Goal: Task Accomplishment & Management: Complete application form

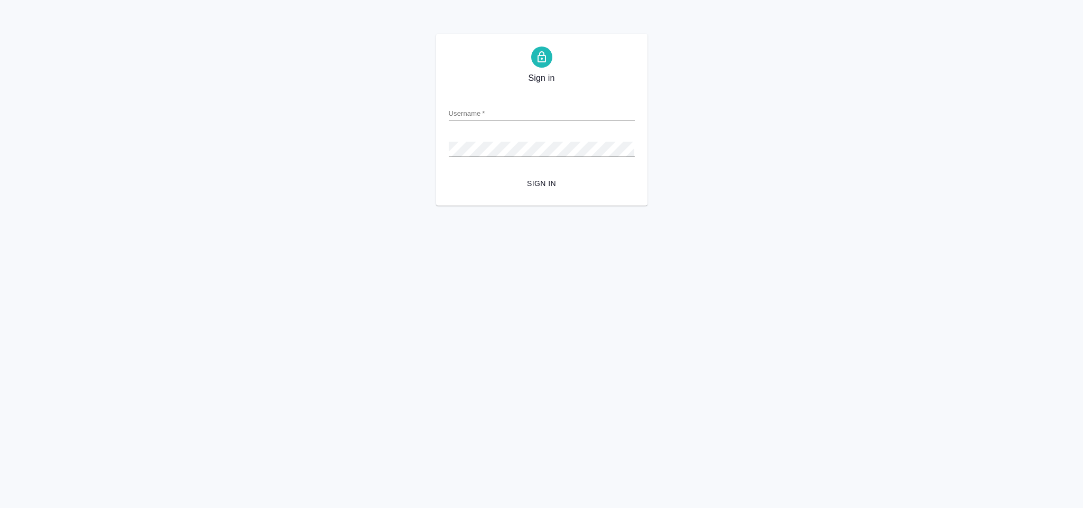
type input "[EMAIL_ADDRESS][DOMAIN_NAME]"
click at [536, 174] on button "Sign in" at bounding box center [542, 184] width 186 height 20
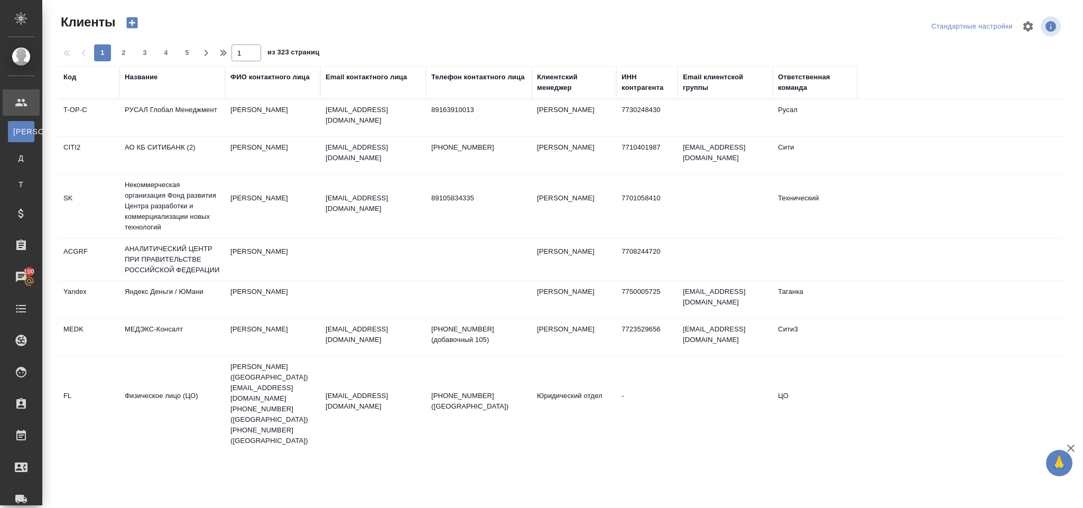
select select "RU"
click at [178, 109] on td "РУСАЛ Глобал Менеджмент" at bounding box center [172, 117] width 106 height 37
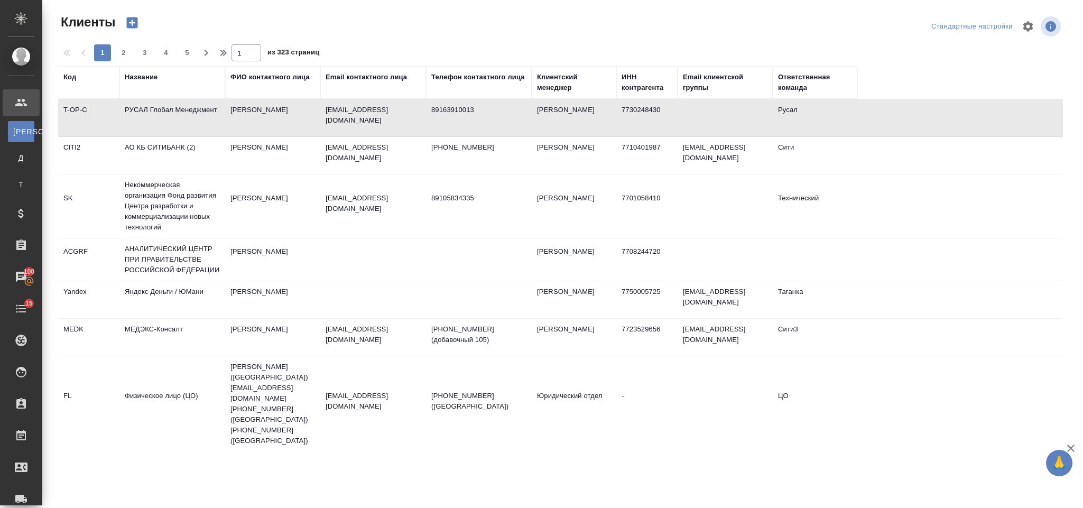
click at [178, 109] on td "РУСАЛ Глобал Менеджмент" at bounding box center [172, 117] width 106 height 37
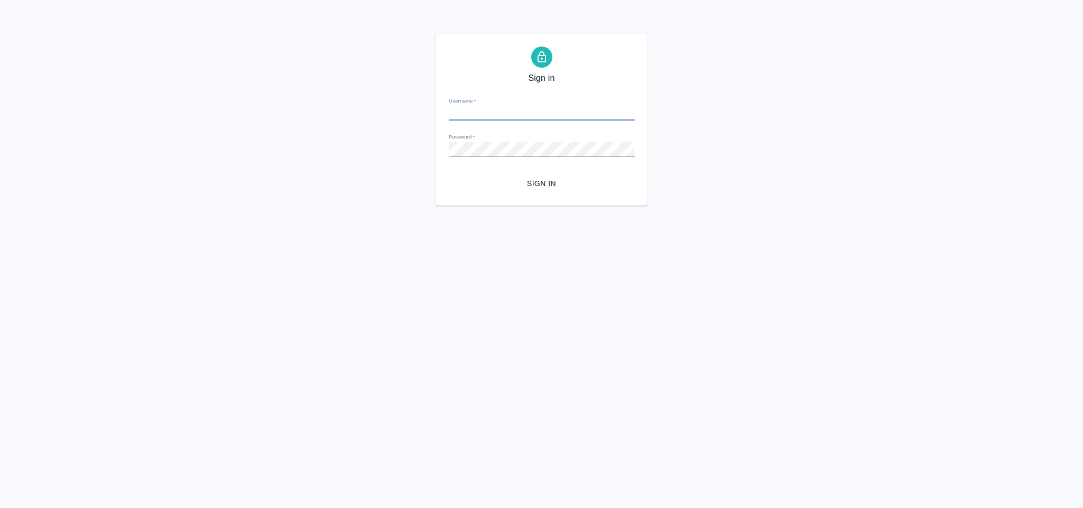
type input "y.Gorlenko@awatera.com"
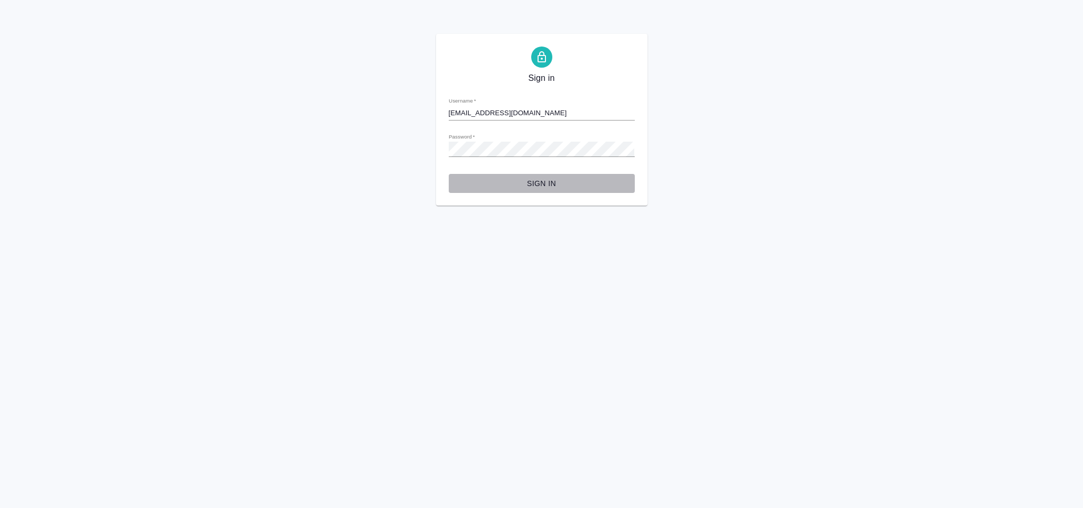
click at [543, 186] on span "Sign in" at bounding box center [541, 183] width 169 height 13
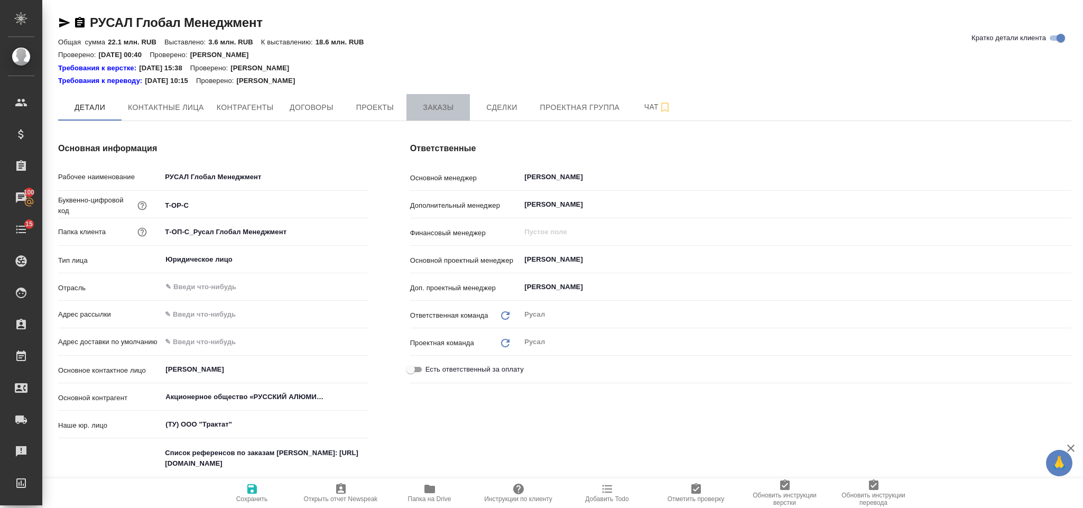
click at [441, 115] on button "Заказы" at bounding box center [437, 107] width 63 height 26
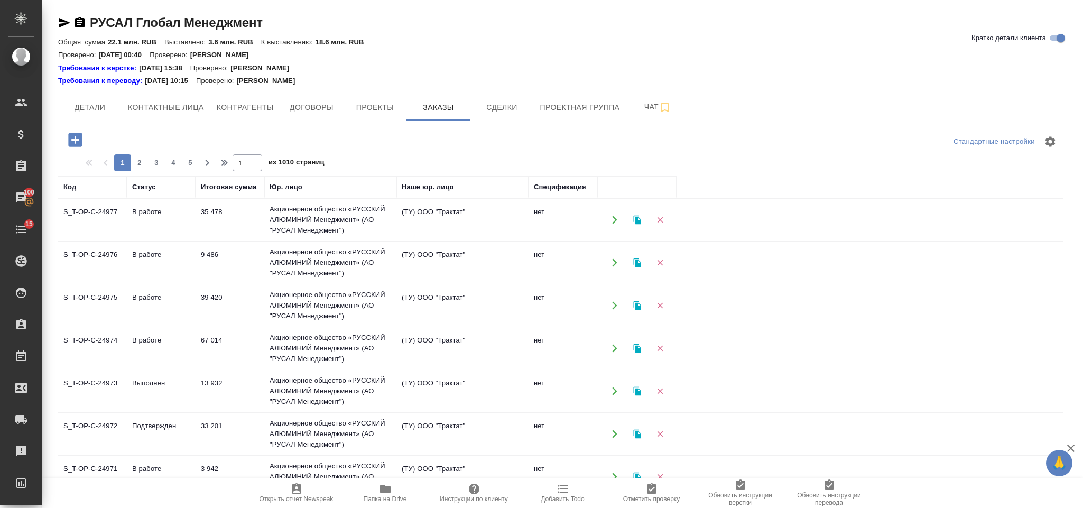
click at [81, 135] on icon "button" at bounding box center [75, 140] width 14 height 14
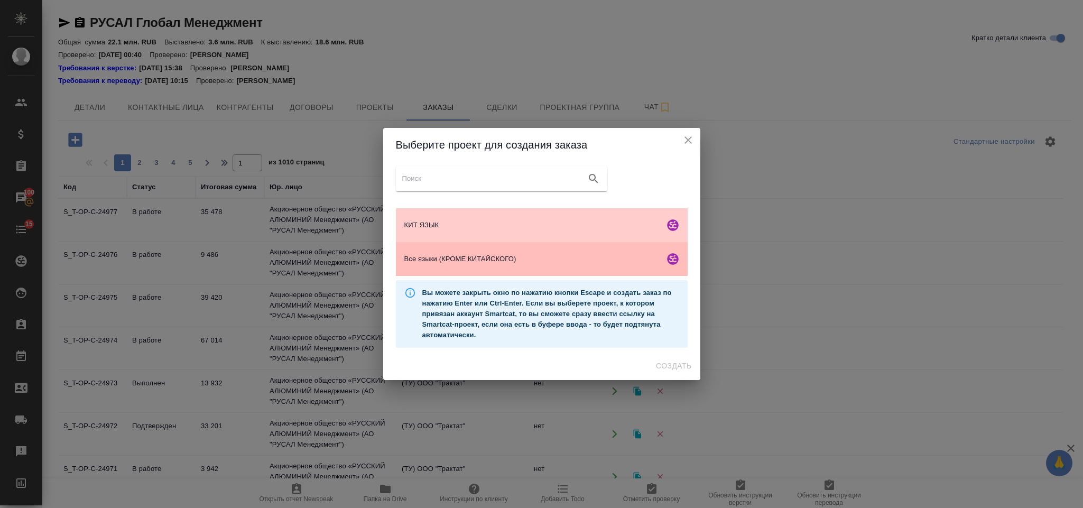
click at [468, 254] on span "Все языки (КРОМЕ КИТАЙСКОГО)" at bounding box center [532, 259] width 256 height 11
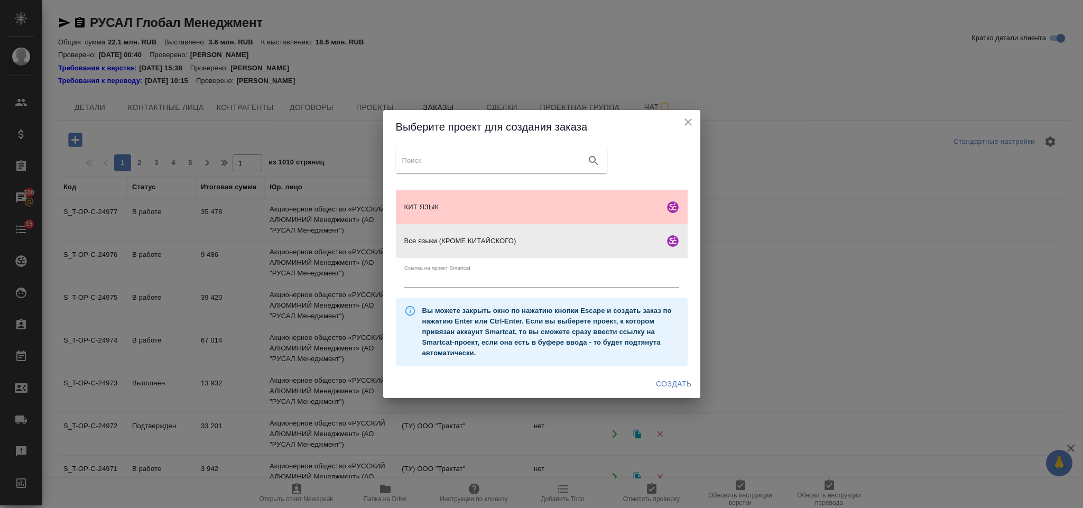
click at [661, 382] on span "Создать" at bounding box center [673, 383] width 35 height 13
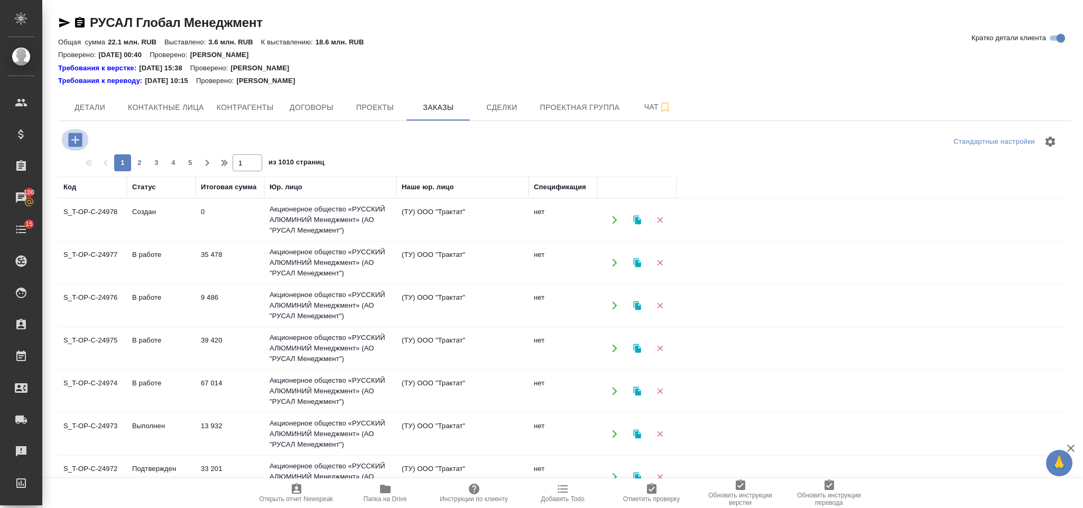
click at [78, 134] on icon "button" at bounding box center [75, 140] width 14 height 14
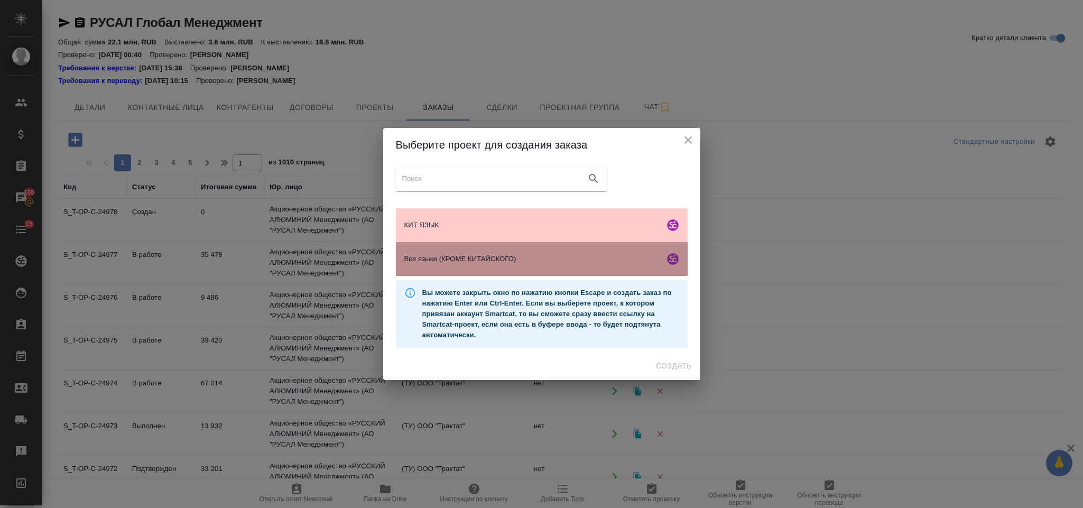
click at [504, 259] on span "Все языки (КРОМЕ КИТАЙСКОГО)" at bounding box center [532, 259] width 256 height 11
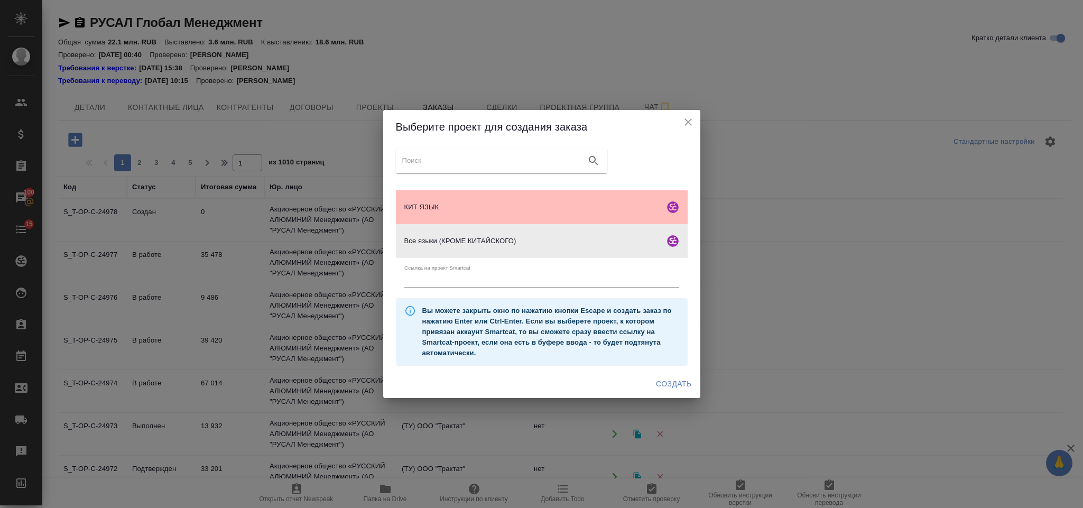
click at [552, 210] on span "КИТ ЯЗЫК" at bounding box center [532, 207] width 256 height 11
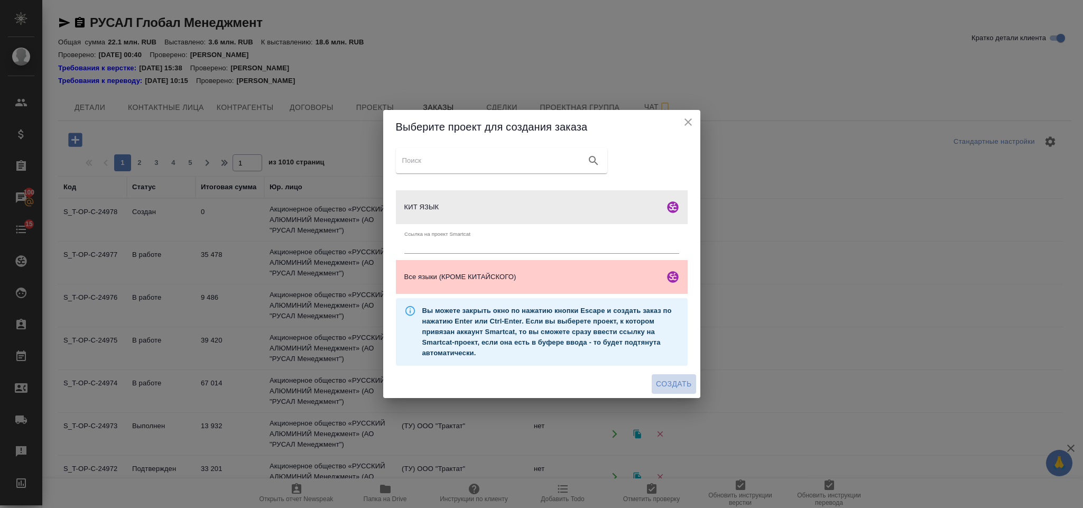
click at [670, 378] on span "Создать" at bounding box center [673, 383] width 35 height 13
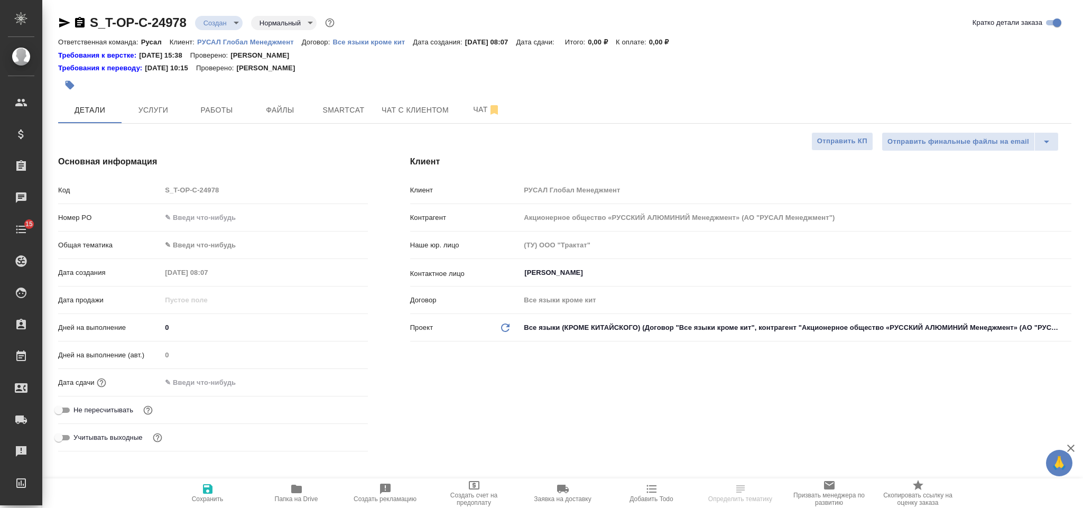
select select "RU"
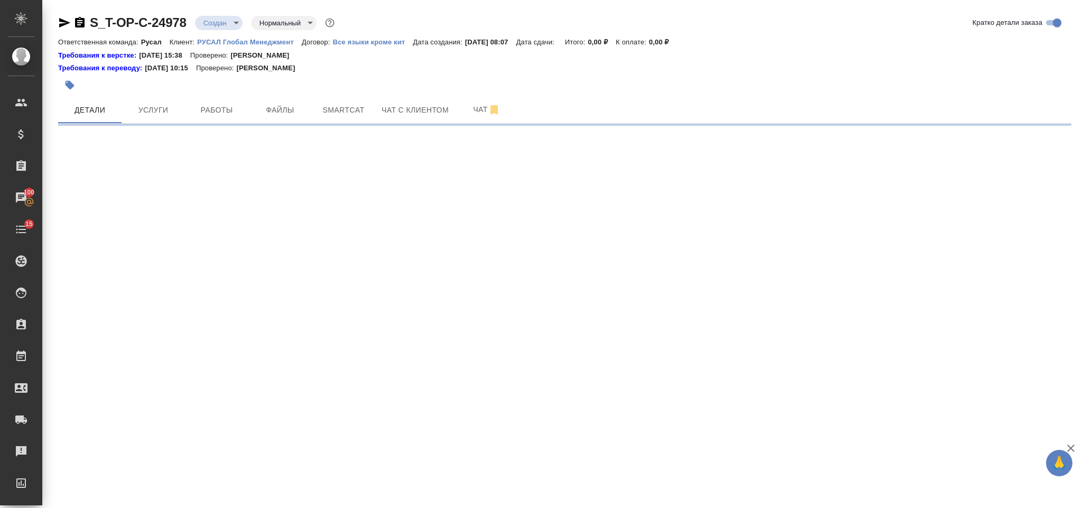
select select "RU"
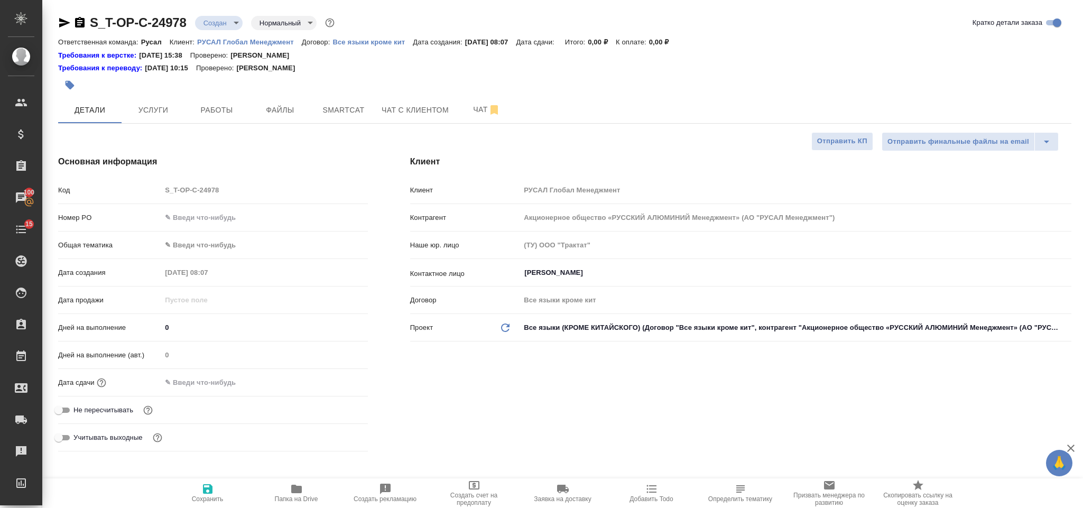
type textarea "x"
click at [265, 211] on div "Код S_T-OP-C-24978 Номер PO Общая тематика ✎ Введи что-нибудь Дата создания 01.…" at bounding box center [213, 318] width 310 height 275
click at [265, 211] on input "text" at bounding box center [264, 217] width 206 height 15
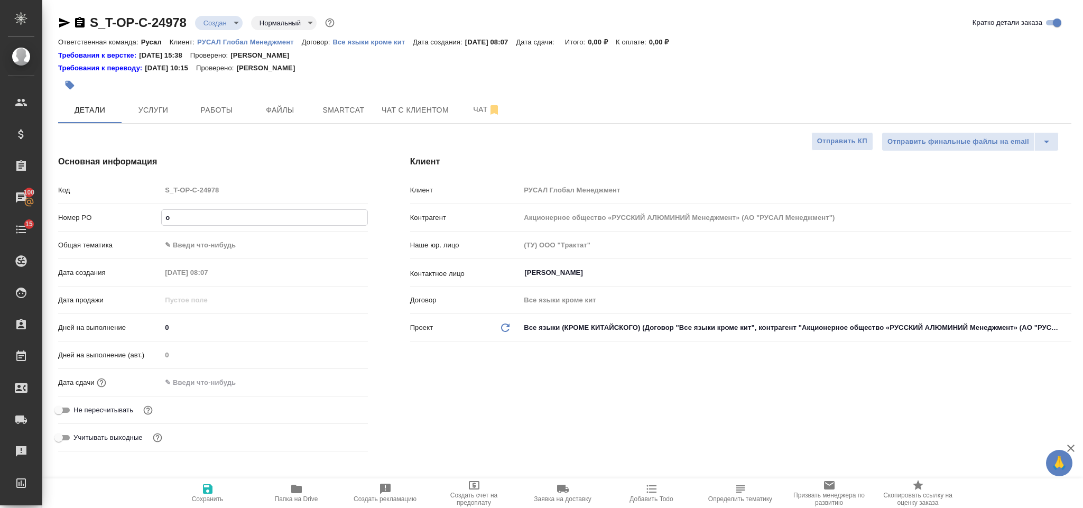
type input "от"
type textarea "x"
type input "от"
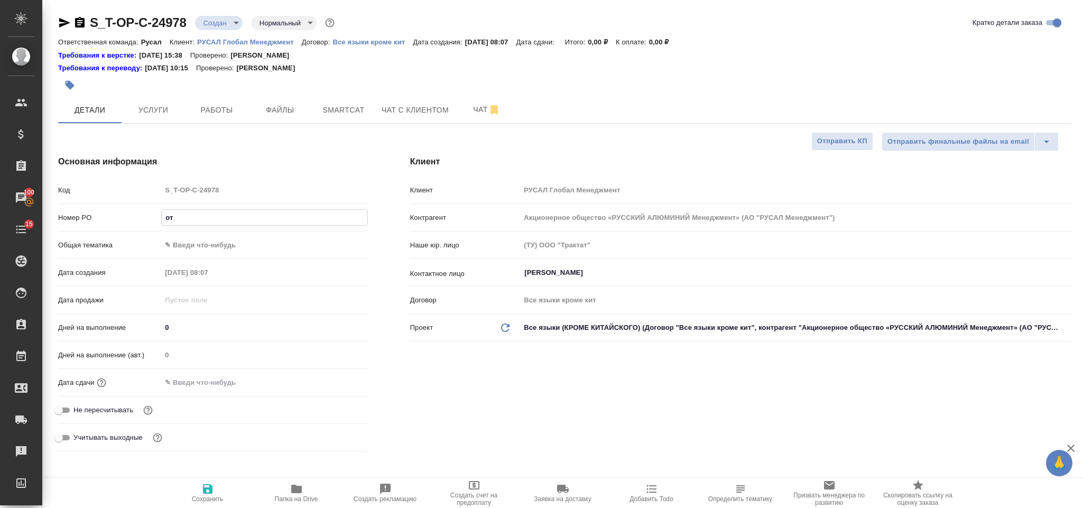
type textarea "x"
type input "от И"
type textarea "x"
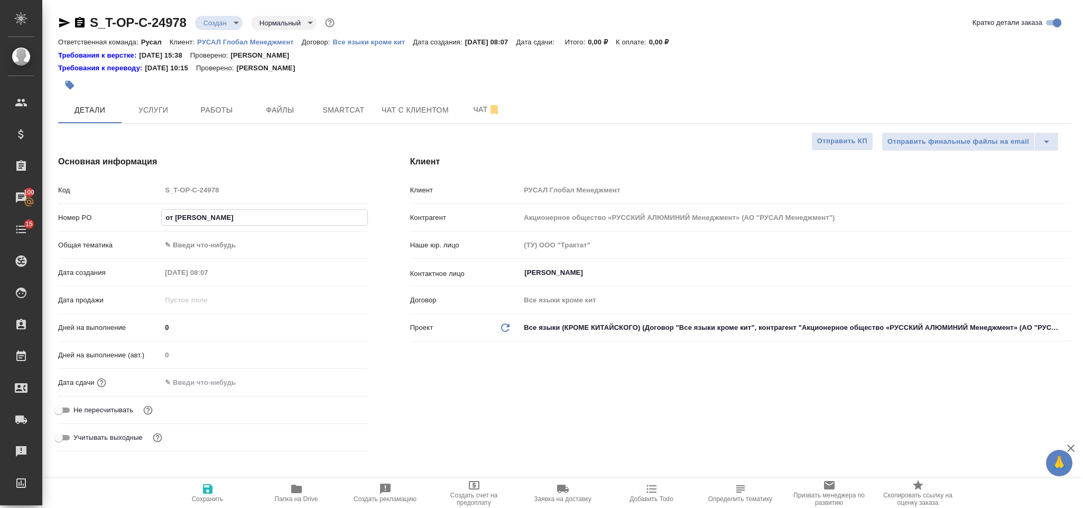
type textarea "x"
type input "от Ис"
type textarea "x"
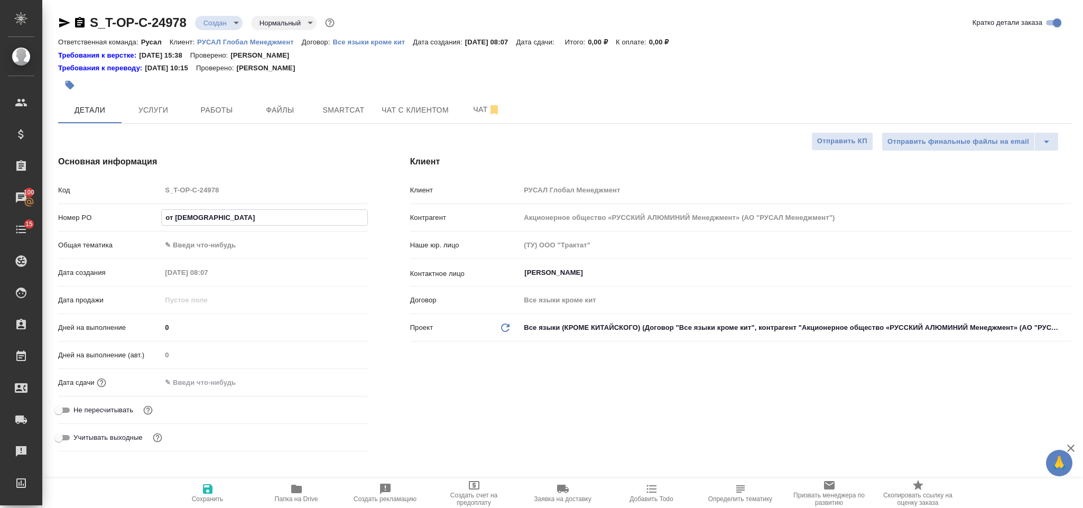
type textarea "x"
type input "от Иса"
type textarea "x"
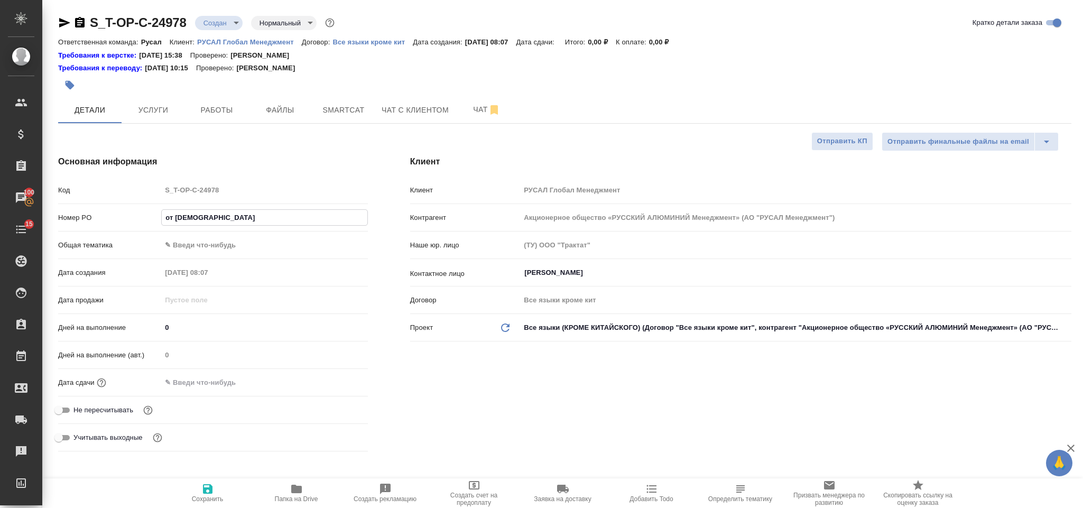
type input "от Исаев"
type textarea "x"
type input "от Исаева"
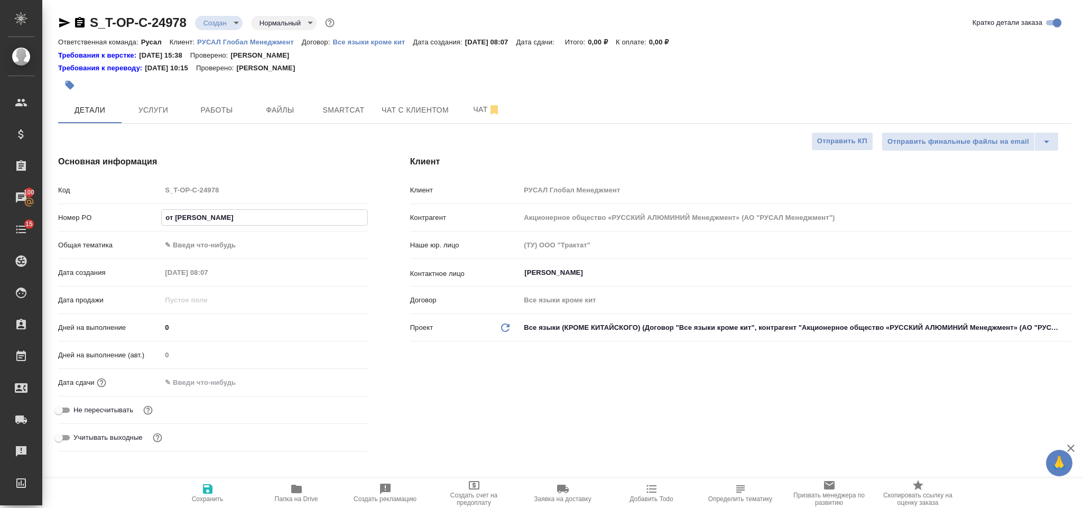
type textarea "x"
type input "от Исаева_"
type textarea "x"
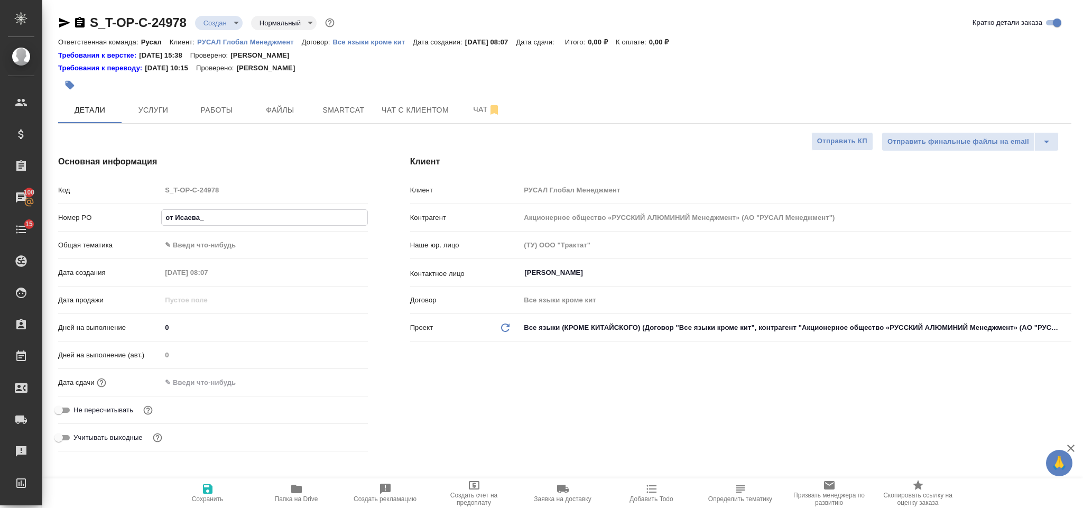
type textarea "x"
type input "от Исаева_01"
type textarea "x"
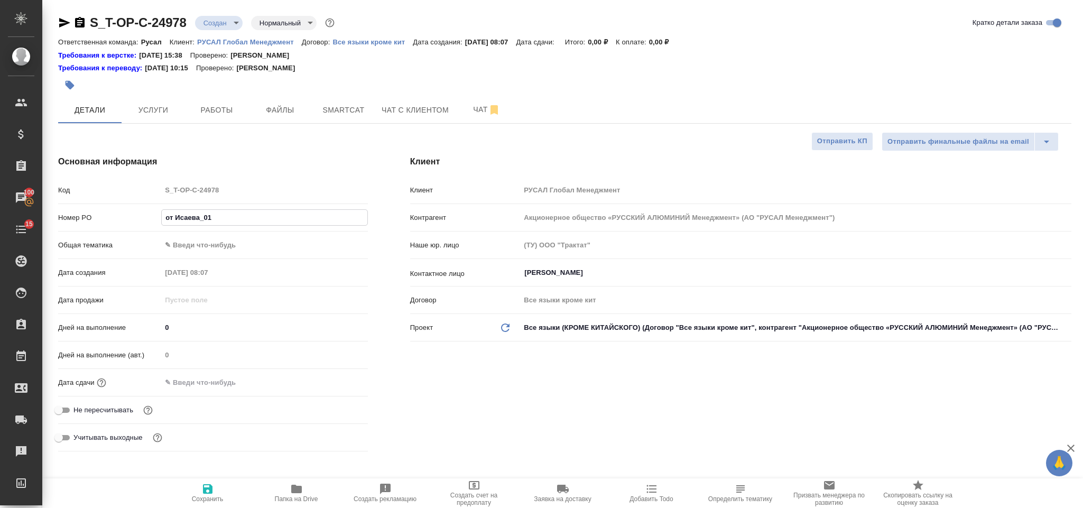
type textarea "x"
type input "от Исаева_01."
type textarea "x"
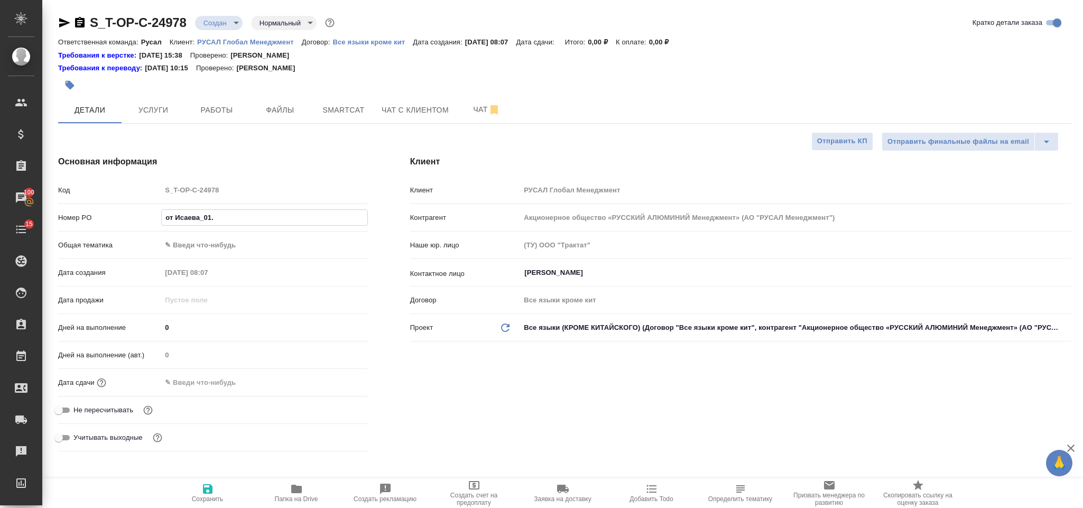
type input "от Исаева_01.0"
type textarea "x"
type input "от Исаева_01.09"
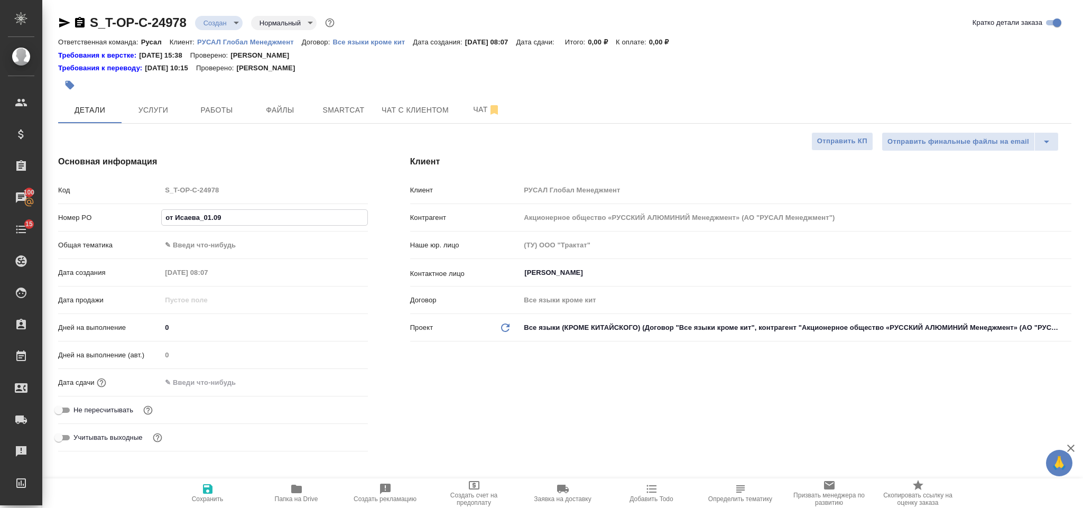
type textarea "x"
type input "от Исаева_01.09"
click at [237, 235] on div "Номер PO от Исаева_01.09" at bounding box center [213, 221] width 310 height 27
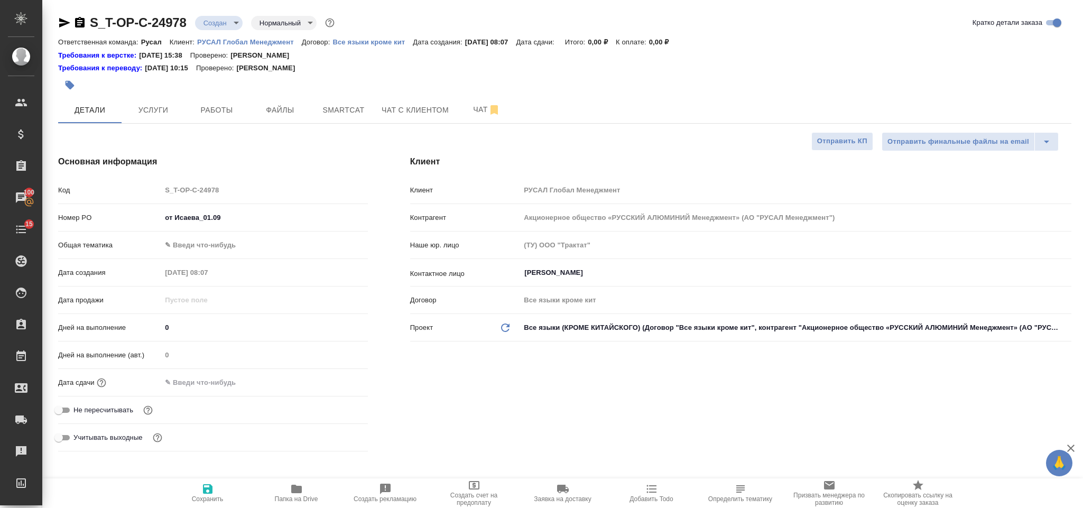
click at [237, 240] on body "🙏 .cls-1 fill:#fff; AWATERA Gorlenko Yuliua Клиенты Спецификации Заказы 100 Чат…" at bounding box center [541, 254] width 1083 height 508
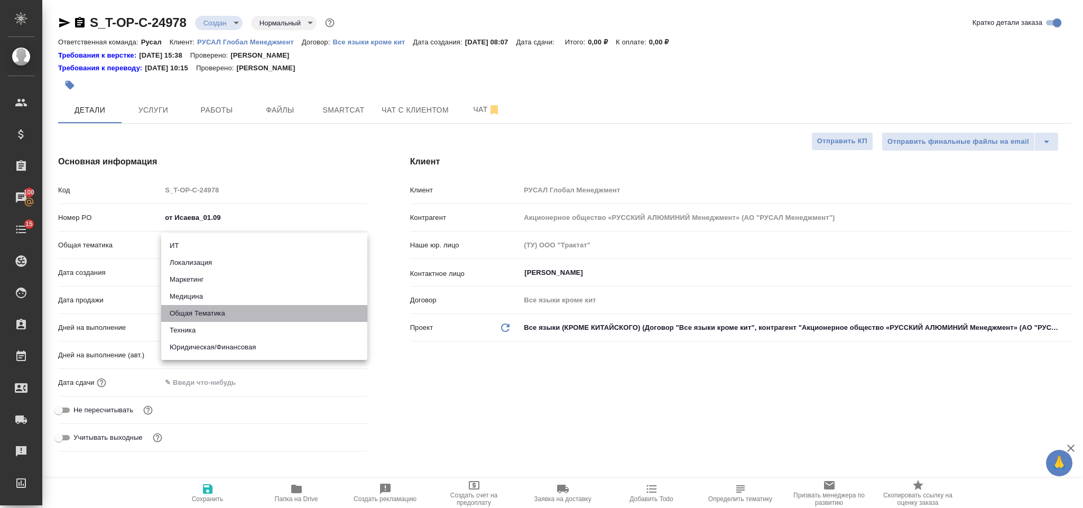
click at [217, 313] on li "Общая Тематика" at bounding box center [264, 313] width 206 height 17
type input "obtem"
type textarea "x"
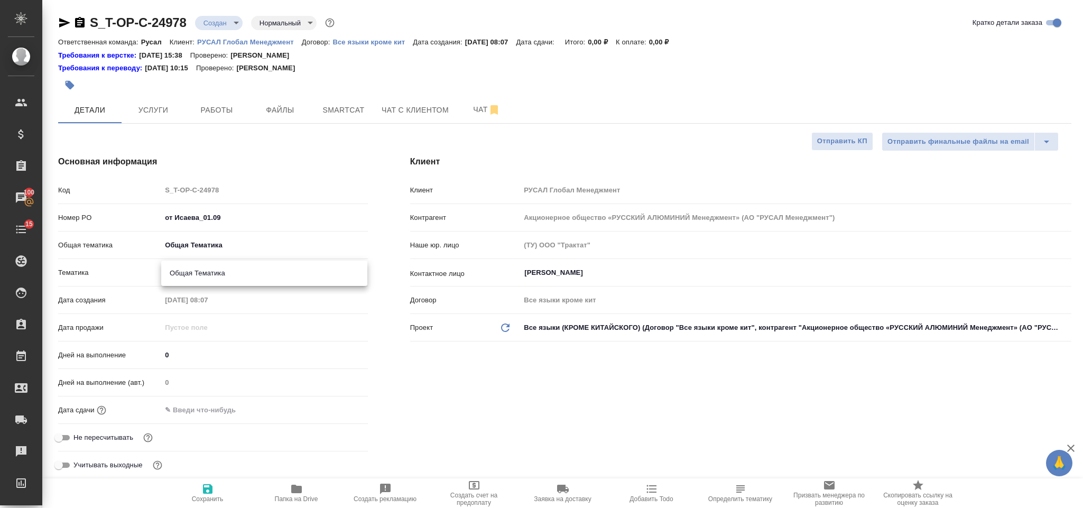
click at [210, 274] on body "🙏 .cls-1 fill:#fff; AWATERA Gorlenko Yuliua Клиенты Спецификации Заказы 100 Чат…" at bounding box center [541, 254] width 1083 height 508
click at [208, 273] on li "Общая Тематика" at bounding box center [264, 273] width 206 height 17
type textarea "x"
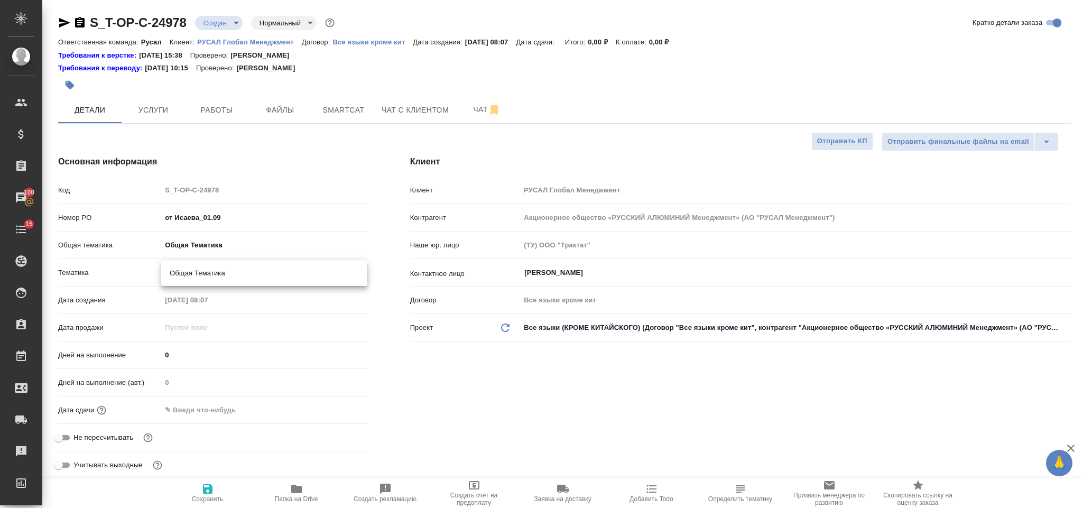
type input "6012b1ca196b0e5c9229a120"
click at [230, 409] on input "text" at bounding box center [207, 409] width 92 height 15
click at [333, 407] on icon "button" at bounding box center [337, 408] width 10 height 11
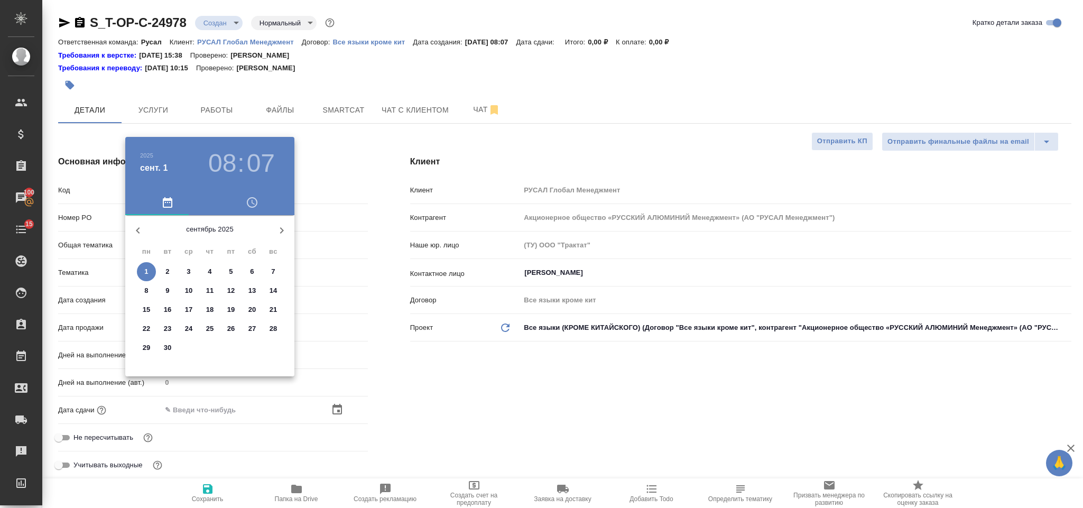
click at [145, 262] on button "1" at bounding box center [146, 271] width 19 height 19
type input "01.09.2025 08:07"
type textarea "x"
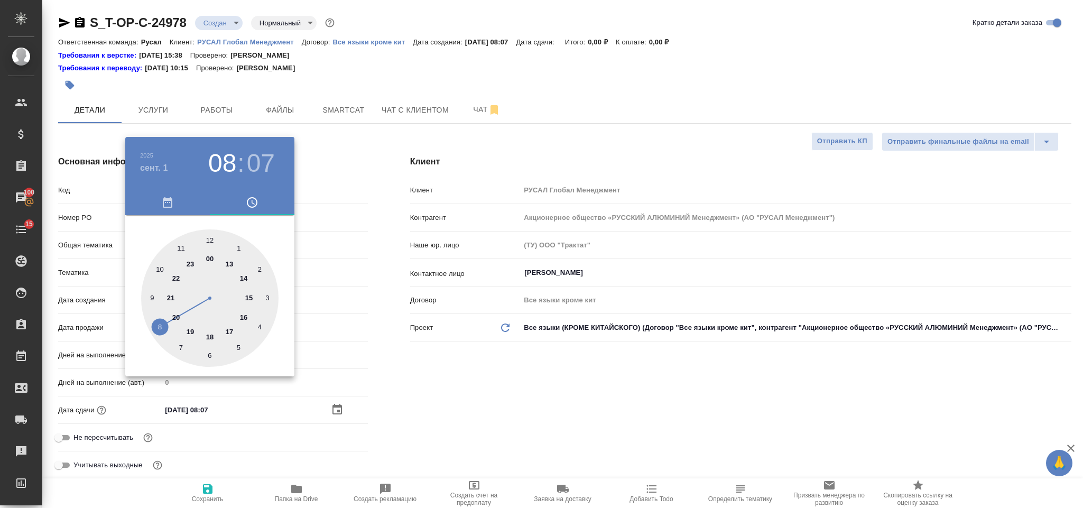
click at [214, 238] on div at bounding box center [209, 297] width 137 height 137
type input "01.09.2025 12:07"
type textarea "x"
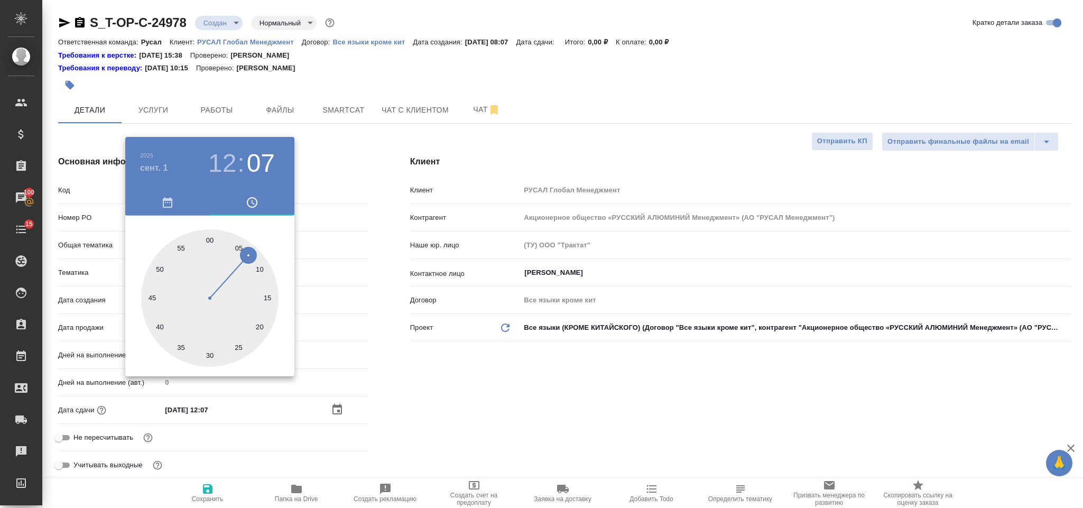
click at [210, 236] on div at bounding box center [209, 297] width 137 height 137
type input "01.09.2025 12:00"
type textarea "x"
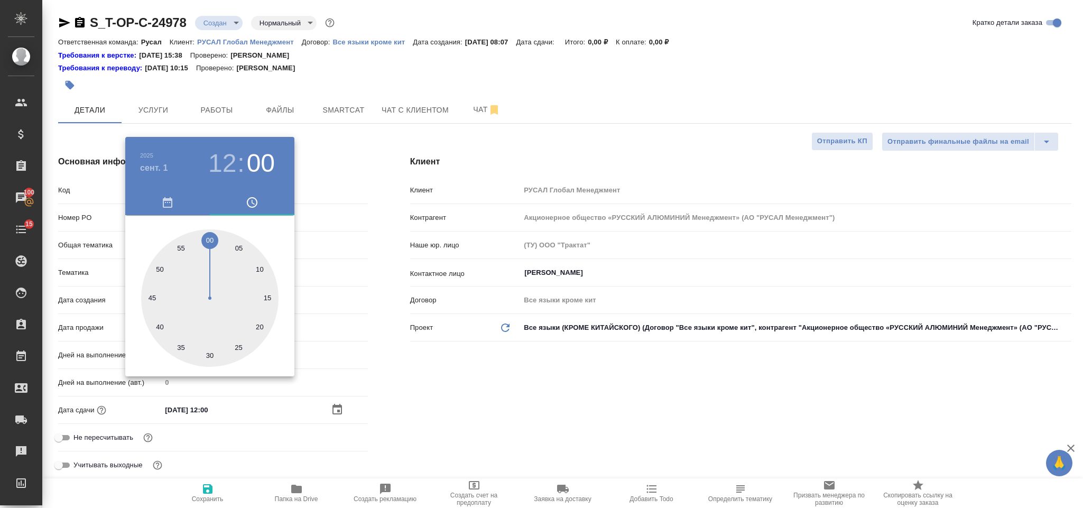
click at [441, 404] on div at bounding box center [541, 254] width 1083 height 508
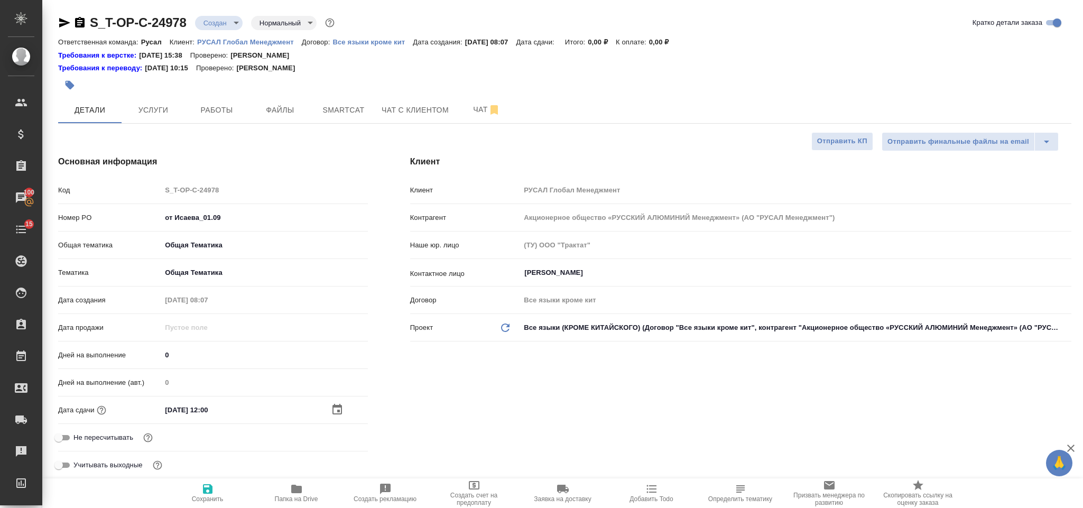
click at [214, 480] on button "Сохранить" at bounding box center [207, 493] width 89 height 30
type textarea "x"
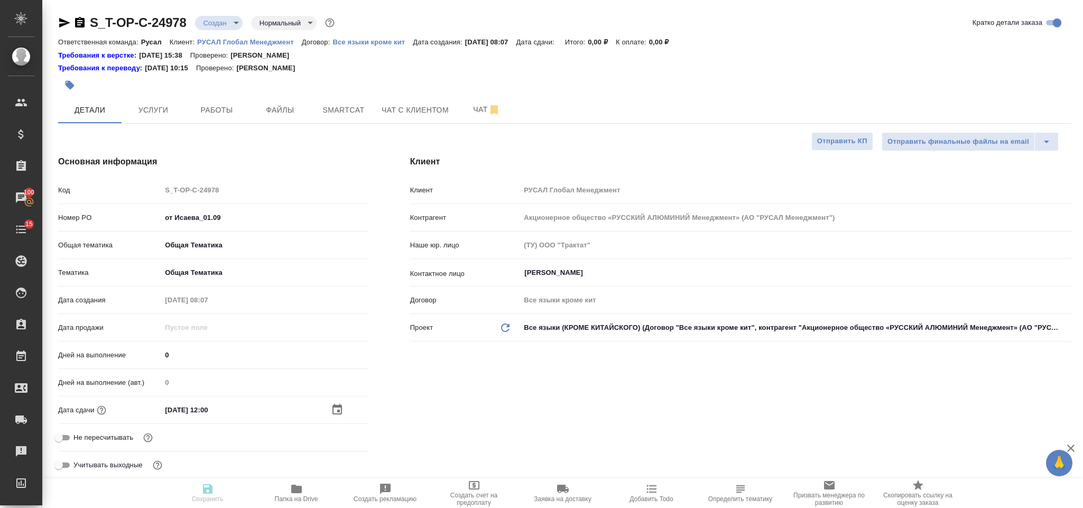
type textarea "x"
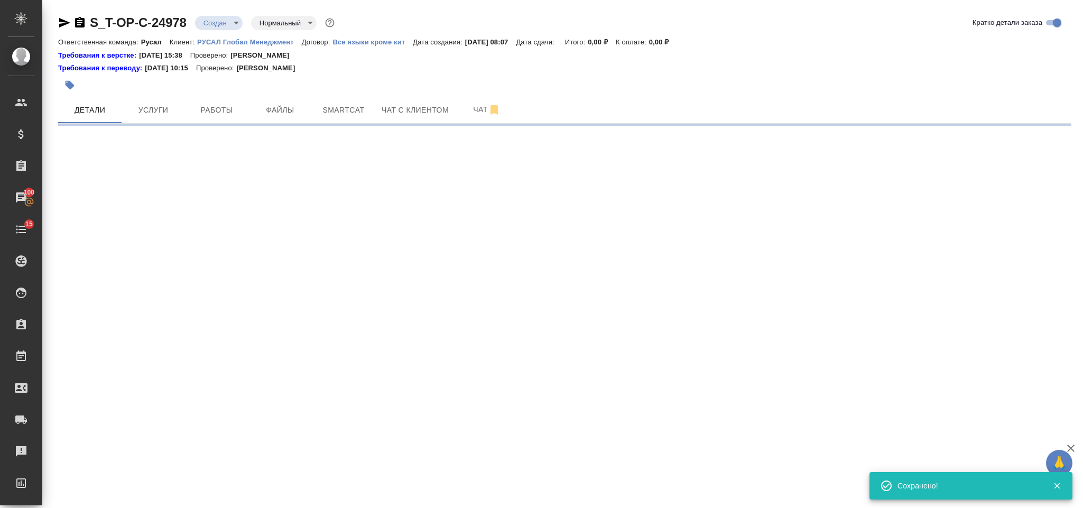
select select "RU"
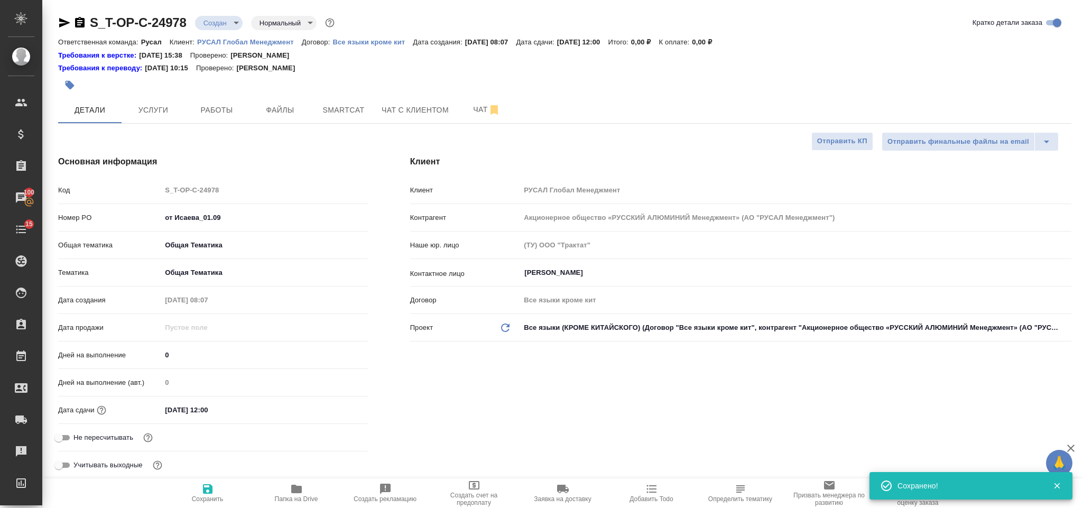
type textarea "x"
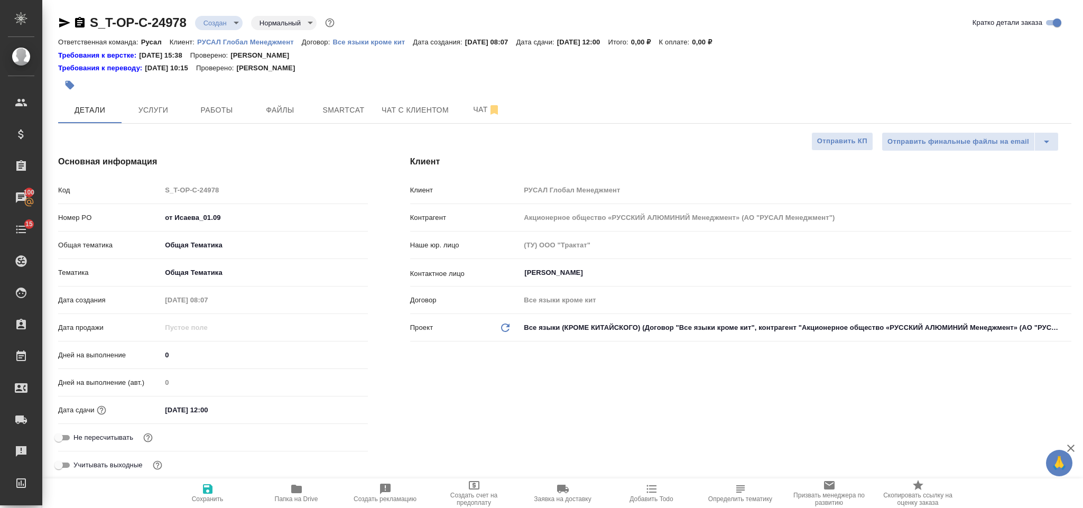
type textarea "x"
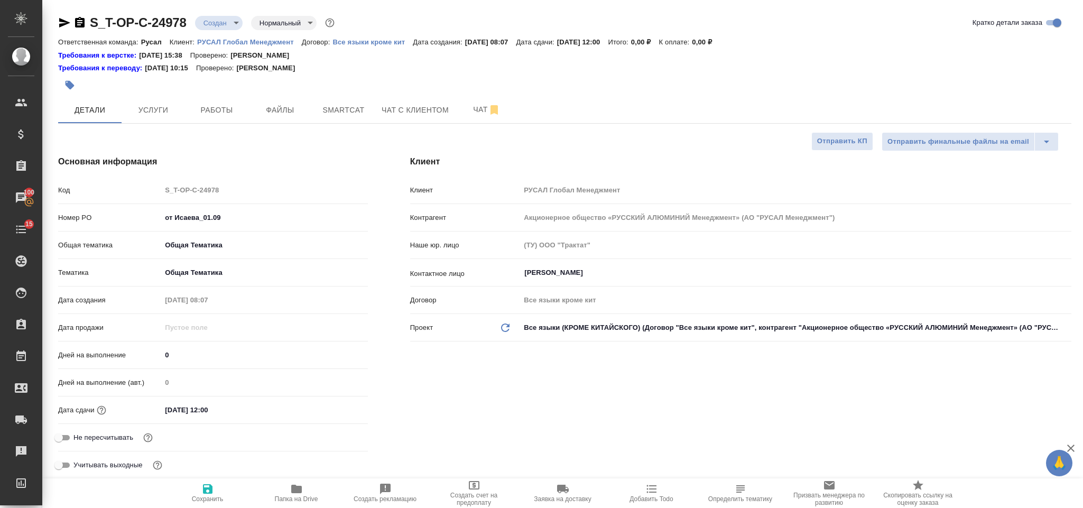
type textarea "x"
click at [292, 113] on span "Файлы" at bounding box center [280, 110] width 51 height 13
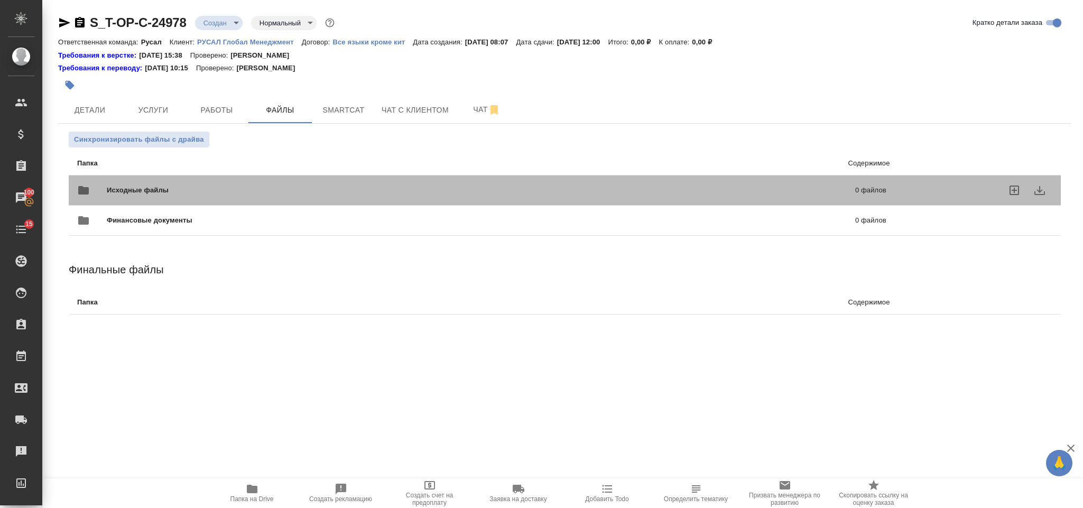
click at [208, 184] on div "Исходные файлы 0 файлов" at bounding box center [481, 190] width 809 height 25
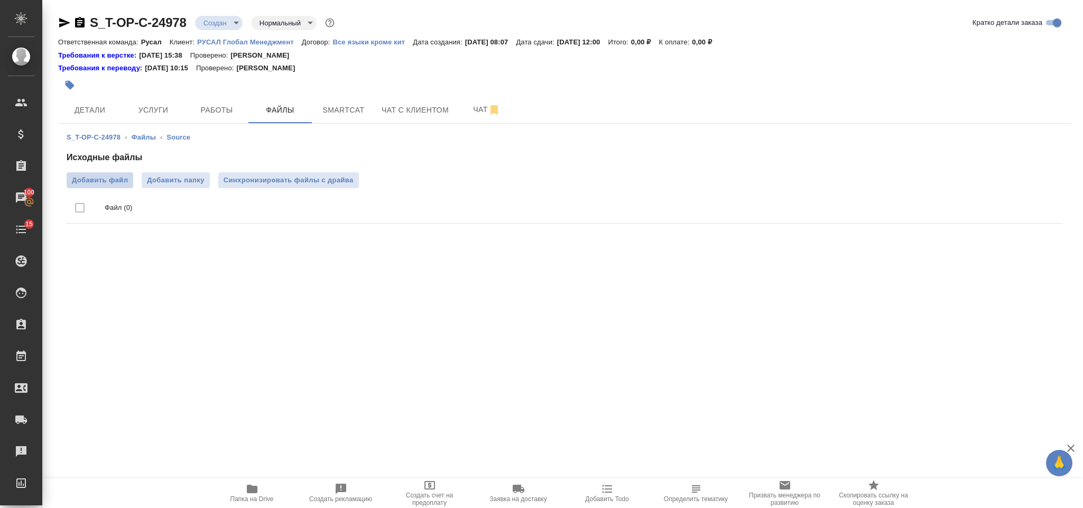
click at [113, 179] on span "Добавить файл" at bounding box center [100, 180] width 56 height 11
click at [0, 0] on input "Добавить файл" at bounding box center [0, 0] width 0 height 0
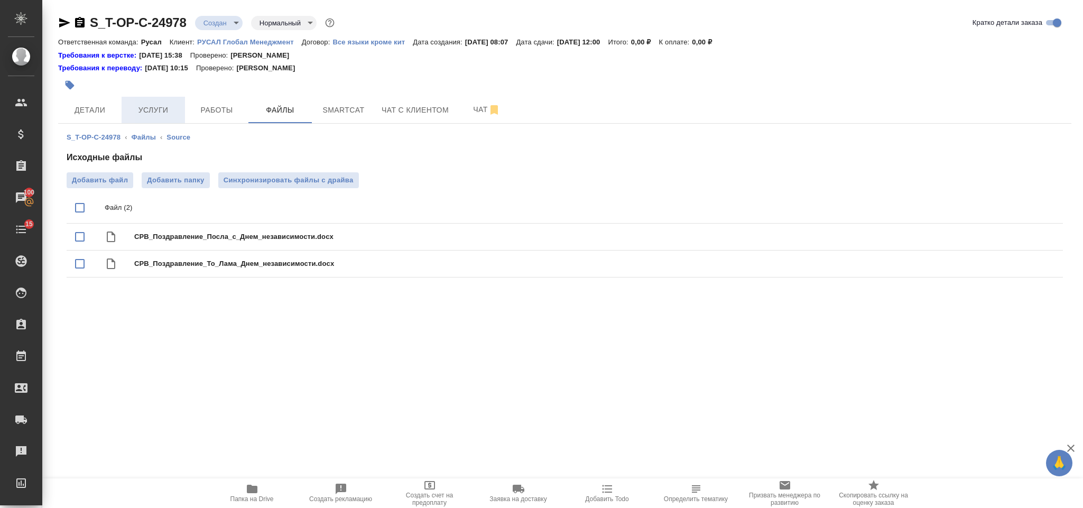
click at [148, 102] on button "Услуги" at bounding box center [153, 110] width 63 height 26
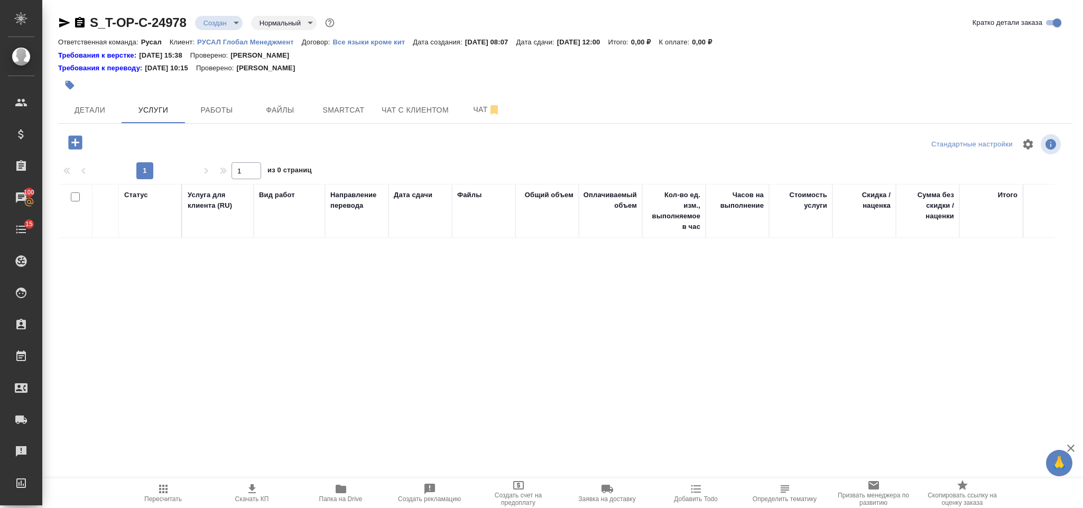
click at [70, 143] on icon "button" at bounding box center [75, 142] width 14 height 14
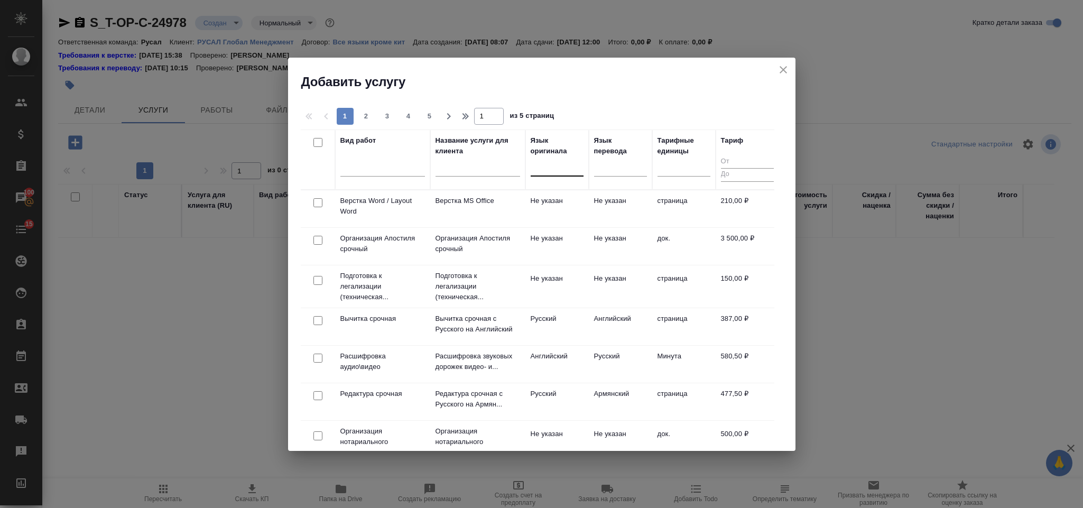
click at [545, 167] on div at bounding box center [556, 165] width 53 height 15
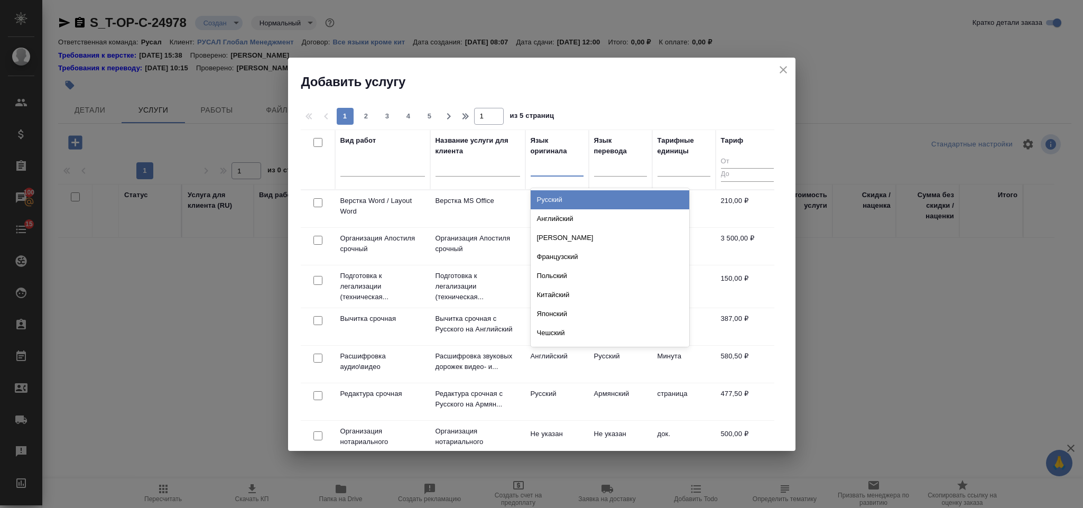
click at [560, 200] on div "Русский" at bounding box center [609, 199] width 158 height 19
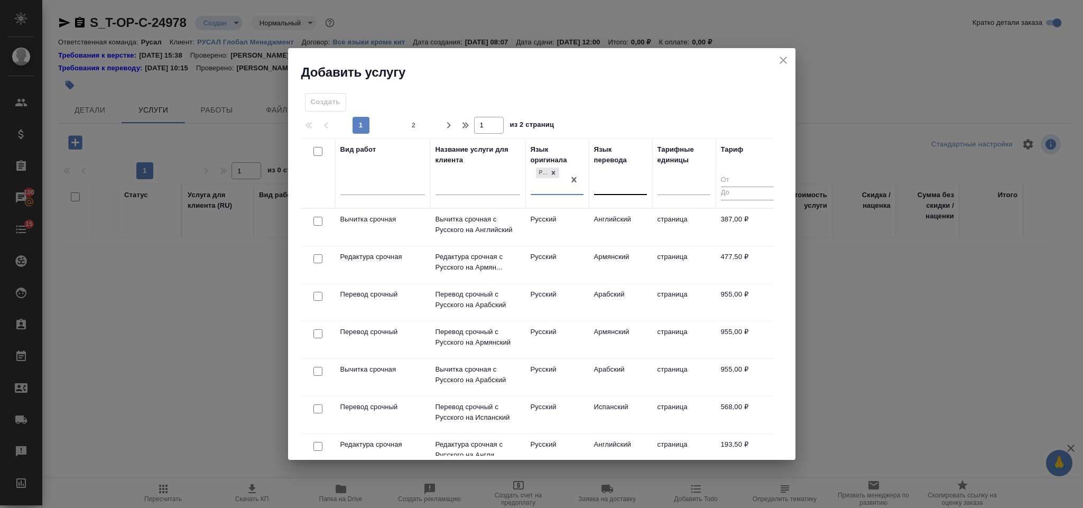
click at [623, 181] on div at bounding box center [620, 183] width 53 height 15
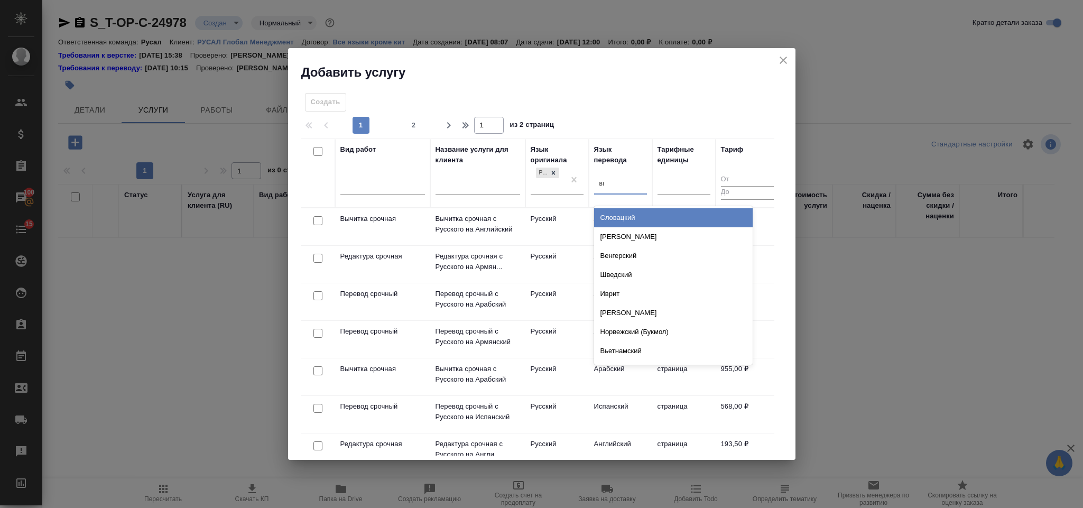
type input "вье"
click at [627, 211] on div "Вьетнамский" at bounding box center [673, 217] width 158 height 19
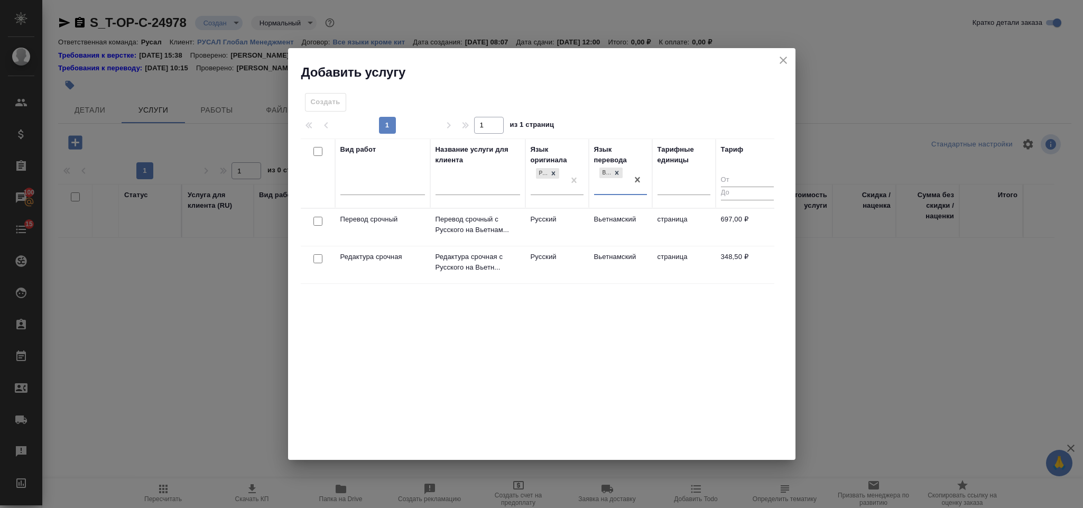
click at [320, 219] on input "checkbox" at bounding box center [317, 221] width 9 height 9
checkbox input "true"
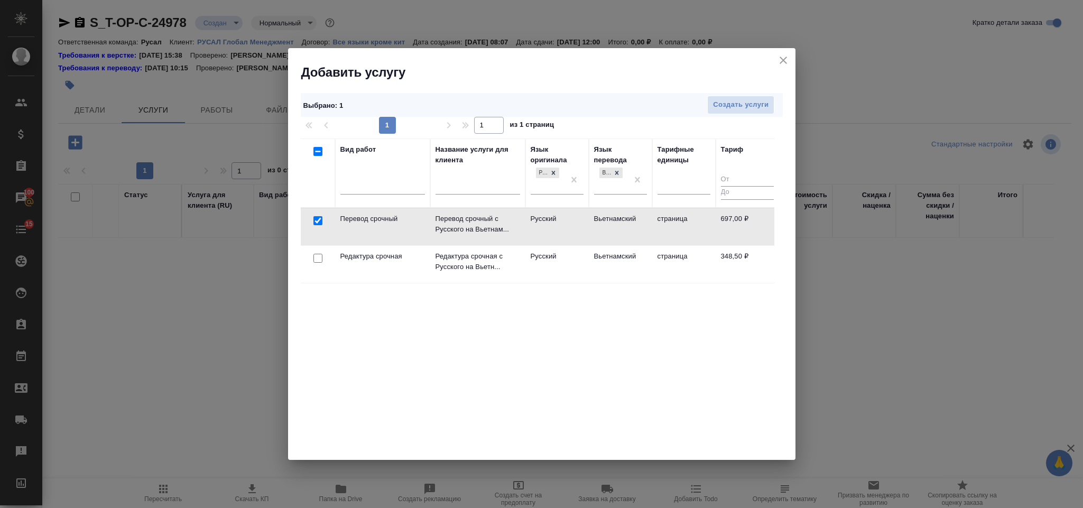
click at [314, 257] on input "checkbox" at bounding box center [317, 258] width 9 height 9
checkbox input "true"
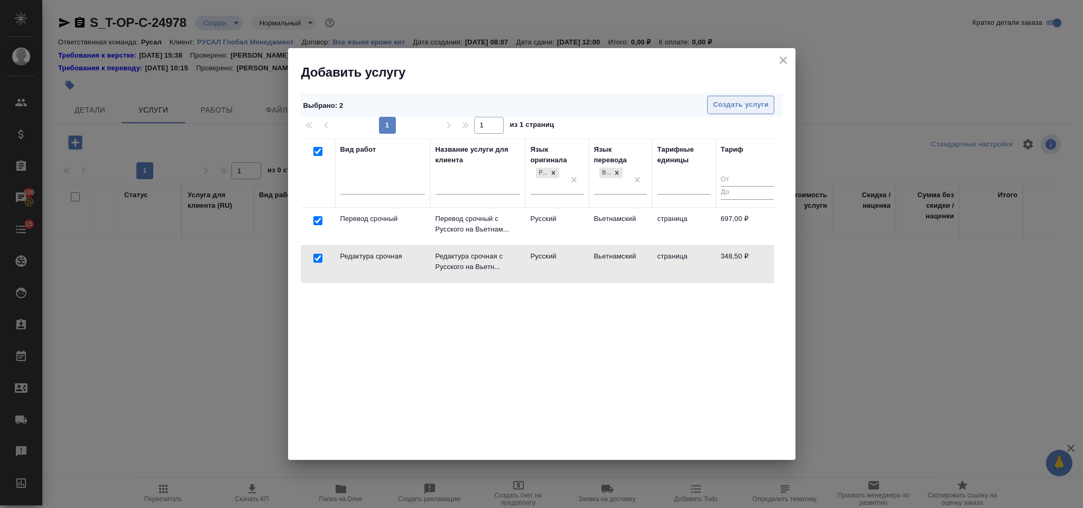
click at [722, 102] on span "Создать услуги" at bounding box center [740, 105] width 55 height 12
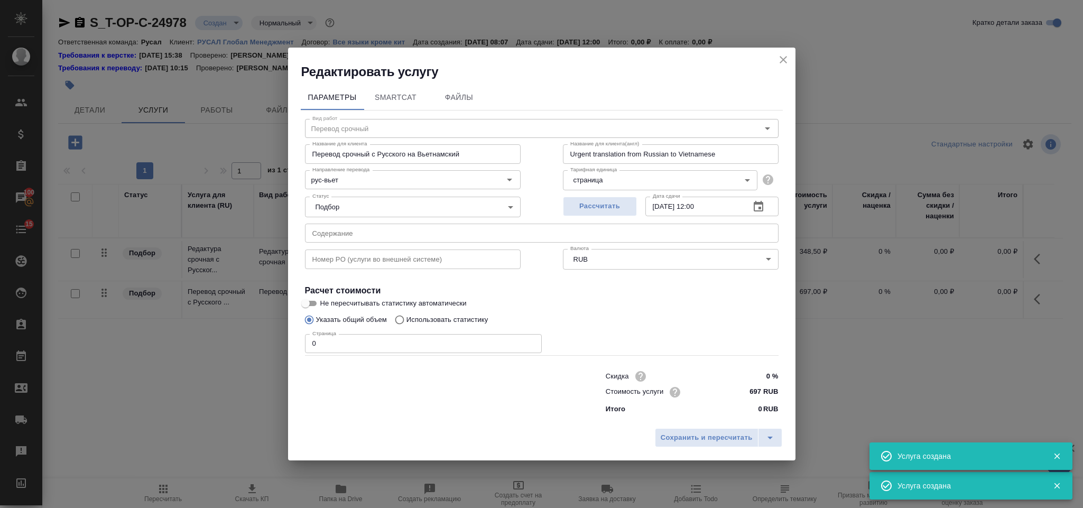
type input "Перевод срочный"
type input "Перевод срочный с Русского на Вьетнамский"
type input "Urgent translation from Russian to Vietnamese"
type input "697 RUB"
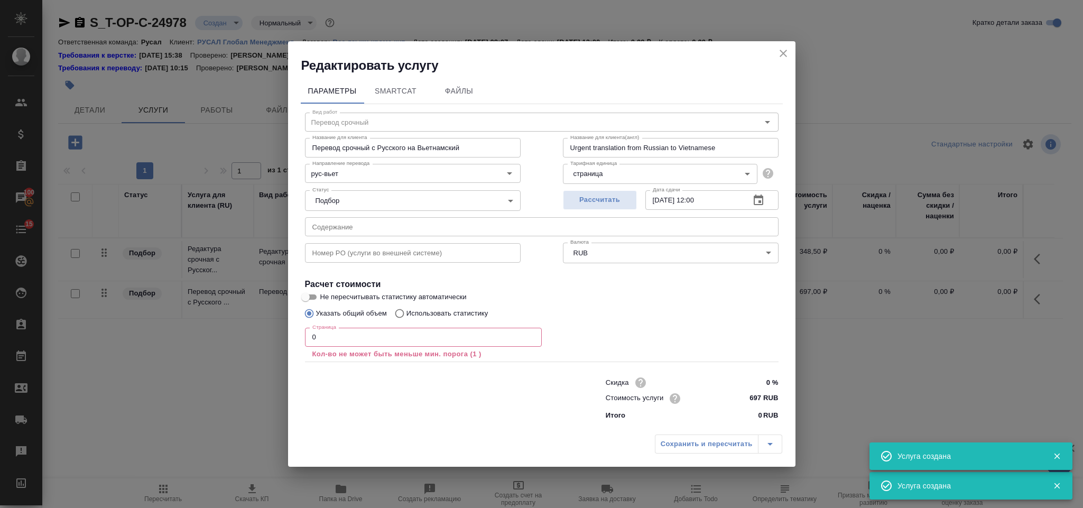
click at [425, 222] on input "text" at bounding box center [541, 226] width 473 height 19
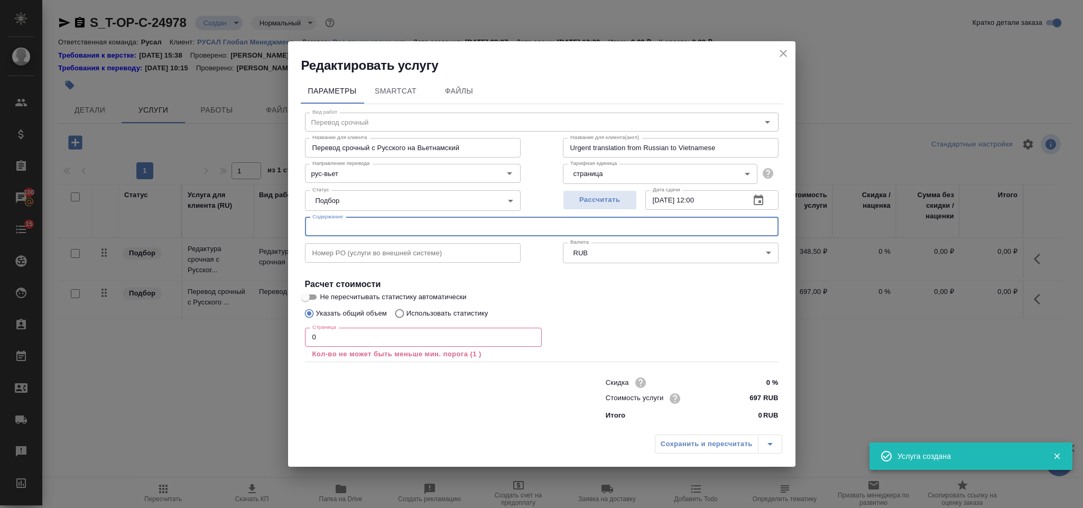
paste input "СРВ_Поздравление_Посла_c_Днем_независимости"
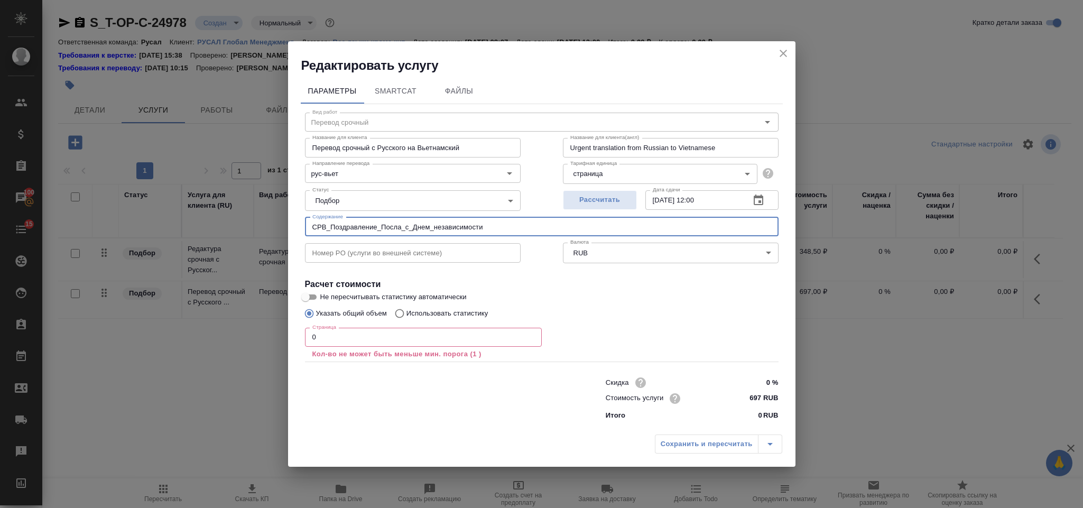
type input "СРВ_Поздравление_Посла_c_Днем_независимости"
click at [372, 334] on input "0" at bounding box center [423, 337] width 237 height 19
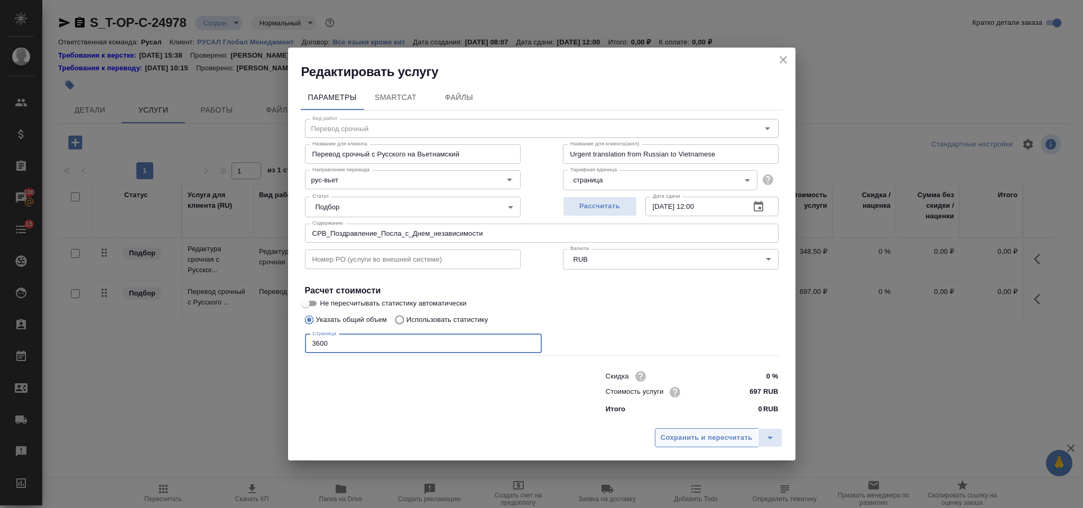
type input "3600"
click at [699, 436] on span "Сохранить и пересчитать" at bounding box center [706, 438] width 92 height 12
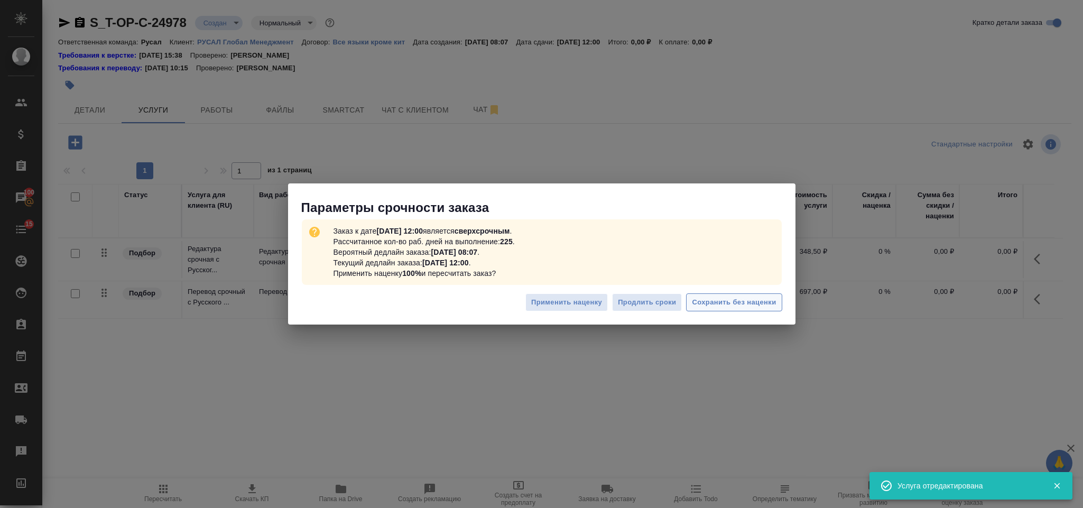
click at [761, 293] on button "Сохранить без наценки" at bounding box center [734, 302] width 96 height 18
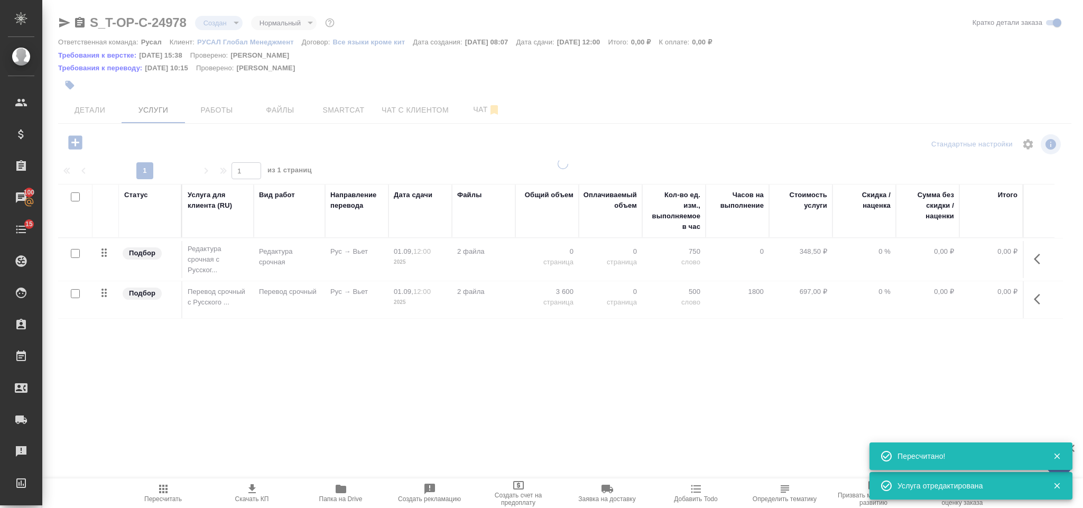
type input "urgent"
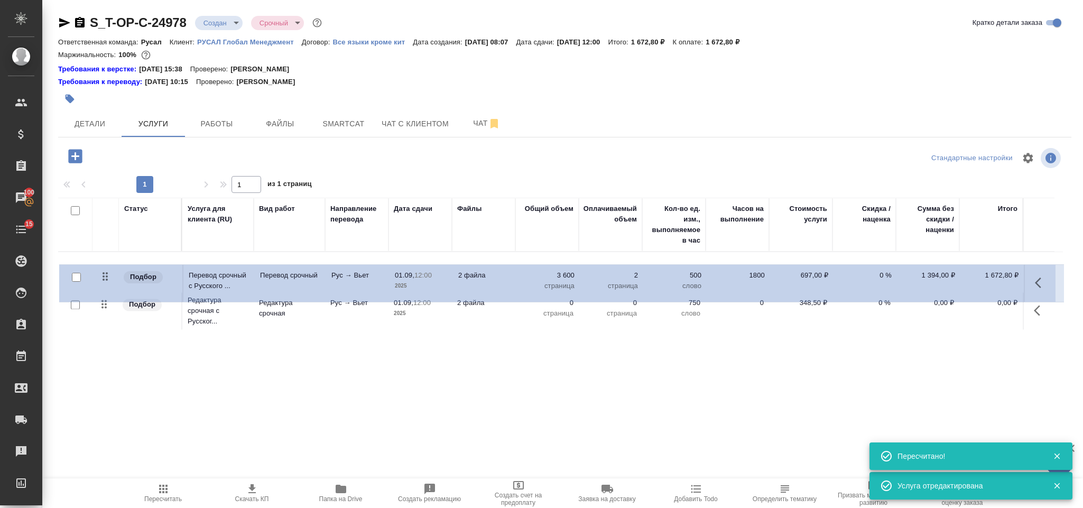
drag, startPoint x: 105, startPoint y: 311, endPoint x: 106, endPoint y: 276, distance: 34.9
click at [106, 276] on table "Статус Услуга для клиента (RU) Вид работ Направление перевода Дата сдачи Файлы …" at bounding box center [560, 265] width 1004 height 135
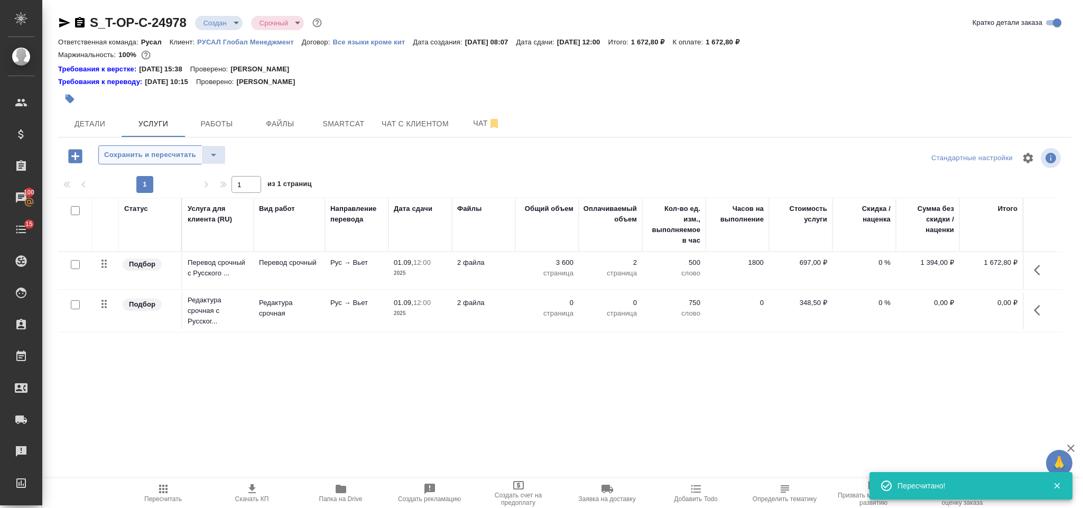
click at [138, 152] on span "Сохранить и пересчитать" at bounding box center [150, 155] width 92 height 12
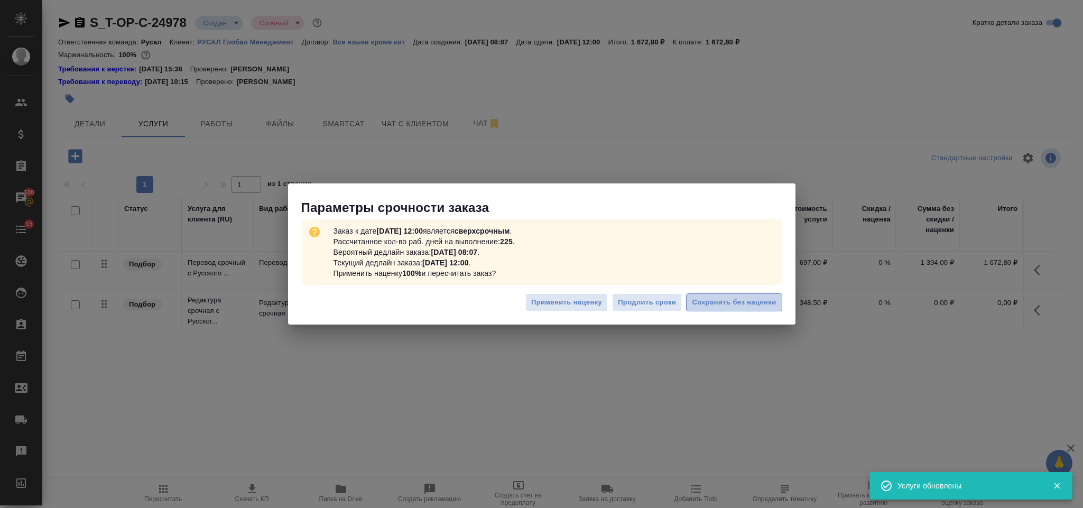
click at [740, 297] on span "Сохранить без наценки" at bounding box center [734, 302] width 84 height 12
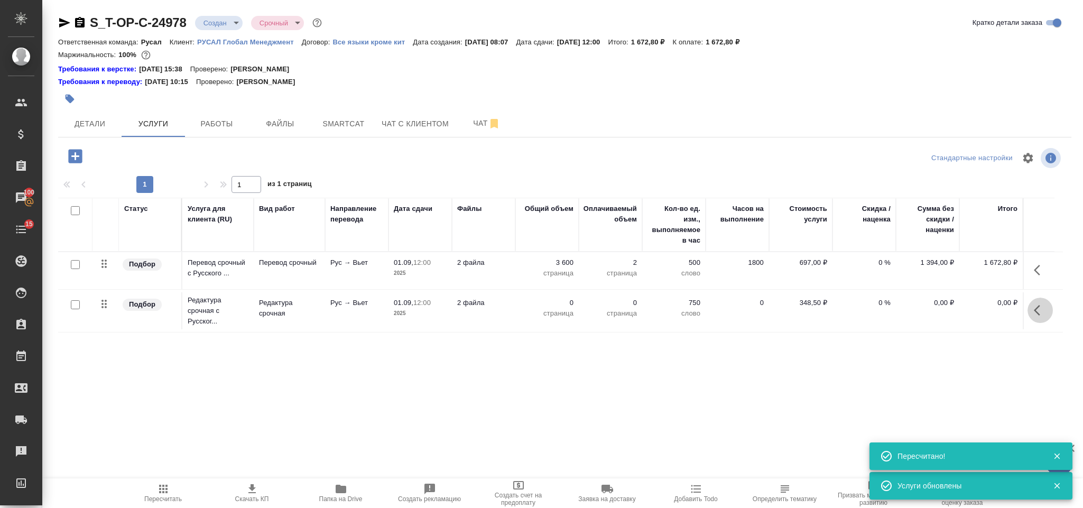
click at [1040, 310] on icon "button" at bounding box center [1039, 310] width 13 height 13
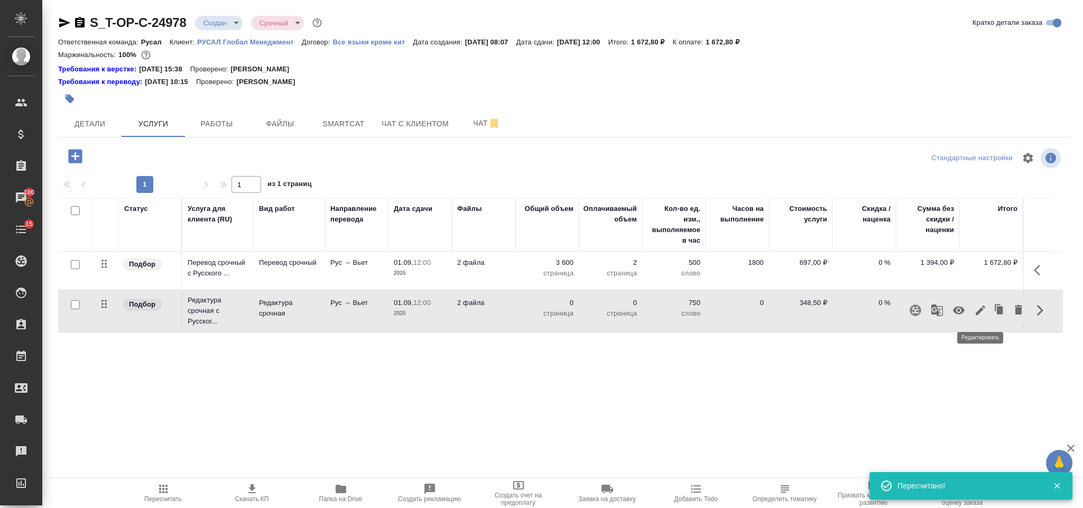
click at [982, 307] on icon "button" at bounding box center [980, 310] width 13 height 13
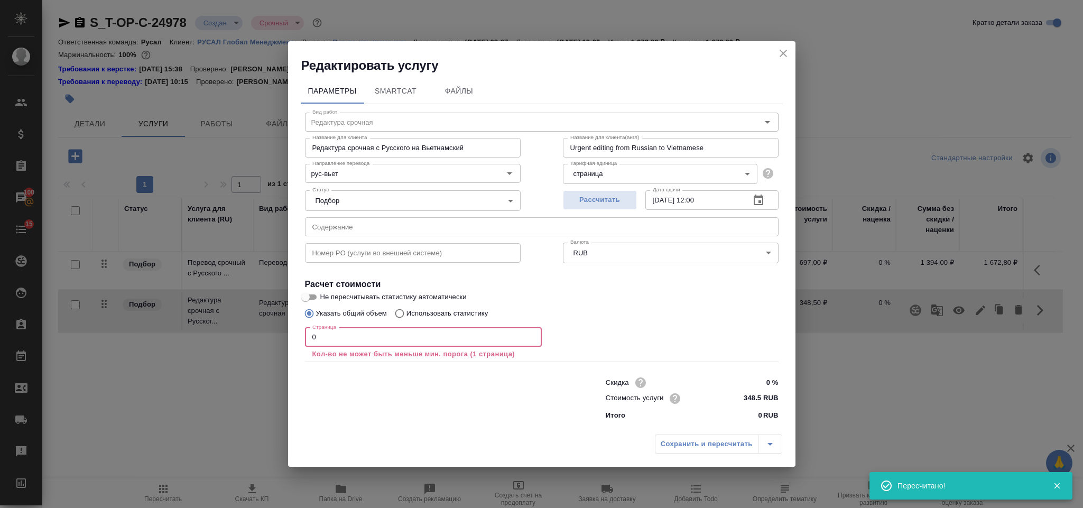
click at [322, 336] on input "0" at bounding box center [423, 337] width 237 height 19
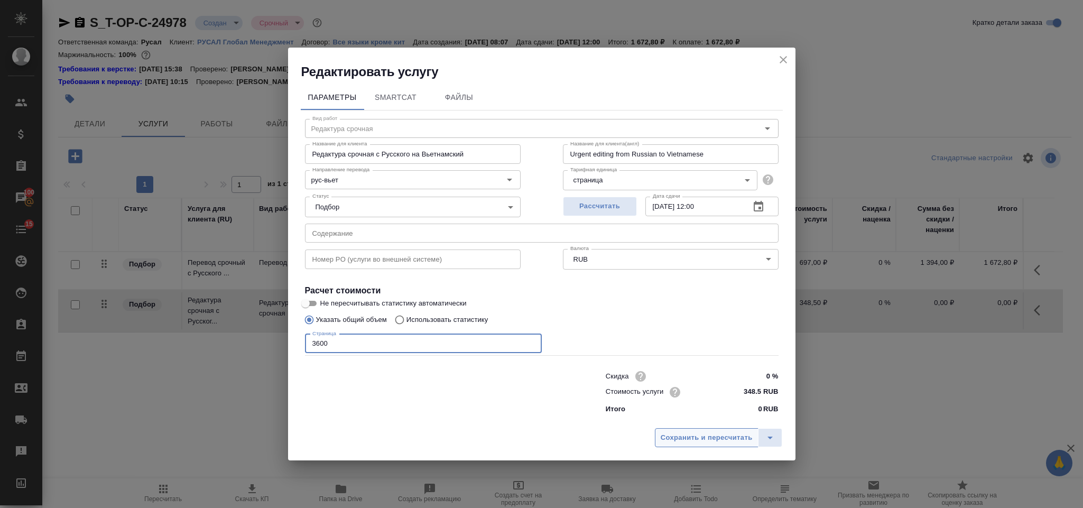
type input "3600"
click at [684, 434] on span "Сохранить и пересчитать" at bounding box center [706, 438] width 92 height 12
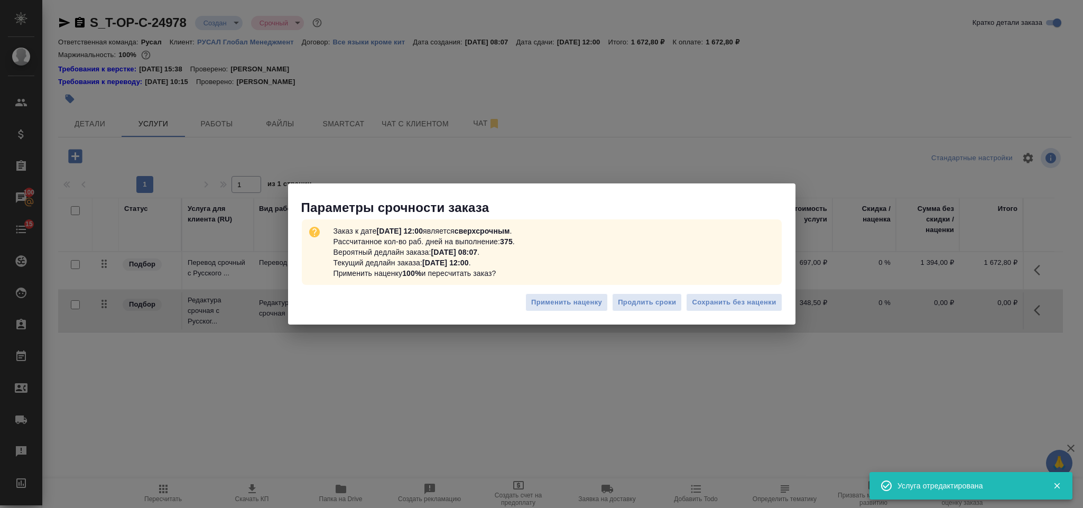
click at [693, 282] on div "Заказ к дате 01.09.2025, 12:00 является сверхсрочным . Рассчитанное кол-во раб.…" at bounding box center [542, 252] width 480 height 66
click at [698, 294] on button "Сохранить без наценки" at bounding box center [734, 302] width 96 height 18
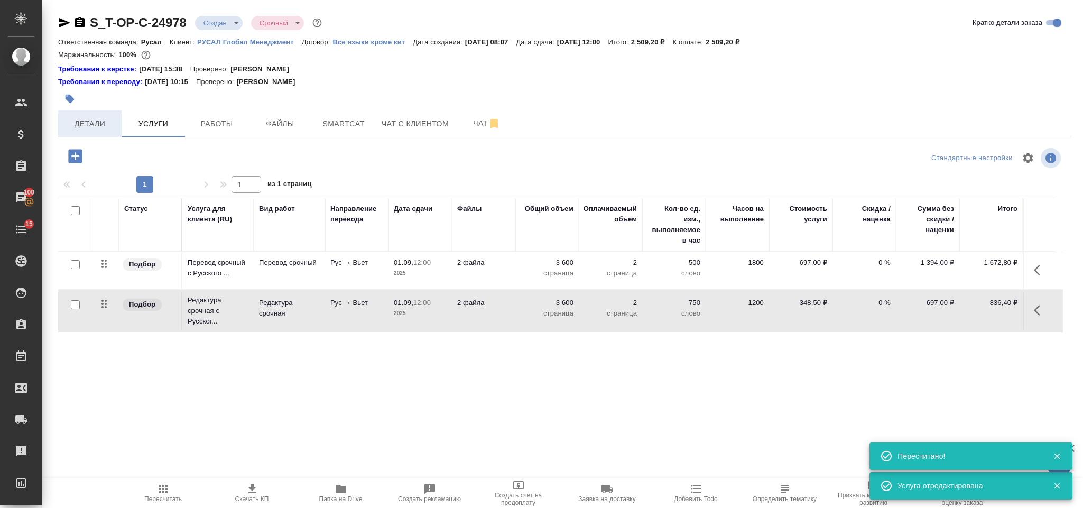
click at [105, 123] on span "Детали" at bounding box center [89, 123] width 51 height 13
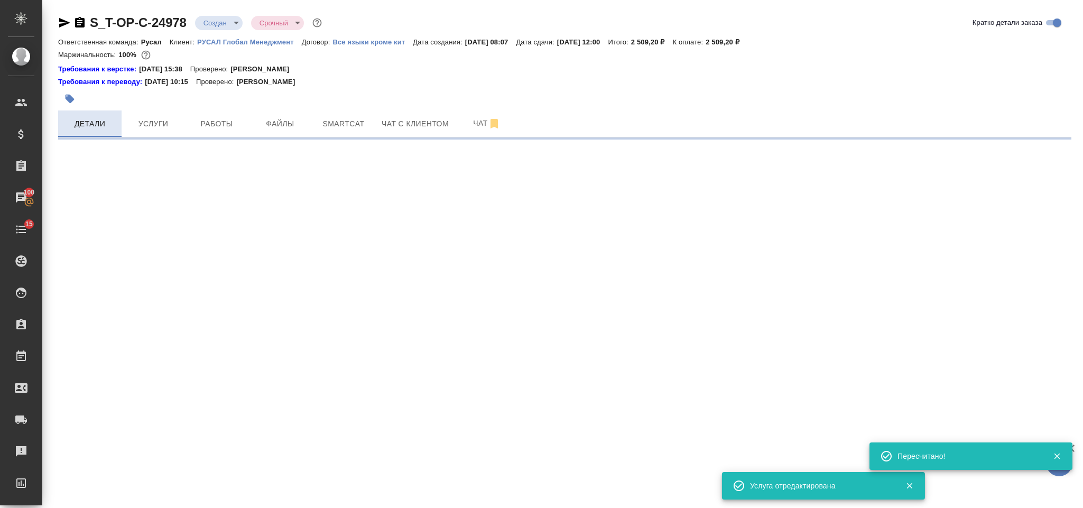
select select "RU"
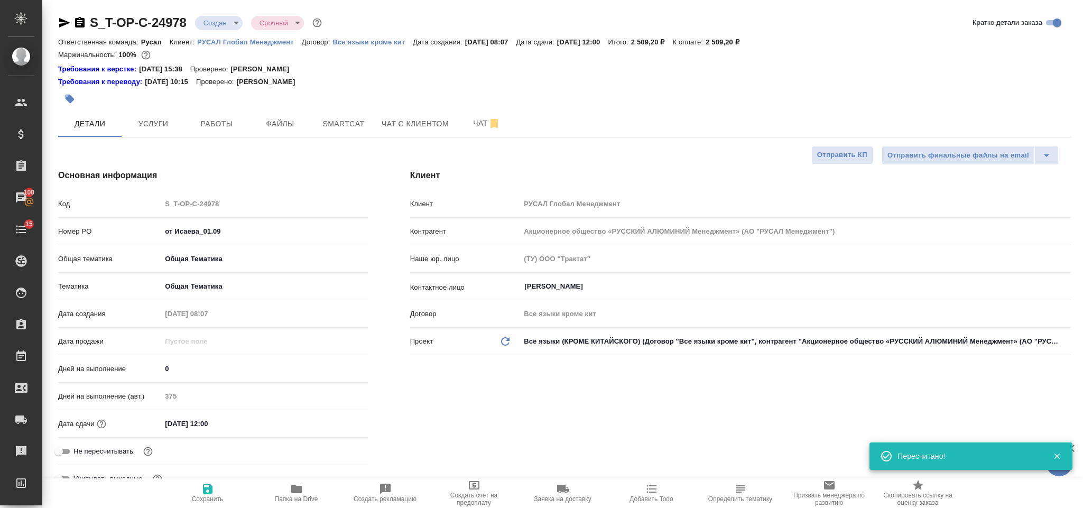
type textarea "x"
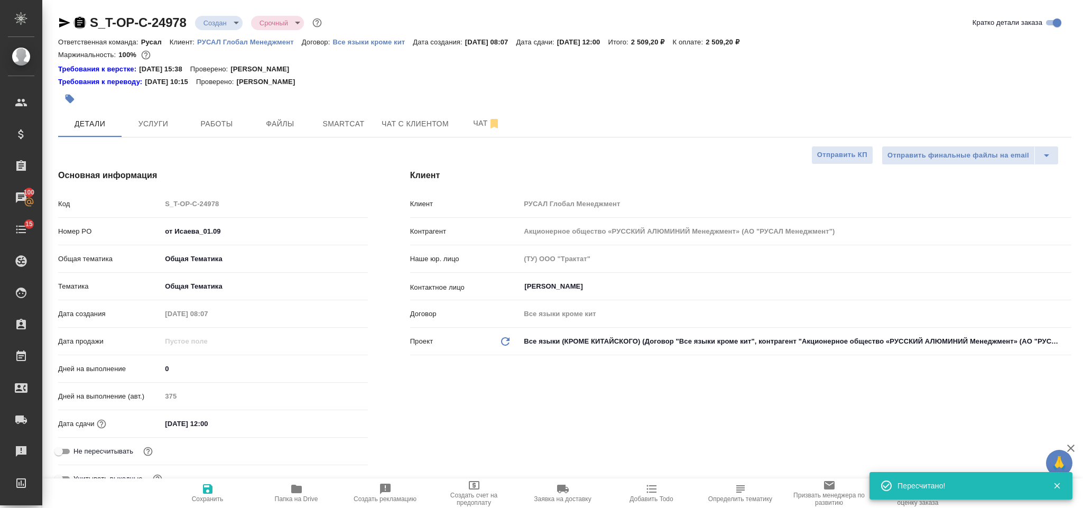
click at [80, 22] on icon "button" at bounding box center [79, 22] width 13 height 13
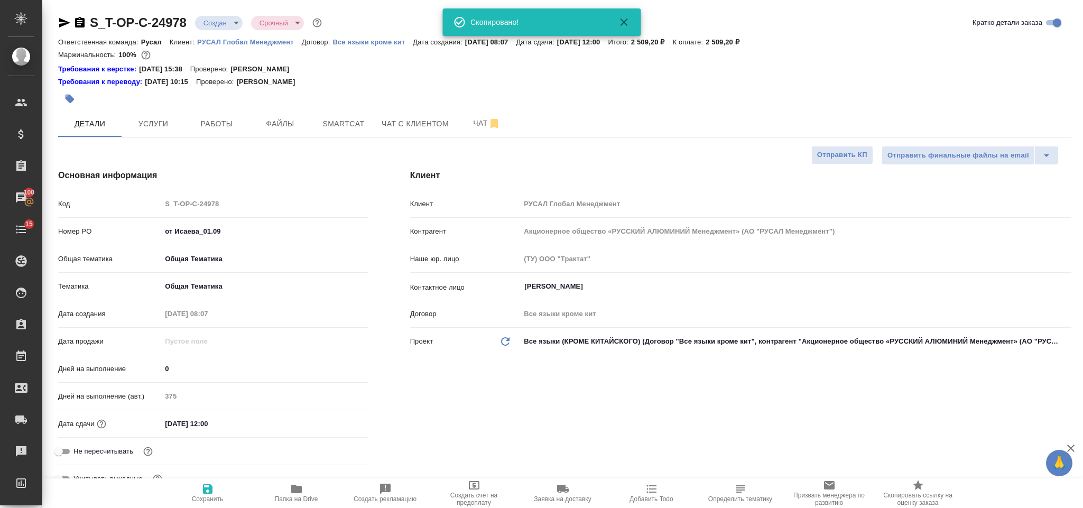
click at [59, 22] on icon "button" at bounding box center [64, 22] width 13 height 13
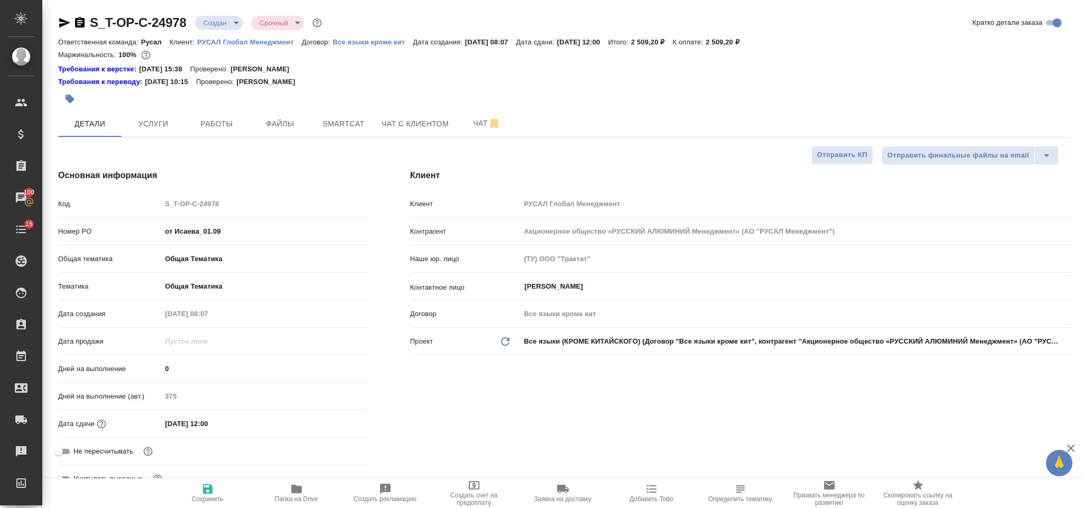
click at [64, 21] on icon "button" at bounding box center [64, 23] width 11 height 10
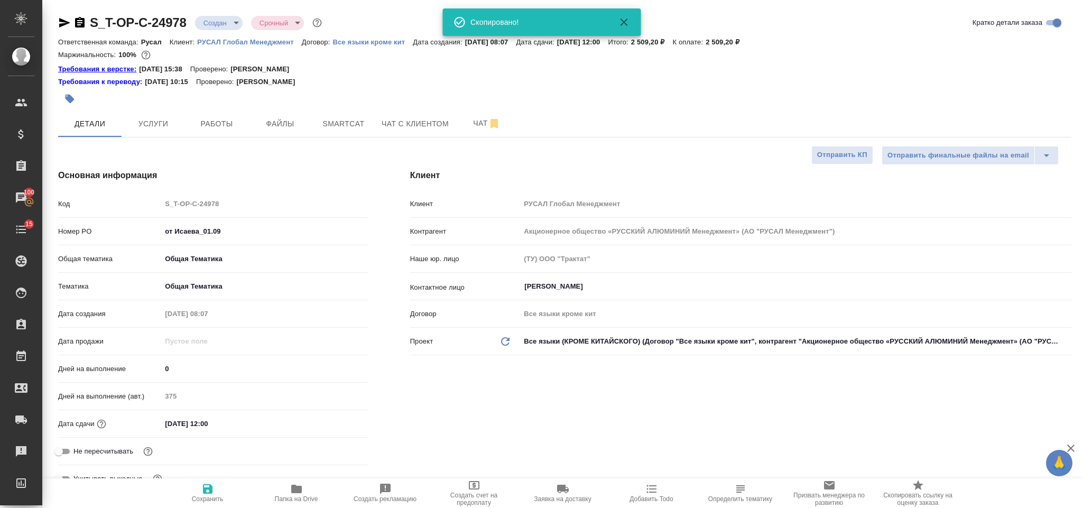
type textarea "x"
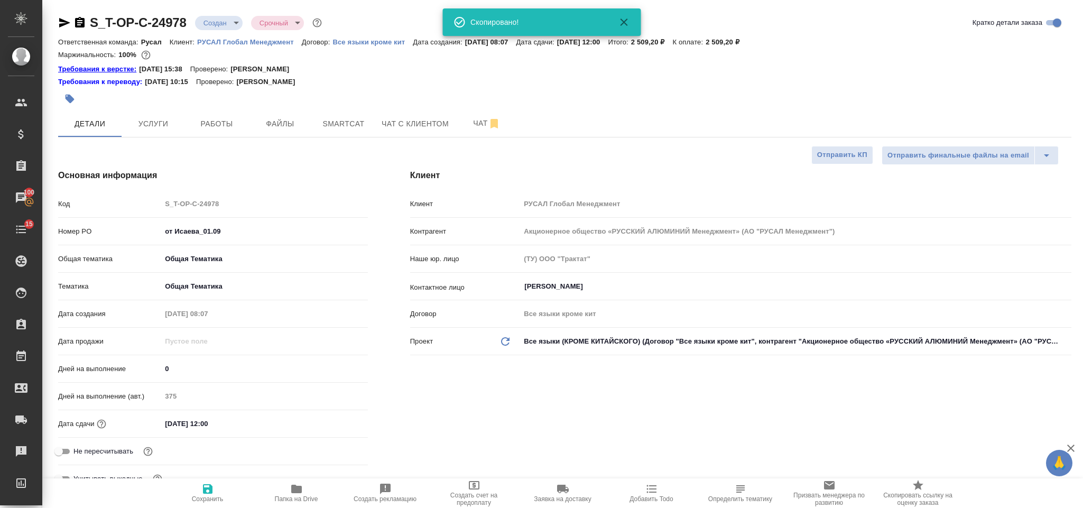
type textarea "x"
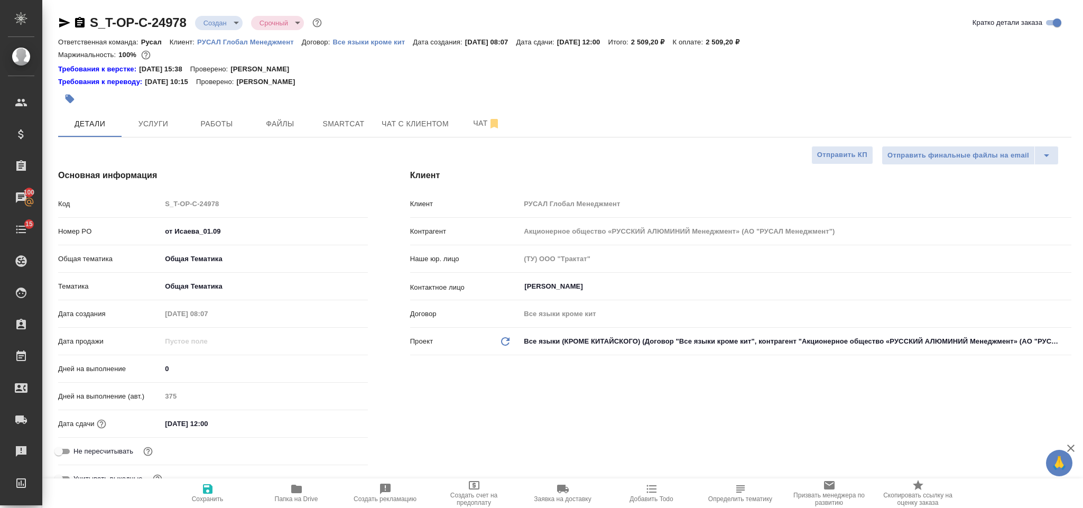
click at [81, 23] on icon "button" at bounding box center [79, 22] width 13 height 13
drag, startPoint x: 227, startPoint y: 234, endPoint x: 151, endPoint y: 235, distance: 76.6
click at [151, 235] on div "Номер PO от Исаева_01.09" at bounding box center [213, 231] width 310 height 18
click at [340, 119] on span "Smartcat" at bounding box center [343, 123] width 51 height 13
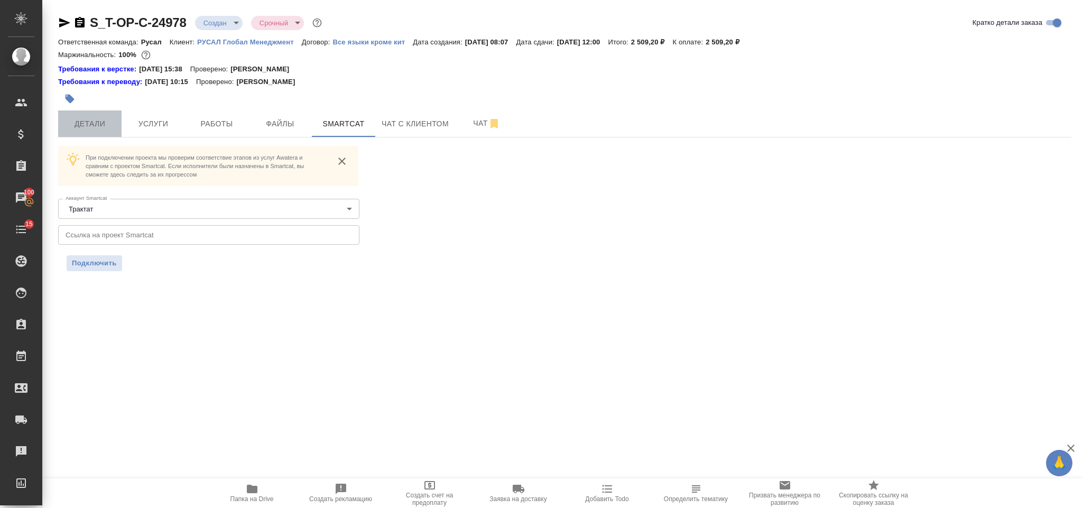
click at [89, 128] on span "Детали" at bounding box center [89, 123] width 51 height 13
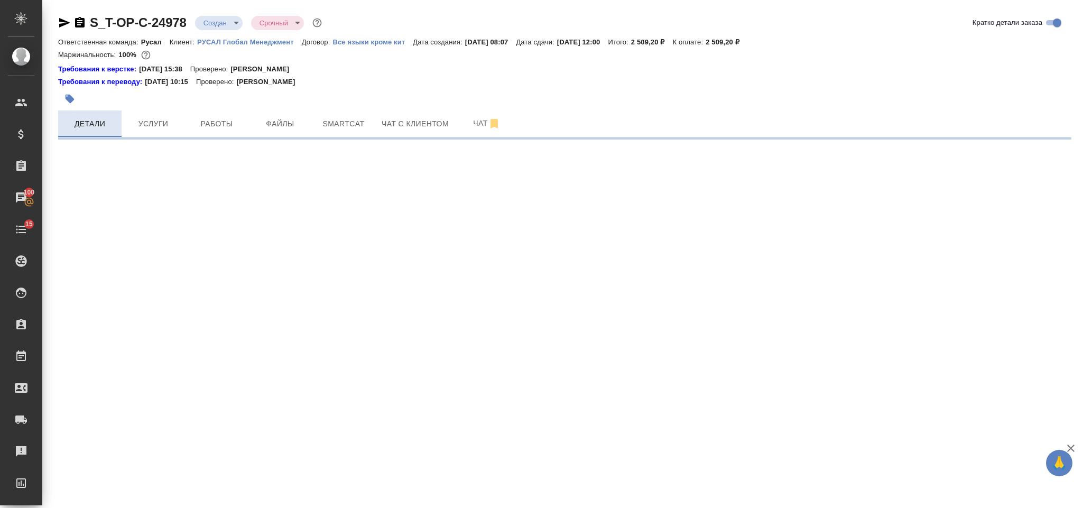
select select "RU"
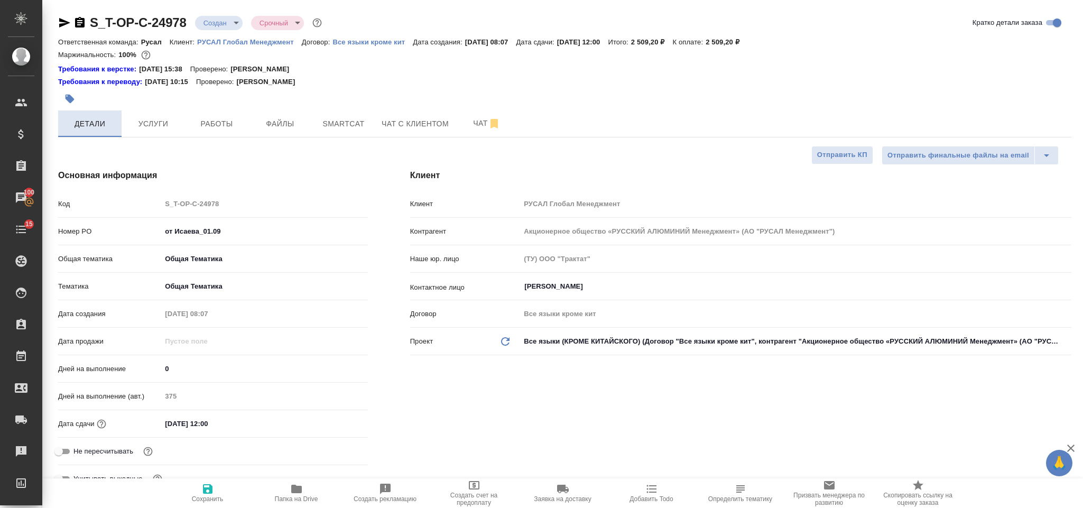
type textarea "x"
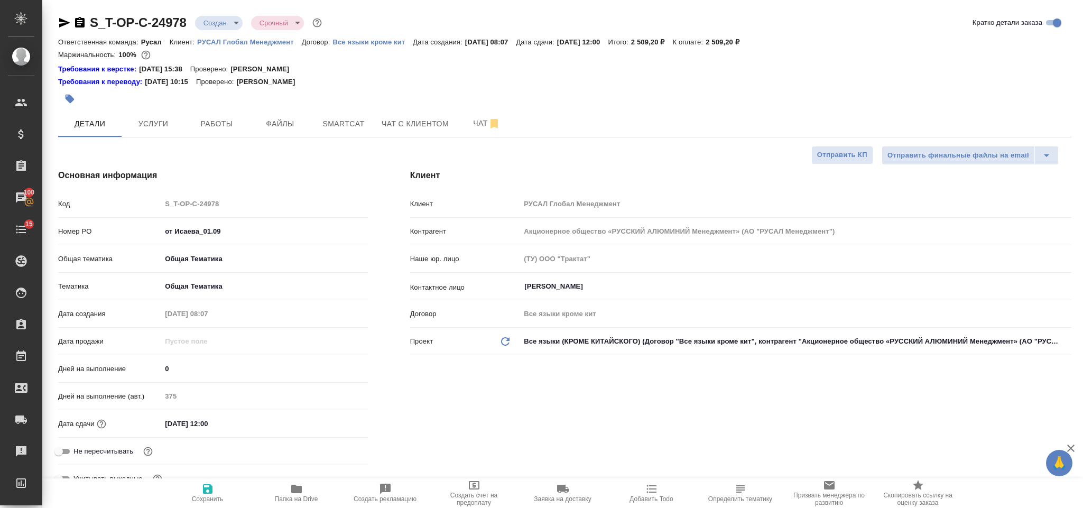
type textarea "x"
click at [322, 124] on span "Smartcat" at bounding box center [343, 123] width 51 height 13
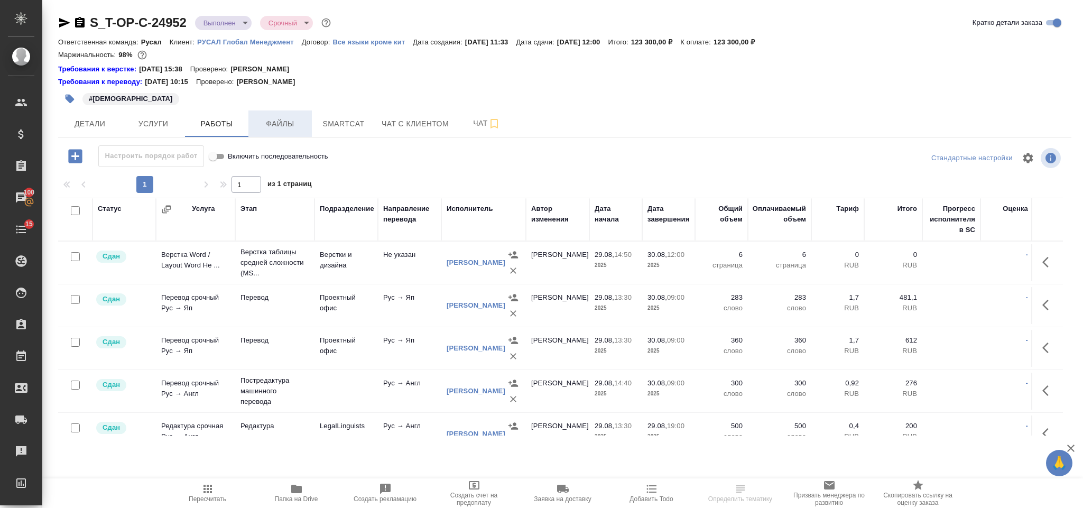
click at [269, 130] on span "Файлы" at bounding box center [280, 123] width 51 height 13
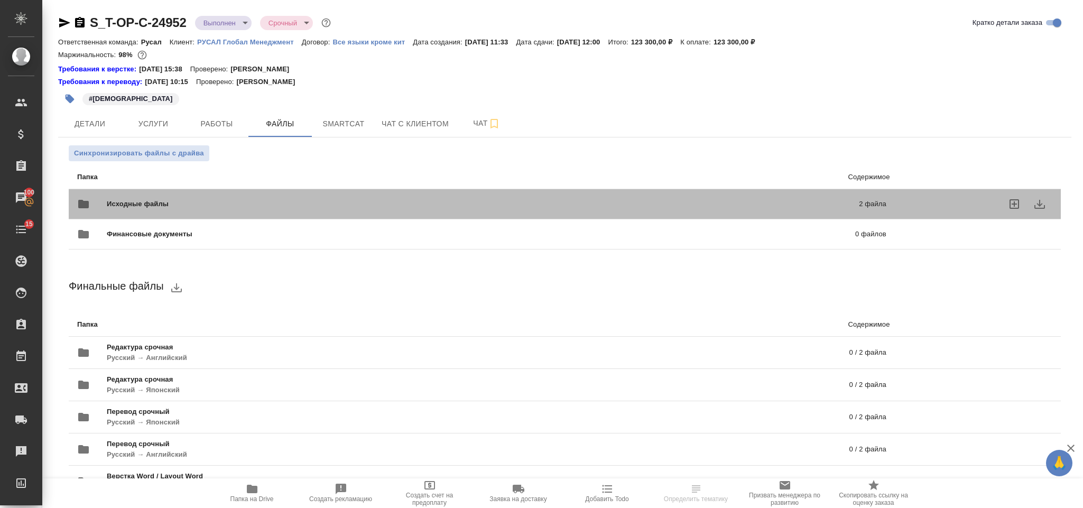
click at [279, 192] on div "Исходные файлы 2 файла" at bounding box center [481, 203] width 809 height 25
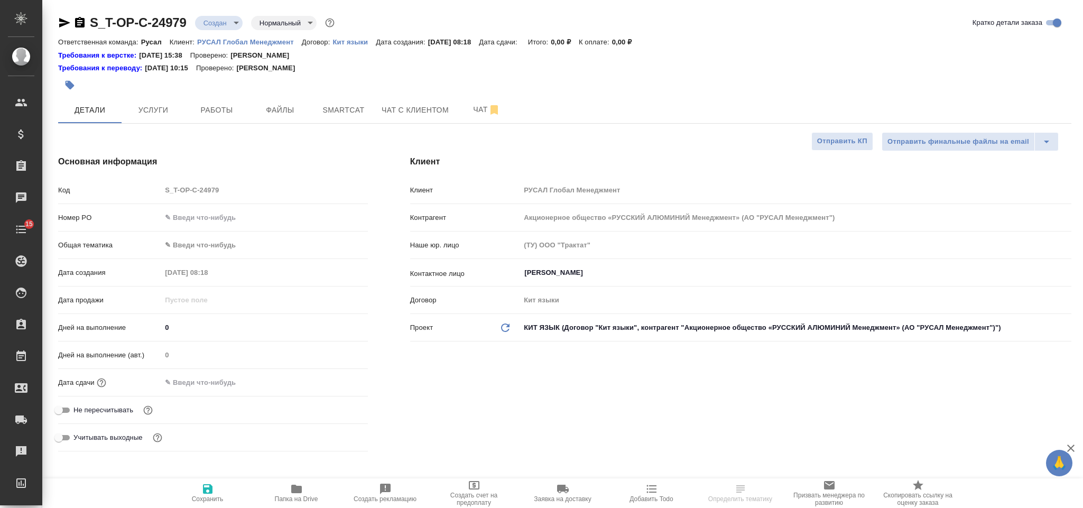
select select "RU"
click at [197, 216] on input "text" at bounding box center [264, 217] width 206 height 15
type input "j"
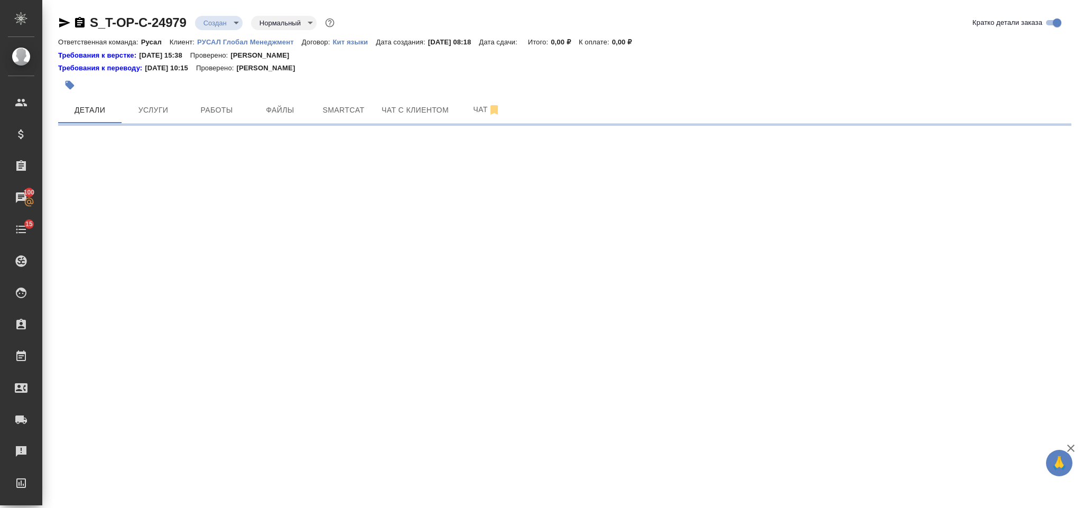
select select "RU"
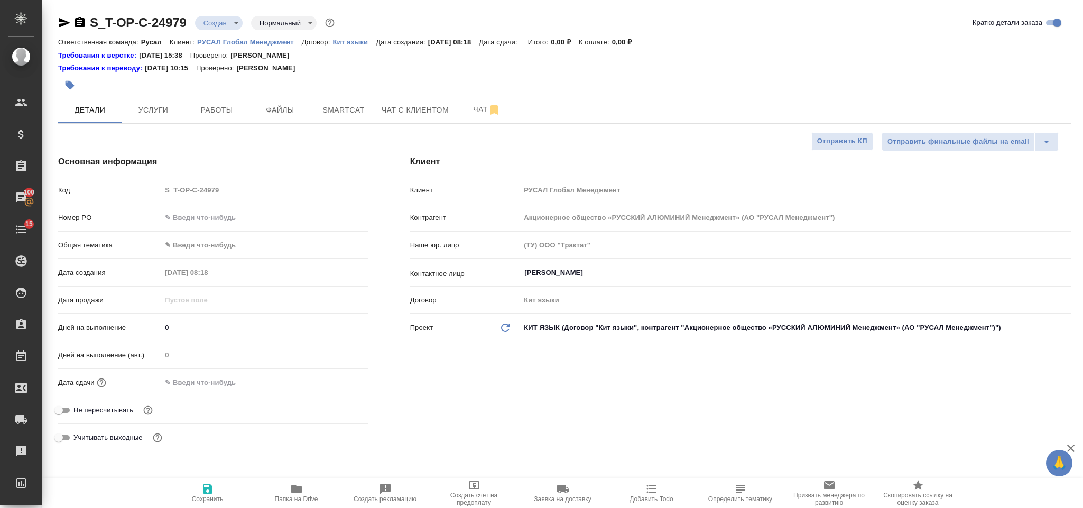
type textarea "x"
click at [197, 216] on input "text" at bounding box center [264, 217] width 206 height 15
type input "о"
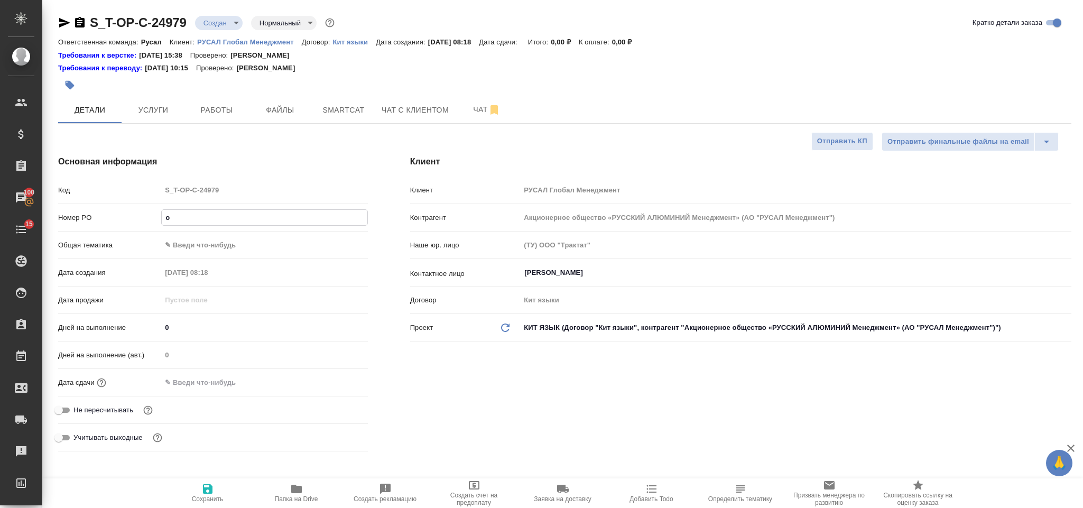
type textarea "x"
type input "от"
type textarea "x"
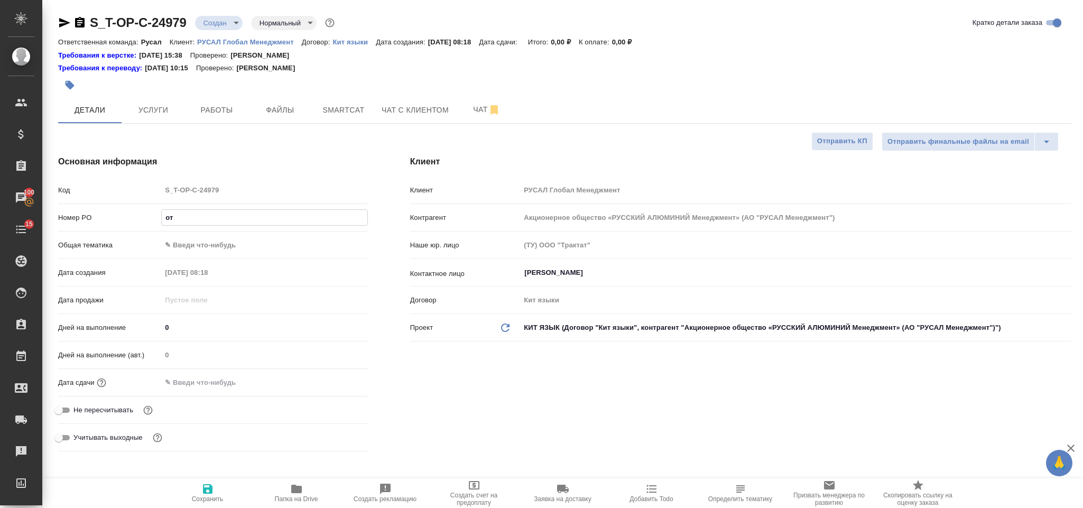
type textarea "x"
type input "от"
type textarea "x"
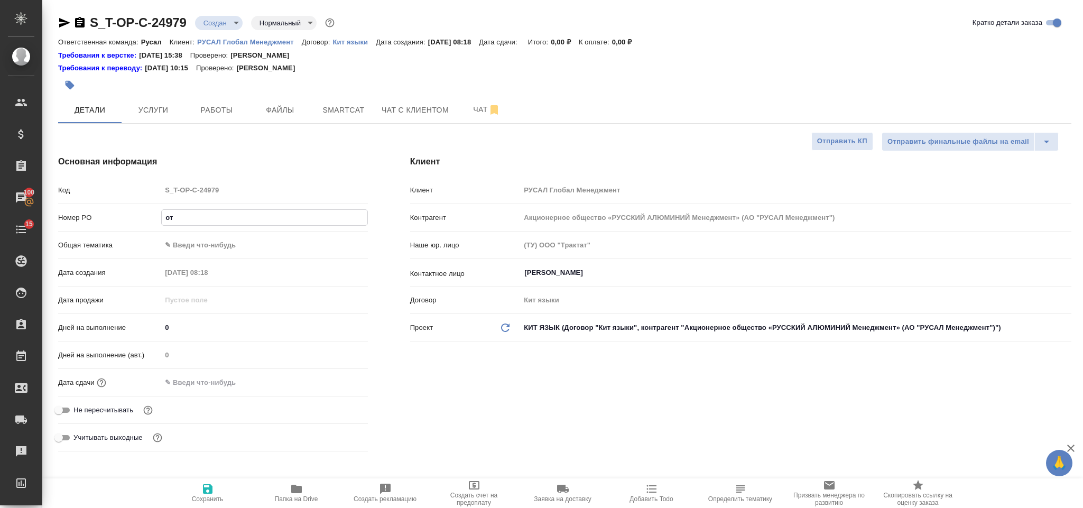
type textarea "x"
type input "от И"
type textarea "x"
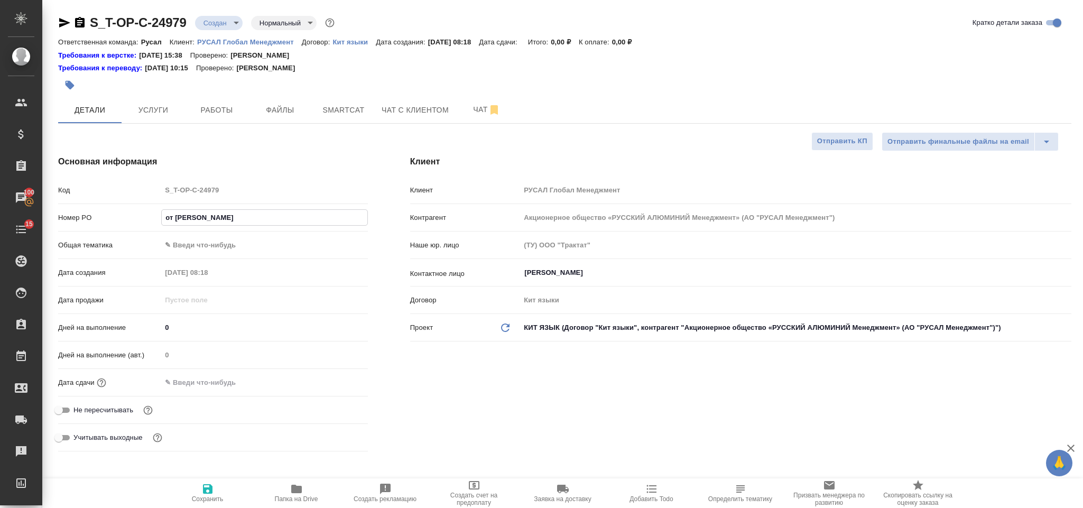
type input "от Ис"
type textarea "x"
type input "от Иса"
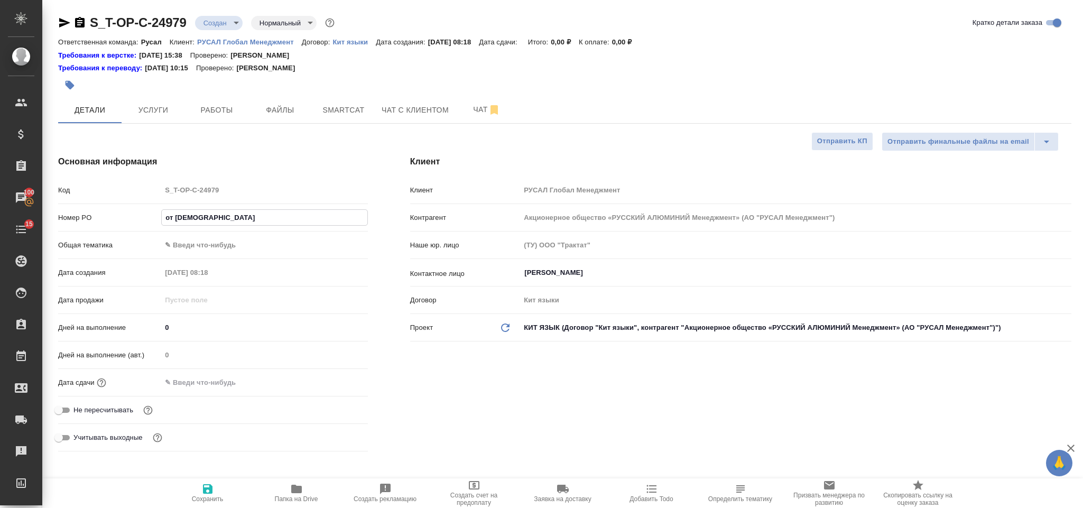
type textarea "x"
type input "от Исае"
type textarea "x"
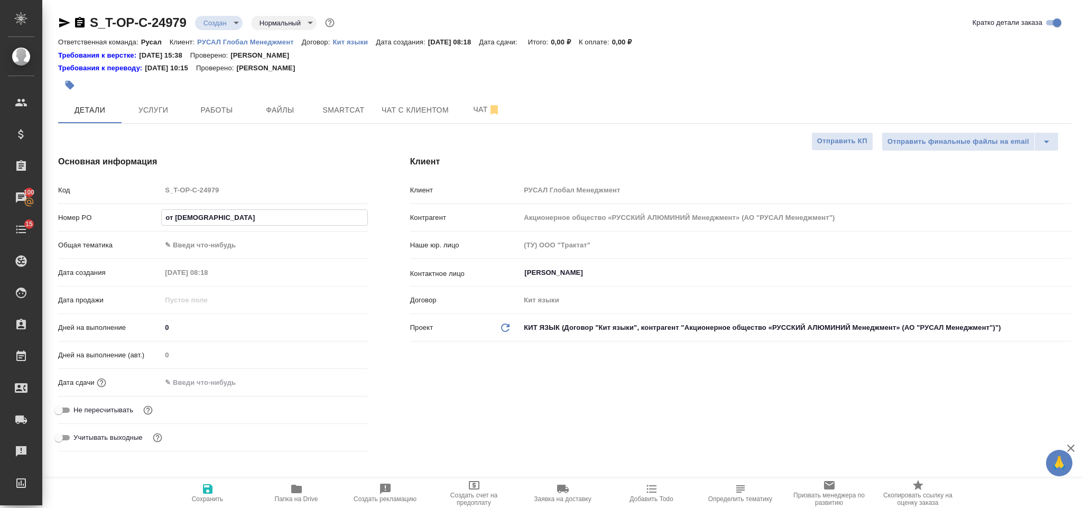
type textarea "x"
type input "от Исаев"
type textarea "x"
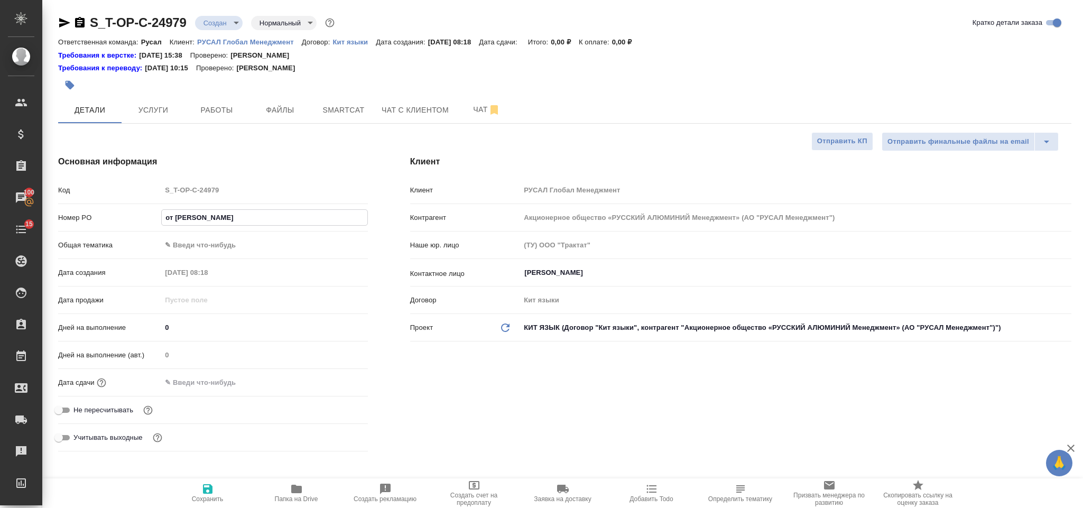
type textarea "x"
type input "от Исаева"
type textarea "x"
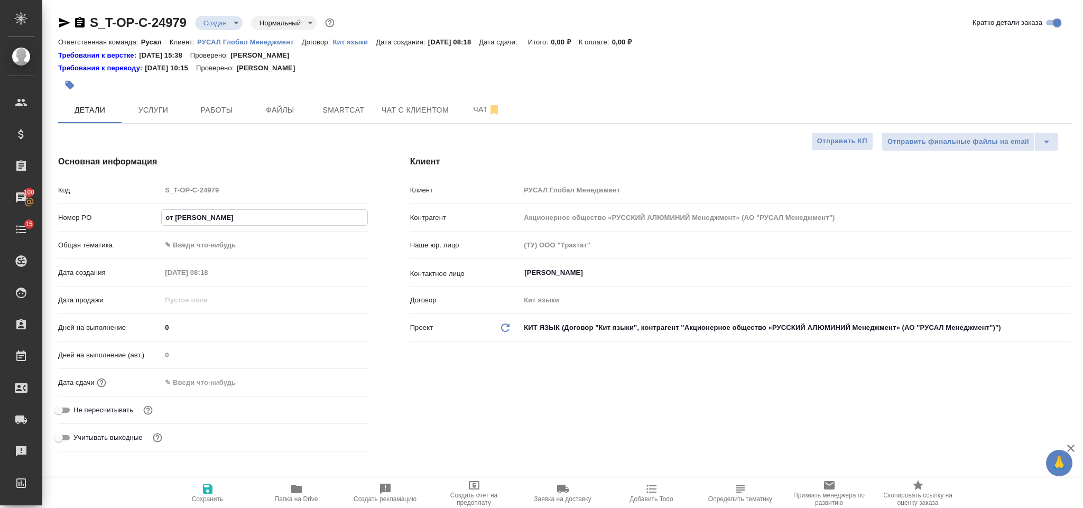
type input "от Исаева_"
type textarea "x"
type input "от Исаева_01"
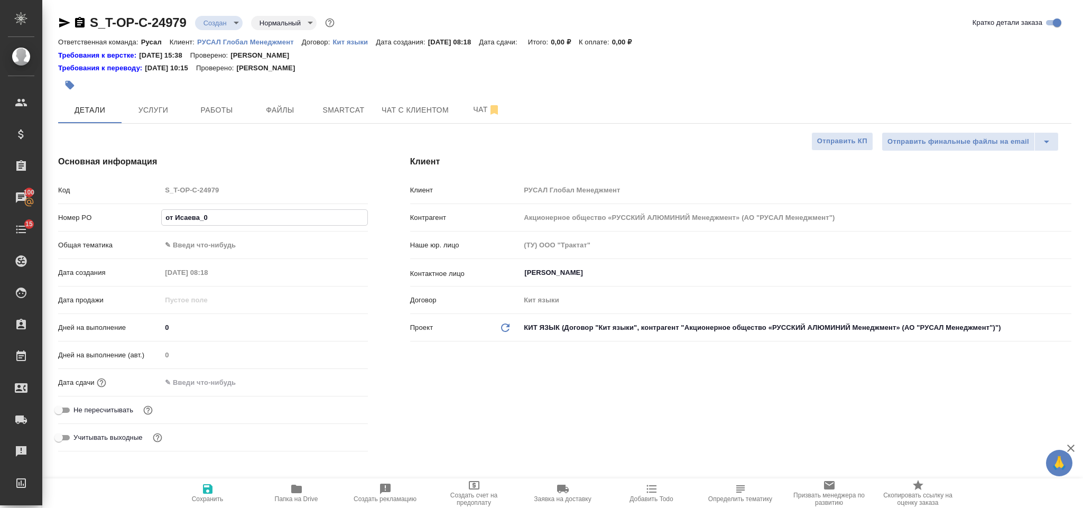
type textarea "x"
type input "от Исаева_01."
type textarea "x"
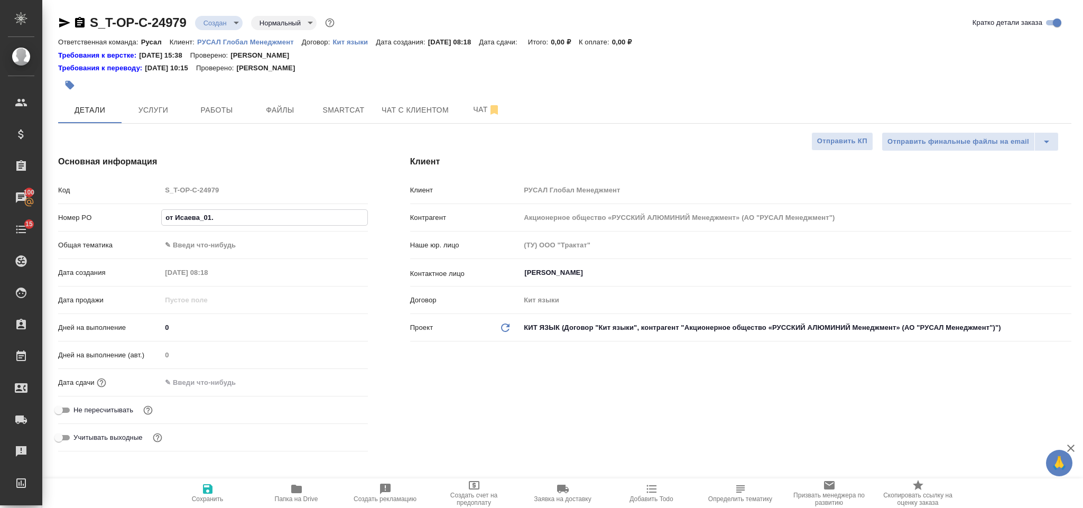
type textarea "x"
type input "от Исаева_01.0"
type textarea "x"
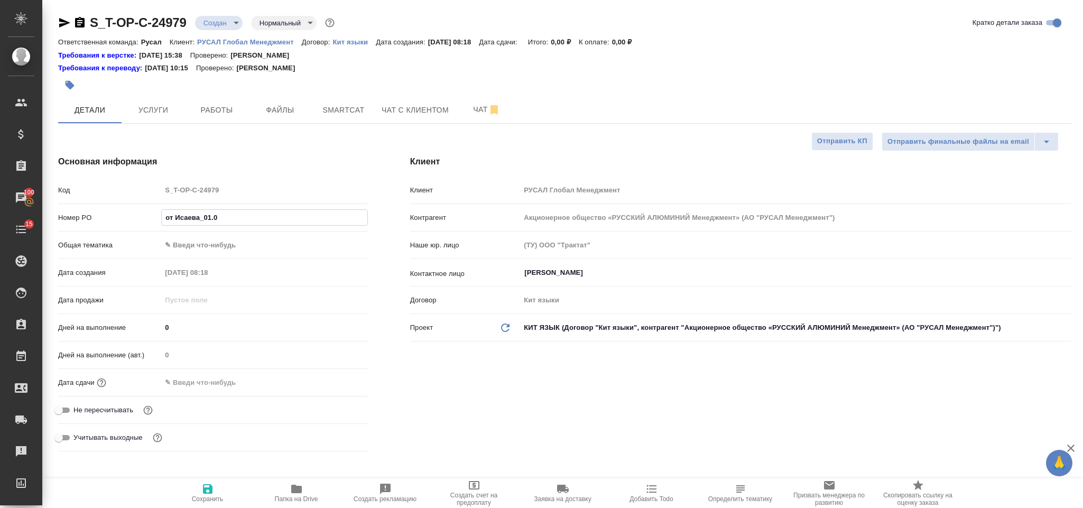
type textarea "x"
type input "от Исаева_01.09"
type textarea "x"
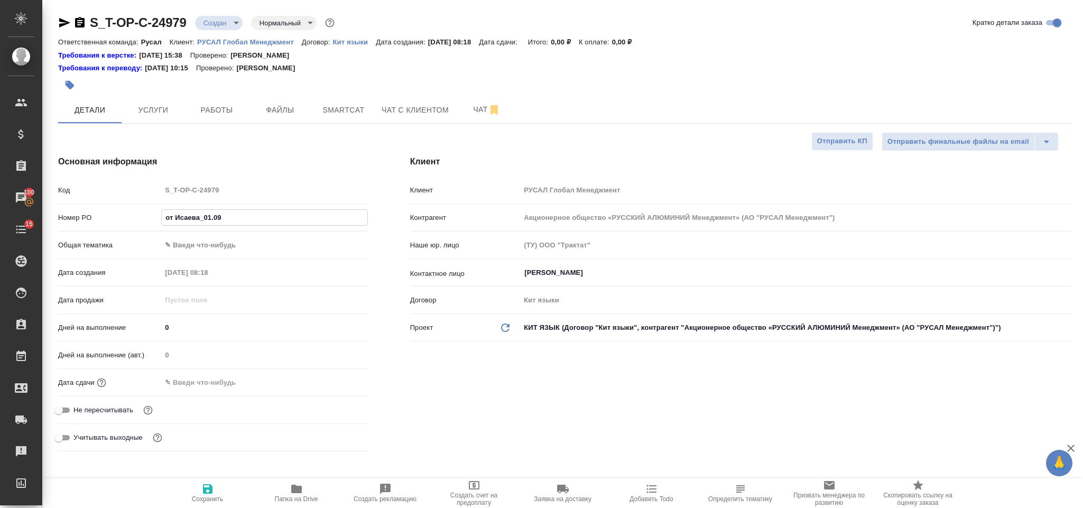
type input "от Исаева_01.09-"
type textarea "x"
type input "от Исаева_01.09-2"
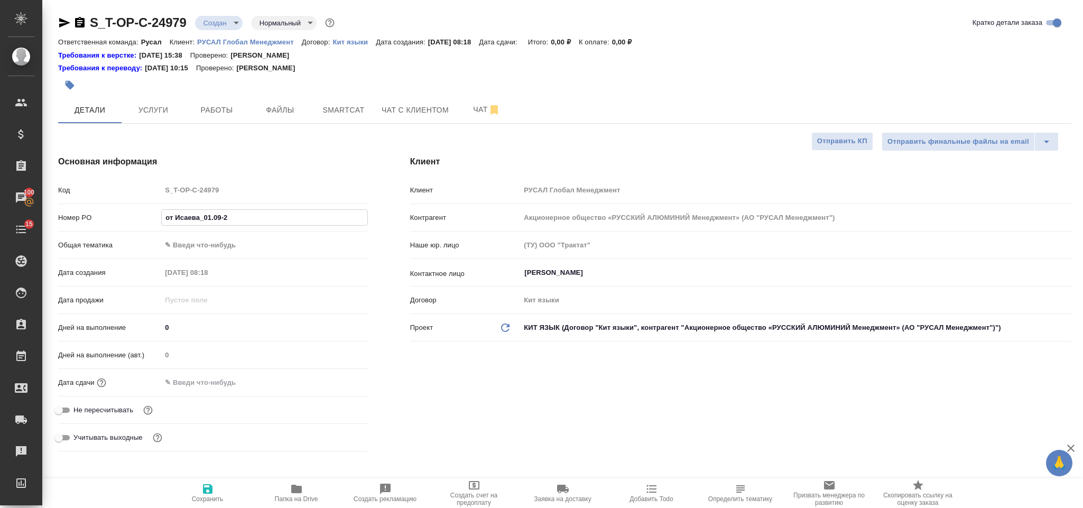
type textarea "x"
type input "от Исаева_01.09-2"
click at [194, 241] on body "🙏 .cls-1 fill:#fff; AWATERA Gorlenko Yuliua Клиенты Спецификации Заказы 100 Чат…" at bounding box center [541, 254] width 1083 height 508
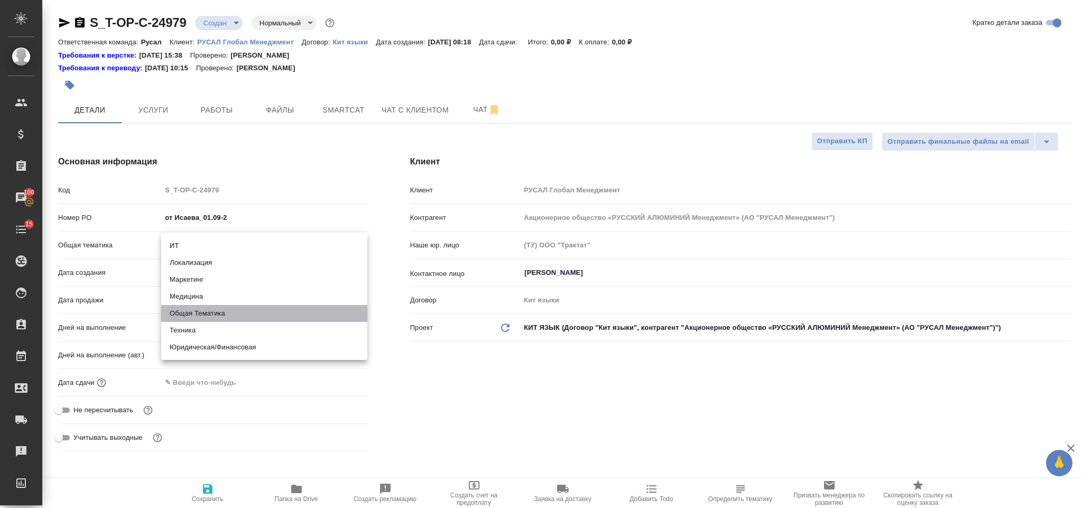
click at [205, 317] on li "Общая Тематика" at bounding box center [264, 313] width 206 height 17
type input "obtem"
type textarea "x"
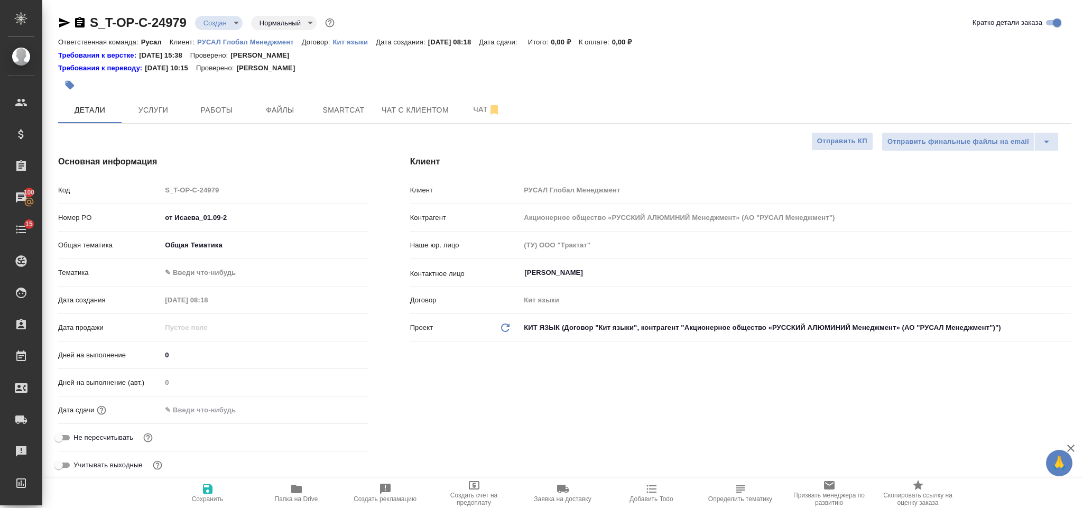
click at [208, 270] on body "🙏 .cls-1 fill:#fff; AWATERA Gorlenko Yuliua Клиенты Спецификации Заказы 100 Чат…" at bounding box center [541, 254] width 1083 height 508
click at [211, 275] on li "Общая Тематика" at bounding box center [264, 273] width 206 height 17
type textarea "x"
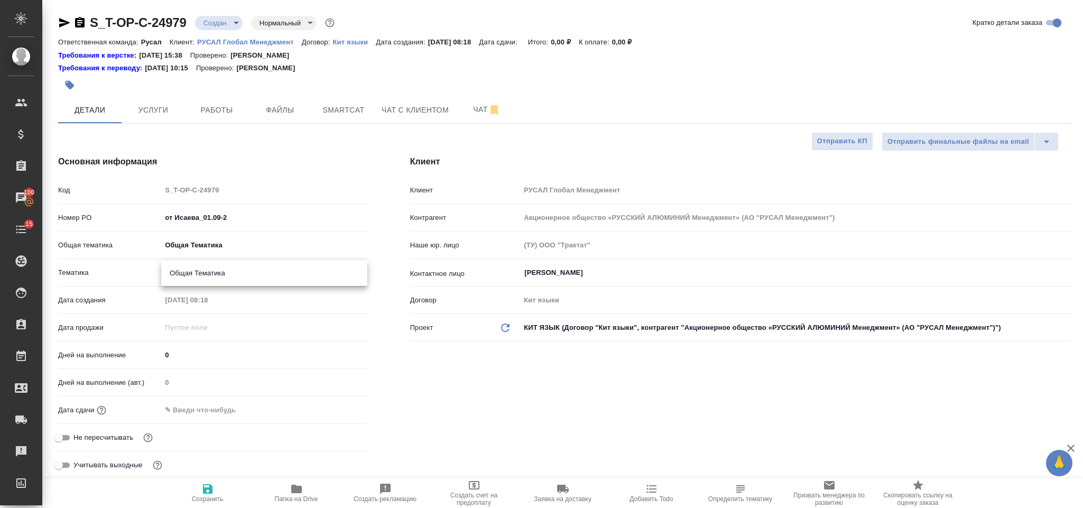
type input "6012b1ca196b0e5c9229a120"
click at [217, 403] on input "text" at bounding box center [207, 409] width 92 height 15
click at [333, 414] on icon "button" at bounding box center [337, 408] width 10 height 11
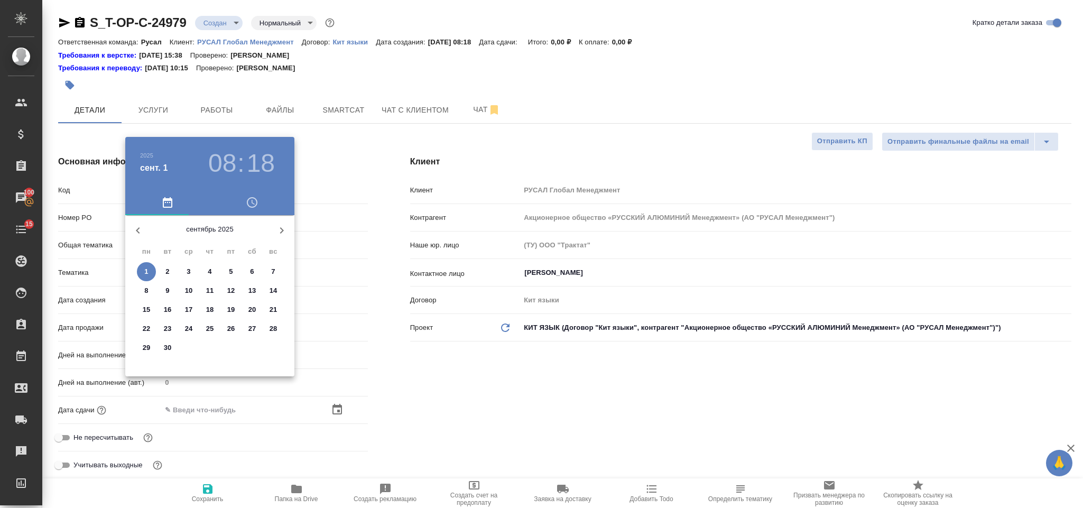
click at [146, 273] on p "1" at bounding box center [146, 271] width 4 height 11
type input "01.09.2025 08:18"
type textarea "x"
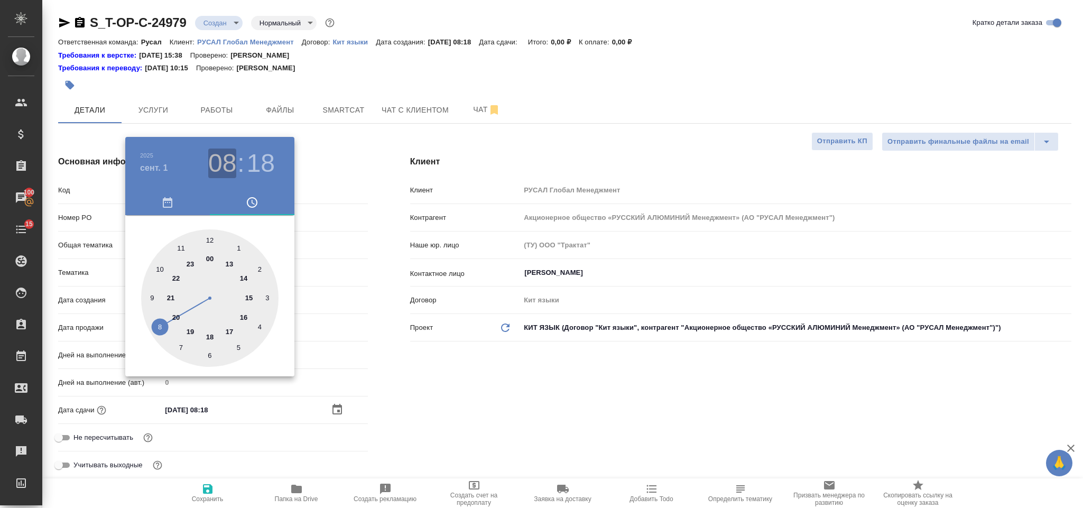
click at [230, 162] on h3 "08" at bounding box center [222, 163] width 28 height 30
click at [150, 295] on div at bounding box center [209, 297] width 137 height 137
type input "01.09.2025 09:18"
type textarea "x"
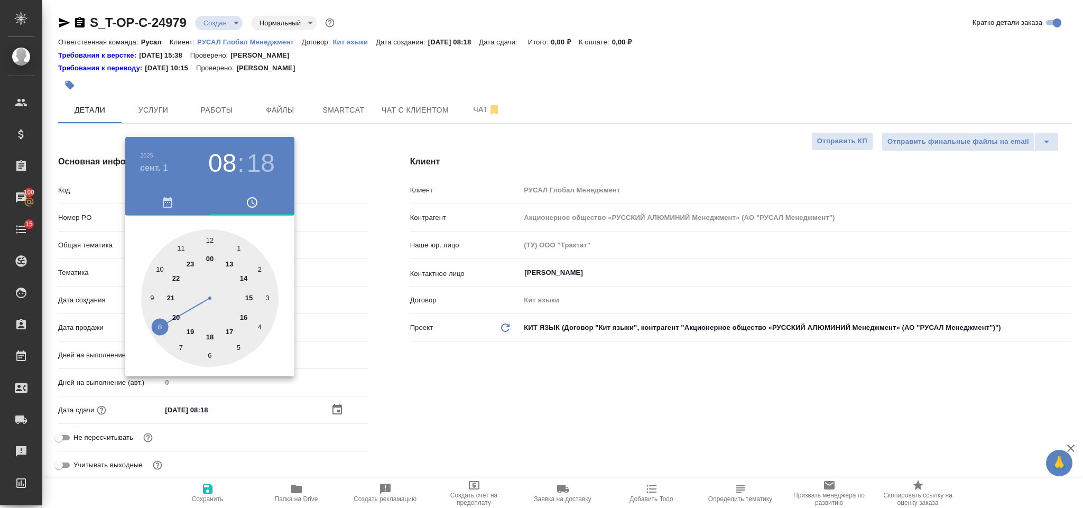
type textarea "x"
click at [259, 266] on div at bounding box center [209, 297] width 137 height 137
type input "01.09.2025 09:10"
type textarea "x"
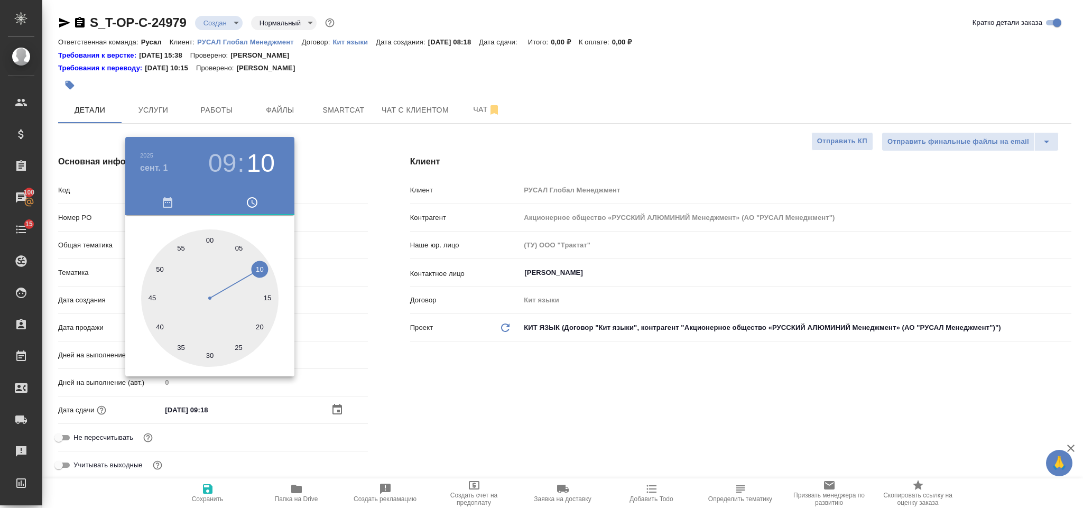
type textarea "x"
click at [430, 367] on div at bounding box center [541, 254] width 1083 height 508
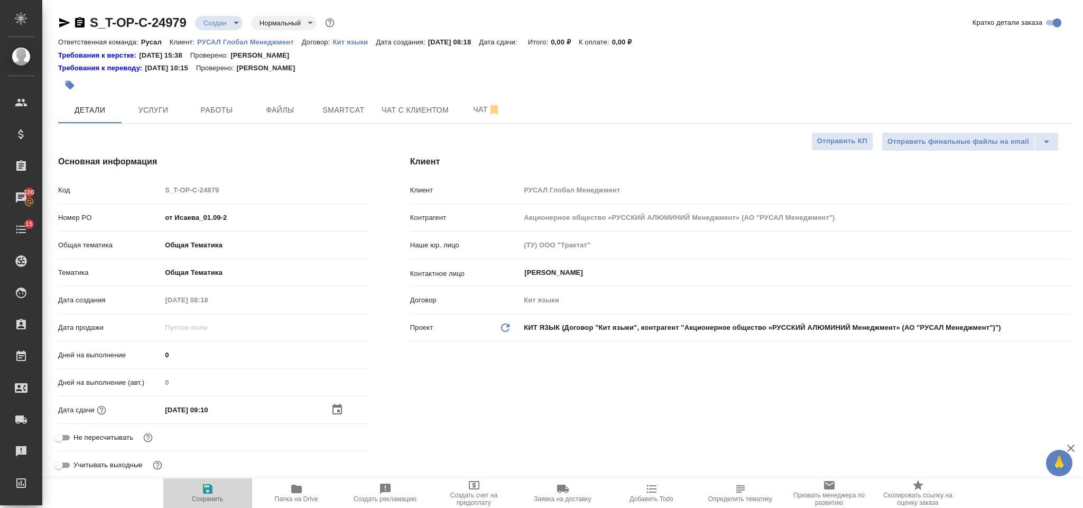
click at [204, 489] on icon "button" at bounding box center [208, 489] width 10 height 10
type textarea "x"
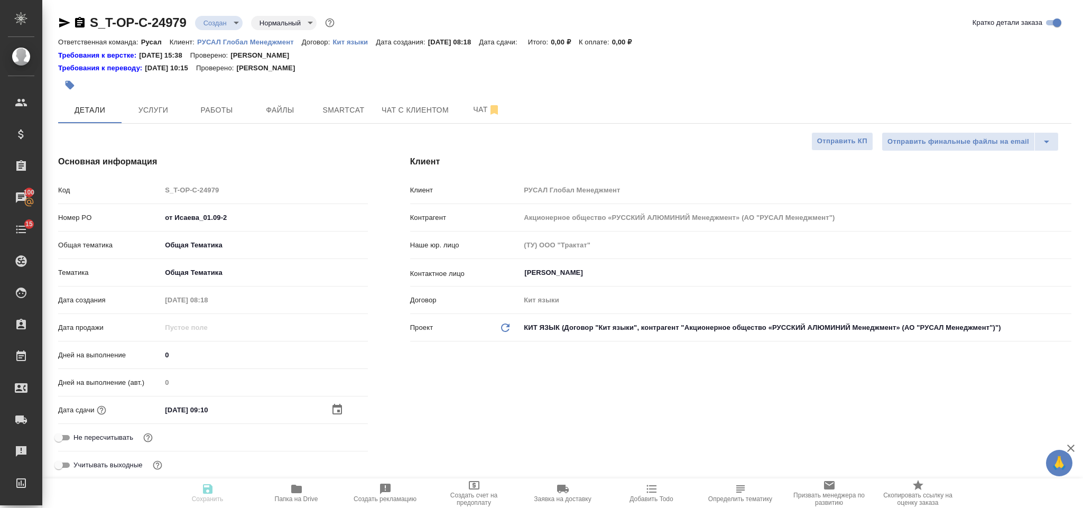
type textarea "x"
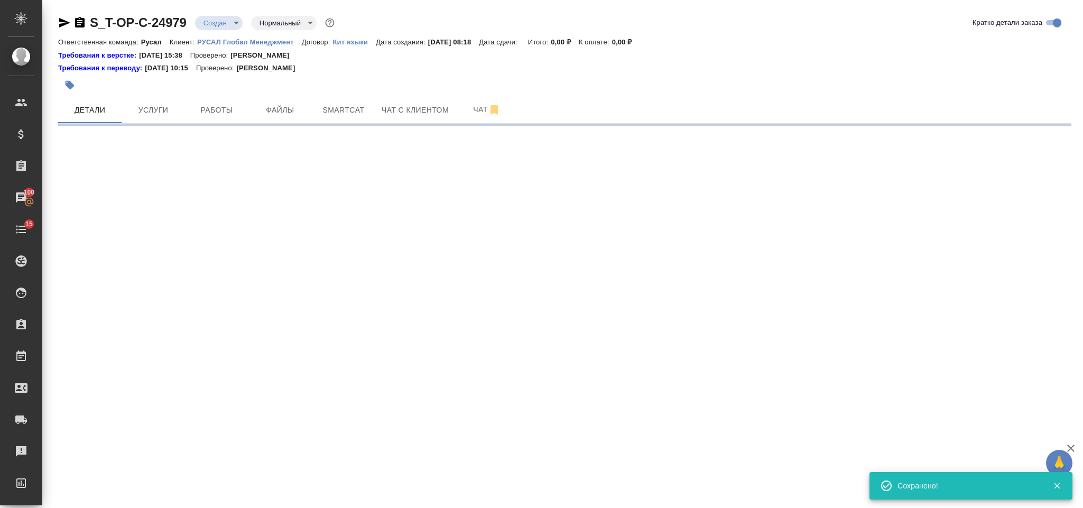
select select "RU"
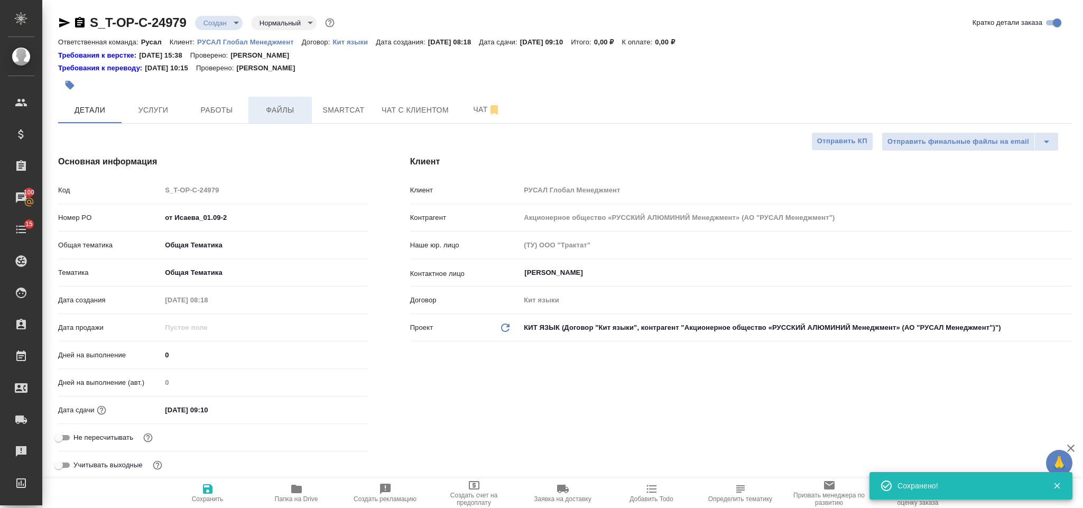
type textarea "x"
click at [285, 113] on span "Файлы" at bounding box center [280, 110] width 51 height 13
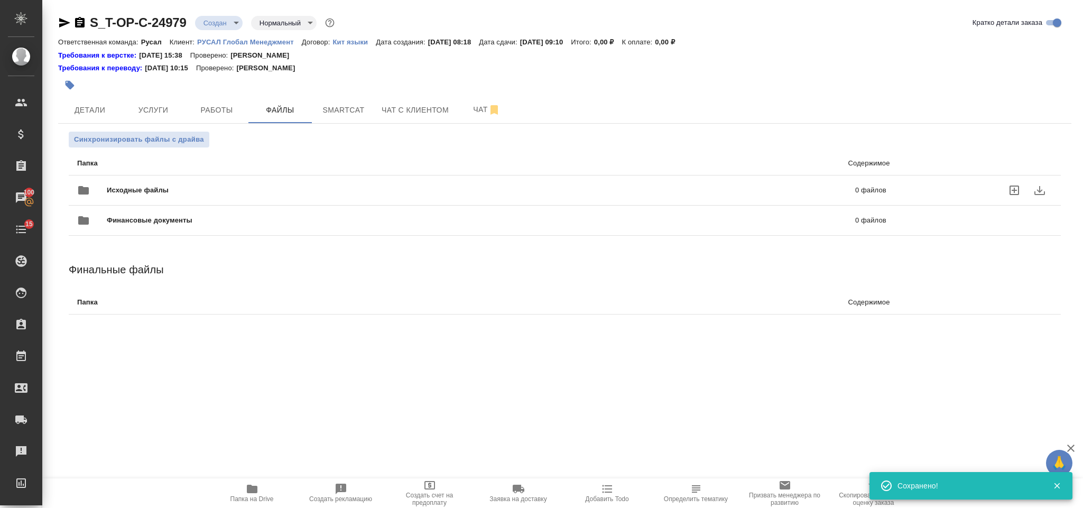
click at [172, 175] on div "Исходные файлы 0 файлов" at bounding box center [482, 190] width 830 height 46
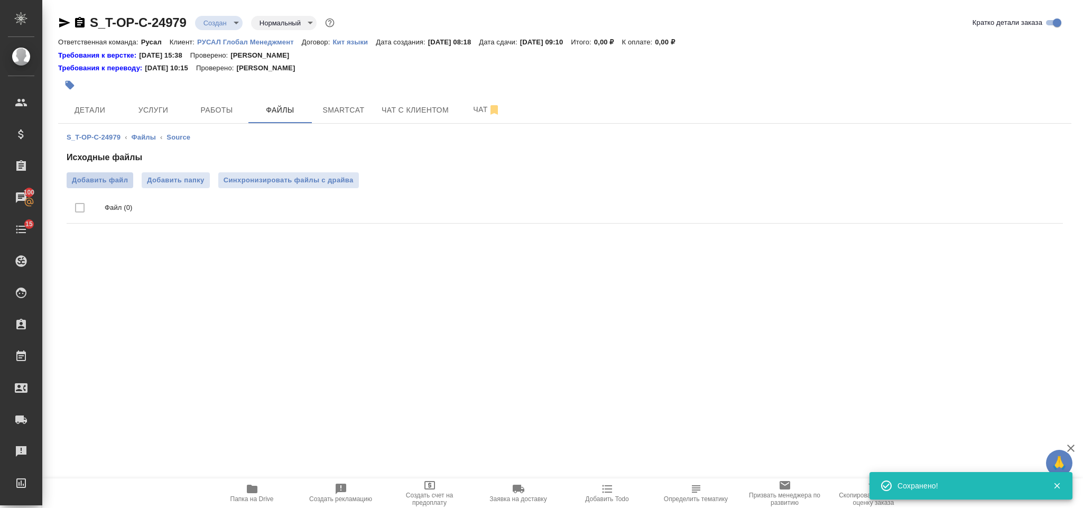
click at [116, 176] on span "Добавить файл" at bounding box center [100, 180] width 56 height 11
click at [0, 0] on input "Добавить файл" at bounding box center [0, 0] width 0 height 0
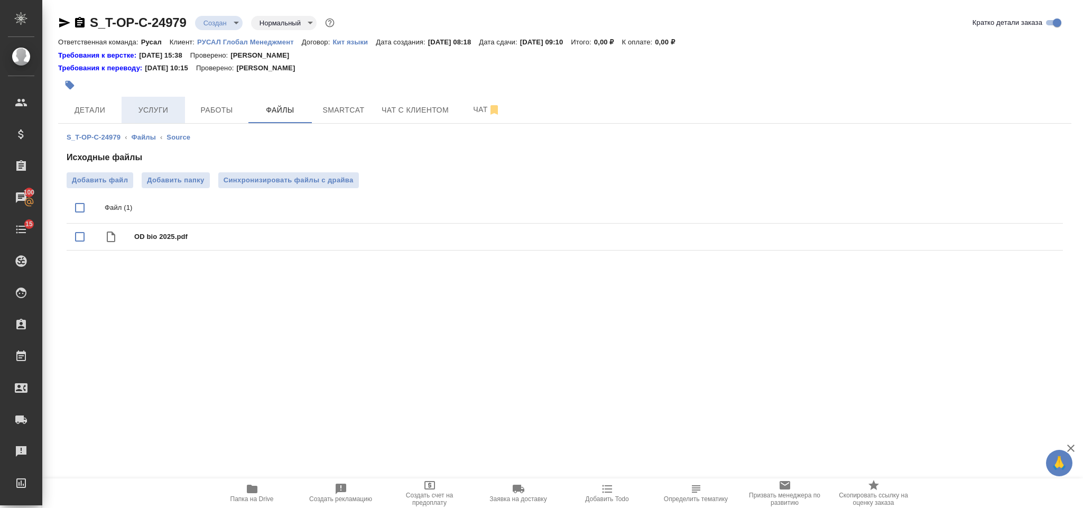
click at [178, 97] on button "Услуги" at bounding box center [153, 110] width 63 height 26
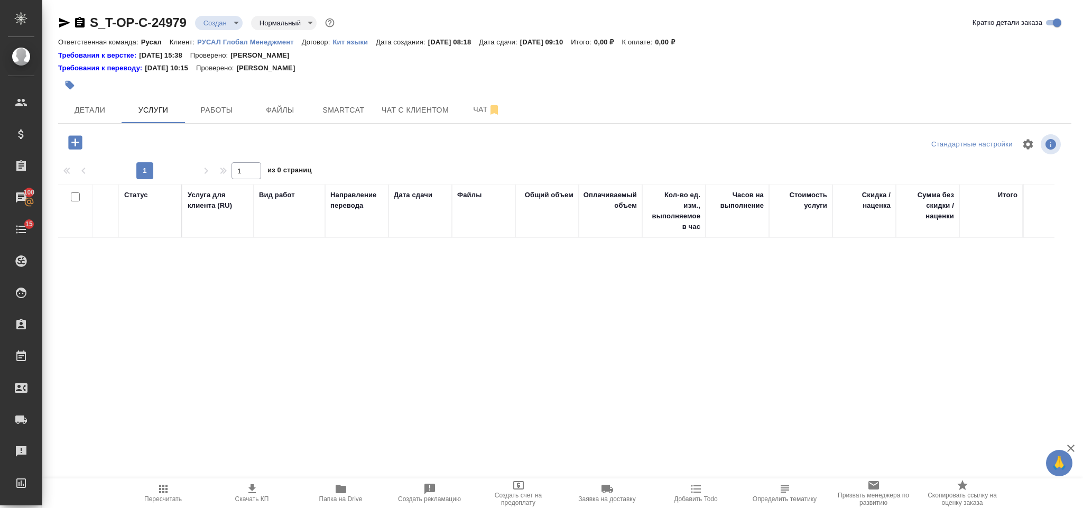
click at [68, 142] on icon "button" at bounding box center [75, 142] width 18 height 18
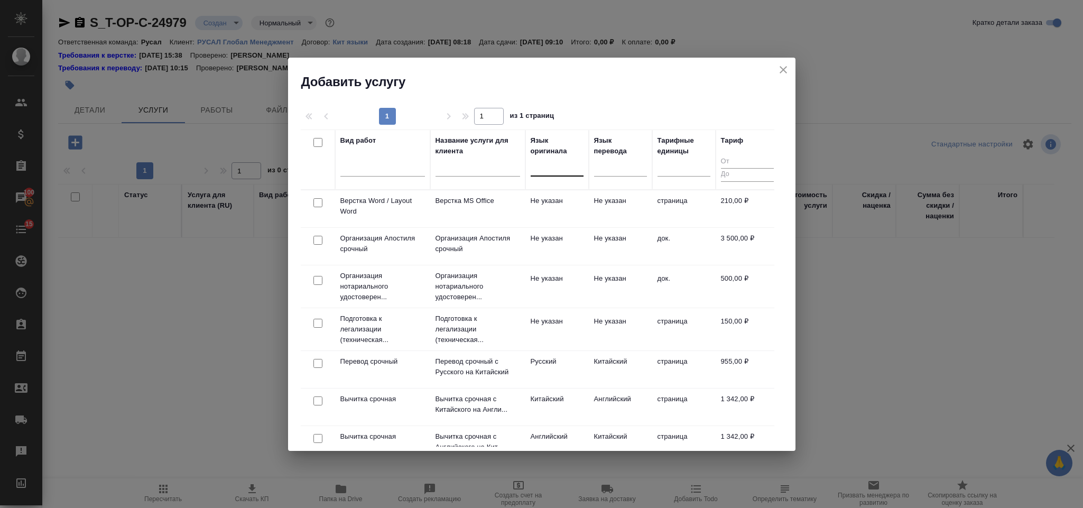
click at [544, 164] on div at bounding box center [556, 165] width 53 height 15
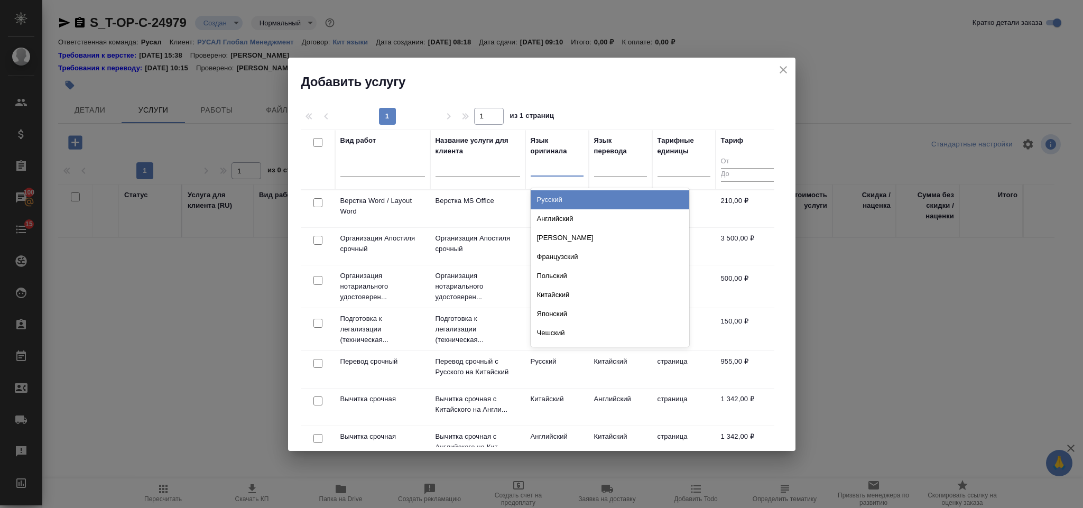
click at [568, 198] on div "Русский" at bounding box center [609, 199] width 158 height 19
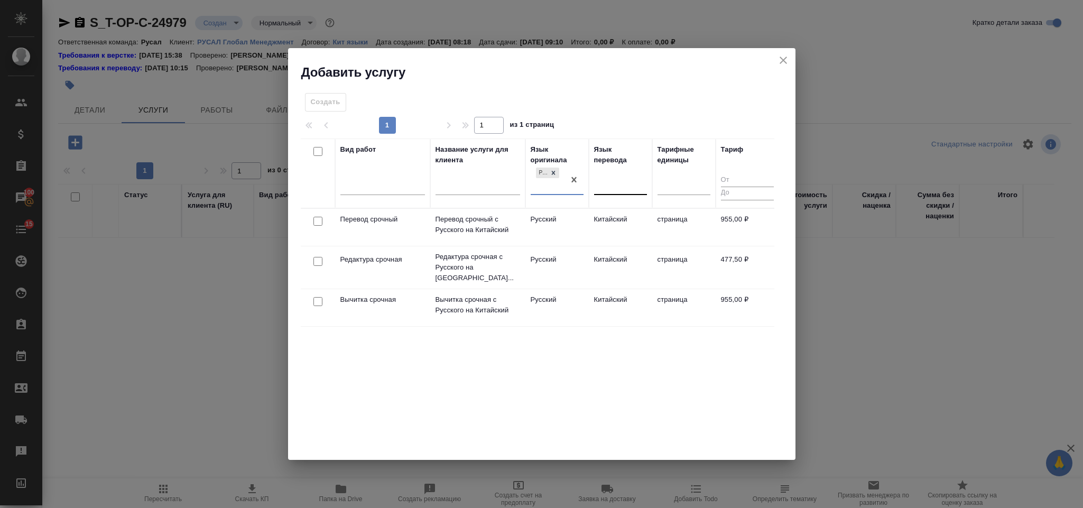
click at [612, 182] on div at bounding box center [620, 183] width 53 height 15
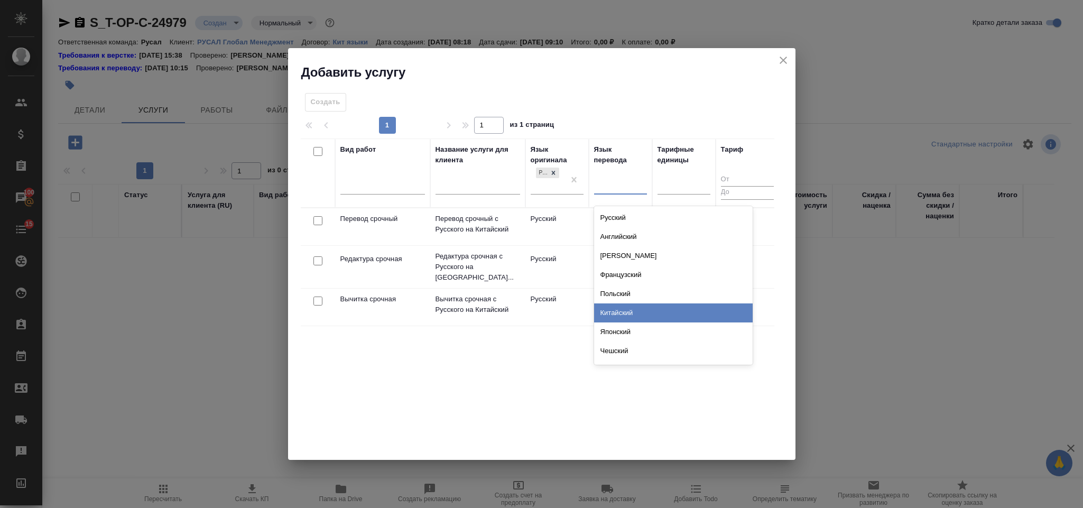
click at [634, 312] on div "Китайский" at bounding box center [673, 312] width 158 height 19
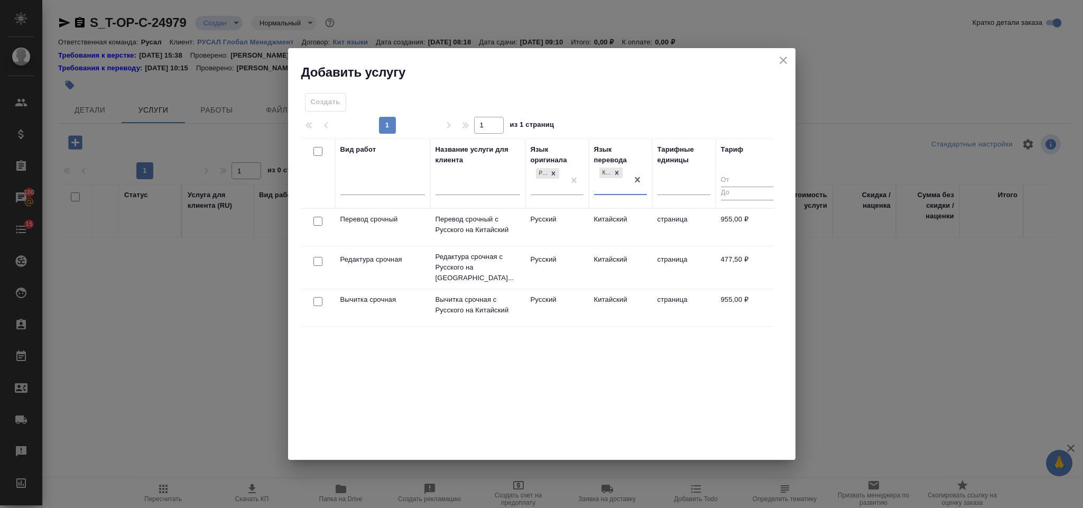
click at [314, 221] on input "checkbox" at bounding box center [317, 221] width 9 height 9
checkbox input "true"
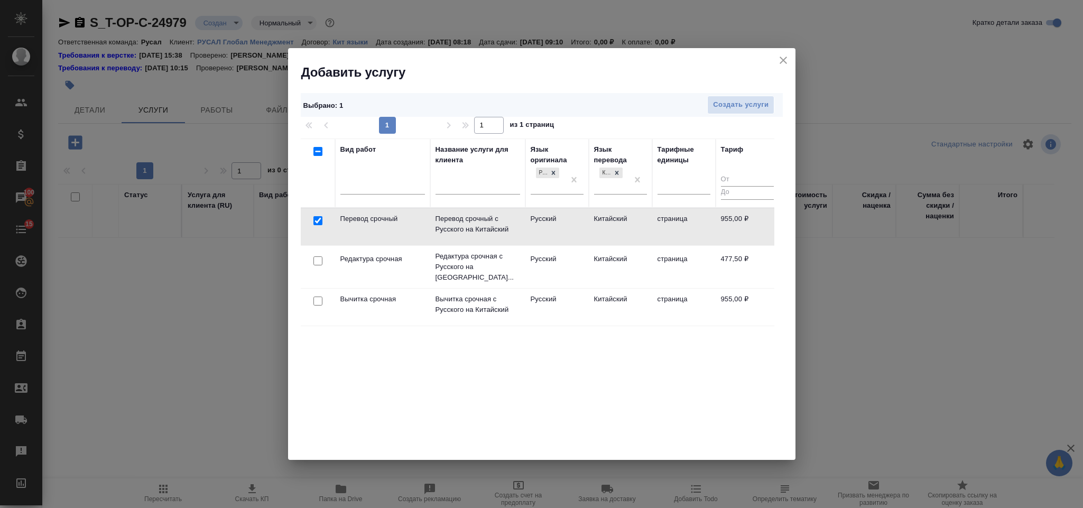
click at [317, 263] on input "checkbox" at bounding box center [317, 260] width 9 height 9
checkbox input "true"
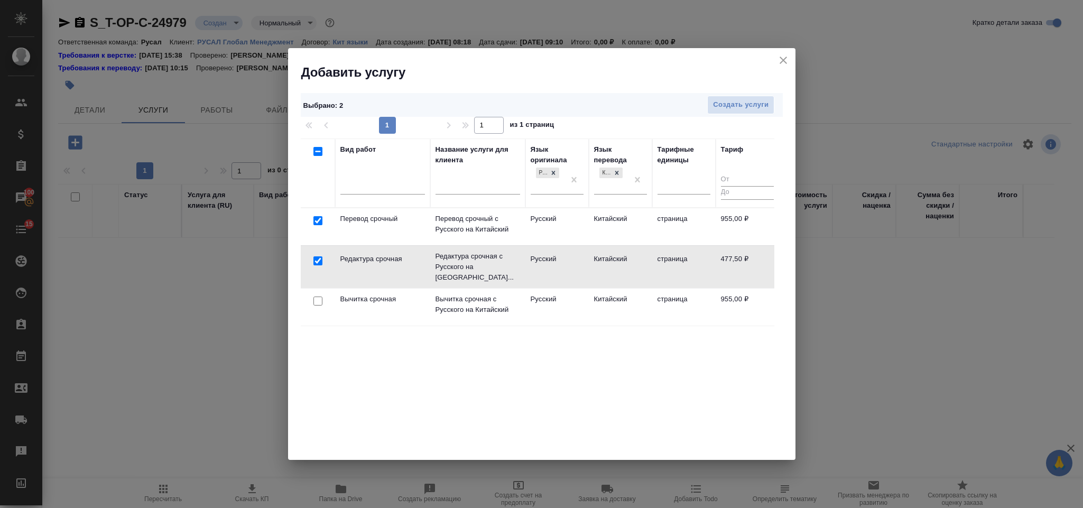
click at [319, 298] on input "checkbox" at bounding box center [317, 300] width 9 height 9
checkbox input "true"
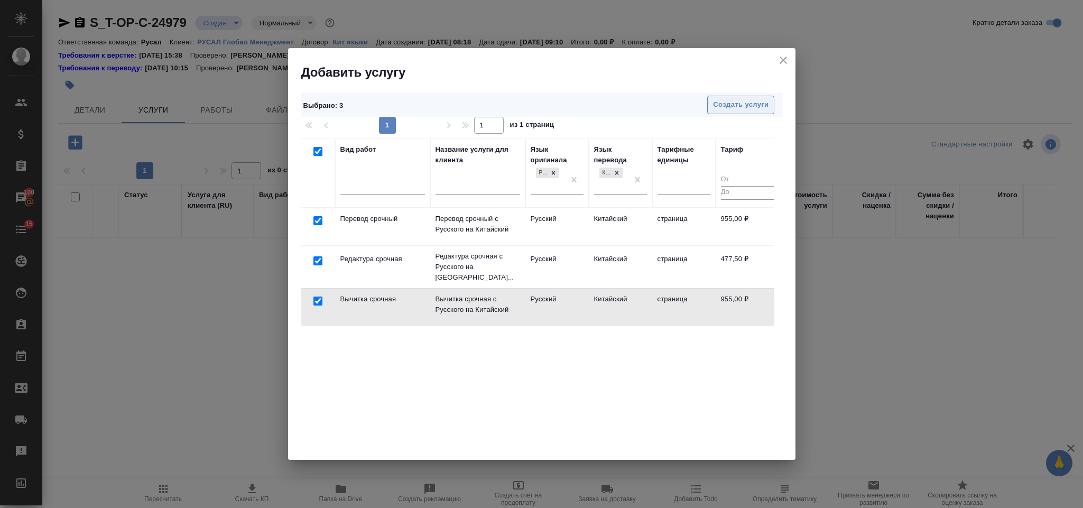
click at [716, 107] on span "Создать услуги" at bounding box center [740, 105] width 55 height 12
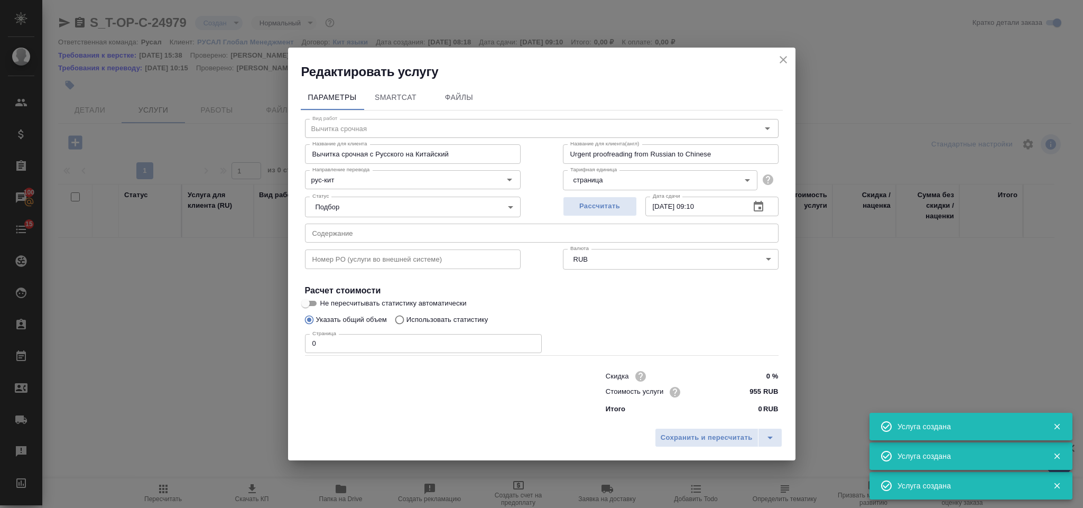
type input "Вычитка срочная"
type input "Вычитка срочная с Русского на Китайский"
type input "Urgent proofreading from Russian to Chinese"
type input "955 RUB"
click at [370, 230] on input "text" at bounding box center [541, 232] width 473 height 19
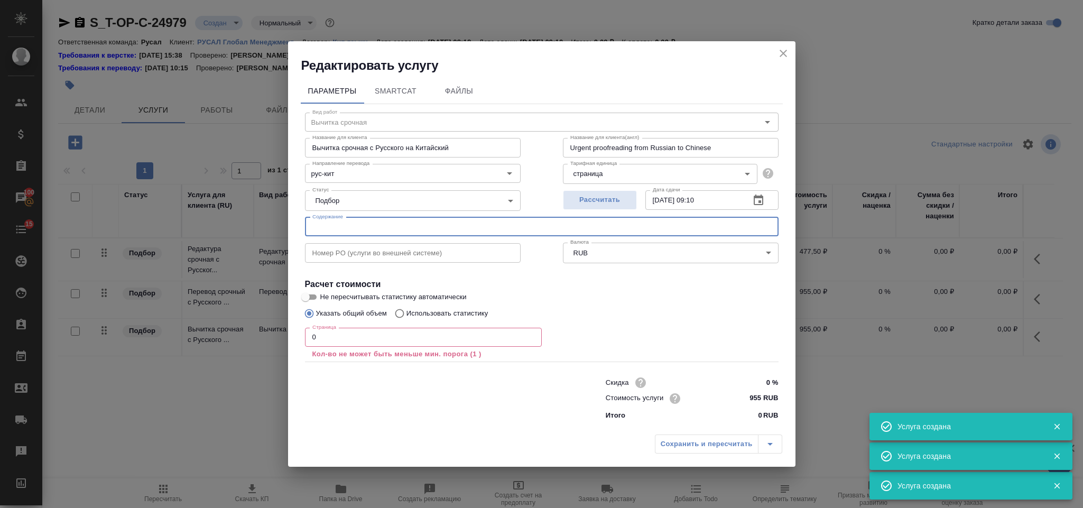
type input "Перевод срочный"
type input "Перевод срочный с Русского на Китайский"
type input "Urgent translation from Russian to Chinese"
paste input "OD bio 2025"
type input "OD bio 2025"
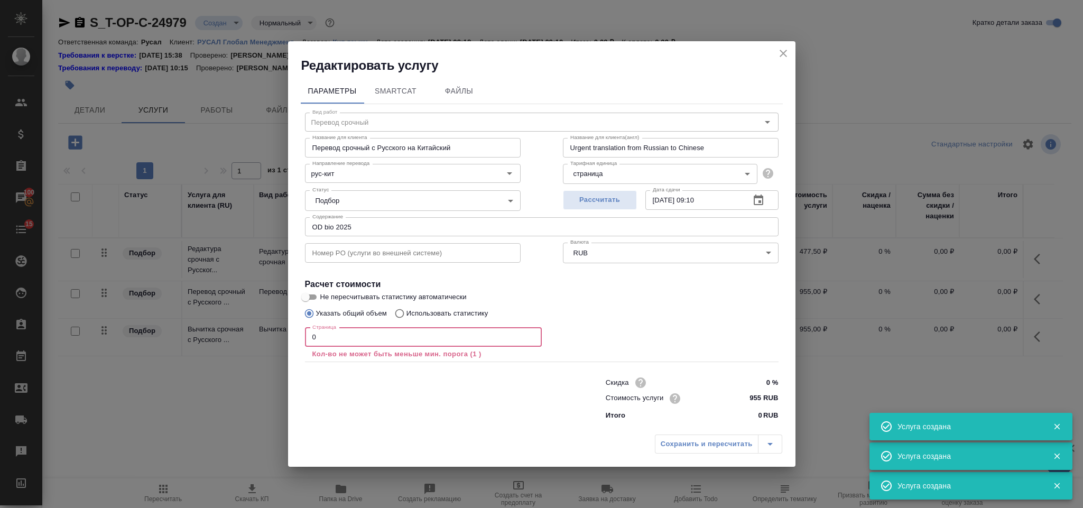
click at [367, 343] on input "0" at bounding box center [423, 337] width 237 height 19
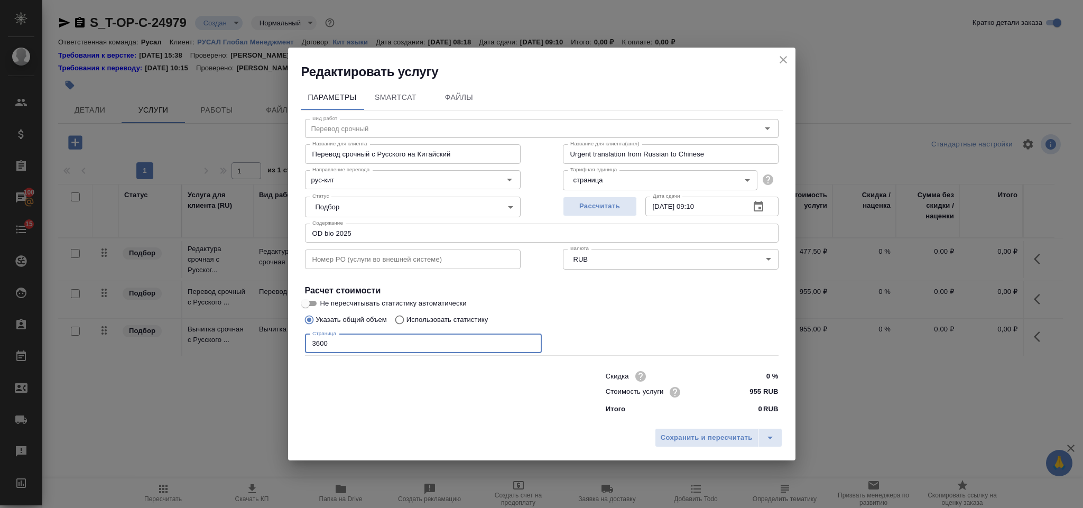
type input "3600"
click at [663, 423] on div "Сохранить и пересчитать" at bounding box center [541, 442] width 507 height 38
click at [664, 425] on div "Сохранить и пересчитать" at bounding box center [541, 442] width 507 height 38
click at [674, 433] on button "Сохранить и пересчитать" at bounding box center [707, 437] width 104 height 19
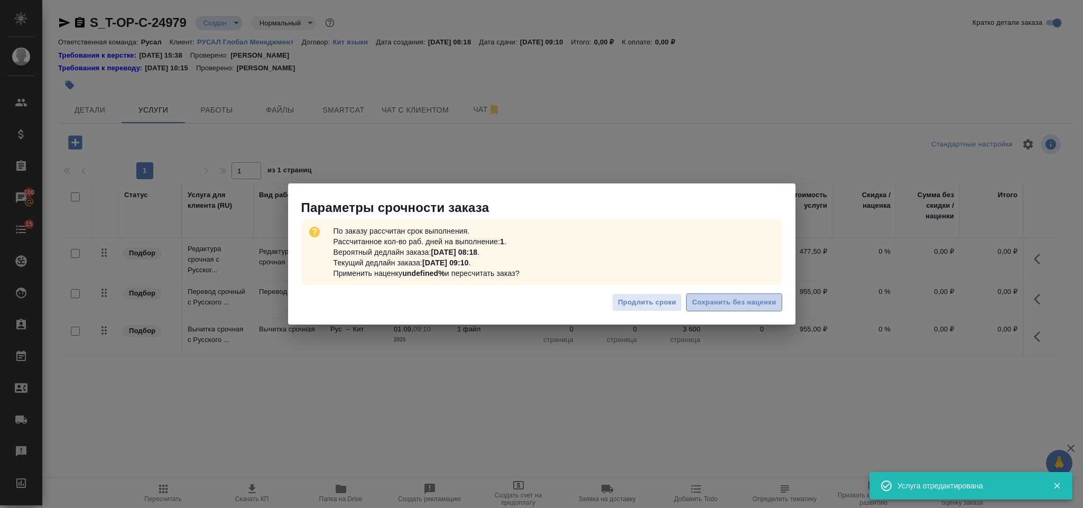
click at [733, 308] on span "Сохранить без наценки" at bounding box center [734, 302] width 84 height 12
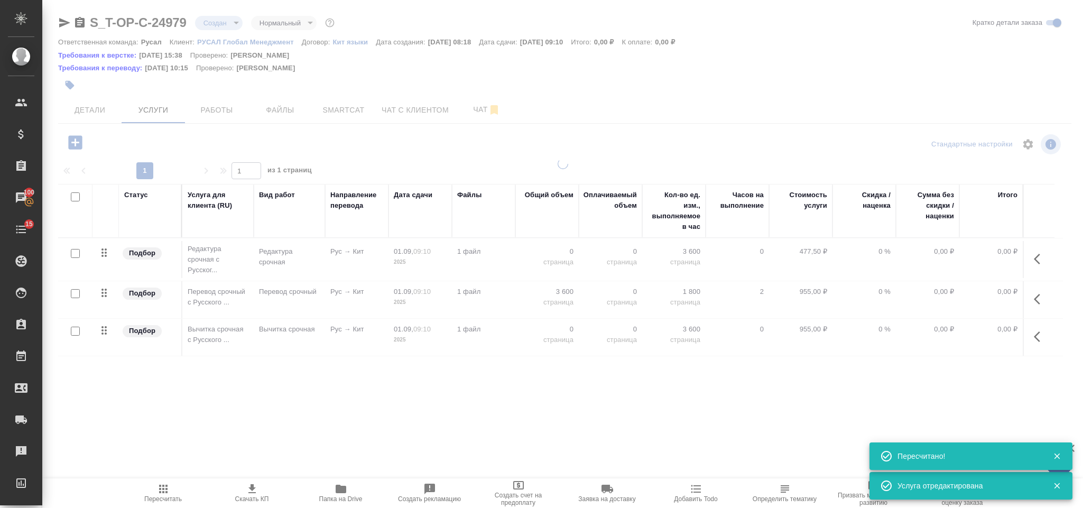
type input "urgent"
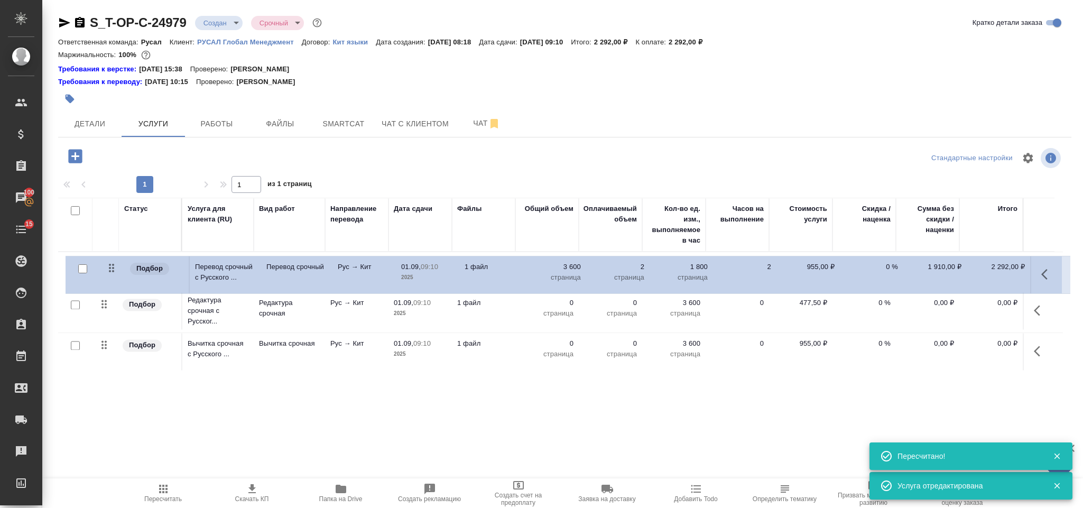
drag, startPoint x: 111, startPoint y: 308, endPoint x: 119, endPoint y: 263, distance: 45.6
click at [119, 263] on table "Статус Услуга для клиента (RU) Вид работ Направление перевода Дата сдачи Файлы …" at bounding box center [560, 284] width 1004 height 173
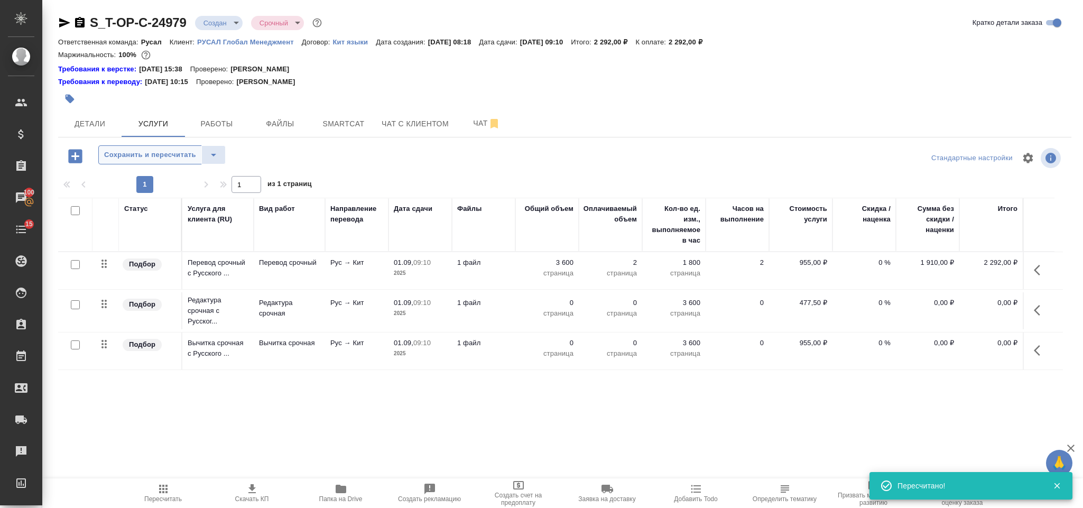
click at [135, 154] on span "Сохранить и пересчитать" at bounding box center [150, 155] width 92 height 12
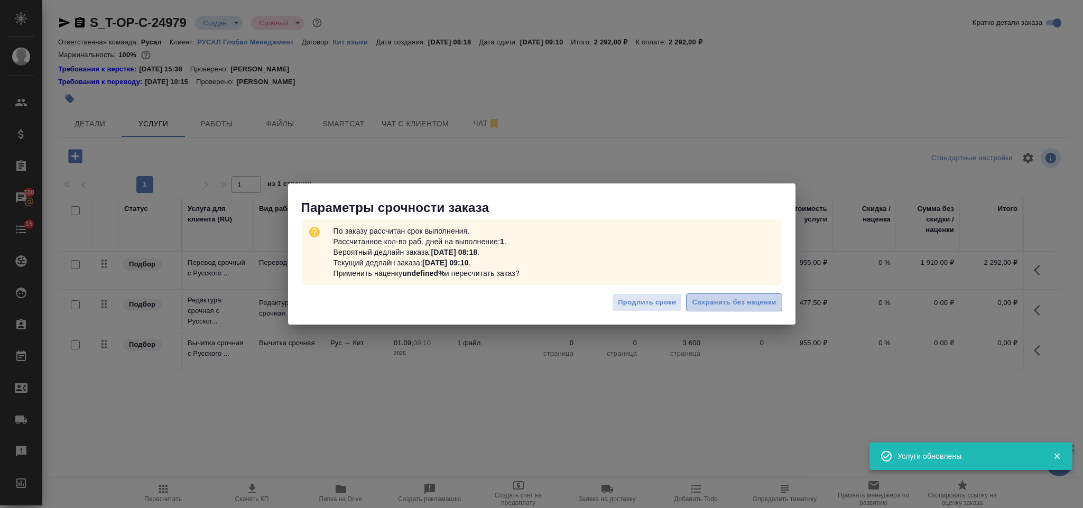
click at [761, 311] on button "Сохранить без наценки" at bounding box center [734, 302] width 96 height 18
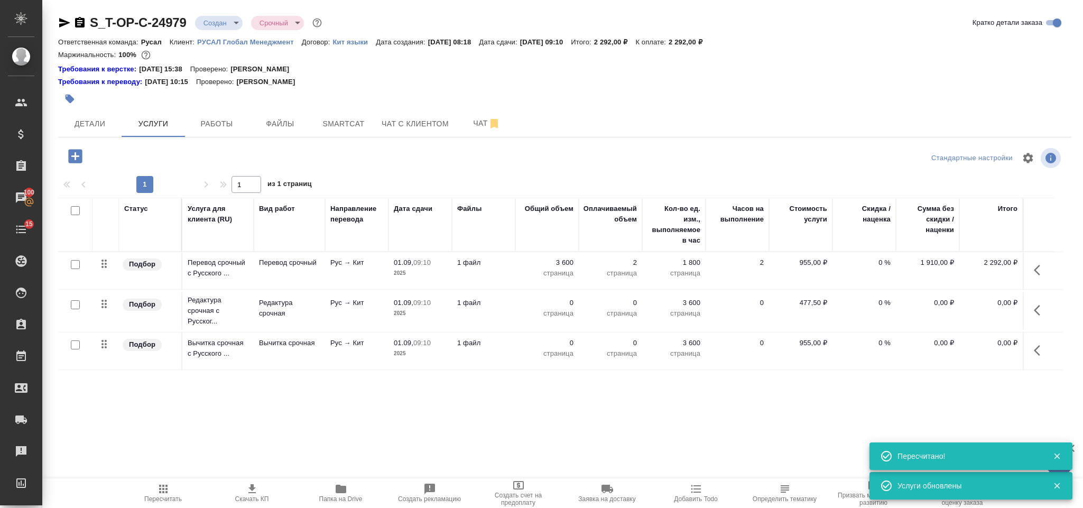
click at [1041, 309] on icon "button" at bounding box center [1039, 310] width 13 height 13
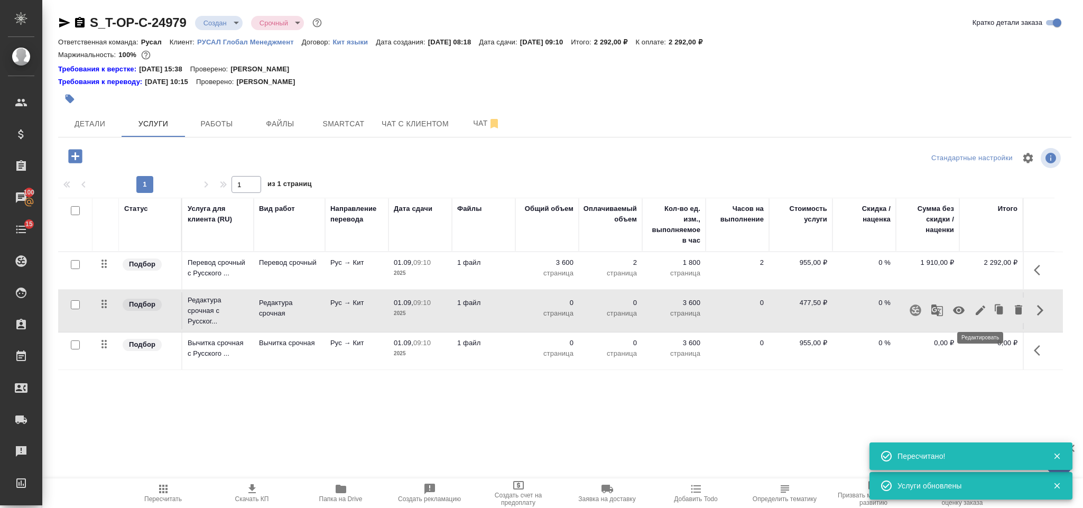
click at [982, 307] on icon "button" at bounding box center [980, 310] width 13 height 13
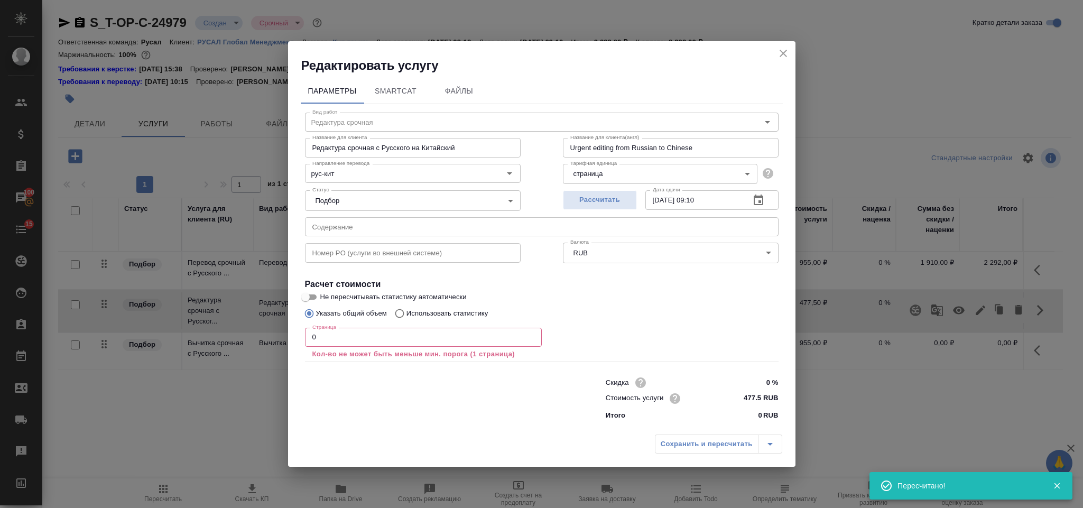
click at [339, 332] on input "0" at bounding box center [423, 337] width 237 height 19
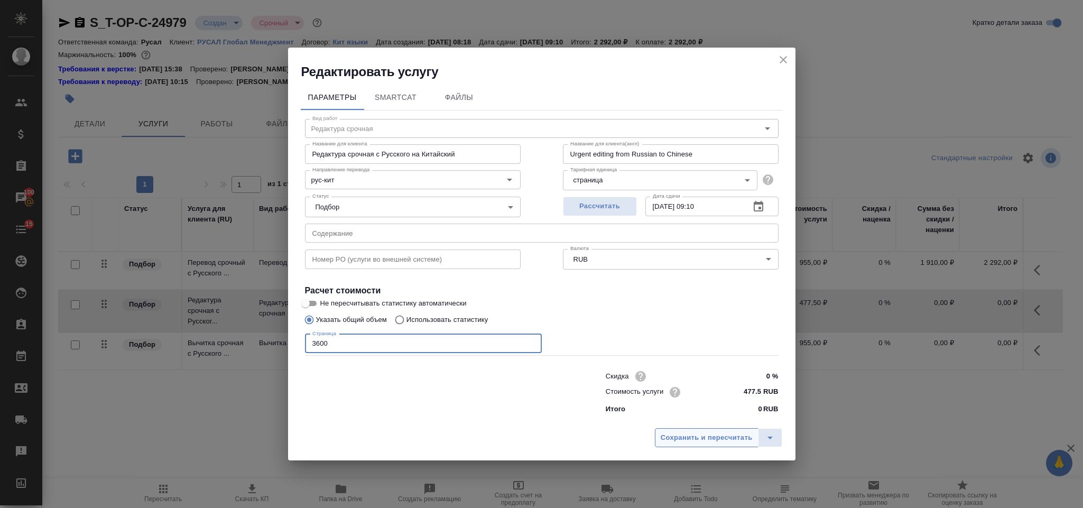
type input "3600"
click at [693, 428] on button "Сохранить и пересчитать" at bounding box center [707, 437] width 104 height 19
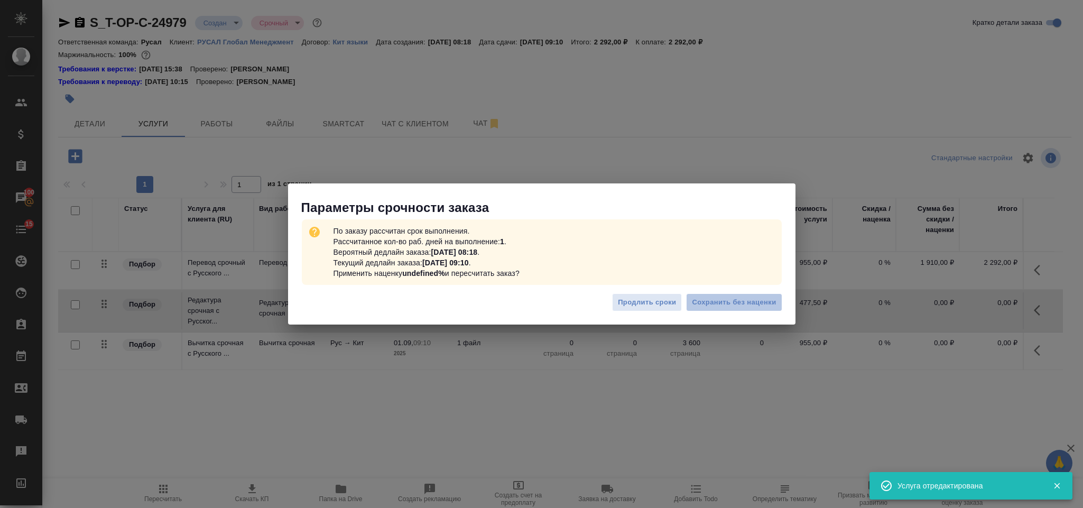
click at [761, 300] on span "Сохранить без наценки" at bounding box center [734, 302] width 84 height 12
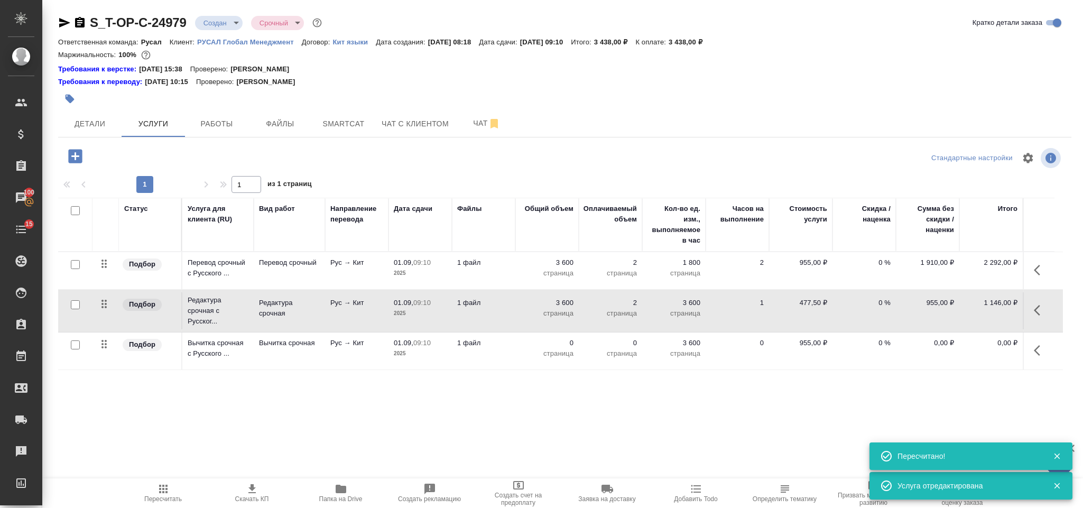
click at [1037, 353] on icon "button" at bounding box center [1039, 350] width 13 height 13
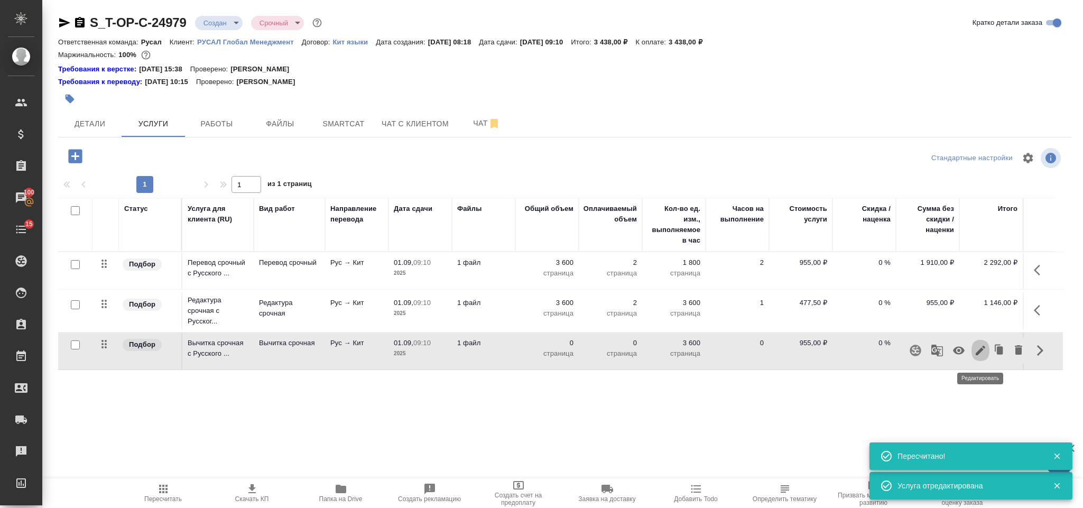
click at [977, 351] on icon "button" at bounding box center [980, 350] width 13 height 13
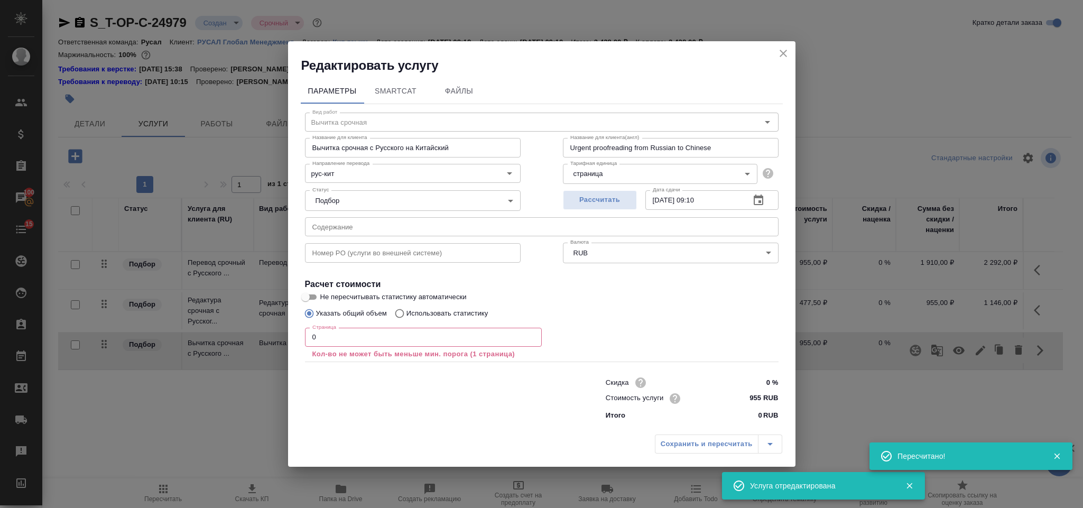
click at [336, 338] on input "0" at bounding box center [423, 337] width 237 height 19
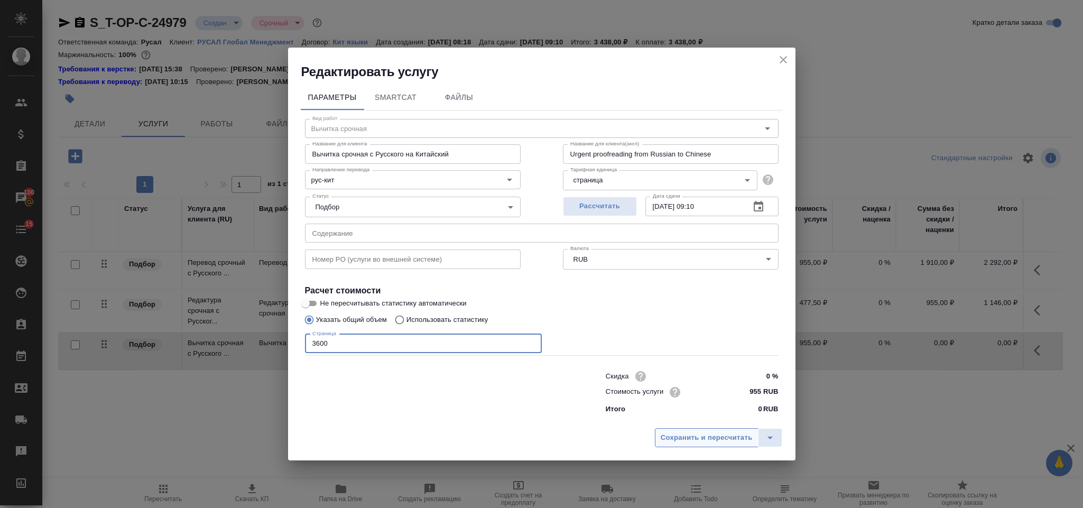
type input "3600"
click at [706, 433] on span "Сохранить и пересчитать" at bounding box center [706, 438] width 92 height 12
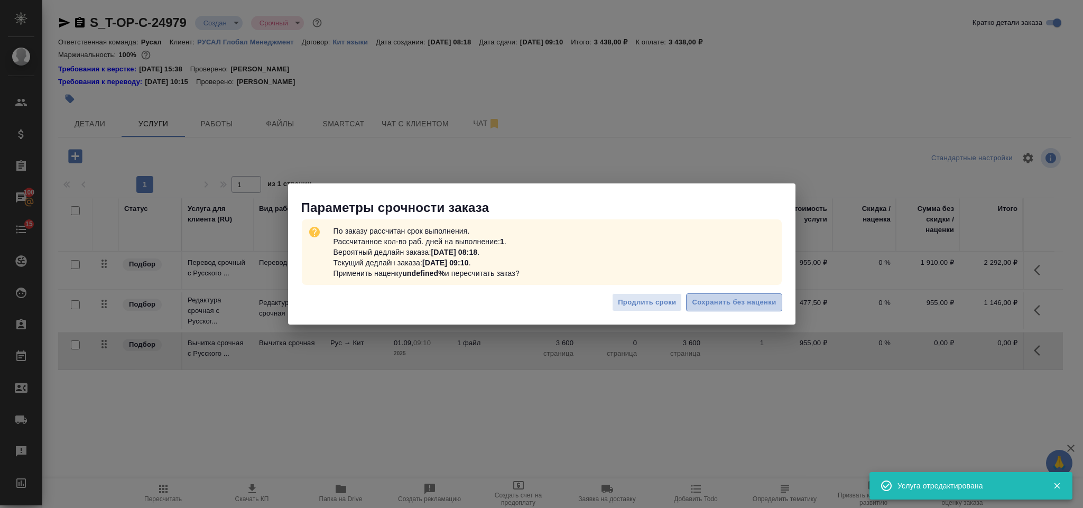
click at [726, 300] on span "Сохранить без наценки" at bounding box center [734, 302] width 84 height 12
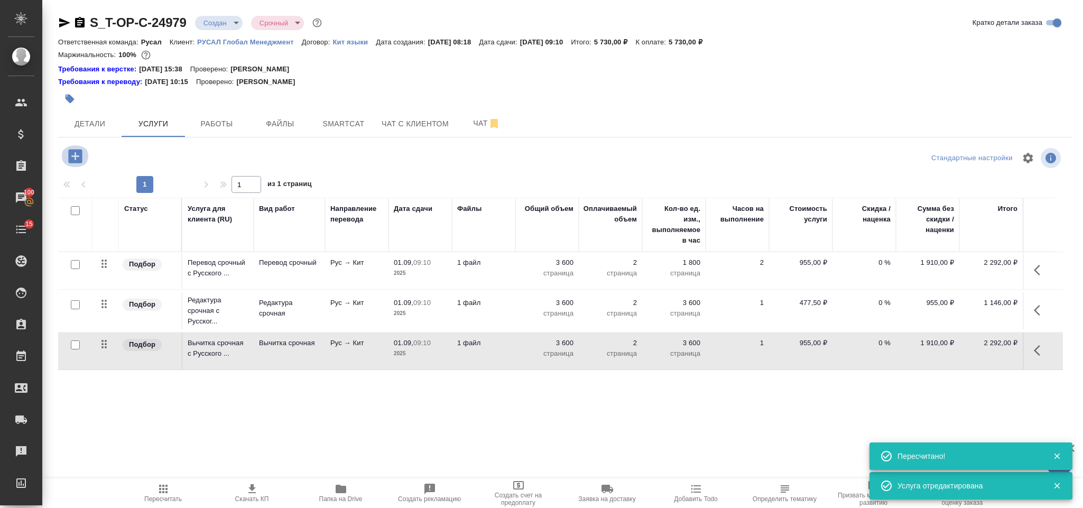
click at [73, 157] on icon "button" at bounding box center [75, 156] width 18 height 18
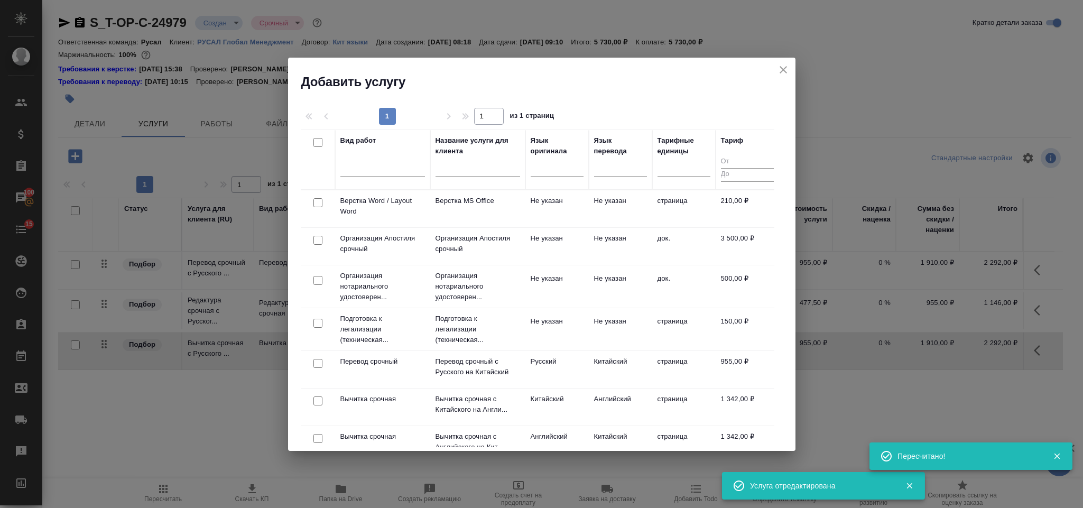
drag, startPoint x: 315, startPoint y: 200, endPoint x: 680, endPoint y: 108, distance: 375.9
click at [319, 203] on input "checkbox" at bounding box center [317, 202] width 9 height 9
checkbox input "true"
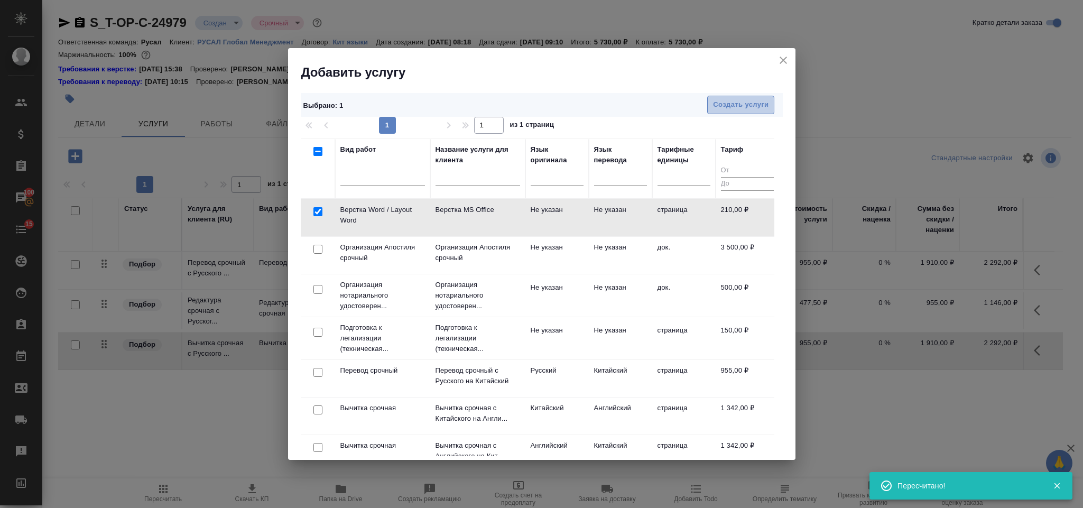
click at [739, 108] on span "Создать услуги" at bounding box center [740, 105] width 55 height 12
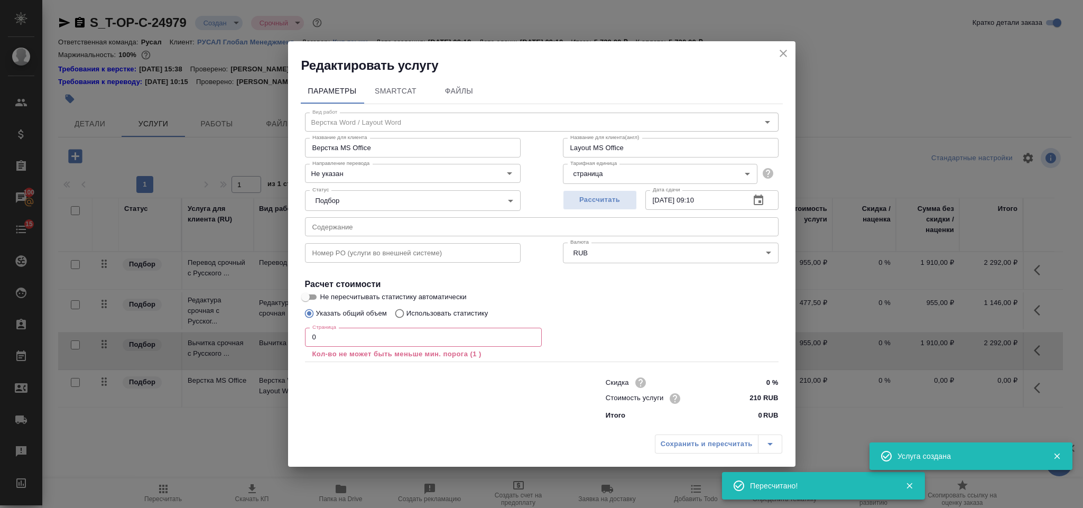
click at [351, 346] on input "0" at bounding box center [423, 337] width 237 height 19
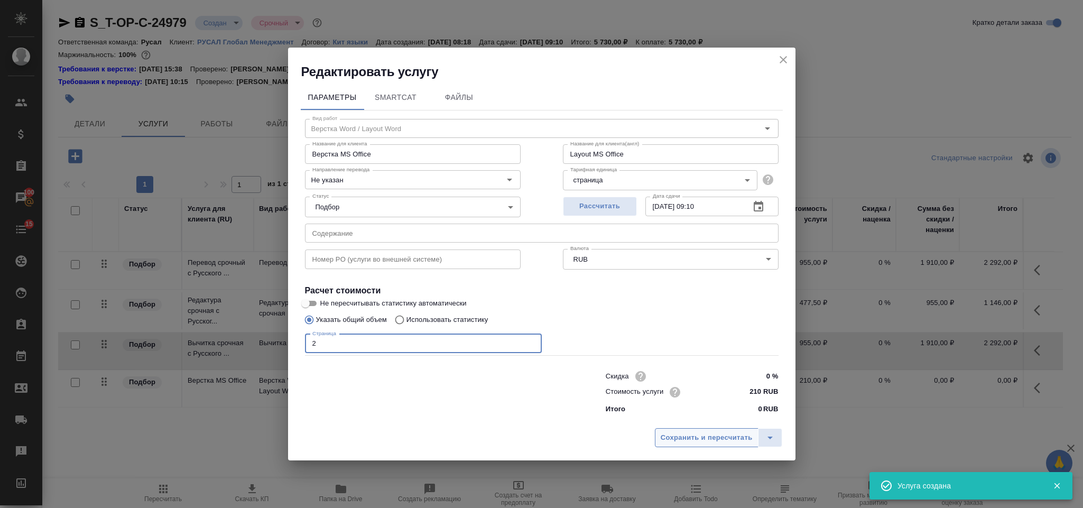
type input "2"
click at [661, 433] on button "Сохранить и пересчитать" at bounding box center [707, 437] width 104 height 19
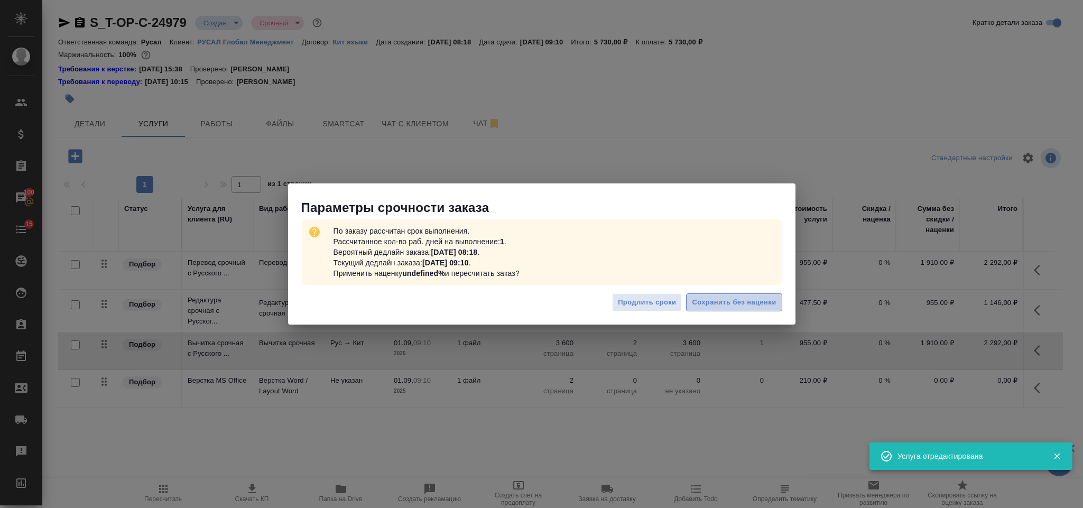
click at [709, 307] on span "Сохранить без наценки" at bounding box center [734, 302] width 84 height 12
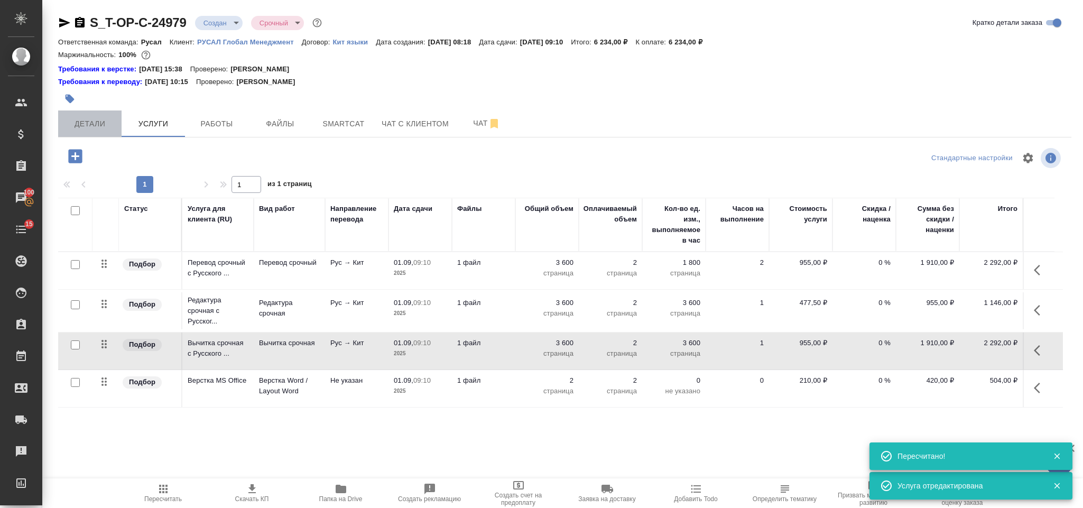
click at [81, 121] on span "Детали" at bounding box center [89, 123] width 51 height 13
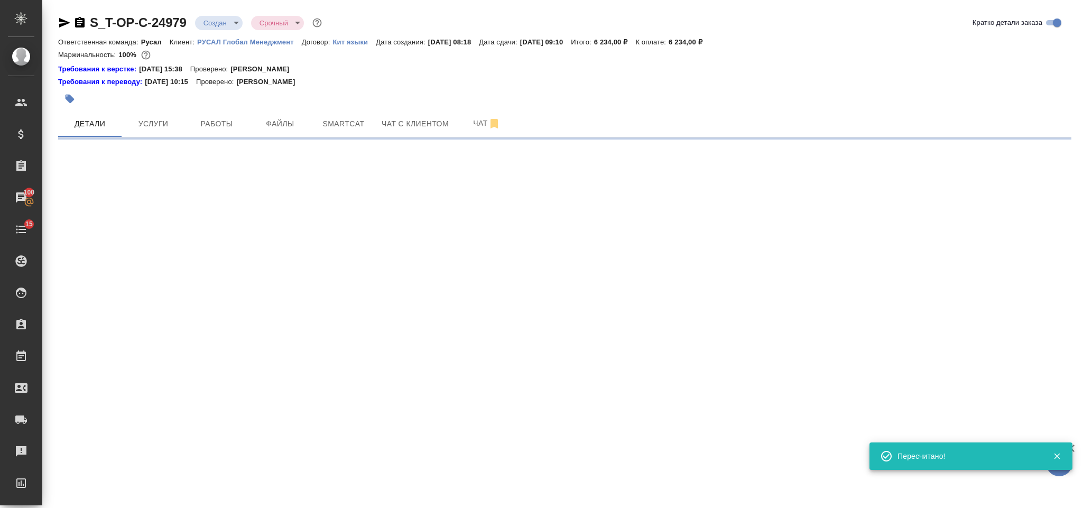
select select "RU"
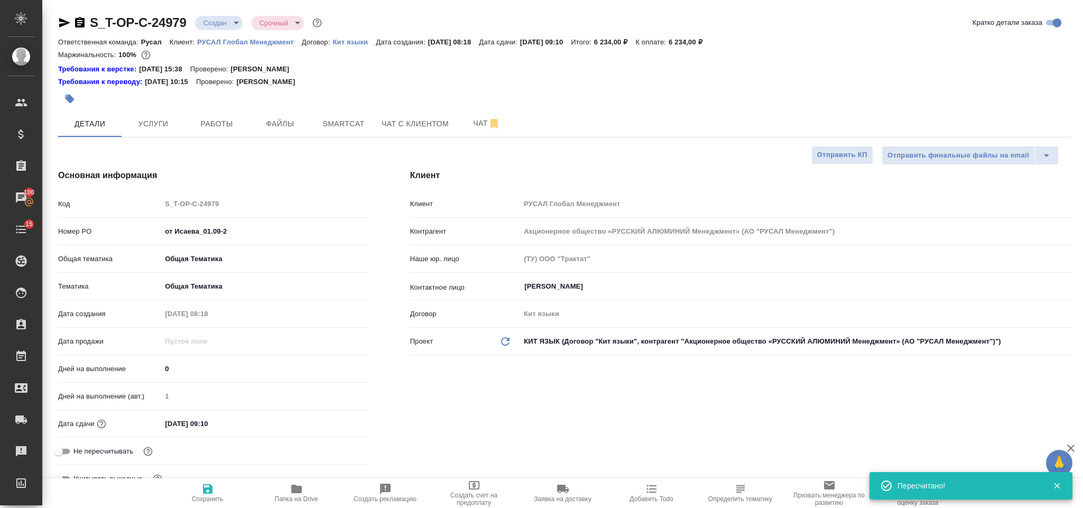
type textarea "x"
click at [65, 22] on icon "button" at bounding box center [64, 23] width 11 height 10
click at [81, 21] on icon "button" at bounding box center [79, 22] width 13 height 13
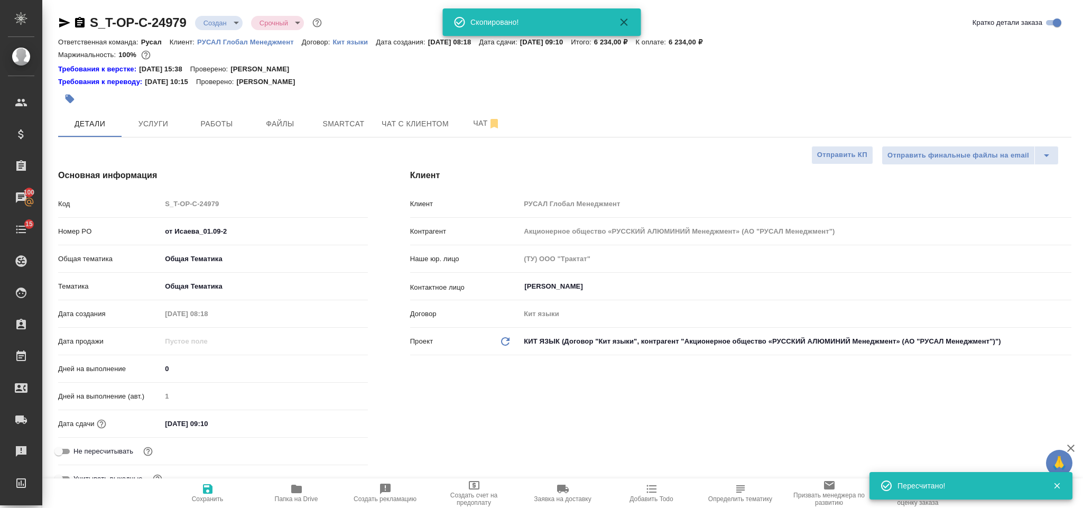
click at [238, 218] on hr at bounding box center [213, 217] width 310 height 1
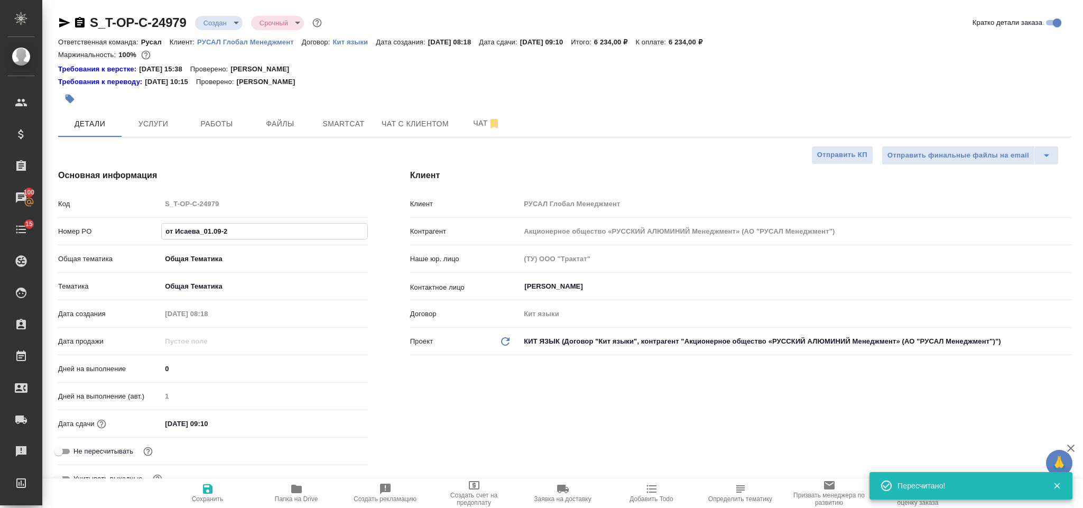
drag, startPoint x: 197, startPoint y: 232, endPoint x: 167, endPoint y: 232, distance: 29.6
click at [157, 229] on div "Номер PO от Исаева_01.09-2" at bounding box center [213, 231] width 310 height 18
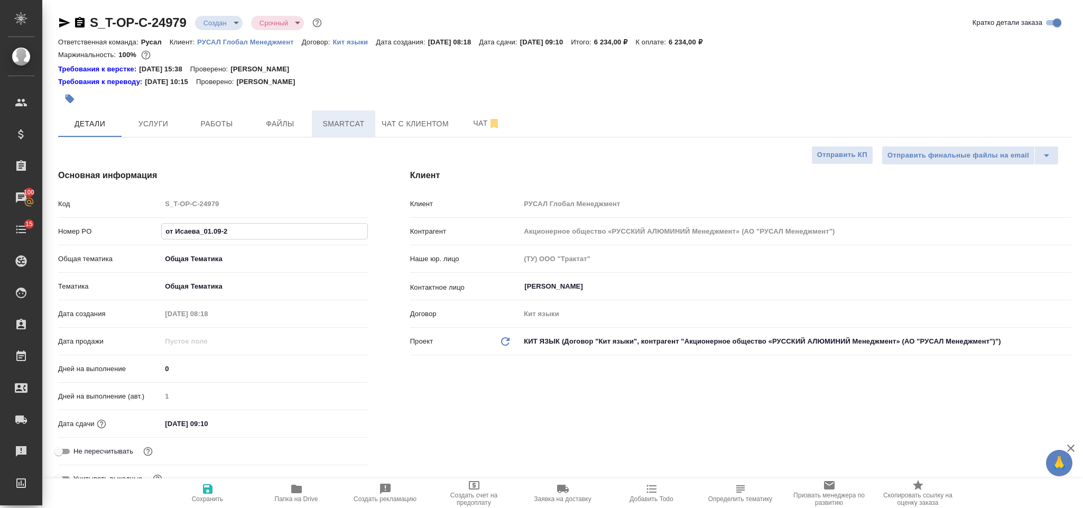
click at [355, 116] on button "Smartcat" at bounding box center [343, 123] width 63 height 26
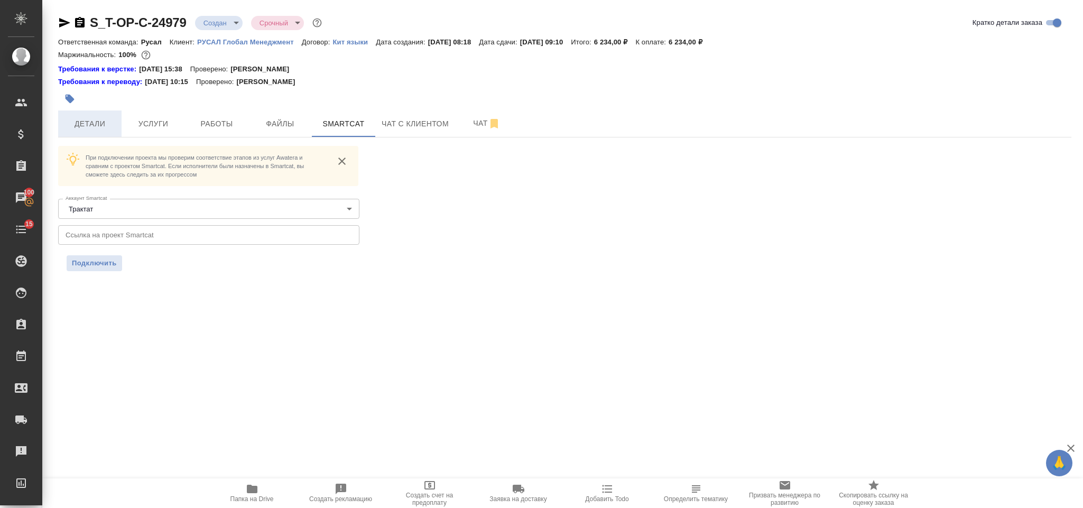
click at [109, 123] on span "Детали" at bounding box center [89, 123] width 51 height 13
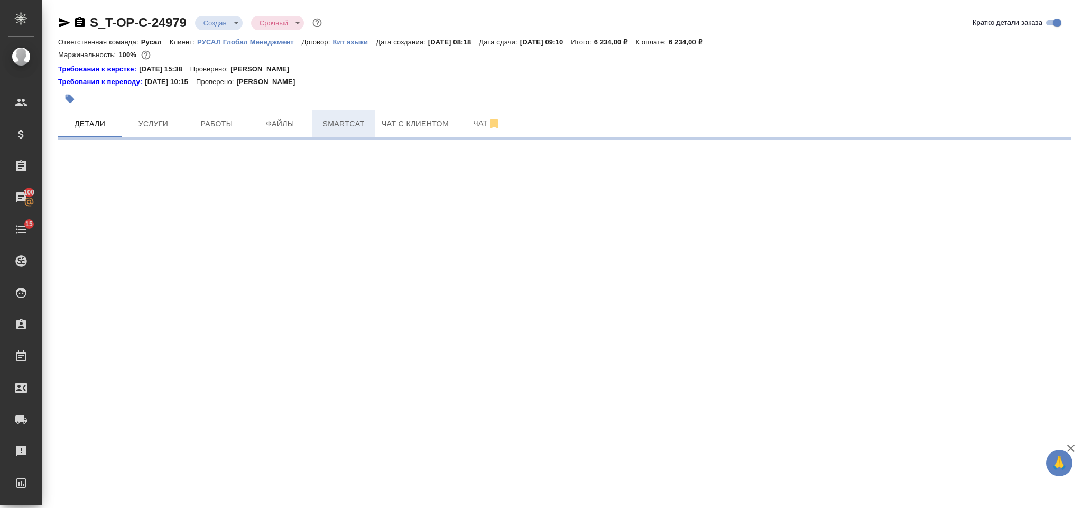
select select "RU"
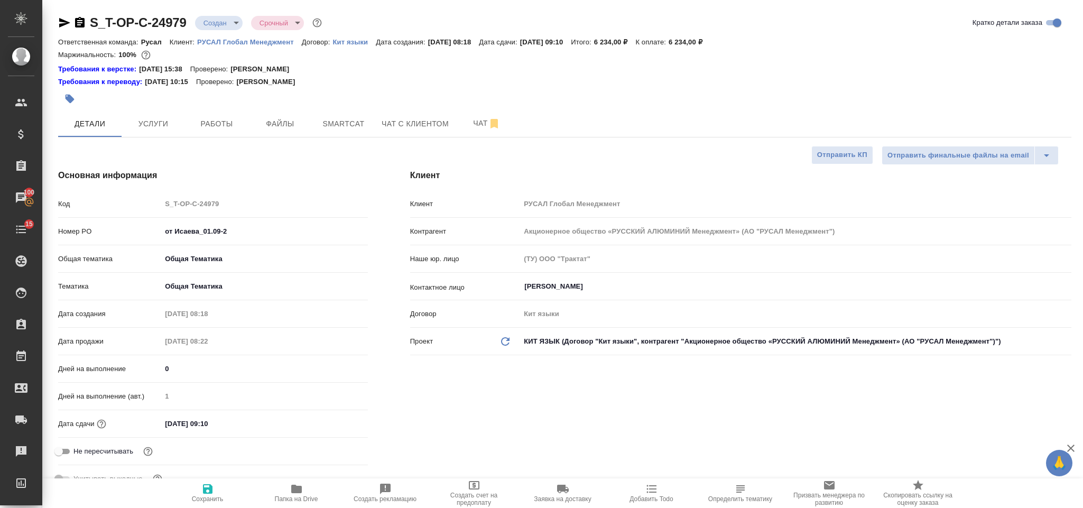
type textarea "x"
click at [340, 117] on span "Smartcat" at bounding box center [343, 123] width 51 height 13
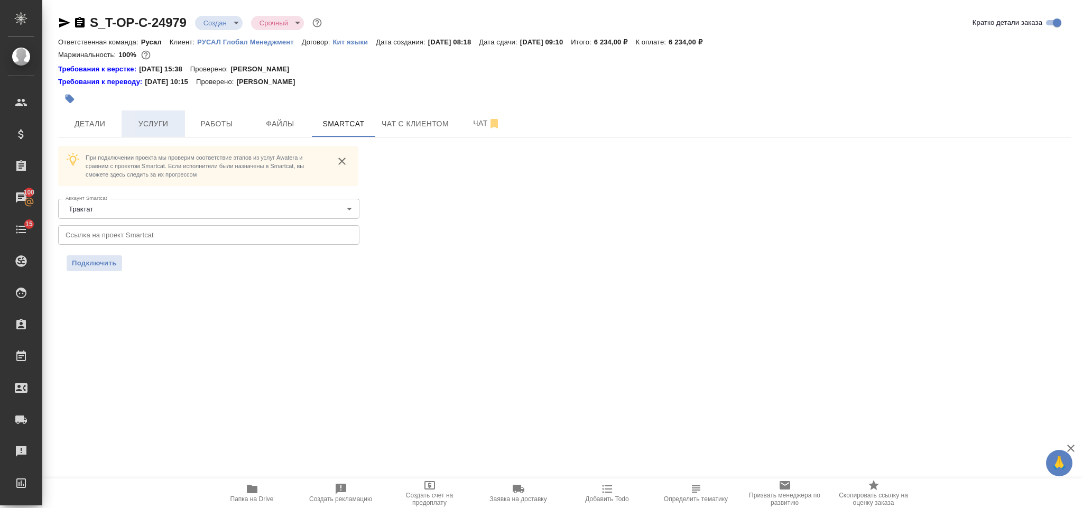
click at [158, 126] on span "Услуги" at bounding box center [153, 123] width 51 height 13
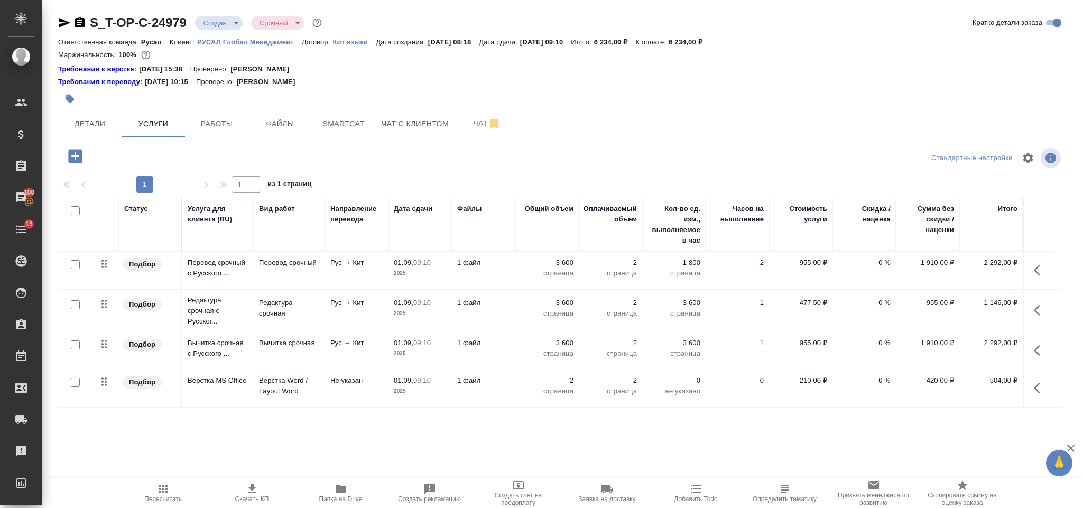
click at [105, 122] on span "Детали" at bounding box center [89, 123] width 51 height 13
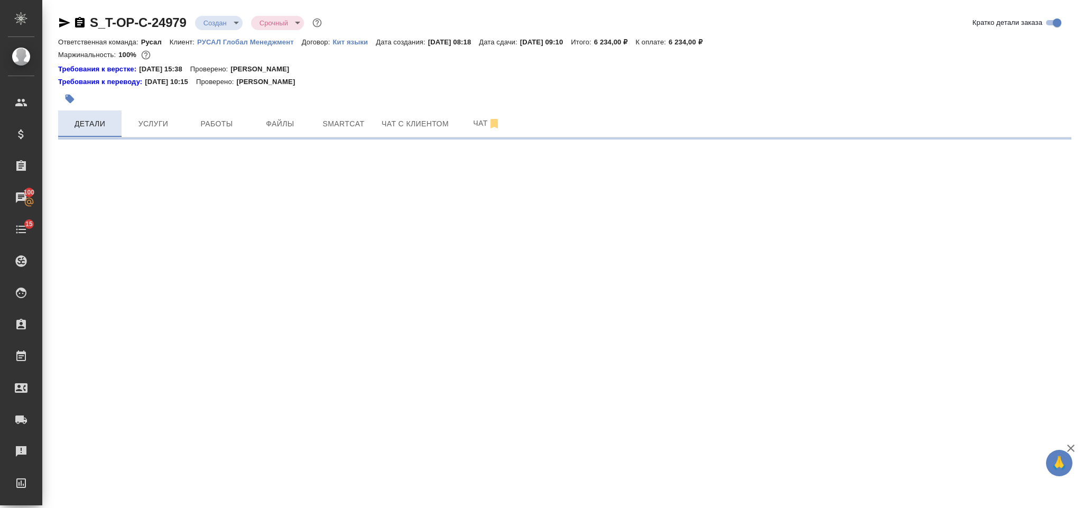
select select "RU"
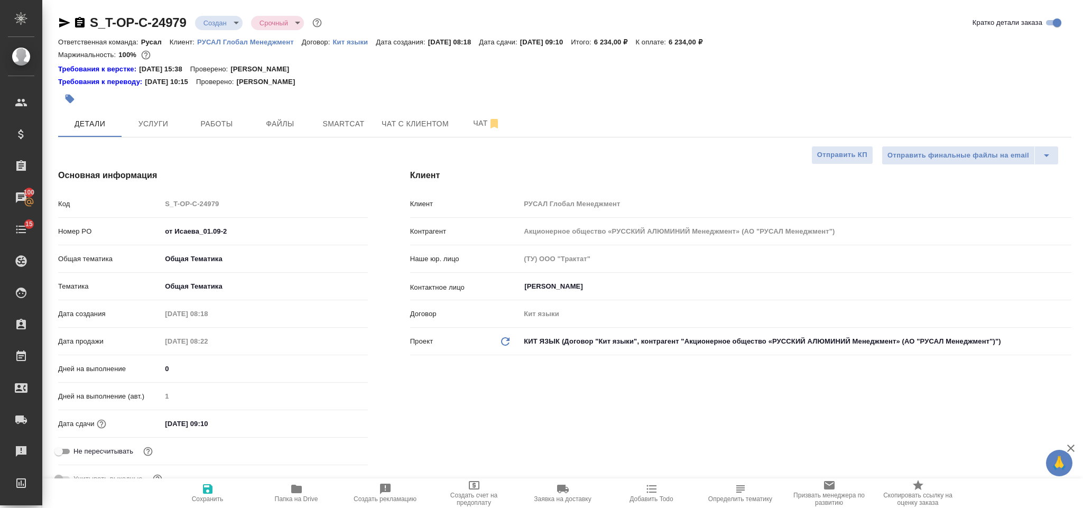
type textarea "x"
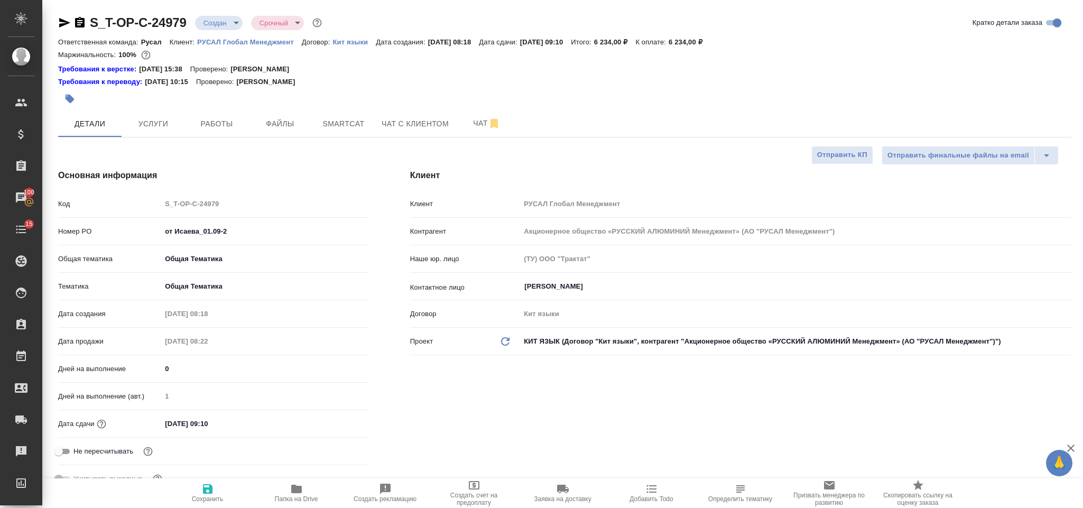
type textarea "x"
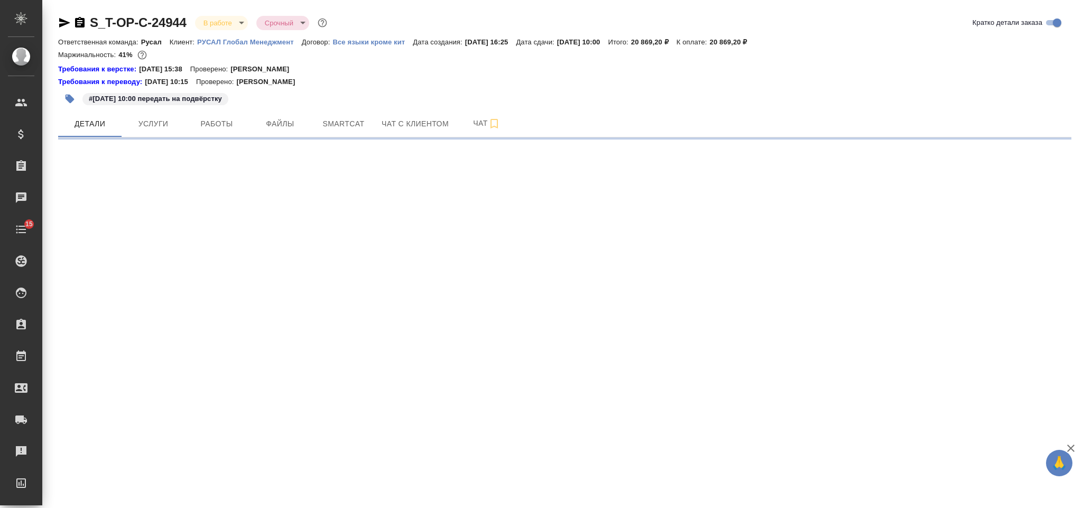
select select "RU"
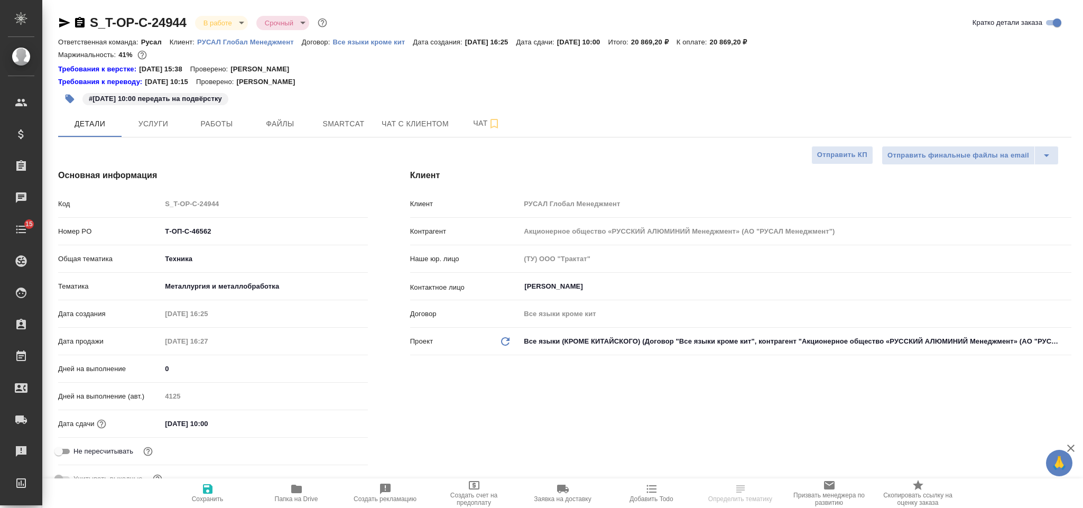
type textarea "x"
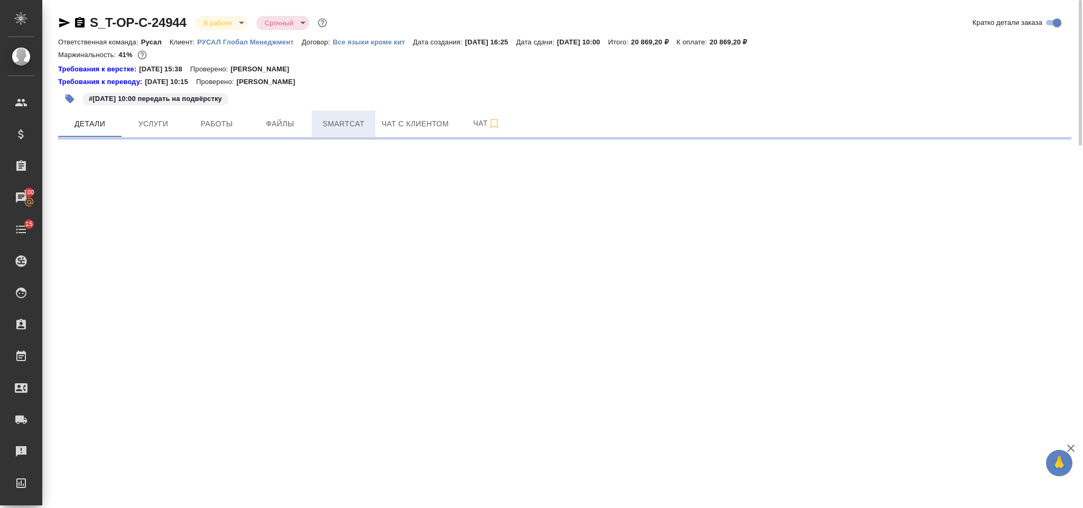
select select "RU"
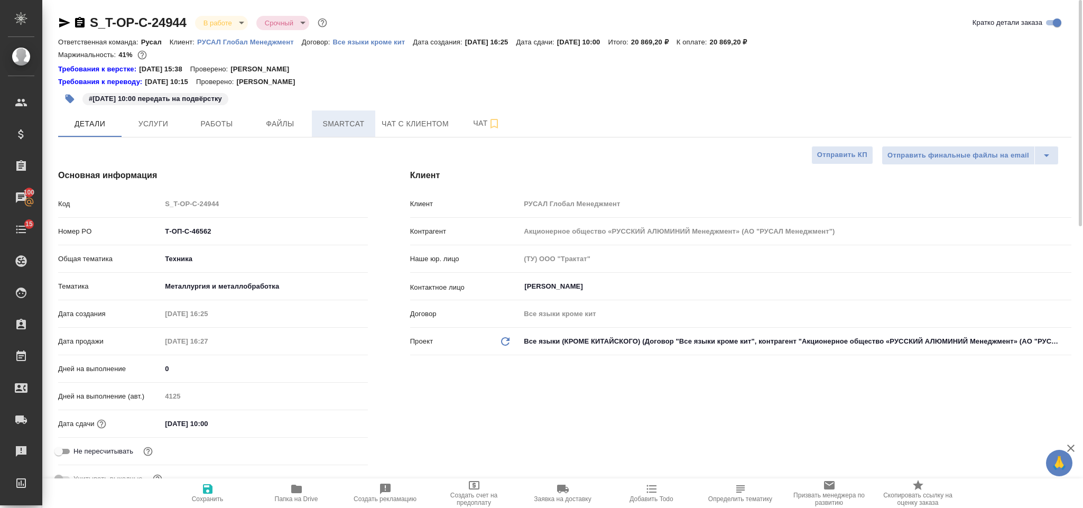
type textarea "x"
click at [346, 118] on span "Smartcat" at bounding box center [343, 123] width 51 height 13
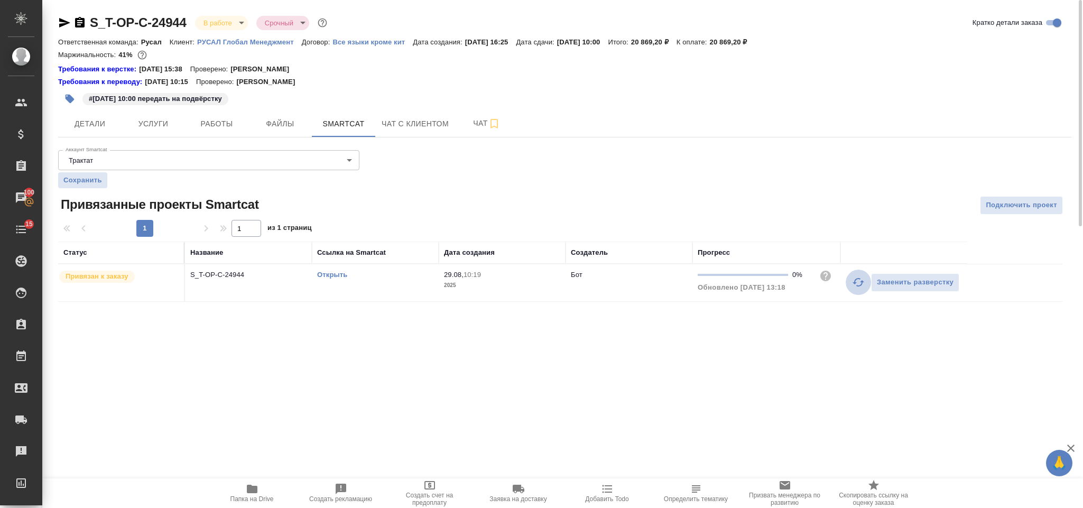
click at [854, 292] on button "button" at bounding box center [857, 281] width 25 height 25
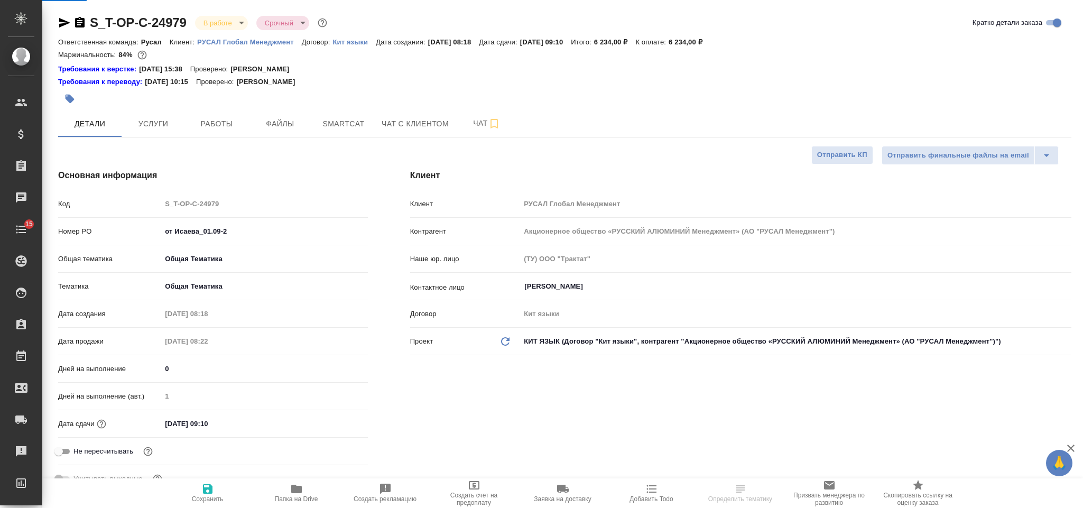
select select "RU"
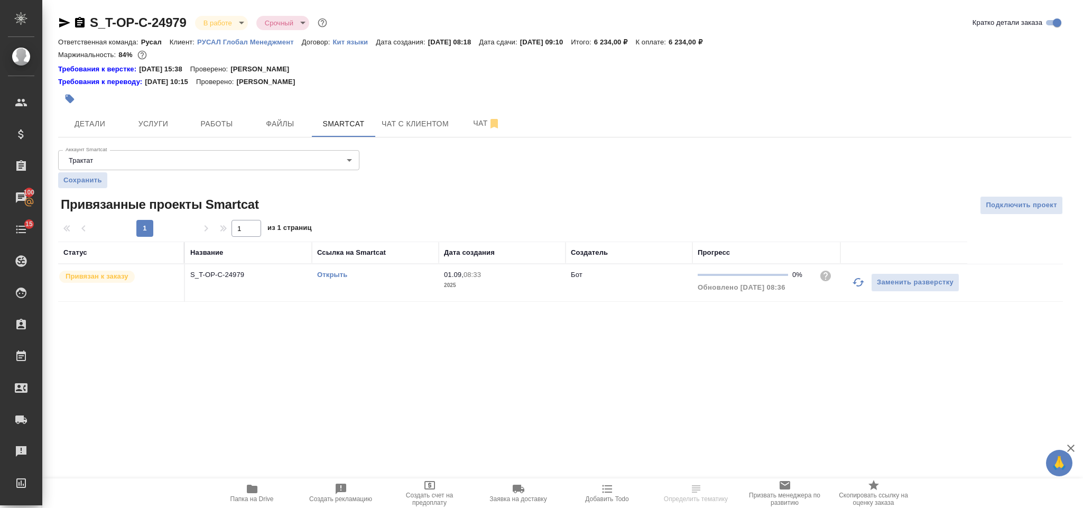
click at [855, 288] on icon "button" at bounding box center [858, 282] width 13 height 13
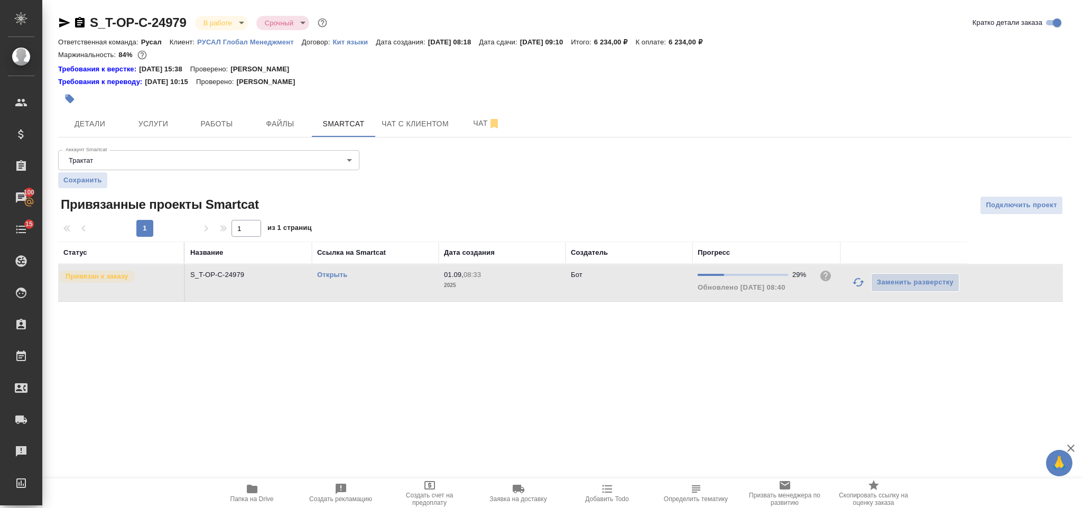
click at [853, 288] on icon "button" at bounding box center [858, 282] width 13 height 13
click at [101, 123] on span "Детали" at bounding box center [89, 123] width 51 height 13
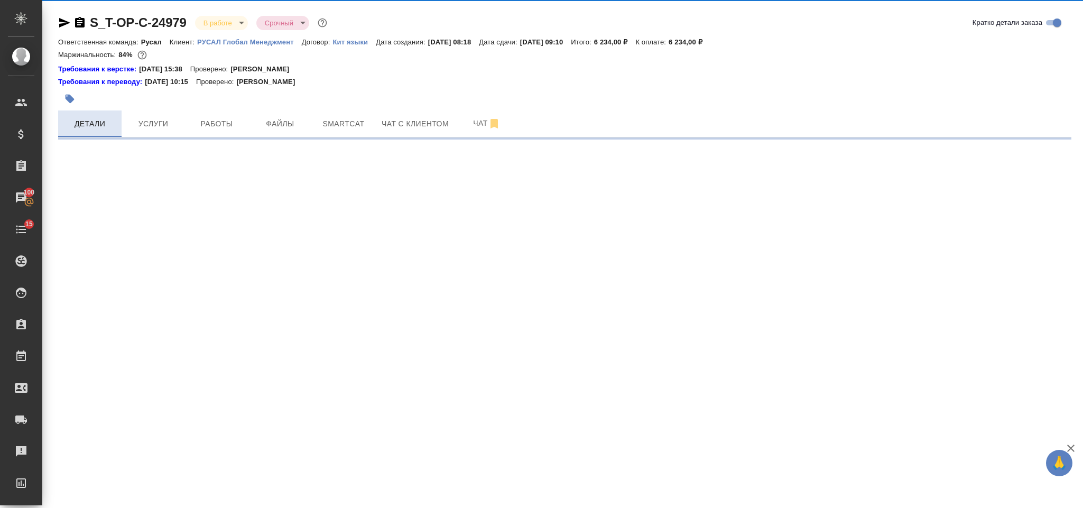
select select "RU"
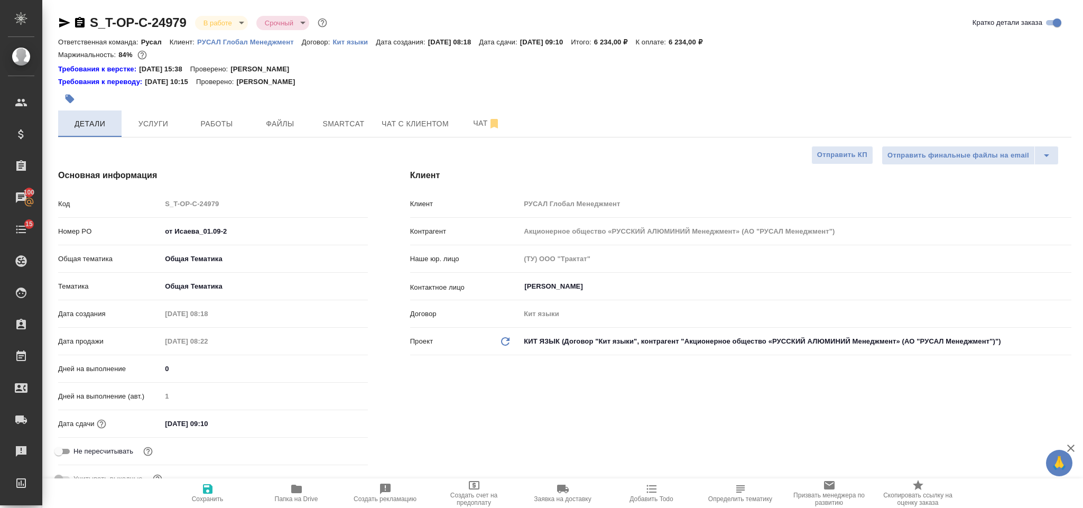
type textarea "x"
click at [317, 115] on button "Smartcat" at bounding box center [343, 123] width 63 height 26
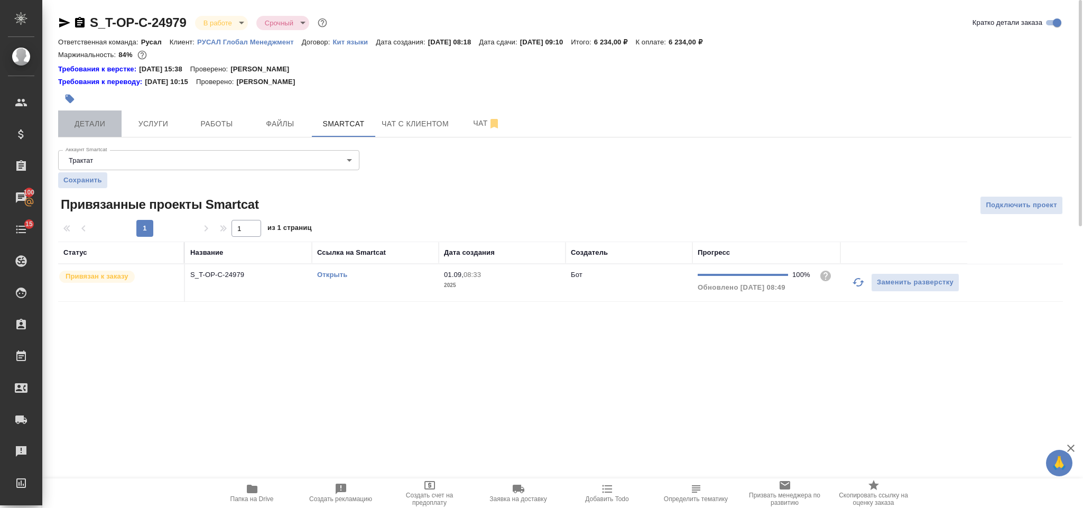
click at [105, 115] on button "Детали" at bounding box center [89, 123] width 63 height 26
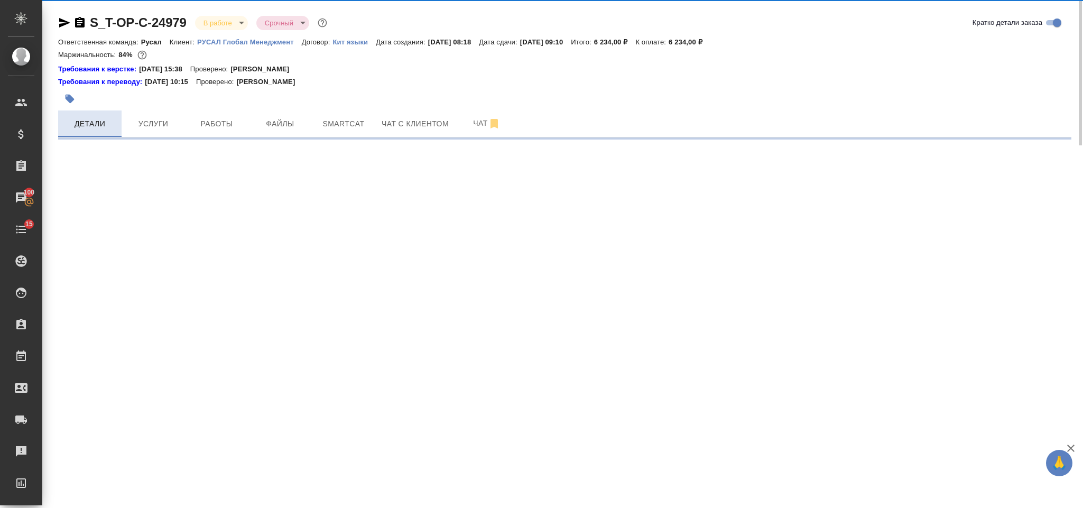
select select "RU"
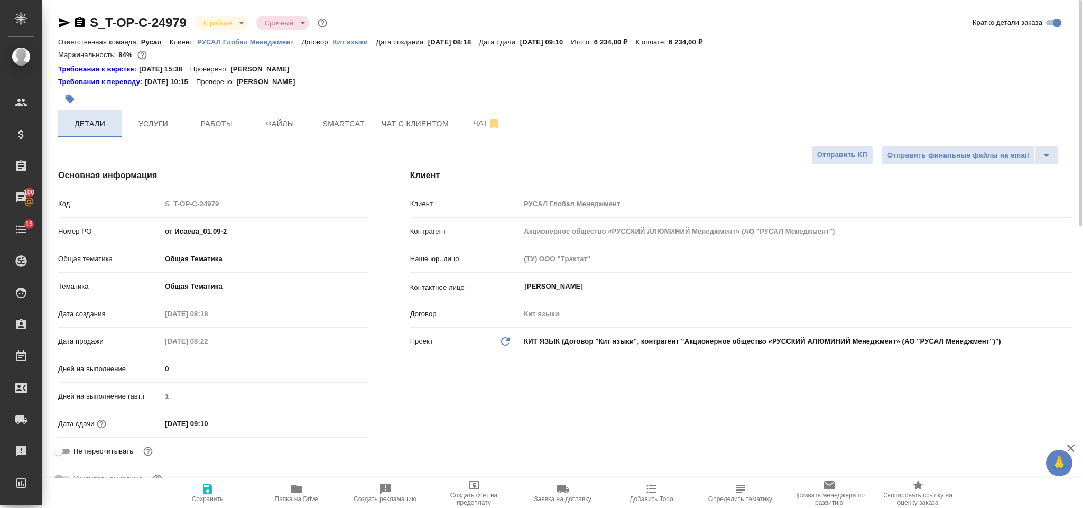
type textarea "x"
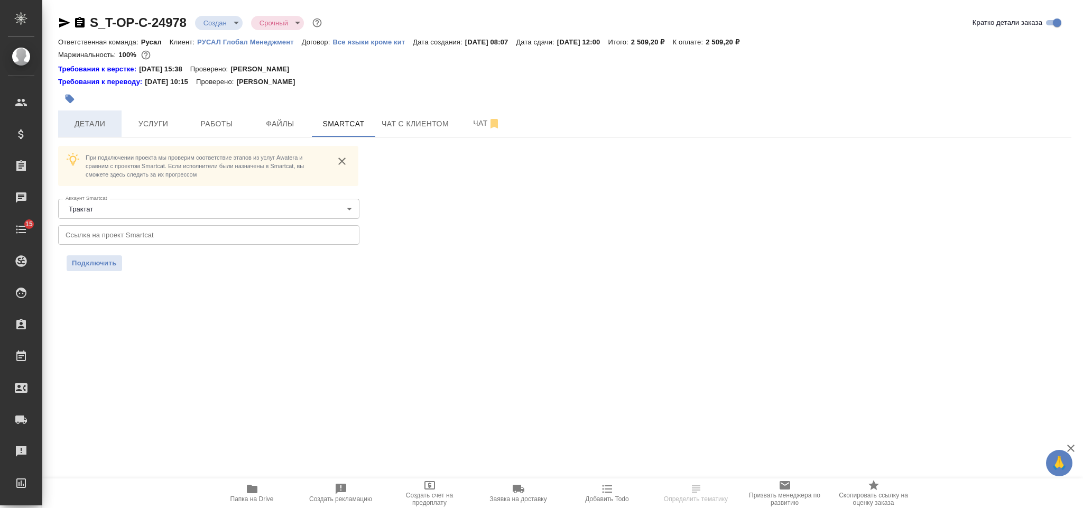
click at [94, 125] on span "Детали" at bounding box center [89, 123] width 51 height 13
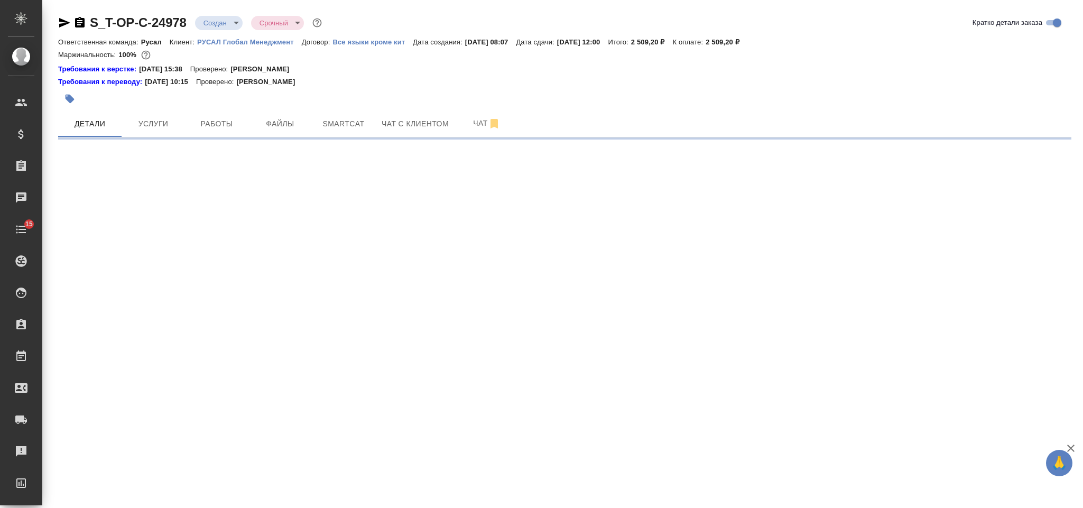
select select "RU"
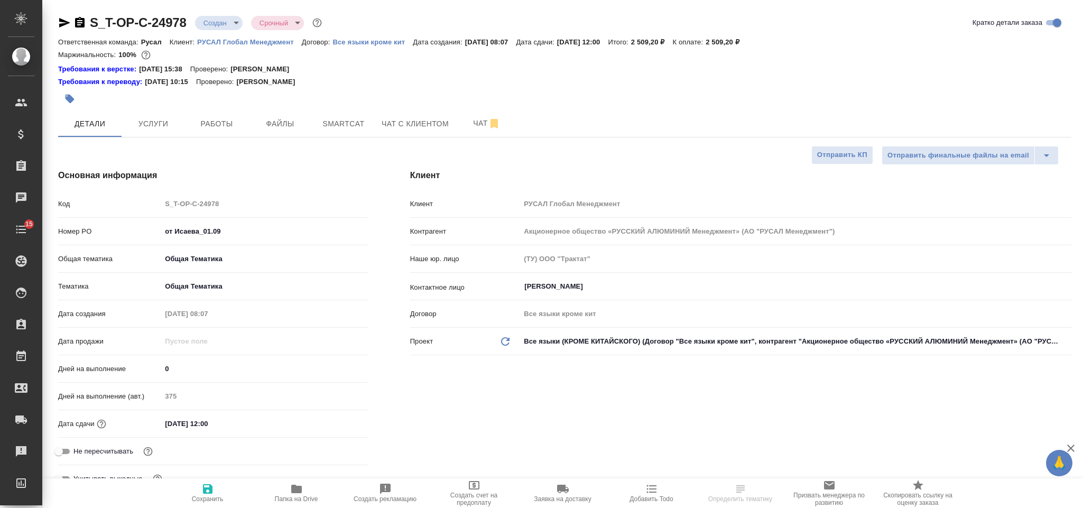
type textarea "x"
select select "RU"
type textarea "x"
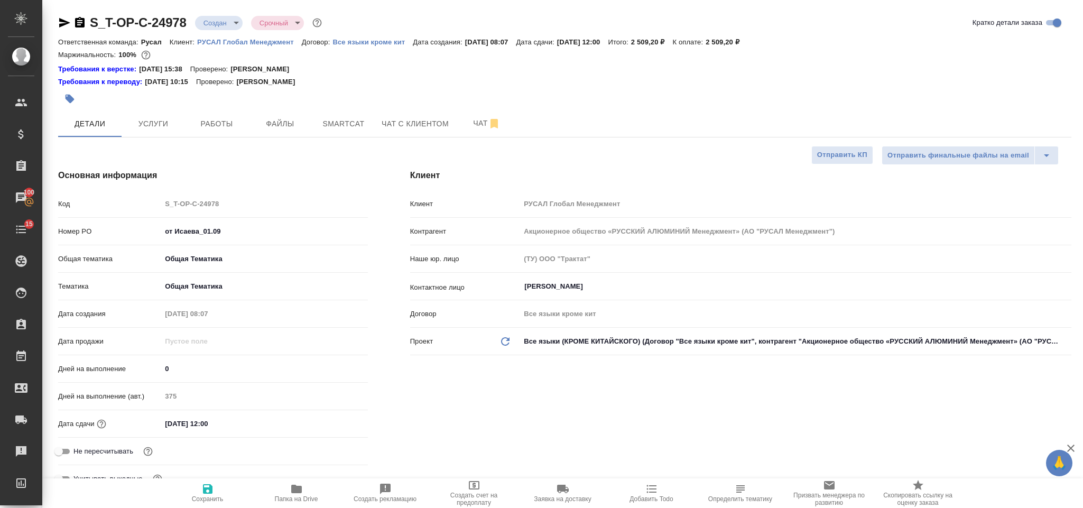
type textarea "x"
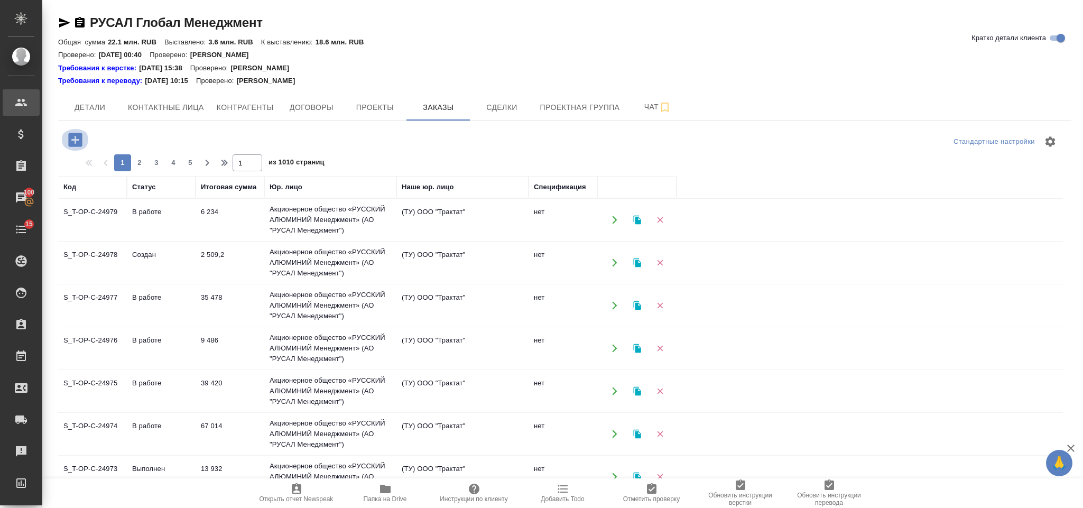
click at [73, 137] on icon "button" at bounding box center [75, 140] width 14 height 14
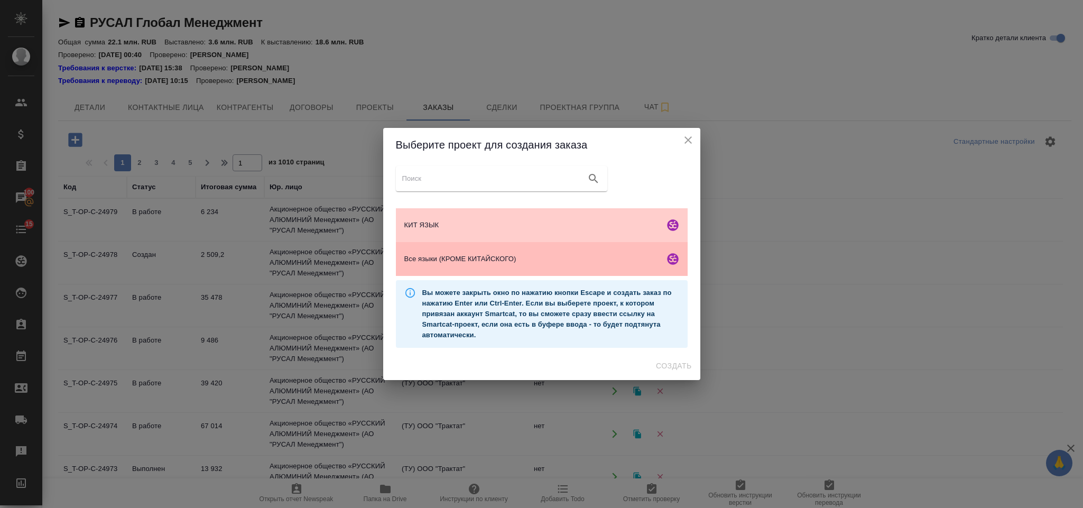
click at [485, 262] on span "Все языки (КРОМЕ КИТАЙСКОГО)" at bounding box center [532, 259] width 256 height 11
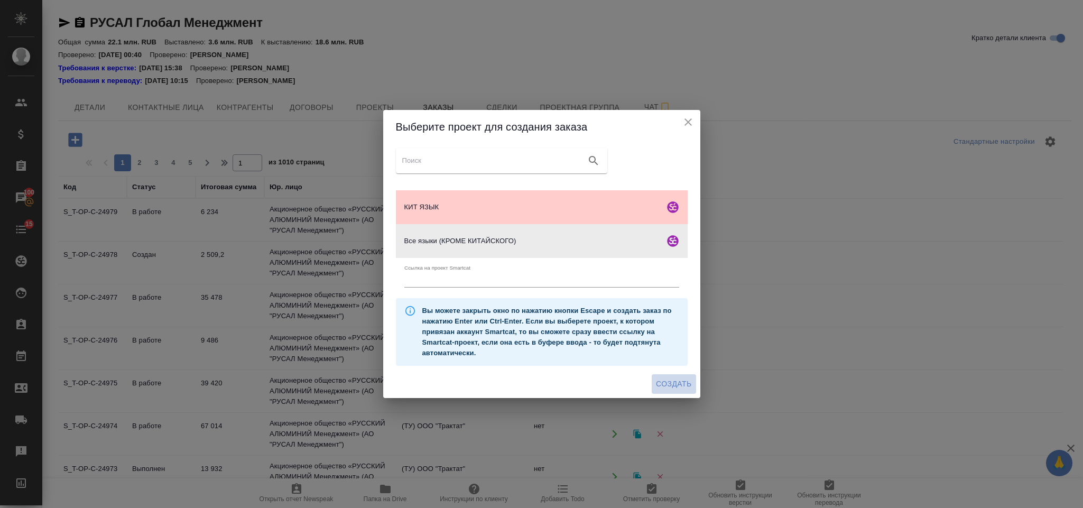
click at [677, 381] on span "Создать" at bounding box center [673, 383] width 35 height 13
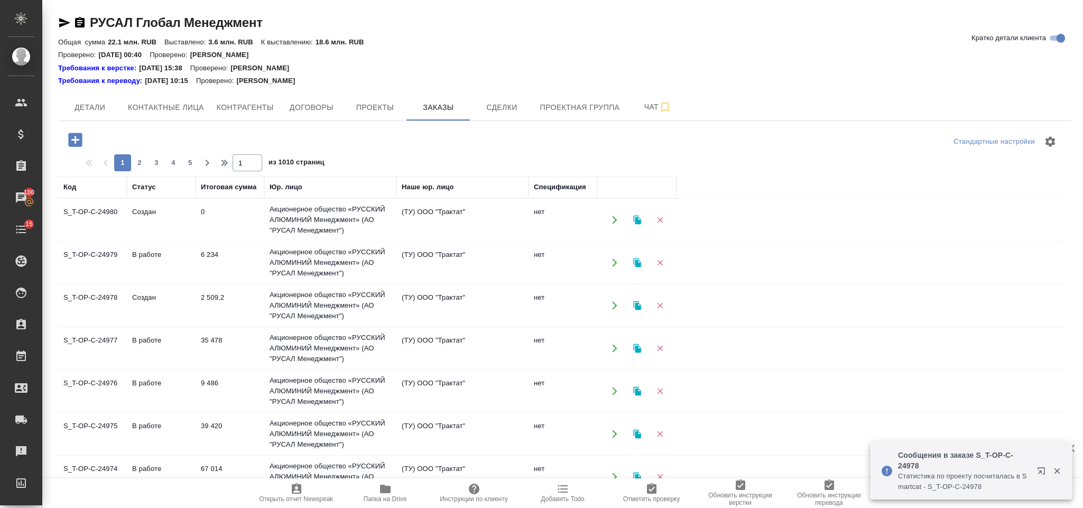
click at [83, 140] on icon "button" at bounding box center [75, 139] width 18 height 18
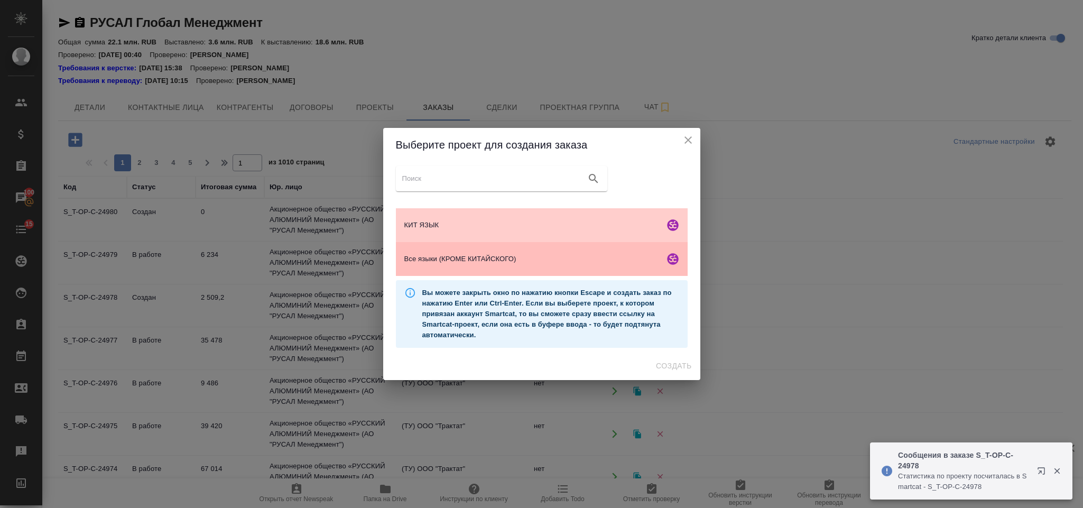
click at [455, 268] on div "Все языки (КРОМЕ КИТАЙСКОГО)" at bounding box center [542, 259] width 292 height 34
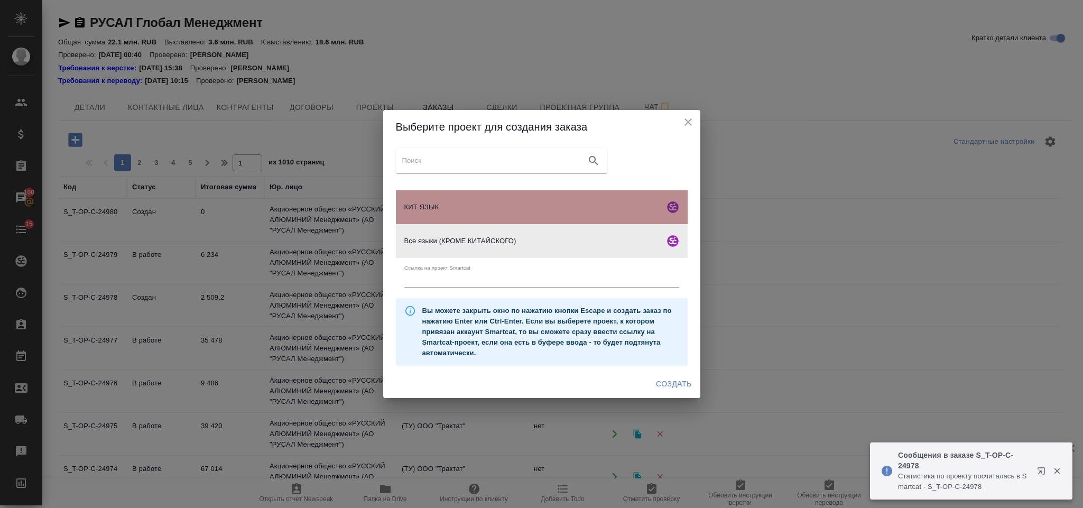
click at [444, 216] on div "КИТ ЯЗЫК" at bounding box center [542, 207] width 292 height 34
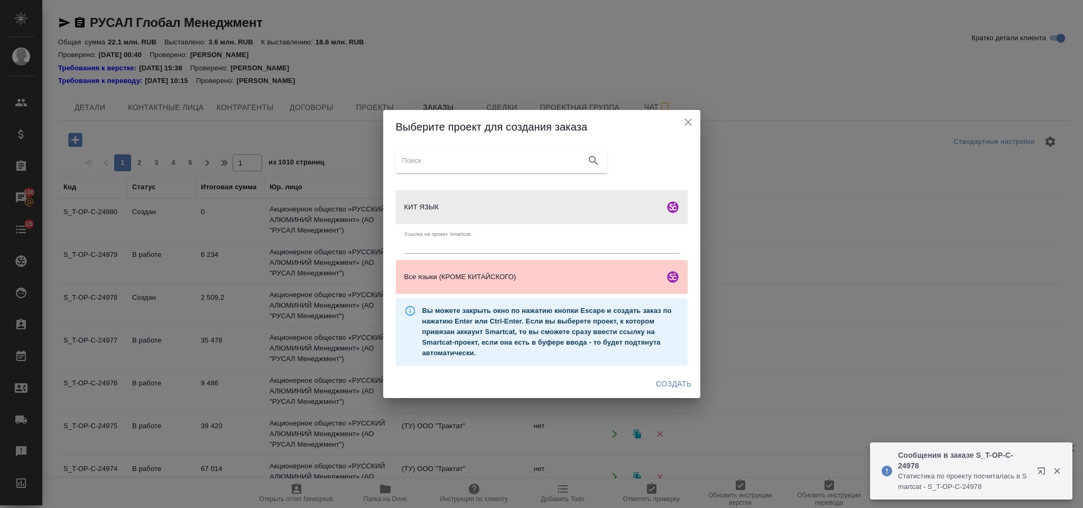
click at [688, 384] on span "Создать" at bounding box center [673, 383] width 35 height 13
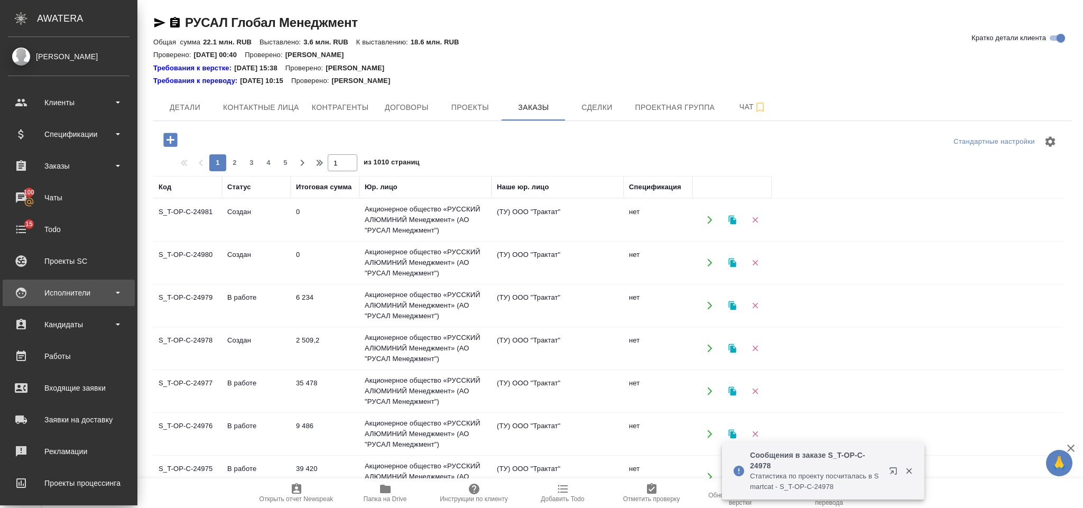
click at [88, 293] on div "Исполнители" at bounding box center [69, 293] width 122 height 16
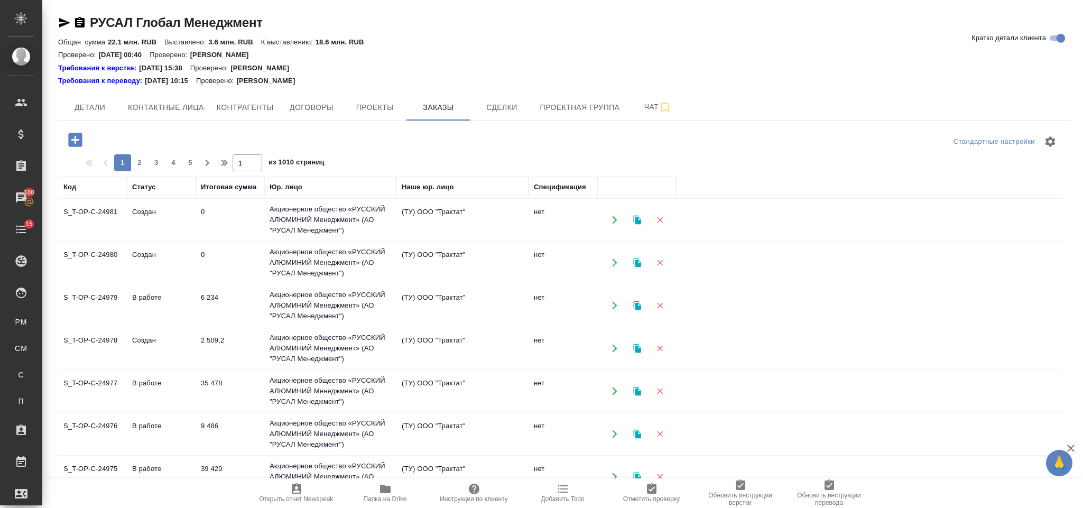
click at [81, 139] on icon "button" at bounding box center [75, 140] width 14 height 14
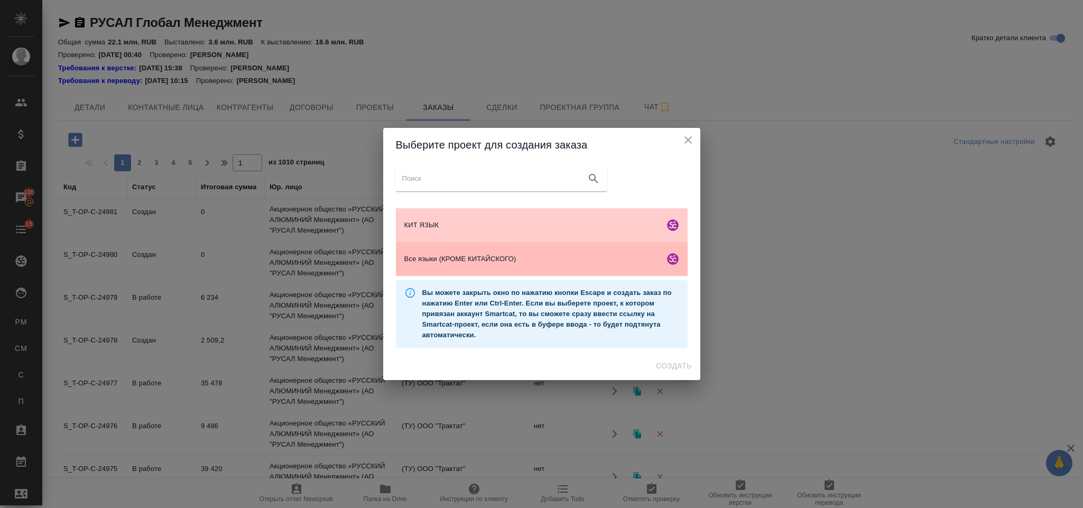
click at [585, 248] on div "Все языки (КРОМЕ КИТАЙСКОГО)" at bounding box center [542, 259] width 292 height 34
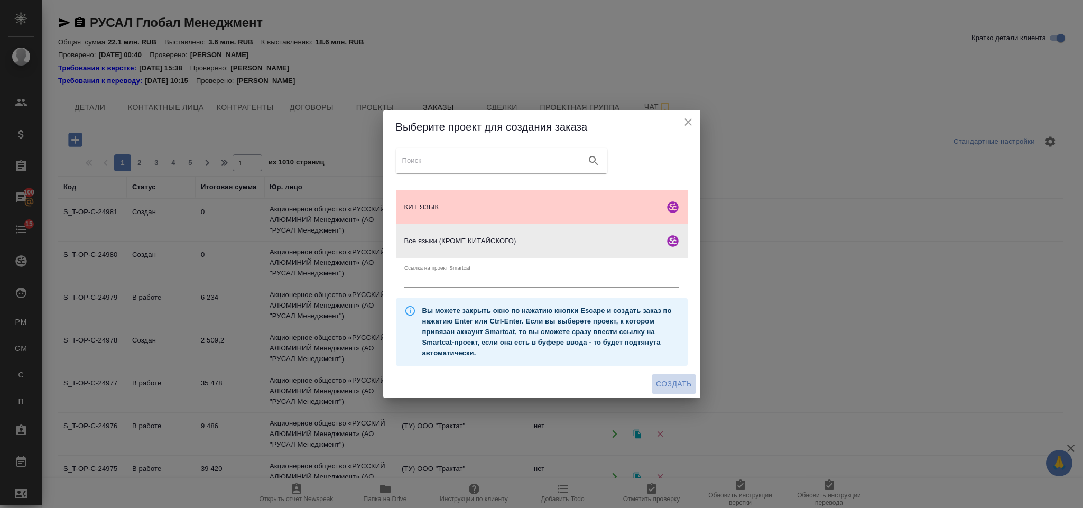
click at [672, 387] on span "Создать" at bounding box center [673, 383] width 35 height 13
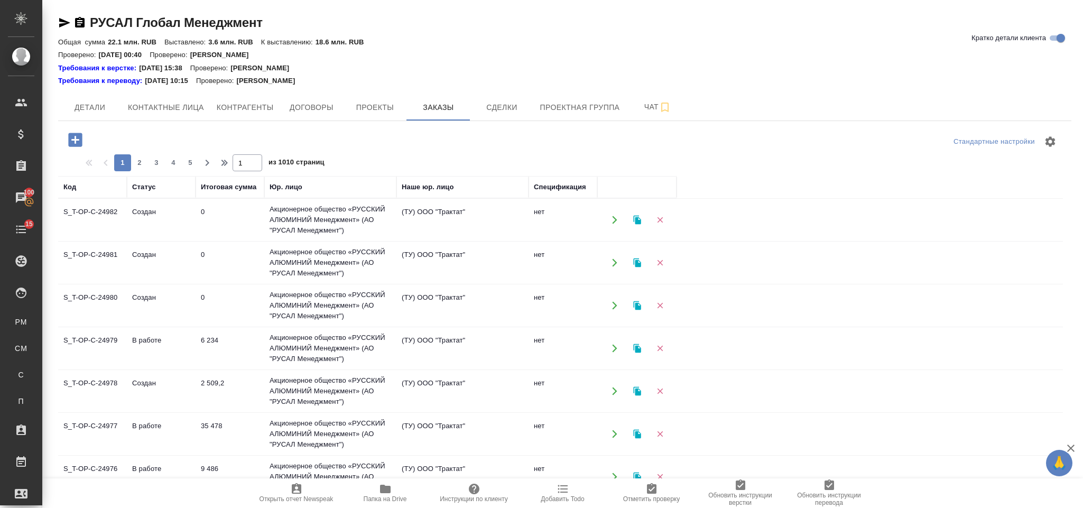
click at [76, 138] on icon "button" at bounding box center [75, 140] width 14 height 14
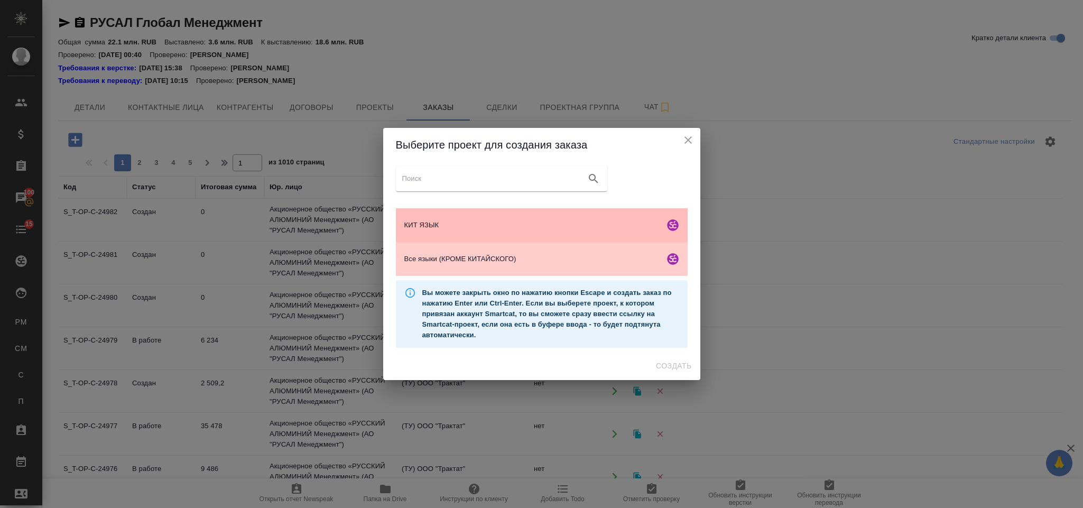
click at [500, 223] on span "КИТ ЯЗЫК" at bounding box center [532, 225] width 256 height 11
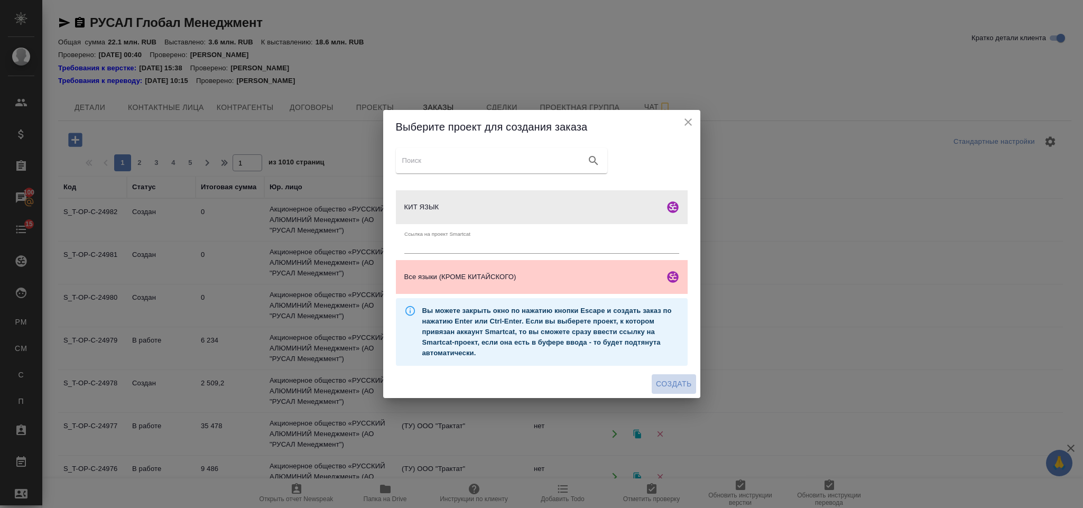
click at [678, 387] on span "Создать" at bounding box center [673, 383] width 35 height 13
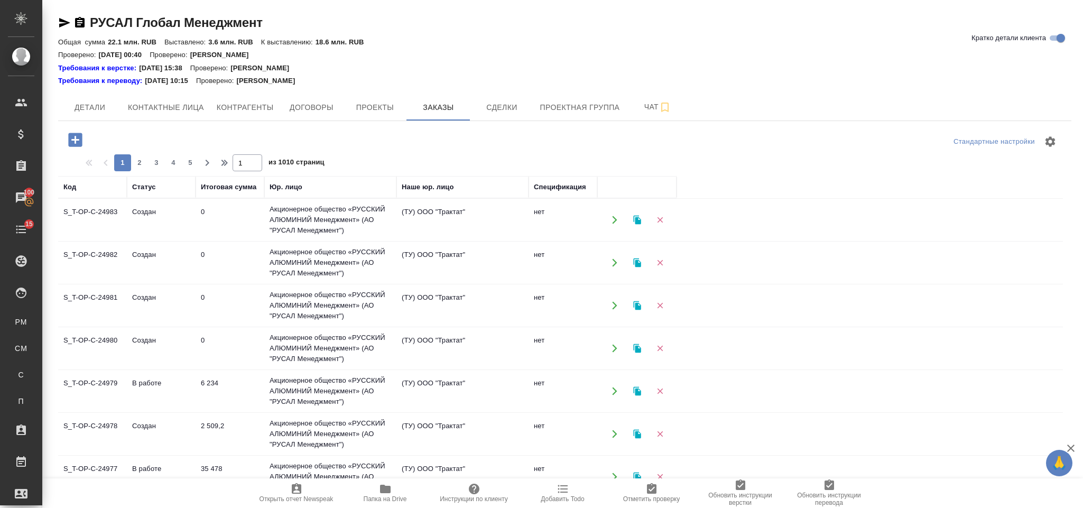
click at [74, 134] on icon "button" at bounding box center [75, 140] width 14 height 14
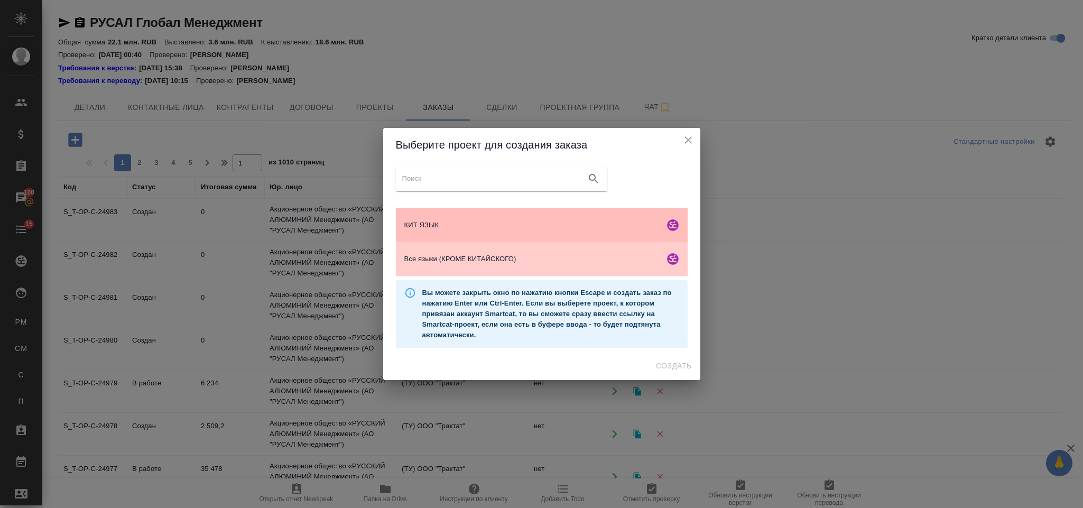
click at [483, 224] on span "КИТ ЯЗЫК" at bounding box center [532, 225] width 256 height 11
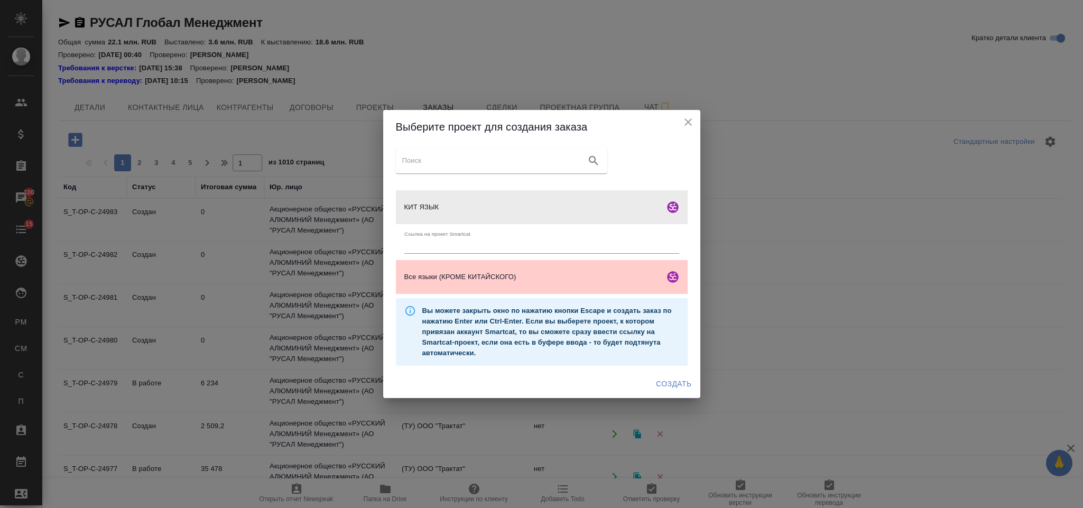
click at [675, 378] on span "Создать" at bounding box center [673, 383] width 35 height 13
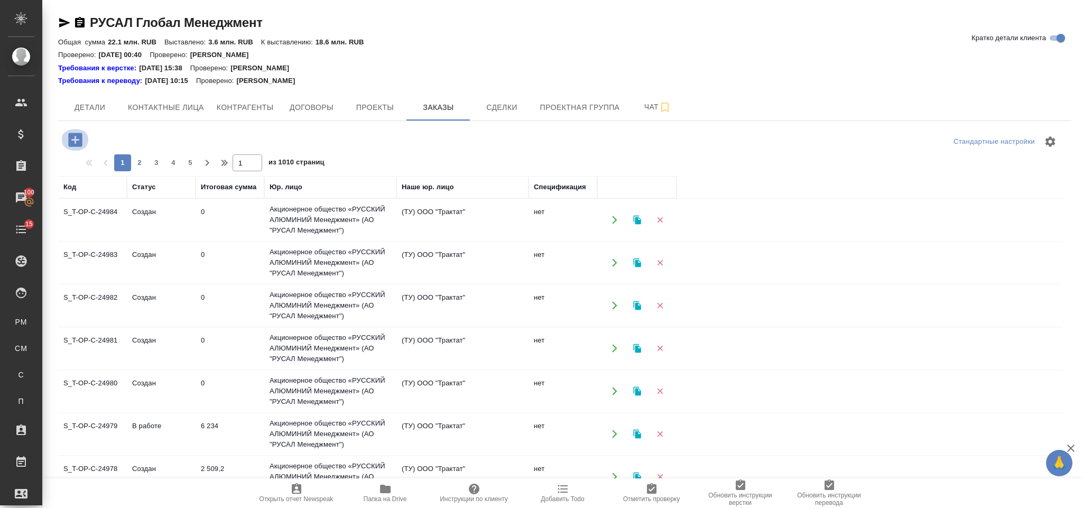
click at [82, 132] on icon "button" at bounding box center [75, 139] width 18 height 18
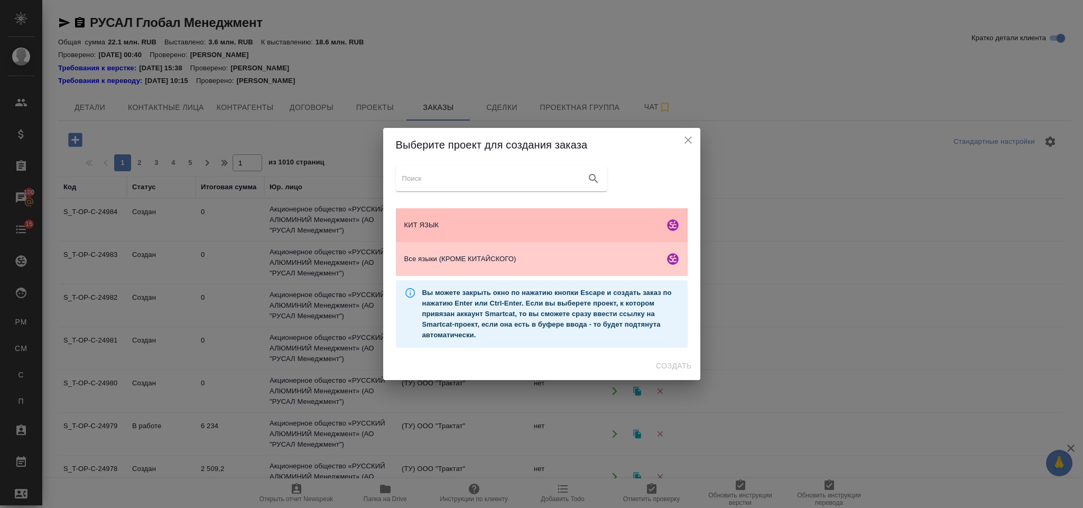
click at [547, 225] on span "КИТ ЯЗЫК" at bounding box center [532, 225] width 256 height 11
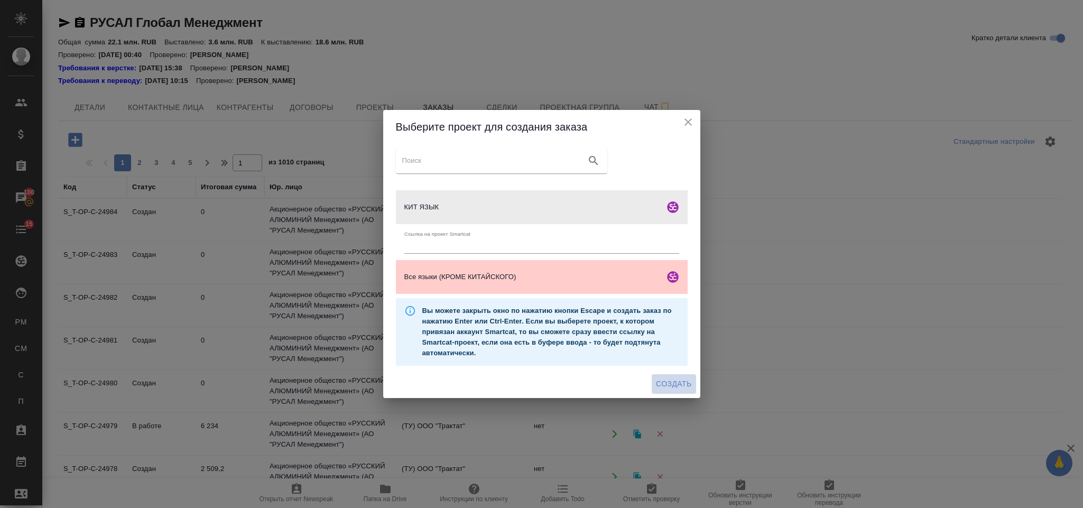
click at [677, 385] on span "Создать" at bounding box center [673, 383] width 35 height 13
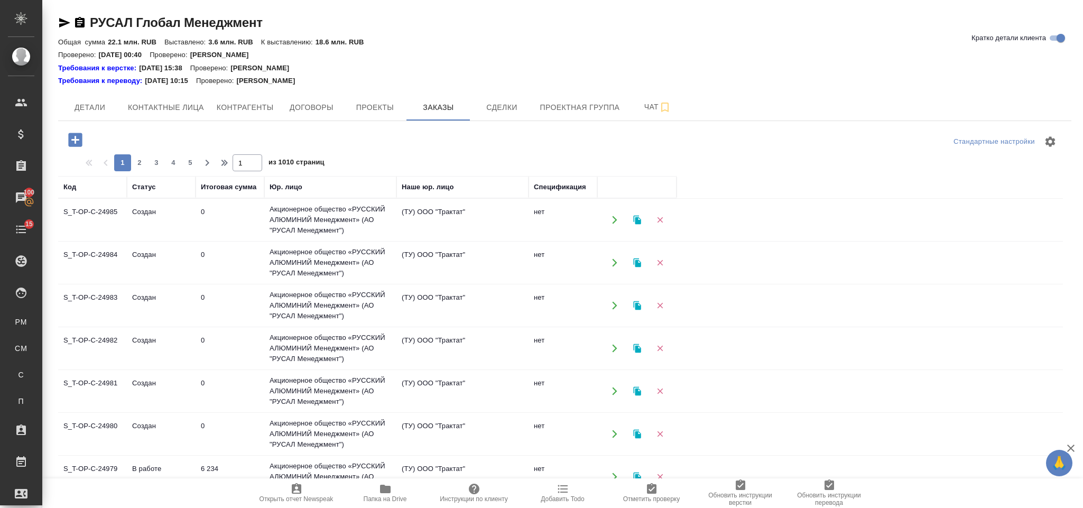
click at [78, 135] on icon "button" at bounding box center [75, 140] width 14 height 14
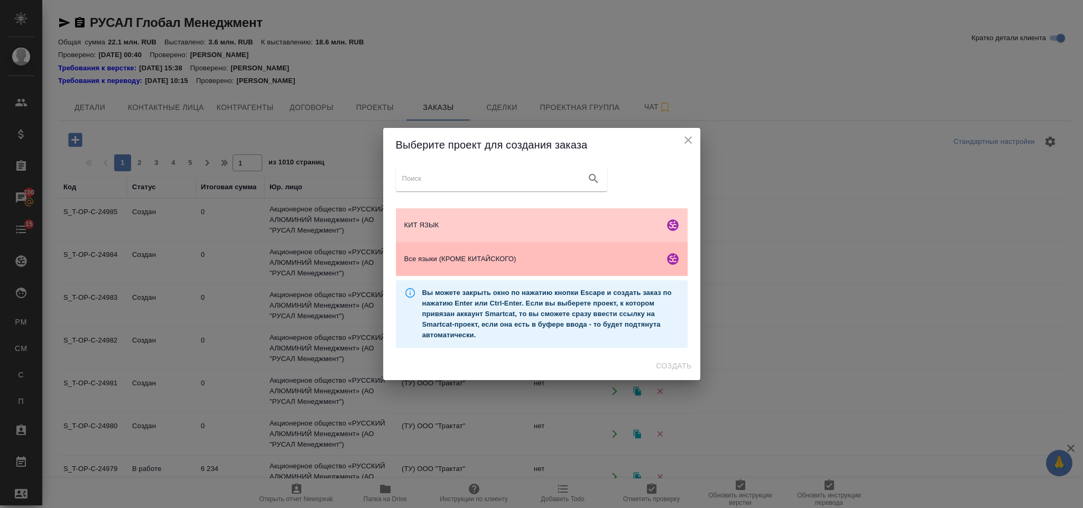
click at [568, 259] on span "Все языки (КРОМЕ КИТАЙСКОГО)" at bounding box center [532, 259] width 256 height 11
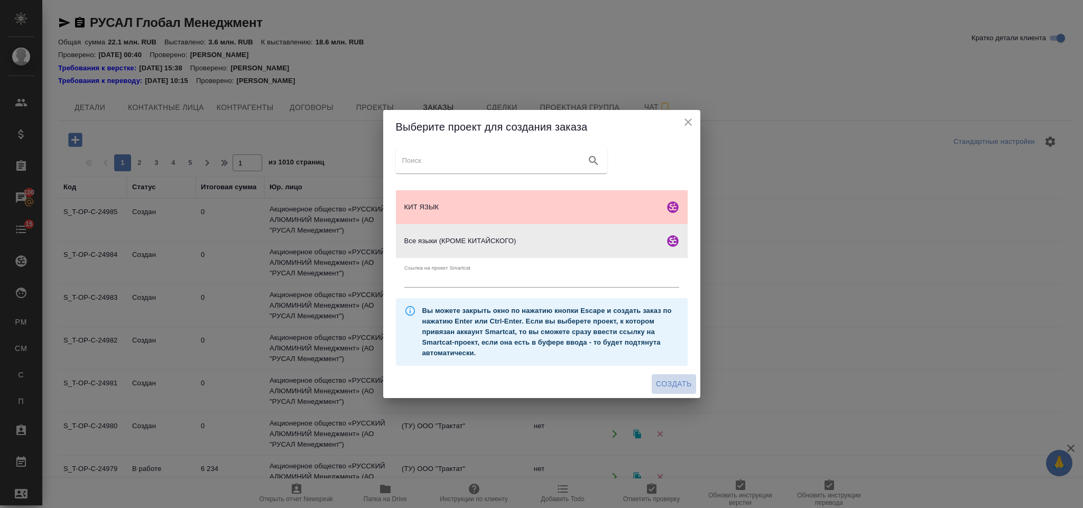
click at [687, 381] on span "Создать" at bounding box center [673, 383] width 35 height 13
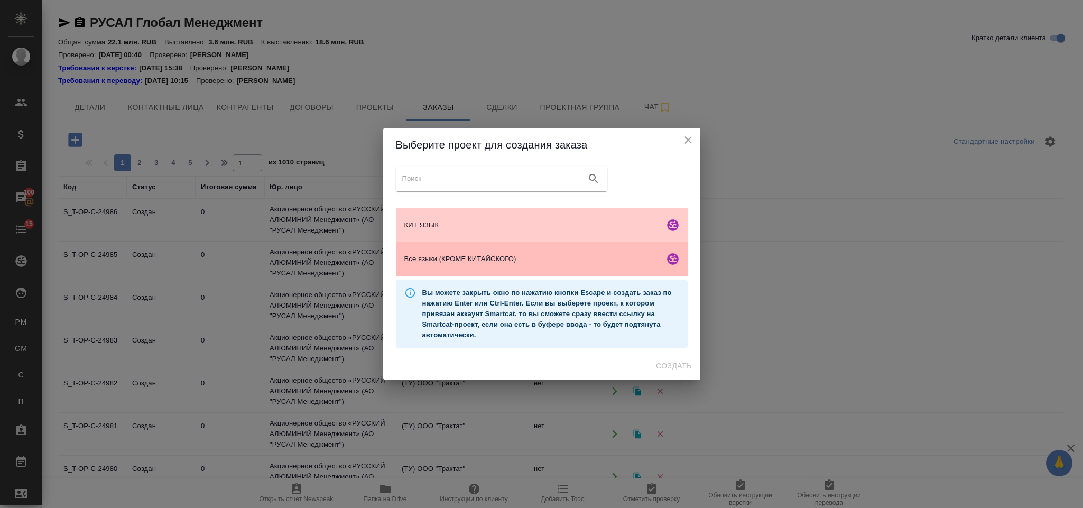
click at [557, 259] on span "Все языки (КРОМЕ КИТАЙСКОГО)" at bounding box center [532, 259] width 256 height 11
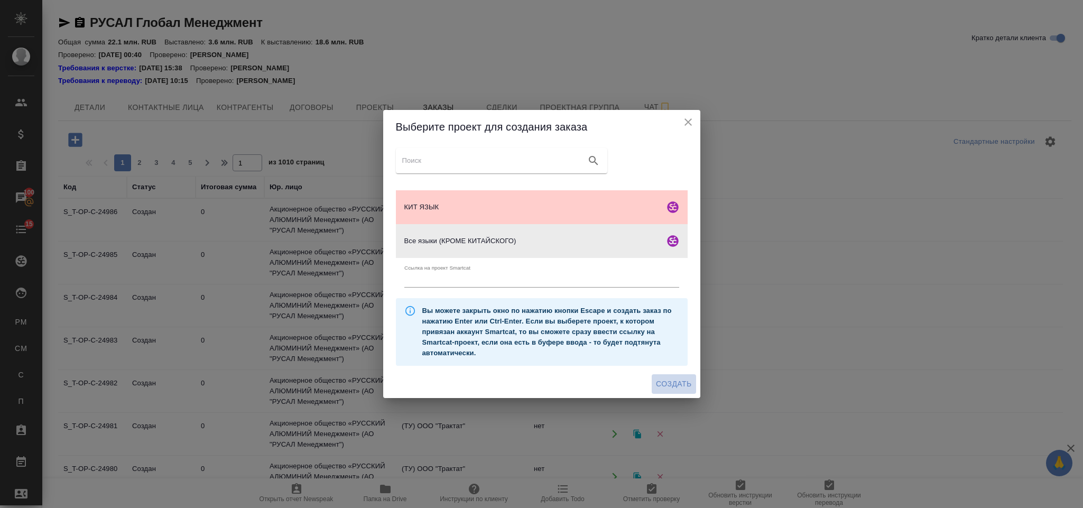
click at [680, 387] on span "Создать" at bounding box center [673, 383] width 35 height 13
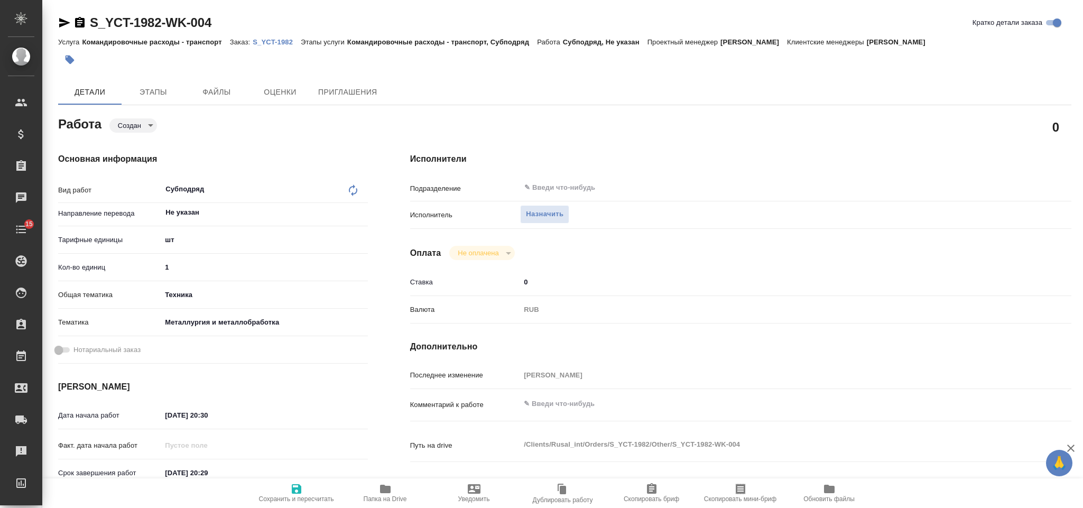
type textarea "x"
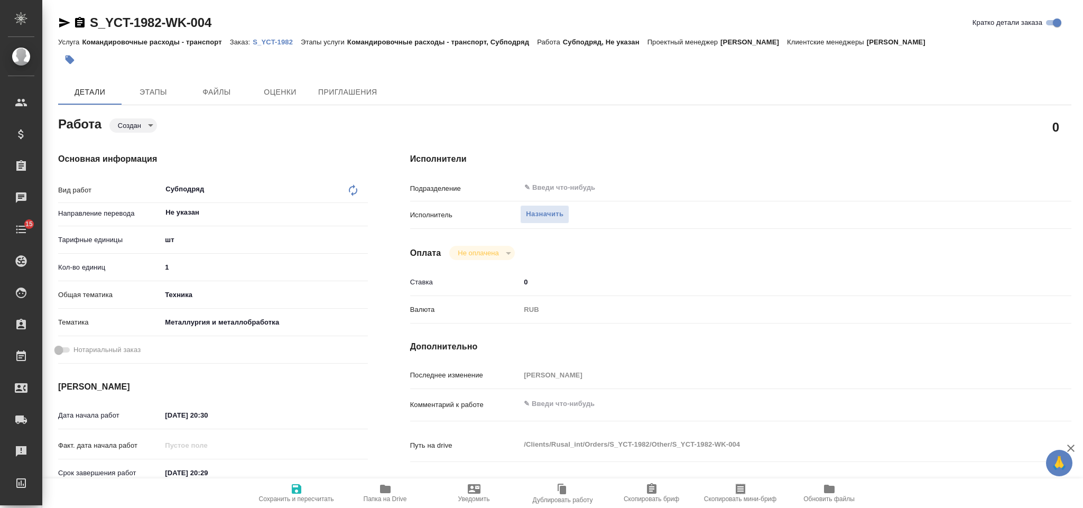
type textarea "x"
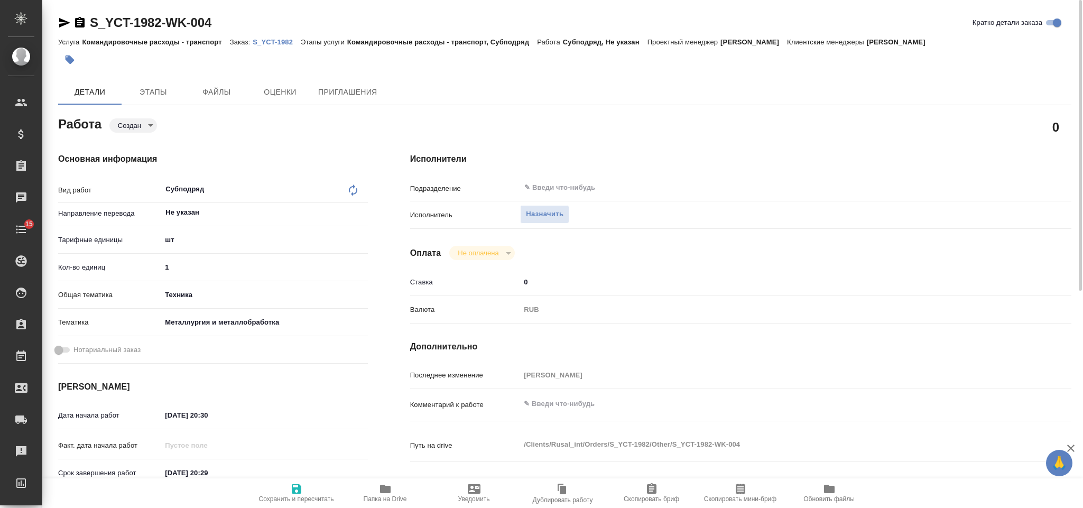
type textarea "x"
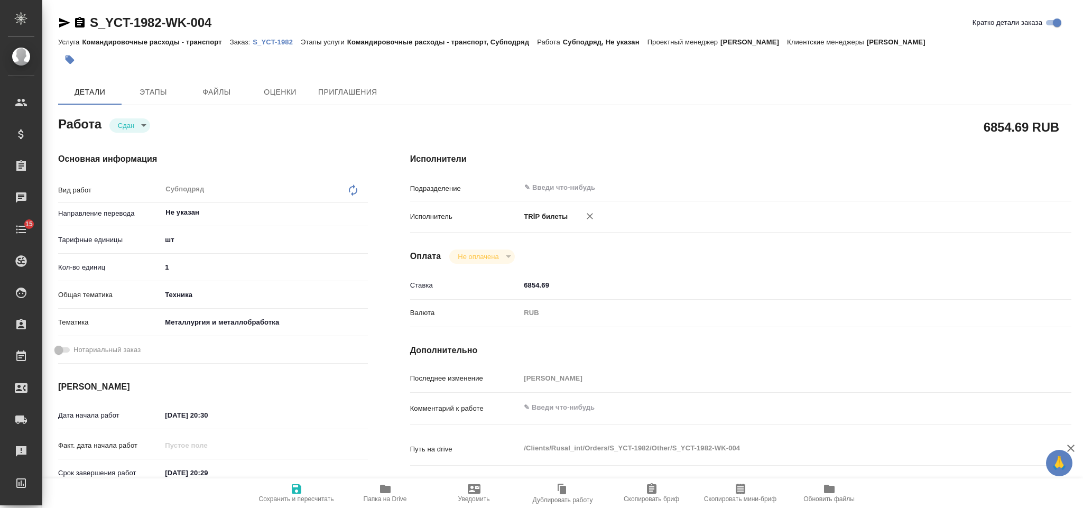
click at [67, 21] on icon "button" at bounding box center [64, 23] width 11 height 10
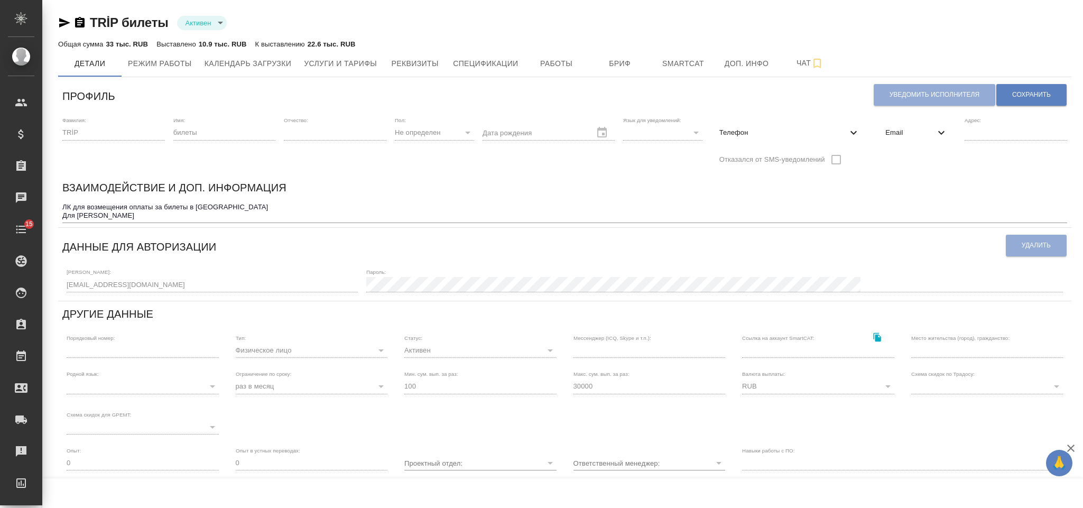
click at [60, 18] on icon "button" at bounding box center [64, 22] width 13 height 13
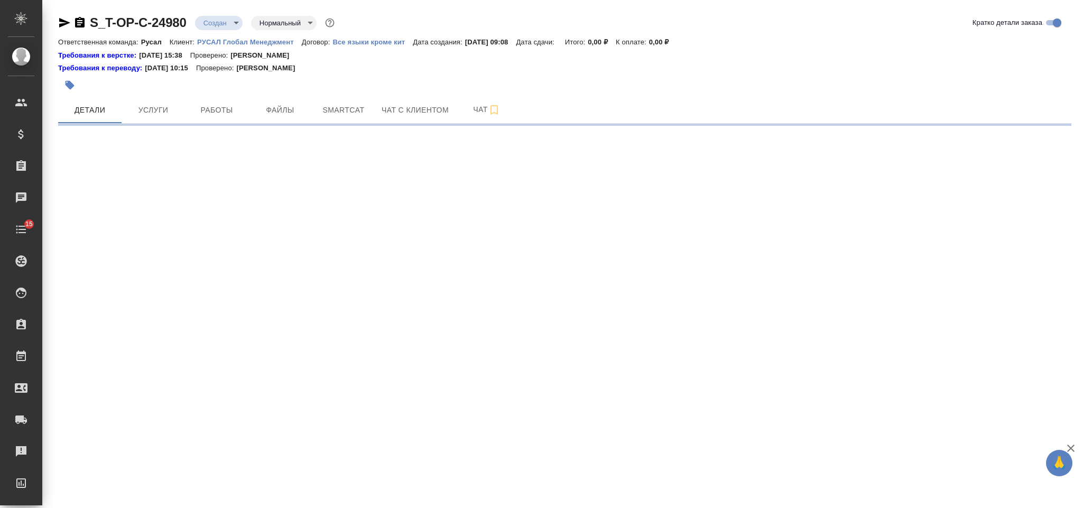
select select "RU"
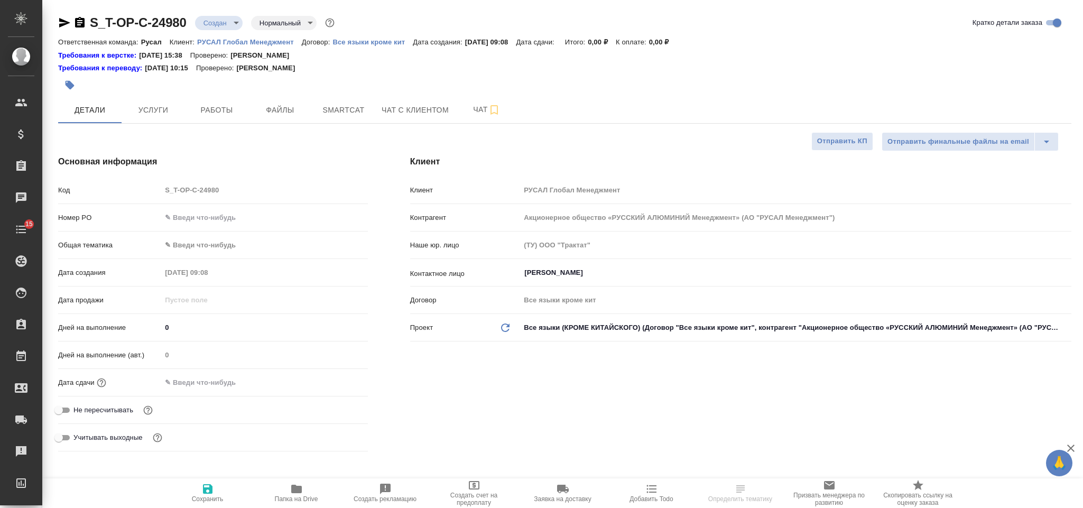
click at [207, 214] on input "text" at bounding box center [264, 217] width 206 height 15
type textarea "x"
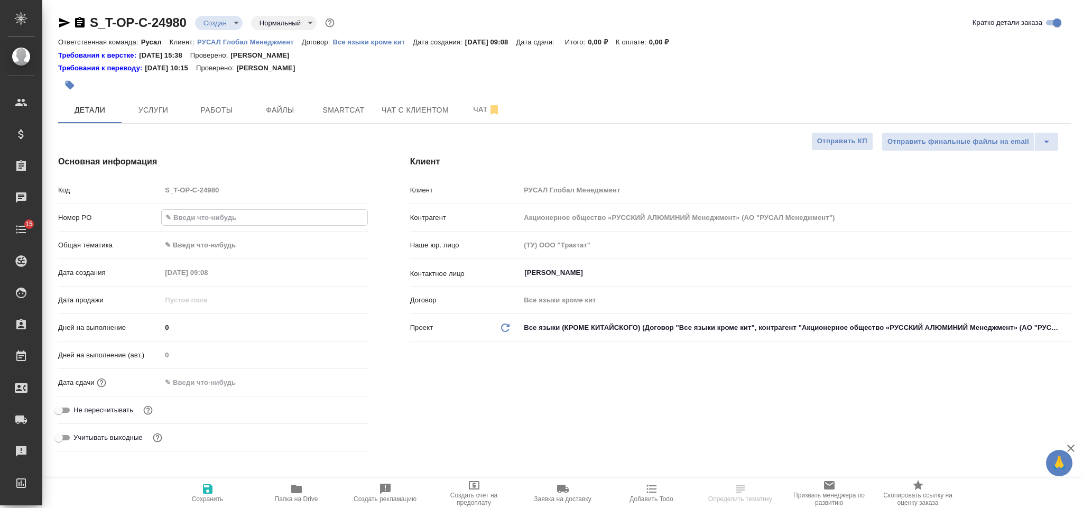
type textarea "x"
paste input "Т-ОП-С-46595"
type input "Т-ОП-С-46595"
type textarea "x"
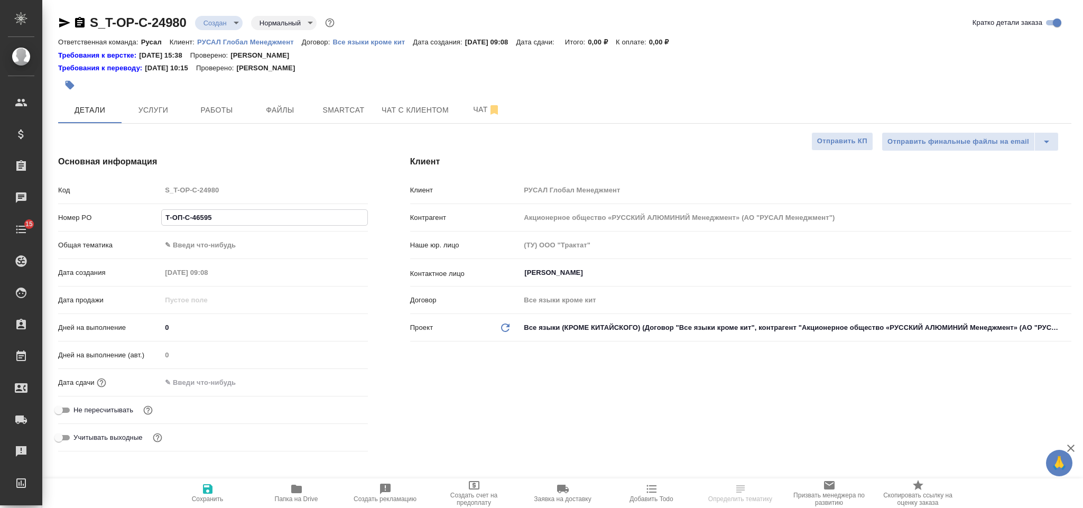
type textarea "x"
type input "Т-ОП-С-46595"
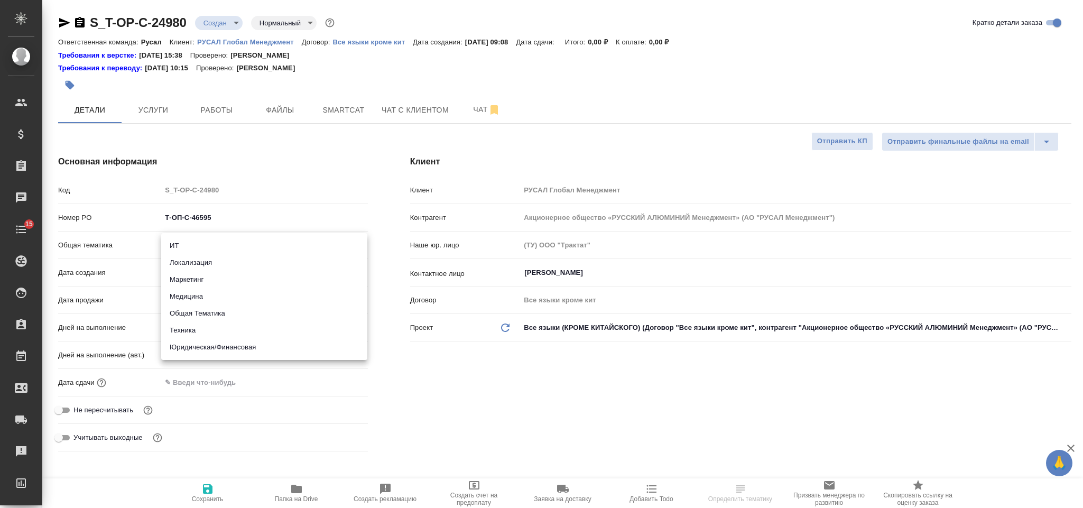
click at [228, 238] on body "🙏 .cls-1 fill:#fff; AWATERA [PERSON_NAME] Спецификации Заказы Чаты 15 Todo Прое…" at bounding box center [541, 254] width 1083 height 508
click at [236, 334] on li "Техника" at bounding box center [264, 330] width 206 height 17
type input "tech"
type textarea "x"
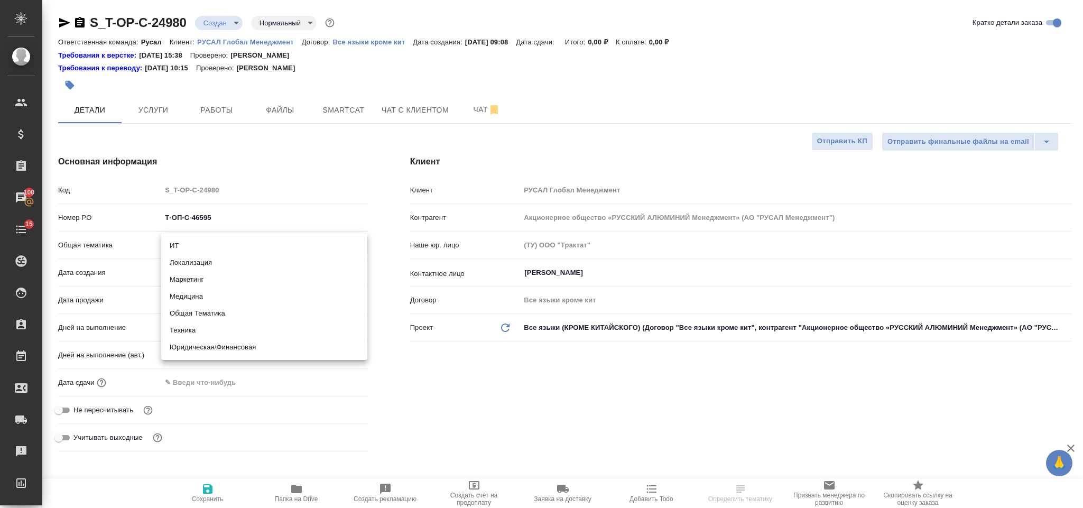
type textarea "x"
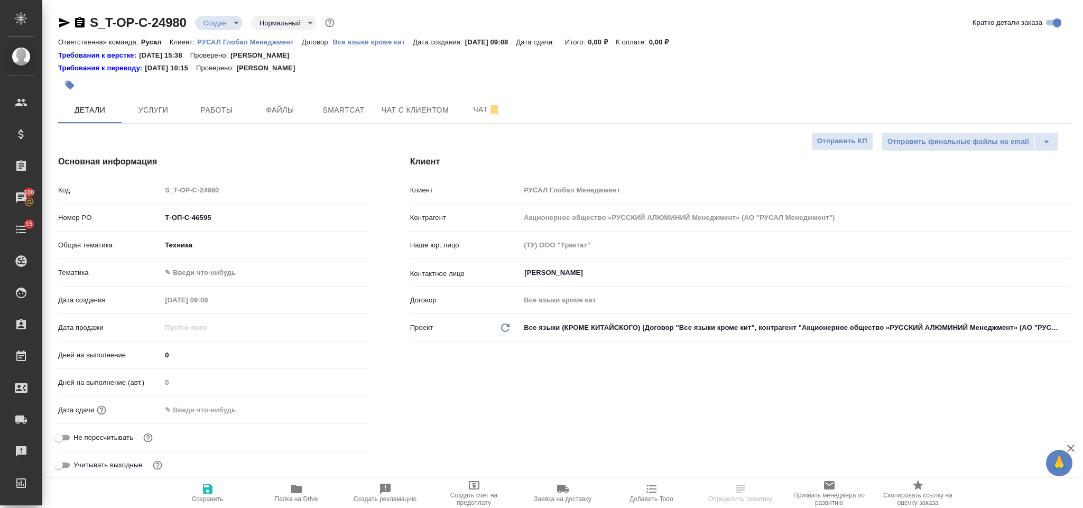
click at [223, 270] on body "🙏 .cls-1 fill:#fff; AWATERA Gorlenko Yuliua Клиенты Спецификации Заказы 100 Чат…" at bounding box center [541, 254] width 1083 height 508
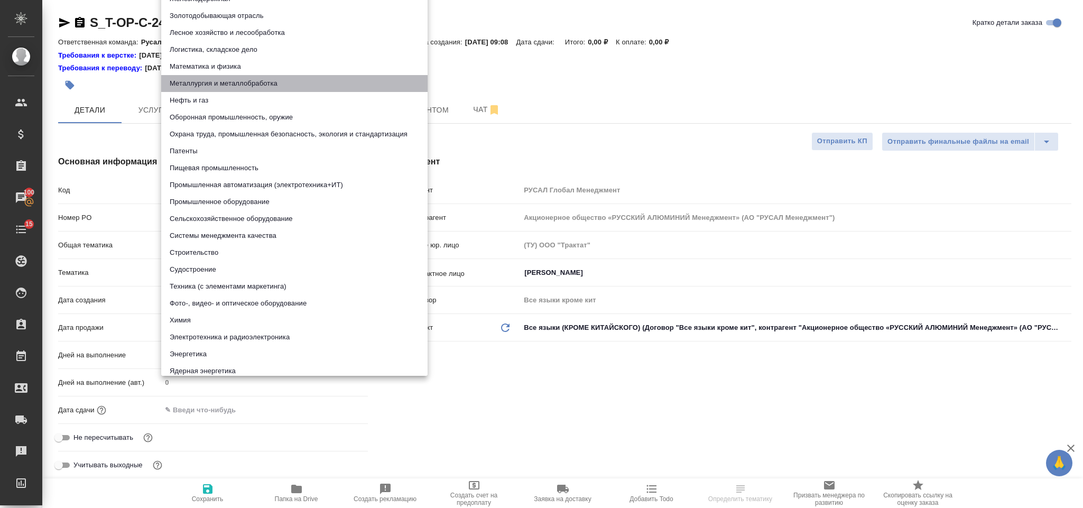
click at [257, 82] on li "Металлургия и металлобработка" at bounding box center [294, 83] width 266 height 17
type textarea "x"
type input "60014e23f7d9dc5f480a3cf8"
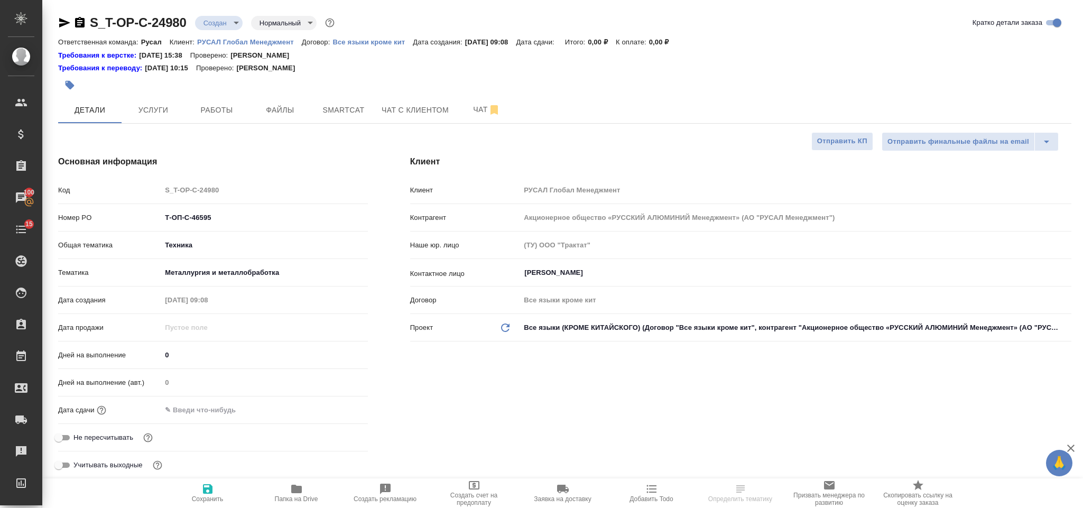
click at [241, 407] on input "text" at bounding box center [207, 409] width 92 height 15
click at [336, 408] on icon "button" at bounding box center [337, 409] width 13 height 13
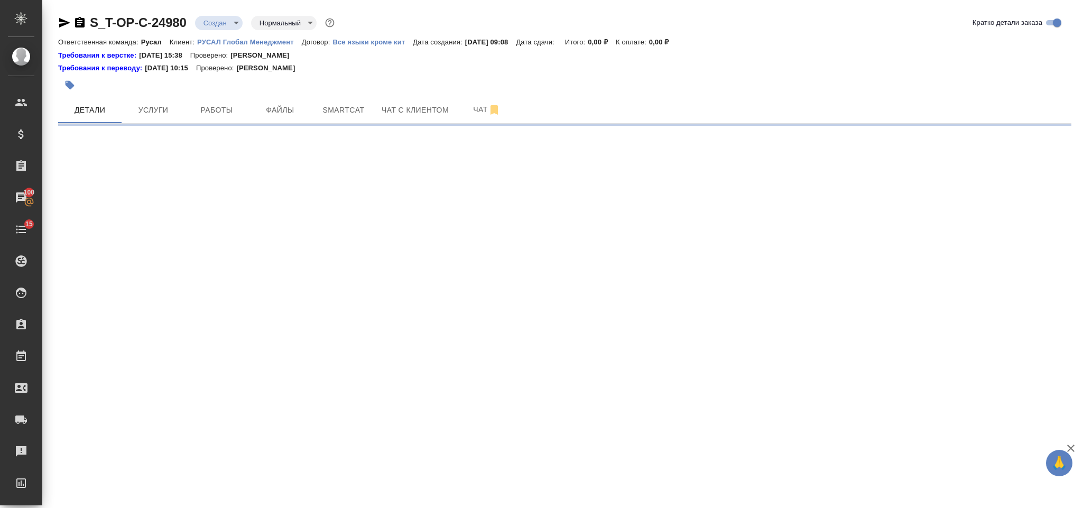
select select "RU"
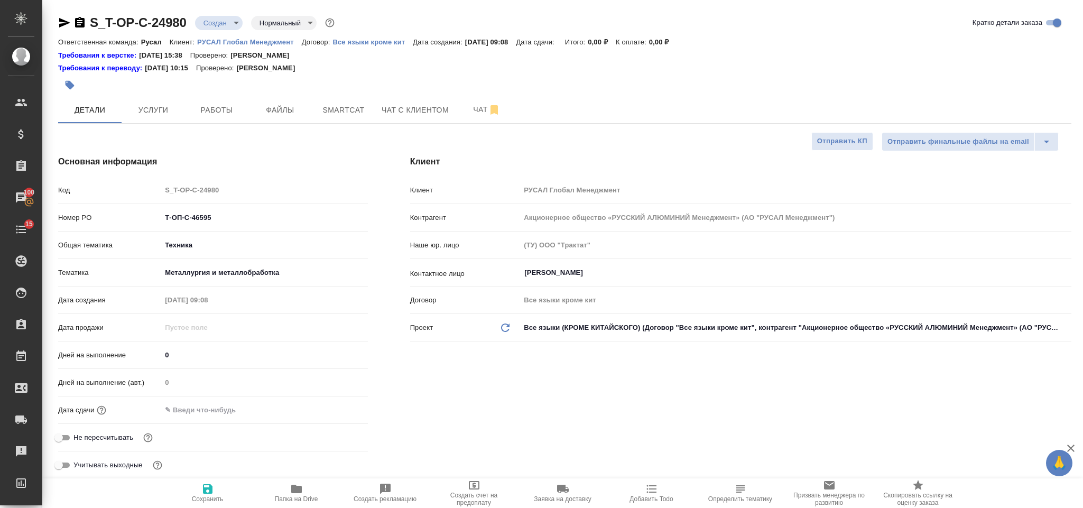
type textarea "x"
click at [218, 398] on div "Дней на выполнение (авт.) 0" at bounding box center [213, 386] width 310 height 27
click at [297, 409] on div at bounding box center [264, 409] width 206 height 15
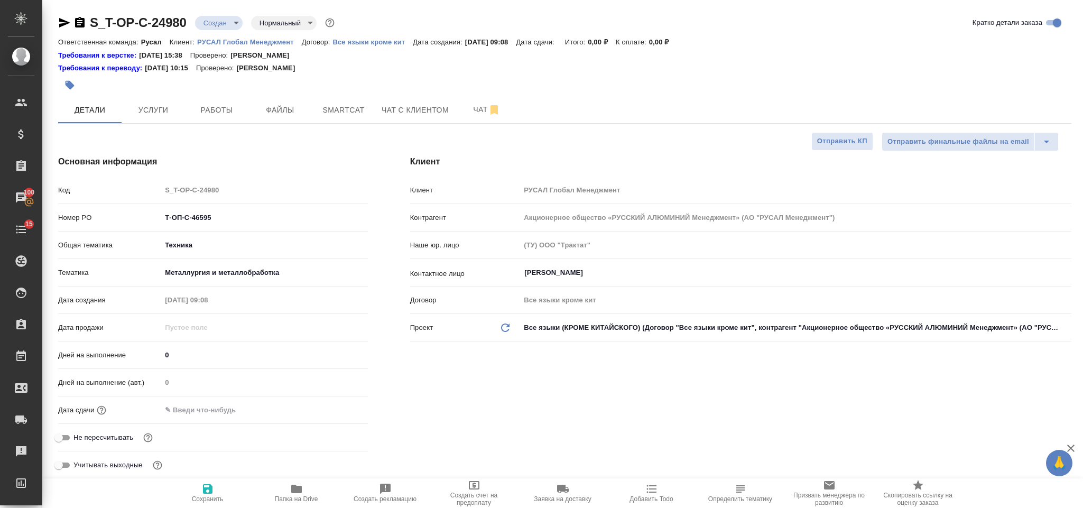
click at [263, 409] on div at bounding box center [264, 409] width 206 height 15
click at [248, 405] on input "text" at bounding box center [207, 409] width 92 height 15
click at [334, 408] on icon "button" at bounding box center [337, 409] width 13 height 13
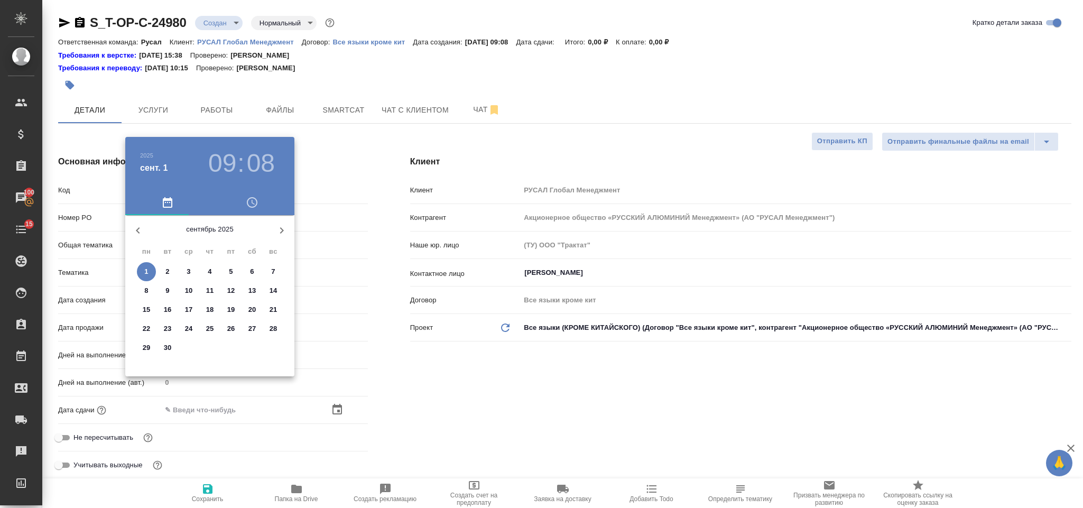
click at [211, 270] on p "4" at bounding box center [210, 271] width 4 height 11
type input "04.09.2025 09:08"
type textarea "x"
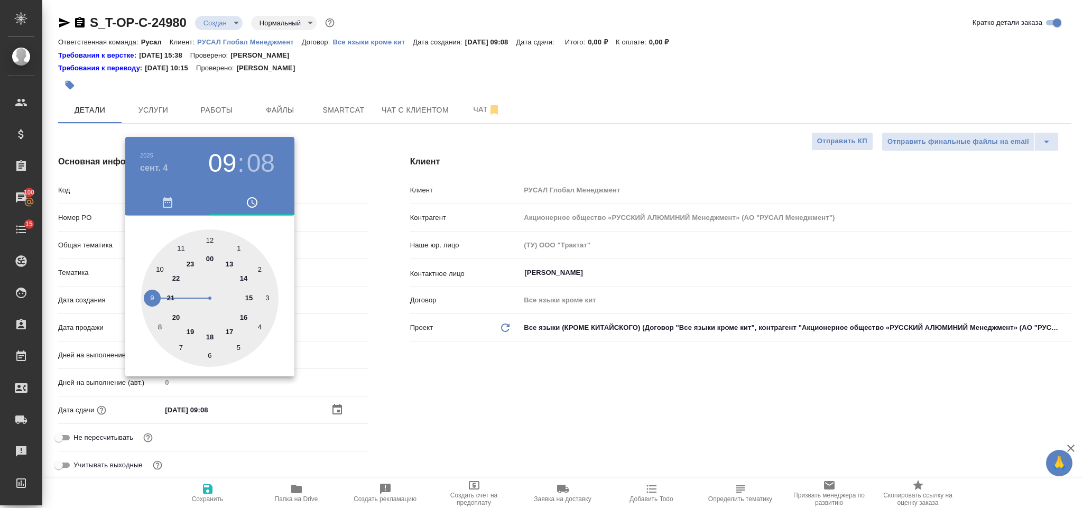
click at [180, 246] on div at bounding box center [209, 297] width 137 height 137
type input "04.09.2025 11:08"
type textarea "x"
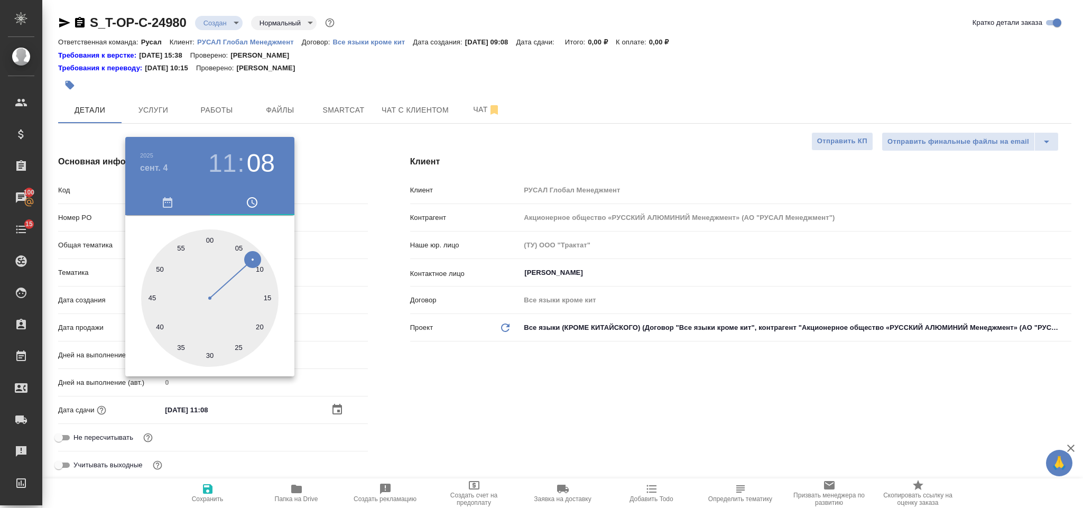
click at [208, 351] on div at bounding box center [209, 297] width 137 height 137
type input "04.09.2025 11:30"
type textarea "x"
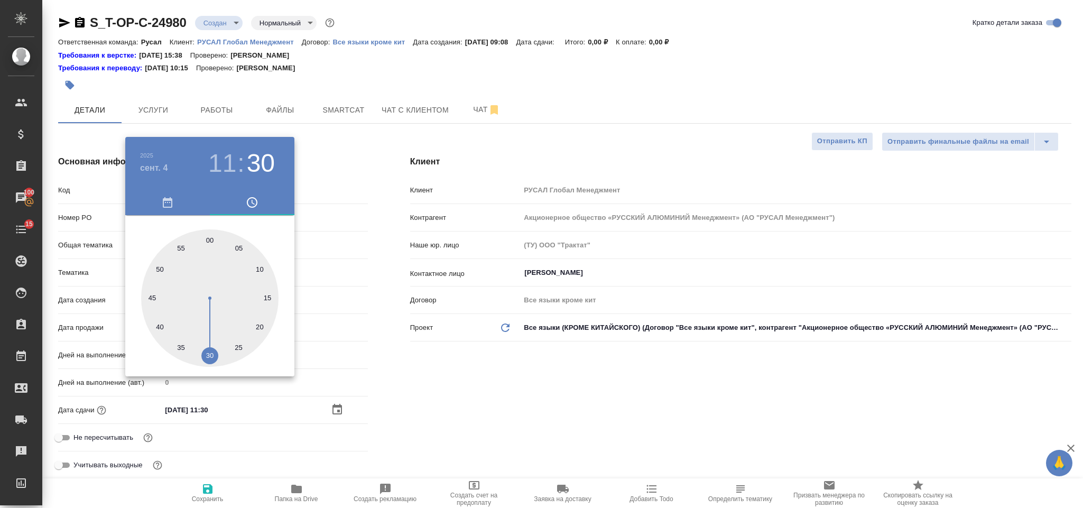
click at [515, 424] on div at bounding box center [541, 254] width 1083 height 508
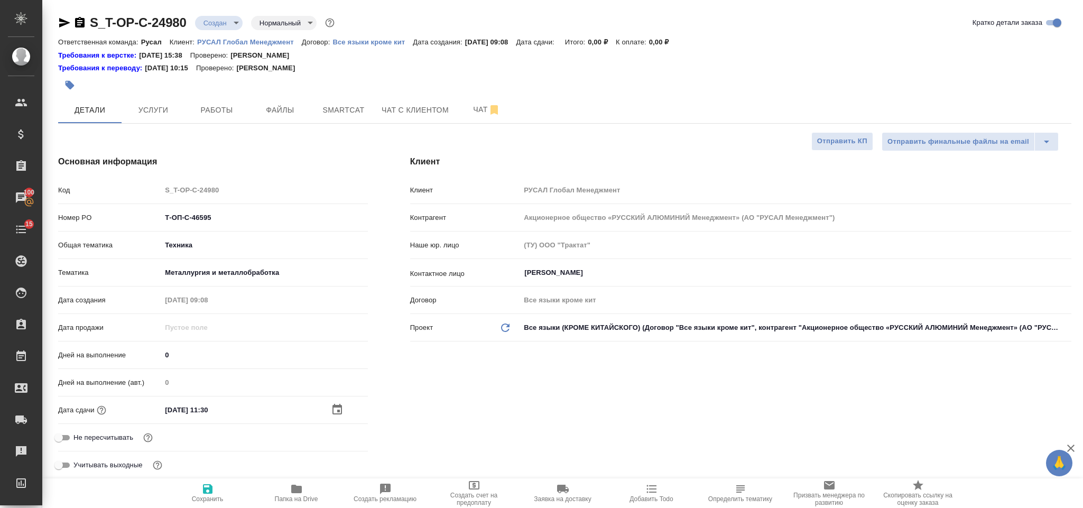
click at [211, 487] on icon "button" at bounding box center [208, 489] width 10 height 10
type textarea "x"
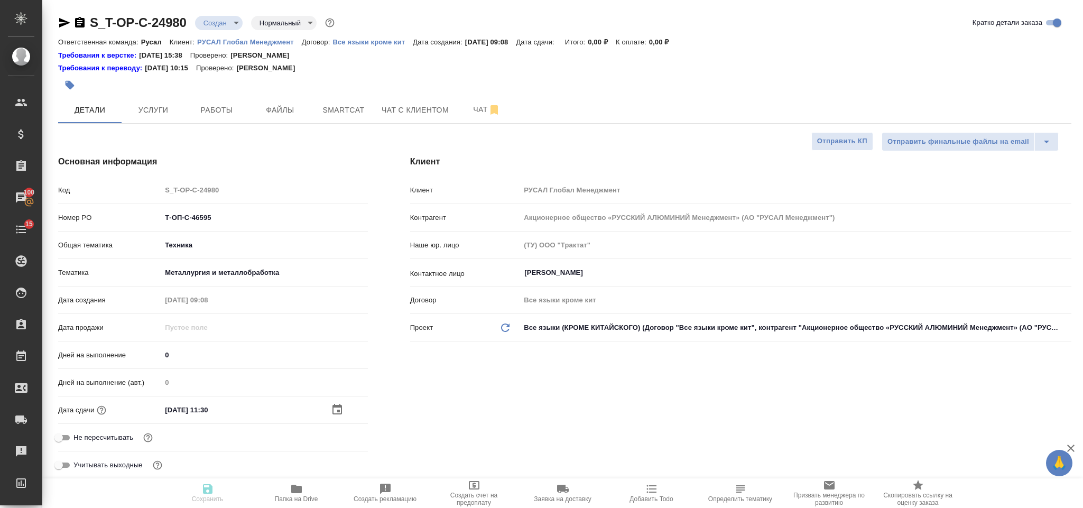
type textarea "x"
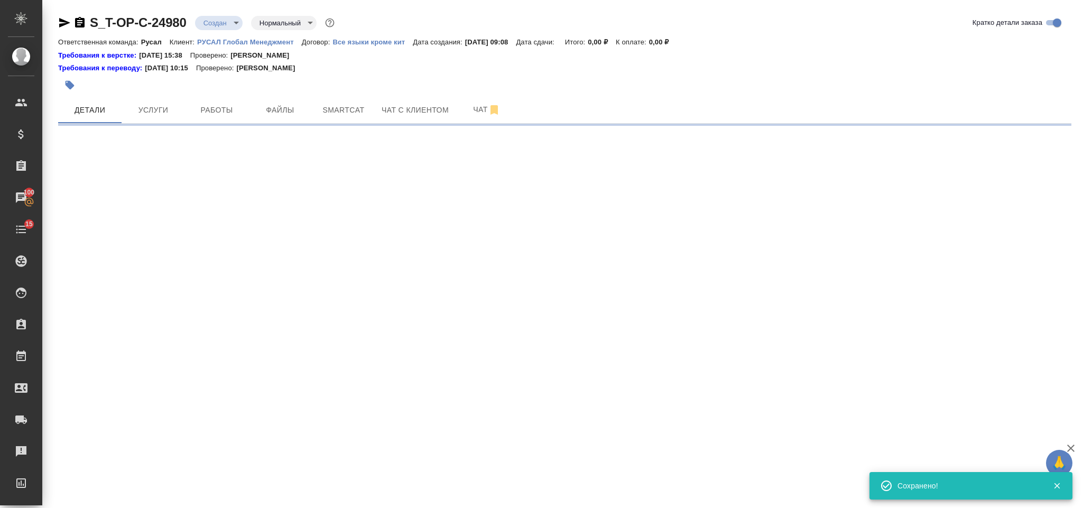
select select "RU"
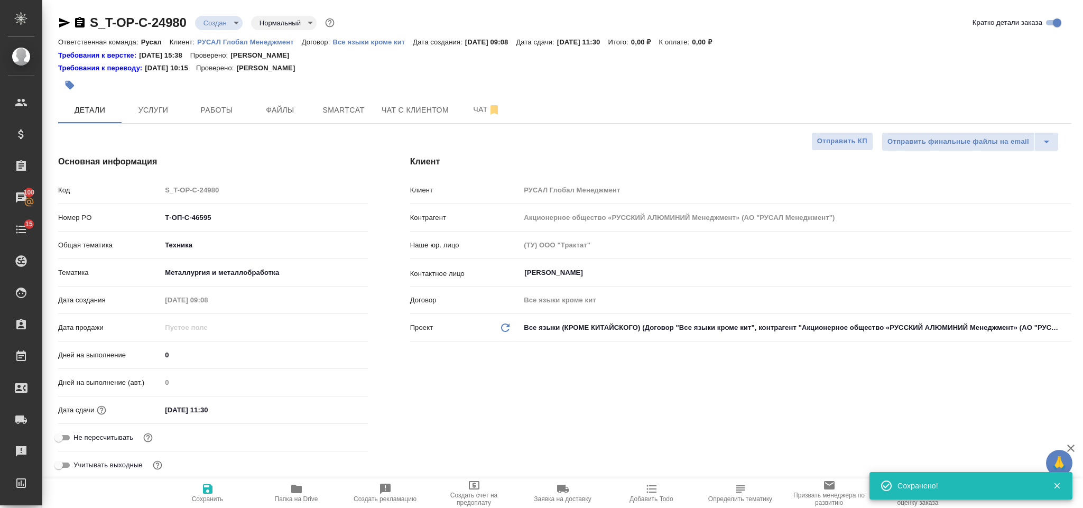
type textarea "x"
click at [282, 97] on button "Файлы" at bounding box center [279, 110] width 63 height 26
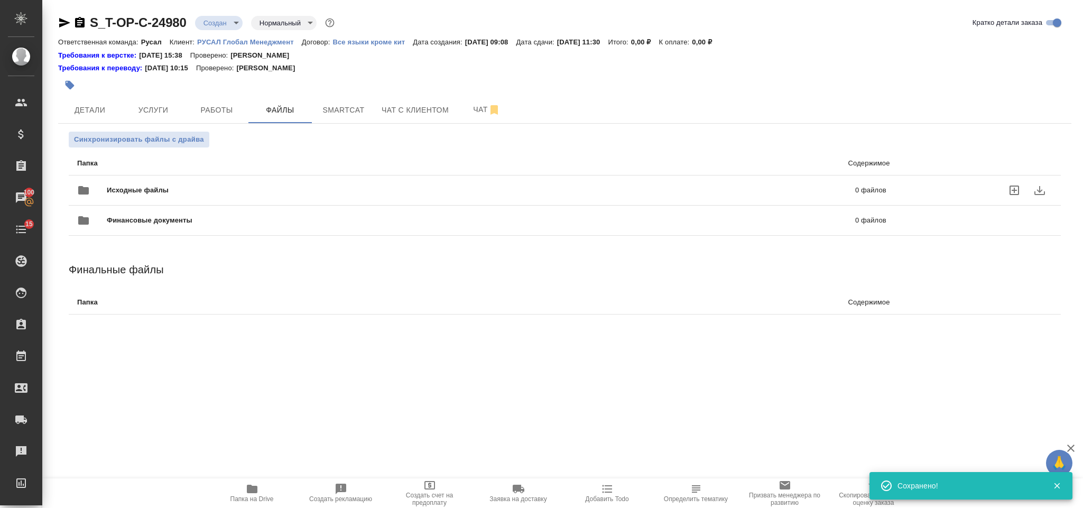
click at [211, 181] on div "Исходные файлы 0 файлов" at bounding box center [481, 190] width 809 height 25
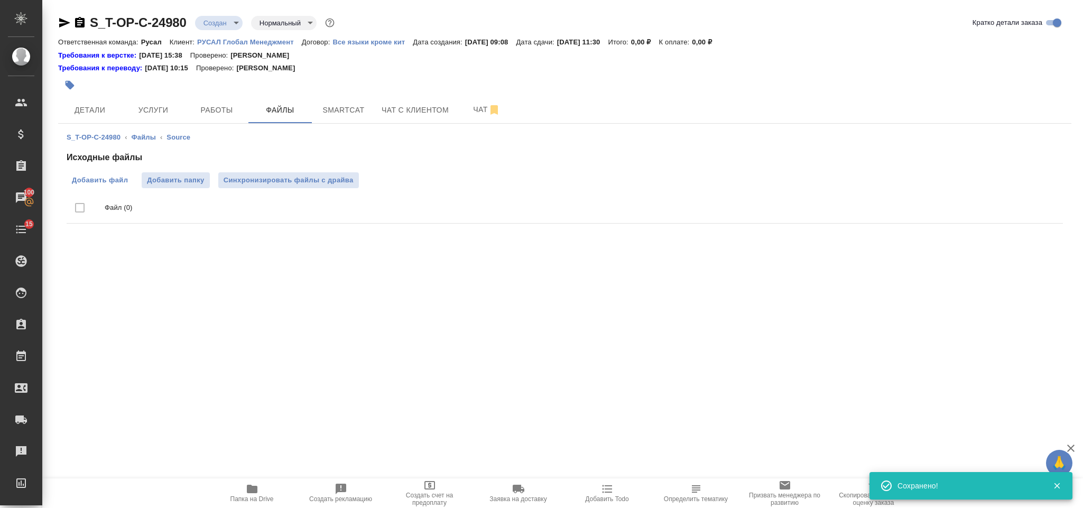
click at [120, 178] on span "Добавить файл" at bounding box center [100, 180] width 56 height 11
click at [0, 0] on input "Добавить файл" at bounding box center [0, 0] width 0 height 0
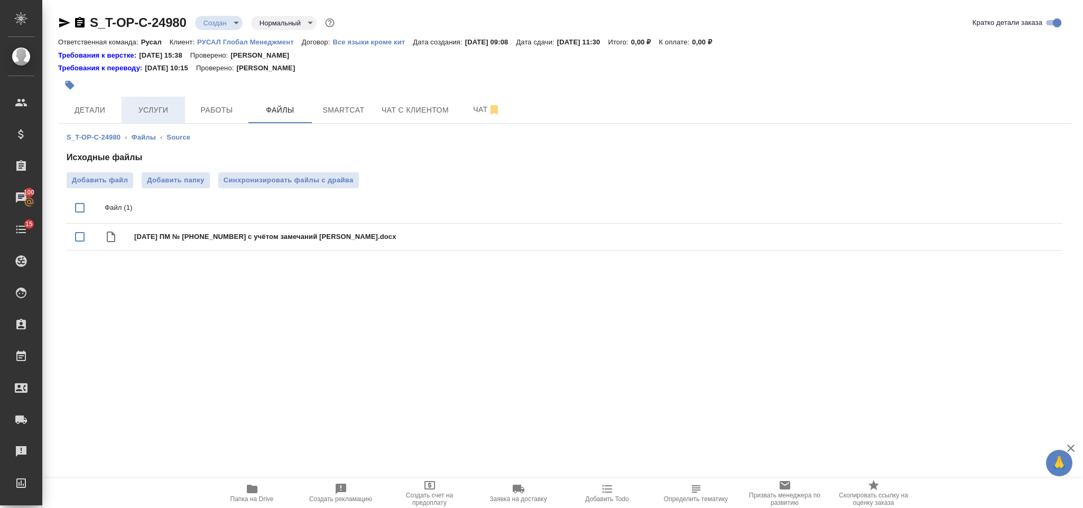
click at [159, 106] on span "Услуги" at bounding box center [153, 110] width 51 height 13
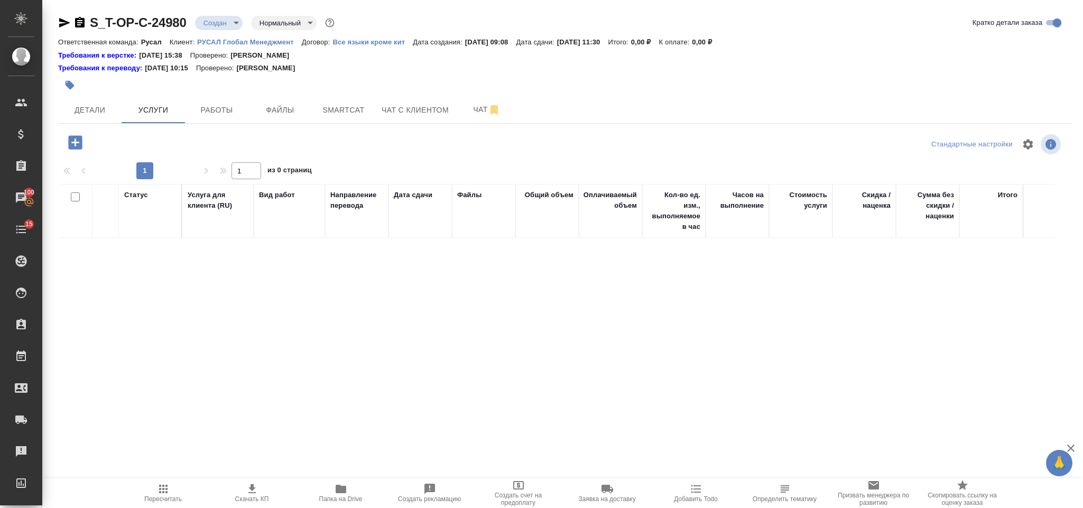
click at [82, 138] on icon "button" at bounding box center [75, 142] width 18 height 18
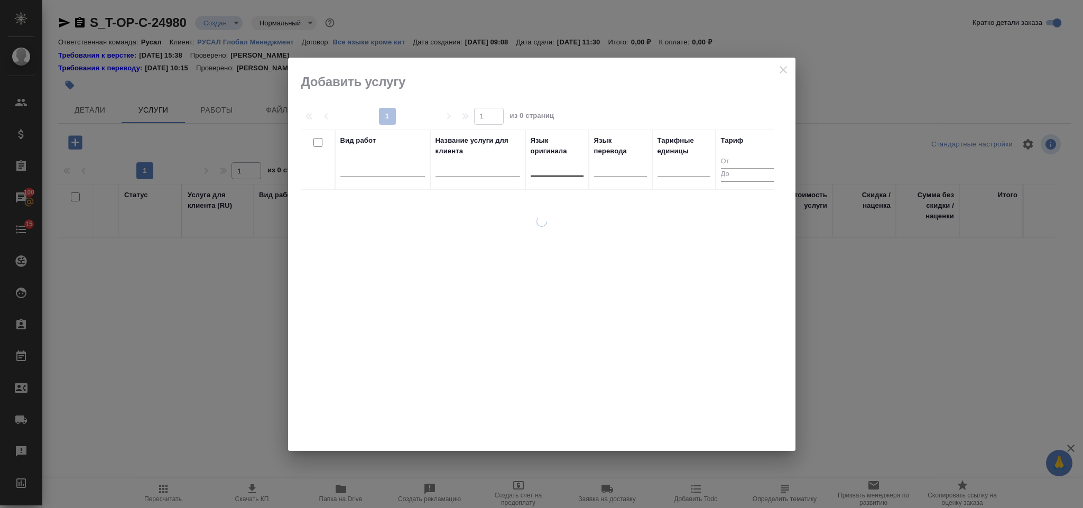
click at [550, 162] on div at bounding box center [556, 165] width 53 height 15
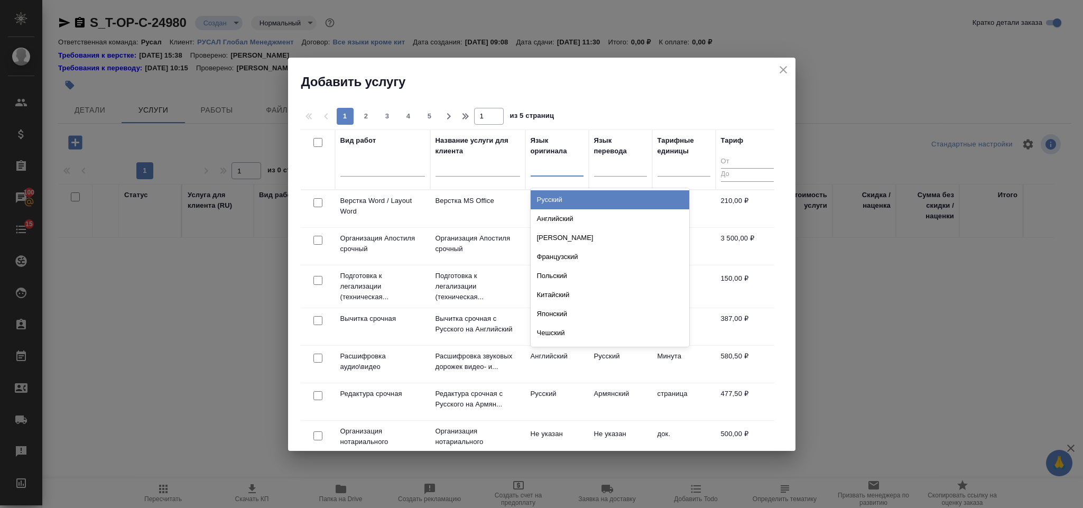
click at [580, 200] on div "Русский" at bounding box center [609, 199] width 158 height 19
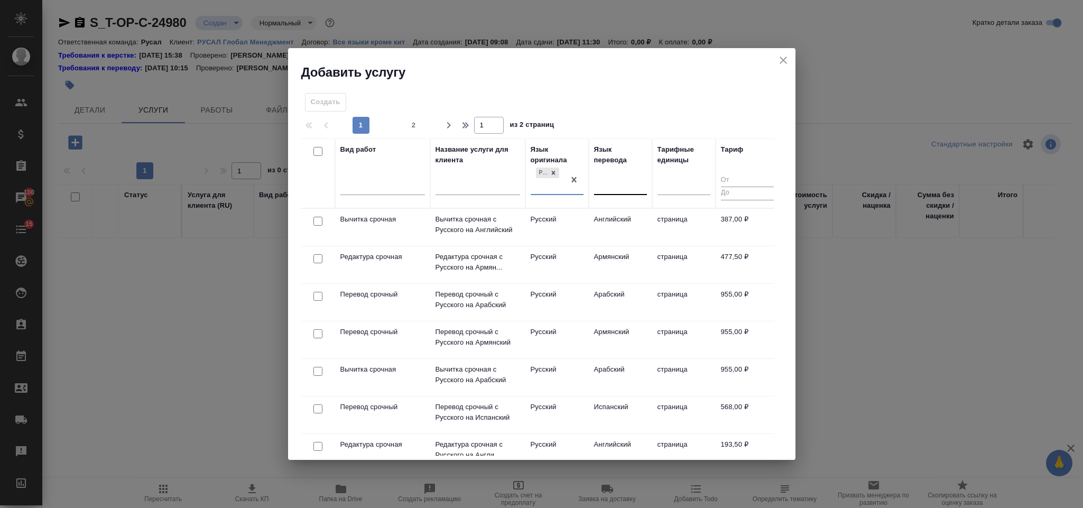
click at [602, 182] on div at bounding box center [620, 183] width 53 height 15
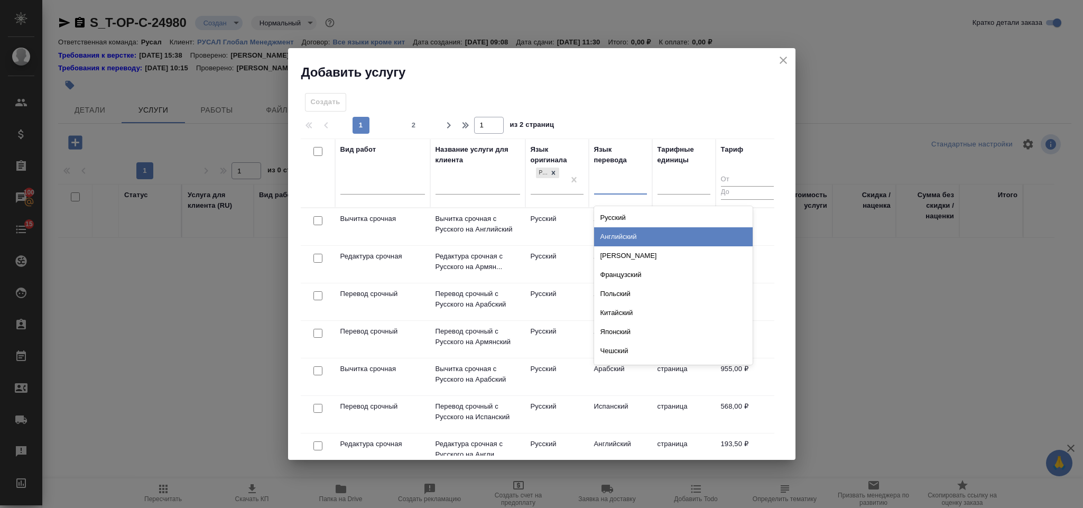
click at [626, 241] on div "Английский" at bounding box center [673, 236] width 158 height 19
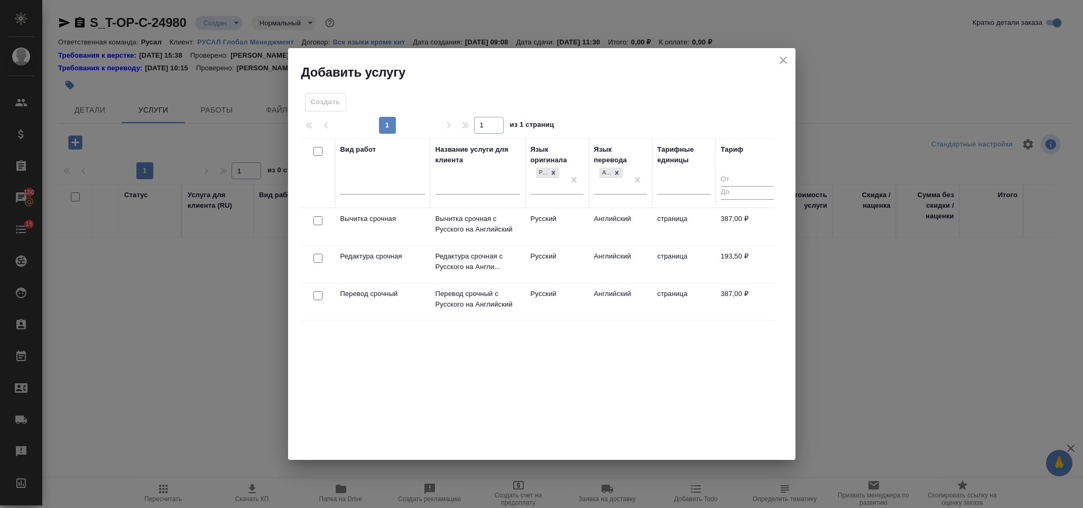
click at [320, 296] on input "checkbox" at bounding box center [317, 295] width 9 height 9
checkbox input "true"
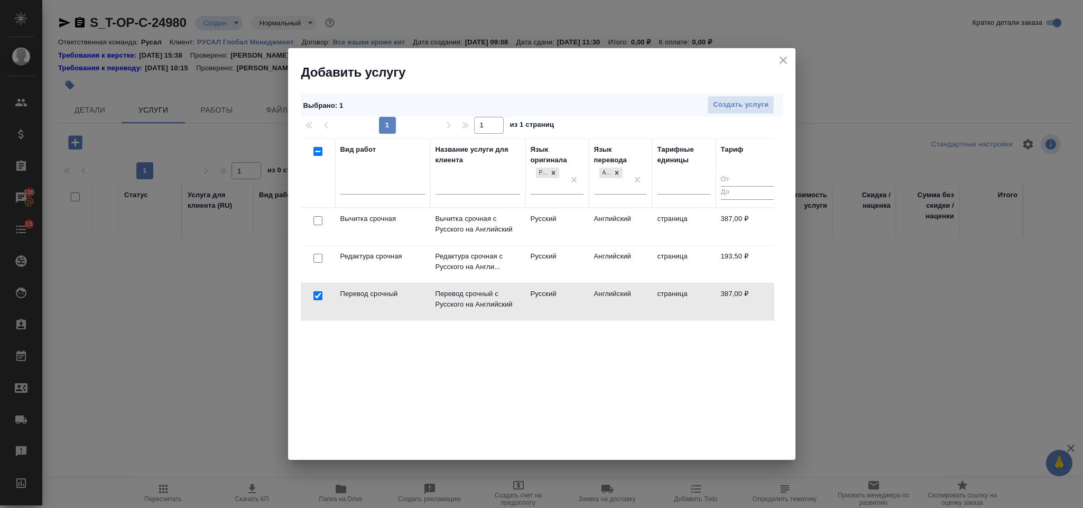
click at [316, 258] on input "checkbox" at bounding box center [317, 258] width 9 height 9
checkbox input "true"
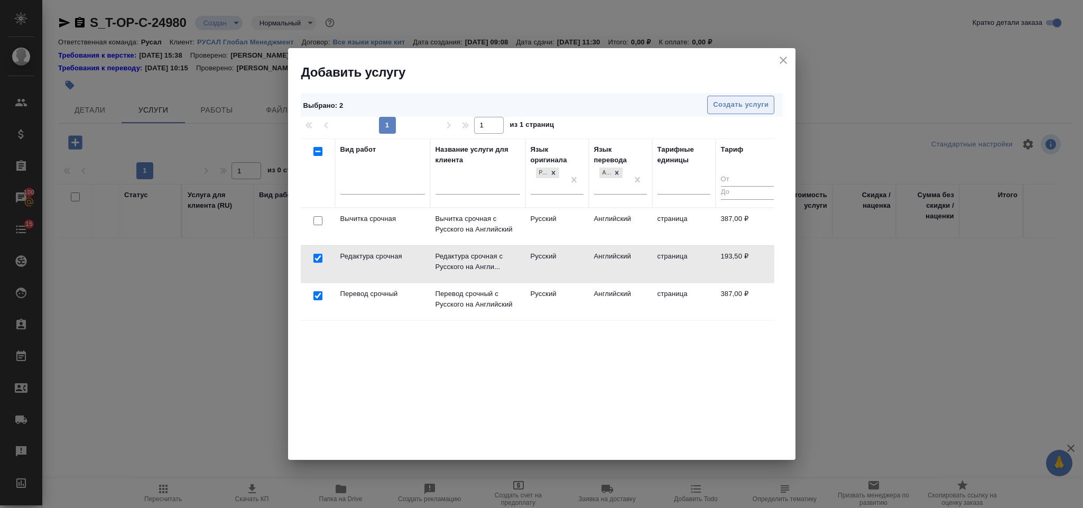
click at [760, 108] on span "Создать услуги" at bounding box center [740, 105] width 55 height 12
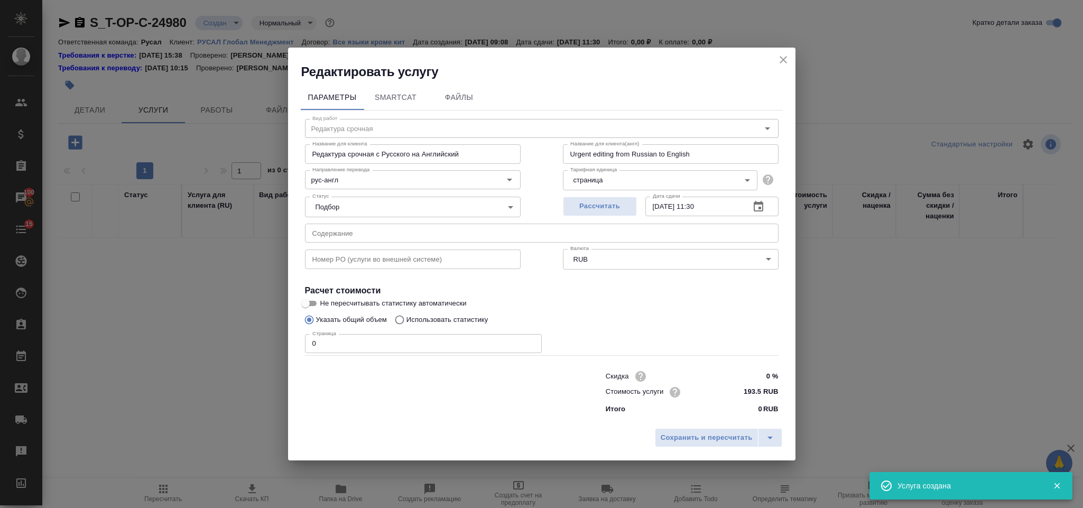
type input "Перевод срочный"
type input "Перевод срочный с Русского на Английский"
type input "Urgent translation from Russian to English"
type input "387 RUB"
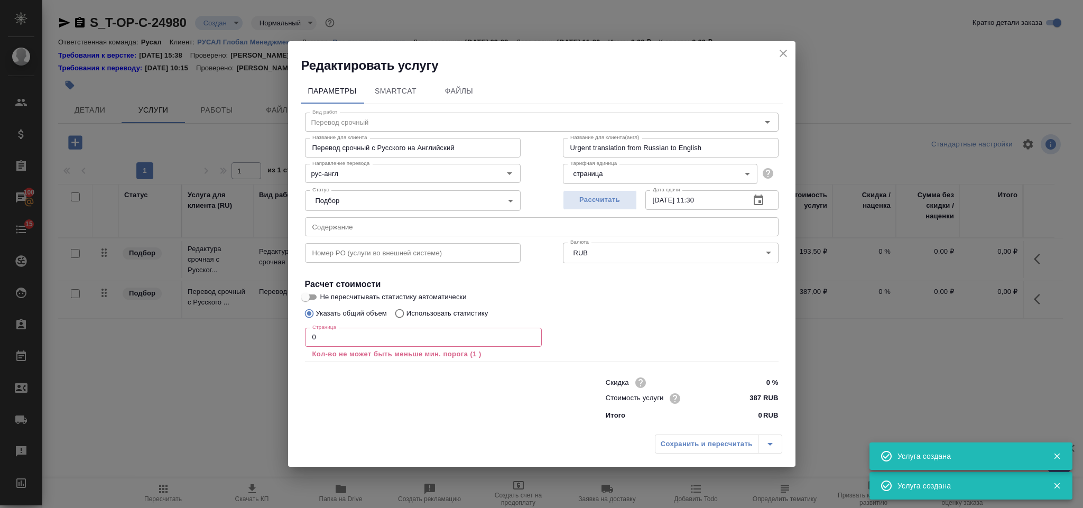
click at [395, 230] on input "text" at bounding box center [541, 226] width 473 height 19
paste input "04.16.2025 ПМ № 446-02-34-25 с учётом замечаний Крутько Р.В."
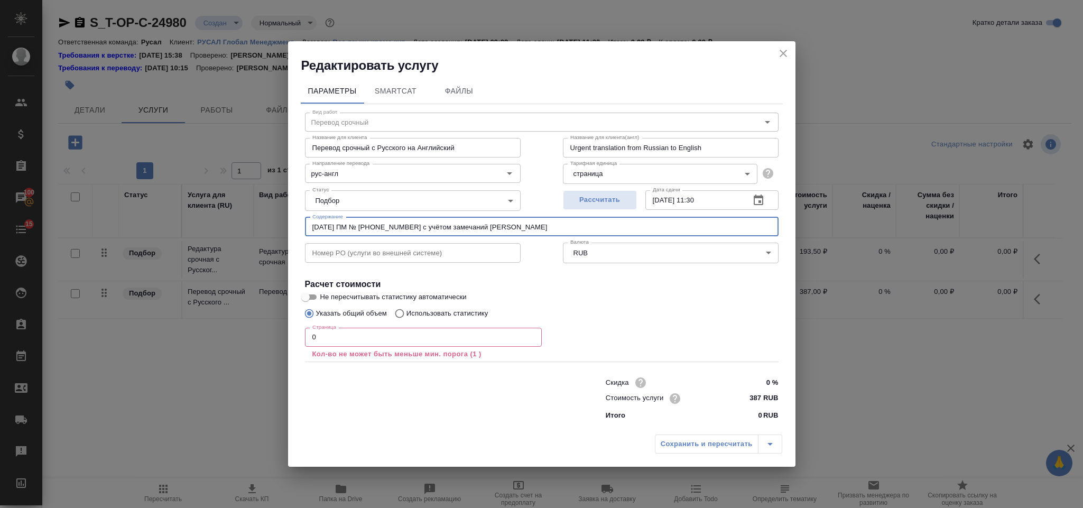
type input "04.16.2025 ПМ № 446-02-34-25 с учётом замечаний Крутько Р.В."
click at [335, 342] on input "0" at bounding box center [423, 337] width 237 height 19
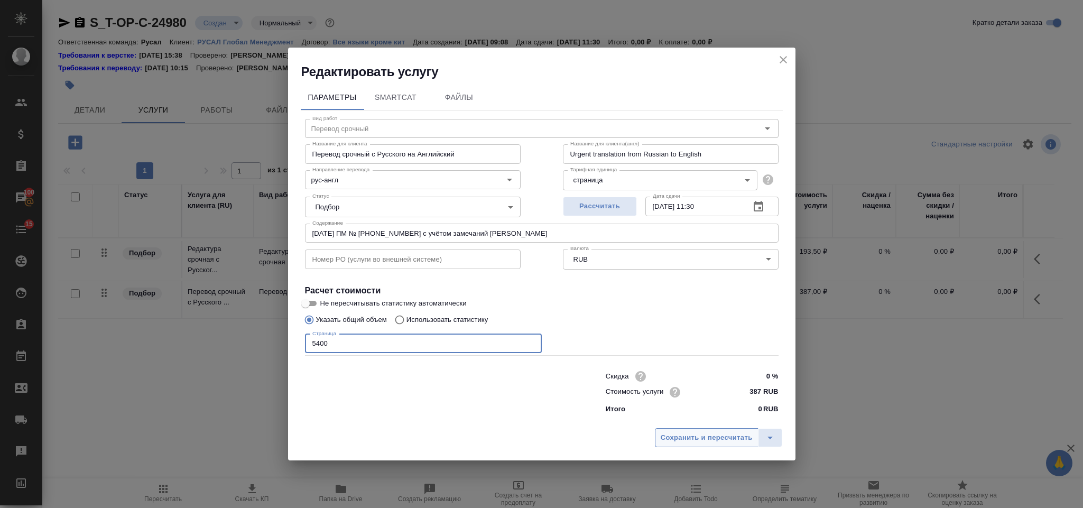
type input "5400"
click at [674, 433] on span "Сохранить и пересчитать" at bounding box center [706, 438] width 92 height 12
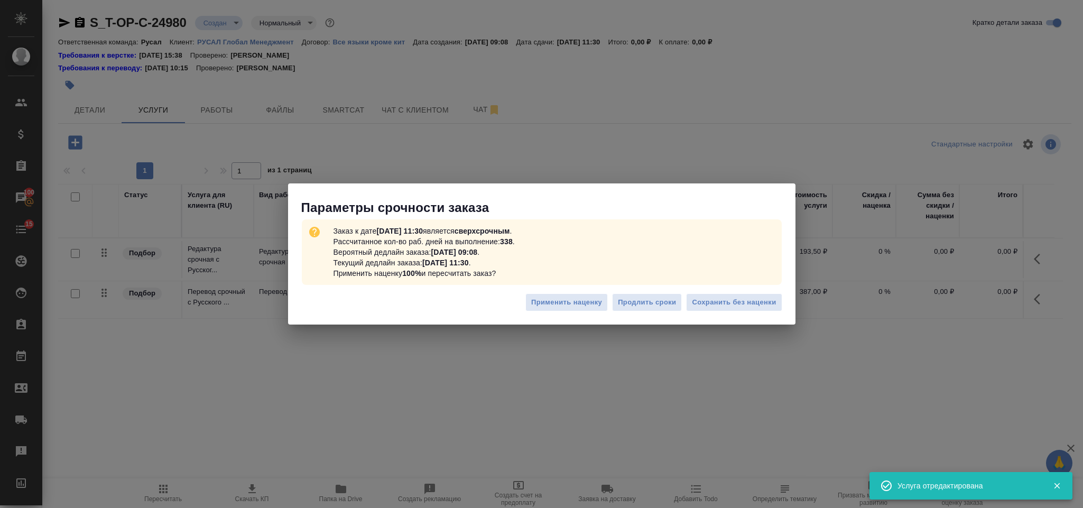
click at [736, 291] on div "Применить наценку Продлить сроки Сохранить без наценки" at bounding box center [541, 306] width 507 height 37
click at [736, 300] on span "Сохранить без наценки" at bounding box center [734, 302] width 84 height 12
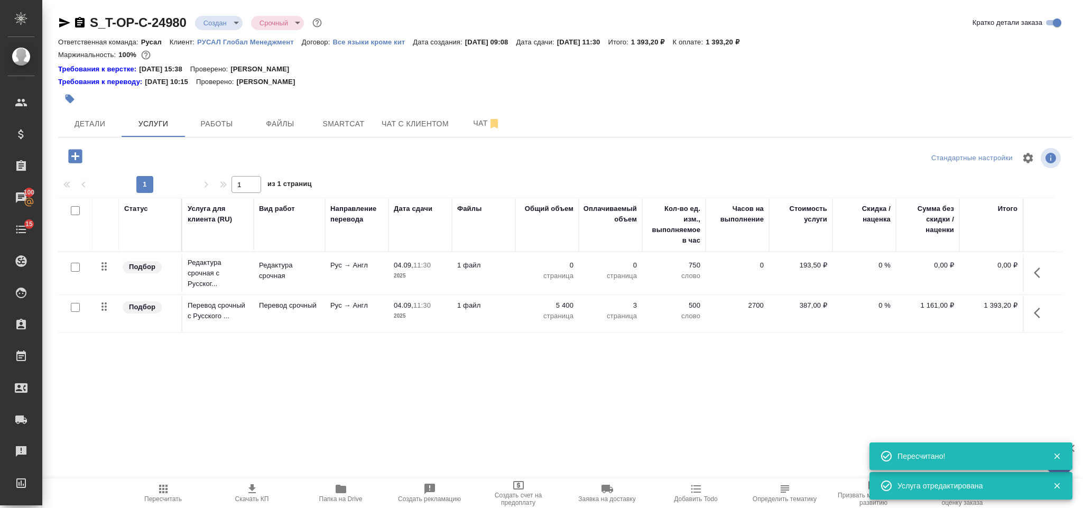
type input "urgent"
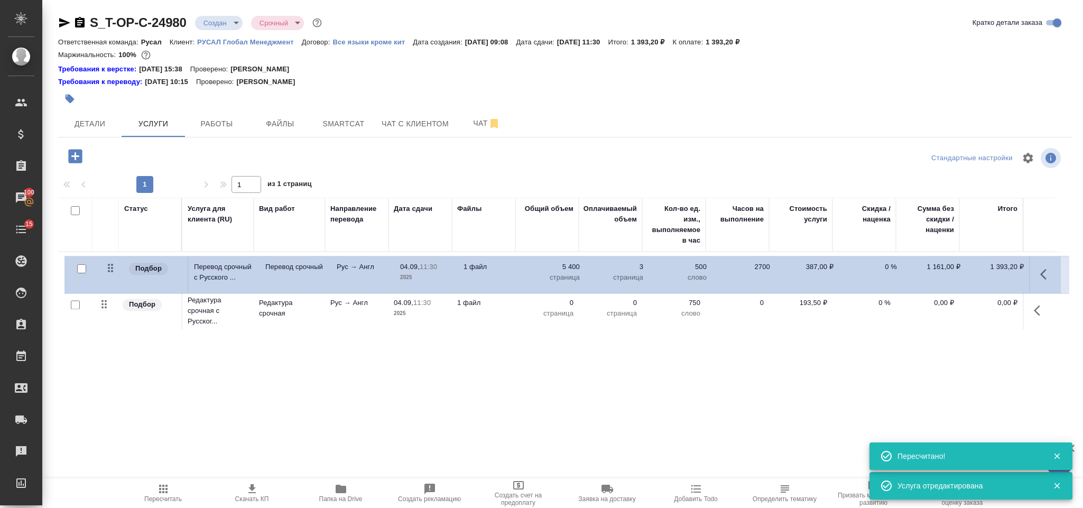
drag, startPoint x: 105, startPoint y: 313, endPoint x: 111, endPoint y: 267, distance: 46.4
click at [111, 267] on table "Статус Услуга для клиента (RU) Вид работ Направление перевода Дата сдачи Файлы …" at bounding box center [560, 265] width 1004 height 135
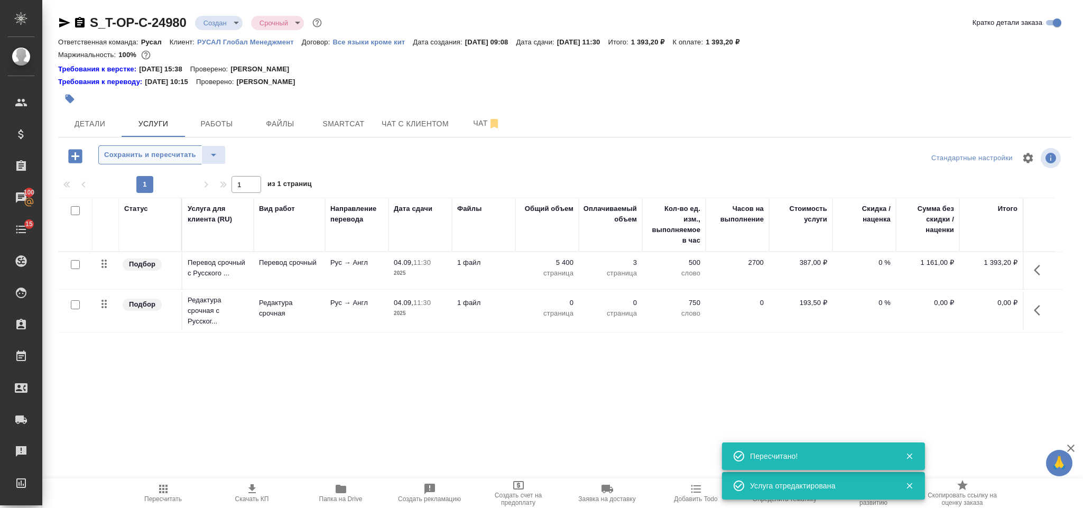
click at [138, 148] on button "Сохранить и пересчитать" at bounding box center [150, 154] width 104 height 19
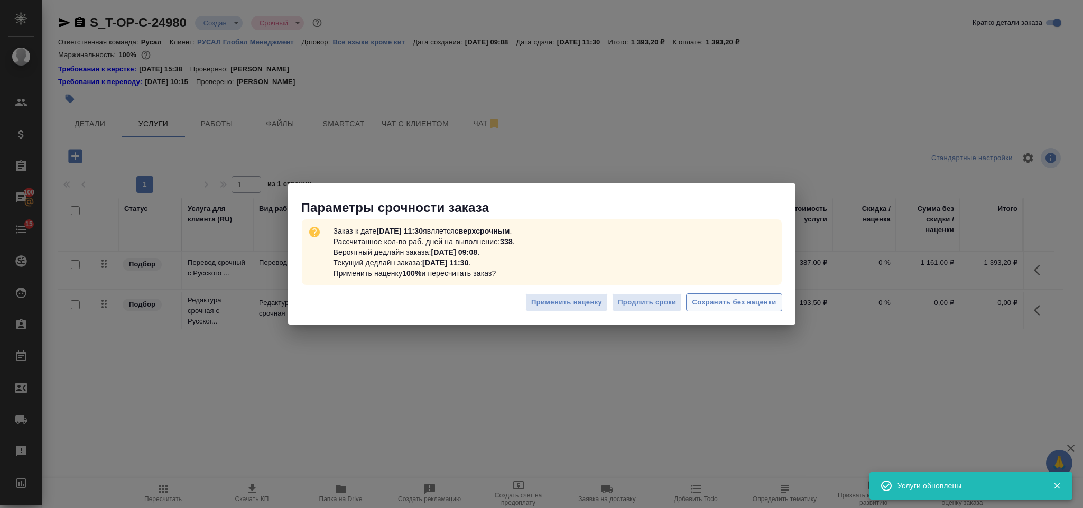
click at [758, 300] on span "Сохранить без наценки" at bounding box center [734, 302] width 84 height 12
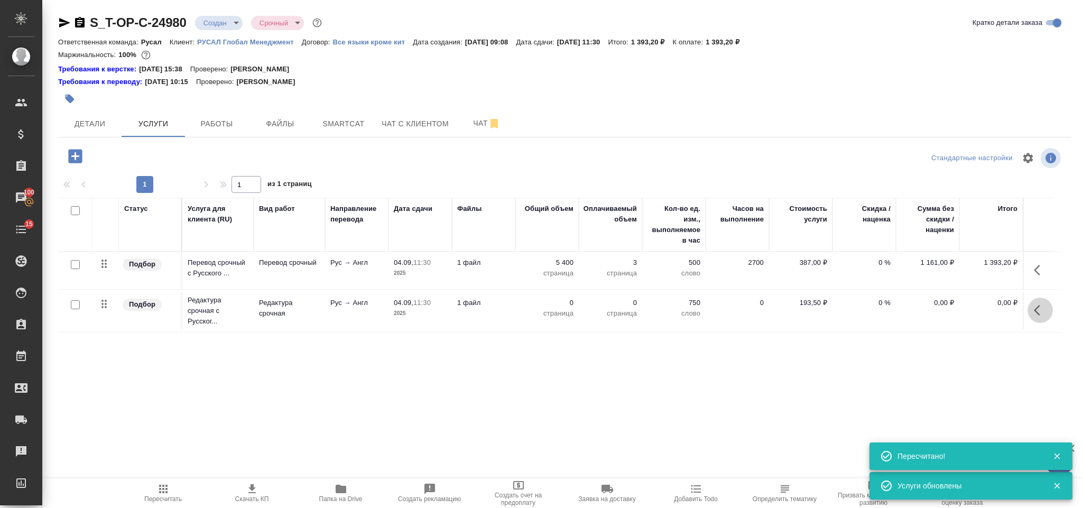
click at [1039, 302] on button "button" at bounding box center [1039, 309] width 25 height 25
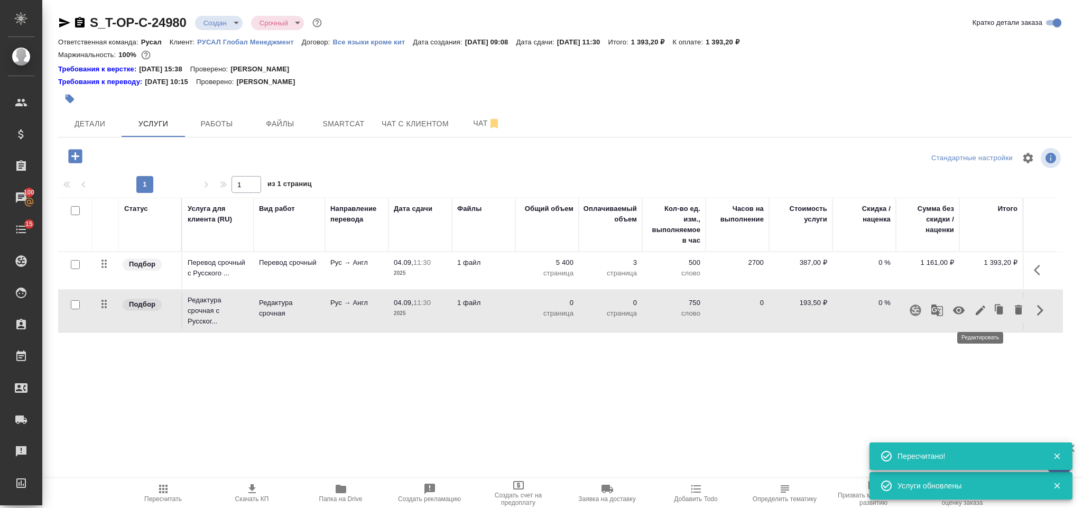
click at [983, 308] on icon "button" at bounding box center [980, 310] width 10 height 10
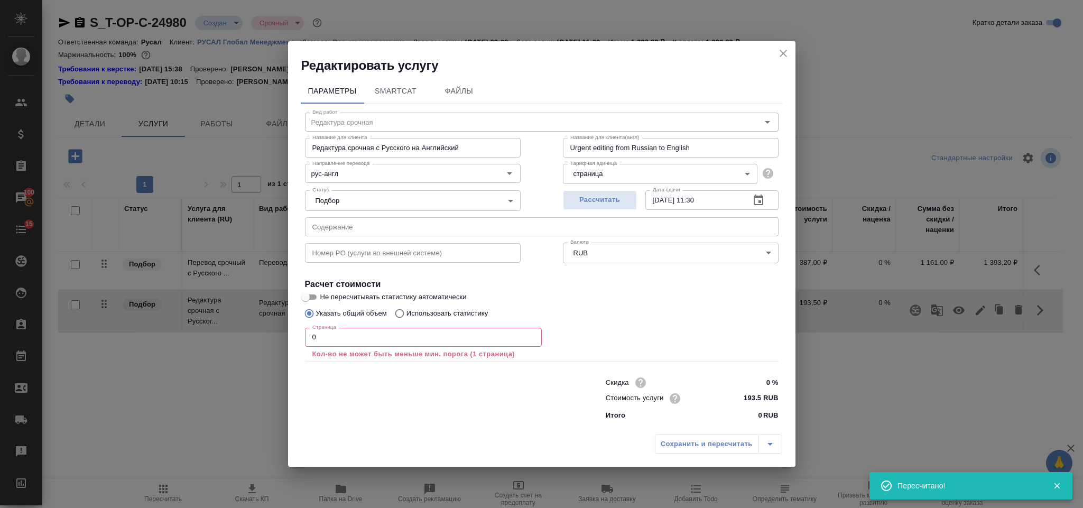
click at [357, 338] on input "0" at bounding box center [423, 337] width 237 height 19
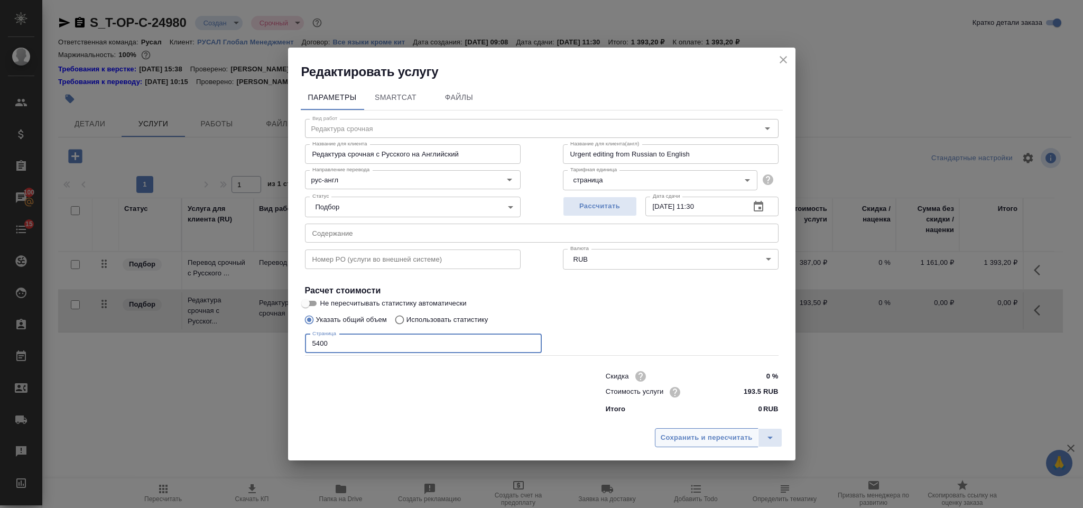
type input "5400"
click at [665, 442] on span "Сохранить и пересчитать" at bounding box center [706, 438] width 92 height 12
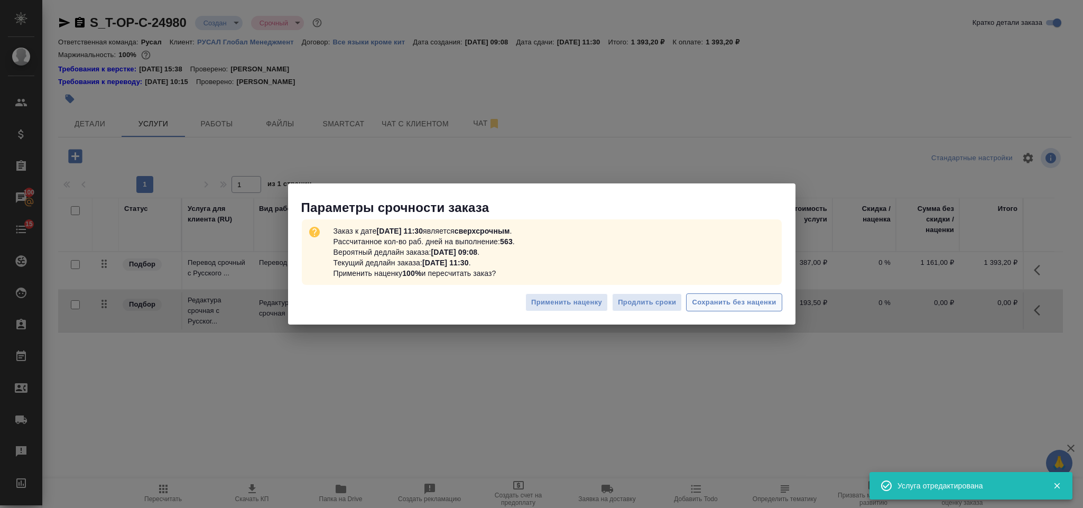
click at [715, 296] on span "Сохранить без наценки" at bounding box center [734, 302] width 84 height 12
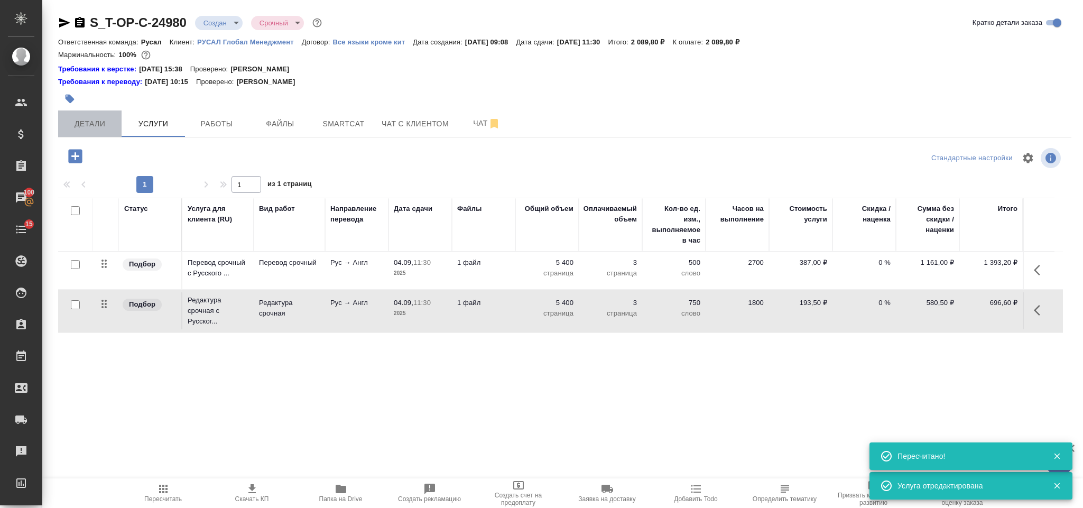
click at [92, 121] on span "Детали" at bounding box center [89, 123] width 51 height 13
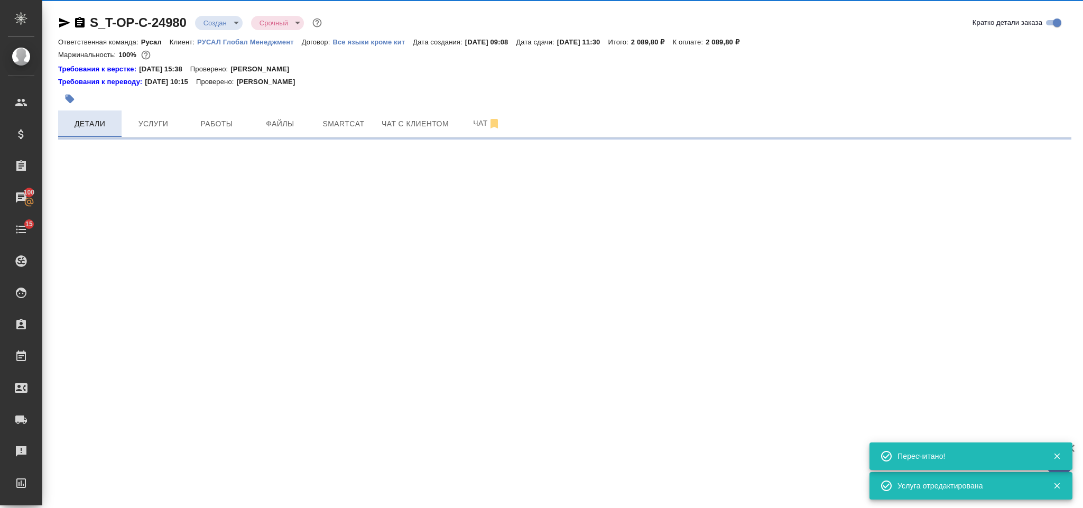
select select "RU"
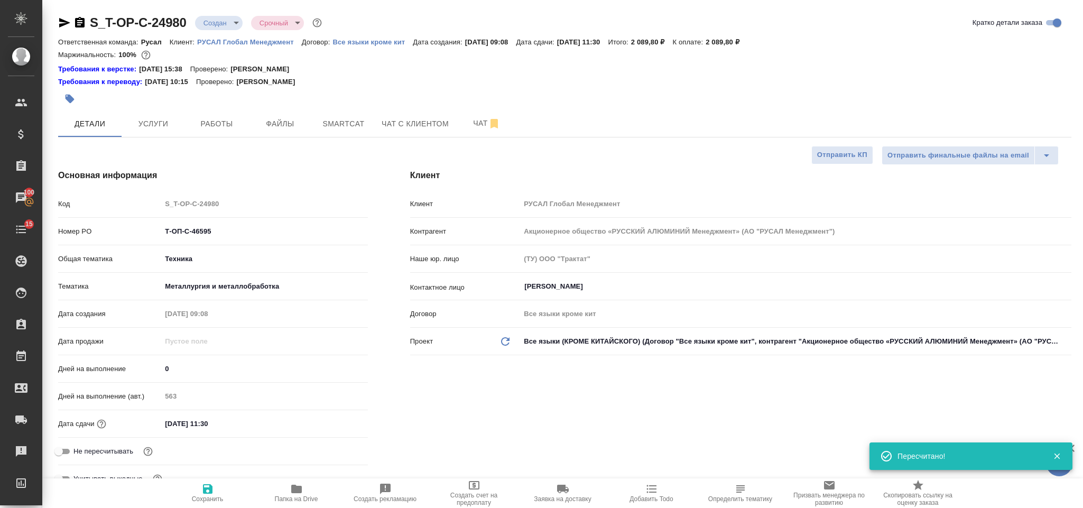
type textarea "x"
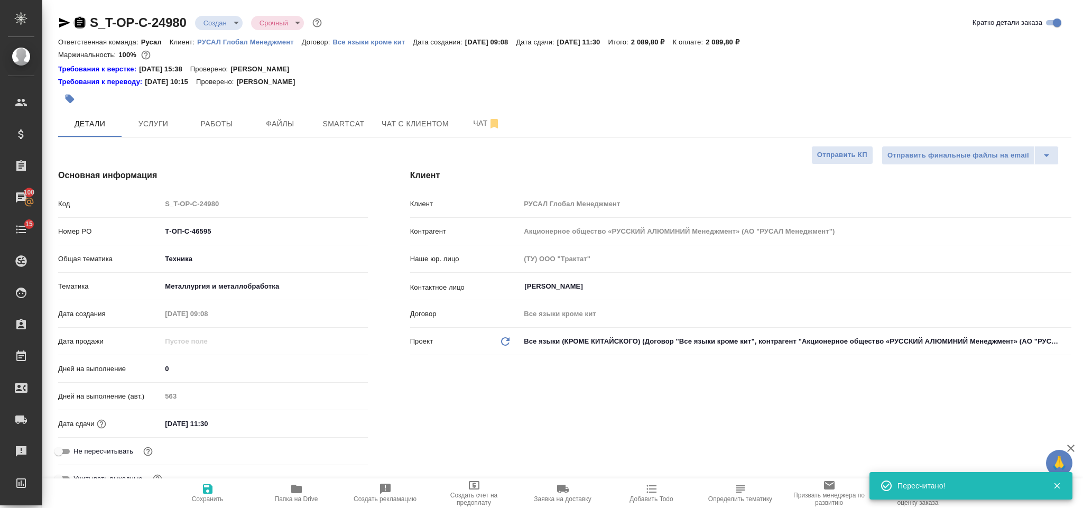
click at [80, 25] on icon "button" at bounding box center [80, 22] width 10 height 11
click at [66, 19] on icon "button" at bounding box center [64, 22] width 13 height 13
drag, startPoint x: 223, startPoint y: 233, endPoint x: 165, endPoint y: 221, distance: 59.9
click at [165, 221] on div "Код S_T-OP-C-24980 Номер PO Т-ОП-С-46595 Общая тематика Техника tech Тематика М…" at bounding box center [213, 345] width 310 height 302
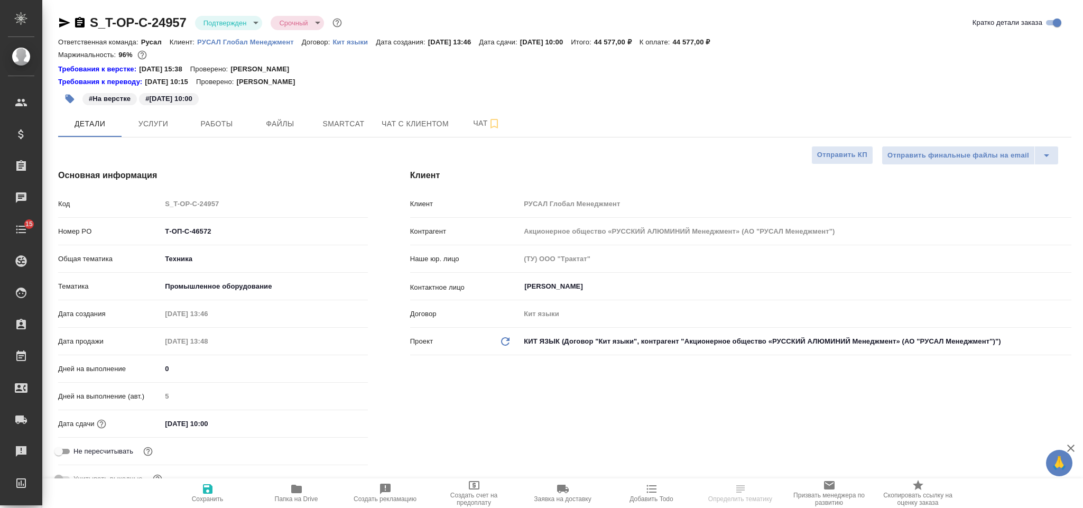
select select "RU"
drag, startPoint x: 219, startPoint y: 233, endPoint x: 144, endPoint y: 226, distance: 75.4
click at [144, 226] on div "Номер PO Т-ОП-С-46572" at bounding box center [213, 231] width 310 height 18
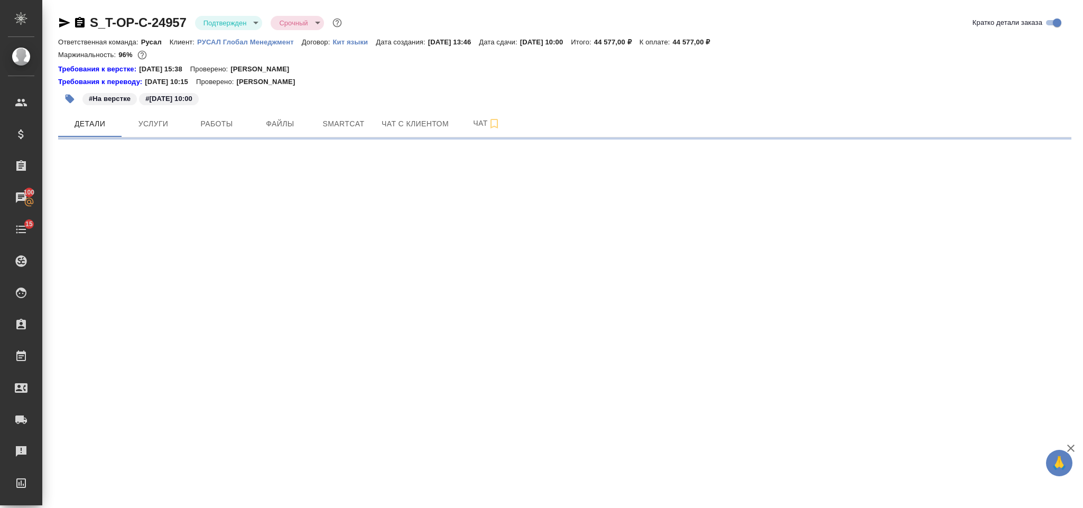
select select "RU"
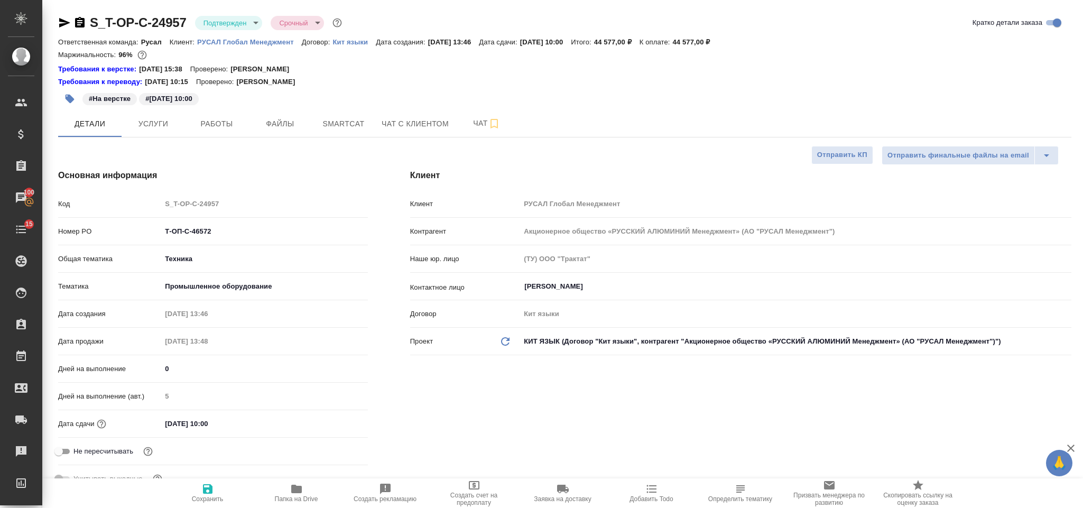
type textarea "x"
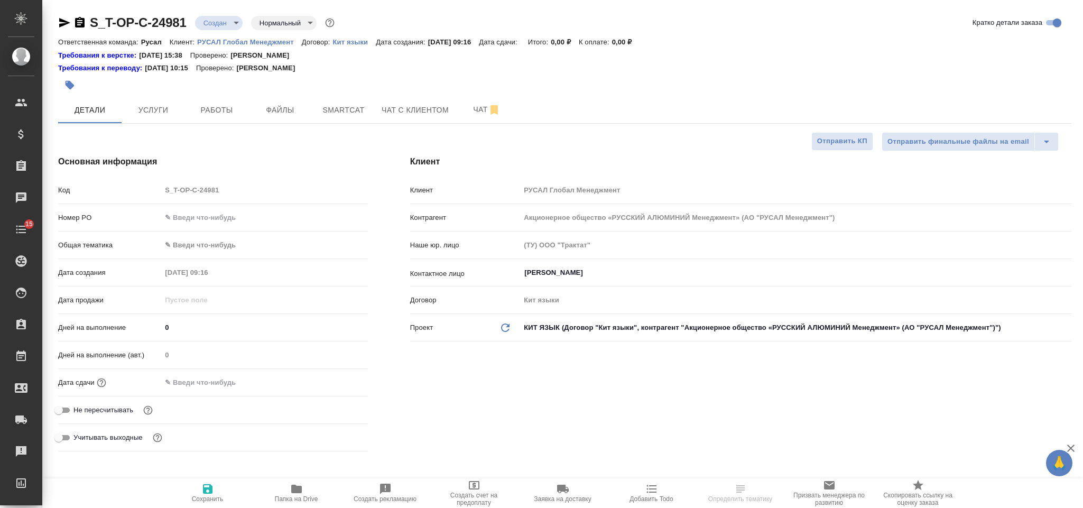
select select "RU"
click at [195, 216] on input "text" at bounding box center [264, 217] width 206 height 15
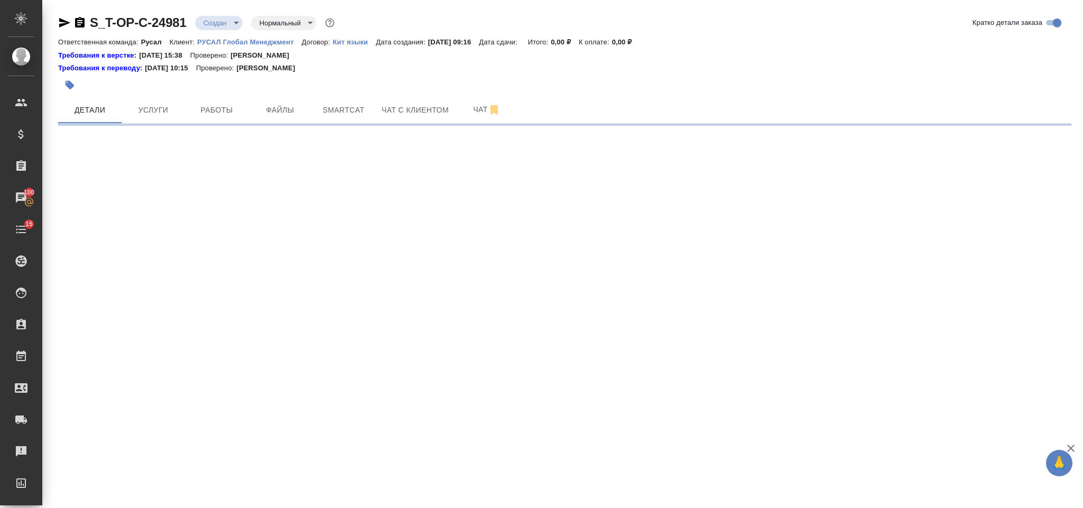
select select "RU"
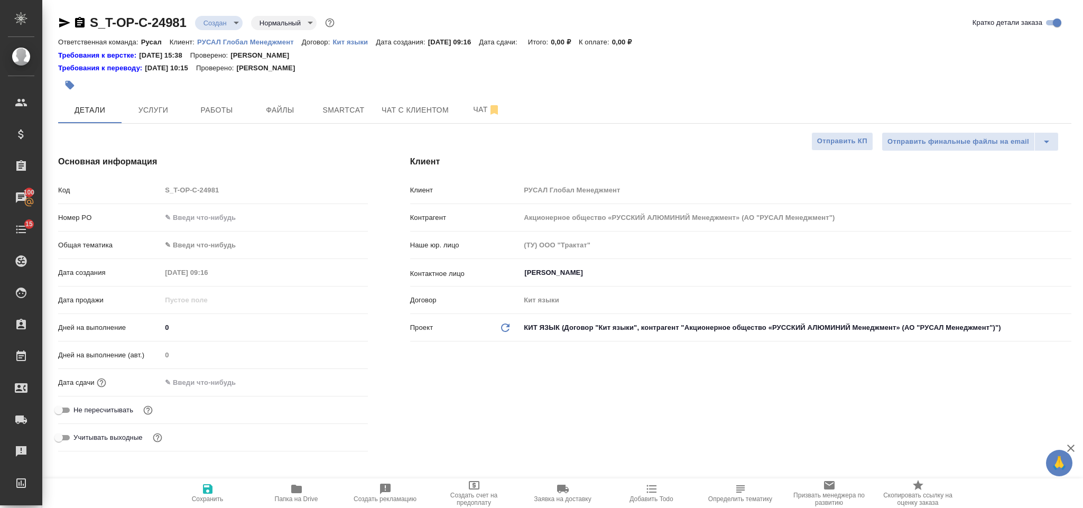
click at [248, 211] on input "text" at bounding box center [264, 217] width 206 height 15
type textarea "x"
paste input "Т-ОП-С-46596"
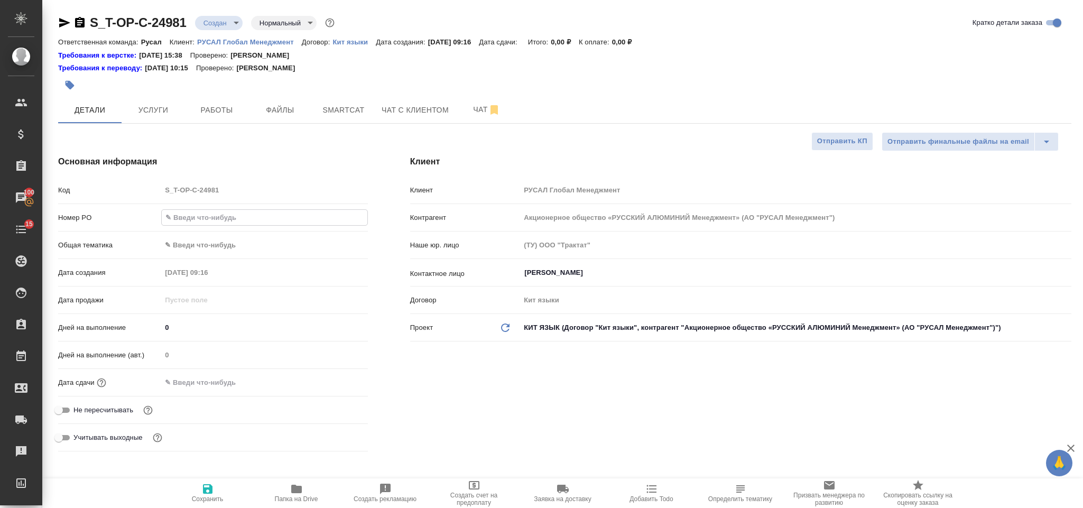
type input "Т-ОП-С-46596"
type textarea "x"
type input "Т-ОП-С-46596"
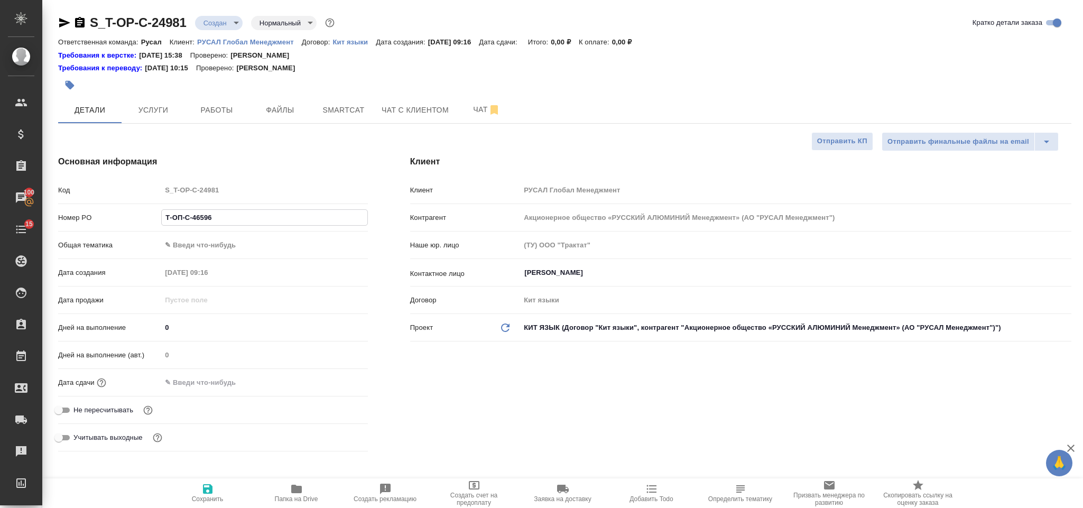
click at [248, 236] on body "🙏 .cls-1 fill:#fff; AWATERA Gorlenko Yuliua Клиенты Спецификации Заказы 100 Чат…" at bounding box center [541, 254] width 1083 height 508
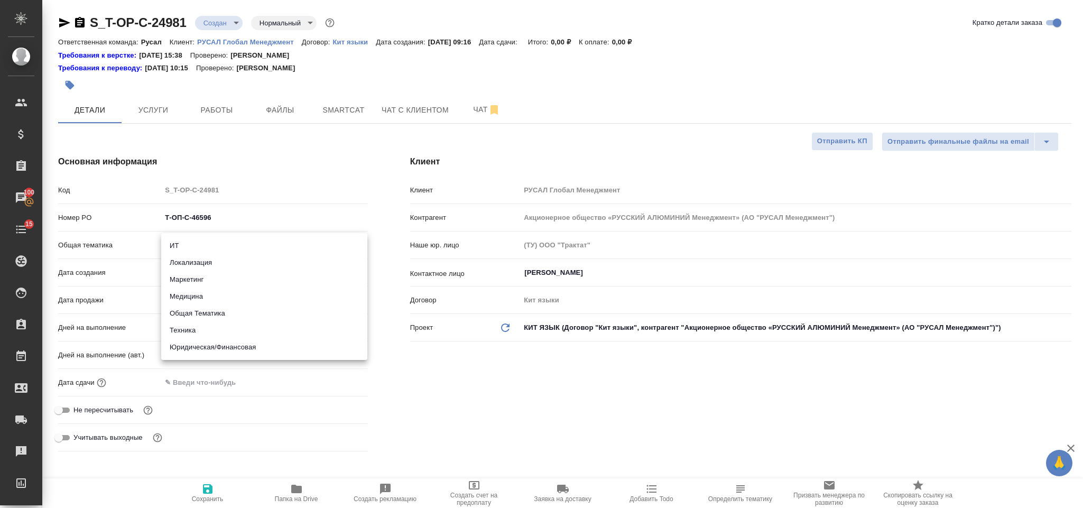
click at [249, 213] on div at bounding box center [541, 254] width 1083 height 508
click at [254, 238] on body "🙏 .cls-1 fill:#fff; AWATERA Gorlenko Yuliua Клиенты Спецификации Заказы 100 Чат…" at bounding box center [541, 254] width 1083 height 508
click at [218, 349] on li "Юридическая/Финансовая" at bounding box center [264, 347] width 206 height 17
type input "yr-fn"
type textarea "x"
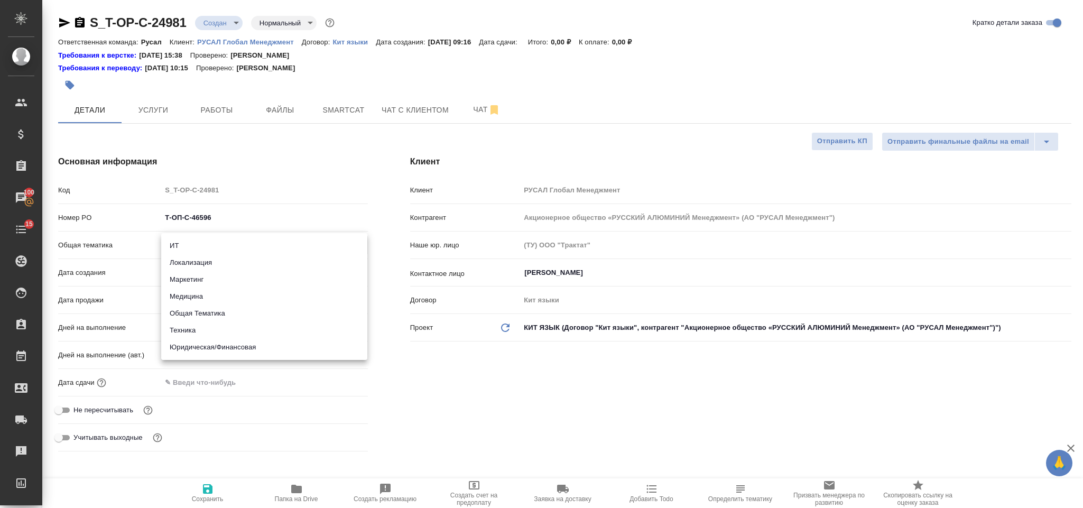
type textarea "x"
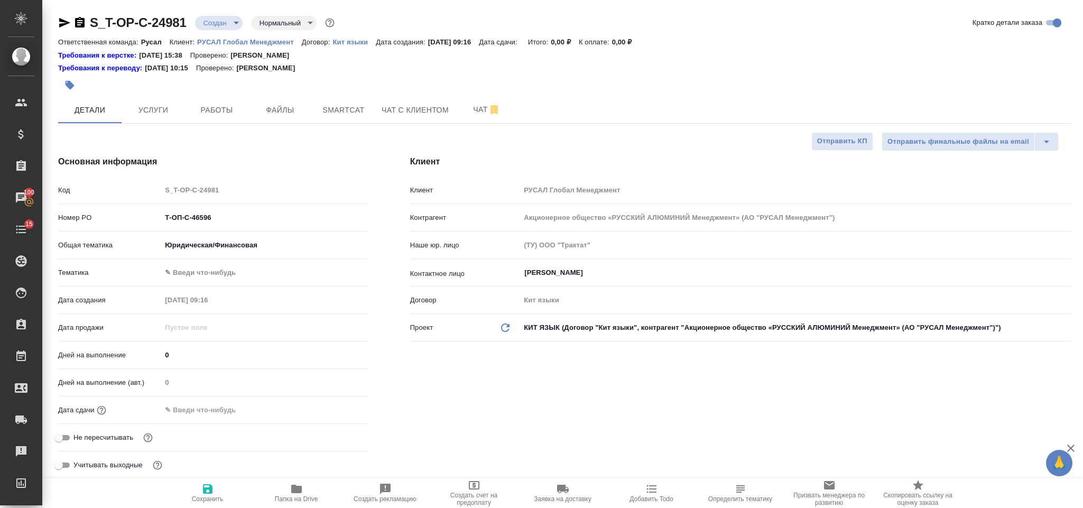
click at [259, 240] on body "🙏 .cls-1 fill:#fff; AWATERA Gorlenko Yuliua Клиенты Спецификации Заказы 100 Чат…" at bounding box center [541, 254] width 1083 height 508
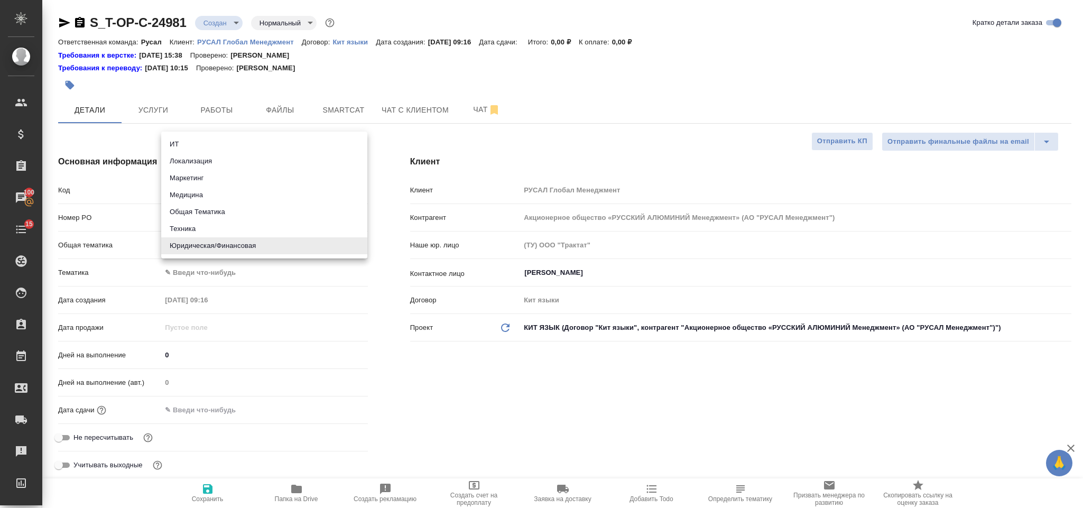
click at [219, 223] on li "Техника" at bounding box center [264, 228] width 206 height 17
type input "tech"
type textarea "x"
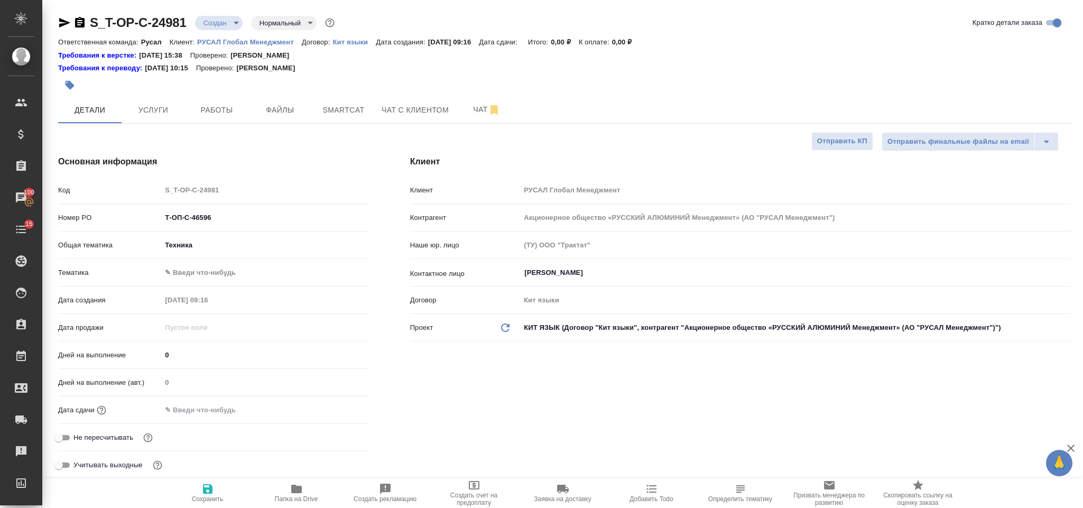
click at [276, 275] on body "🙏 .cls-1 fill:#fff; AWATERA Gorlenko Yuliua Клиенты Спецификации Заказы 100 Чат…" at bounding box center [541, 254] width 1083 height 508
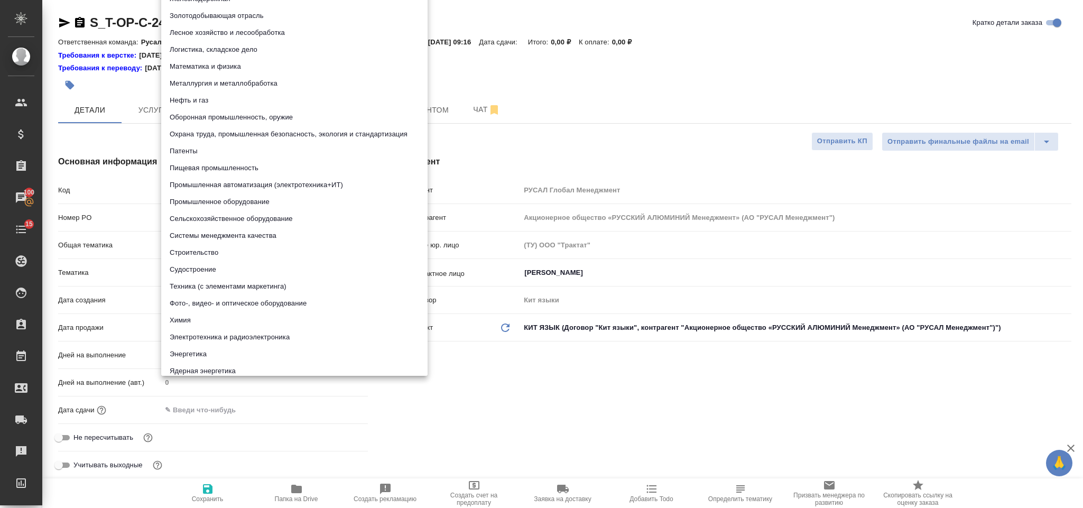
click at [270, 199] on li "Промышленное оборудование" at bounding box center [294, 201] width 266 height 17
type textarea "x"
type input "5f647205b73bc97568ca66bc"
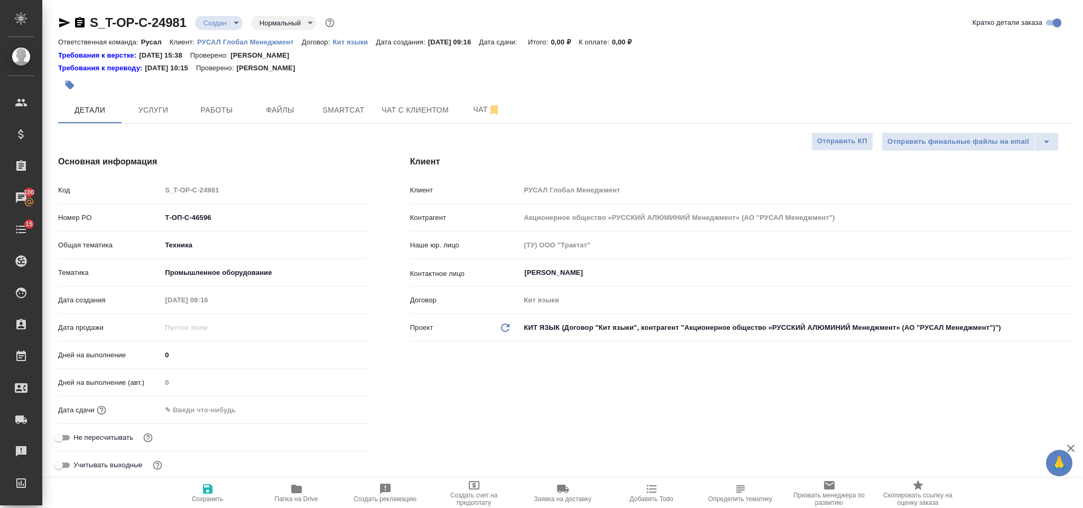
click at [219, 406] on input "text" at bounding box center [207, 409] width 92 height 15
click at [338, 411] on icon "button" at bounding box center [337, 409] width 10 height 11
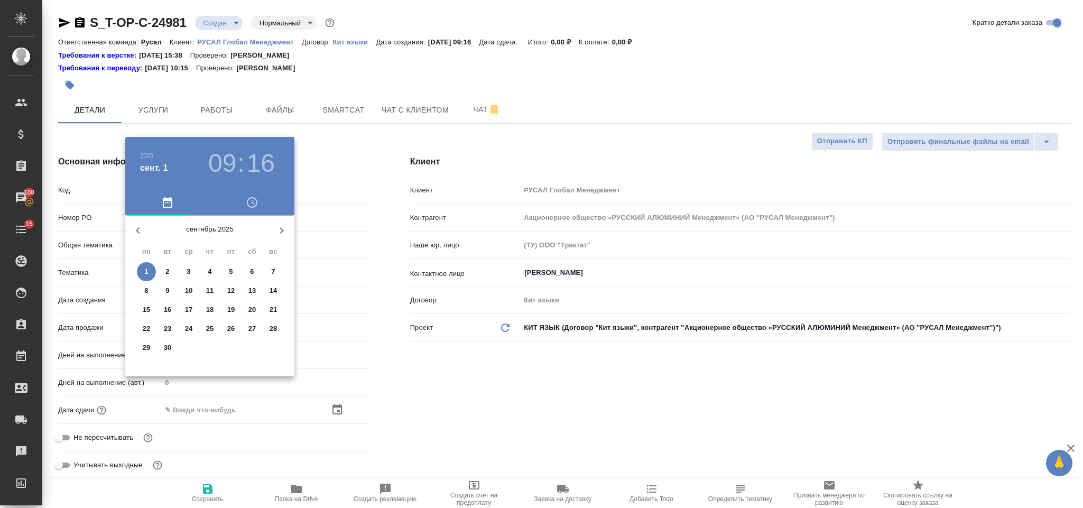
click at [167, 269] on p "2" at bounding box center [167, 271] width 4 height 11
type input "02.09.2025 09:16"
type textarea "x"
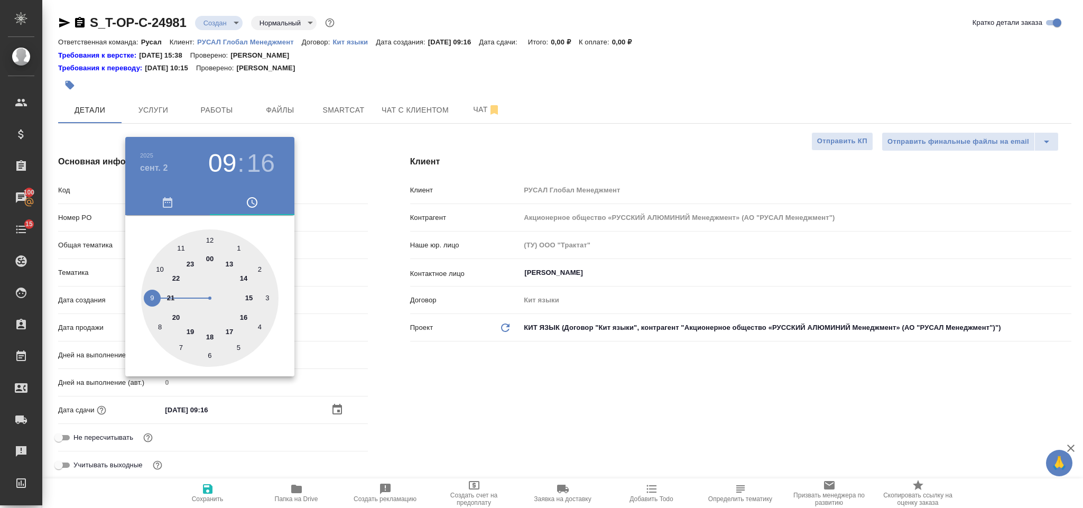
click at [162, 265] on div at bounding box center [209, 297] width 137 height 137
type input "02.09.2025 10:16"
type textarea "x"
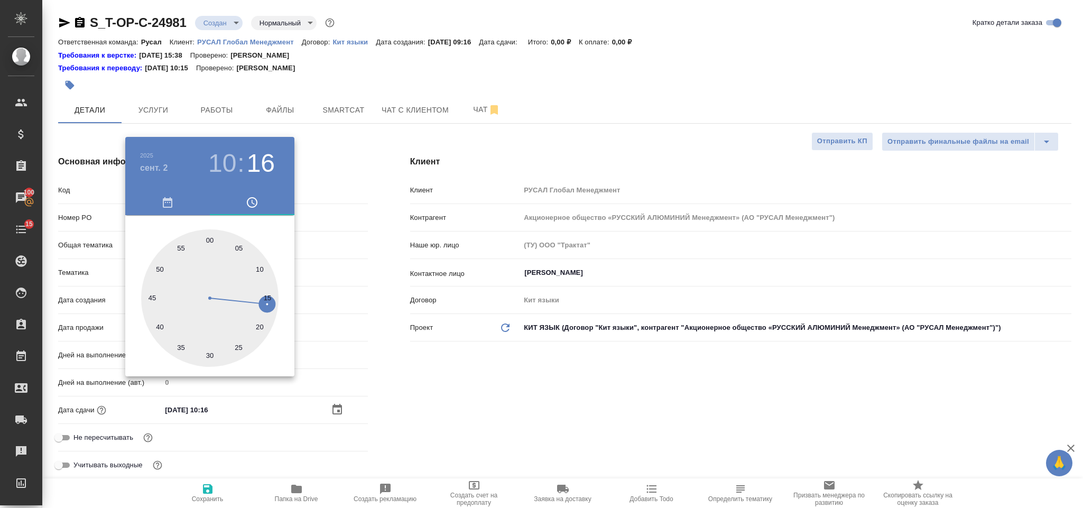
click at [211, 354] on div at bounding box center [209, 297] width 137 height 137
type input "02.09.2025 10:30"
type textarea "x"
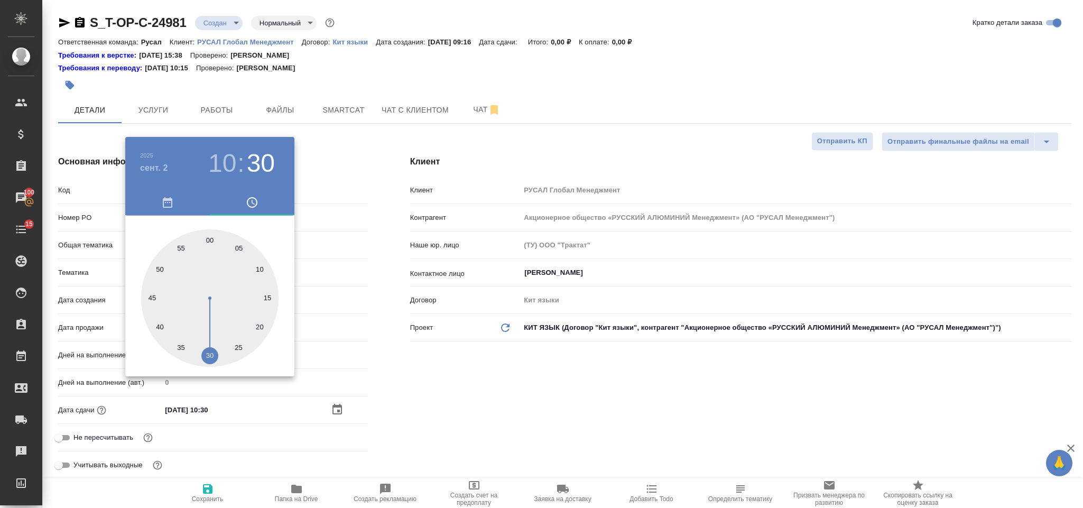
click at [459, 386] on div at bounding box center [541, 254] width 1083 height 508
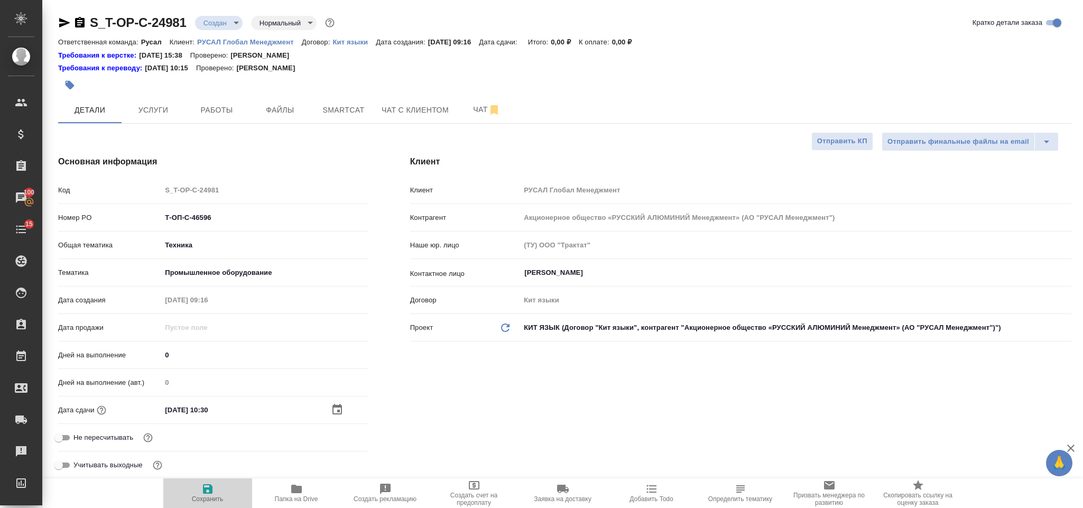
click at [203, 488] on icon "button" at bounding box center [208, 489] width 10 height 10
type textarea "x"
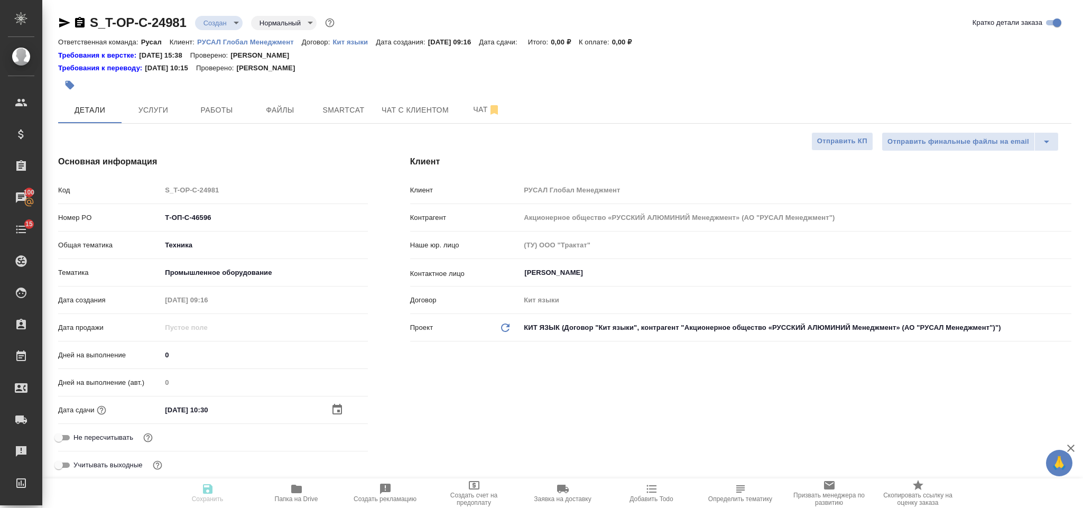
type textarea "x"
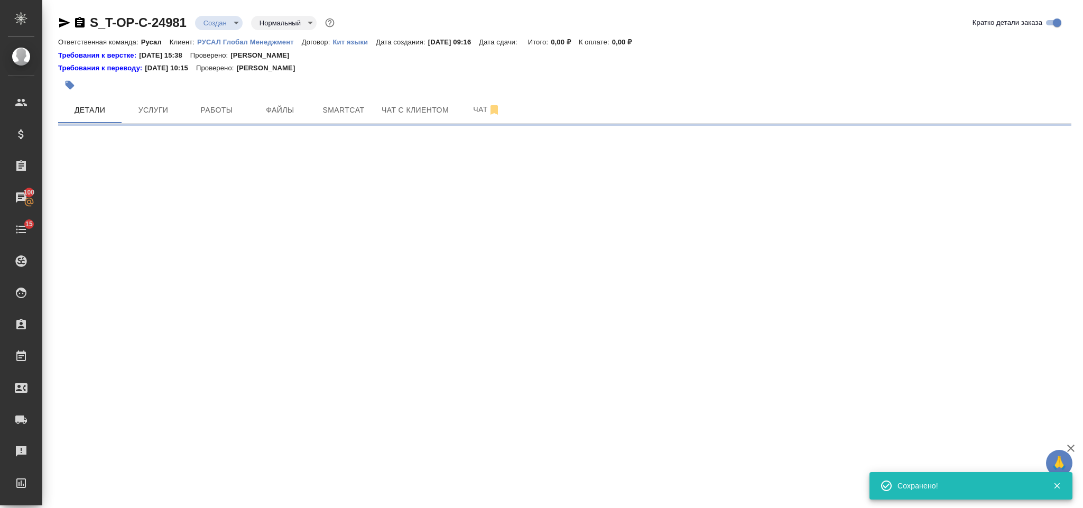
select select "RU"
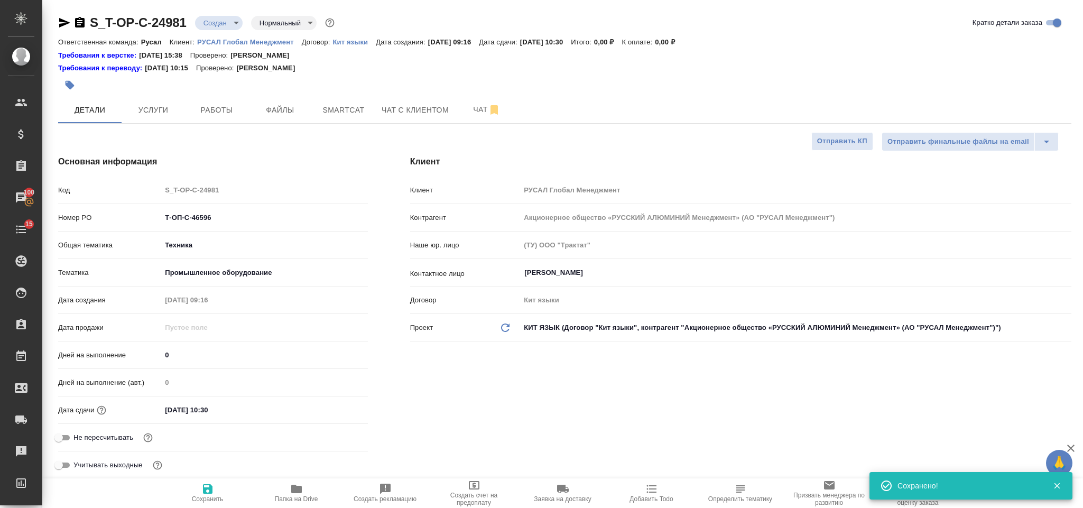
type textarea "x"
click at [284, 111] on span "Файлы" at bounding box center [280, 110] width 51 height 13
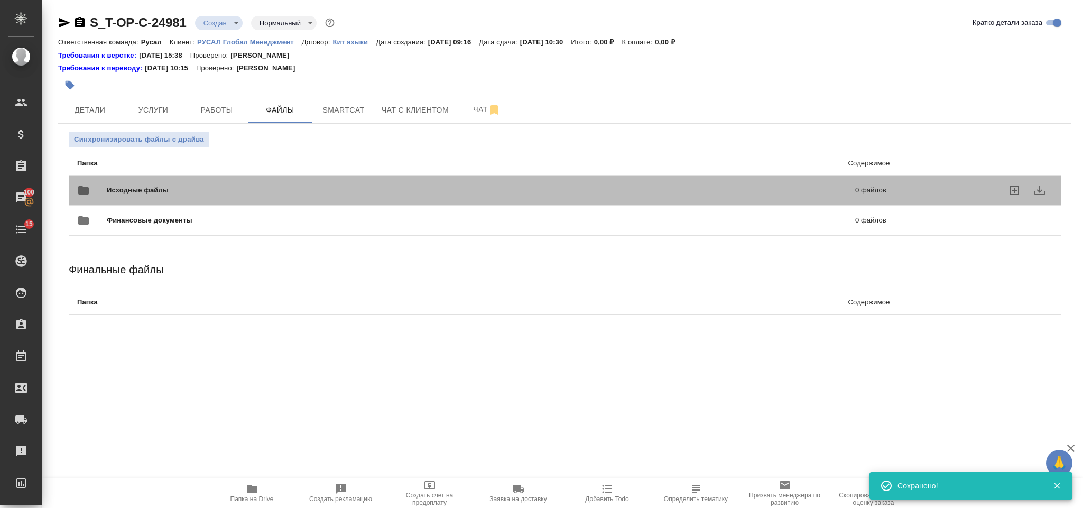
click at [155, 189] on span "Исходные файлы" at bounding box center [309, 190] width 405 height 11
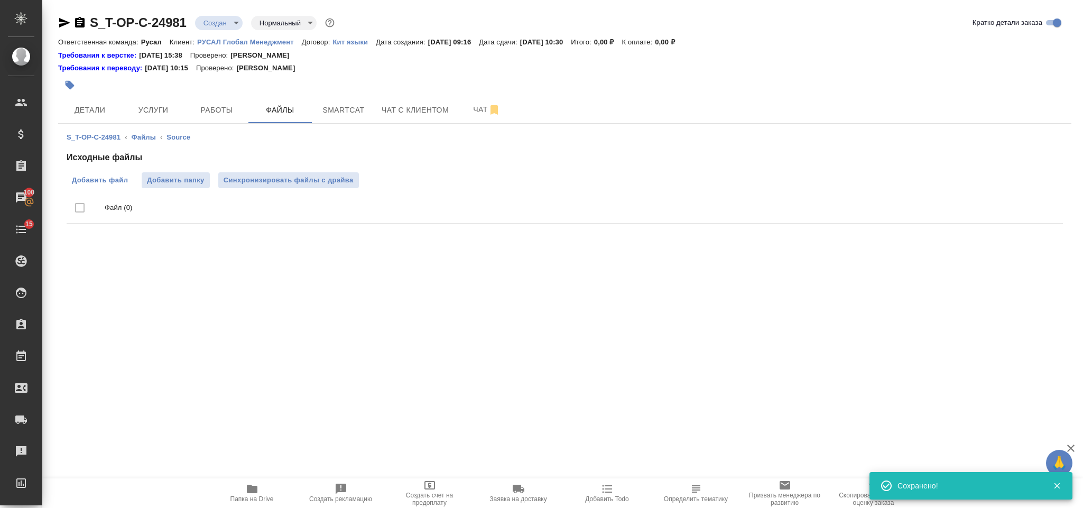
click at [105, 181] on span "Добавить файл" at bounding box center [100, 180] width 56 height 11
click at [0, 0] on input "Добавить файл" at bounding box center [0, 0] width 0 height 0
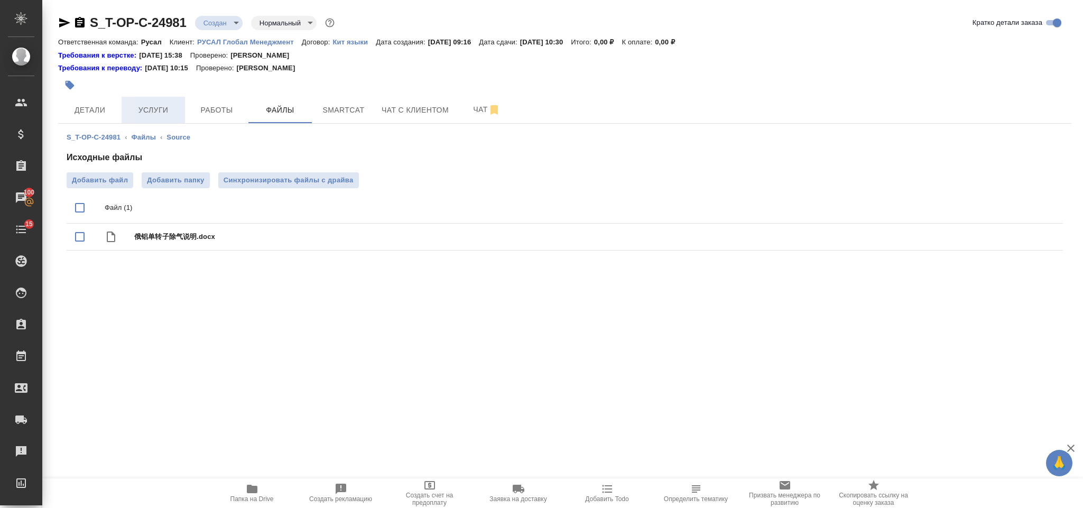
click at [155, 116] on span "Услуги" at bounding box center [153, 110] width 51 height 13
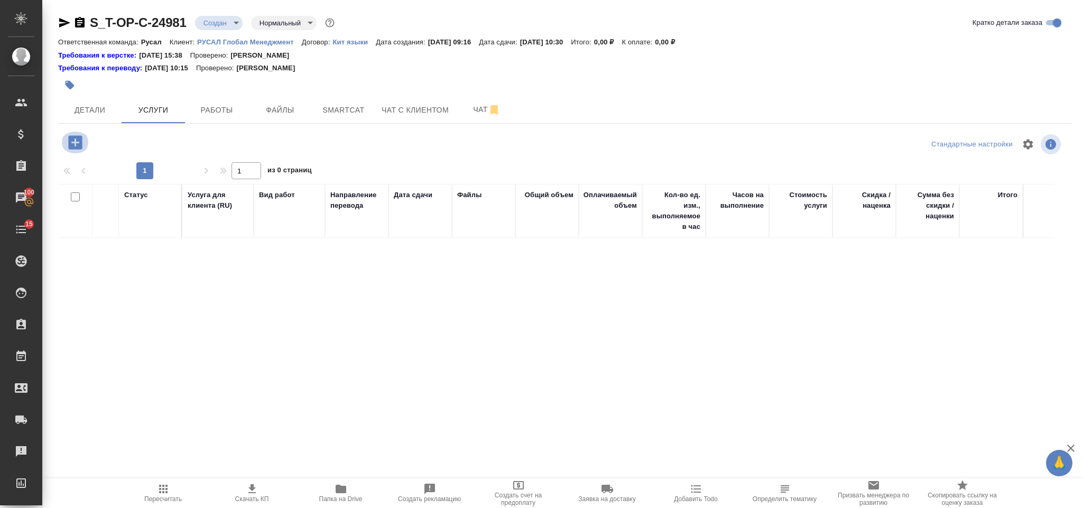
click at [75, 145] on icon "button" at bounding box center [75, 142] width 18 height 18
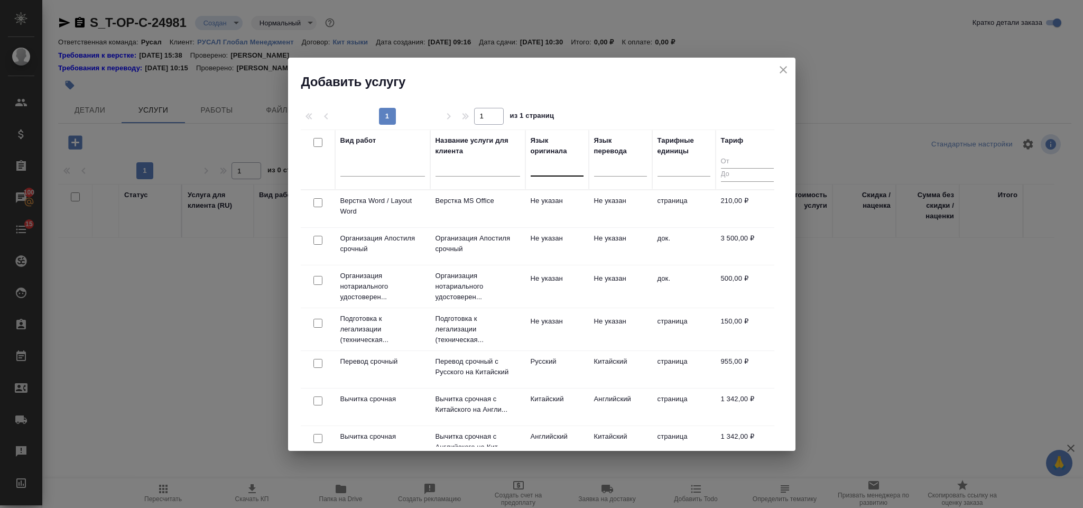
click at [545, 170] on div at bounding box center [556, 165] width 53 height 15
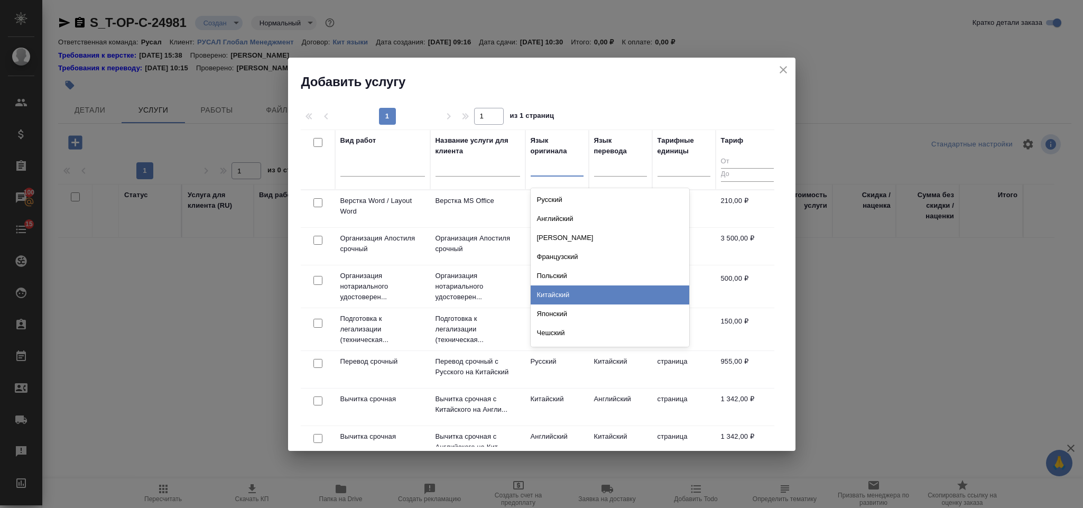
click at [580, 293] on div "Китайский" at bounding box center [609, 294] width 158 height 19
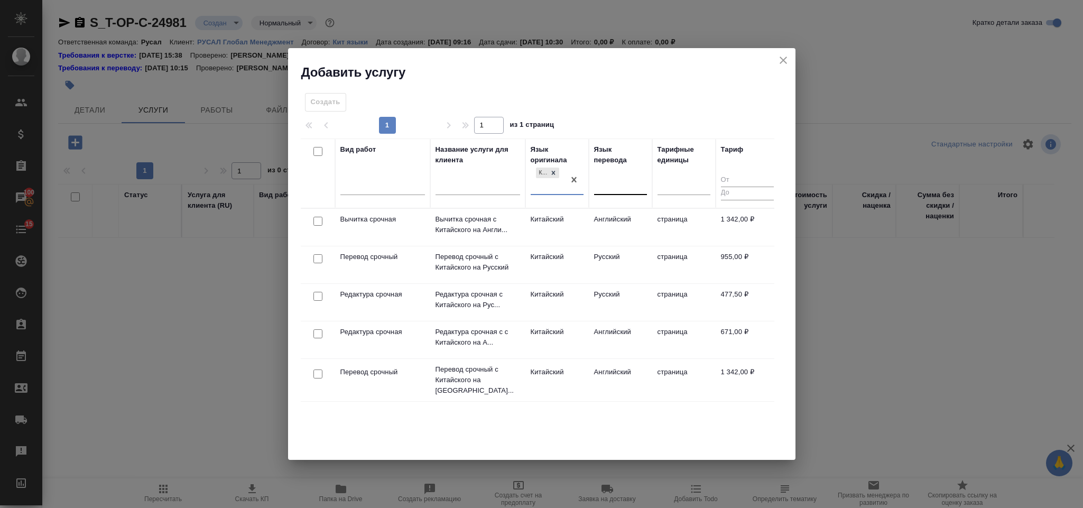
click at [602, 188] on div at bounding box center [620, 183] width 53 height 15
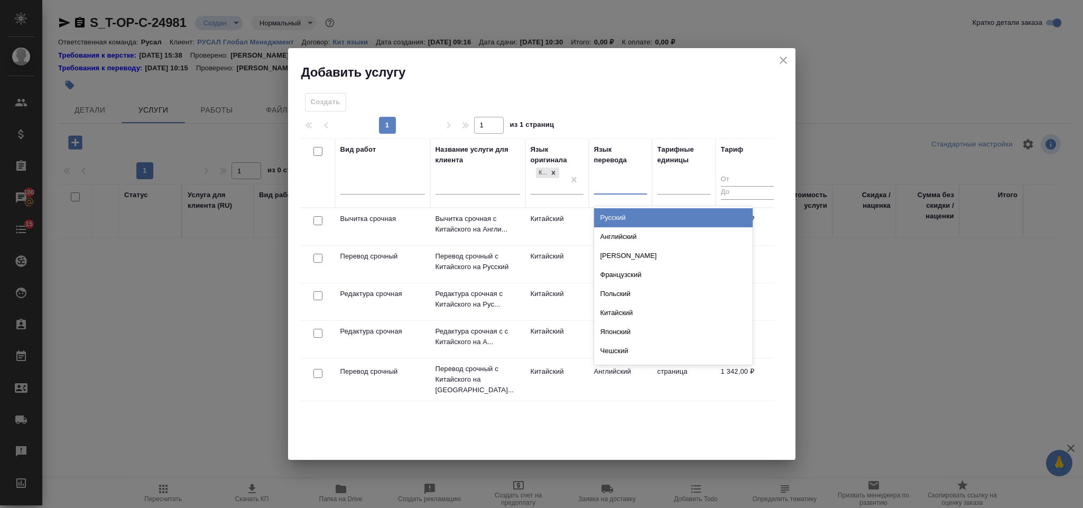
click at [615, 219] on div "Русский" at bounding box center [673, 217] width 158 height 19
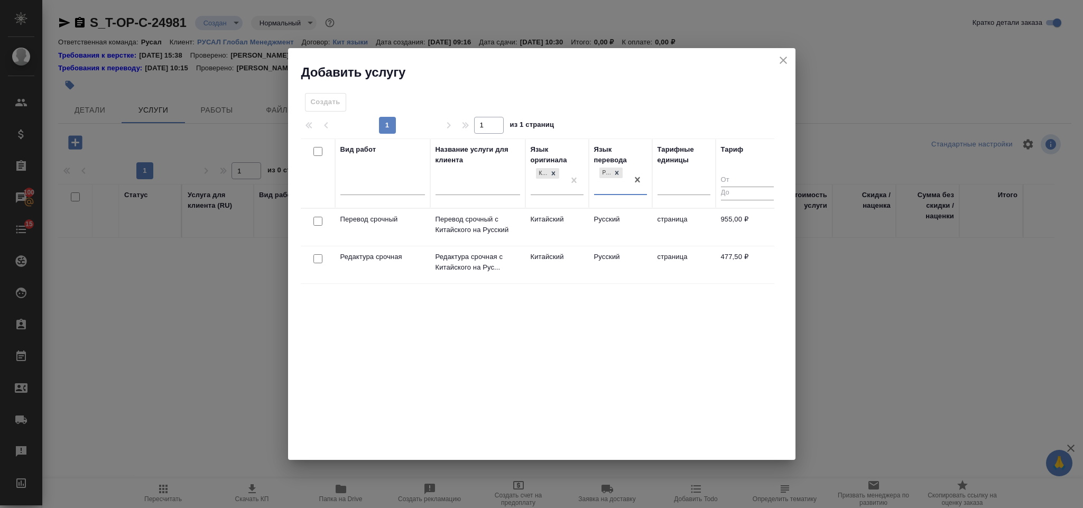
click at [317, 225] on input "checkbox" at bounding box center [317, 221] width 9 height 9
checkbox input "true"
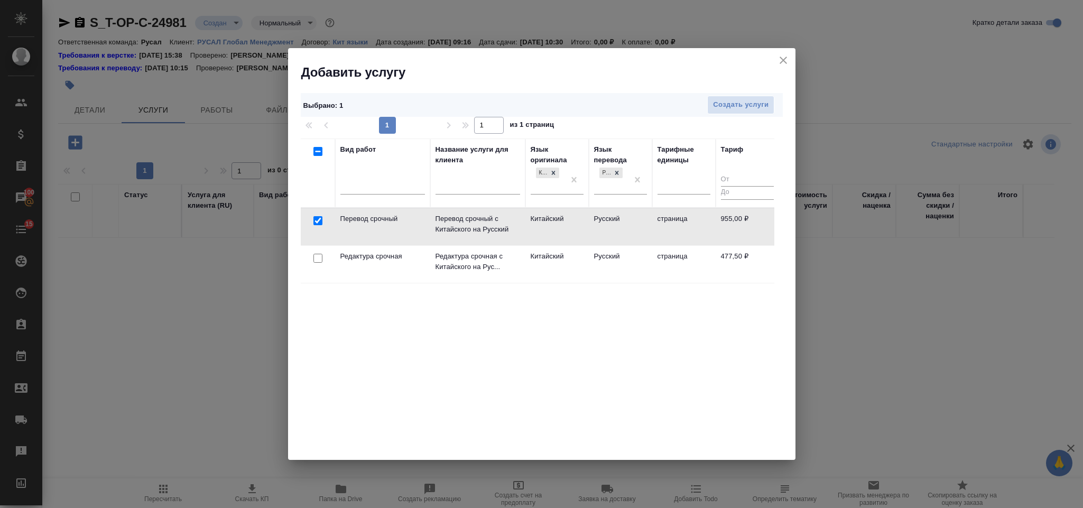
click at [314, 260] on input "checkbox" at bounding box center [317, 258] width 9 height 9
checkbox input "true"
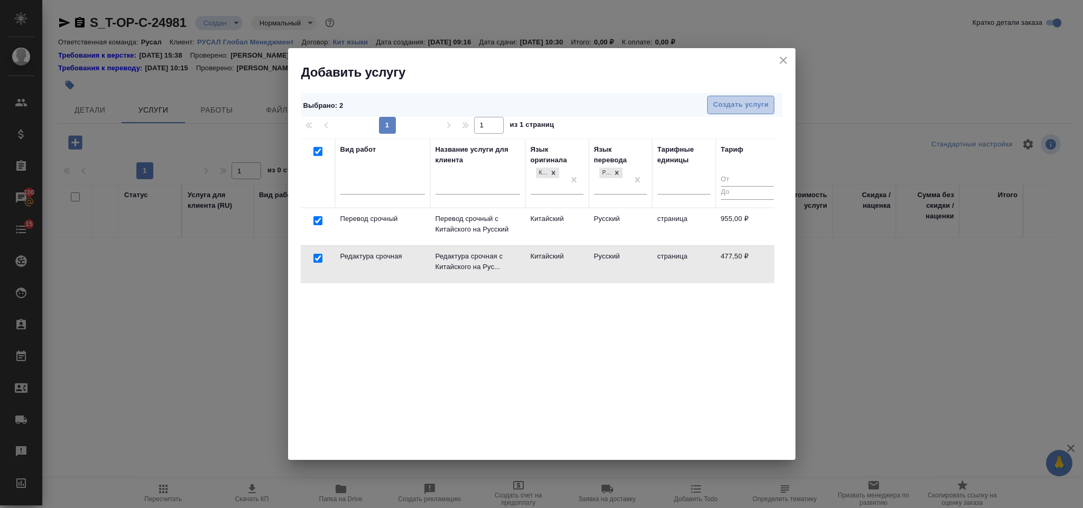
click at [720, 110] on span "Создать услуги" at bounding box center [740, 105] width 55 height 12
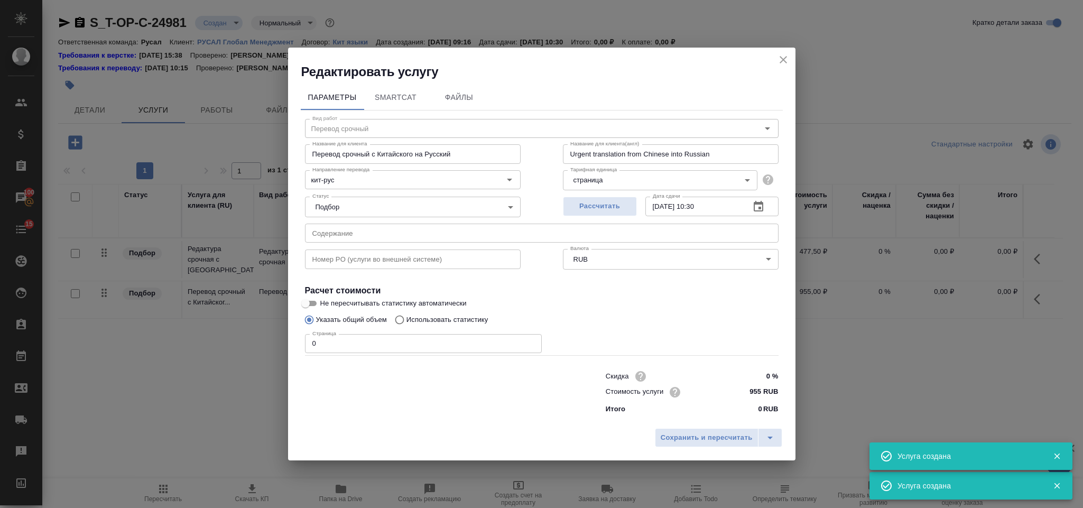
type input "Перевод срочный"
type input "Перевод срочный с Китайского на Русский"
type input "Urgent translation from Chinese into Russian"
type input "955 RUB"
click at [580, 234] on input "text" at bounding box center [541, 232] width 473 height 19
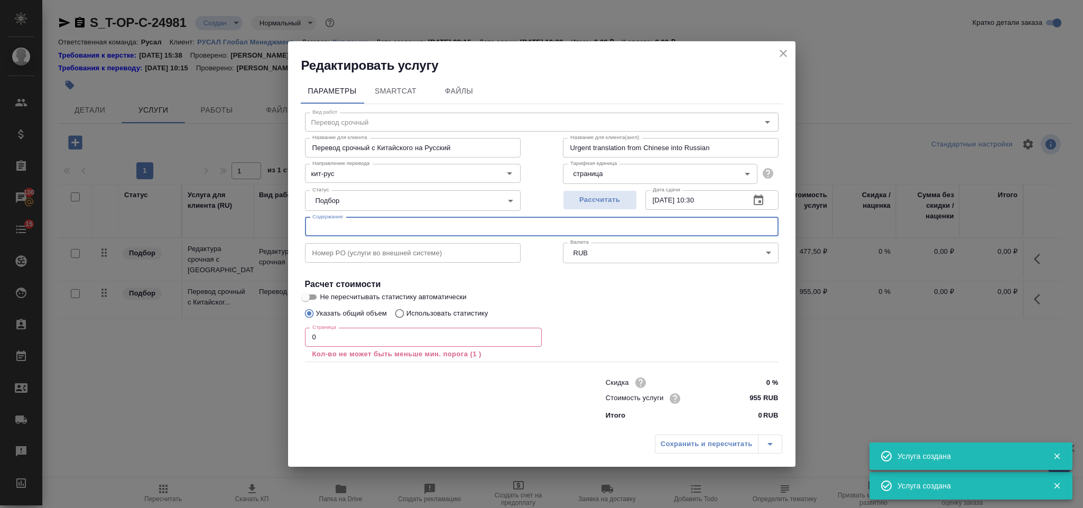
paste input "俄铝单转子除气说明"
type input "俄铝单转子除气说明"
click at [331, 335] on input "0" at bounding box center [423, 337] width 237 height 19
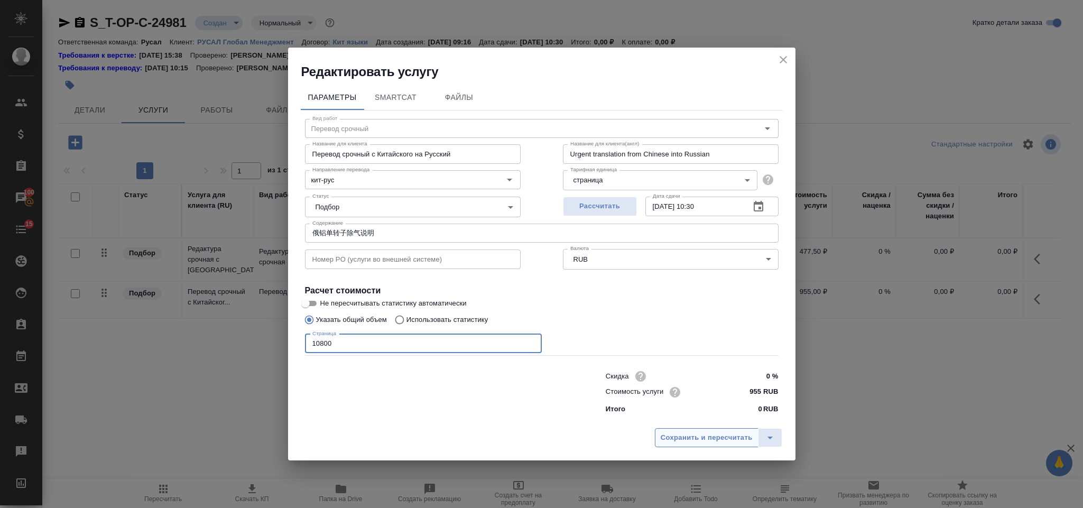
type input "10800"
click at [663, 428] on button "Сохранить и пересчитать" at bounding box center [707, 437] width 104 height 19
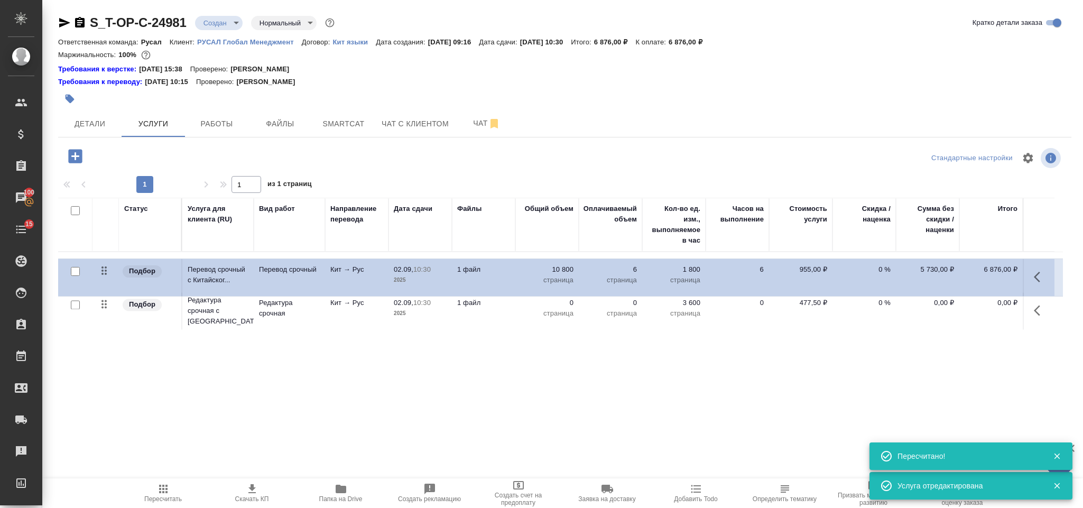
drag, startPoint x: 109, startPoint y: 313, endPoint x: 109, endPoint y: 270, distance: 42.8
click at [109, 270] on table "Статус Услуга для клиента (RU) Вид работ Направление перевода Дата сдачи Файлы …" at bounding box center [560, 265] width 1004 height 135
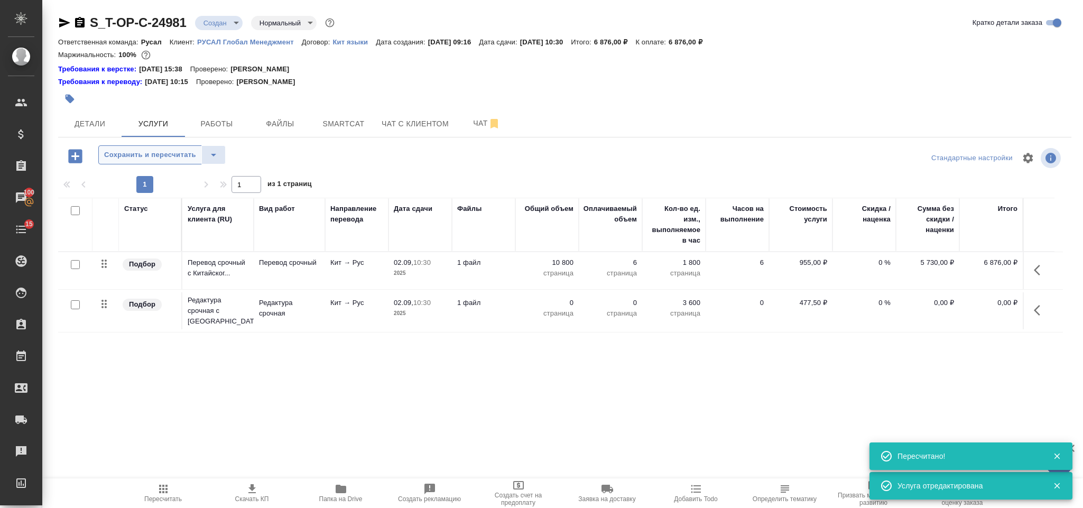
click at [125, 155] on span "Сохранить и пересчитать" at bounding box center [150, 155] width 92 height 12
click at [1046, 308] on button "button" at bounding box center [1039, 309] width 25 height 25
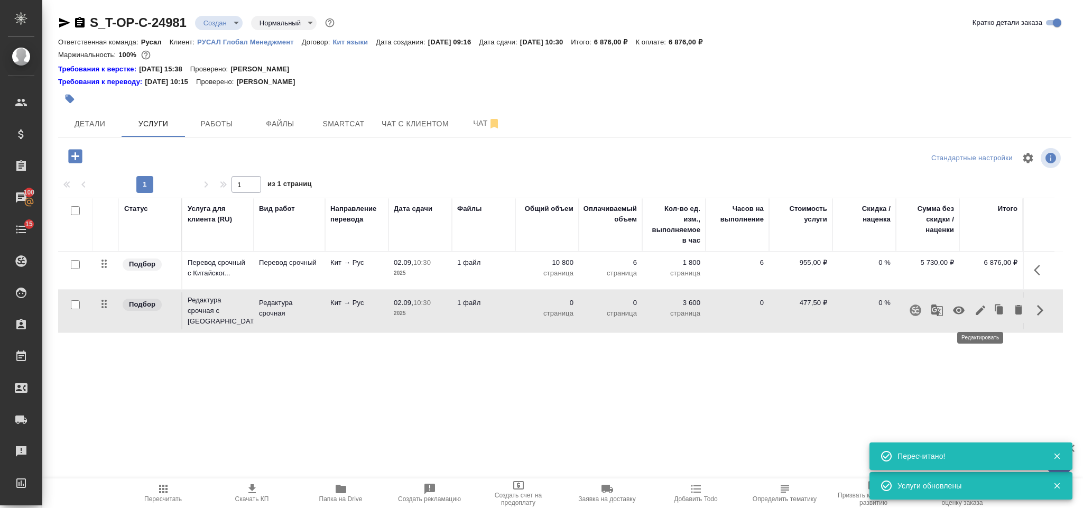
click at [983, 306] on icon "button" at bounding box center [980, 310] width 13 height 13
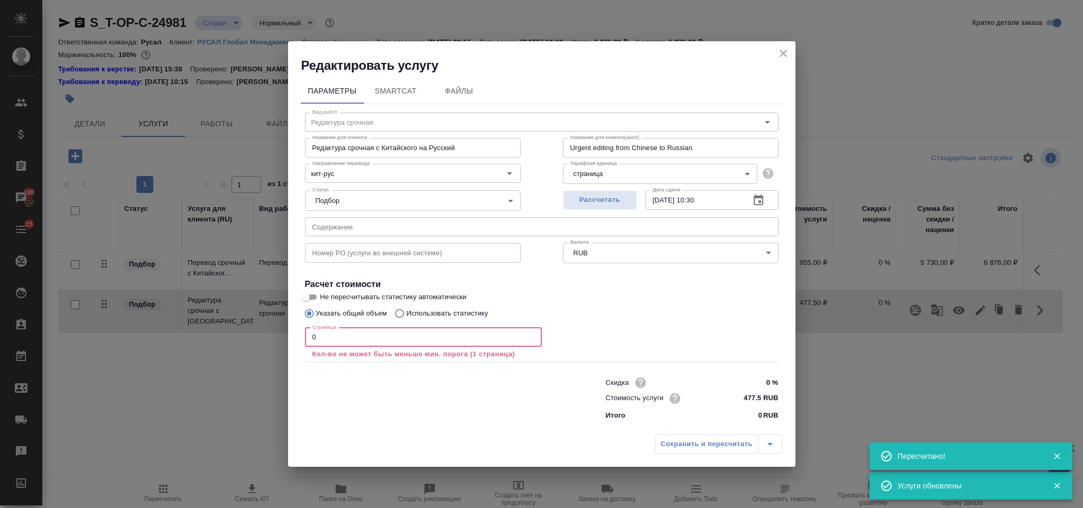
click at [319, 337] on input "0" at bounding box center [423, 337] width 237 height 19
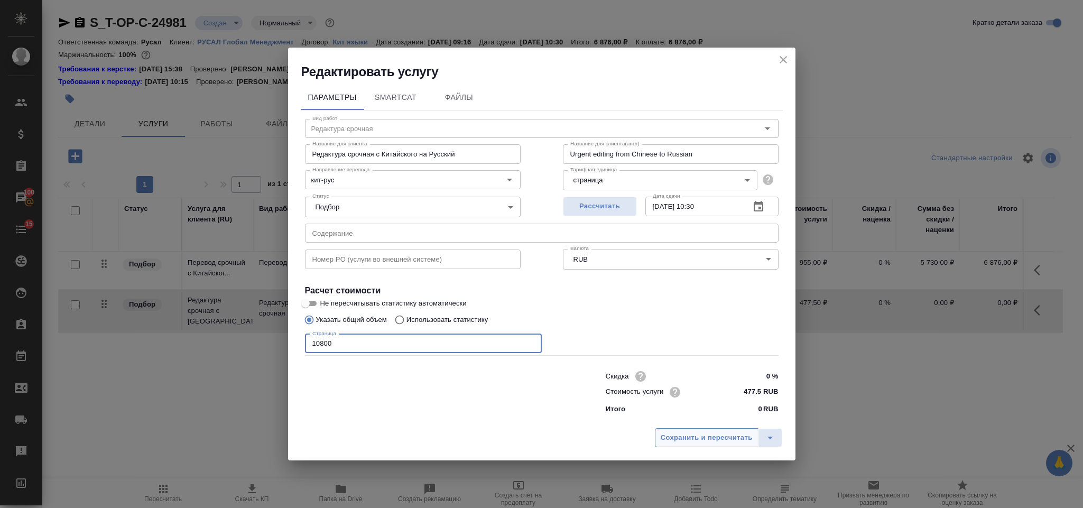
type input "10800"
click at [670, 436] on span "Сохранить и пересчитать" at bounding box center [706, 438] width 92 height 12
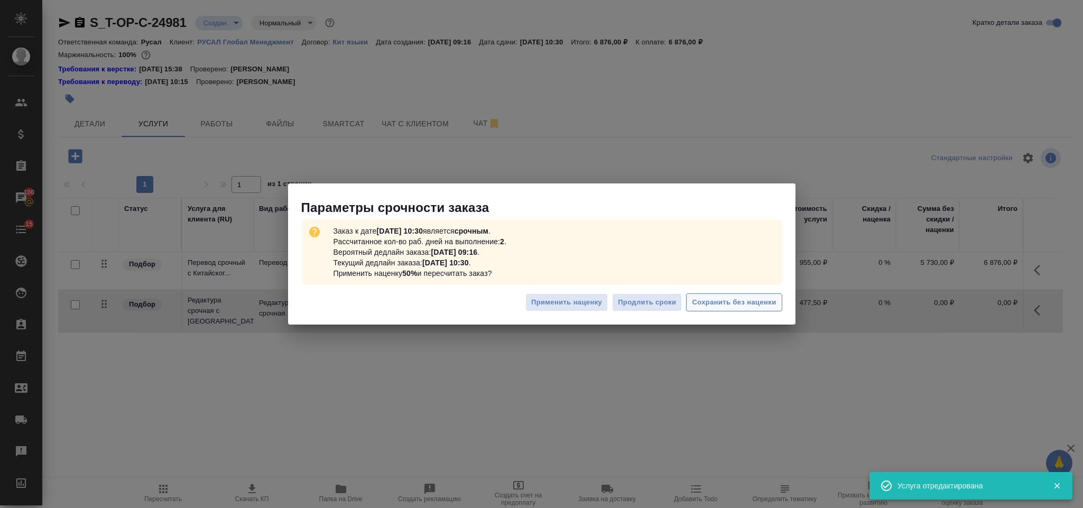
click at [726, 304] on span "Сохранить без наценки" at bounding box center [734, 302] width 84 height 12
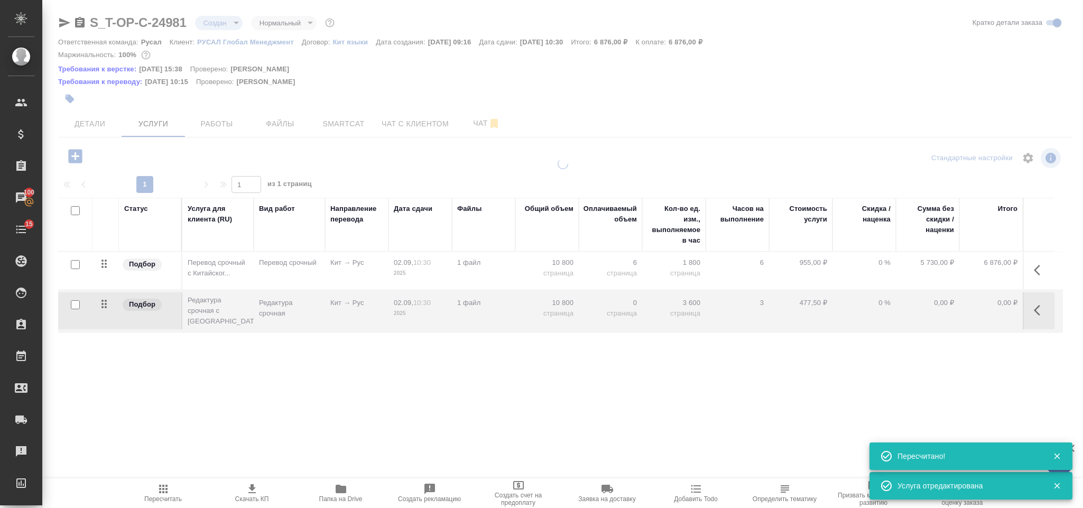
type input "urgent"
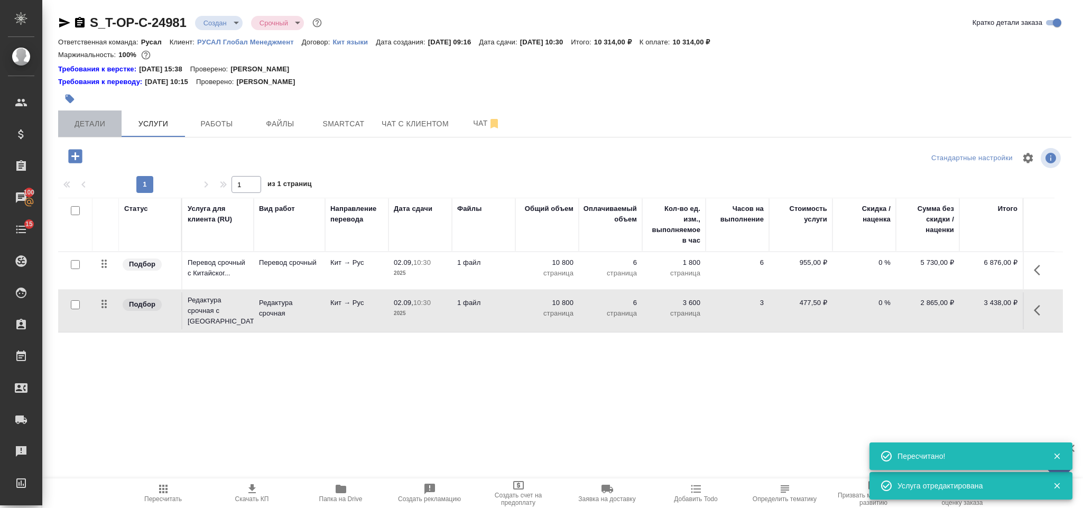
click at [82, 129] on span "Детали" at bounding box center [89, 123] width 51 height 13
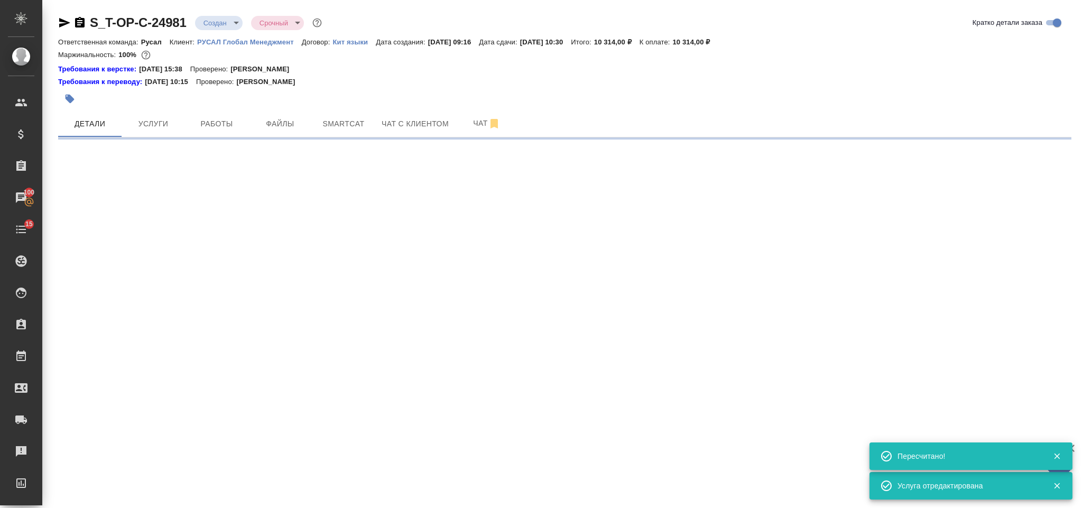
select select "RU"
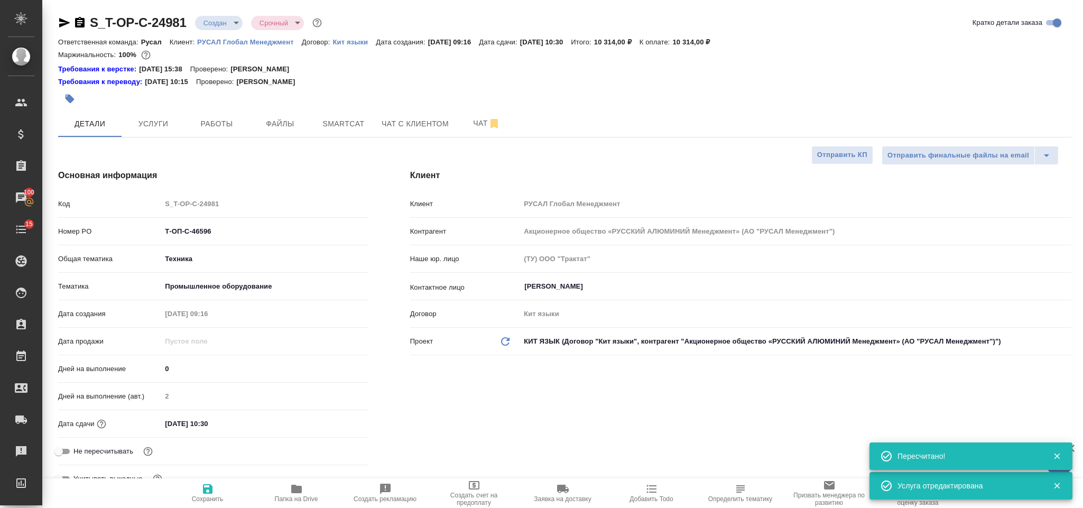
click at [79, 20] on icon "button" at bounding box center [80, 22] width 10 height 11
type textarea "x"
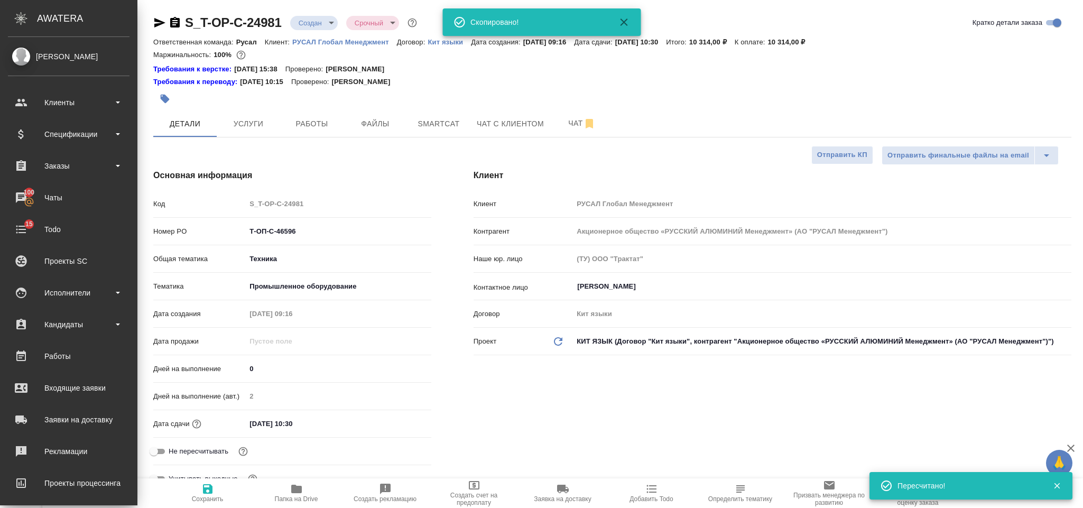
type textarea "x"
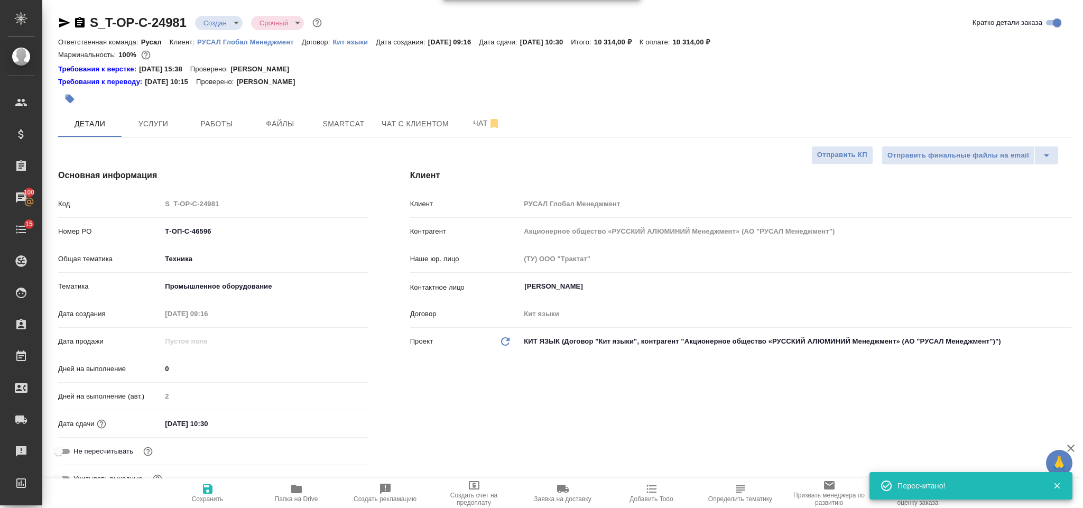
click at [66, 21] on icon "button" at bounding box center [64, 23] width 11 height 10
click at [67, 20] on icon "button" at bounding box center [64, 22] width 13 height 13
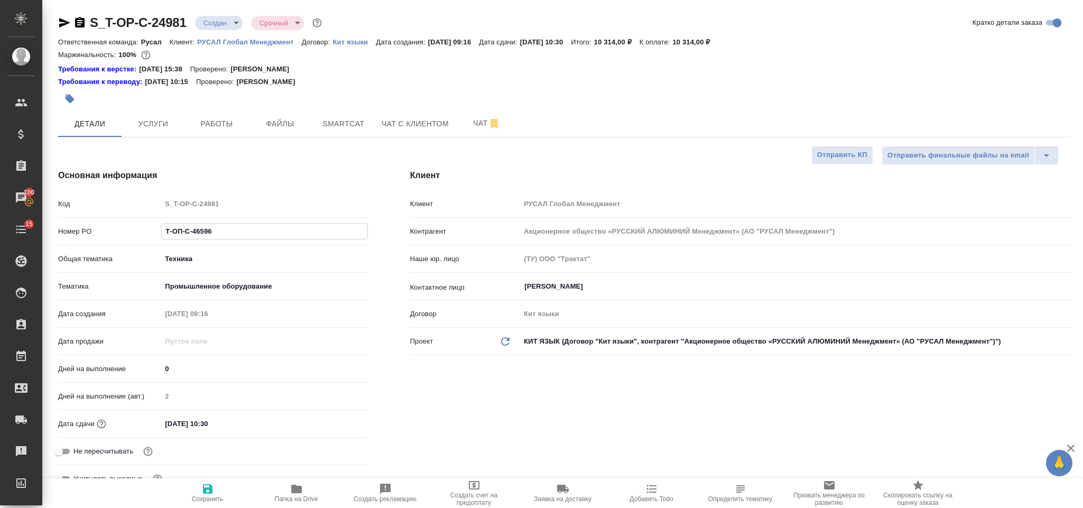
drag, startPoint x: 216, startPoint y: 230, endPoint x: 162, endPoint y: 231, distance: 53.9
click at [162, 231] on input "Т-ОП-С-46596" at bounding box center [264, 230] width 205 height 15
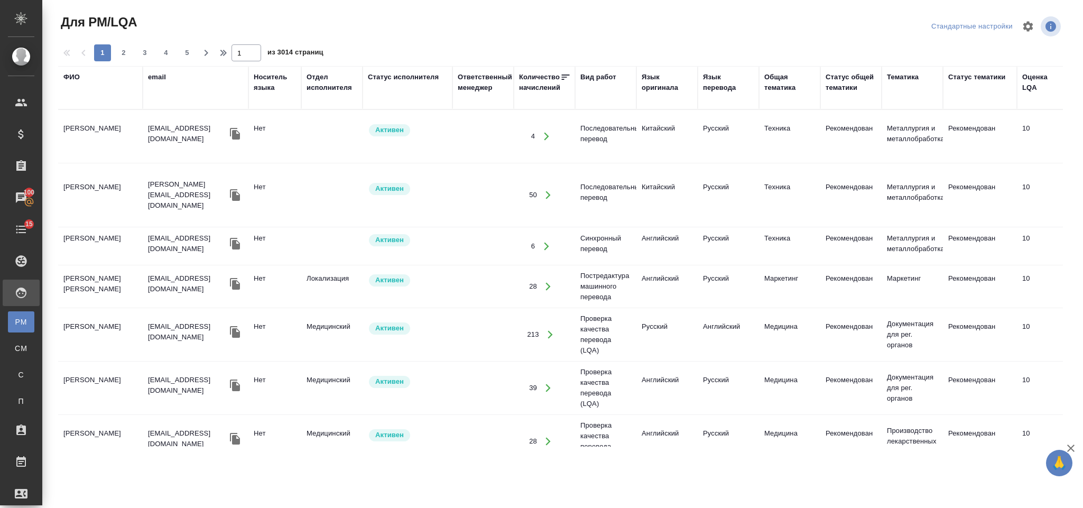
click at [72, 78] on div "ФИО" at bounding box center [71, 77] width 16 height 11
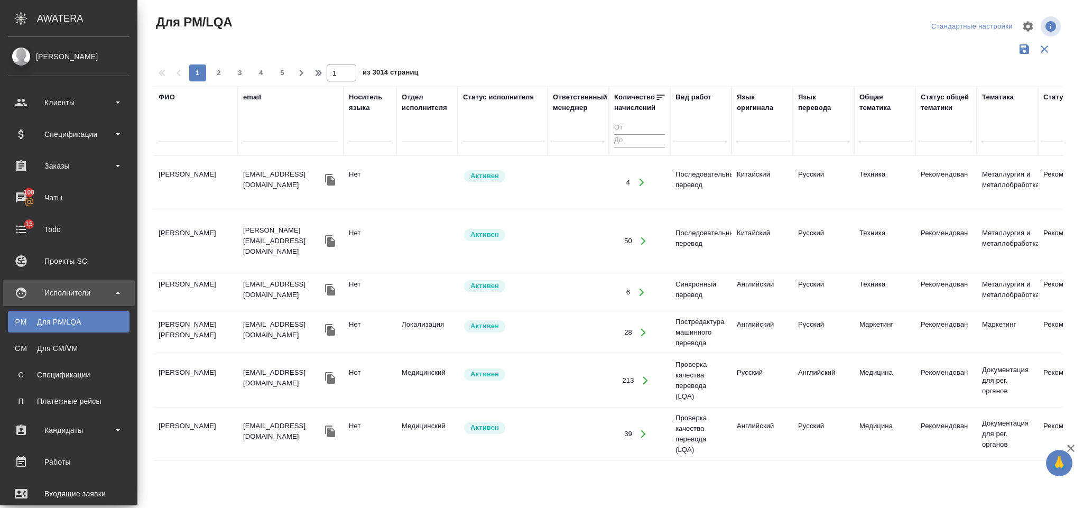
click at [158, 135] on input "text" at bounding box center [195, 135] width 74 height 13
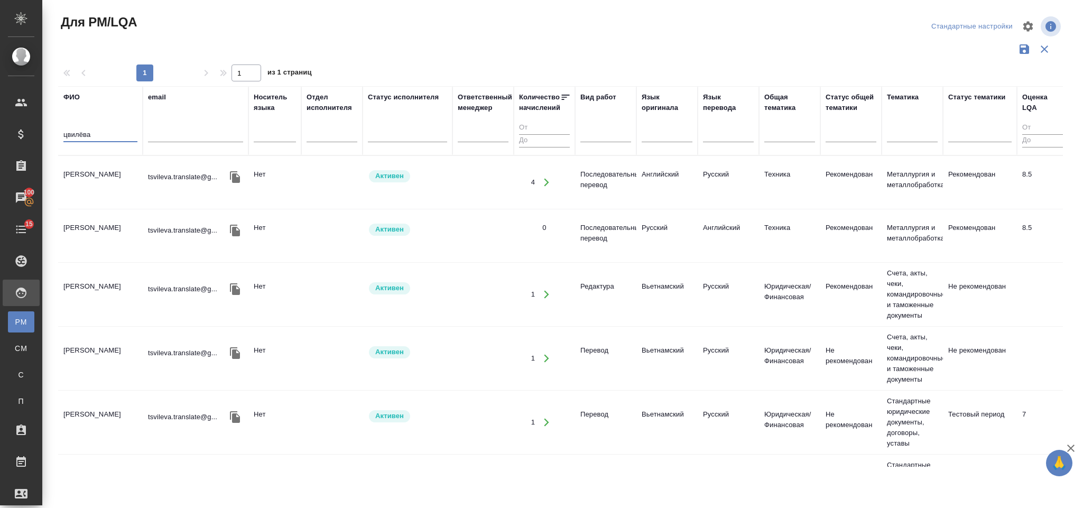
type input "цвилёва"
click at [92, 172] on td "[PERSON_NAME]" at bounding box center [100, 182] width 85 height 37
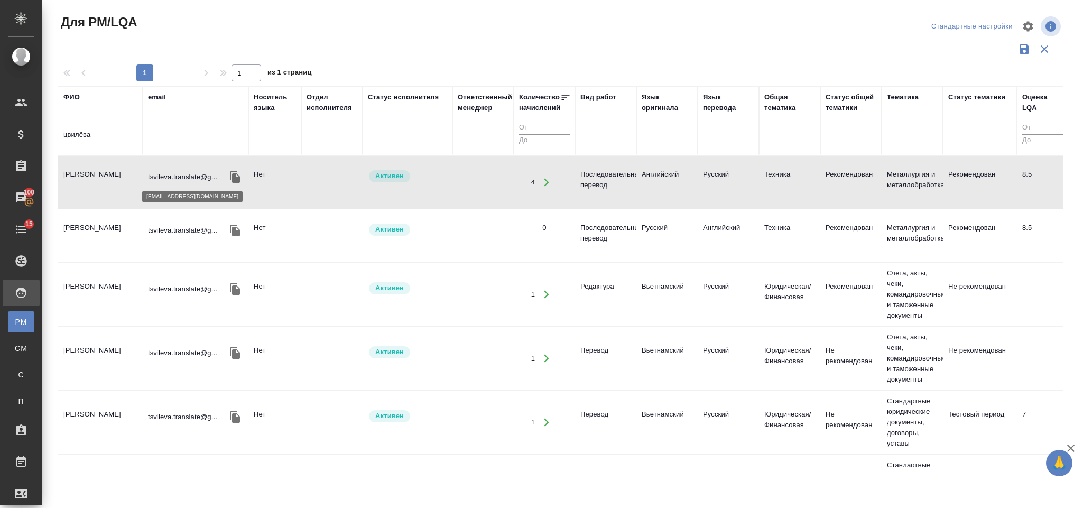
click at [146, 179] on td "tsvileva.translate@g..." at bounding box center [196, 182] width 106 height 37
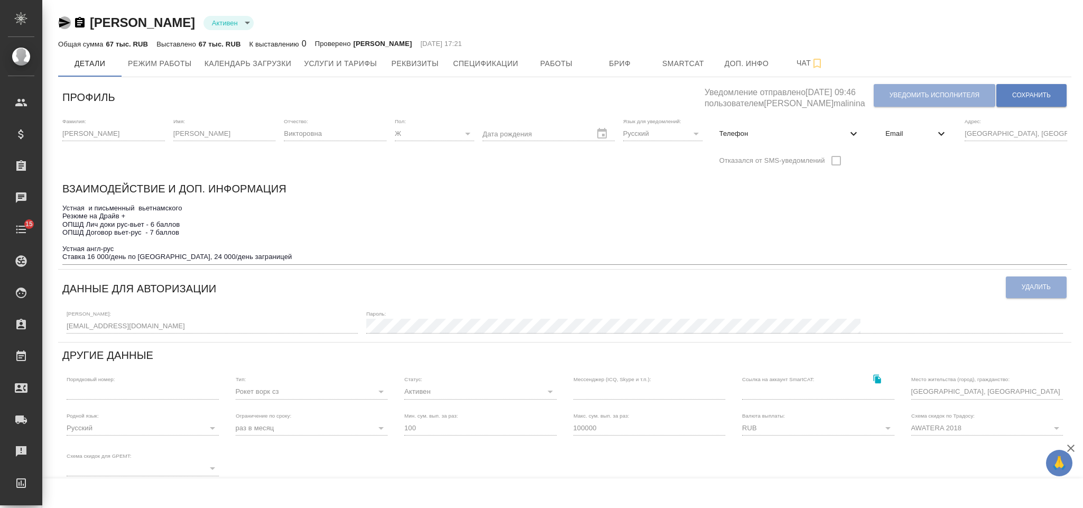
click at [60, 23] on icon "button" at bounding box center [64, 22] width 13 height 13
click at [731, 136] on span "Телефон" at bounding box center [783, 133] width 128 height 11
select select "RU"
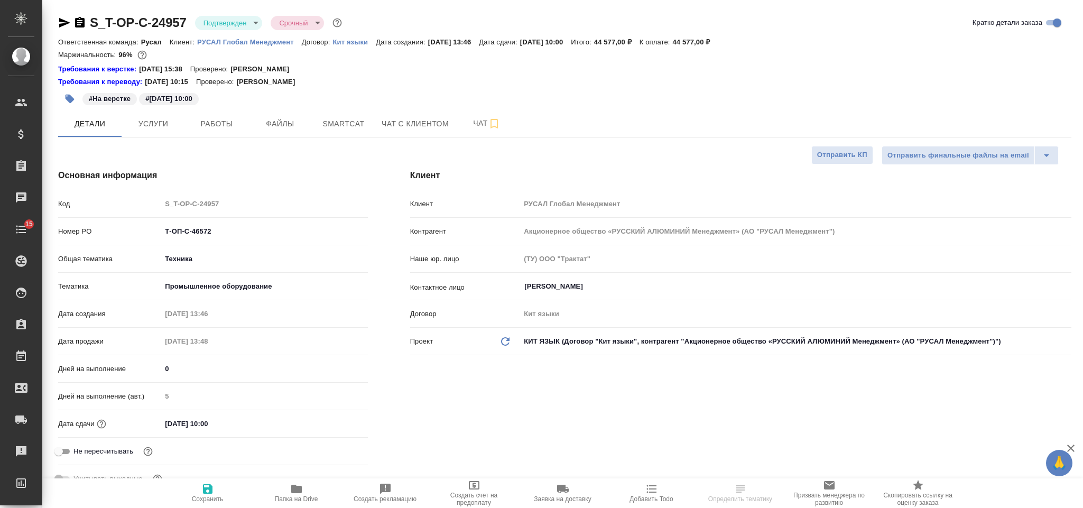
select select "RU"
click at [234, 423] on input "[DATE] 10:00" at bounding box center [208, 423] width 92 height 15
click at [338, 419] on icon "button" at bounding box center [337, 422] width 13 height 13
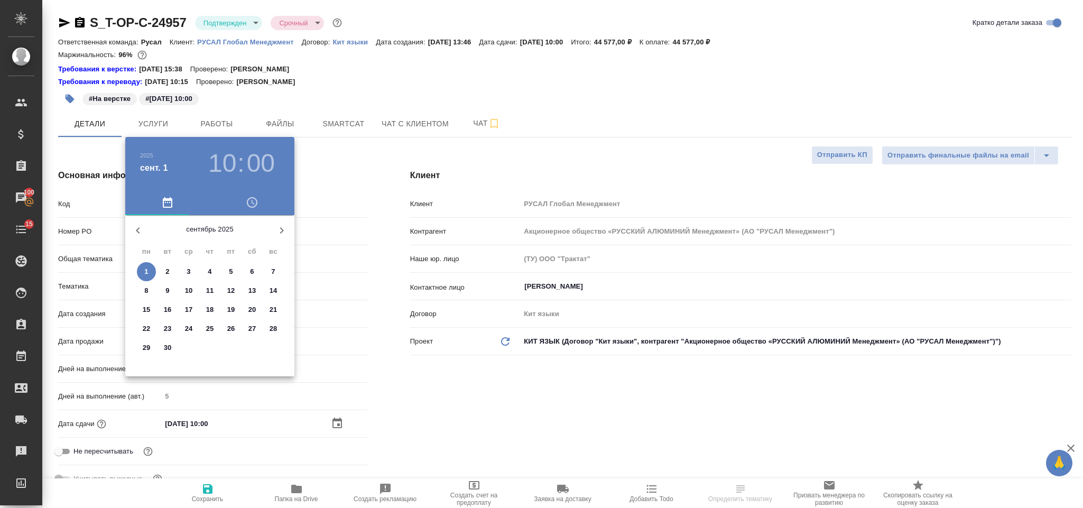
click at [211, 269] on p "4" at bounding box center [210, 271] width 4 height 11
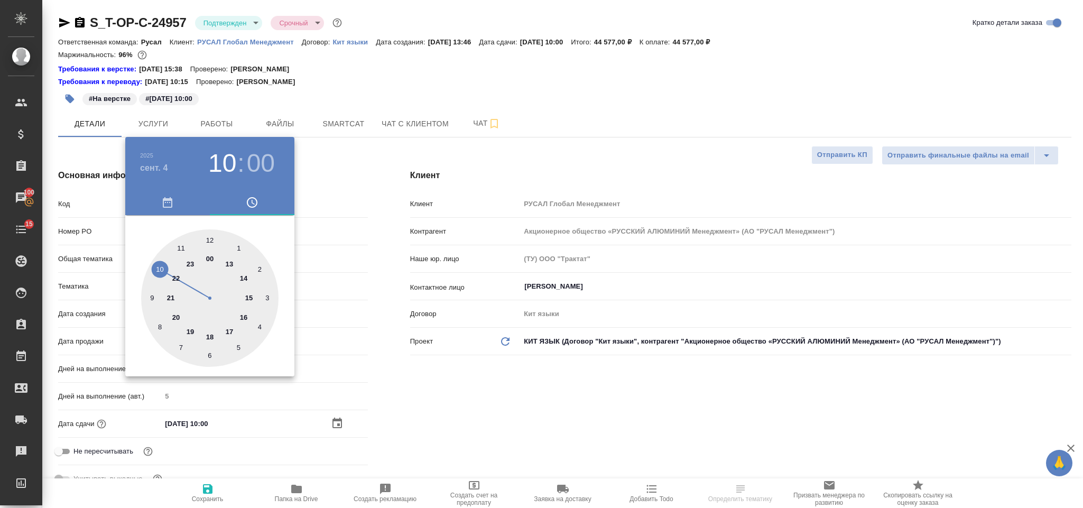
click at [248, 319] on div at bounding box center [209, 297] width 137 height 137
type input "[DATE] 16:00"
click at [604, 404] on div at bounding box center [541, 254] width 1083 height 508
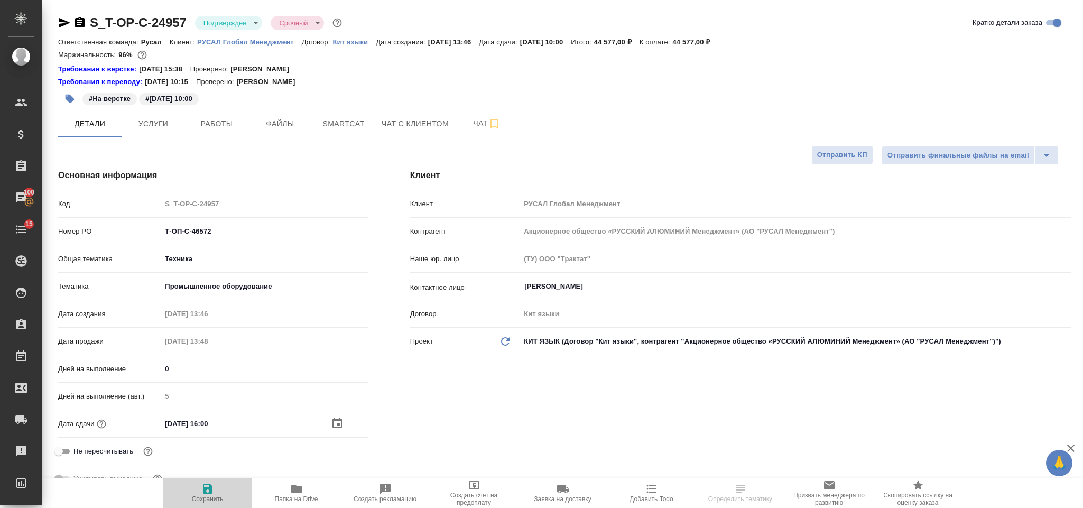
drag, startPoint x: 197, startPoint y: 493, endPoint x: 203, endPoint y: 490, distance: 7.8
click at [203, 490] on span "Сохранить" at bounding box center [208, 492] width 76 height 20
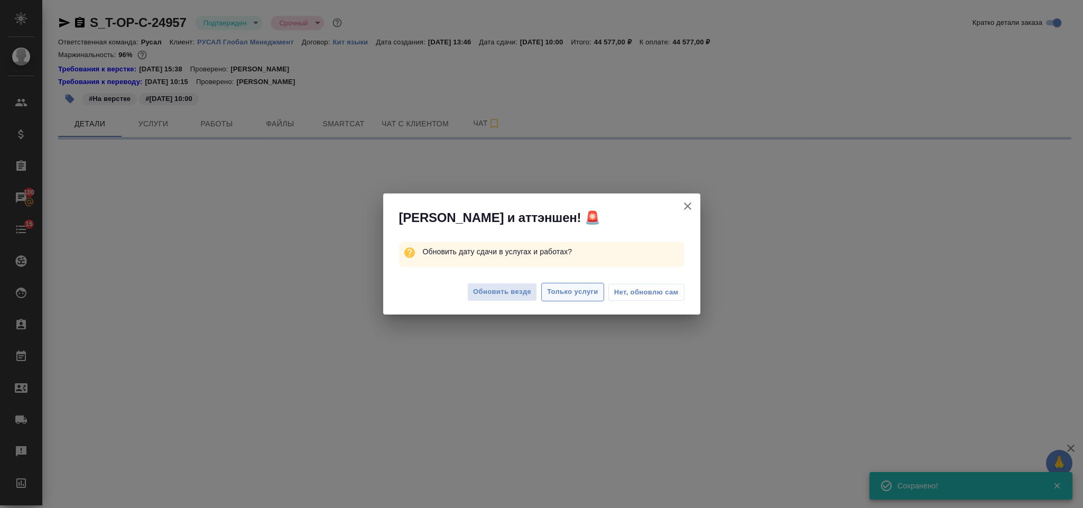
select select "RU"
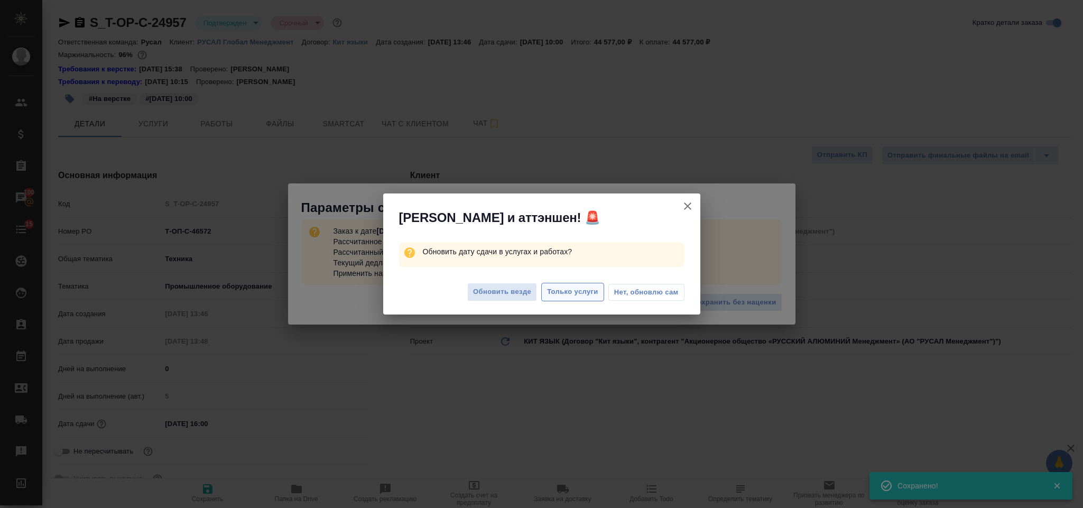
click at [586, 288] on span "Только услуги" at bounding box center [572, 292] width 51 height 12
type textarea "x"
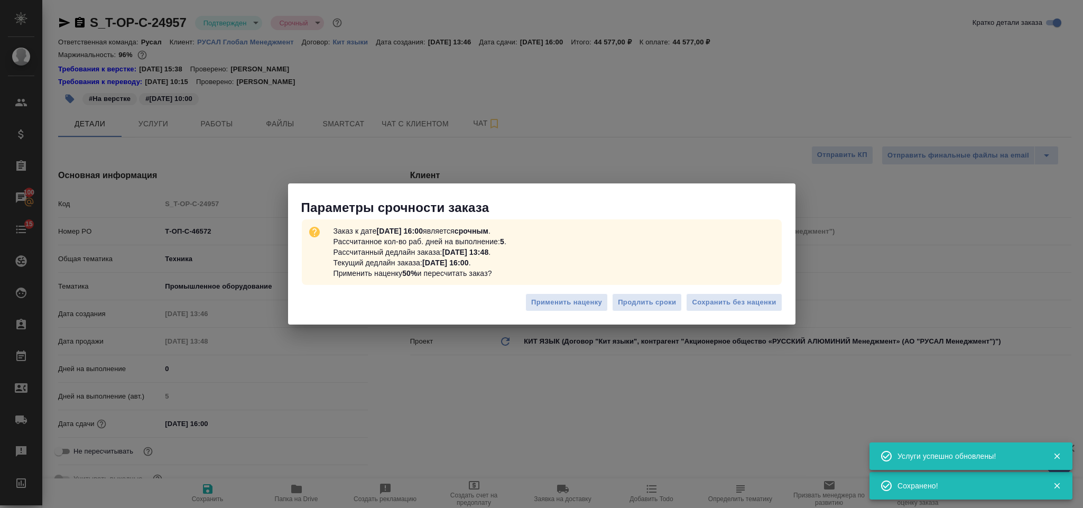
type textarea "x"
click at [756, 296] on span "Сохранить без наценки" at bounding box center [734, 302] width 84 height 12
type textarea "x"
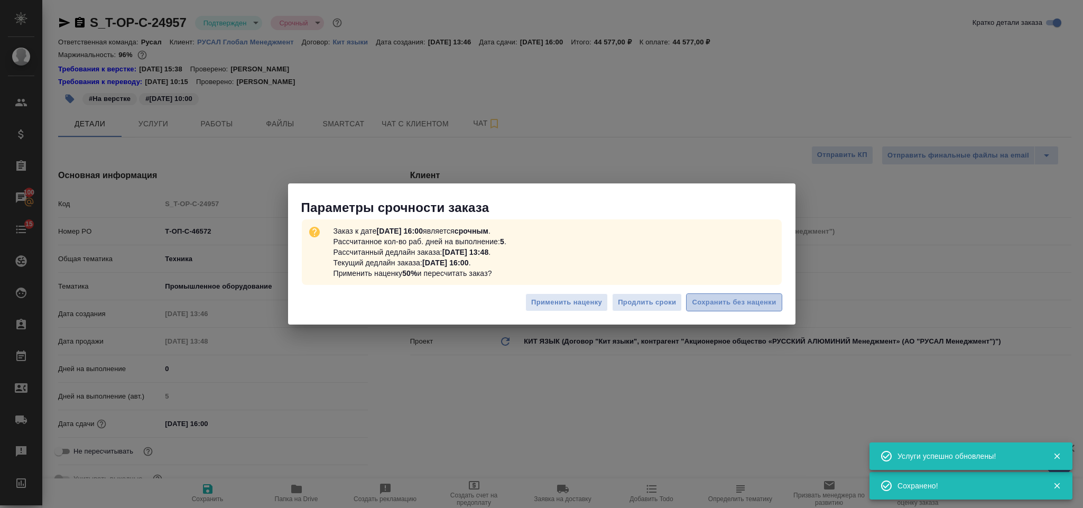
type textarea "x"
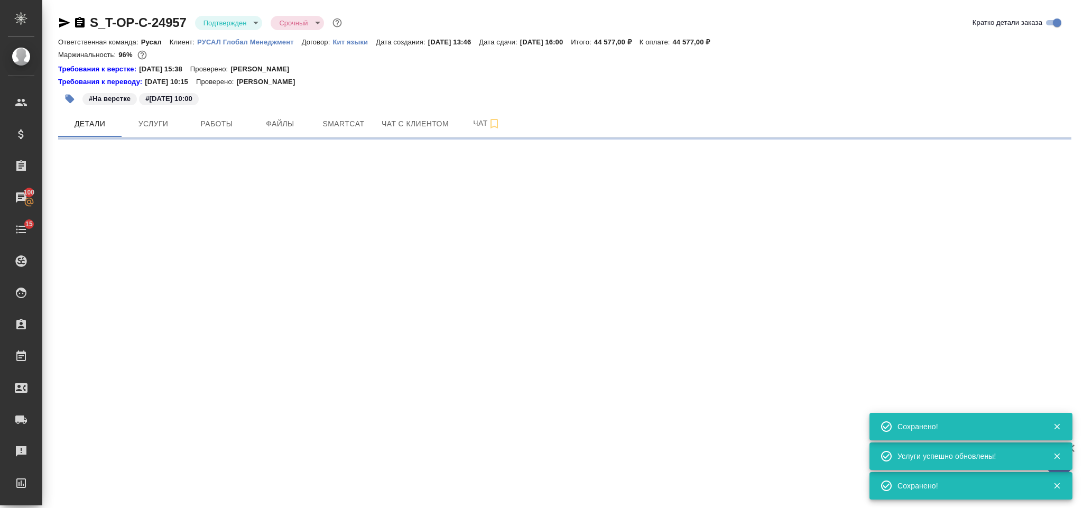
select select "RU"
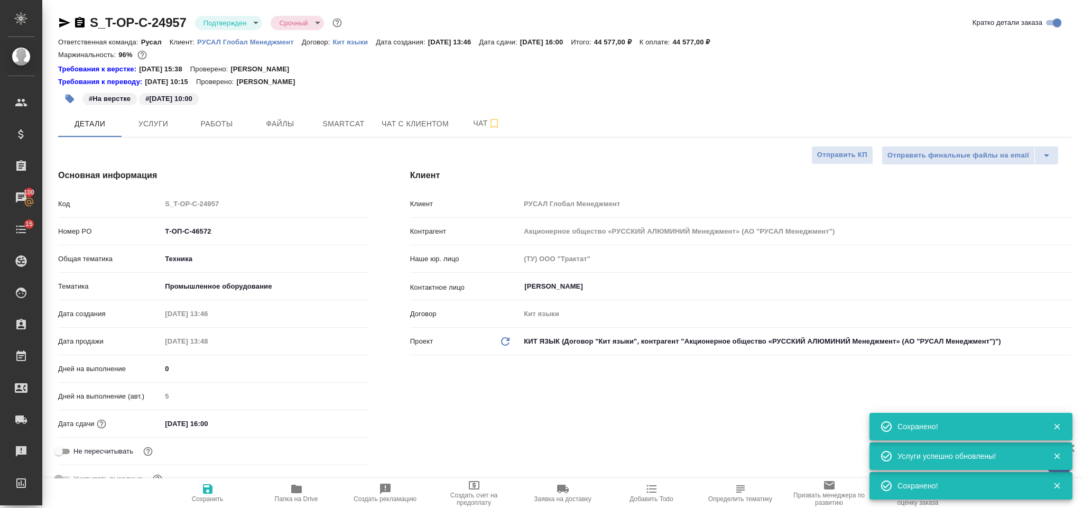
type textarea "x"
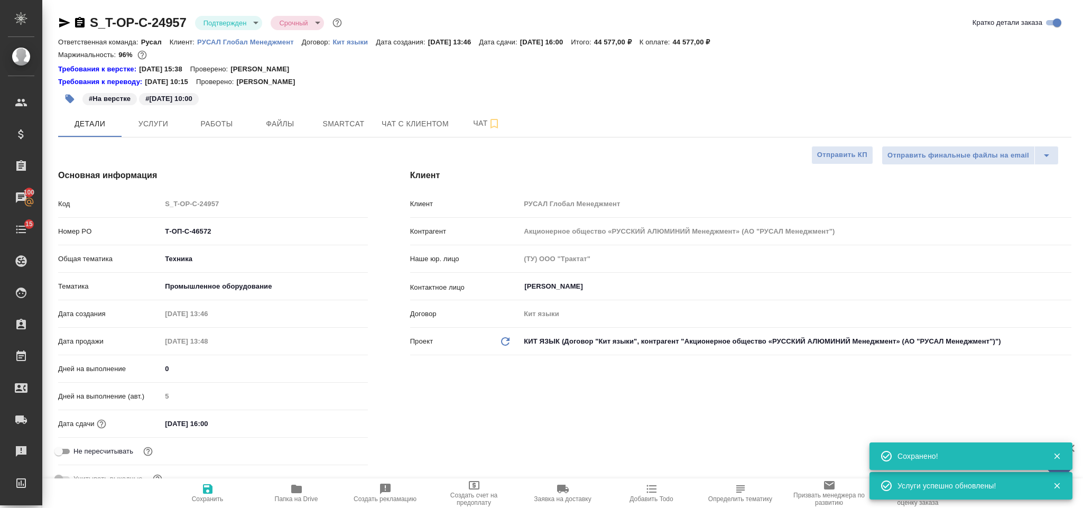
type textarea "x"
click at [63, 22] on icon "button" at bounding box center [64, 23] width 11 height 10
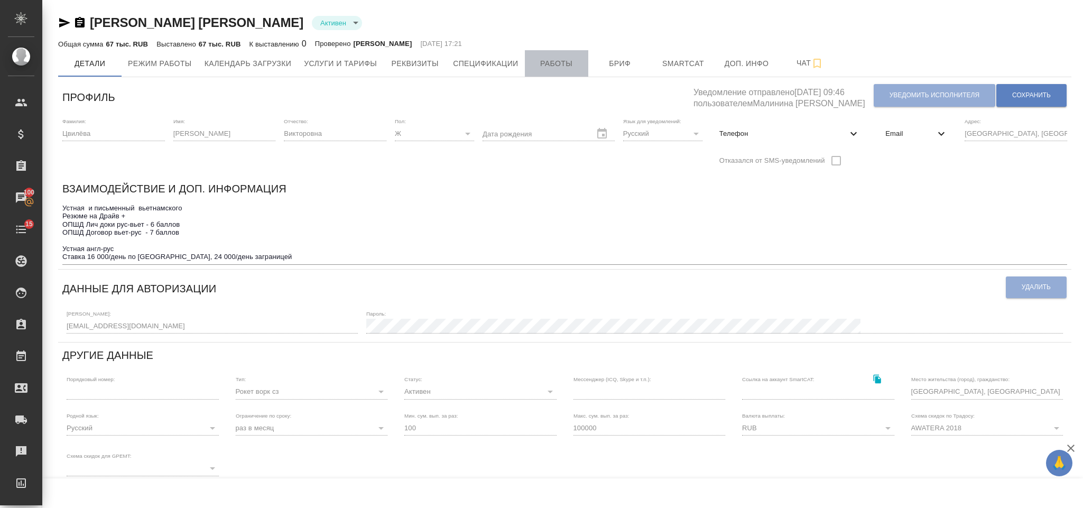
click at [574, 59] on span "Работы" at bounding box center [556, 63] width 51 height 13
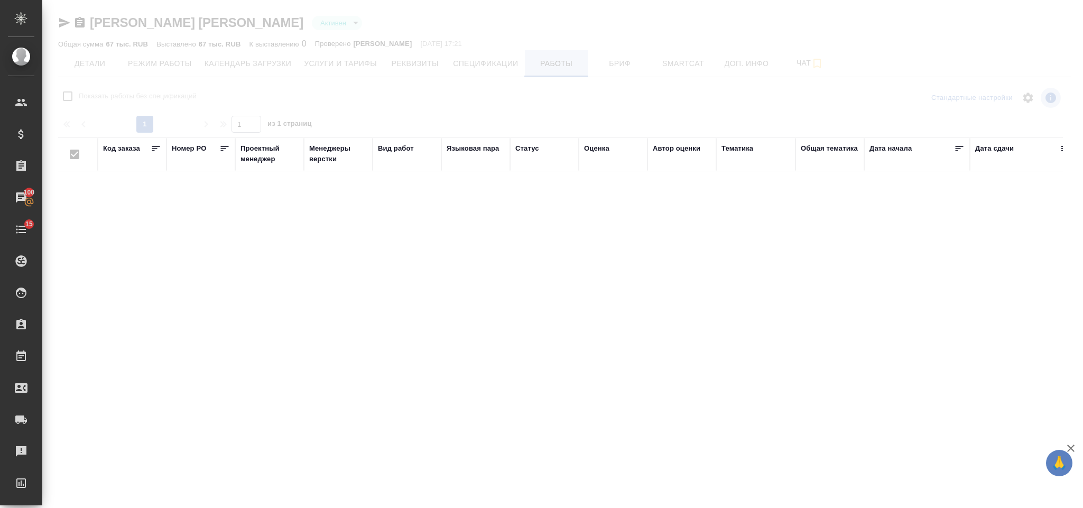
checkbox input "false"
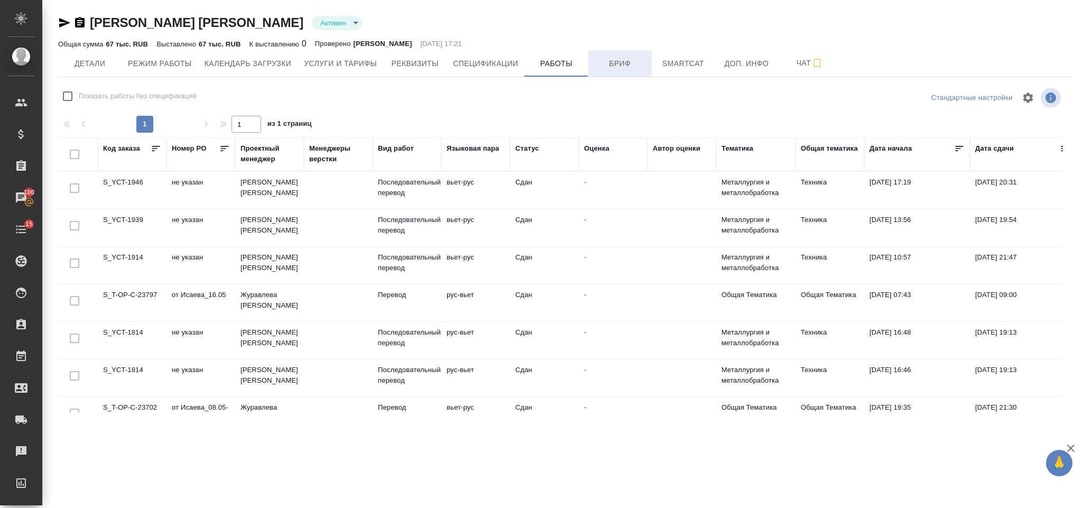
click at [636, 59] on span "Бриф" at bounding box center [619, 63] width 51 height 13
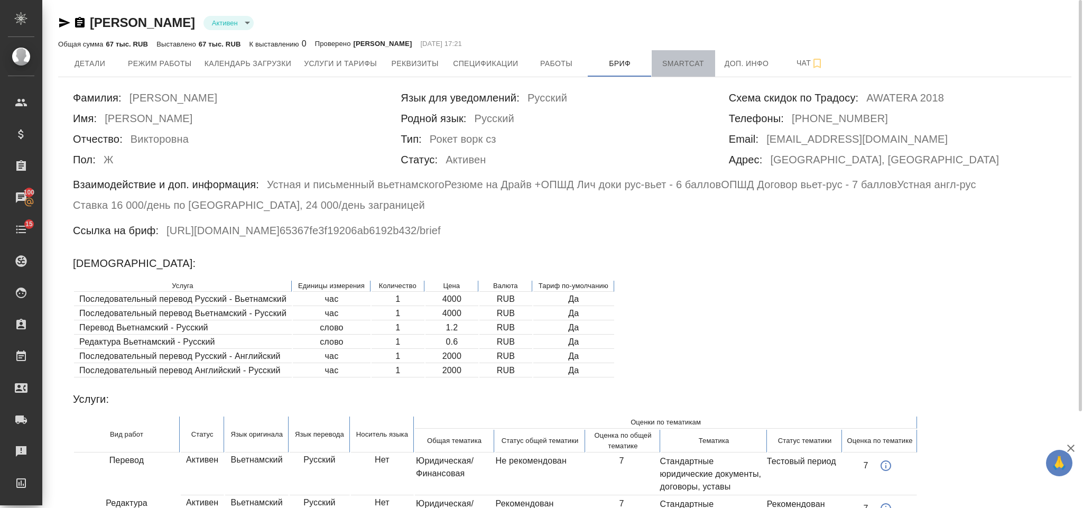
click at [695, 58] on span "Smartcat" at bounding box center [683, 63] width 51 height 13
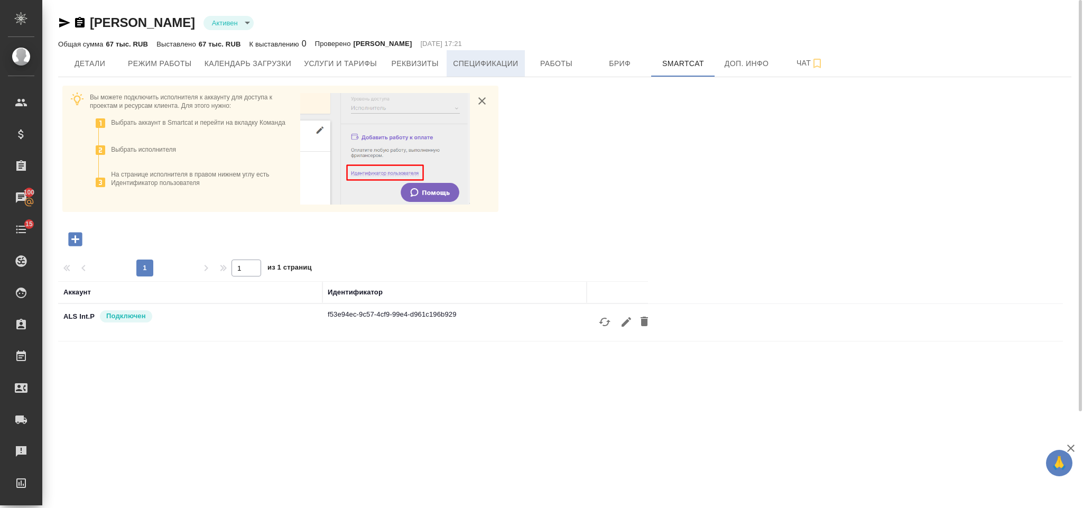
click at [499, 61] on span "Спецификации" at bounding box center [485, 63] width 65 height 13
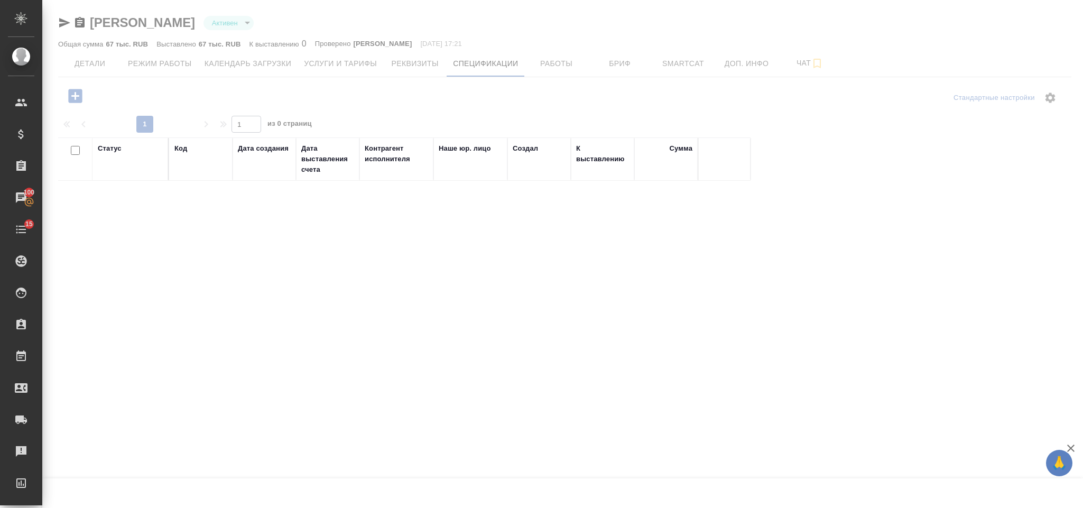
click at [180, 59] on div at bounding box center [562, 254] width 1040 height 508
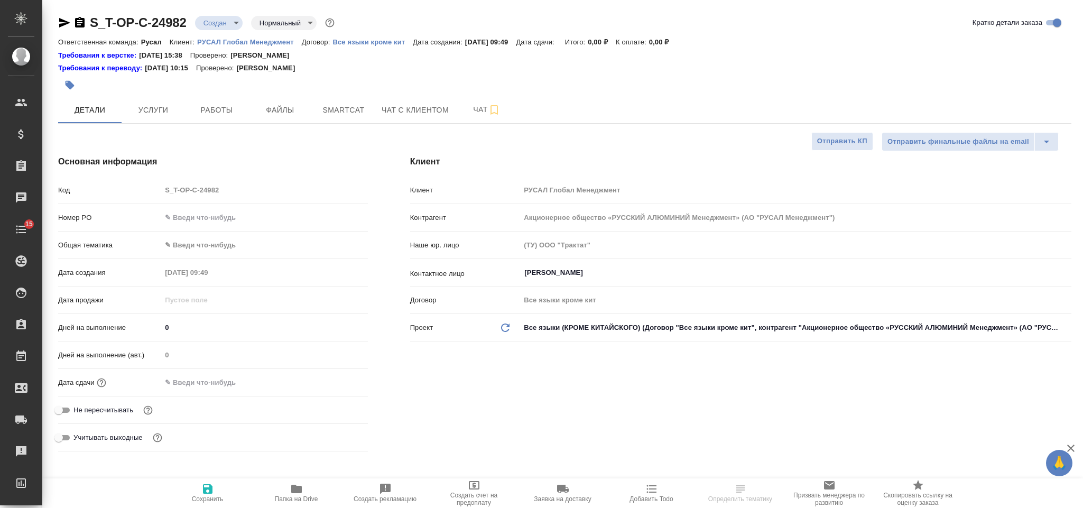
select select "RU"
click at [219, 216] on input "text" at bounding box center [264, 217] width 206 height 15
paste input "Т-ОП-С-46598"
type input "Т-ОП-С-46598"
click at [226, 244] on body "🙏 .cls-1 fill:#fff; AWATERA Gorlenko [PERSON_NAME] Спецификации Заказы Чаты 15 …" at bounding box center [541, 254] width 1083 height 508
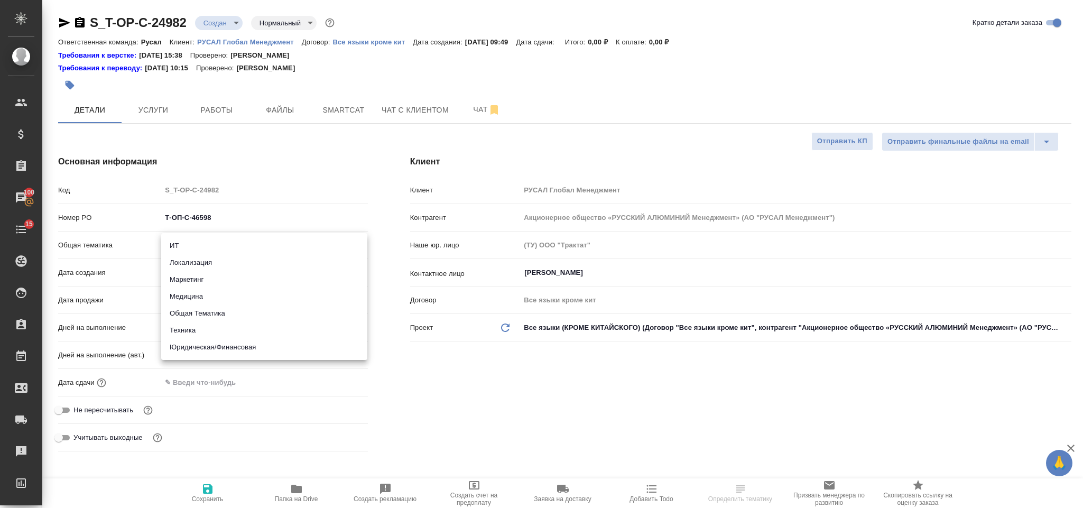
click at [260, 342] on li "Юридическая/Финансовая" at bounding box center [264, 347] width 206 height 17
type input "yr-fn"
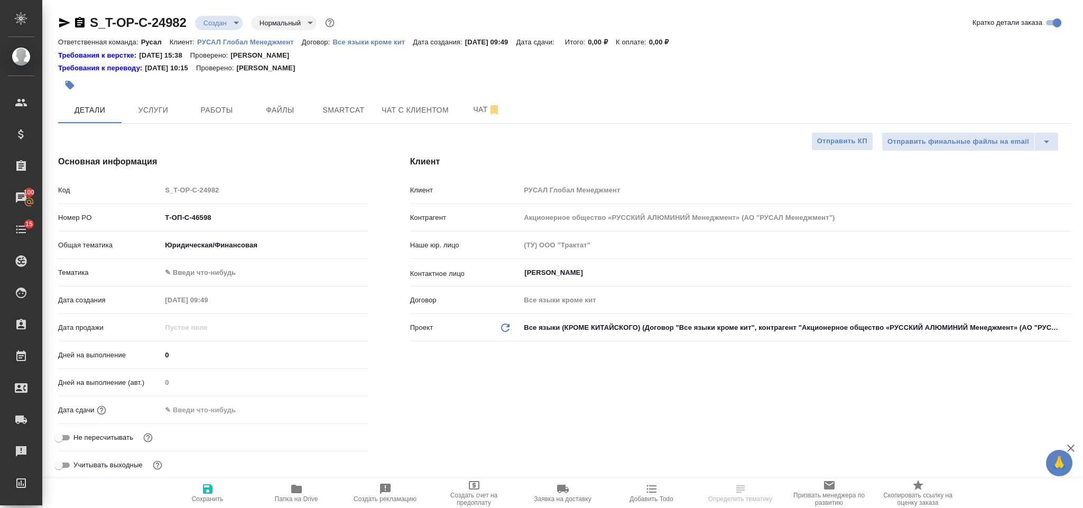
click at [236, 269] on body "🙏 .cls-1 fill:#fff; AWATERA [PERSON_NAME] Спецификации Заказы 100 Чаты 15 Todo …" at bounding box center [541, 254] width 1083 height 508
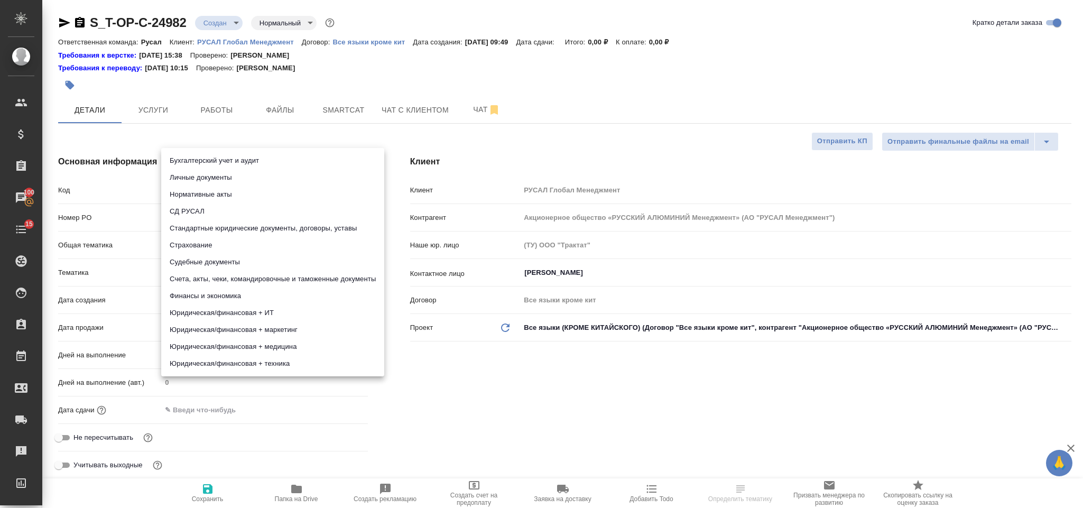
click at [259, 277] on li "Счета, акты, чеки, командировочные и таможенные документы" at bounding box center [272, 278] width 223 height 17
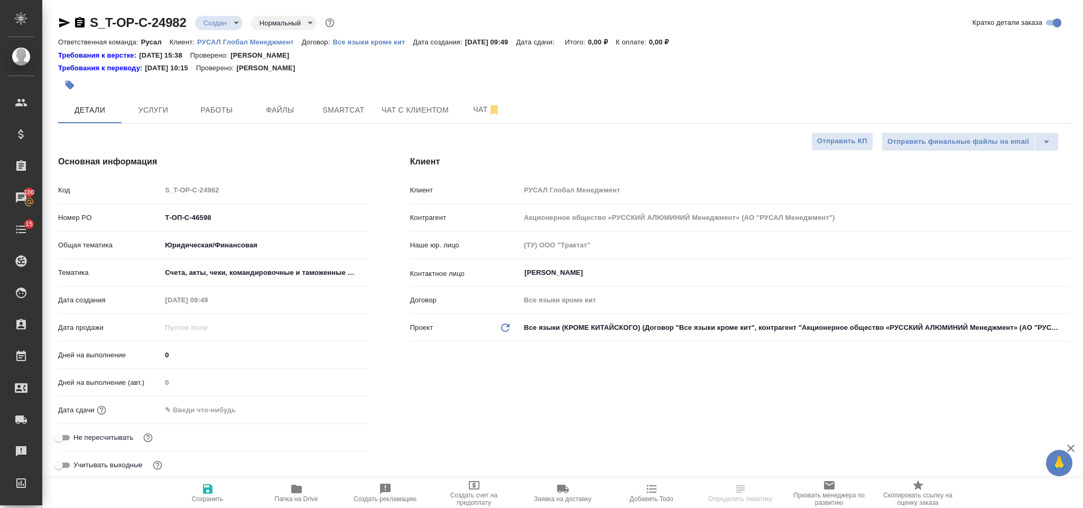
click at [236, 277] on body "🙏 .cls-1 fill:#fff; AWATERA [PERSON_NAME] Спецификации Заказы 100 Чаты 15 Todo …" at bounding box center [541, 254] width 1083 height 508
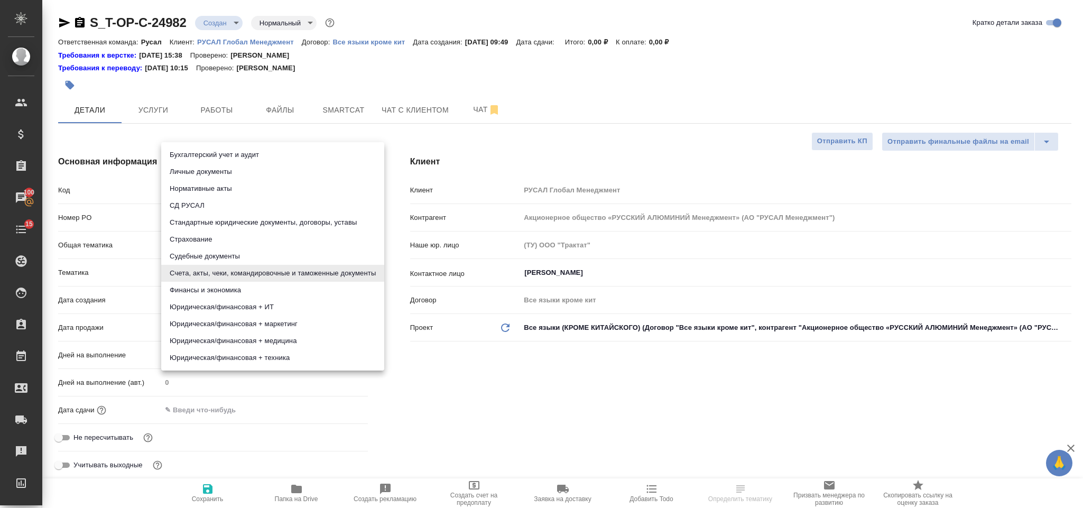
click at [251, 221] on li "Стандартные юридические документы, договоры, уставы" at bounding box center [272, 222] width 223 height 17
type input "5f647205b73bc97568ca66bf"
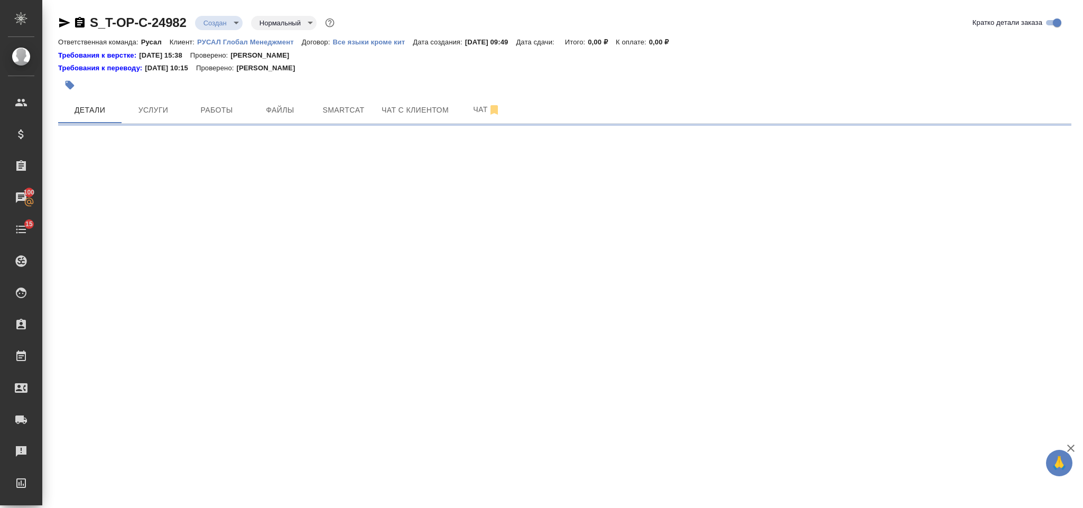
select select "RU"
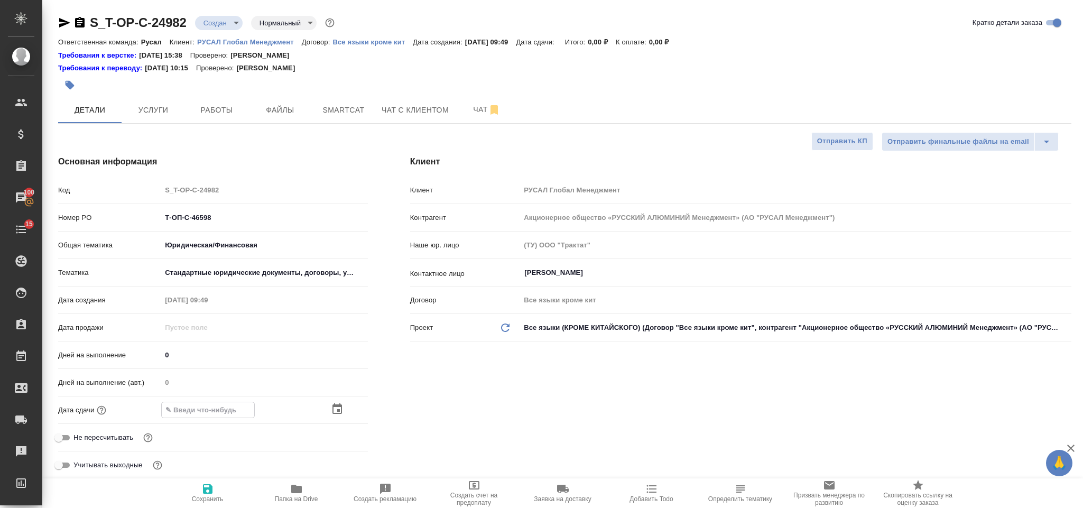
type textarea "x"
click at [337, 413] on icon "button" at bounding box center [337, 409] width 13 height 13
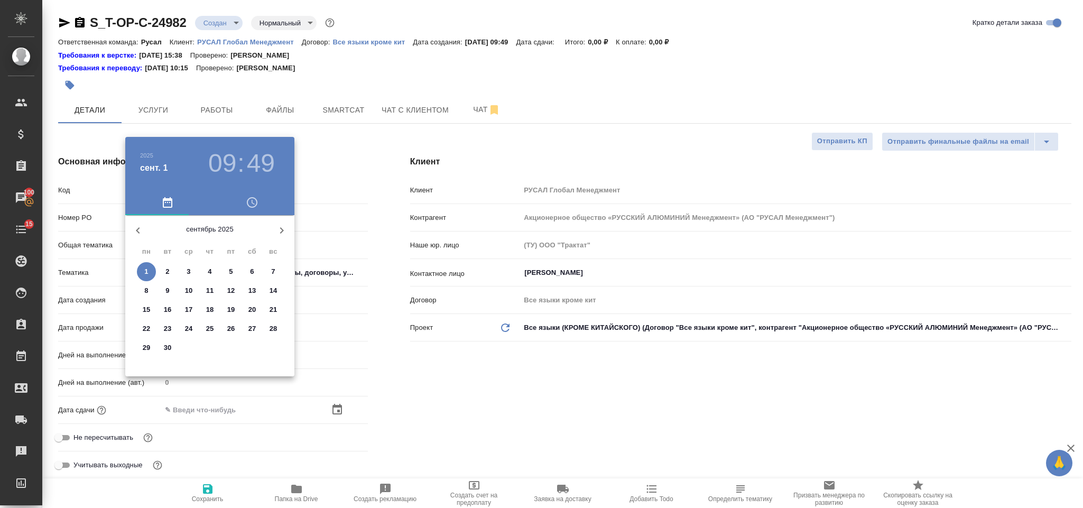
click at [151, 270] on span "1" at bounding box center [146, 271] width 19 height 11
type input "[DATE] 09:49"
type textarea "x"
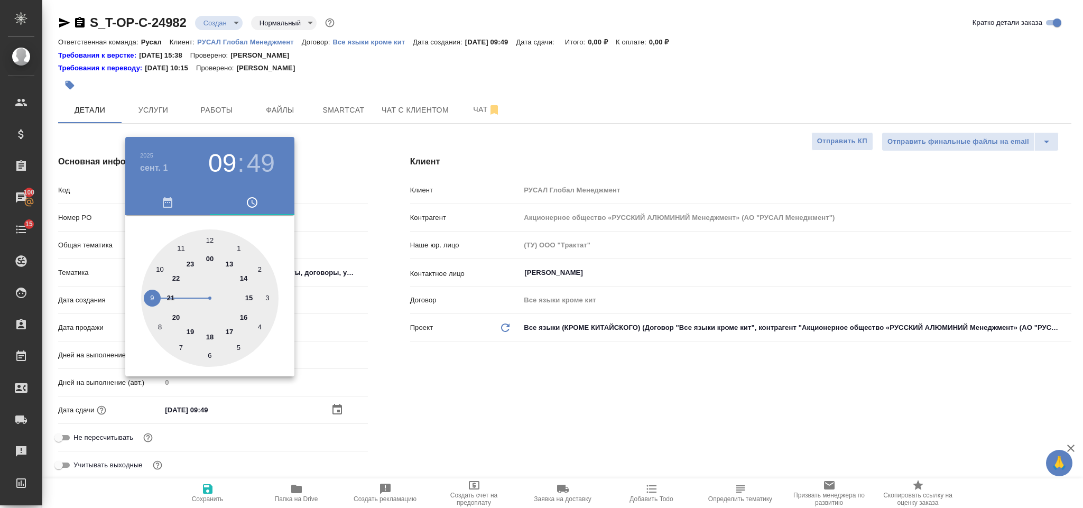
click at [230, 330] on div at bounding box center [209, 297] width 137 height 137
type input "[DATE] 17:49"
type textarea "x"
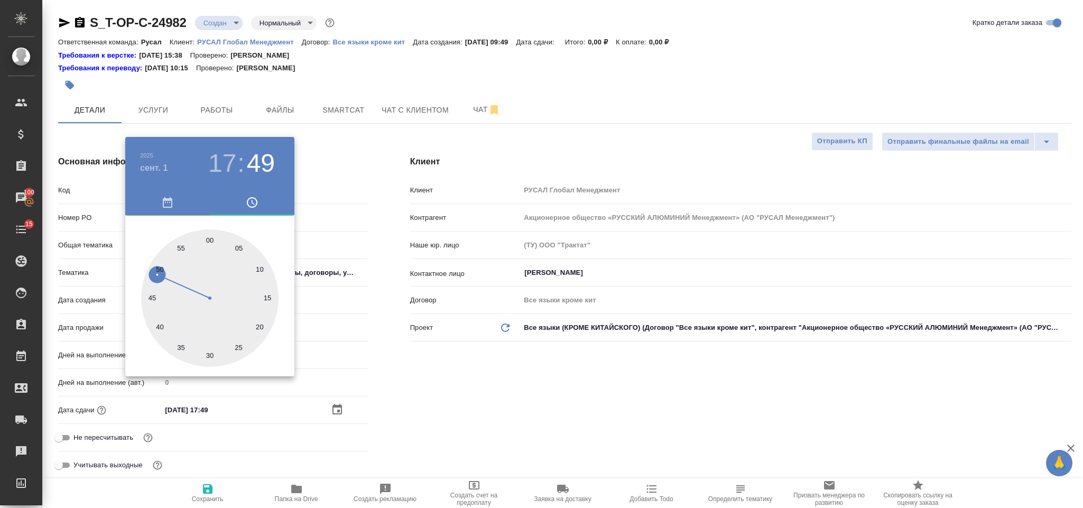
click at [222, 165] on h3 "17" at bounding box center [222, 163] width 28 height 30
click at [242, 315] on div at bounding box center [209, 297] width 137 height 137
type input "[DATE] 16:49"
type textarea "x"
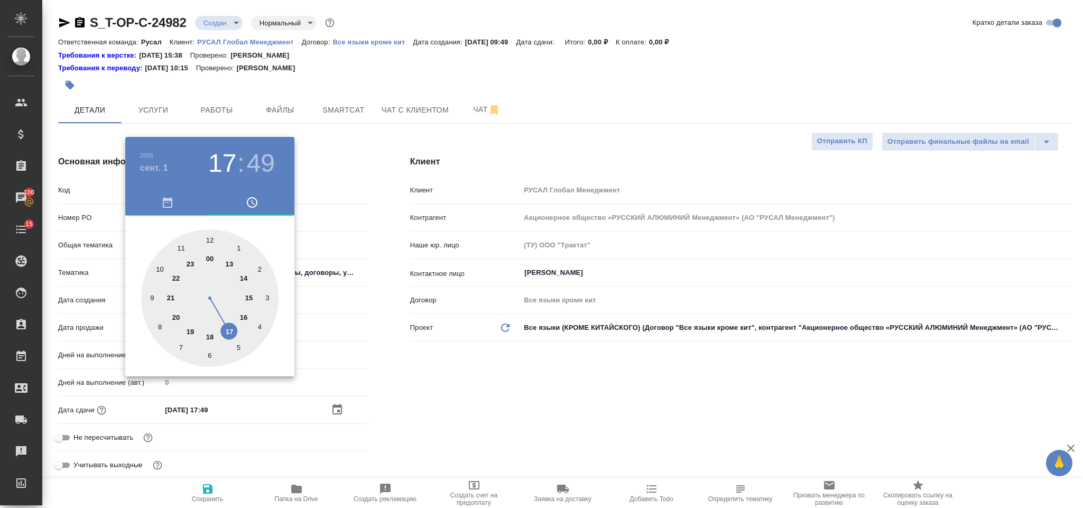
type textarea "x"
click at [210, 353] on div at bounding box center [209, 297] width 137 height 137
type input "[DATE] 16:30"
type textarea "x"
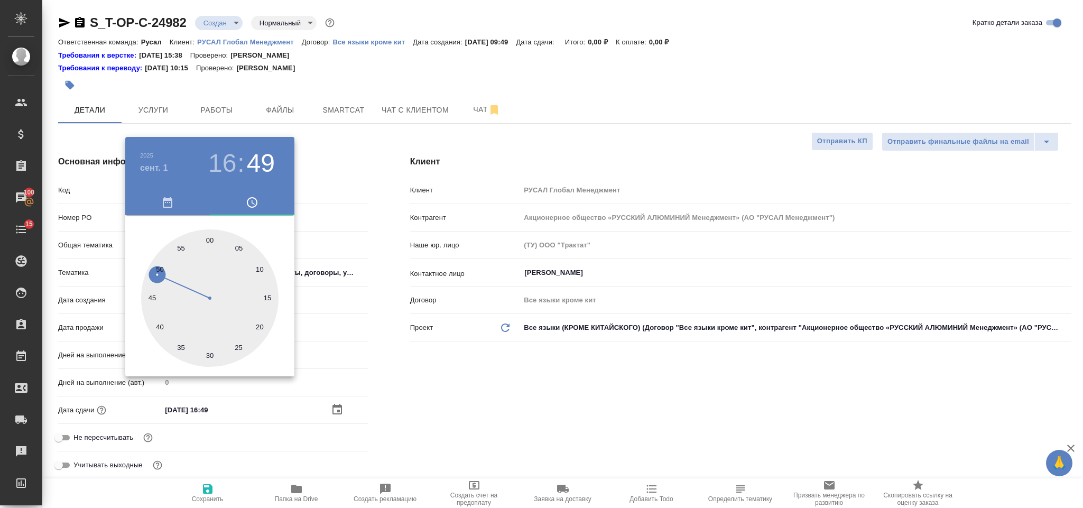
type textarea "x"
click at [399, 371] on div at bounding box center [541, 254] width 1083 height 508
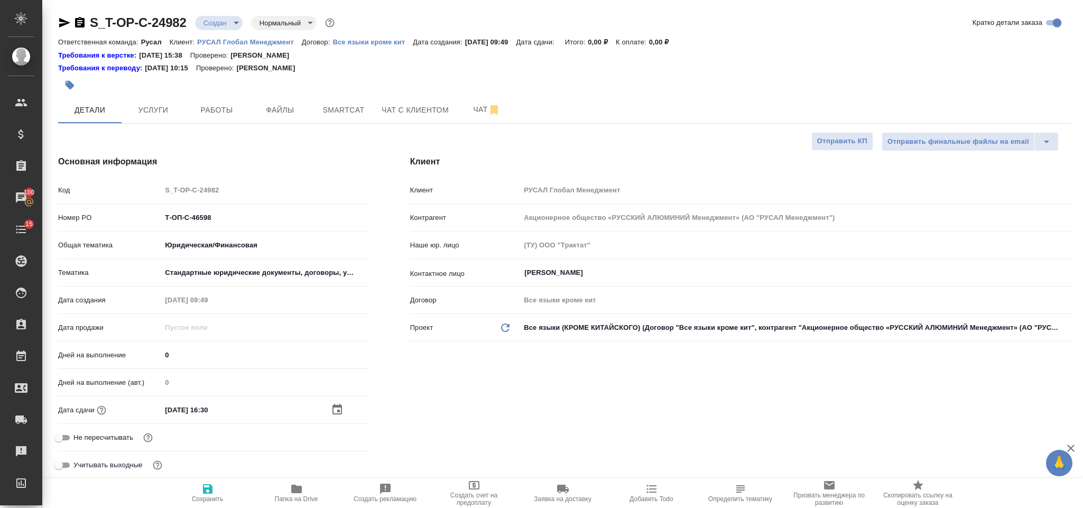
click at [216, 477] on div "Учитывать выходные" at bounding box center [213, 468] width 310 height 27
click at [212, 484] on icon "button" at bounding box center [207, 488] width 13 height 13
type textarea "x"
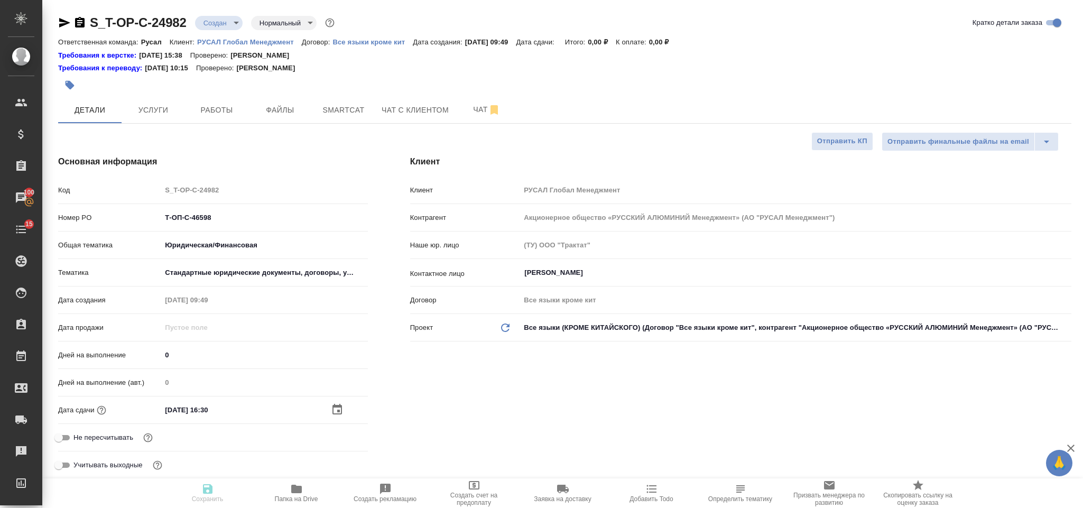
type textarea "x"
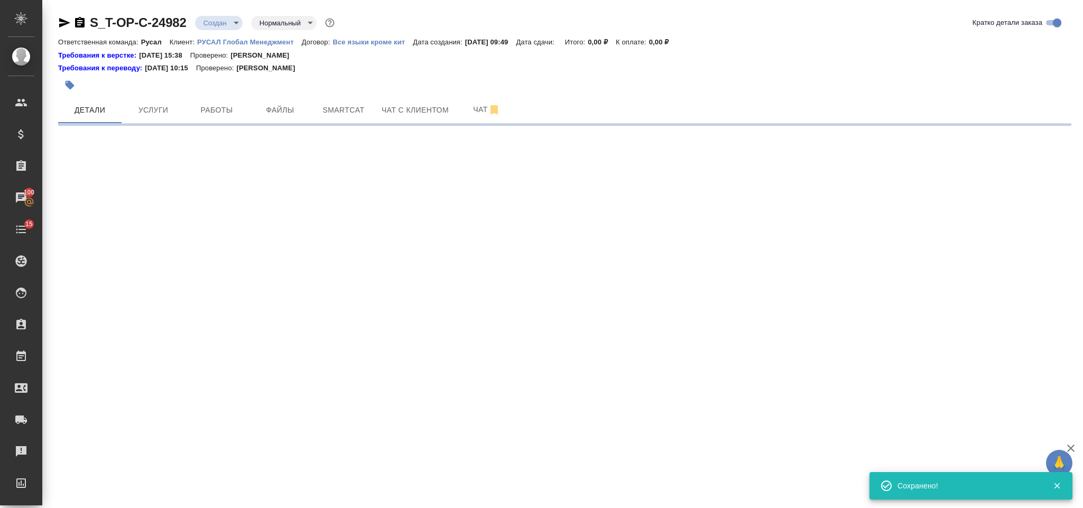
select select "RU"
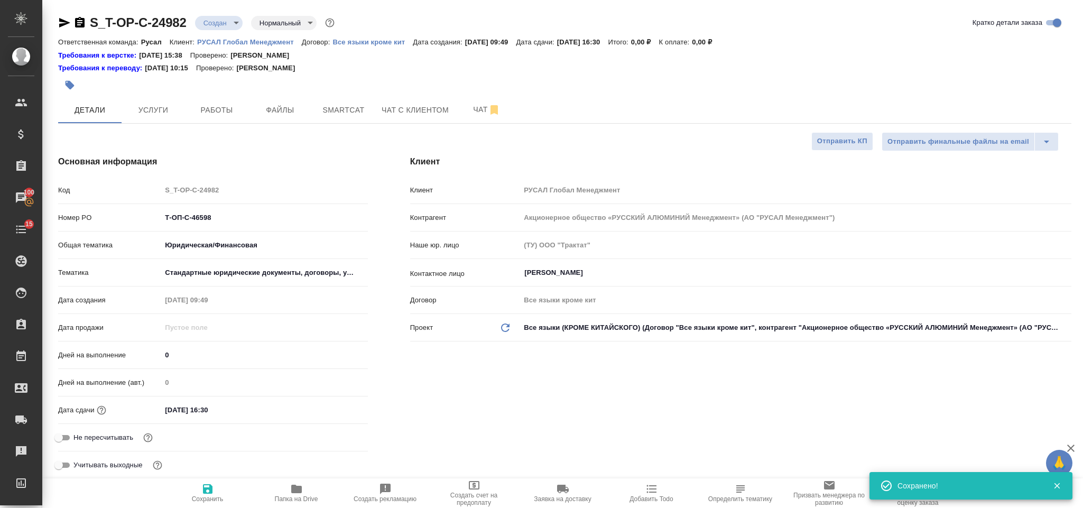
type textarea "x"
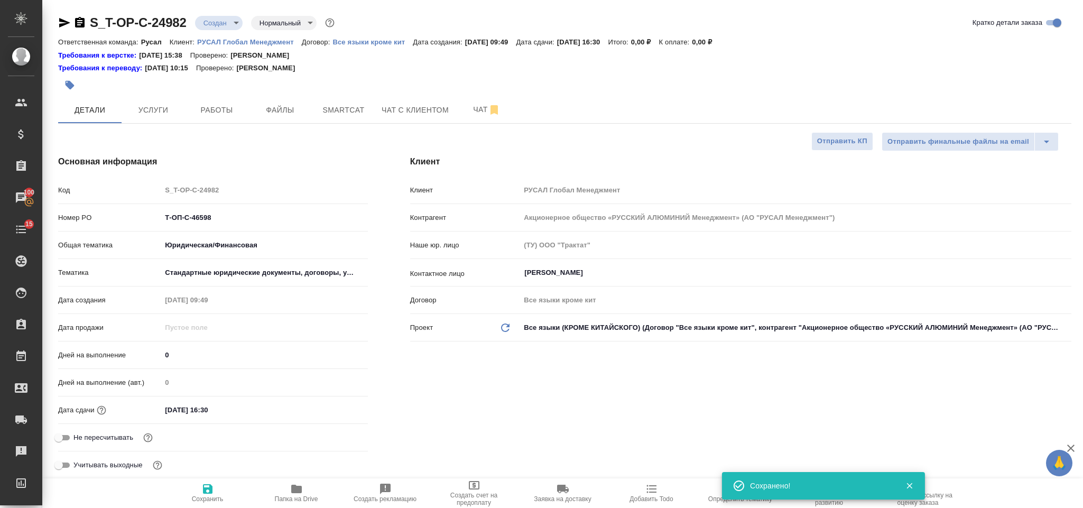
click at [303, 493] on span "Папка на Drive" at bounding box center [296, 492] width 76 height 20
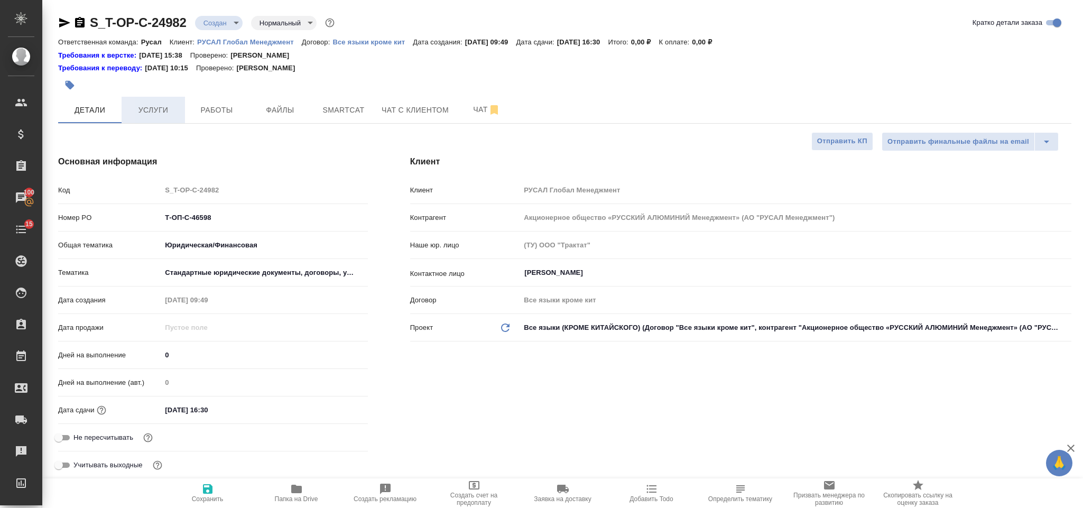
click at [160, 105] on span "Услуги" at bounding box center [153, 110] width 51 height 13
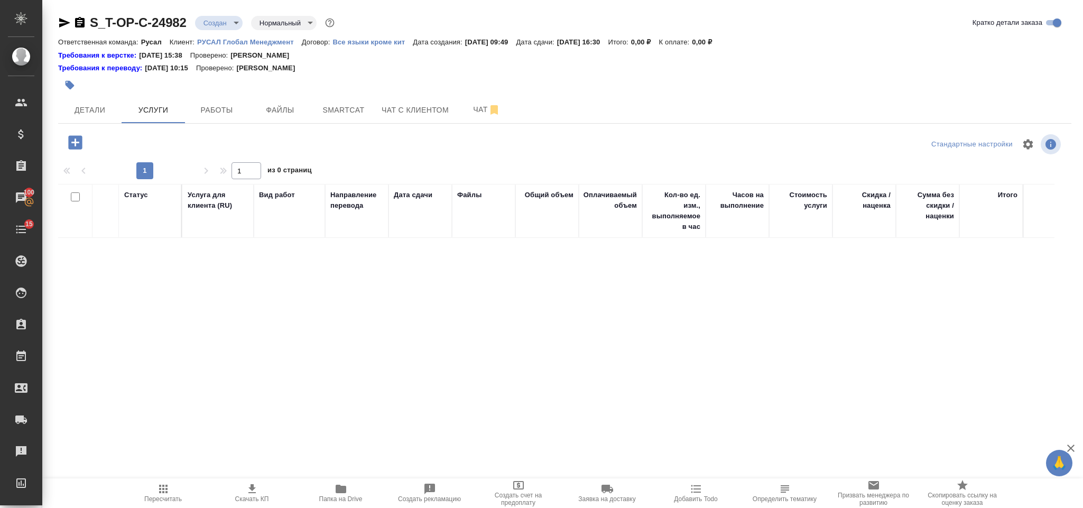
click at [76, 142] on icon "button" at bounding box center [75, 142] width 18 height 18
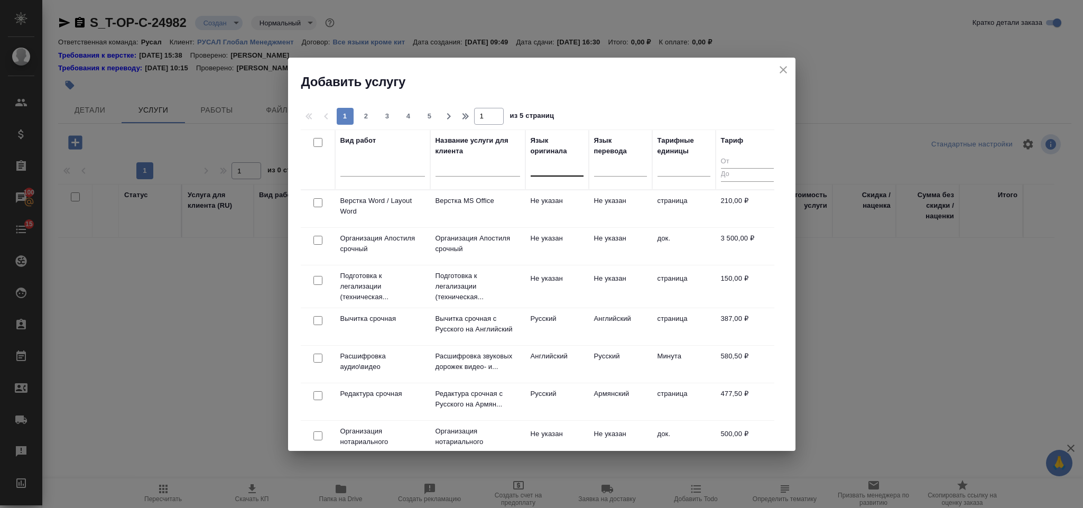
click at [555, 164] on div at bounding box center [556, 165] width 53 height 15
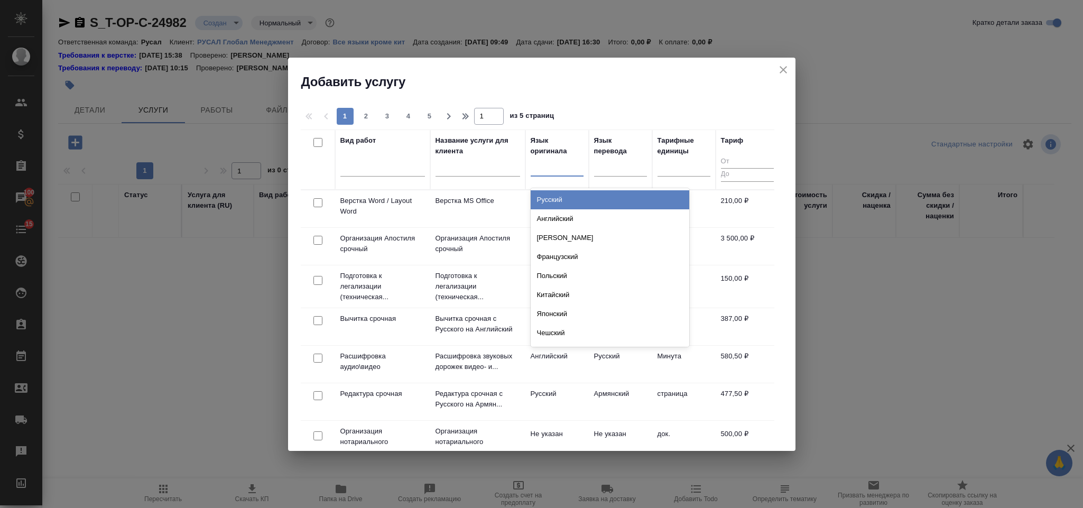
click at [592, 200] on div "Русский" at bounding box center [609, 199] width 158 height 19
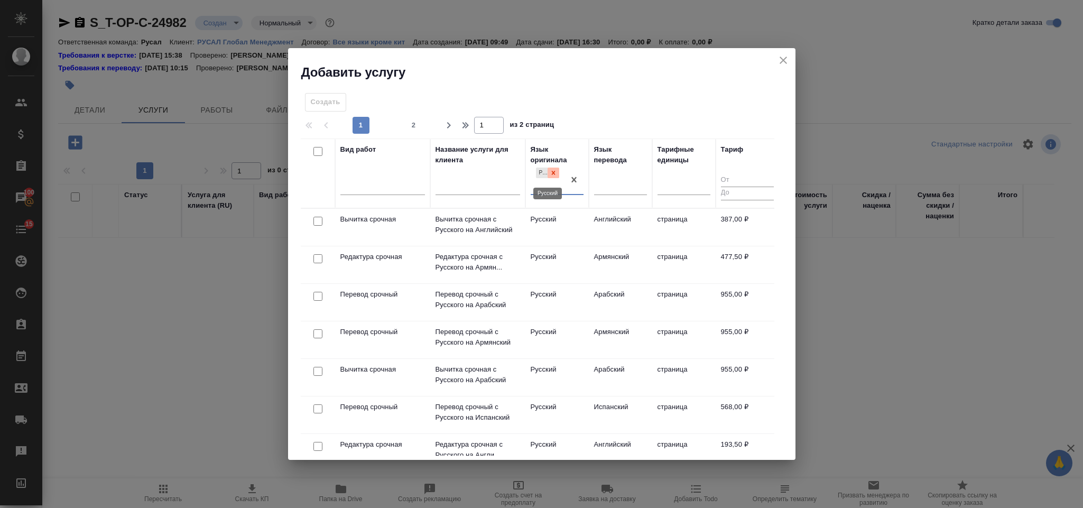
click at [555, 173] on icon at bounding box center [552, 172] width 7 height 7
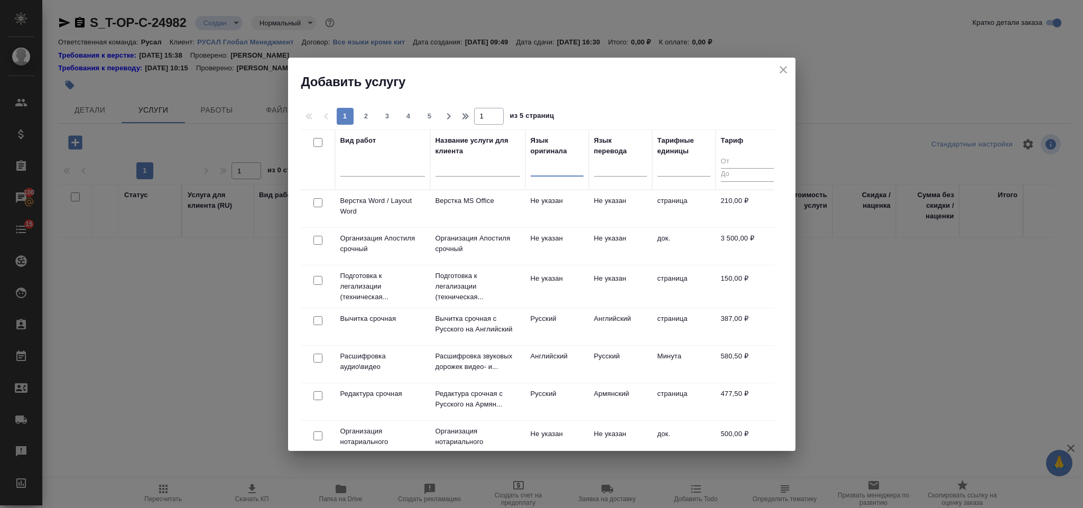
click at [549, 166] on div at bounding box center [556, 165] width 53 height 15
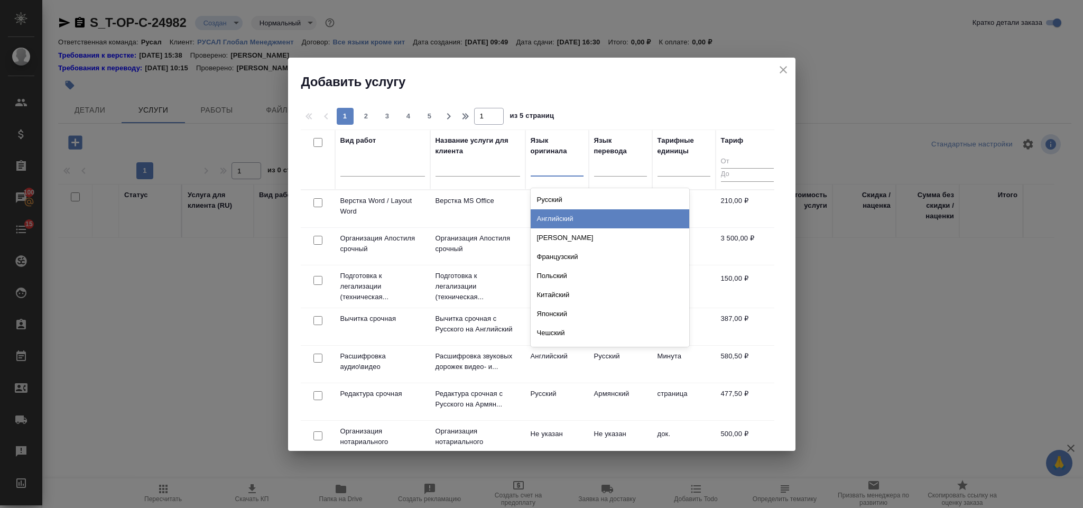
click at [586, 216] on div "Английский" at bounding box center [609, 218] width 158 height 19
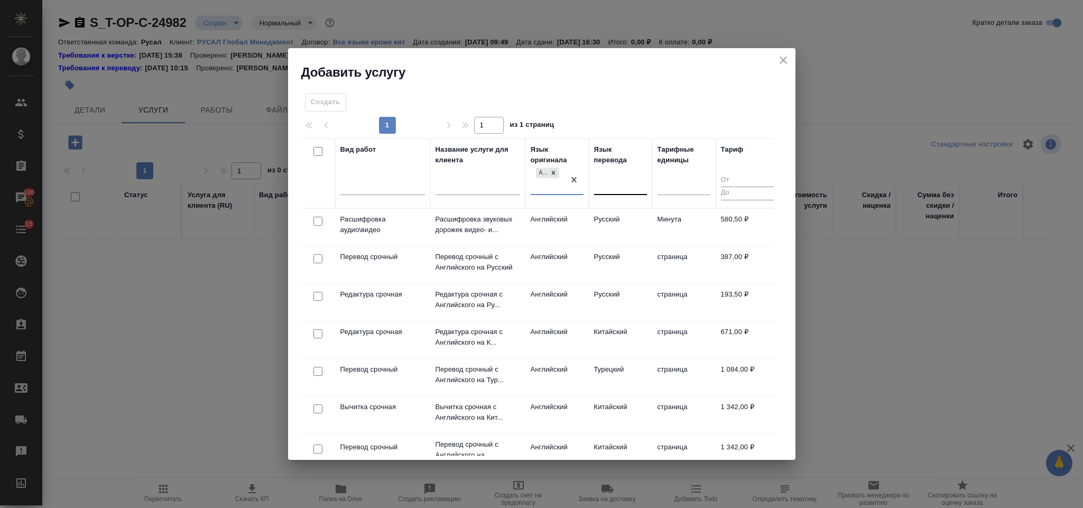
click at [604, 175] on div at bounding box center [620, 185] width 53 height 20
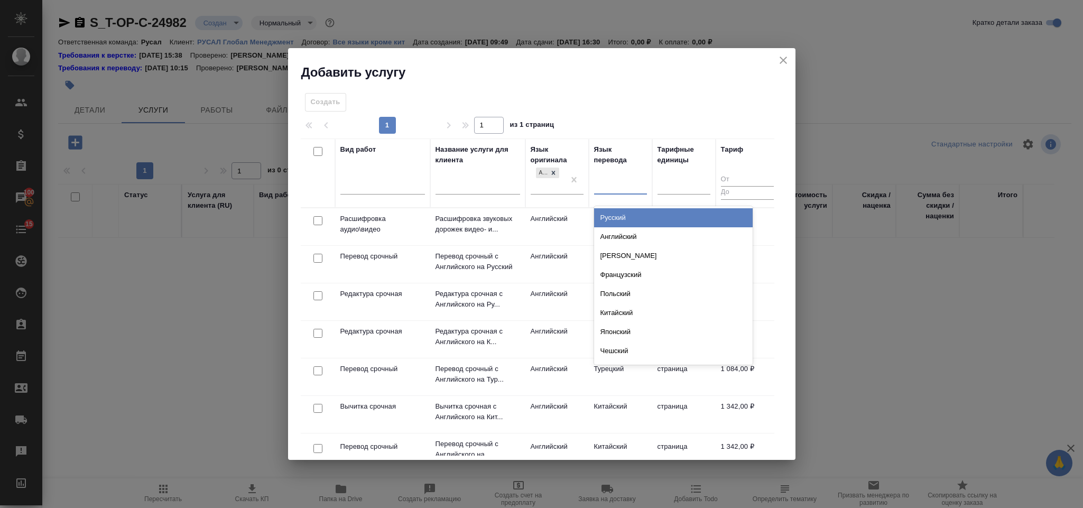
click at [623, 218] on div "Русский" at bounding box center [673, 217] width 158 height 19
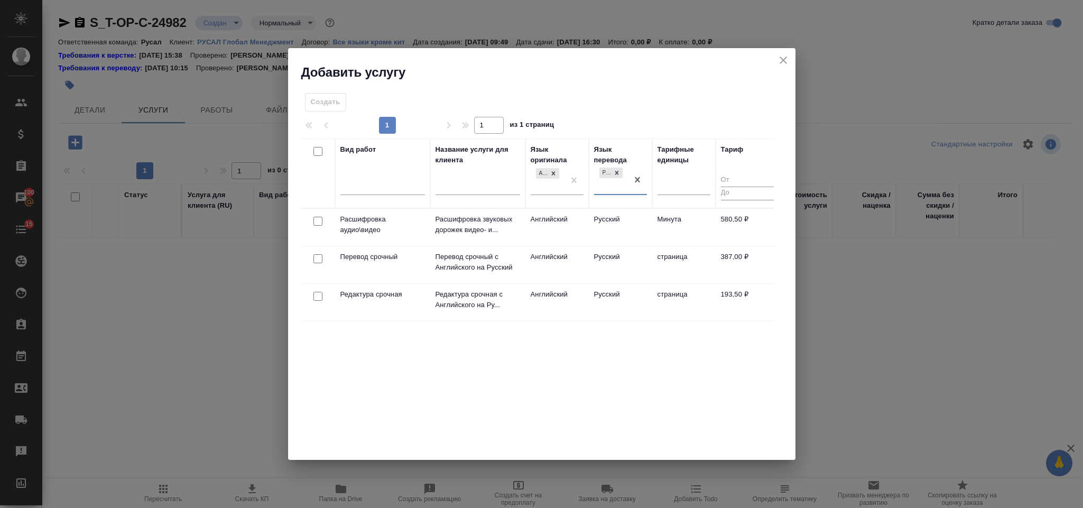
click at [315, 262] on input "checkbox" at bounding box center [317, 258] width 9 height 9
checkbox input "true"
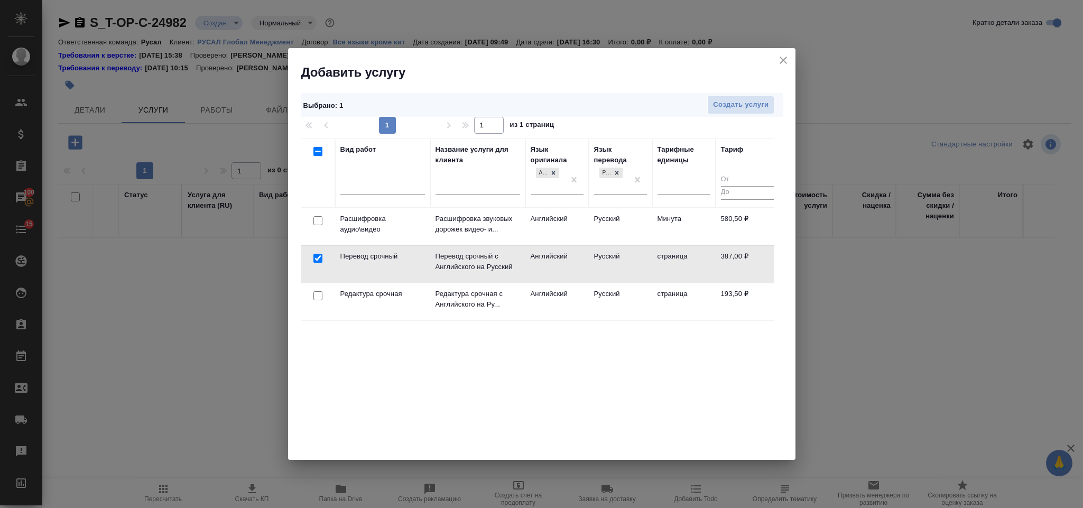
click at [317, 295] on input "checkbox" at bounding box center [317, 295] width 9 height 9
checkbox input "true"
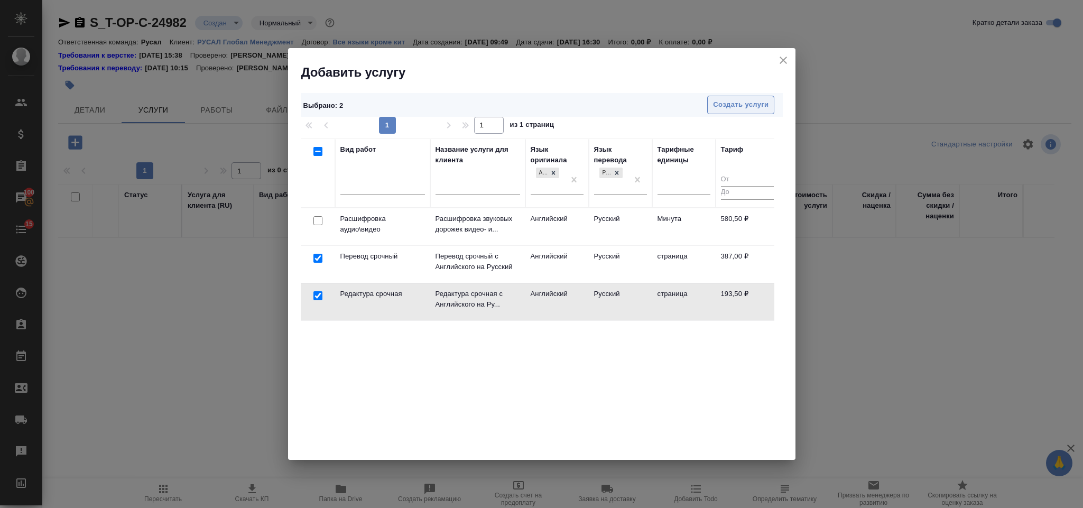
click at [758, 99] on span "Создать услуги" at bounding box center [740, 105] width 55 height 12
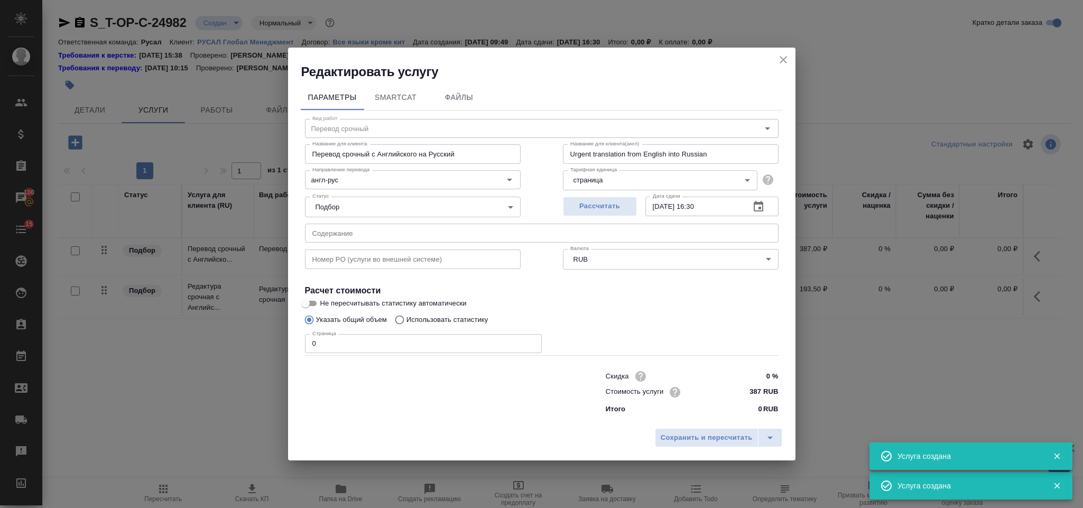
type input "Перевод срочный"
type input "Перевод срочный с Английского на Русский"
type input "Urgent translation from English into Russian"
type input "387 RUB"
click at [422, 233] on input "text" at bounding box center [541, 232] width 473 height 19
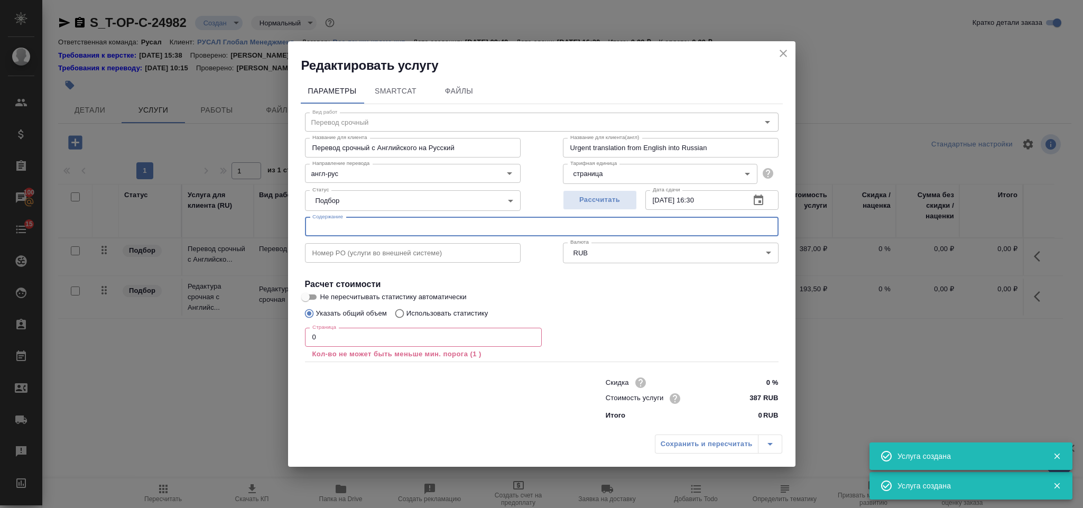
paste input "замечания Lonjing_20250901"
type input "замечания Lonjing_20250901"
click at [367, 340] on input "0" at bounding box center [423, 337] width 237 height 19
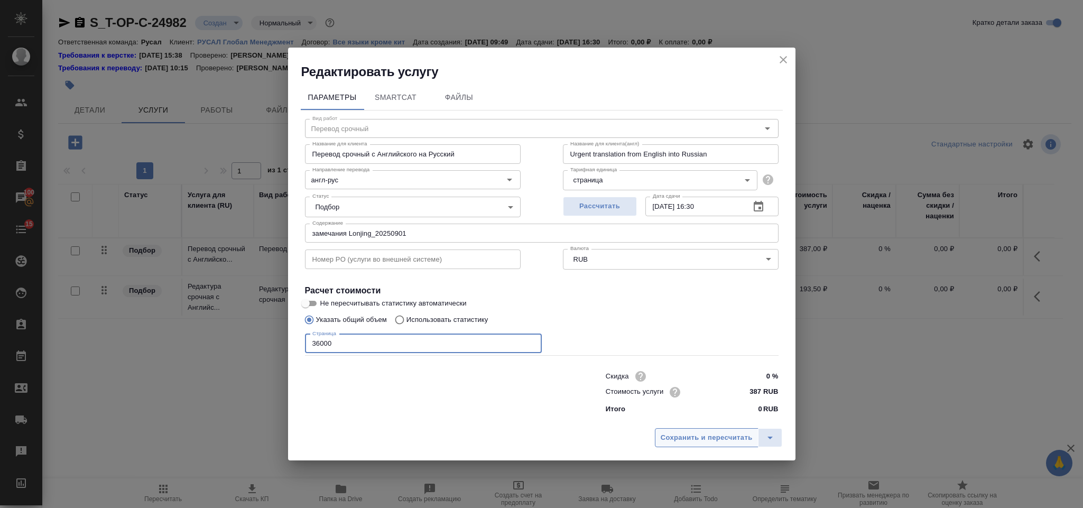
type input "36000"
click at [672, 445] on button "Сохранить и пересчитать" at bounding box center [707, 437] width 104 height 19
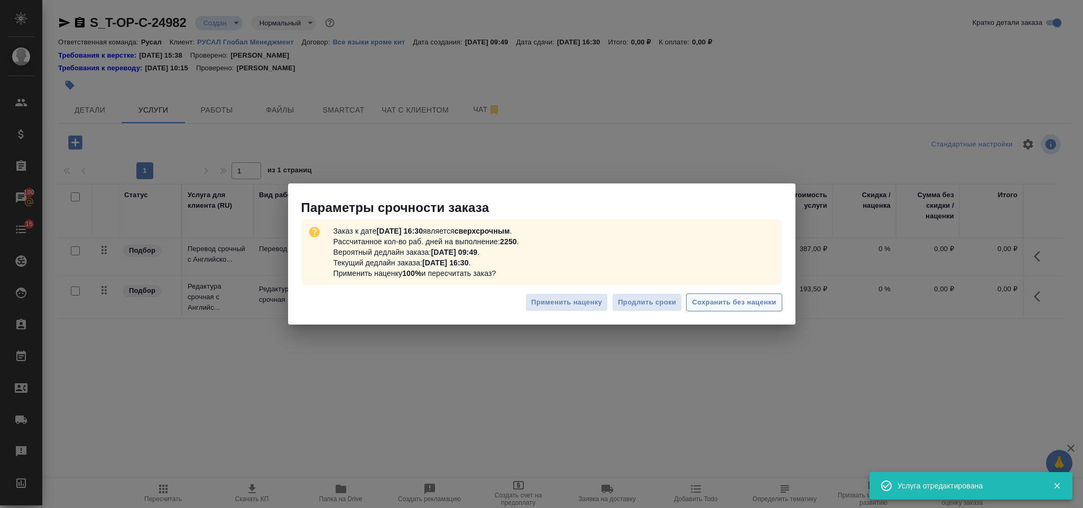
click at [723, 298] on span "Сохранить без наценки" at bounding box center [734, 302] width 84 height 12
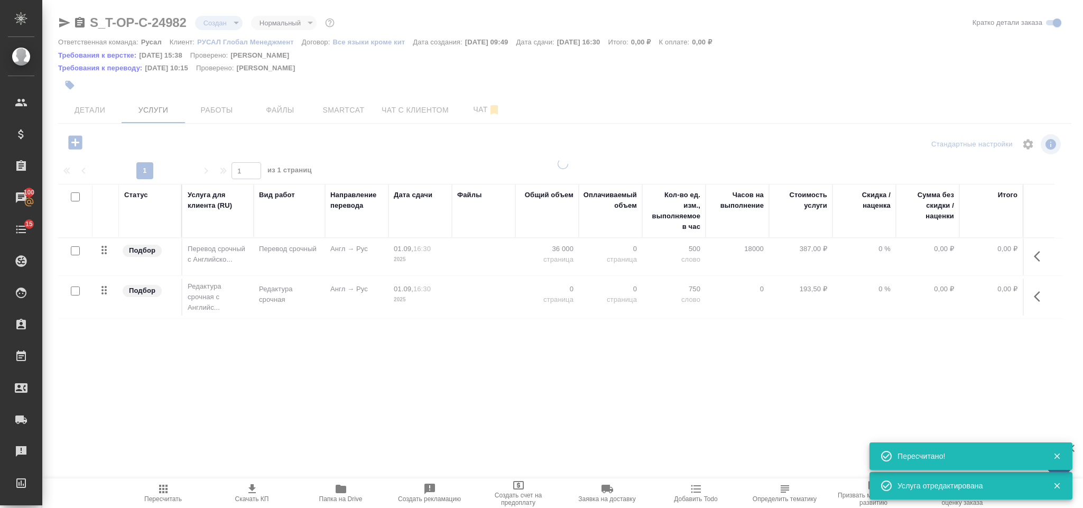
type input "urgent"
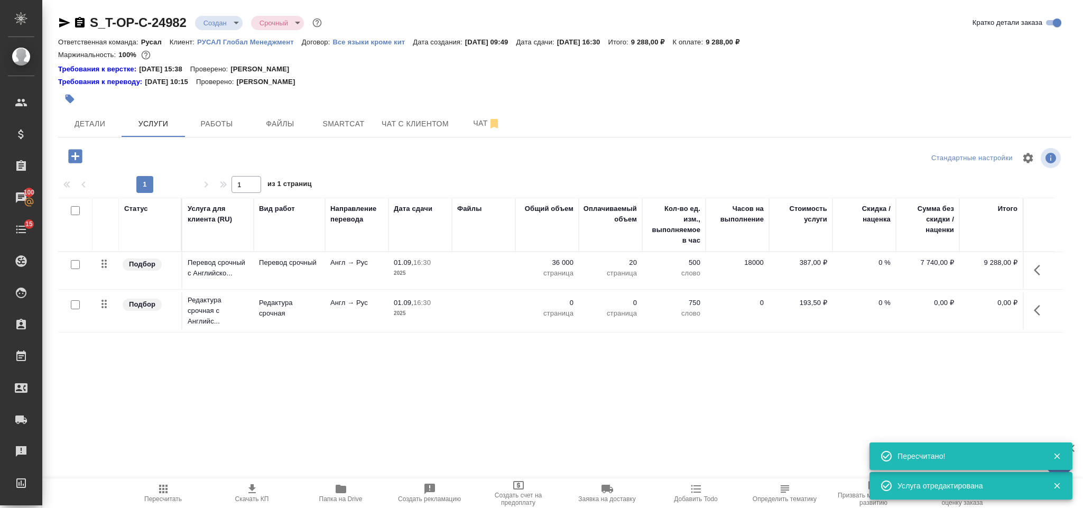
click at [1039, 309] on icon "button" at bounding box center [1039, 310] width 13 height 13
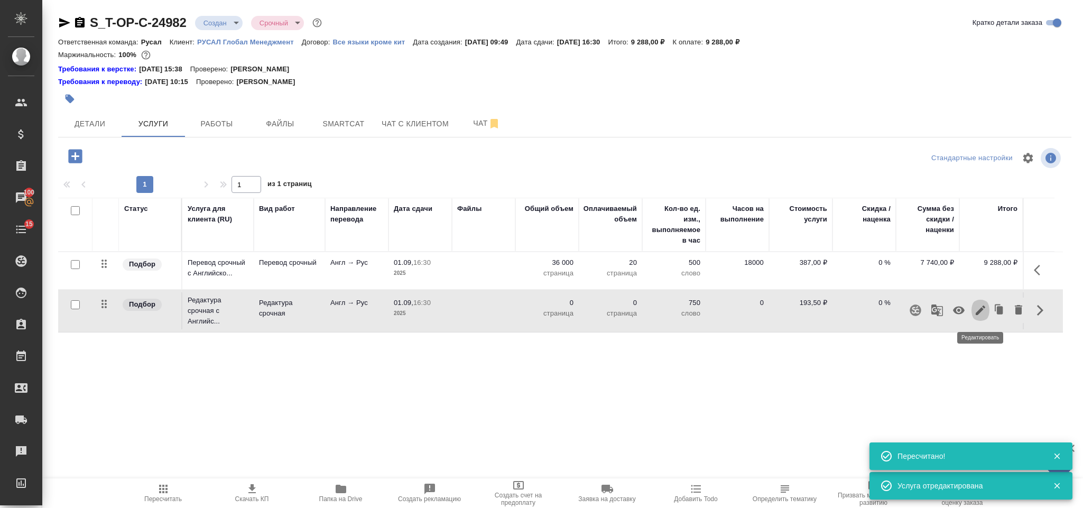
click at [978, 309] on icon "button" at bounding box center [980, 310] width 13 height 13
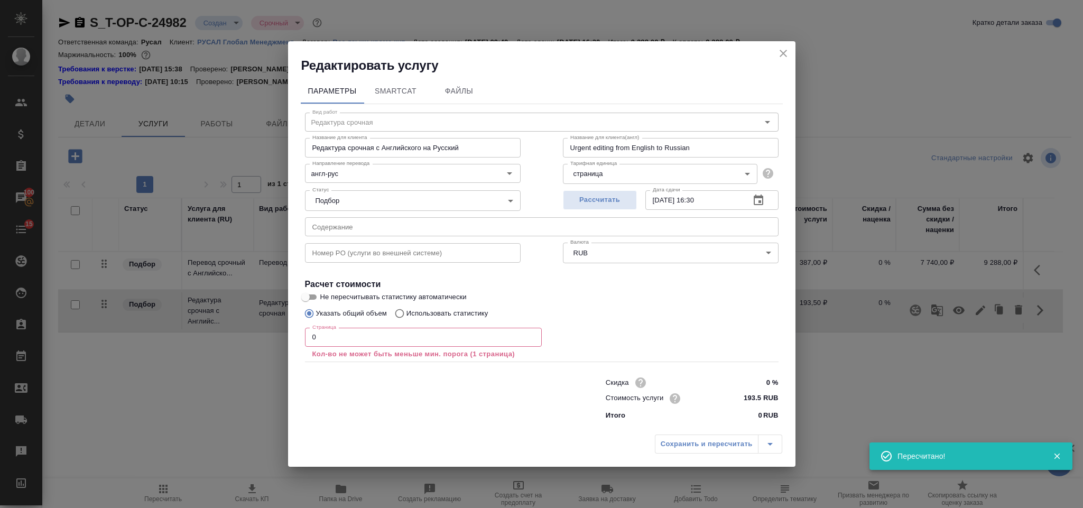
click at [349, 340] on input "0" at bounding box center [423, 337] width 237 height 19
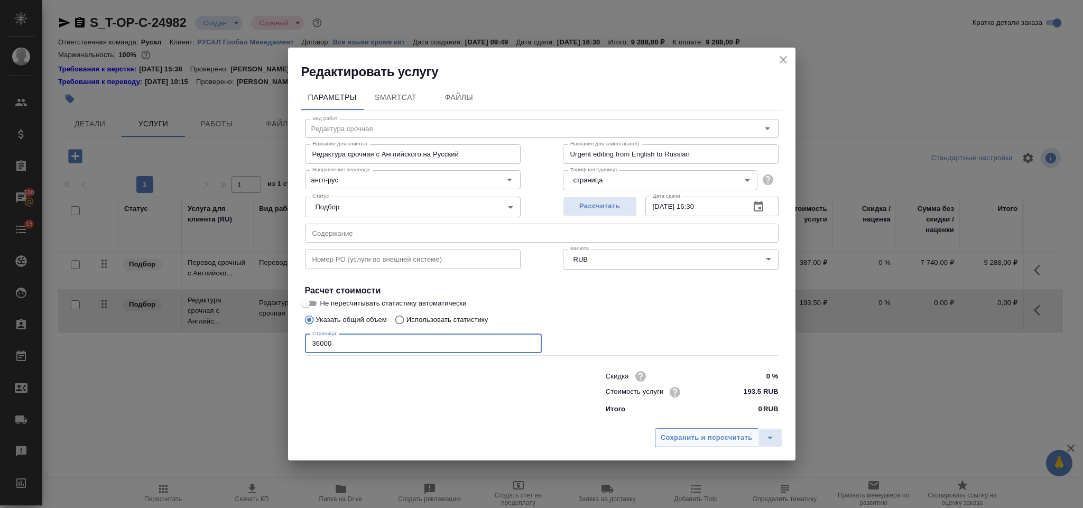
type input "36000"
click at [705, 440] on span "Сохранить и пересчитать" at bounding box center [706, 438] width 92 height 12
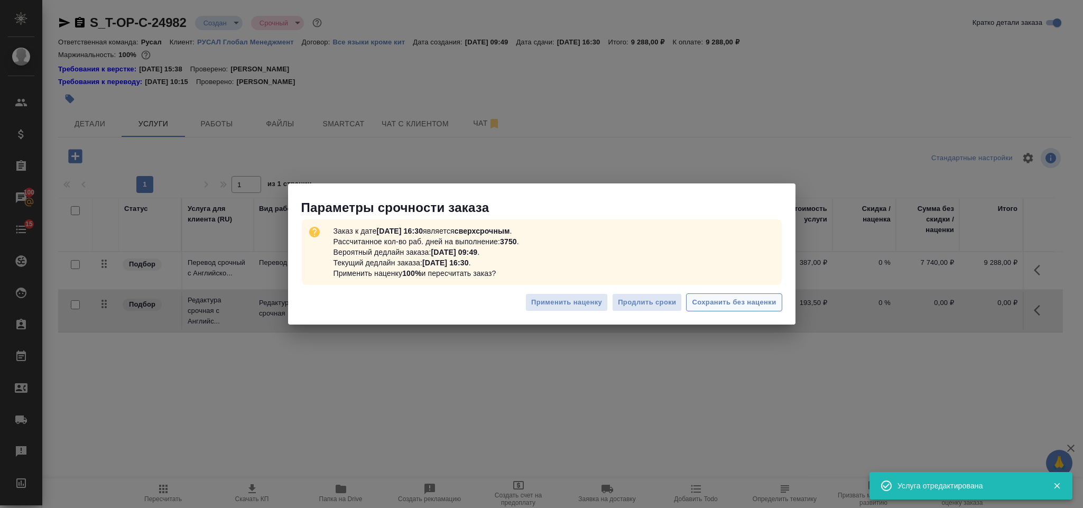
click at [721, 297] on span "Сохранить без наценки" at bounding box center [734, 302] width 84 height 12
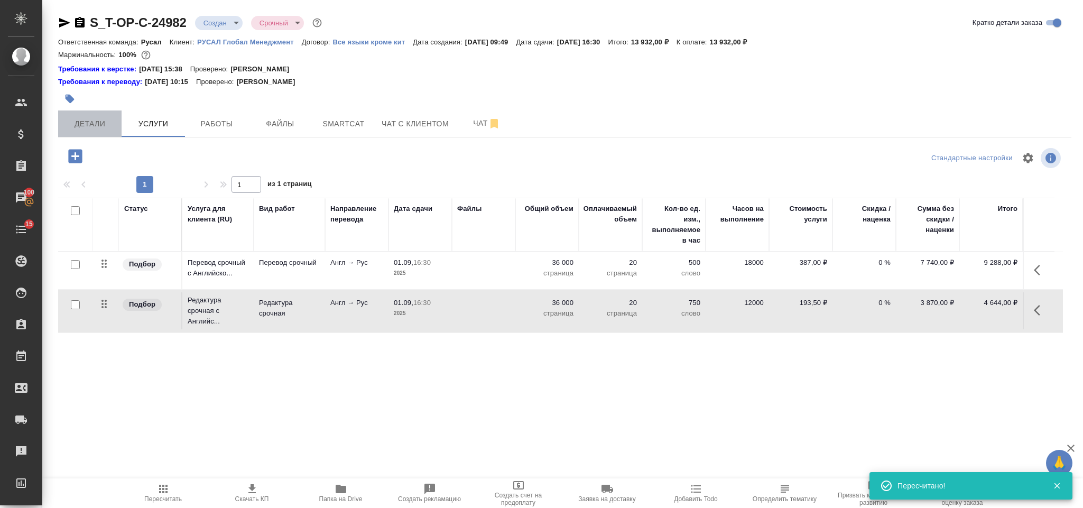
click at [111, 120] on span "Детали" at bounding box center [89, 123] width 51 height 13
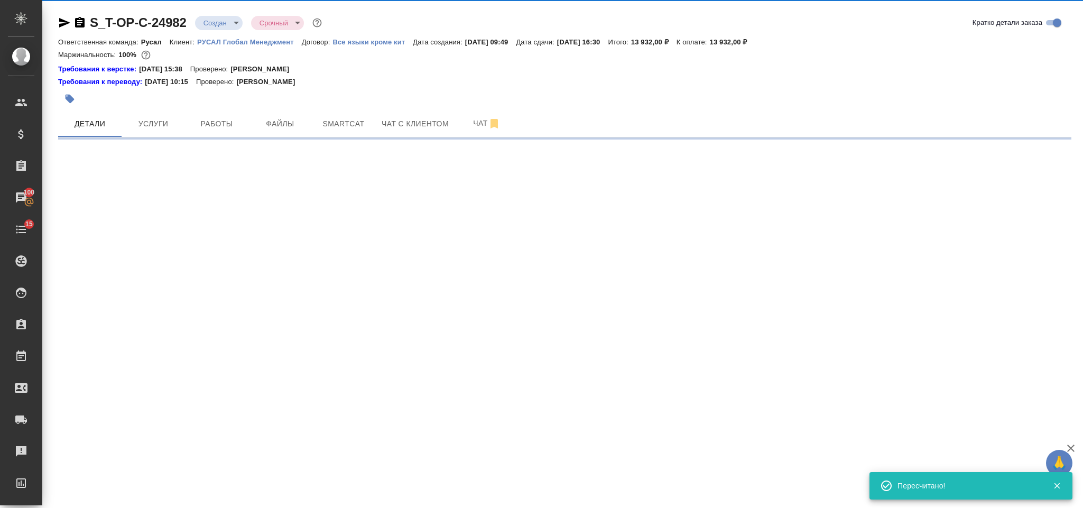
select select "RU"
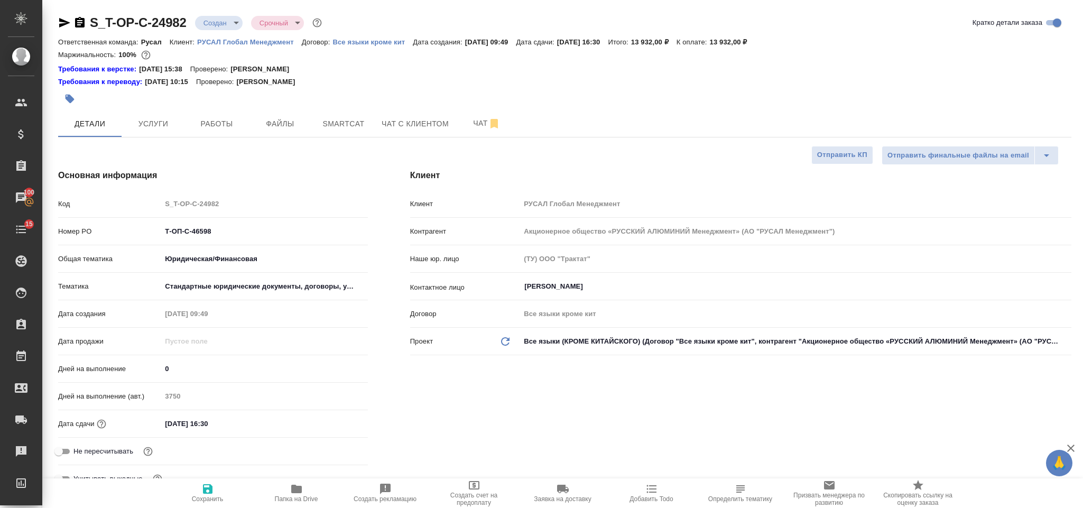
type textarea "x"
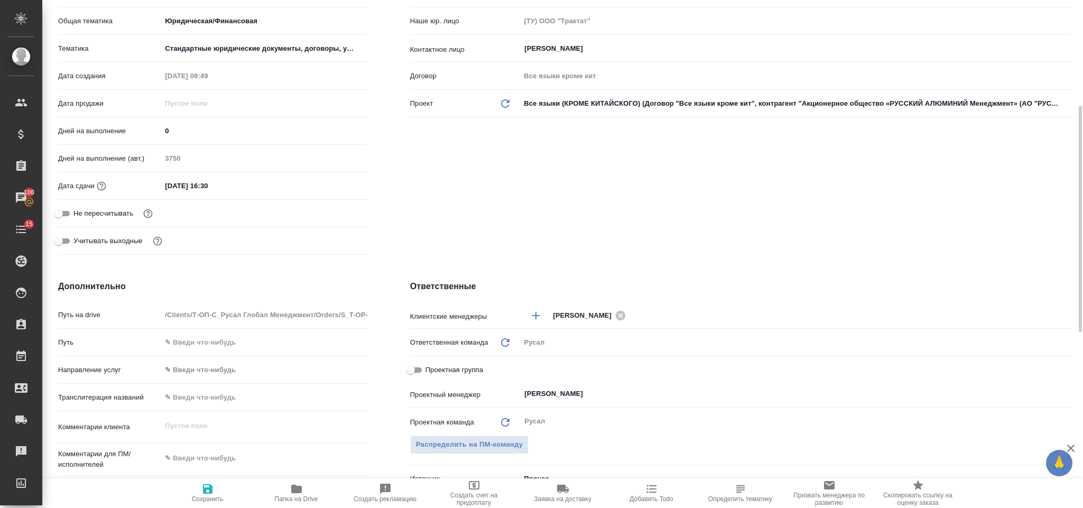
type textarea "x"
click at [246, 451] on textarea at bounding box center [264, 459] width 205 height 18
paste textarea "Комментарий по переводу: в документы на русском языке требуется перенести из ан…"
type textarea "Комментарий по переводу: в документы на русском языке требуется перенести из ан…"
type textarea "x"
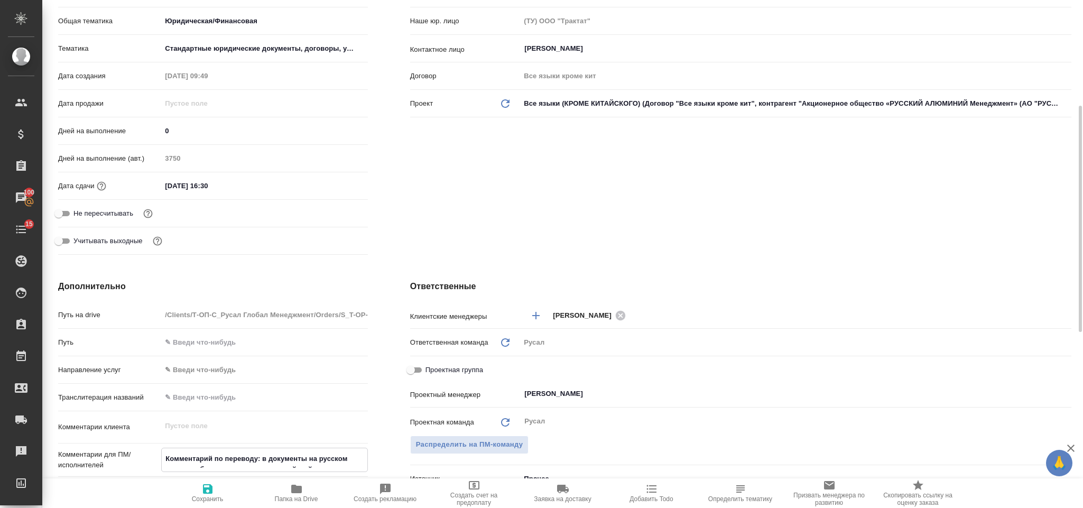
type textarea "x"
type textarea "Комментарий по переводу: в документы на русском языке требуется перенести из ан…"
type textarea "x"
click at [210, 493] on icon "button" at bounding box center [208, 489] width 10 height 10
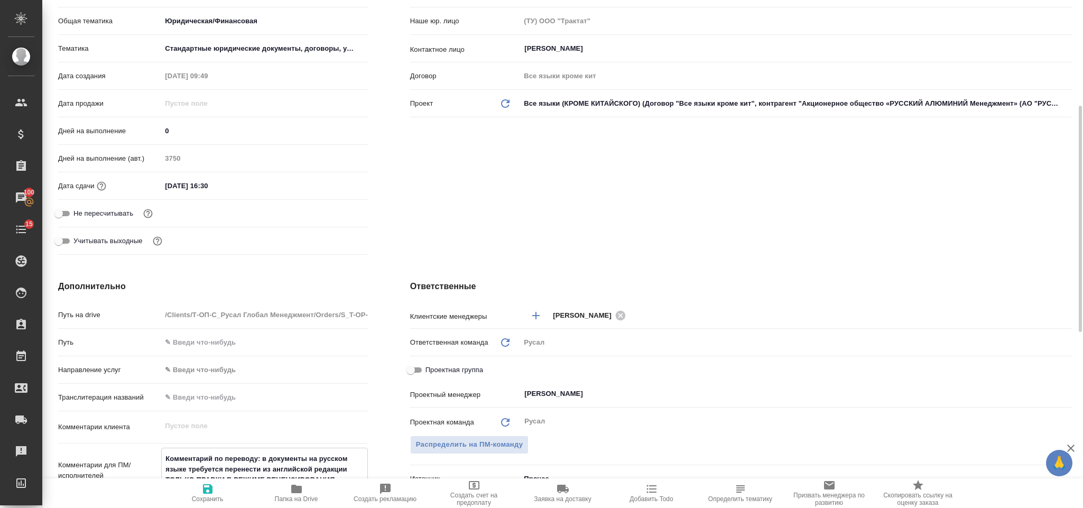
type textarea "x"
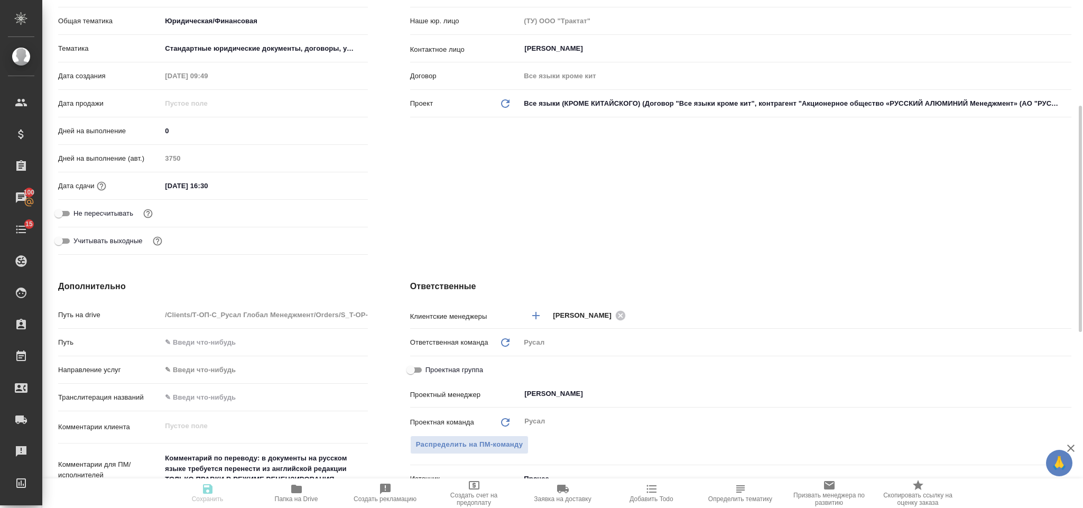
type textarea "x"
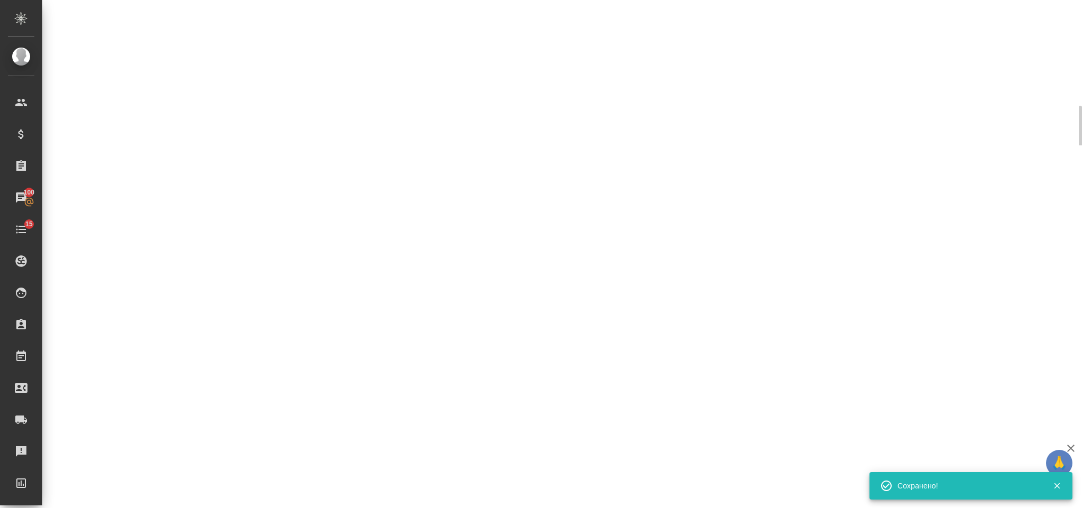
select select "RU"
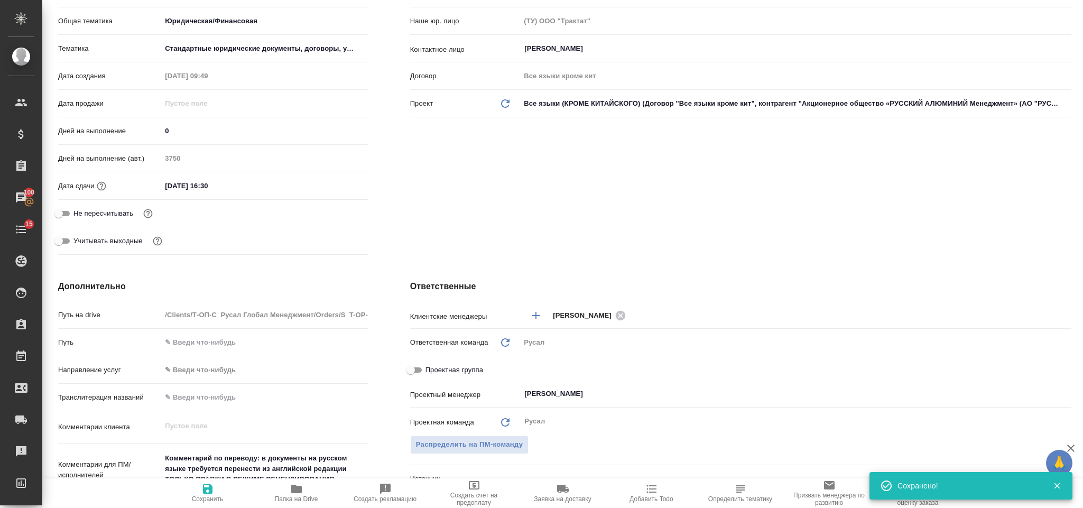
type textarea "x"
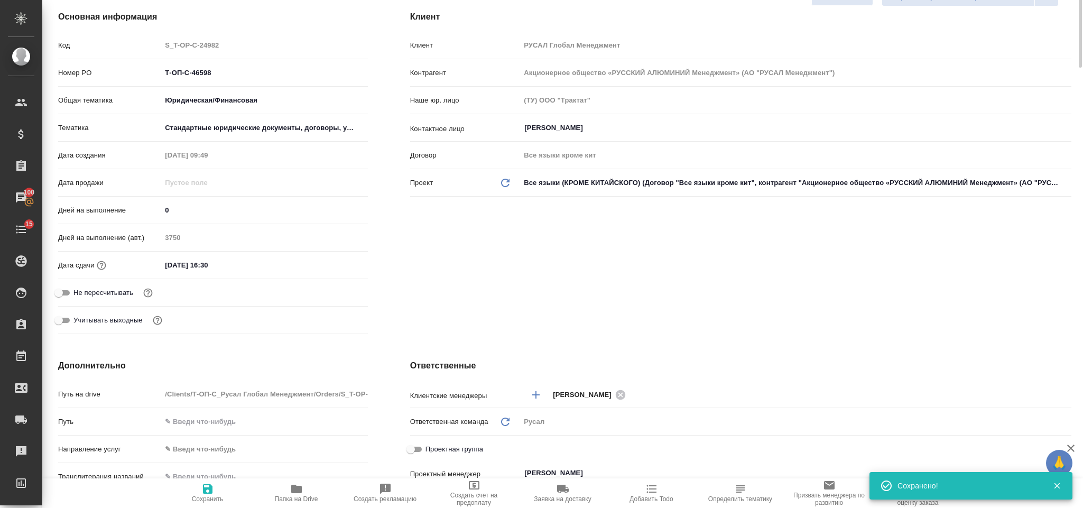
scroll to position [0, 0]
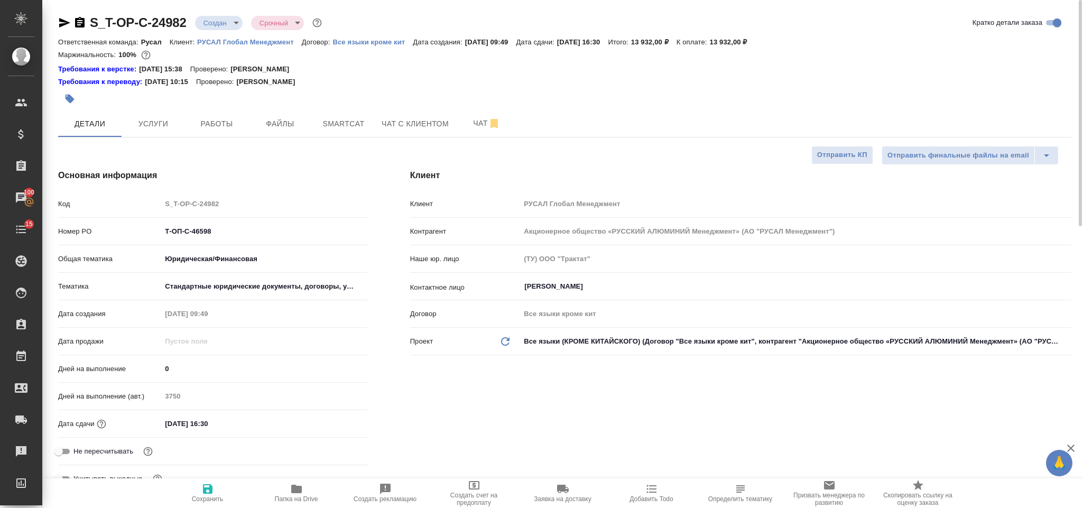
click at [65, 21] on icon "button" at bounding box center [64, 23] width 11 height 10
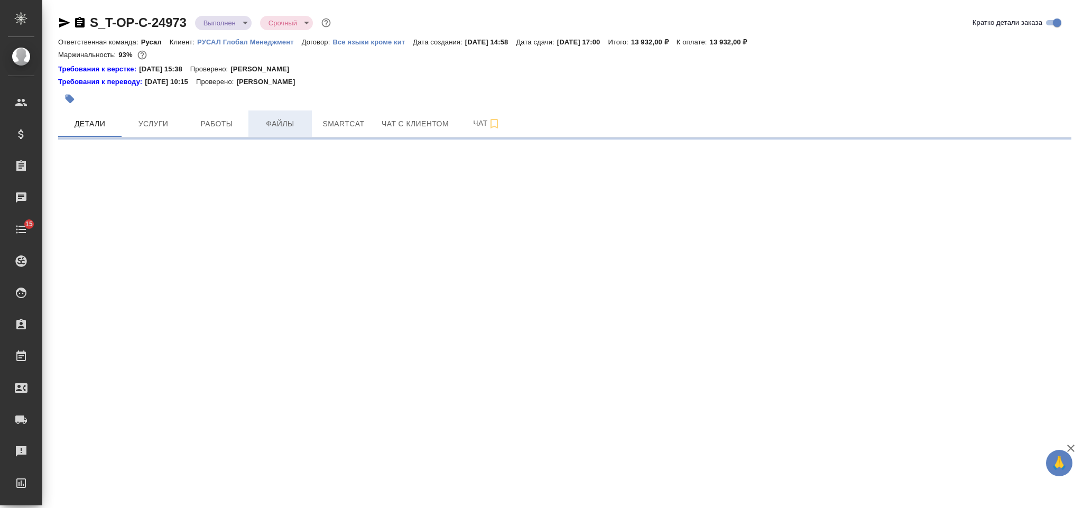
select select "RU"
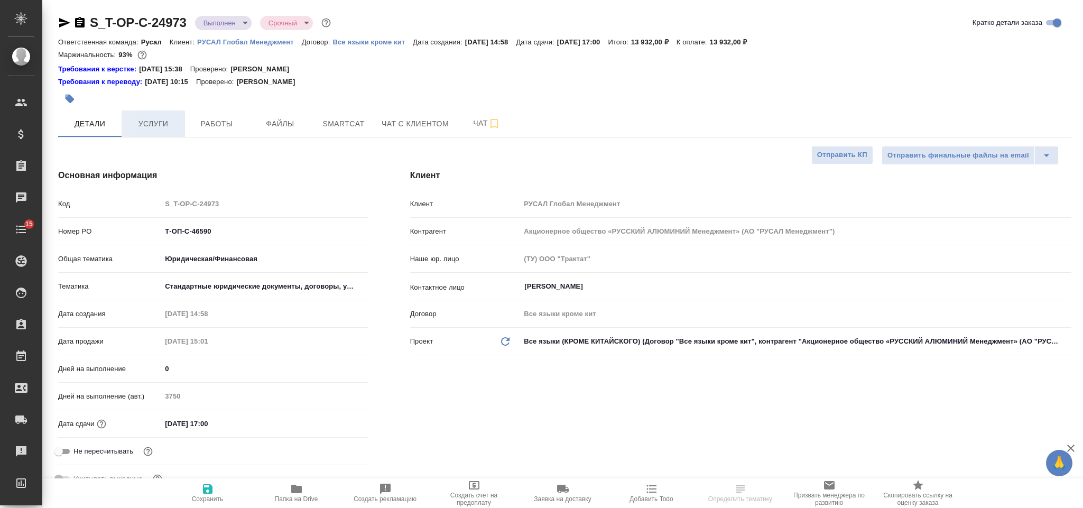
click at [162, 128] on span "Услуги" at bounding box center [153, 123] width 51 height 13
type textarea "x"
select select "RU"
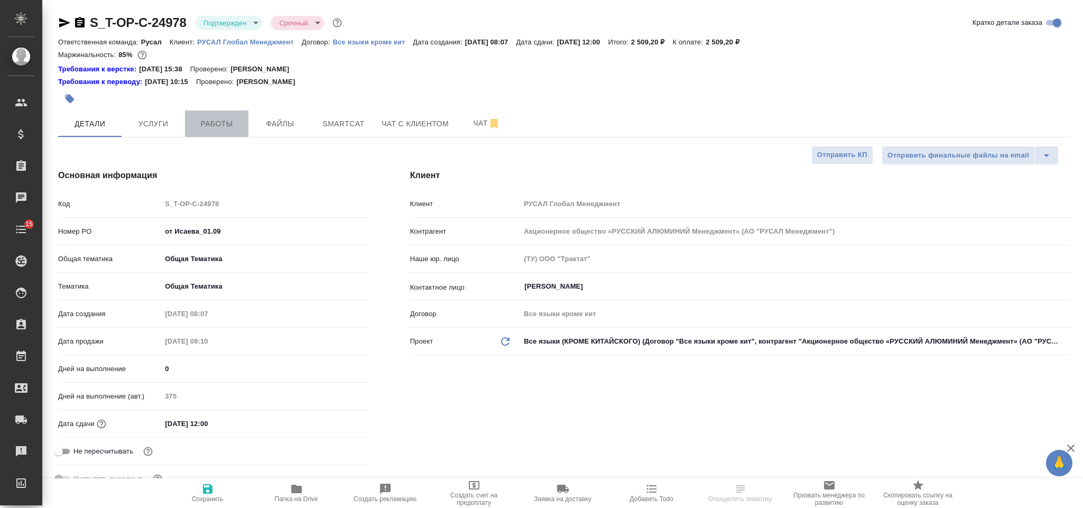
click at [218, 134] on button "Работы" at bounding box center [216, 123] width 63 height 26
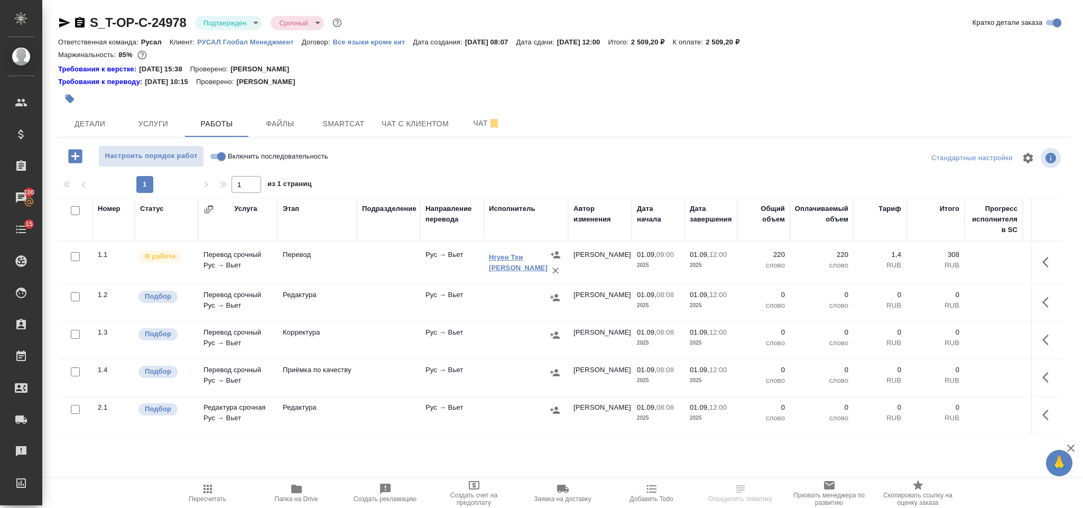
click at [501, 258] on link "Нгуен Тхи [PERSON_NAME]" at bounding box center [518, 262] width 59 height 18
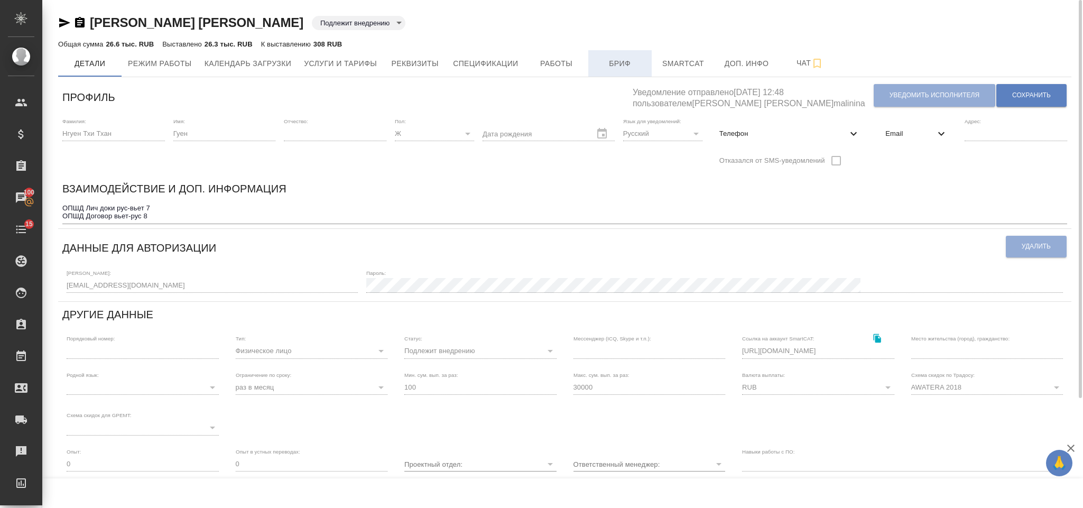
click at [633, 67] on span "Бриф" at bounding box center [619, 63] width 51 height 13
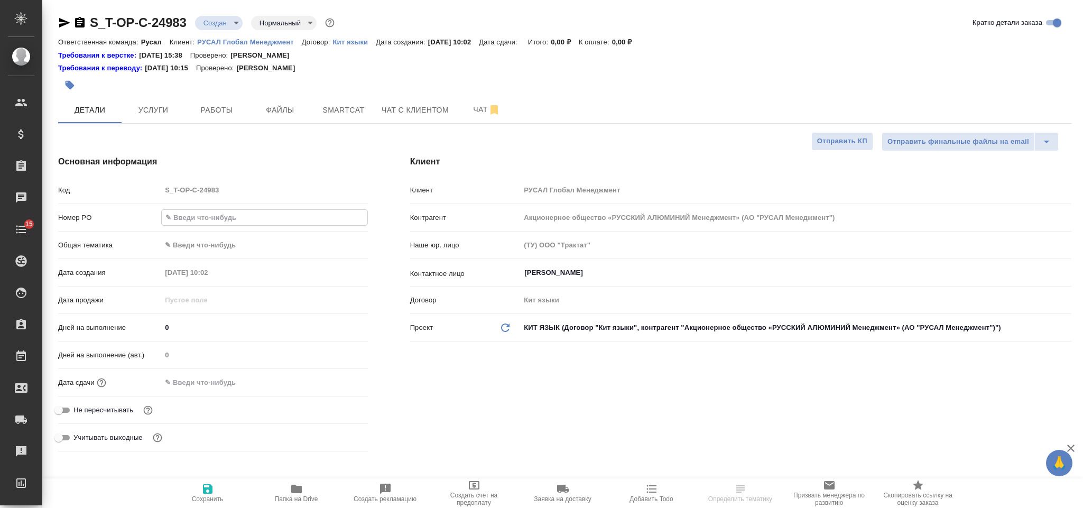
select select "RU"
type input "Т-ОП-С-46597"
click at [214, 245] on body "🙏 .cls-1 fill:#fff; AWATERA Gorlenko [PERSON_NAME] Спецификации Заказы Чаты 15 …" at bounding box center [541, 254] width 1083 height 508
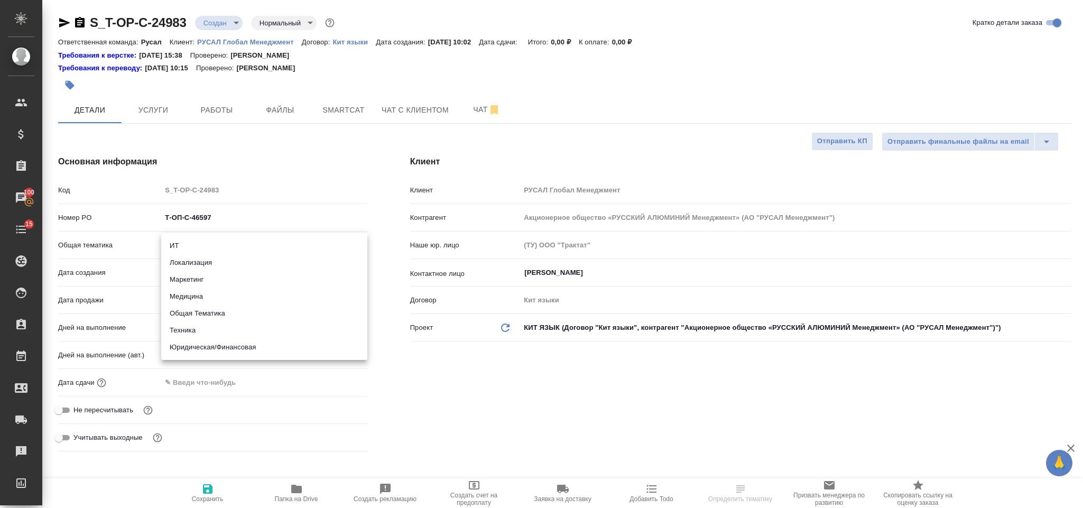
click at [218, 283] on li "Маркетинг" at bounding box center [264, 279] width 206 height 17
type input "marketing"
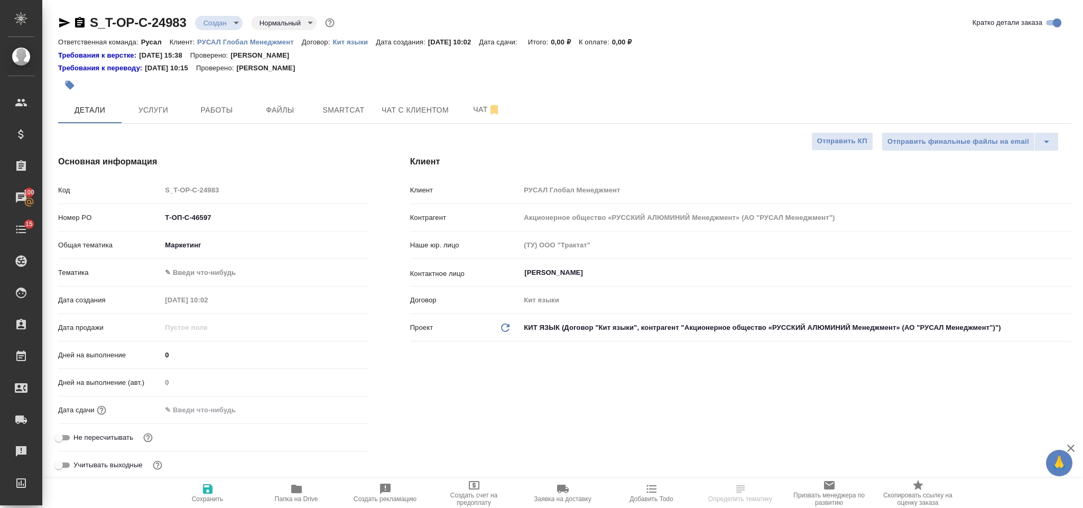
click at [204, 273] on body "🙏 .cls-1 fill:#fff; AWATERA Gorlenko Yuliua Клиенты Спецификации Заказы 100 Чат…" at bounding box center [541, 254] width 1083 height 508
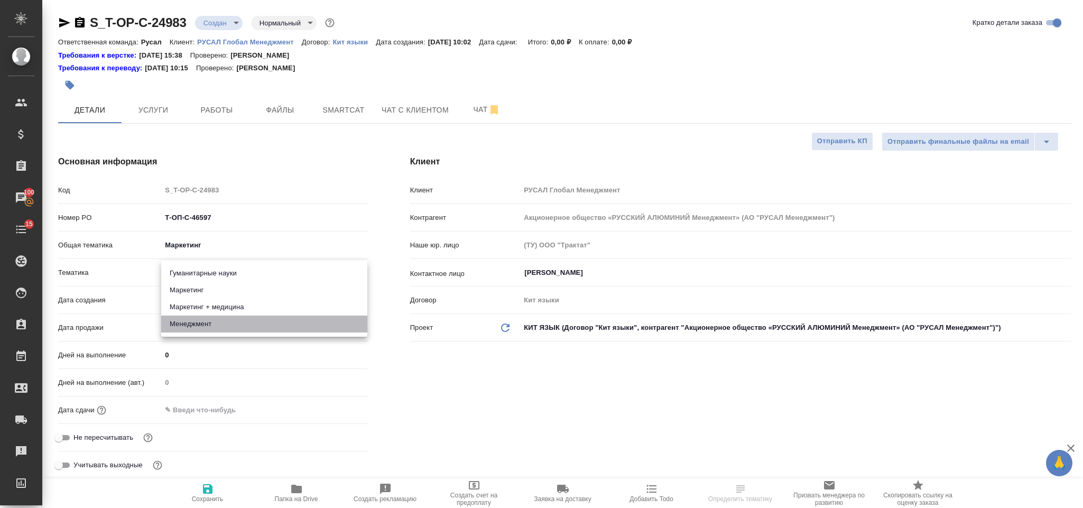
click at [222, 322] on li "Менеджмент" at bounding box center [264, 323] width 206 height 17
type input "5a8b8b956a9677013d343d4c"
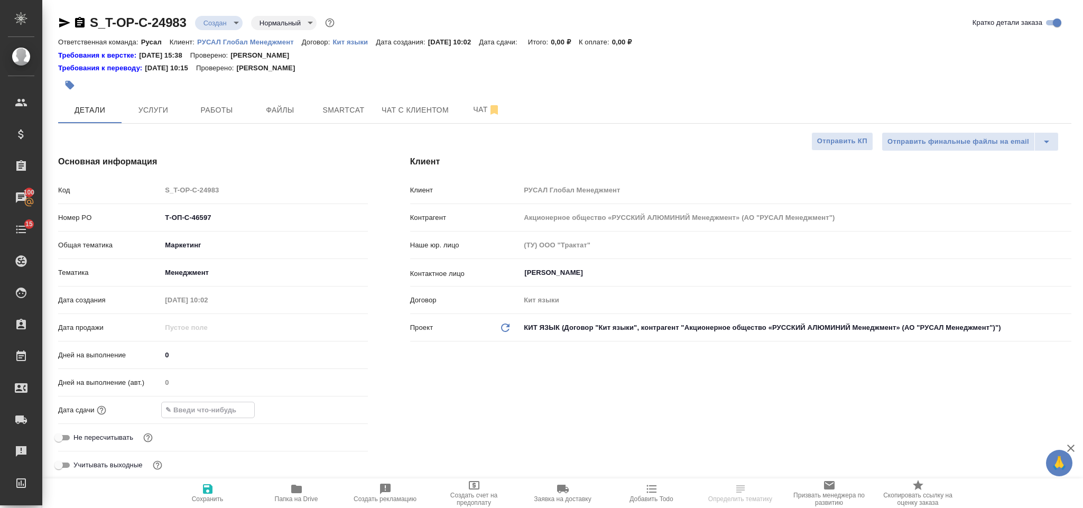
drag, startPoint x: 225, startPoint y: 414, endPoint x: 295, endPoint y: 396, distance: 72.4
click at [226, 414] on input "text" at bounding box center [208, 409] width 92 height 15
click at [338, 409] on icon "button" at bounding box center [337, 409] width 13 height 13
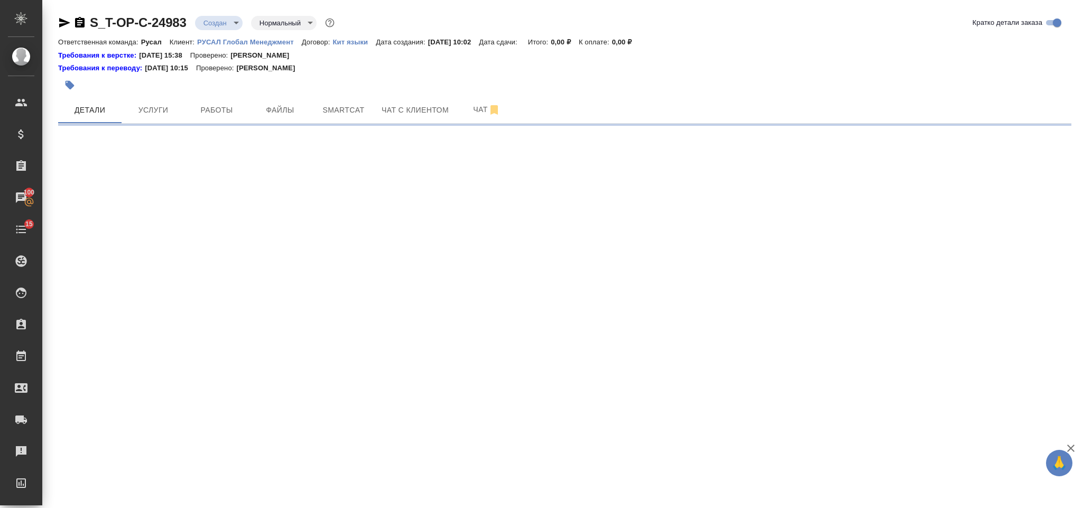
select select "RU"
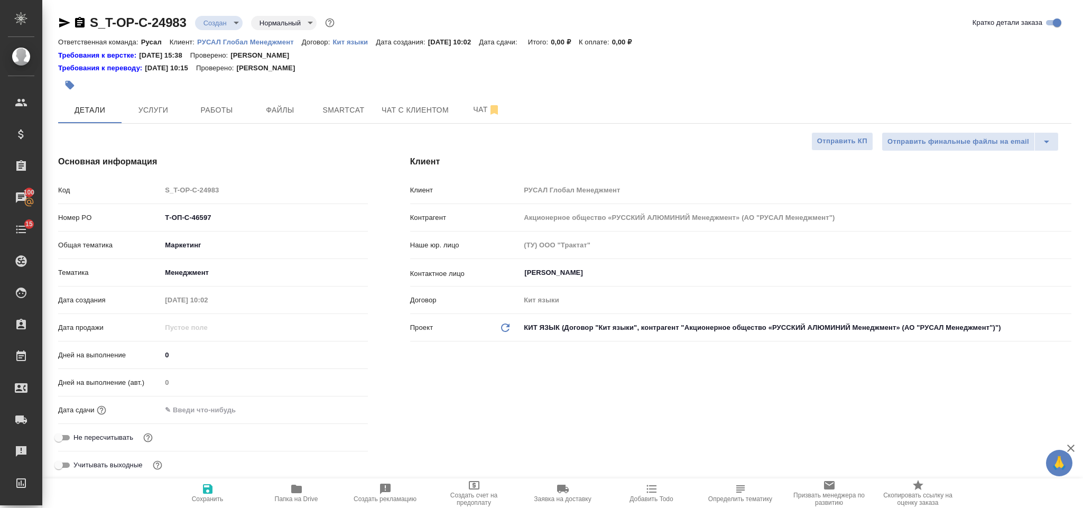
type textarea "x"
click at [194, 413] on input "text" at bounding box center [207, 409] width 92 height 15
click at [342, 408] on icon "button" at bounding box center [337, 409] width 13 height 13
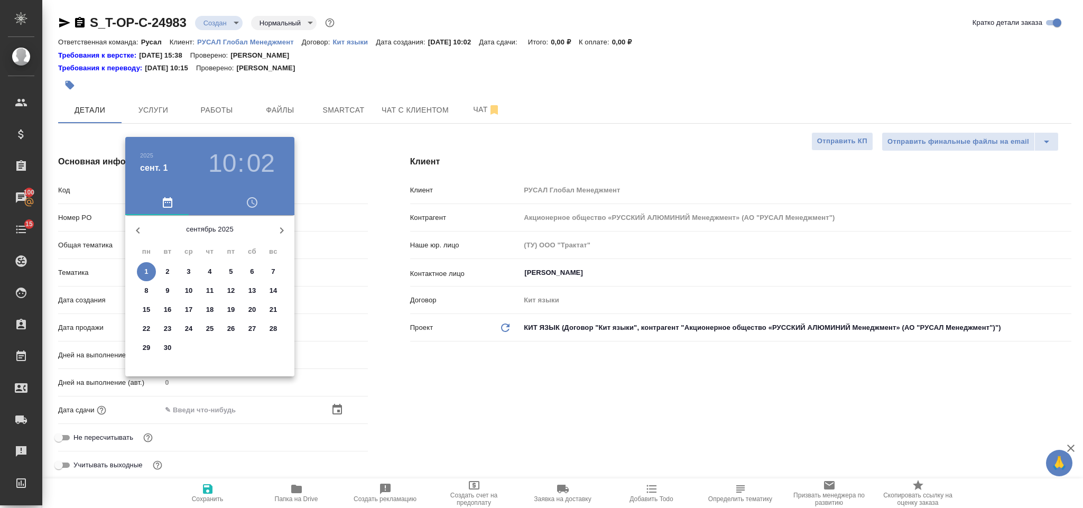
click at [146, 309] on p "15" at bounding box center [147, 309] width 8 height 11
type input "15.09.2025 10:02"
type textarea "x"
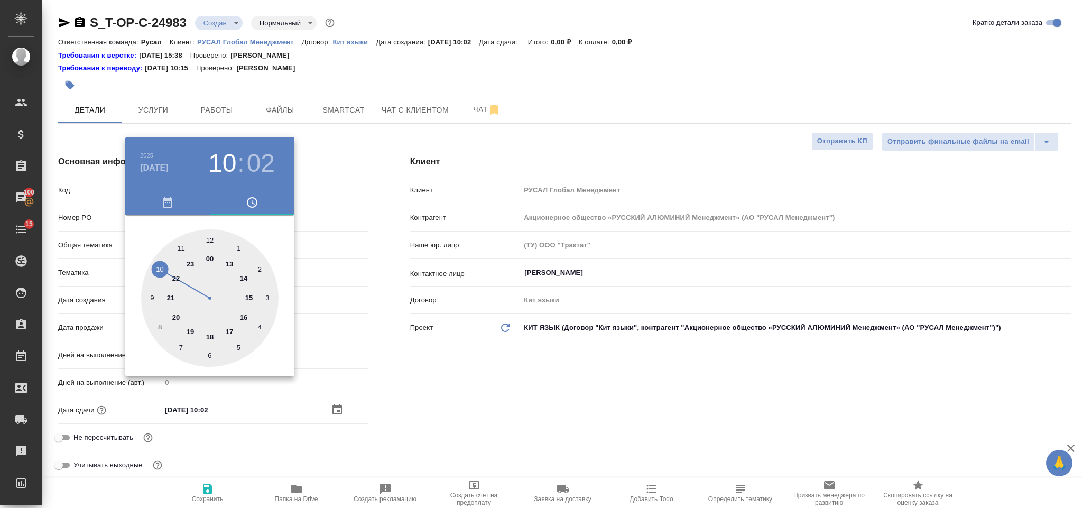
click at [178, 240] on div at bounding box center [209, 297] width 137 height 137
type input "15.09.2025 11:02"
type textarea "x"
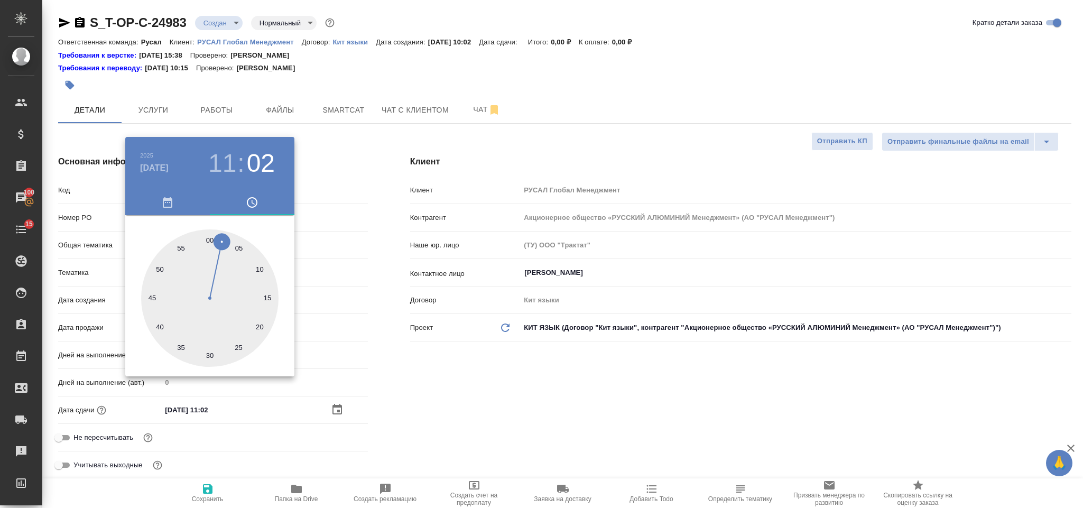
click at [208, 357] on div at bounding box center [209, 297] width 137 height 137
type input "15.09.2025 11:30"
type textarea "x"
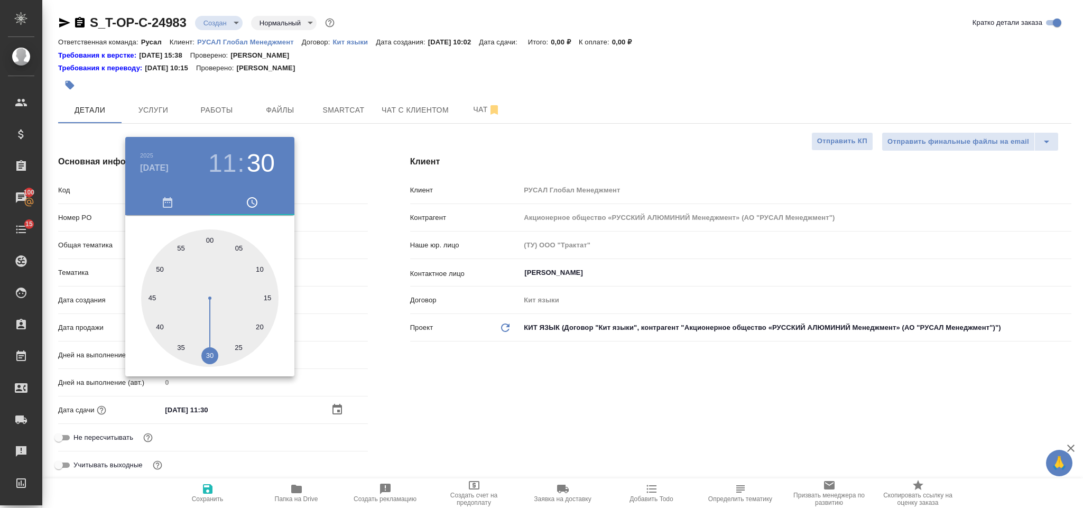
click at [563, 363] on div at bounding box center [541, 254] width 1083 height 508
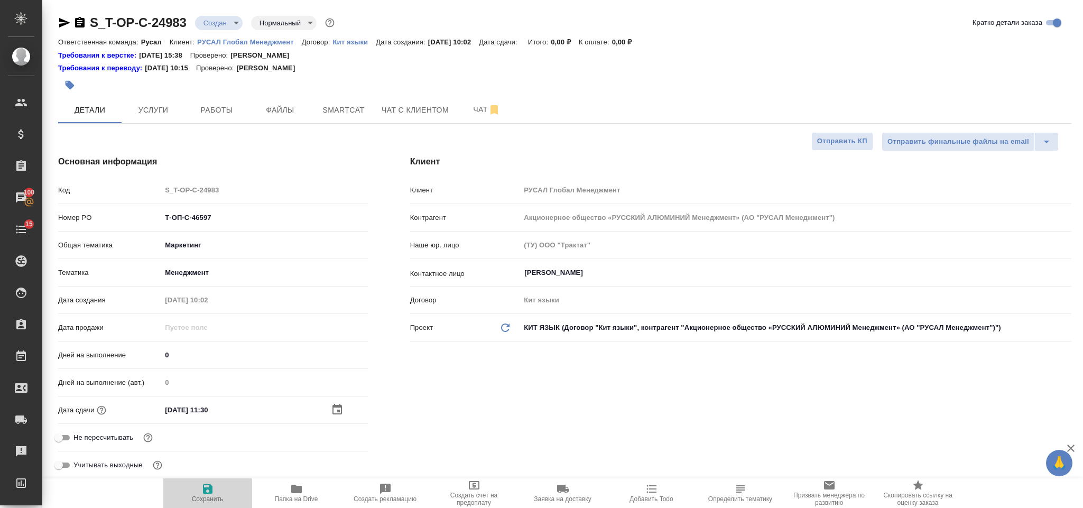
click at [211, 497] on span "Сохранить" at bounding box center [208, 498] width 32 height 7
type textarea "x"
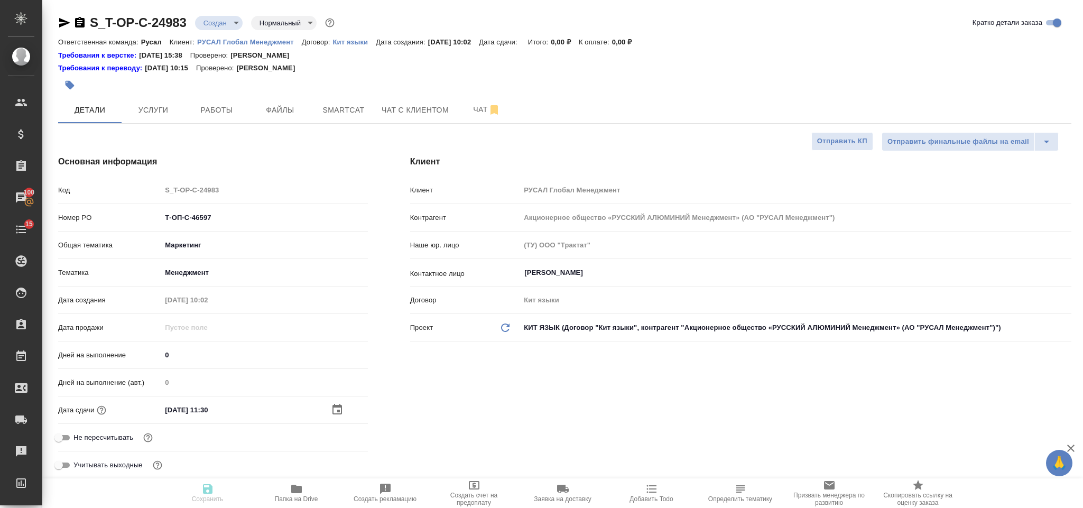
type textarea "x"
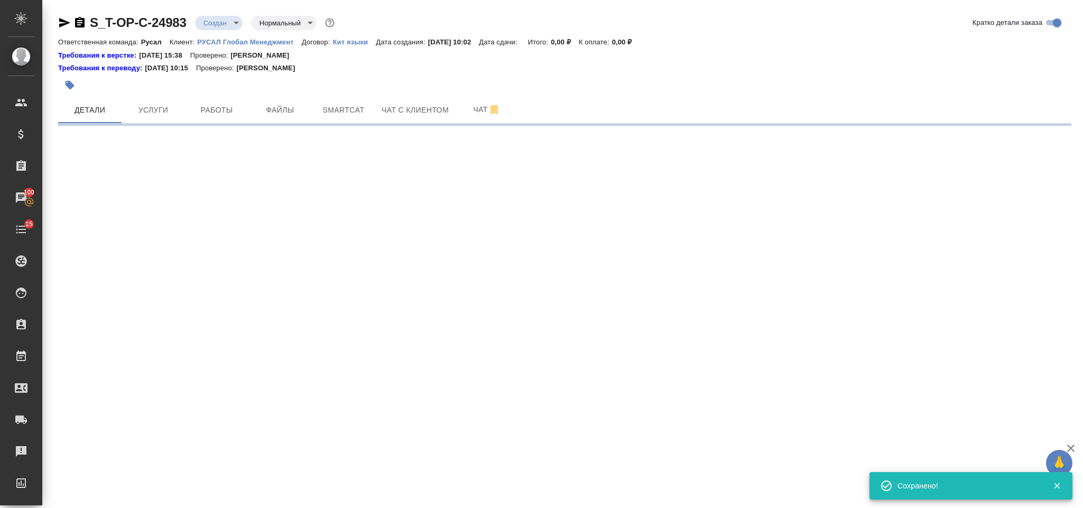
select select "RU"
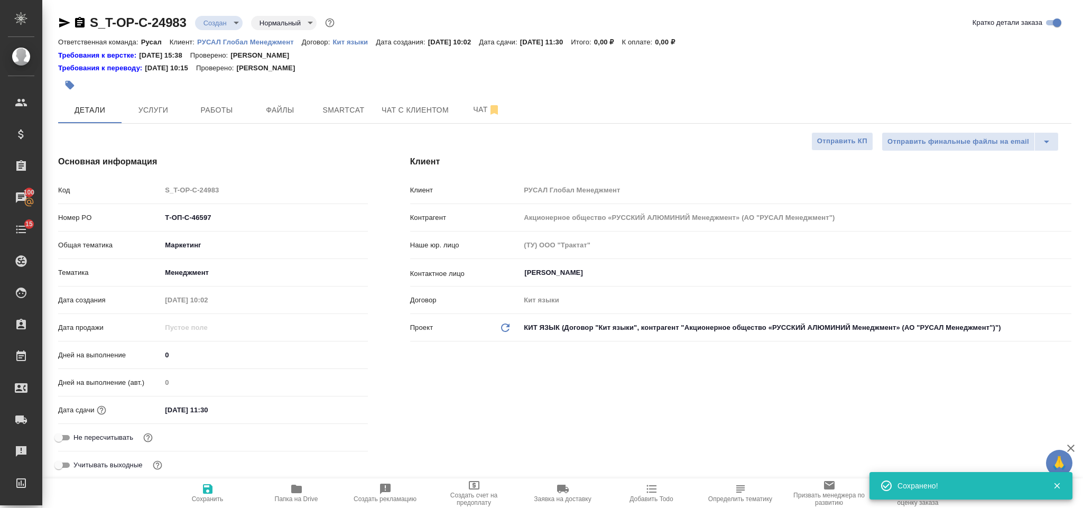
type textarea "x"
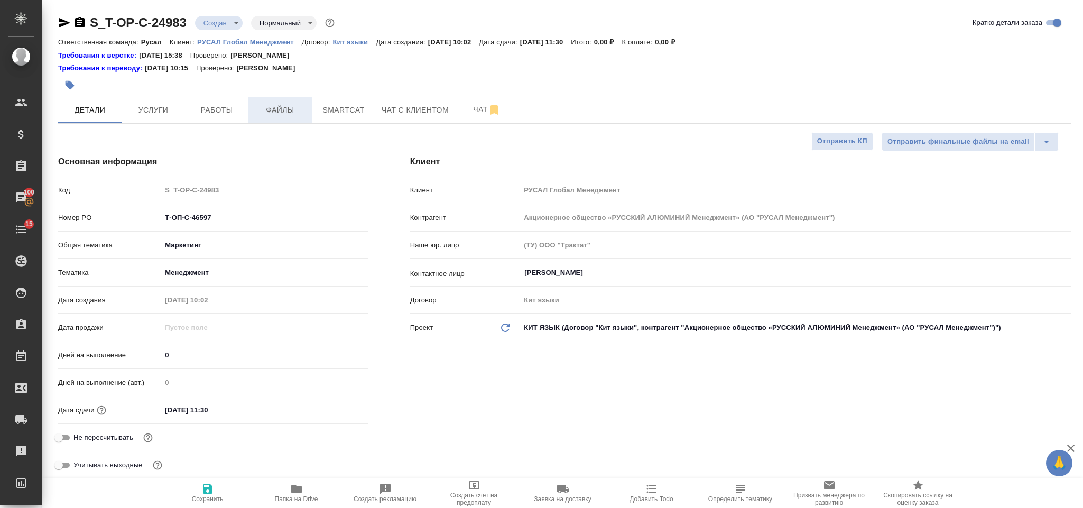
click at [298, 111] on span "Файлы" at bounding box center [280, 110] width 51 height 13
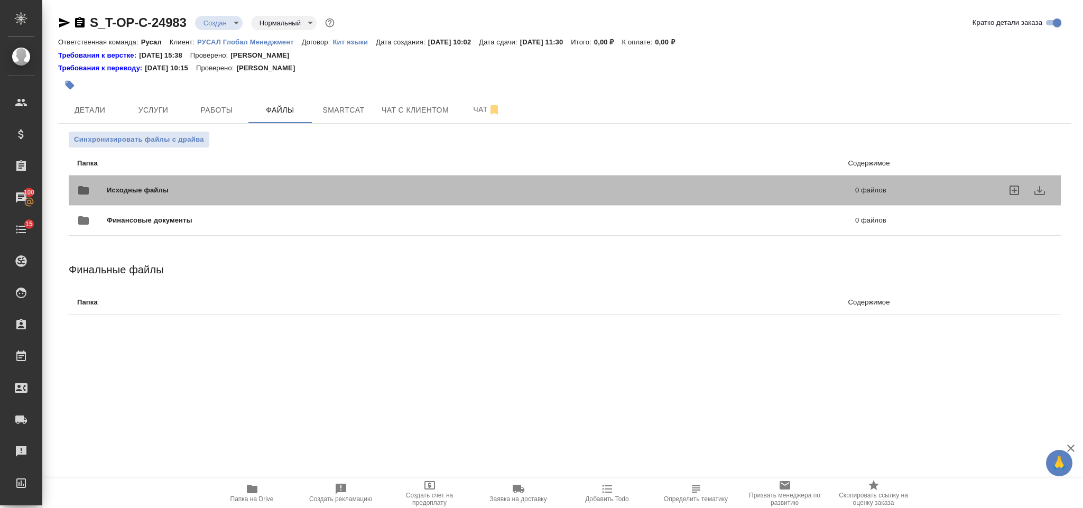
click at [183, 194] on span "Исходные файлы" at bounding box center [309, 190] width 405 height 11
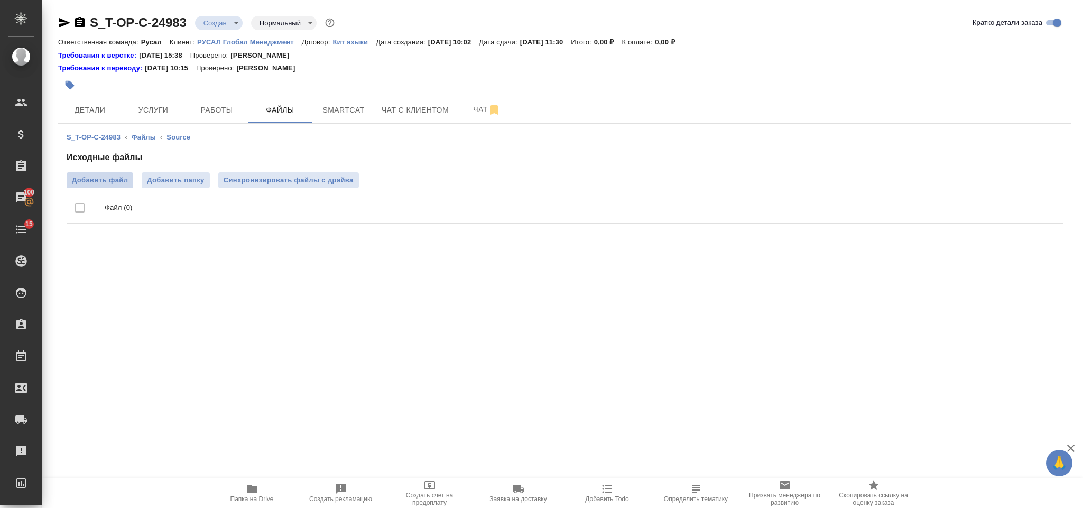
click at [113, 184] on span "Добавить файл" at bounding box center [100, 180] width 56 height 11
click at [0, 0] on input "Добавить файл" at bounding box center [0, 0] width 0 height 0
click at [148, 120] on button "Услуги" at bounding box center [153, 110] width 63 height 26
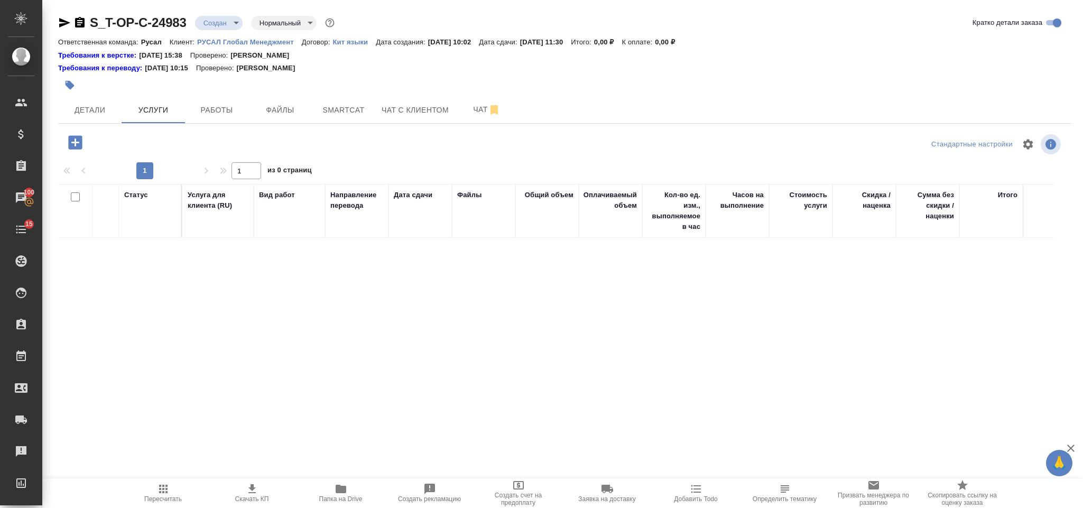
click at [75, 144] on icon "button" at bounding box center [75, 142] width 18 height 18
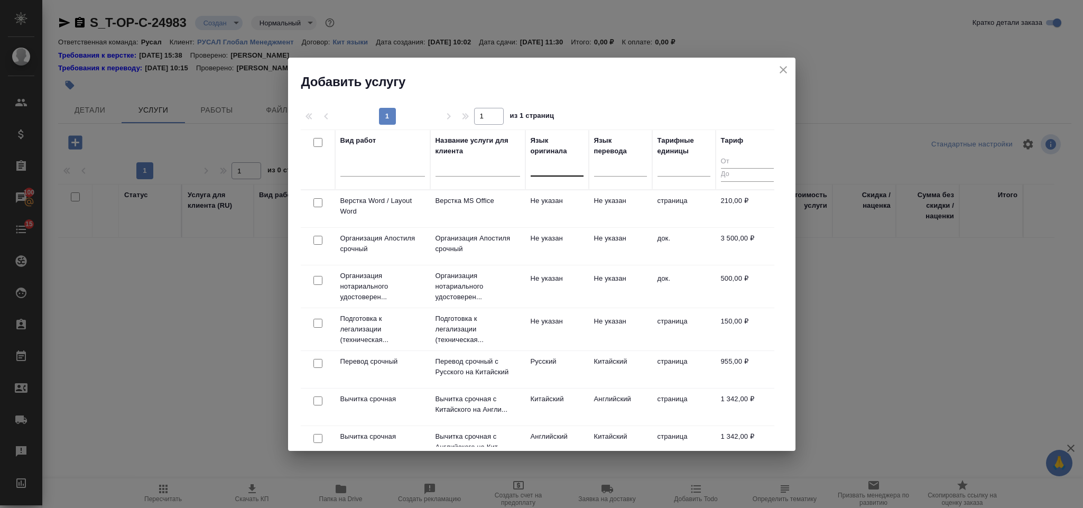
click at [547, 166] on div at bounding box center [556, 165] width 53 height 15
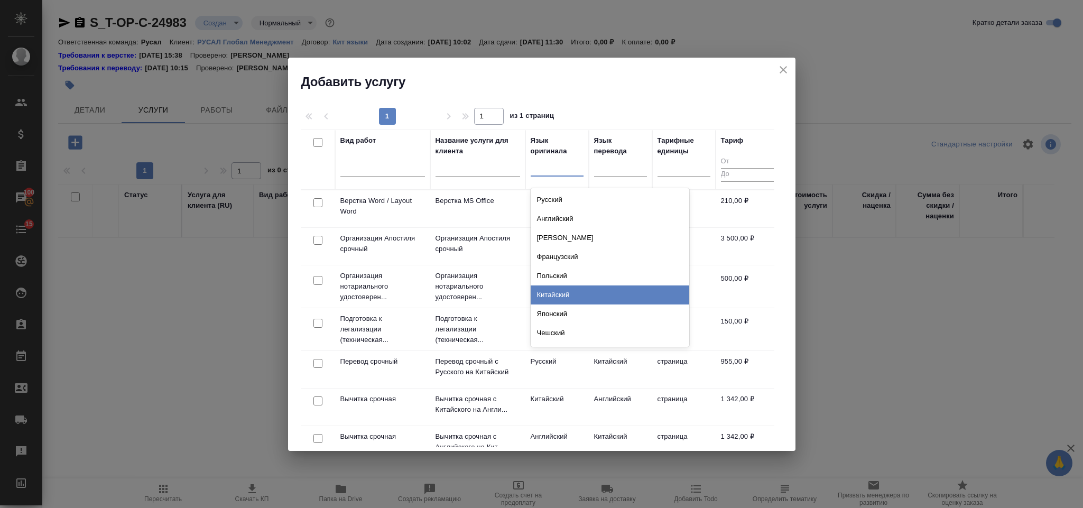
click at [568, 292] on div "Китайский" at bounding box center [609, 294] width 158 height 19
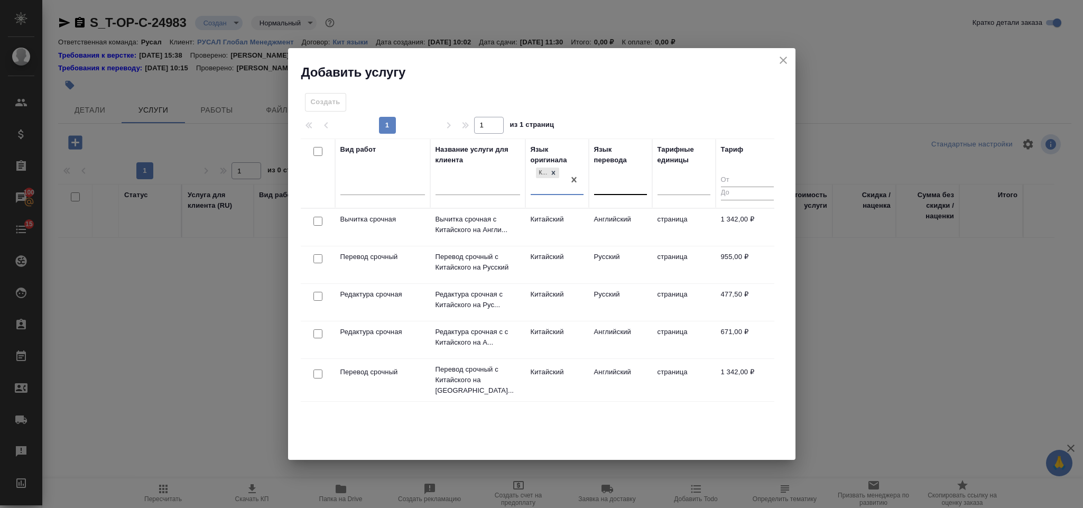
click at [607, 187] on div at bounding box center [620, 183] width 53 height 15
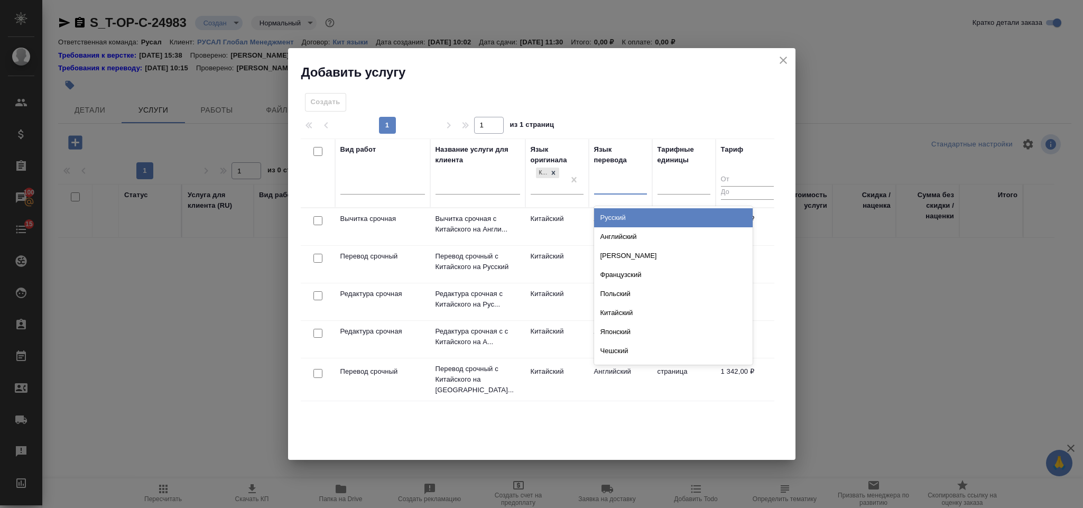
click at [623, 222] on div "Русский" at bounding box center [673, 217] width 158 height 19
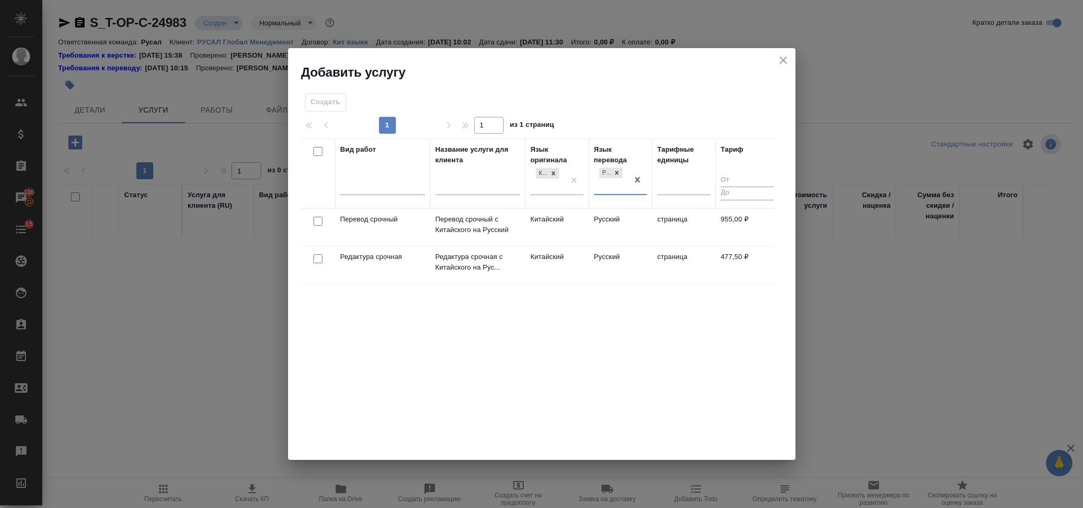
click at [316, 221] on input "checkbox" at bounding box center [317, 221] width 9 height 9
checkbox input "true"
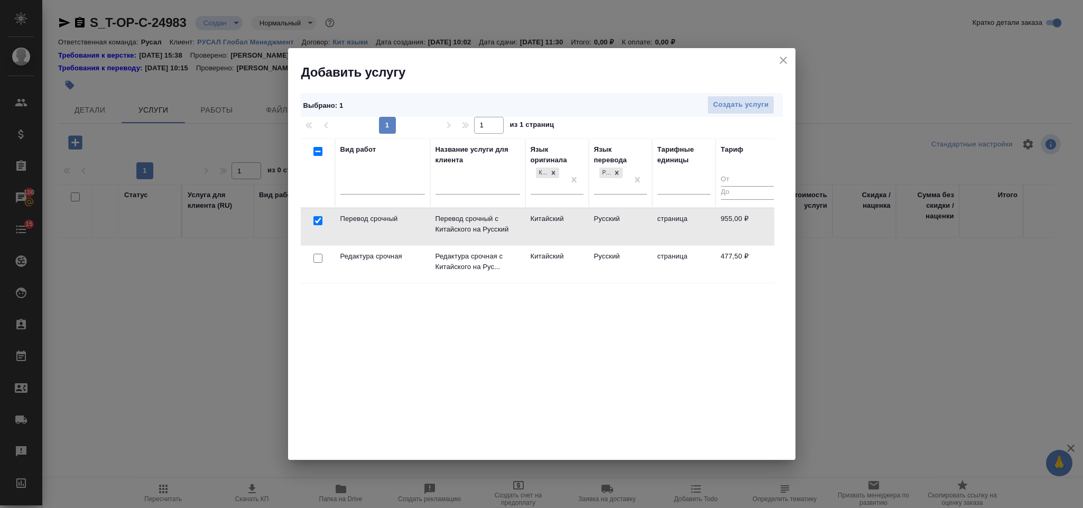
click at [316, 263] on input "checkbox" at bounding box center [317, 258] width 9 height 9
checkbox input "true"
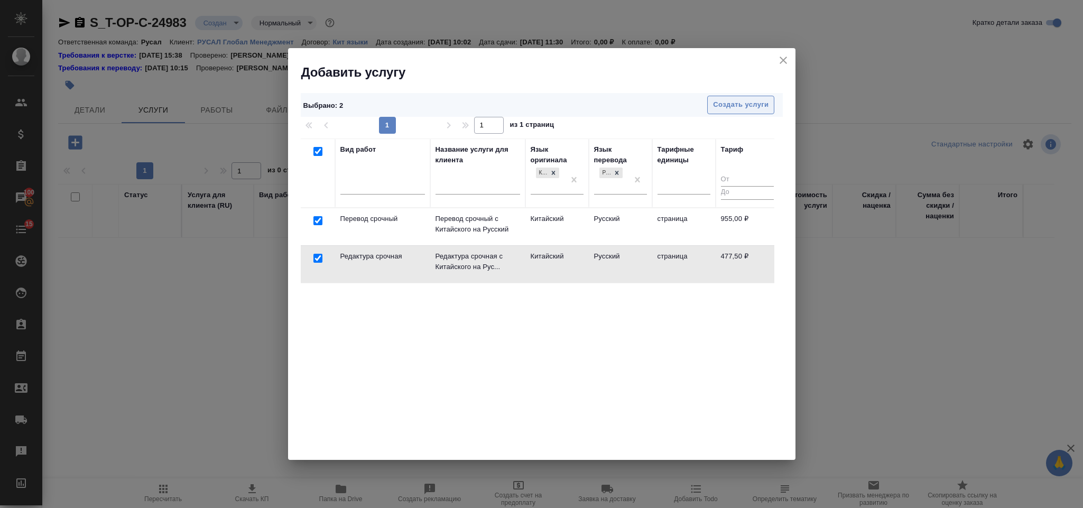
click at [739, 102] on span "Создать услуги" at bounding box center [740, 105] width 55 height 12
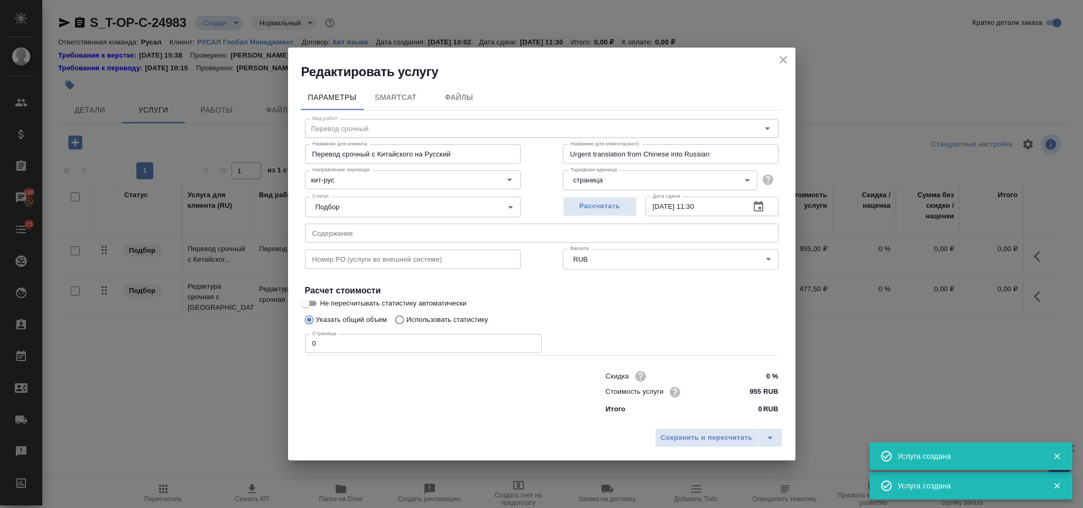
type input "Перевод срочный"
type input "Перевод срочный с Китайского на Русский"
type input "Urgent translation from Chinese into Russian"
type input "955 RUB"
click at [435, 232] on input "text" at bounding box center [541, 232] width 473 height 19
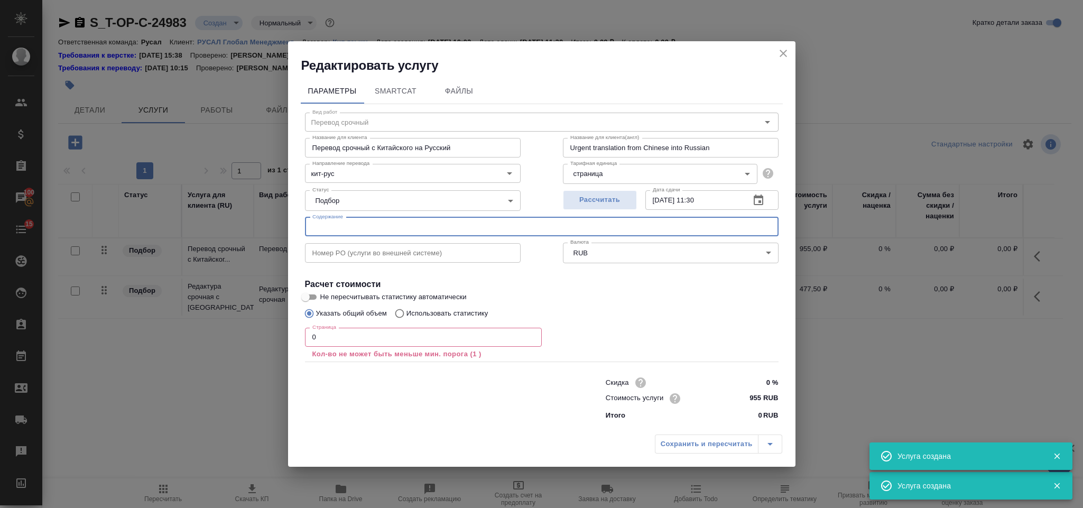
paste input "改进措施-分析和措施初版"
type input "改进措施-分析和措施初版"
click at [329, 333] on input "0" at bounding box center [423, 337] width 237 height 19
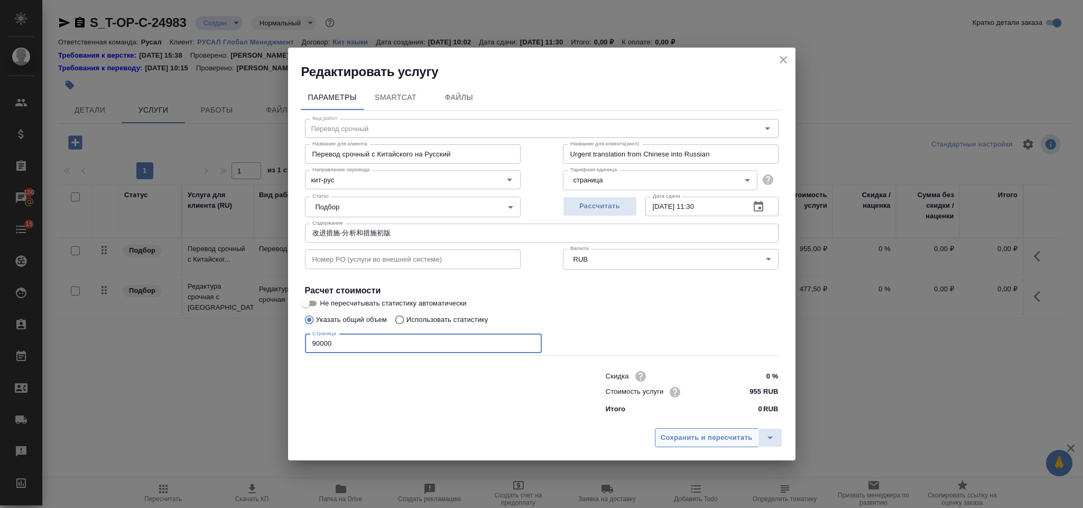
type input "90000"
click at [678, 443] on span "Сохранить и пересчитать" at bounding box center [706, 438] width 92 height 12
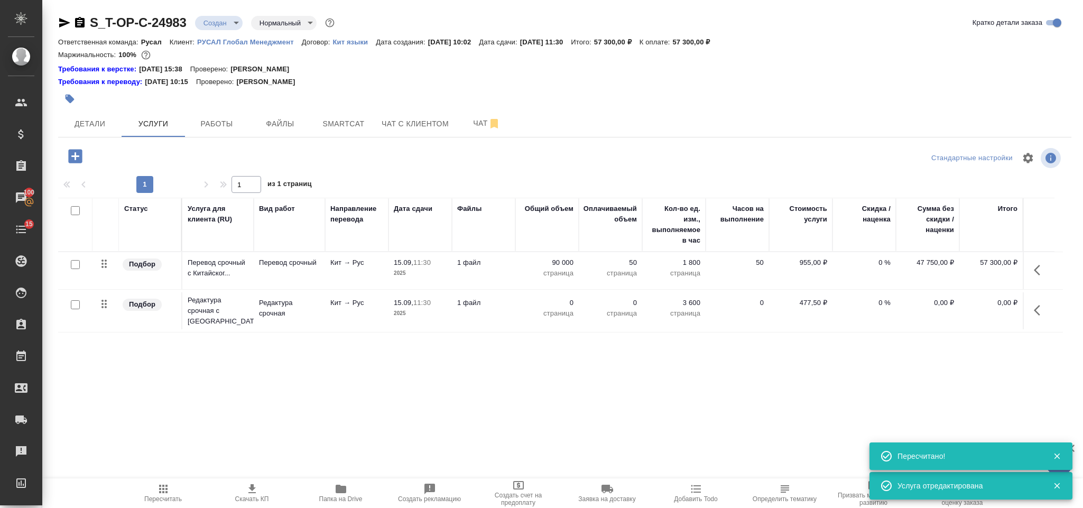
click at [1039, 311] on icon "button" at bounding box center [1039, 310] width 13 height 13
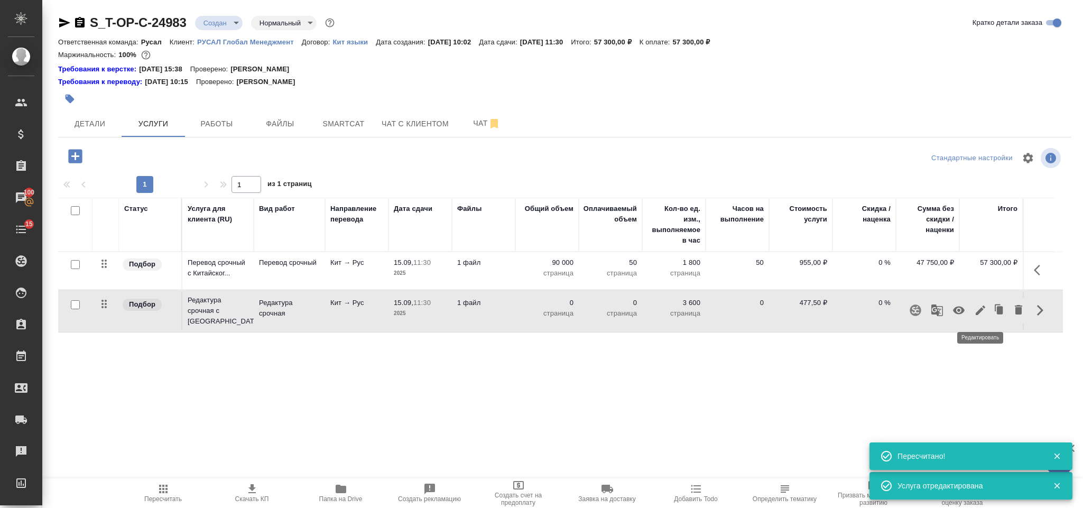
click at [982, 314] on icon "button" at bounding box center [980, 310] width 13 height 13
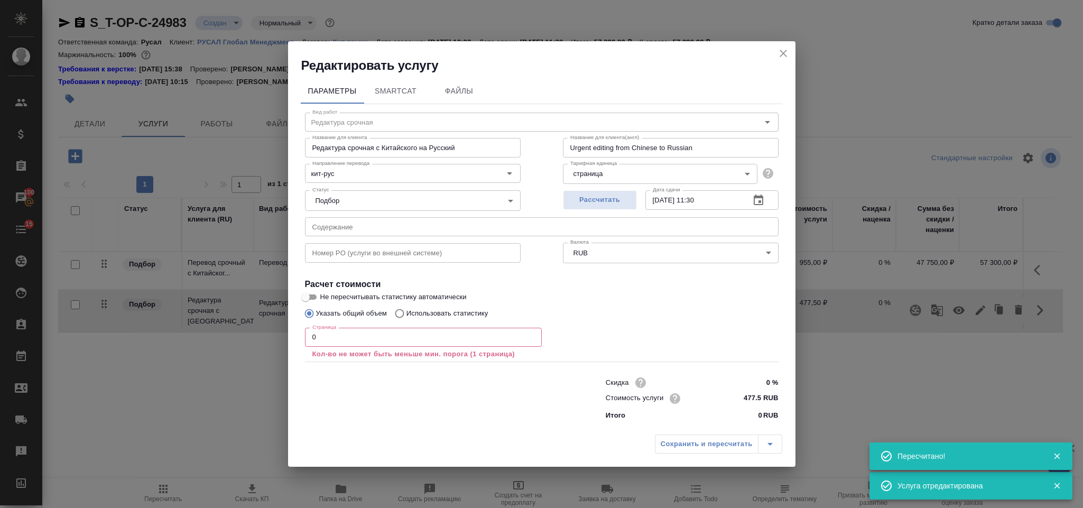
click at [363, 330] on input "0" at bounding box center [423, 337] width 237 height 19
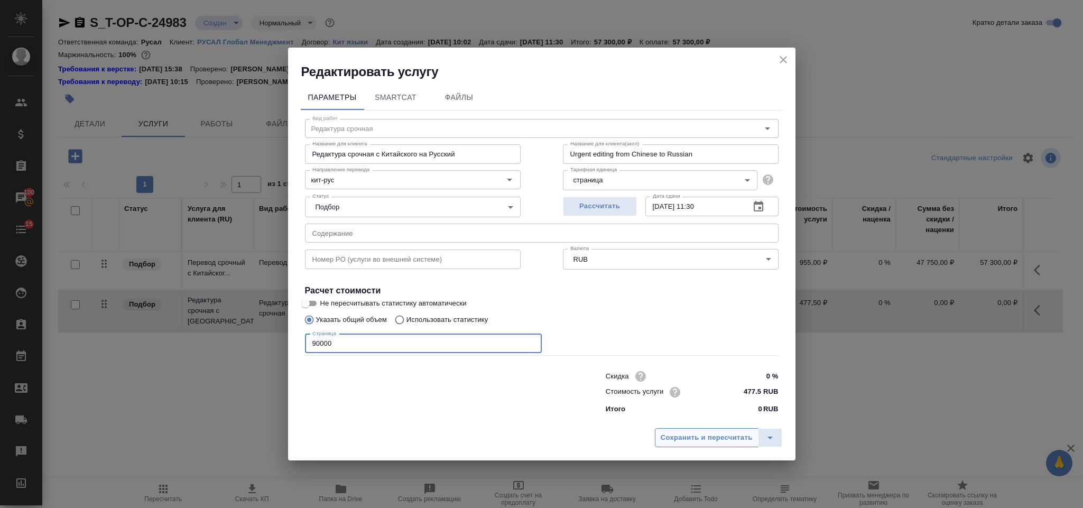
type input "90000"
click at [696, 446] on button "Сохранить и пересчитать" at bounding box center [707, 437] width 104 height 19
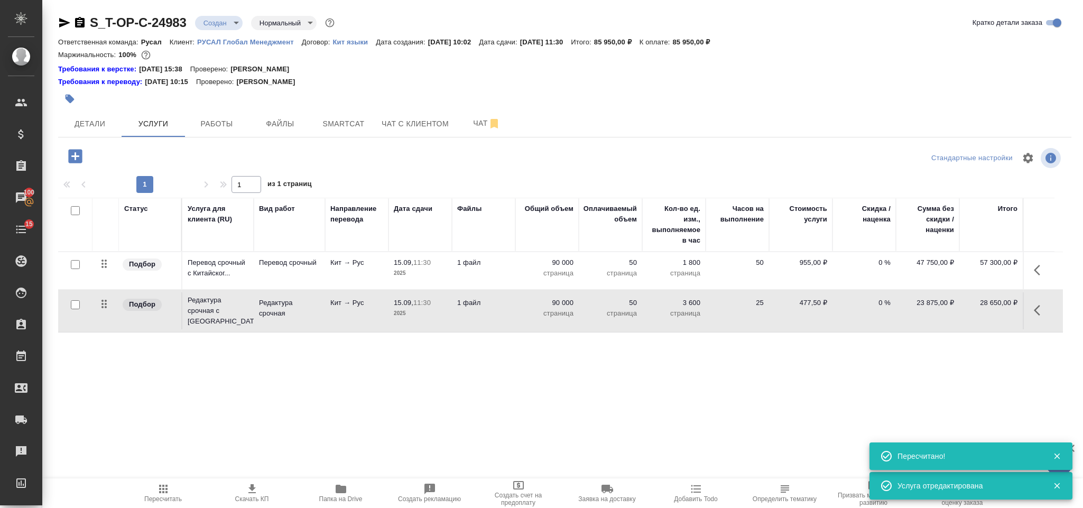
click at [75, 162] on icon "button" at bounding box center [75, 156] width 14 height 14
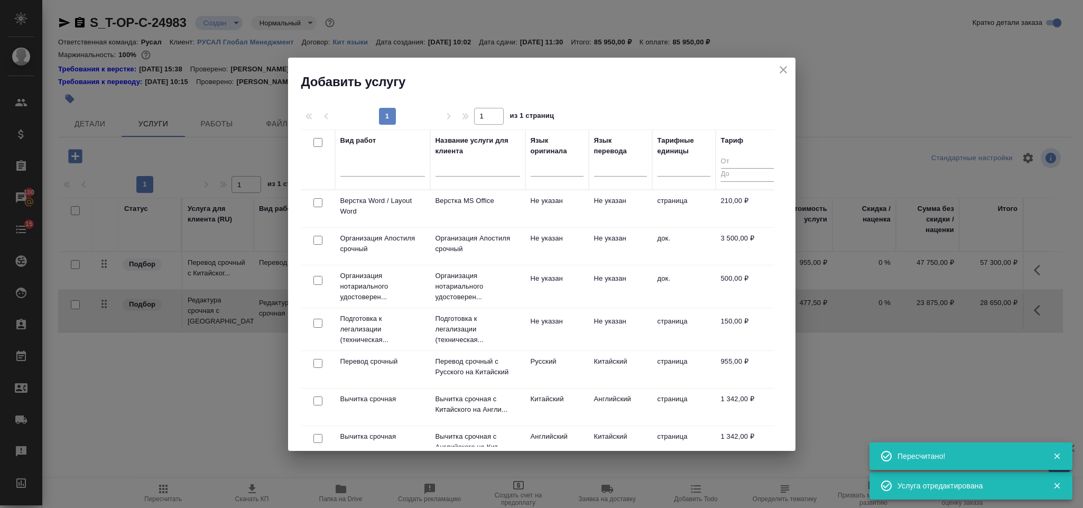
click at [319, 200] on input "checkbox" at bounding box center [317, 202] width 9 height 9
checkbox input "true"
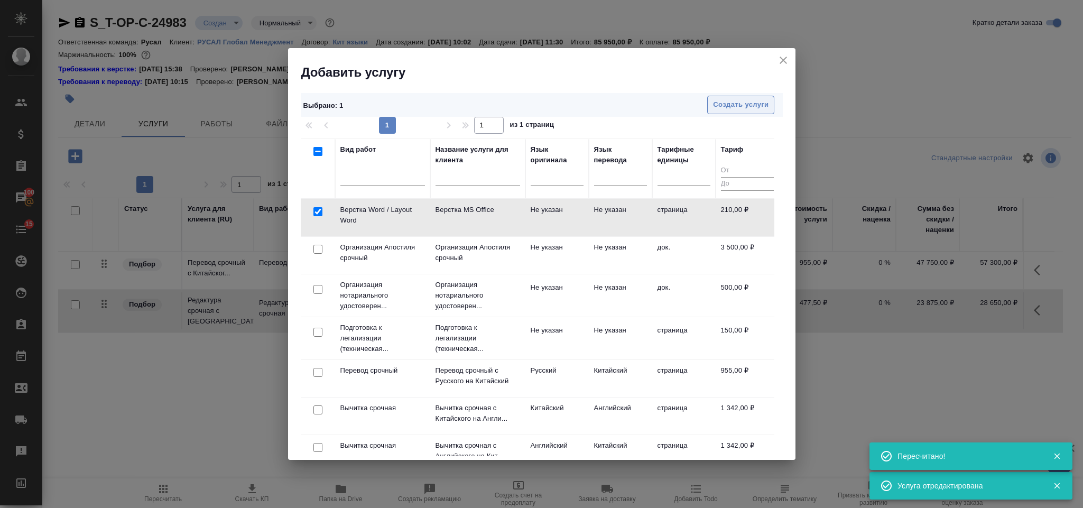
click at [725, 104] on span "Создать услуги" at bounding box center [740, 105] width 55 height 12
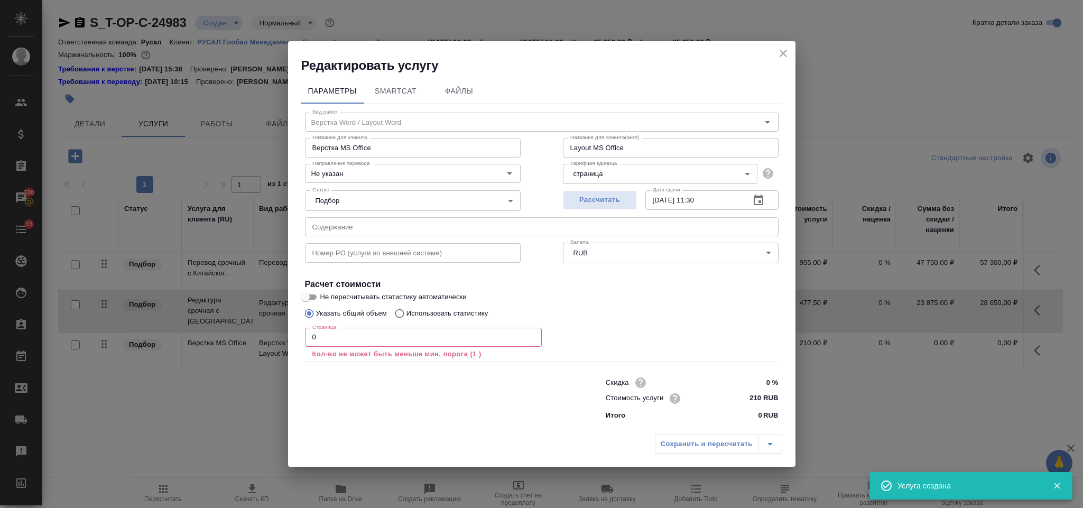
click at [322, 341] on input "0" at bounding box center [423, 337] width 237 height 19
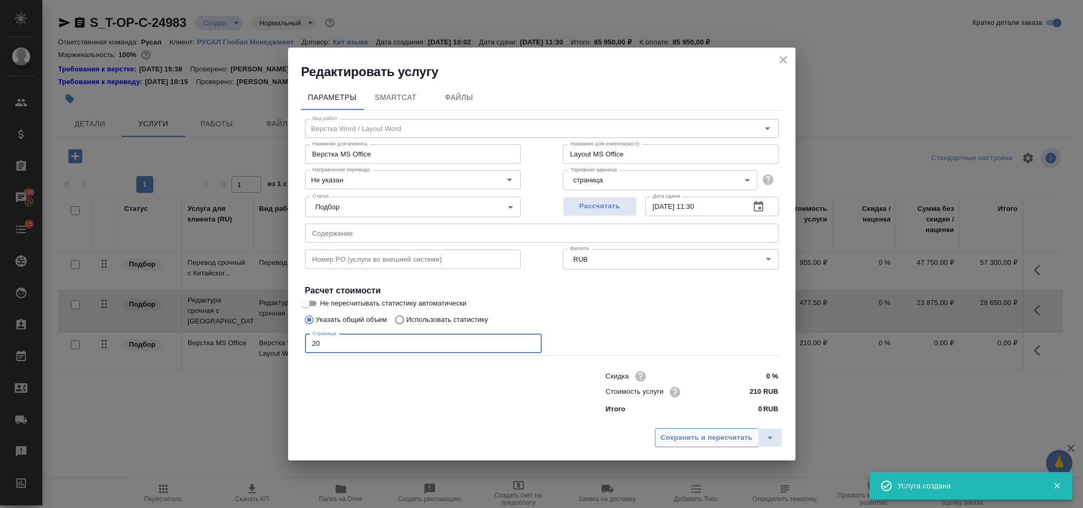
type input "20"
click at [661, 444] on button "Сохранить и пересчитать" at bounding box center [707, 437] width 104 height 19
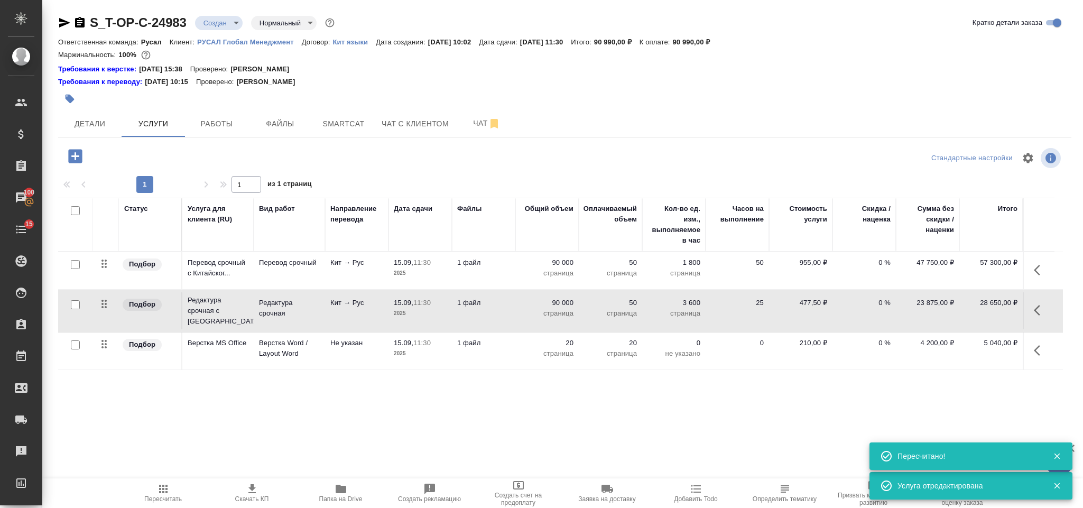
click at [163, 490] on icon "button" at bounding box center [163, 488] width 8 height 8
click at [106, 124] on span "Детали" at bounding box center [89, 123] width 51 height 13
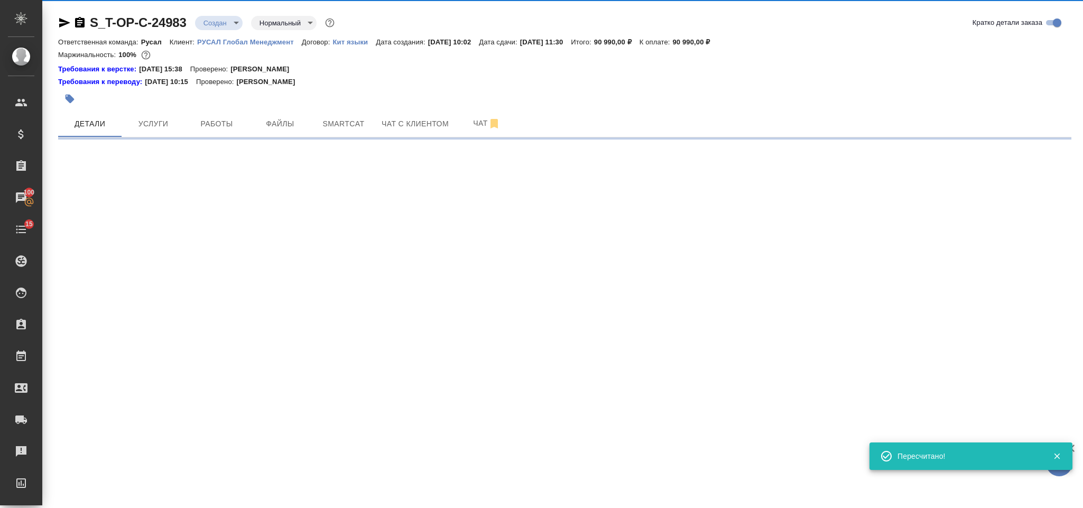
click at [82, 23] on icon "button" at bounding box center [80, 22] width 10 height 11
select select "RU"
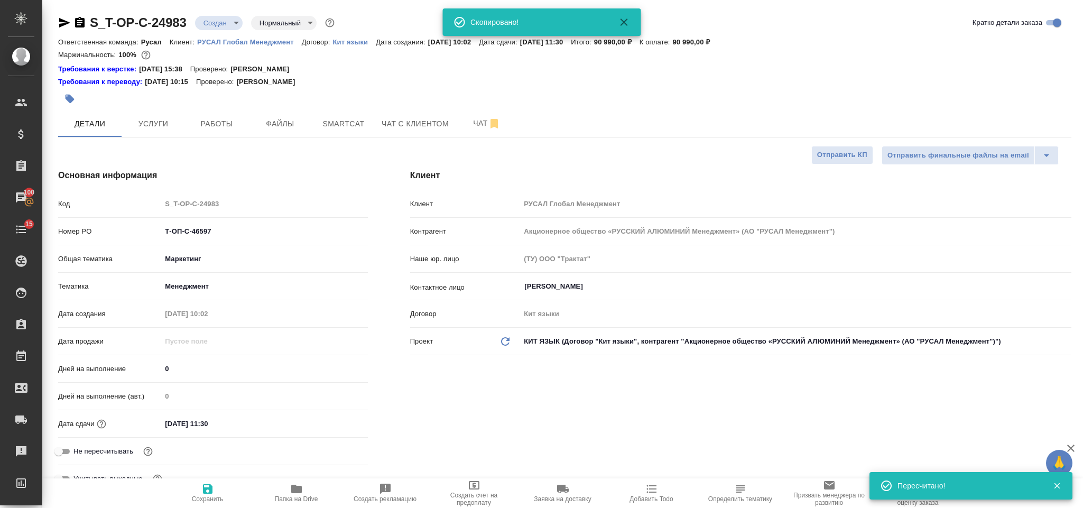
type textarea "x"
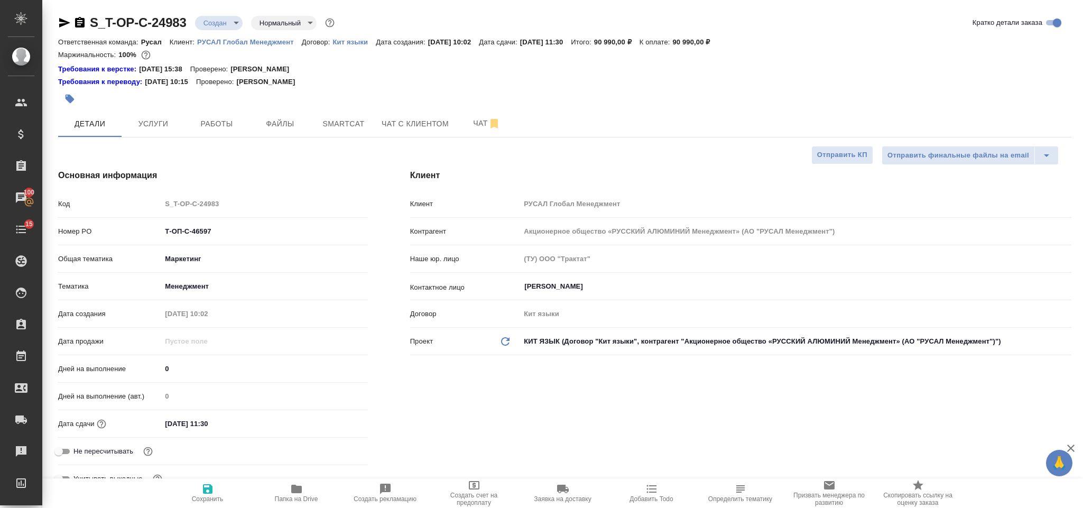
drag, startPoint x: 67, startPoint y: 23, endPoint x: 70, endPoint y: 0, distance: 22.9
click at [67, 23] on icon "button" at bounding box center [64, 23] width 11 height 10
drag, startPoint x: 216, startPoint y: 227, endPoint x: 161, endPoint y: 227, distance: 54.9
click at [161, 227] on div "Т-ОП-С-46597" at bounding box center [264, 231] width 206 height 16
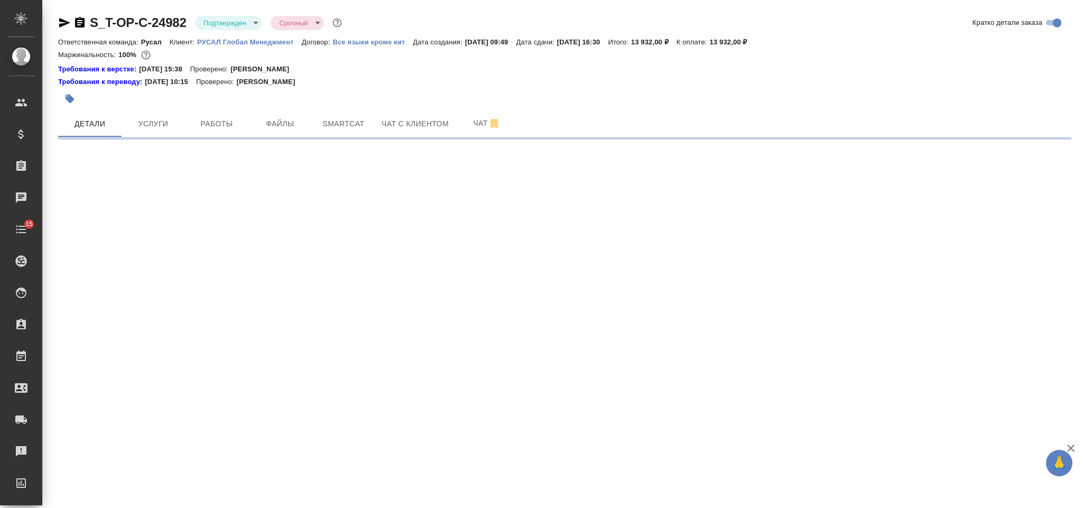
select select "RU"
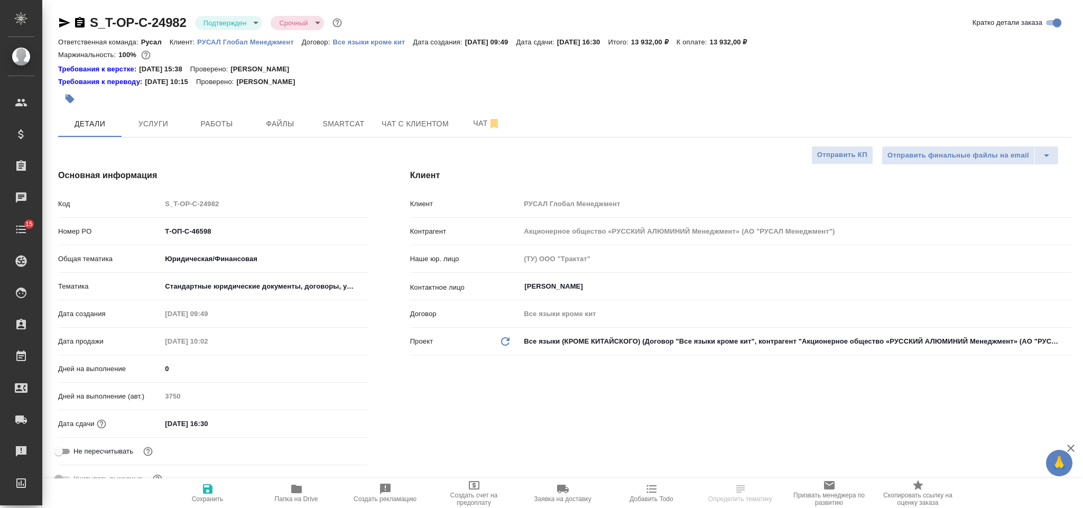
type textarea "x"
click at [78, 24] on icon "button" at bounding box center [80, 22] width 10 height 11
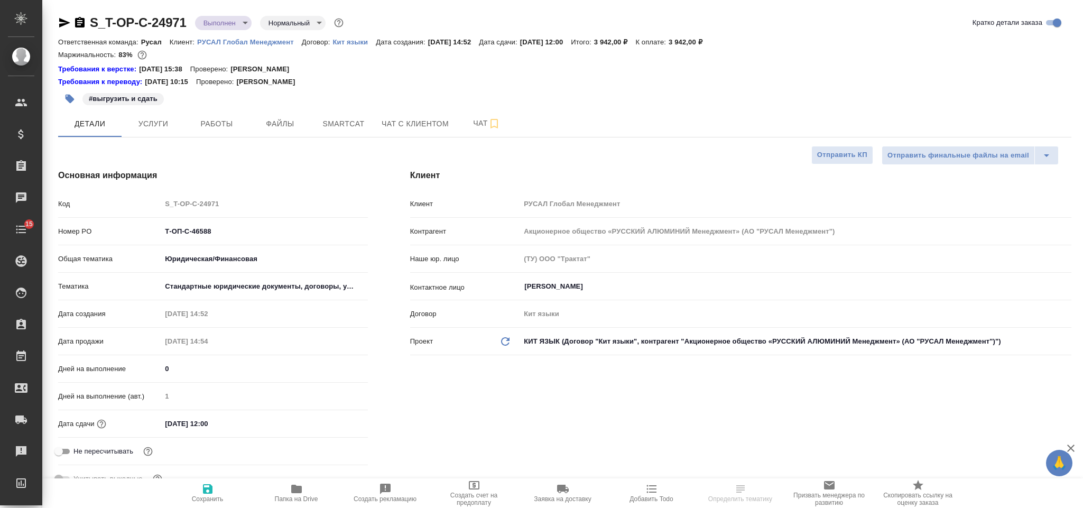
select select "RU"
type input "[PERSON_NAME]"
click at [276, 130] on span "Файлы" at bounding box center [280, 123] width 51 height 13
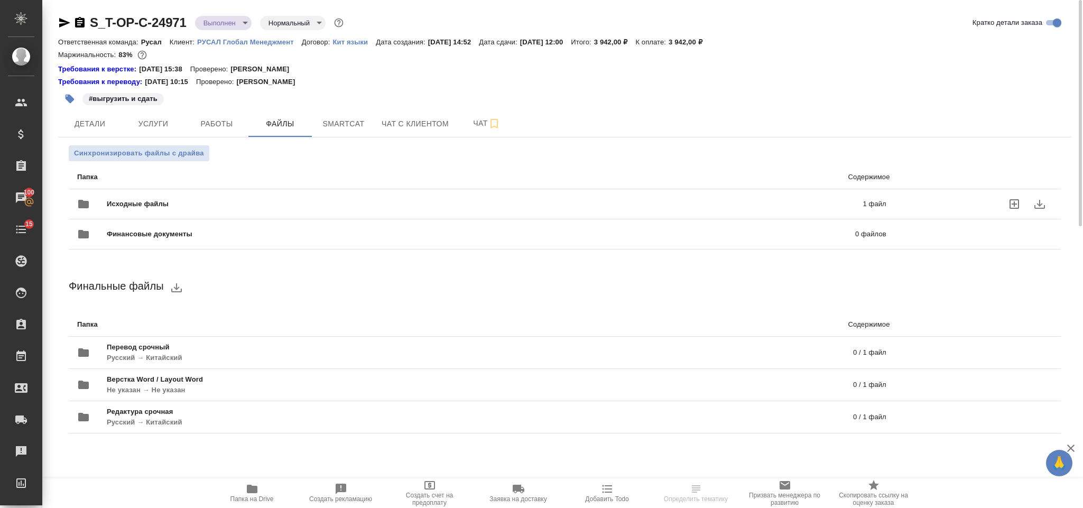
click at [259, 192] on div "Исходные файлы 1 файл" at bounding box center [481, 203] width 809 height 25
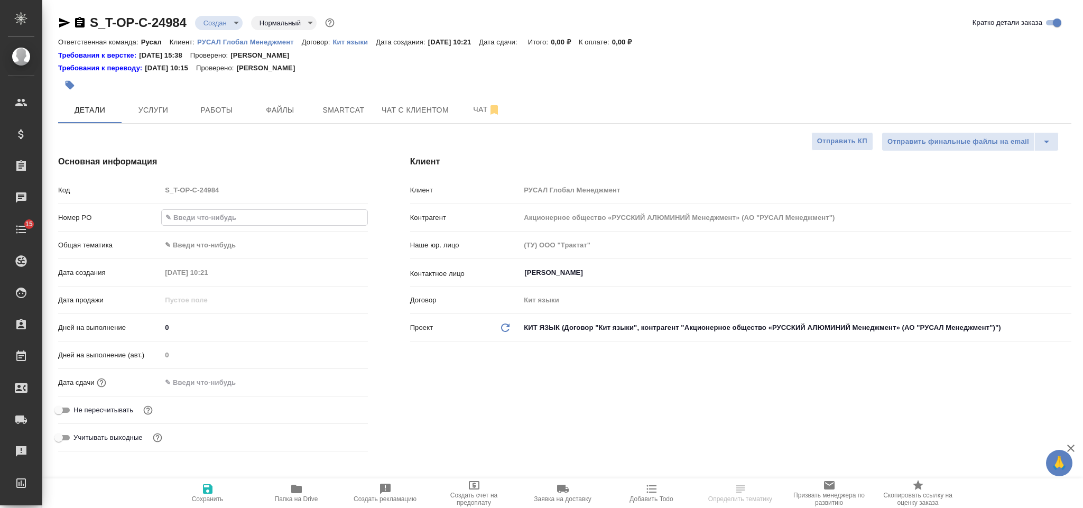
select select "RU"
type input "Т-ОП-С-46599"
click at [220, 239] on body "🙏 .cls-1 fill:#fff; AWATERA Gorlenko Yuliua Клиенты Спецификации Заказы 100 Чат…" at bounding box center [541, 254] width 1083 height 508
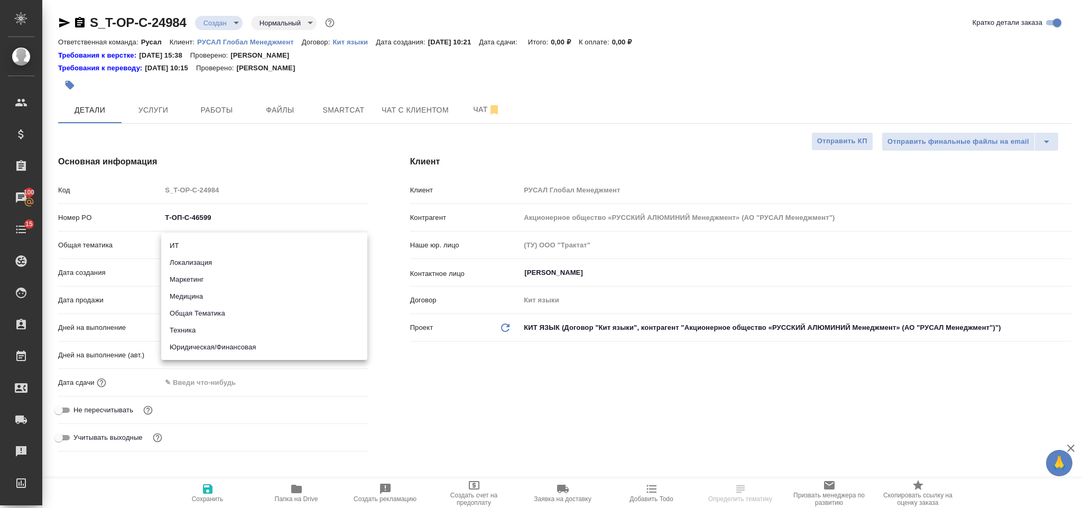
click at [228, 338] on li "Техника" at bounding box center [264, 330] width 206 height 17
type input "tech"
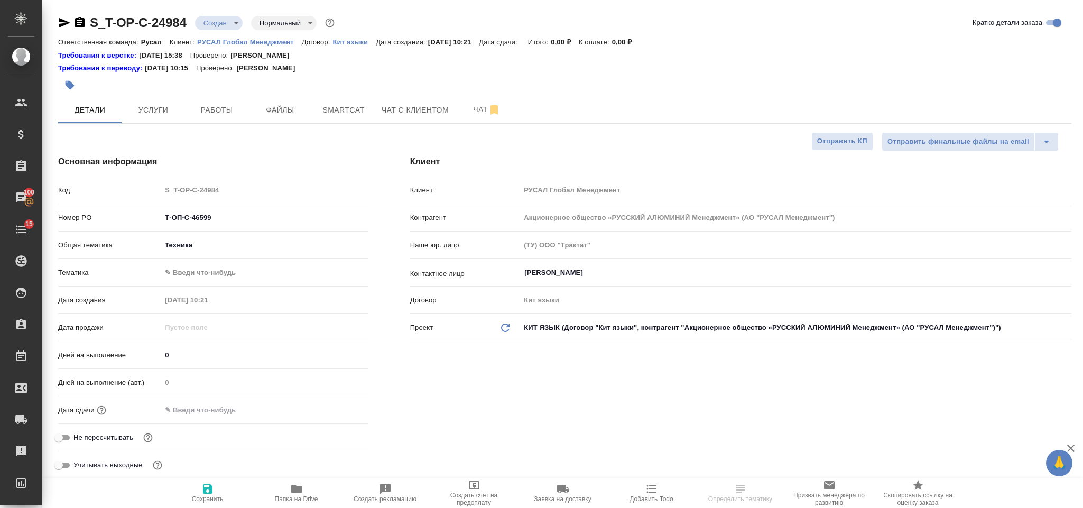
click at [216, 273] on body "🙏 .cls-1 fill:#fff; AWATERA Gorlenko Yuliua Клиенты Спецификации Заказы 100 Чат…" at bounding box center [541, 254] width 1083 height 508
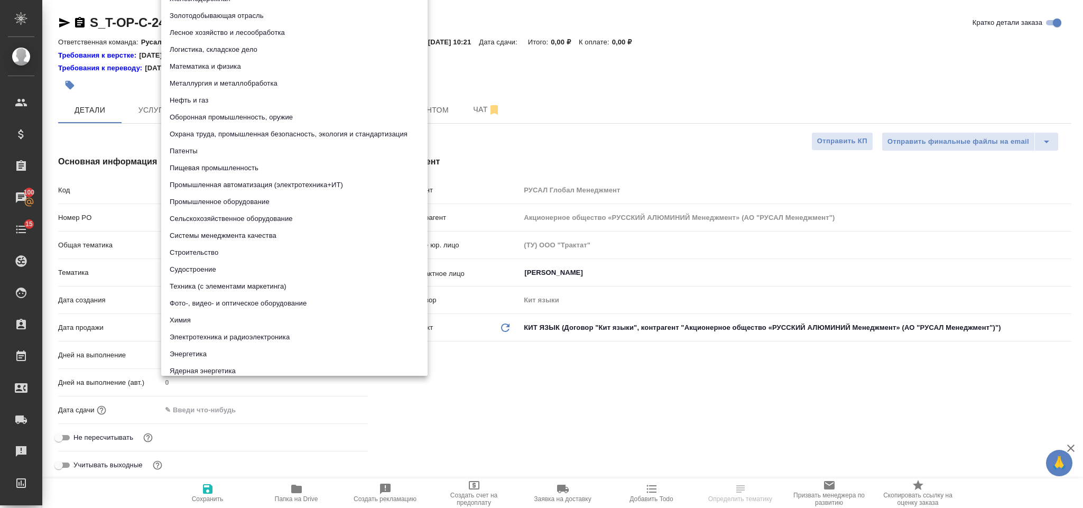
click at [256, 204] on li "Промышленное оборудование" at bounding box center [294, 201] width 266 height 17
type input "5f647205b73bc97568ca66bc"
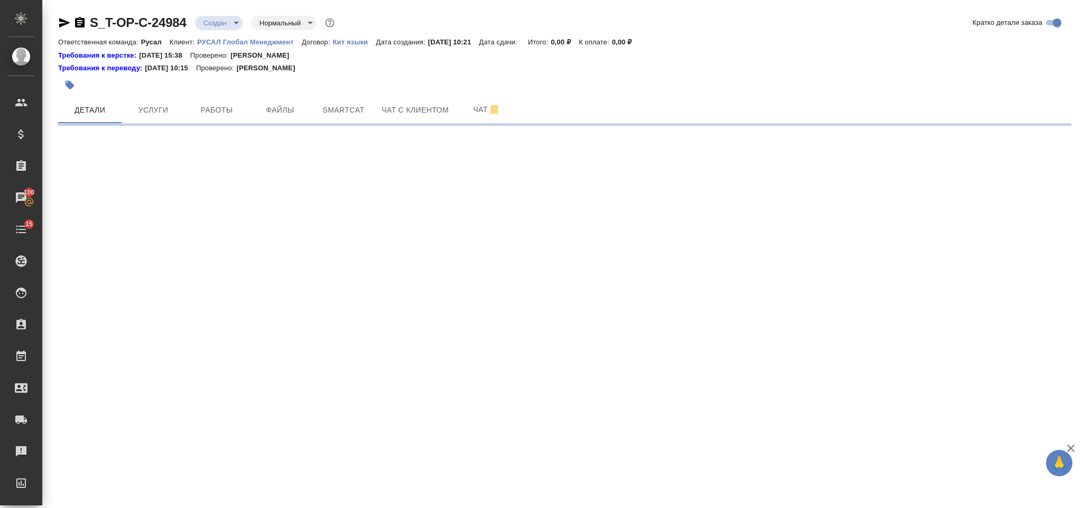
select select "RU"
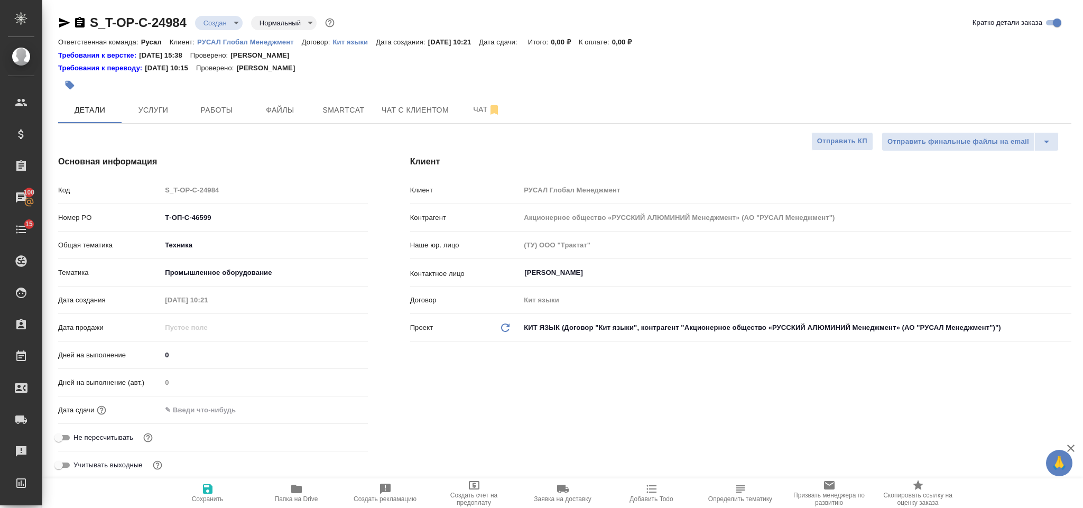
type textarea "x"
click at [247, 409] on input "text" at bounding box center [208, 409] width 92 height 15
click at [333, 406] on icon "button" at bounding box center [337, 408] width 10 height 11
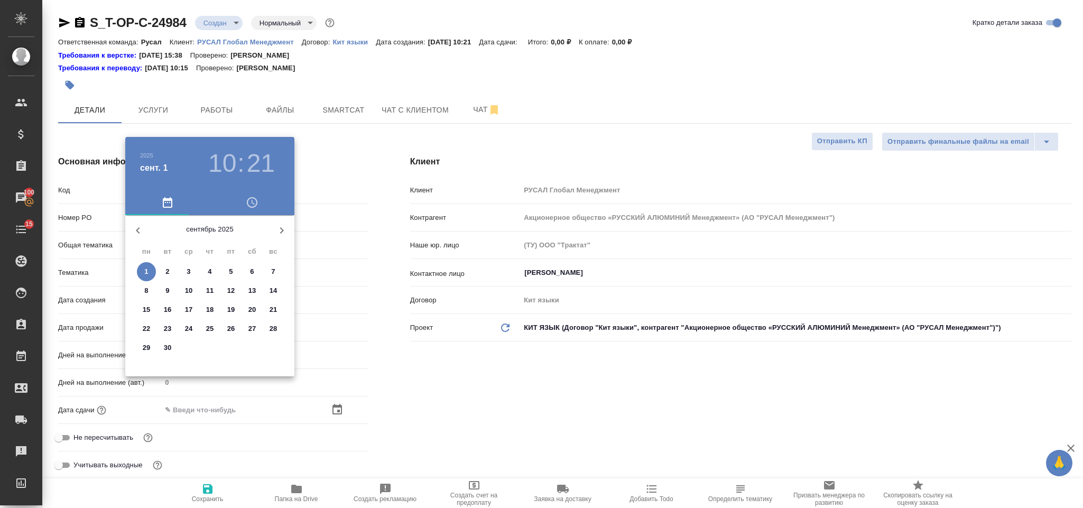
click at [166, 268] on p "2" at bounding box center [167, 271] width 4 height 11
type input "02.09.2025 10:21"
type textarea "x"
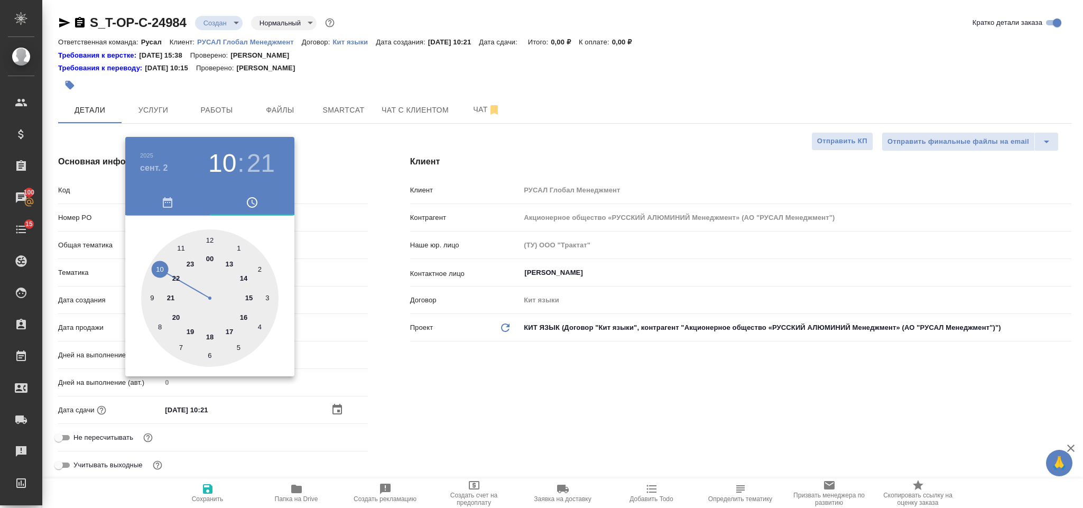
click at [246, 318] on div at bounding box center [209, 297] width 137 height 137
type input "02.09.2025 16:21"
type textarea "x"
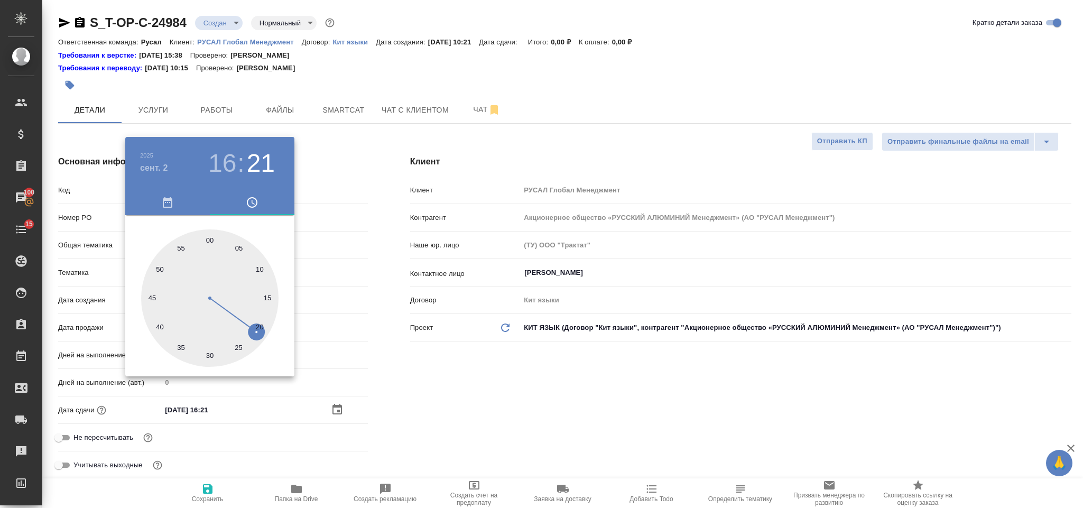
click at [229, 165] on h3 "16" at bounding box center [222, 163] width 28 height 30
click at [251, 294] on div at bounding box center [209, 297] width 137 height 137
type input "02.09.2025 15:21"
type textarea "x"
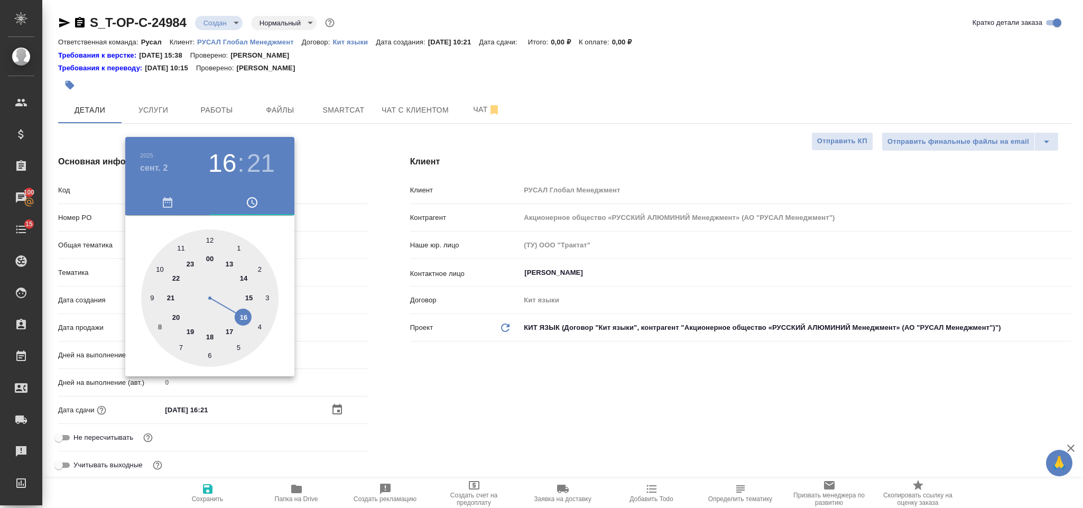
type textarea "x"
click at [210, 350] on div at bounding box center [209, 297] width 137 height 137
type input "02.09.2025 15:30"
type textarea "x"
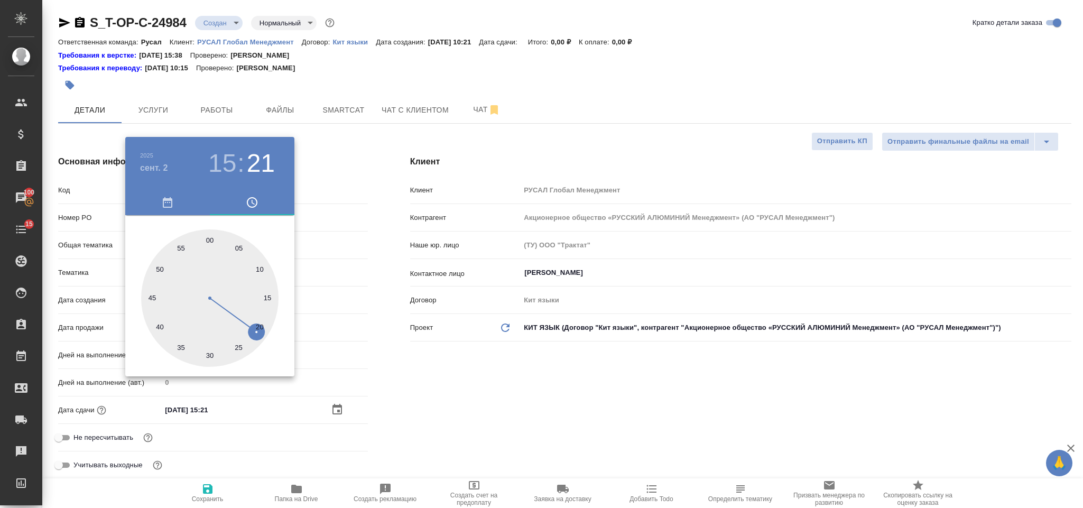
type textarea "x"
click at [376, 388] on div at bounding box center [541, 254] width 1083 height 508
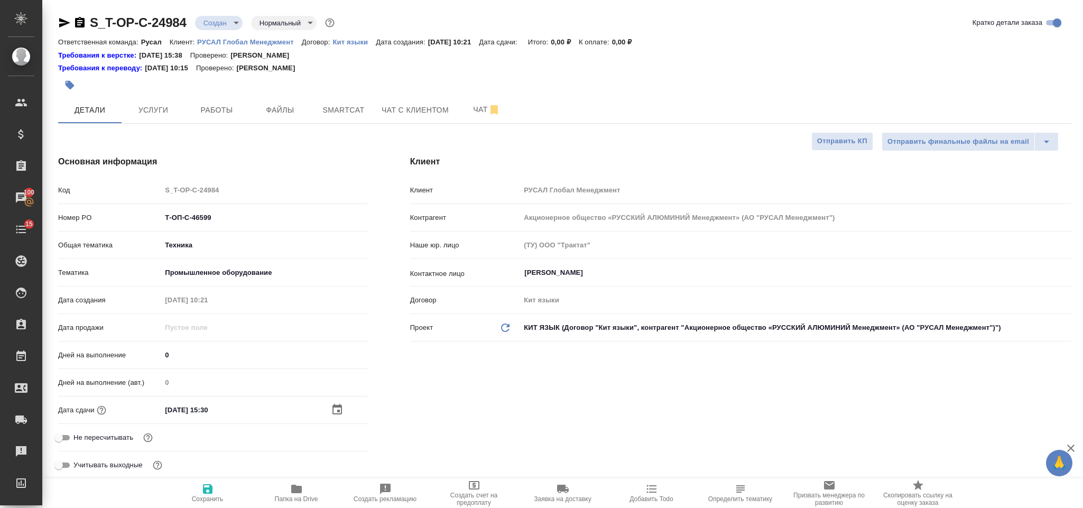
click at [203, 493] on icon "button" at bounding box center [207, 488] width 13 height 13
type textarea "x"
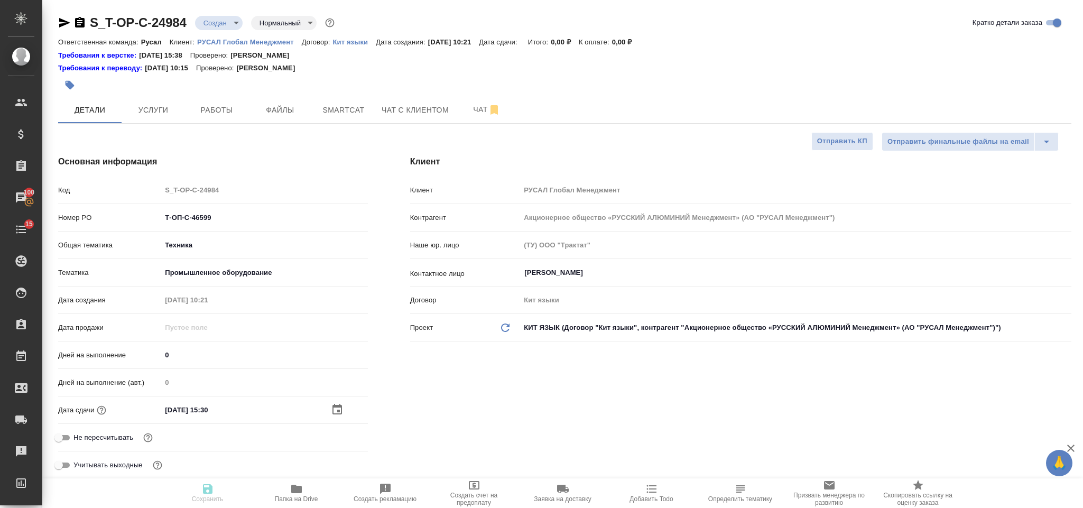
type textarea "x"
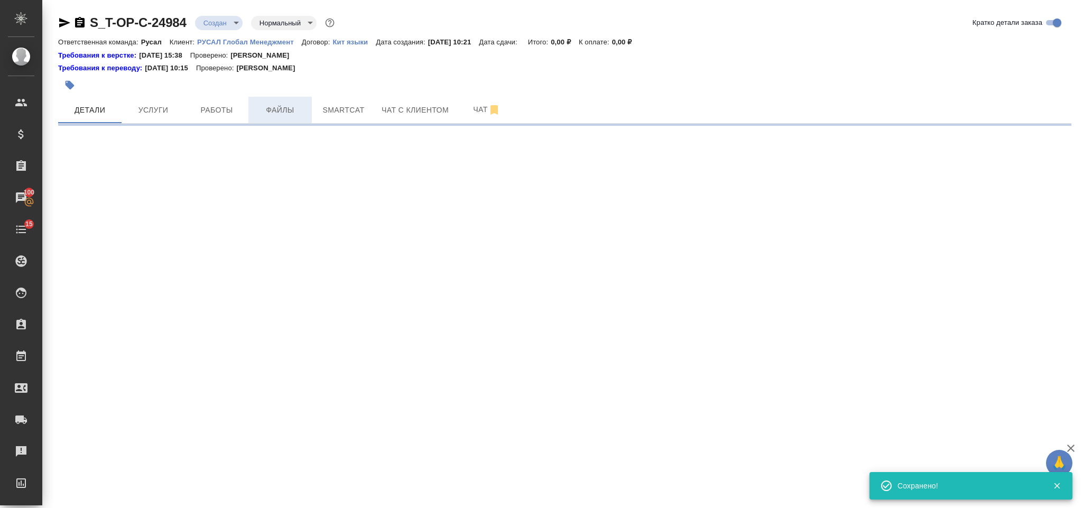
select select "RU"
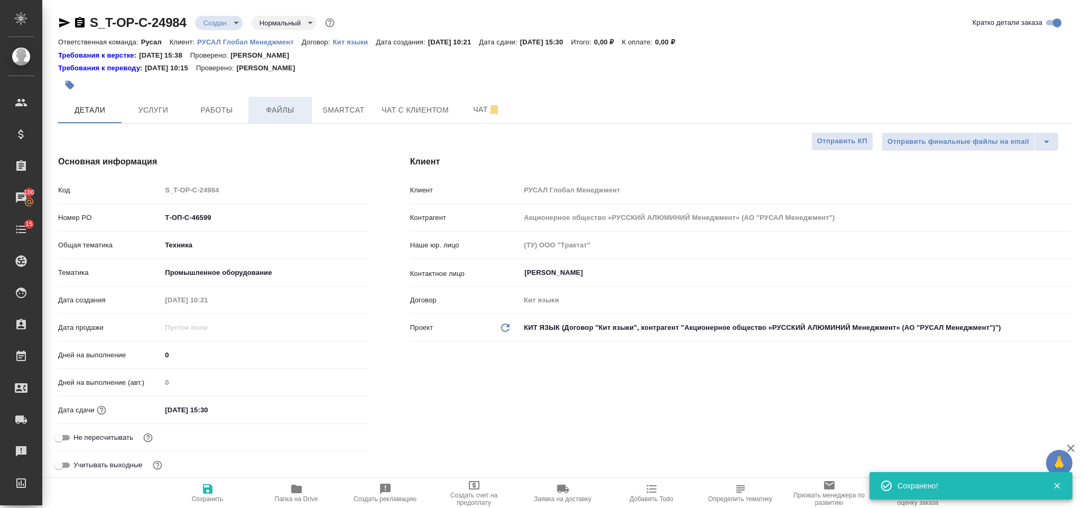
click at [289, 109] on span "Файлы" at bounding box center [280, 110] width 51 height 13
type textarea "x"
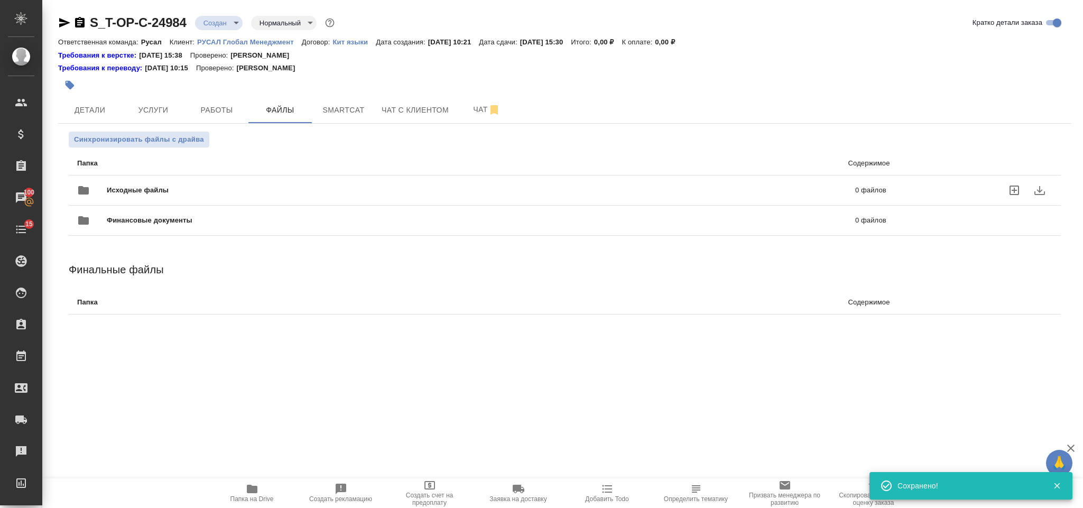
click at [174, 193] on span "Исходные файлы" at bounding box center [309, 190] width 405 height 11
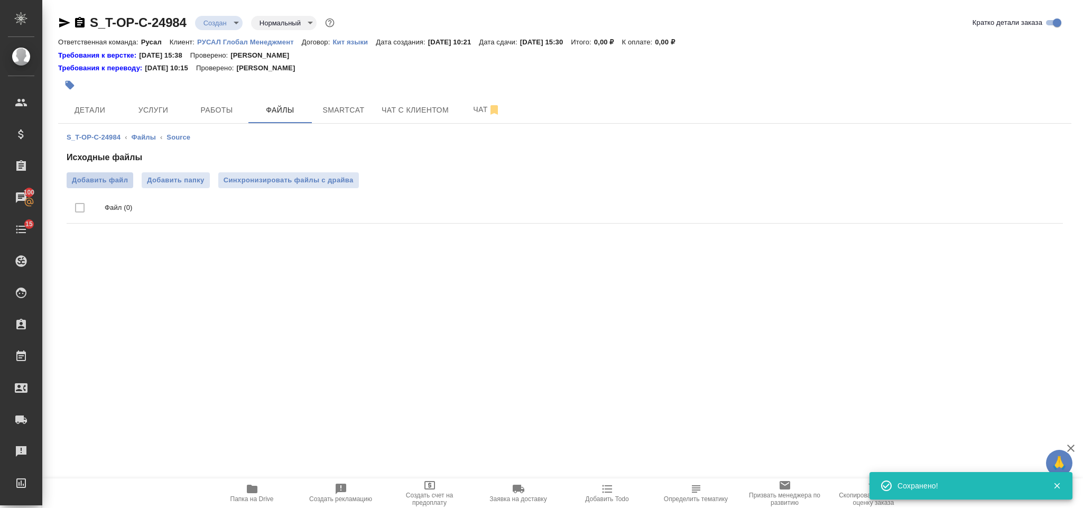
click at [91, 184] on span "Добавить файл" at bounding box center [100, 180] width 56 height 11
click at [0, 0] on input "Добавить файл" at bounding box center [0, 0] width 0 height 0
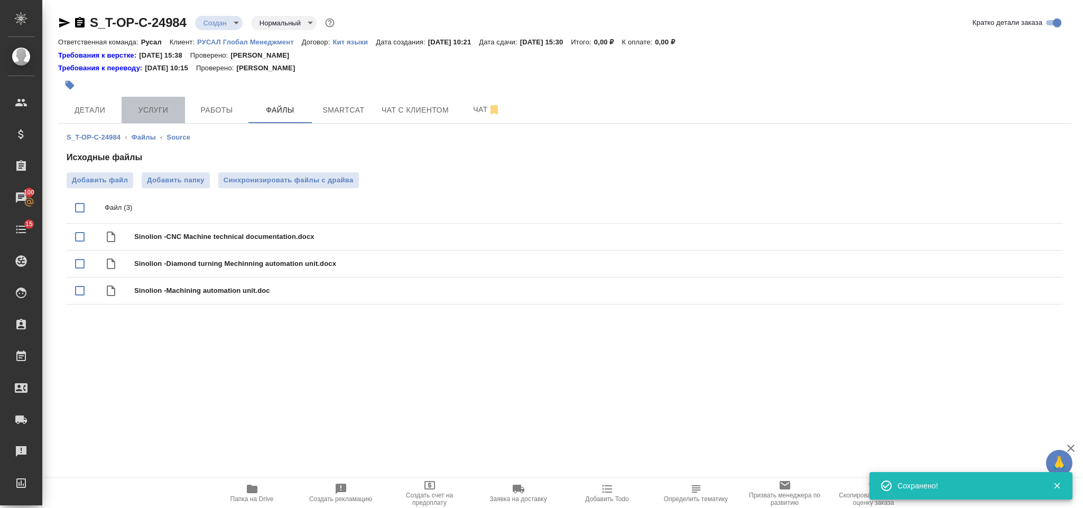
click at [163, 114] on span "Услуги" at bounding box center [153, 110] width 51 height 13
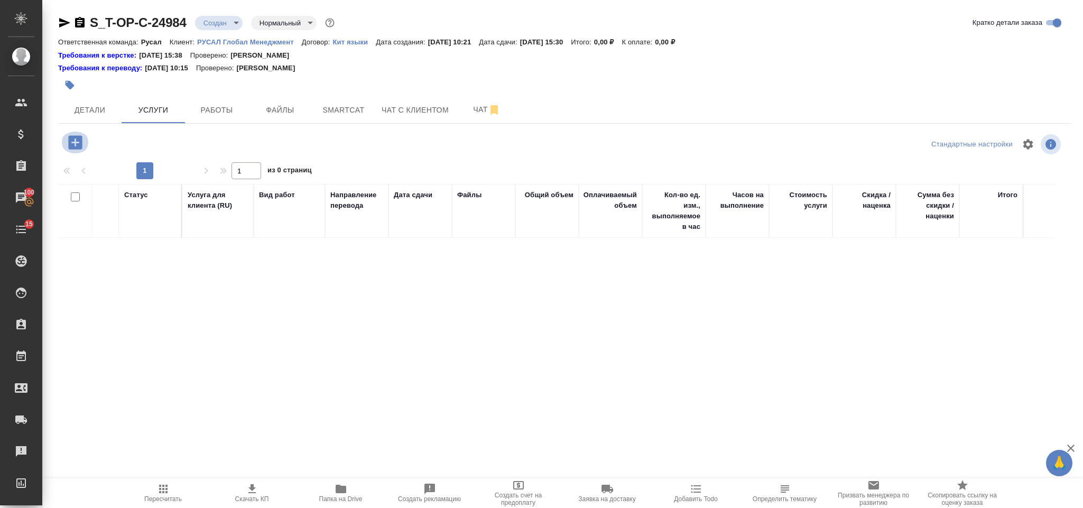
click at [78, 146] on icon "button" at bounding box center [75, 142] width 14 height 14
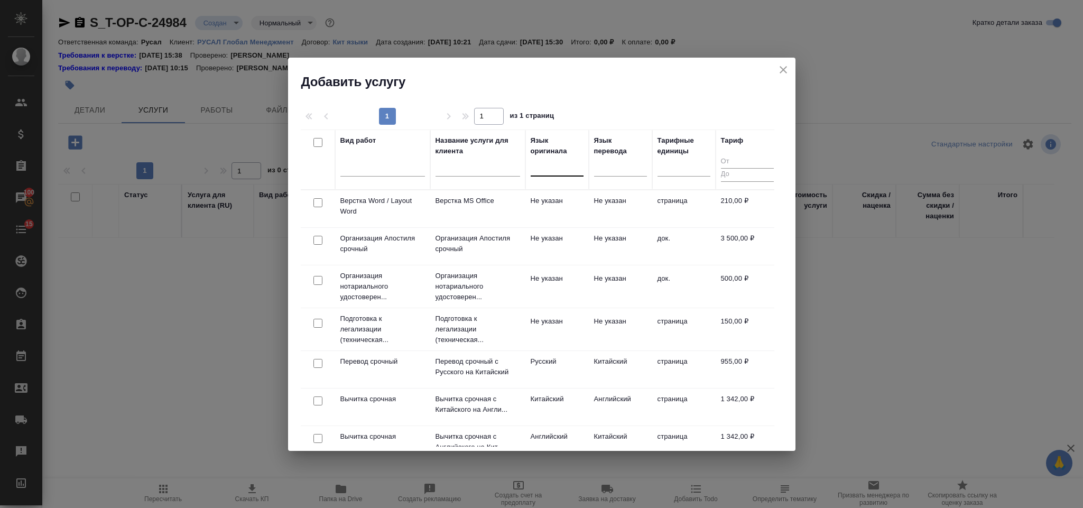
click at [572, 163] on div at bounding box center [556, 165] width 53 height 15
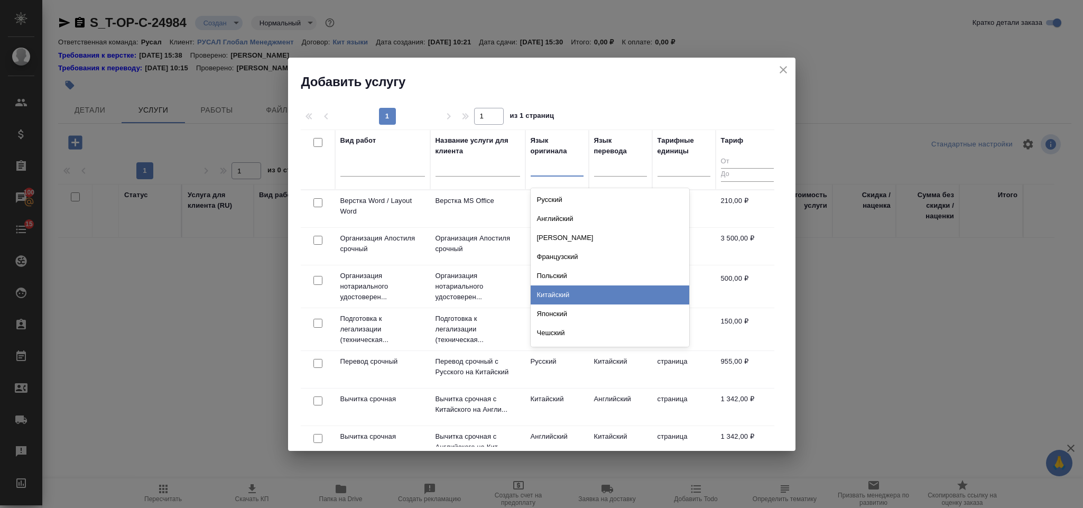
click at [582, 287] on div "Китайский" at bounding box center [609, 294] width 158 height 19
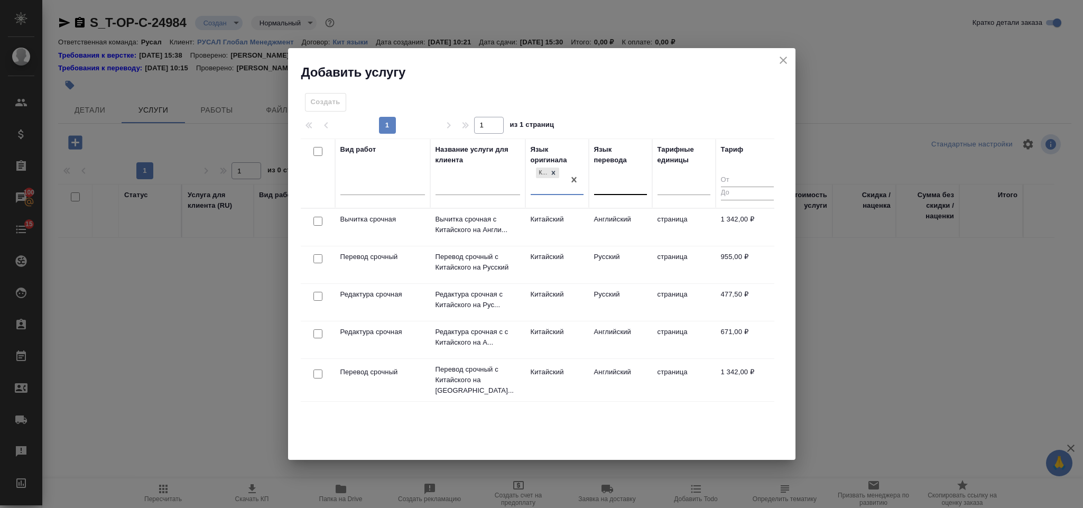
click at [615, 182] on div at bounding box center [620, 183] width 53 height 15
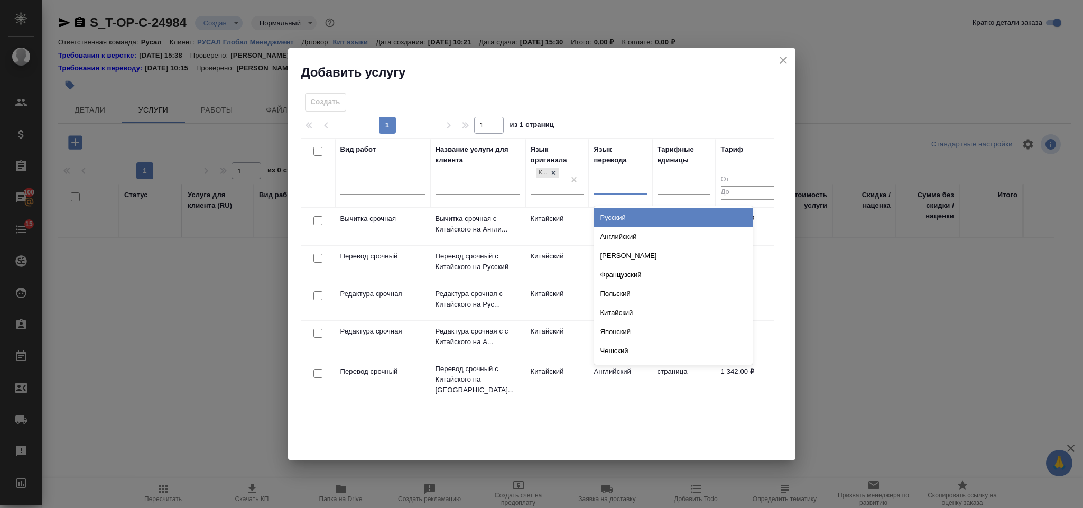
click at [635, 220] on div "Русский" at bounding box center [673, 217] width 158 height 19
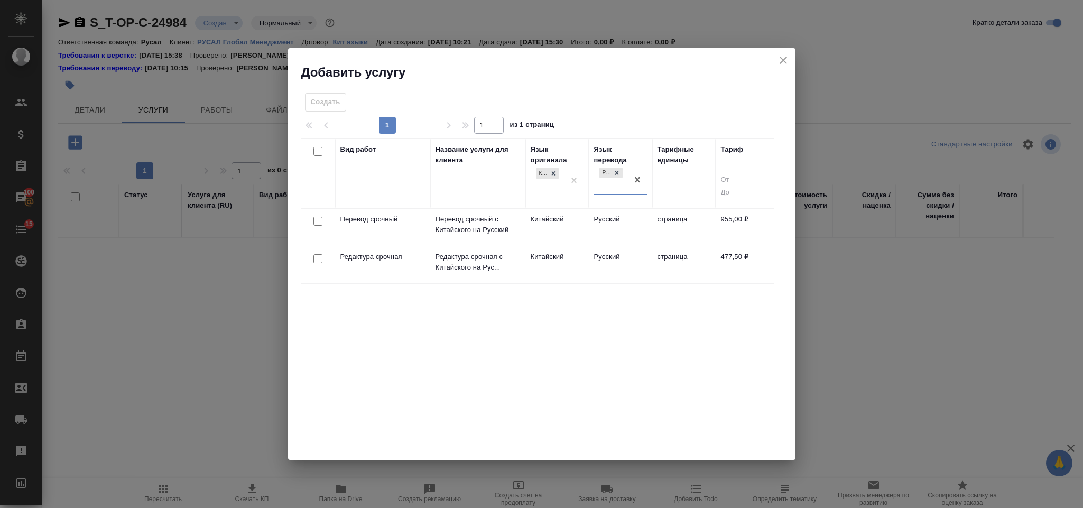
click at [321, 220] on input "checkbox" at bounding box center [317, 221] width 9 height 9
checkbox input "true"
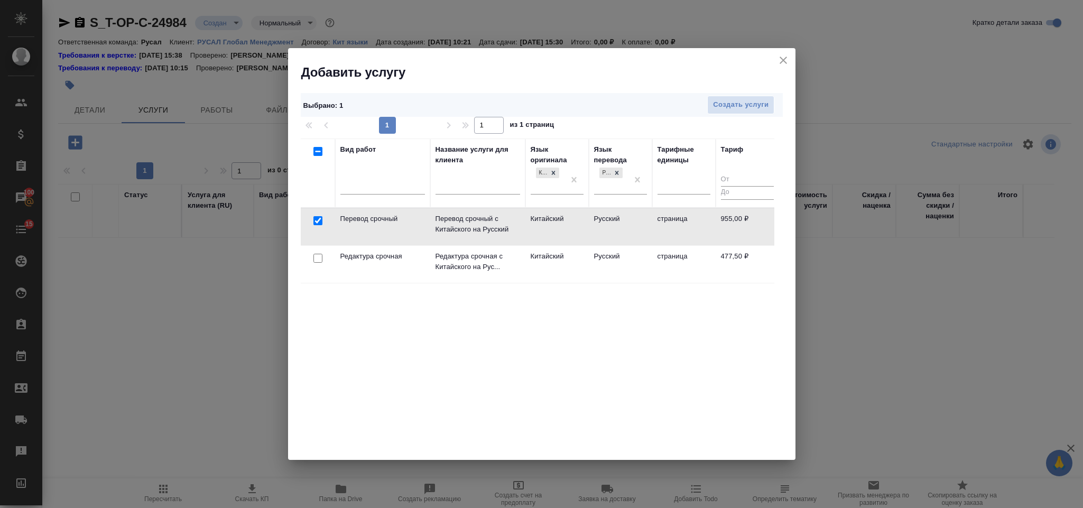
click at [319, 259] on input "checkbox" at bounding box center [317, 258] width 9 height 9
checkbox input "true"
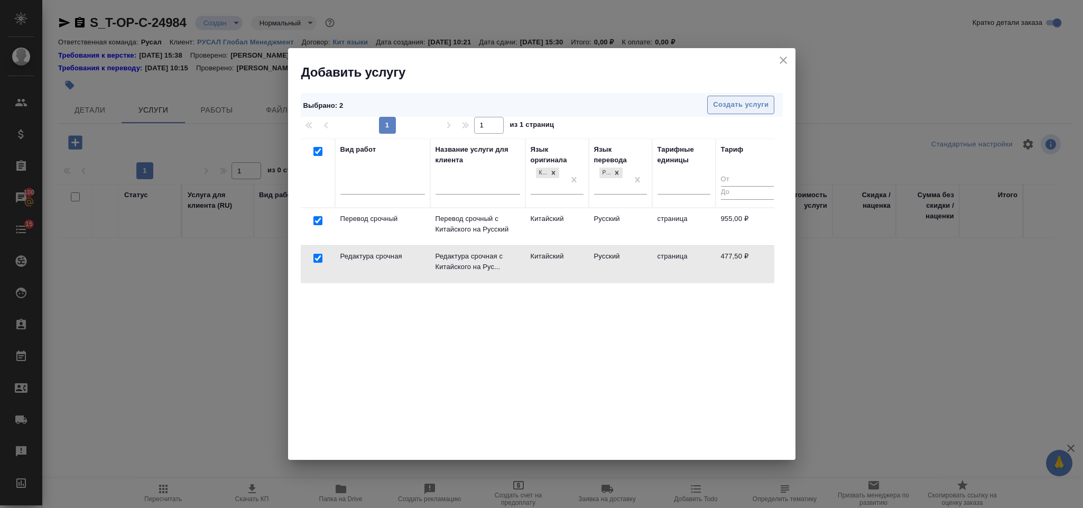
click at [729, 108] on span "Создать услуги" at bounding box center [740, 105] width 55 height 12
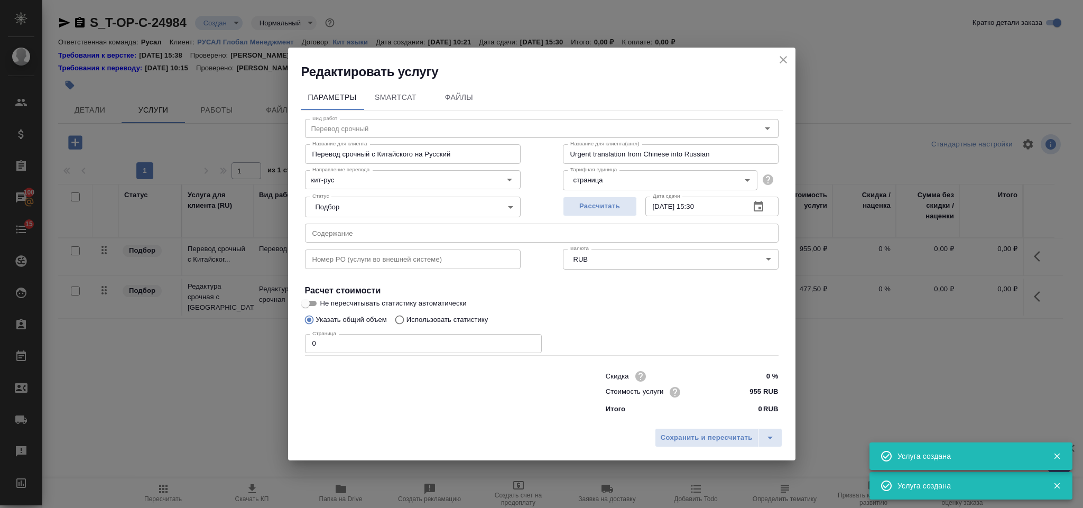
type input "Перевод срочный"
type input "Перевод срочный с Китайского на Русский"
type input "Urgent translation from Chinese into Russian"
type input "955 RUB"
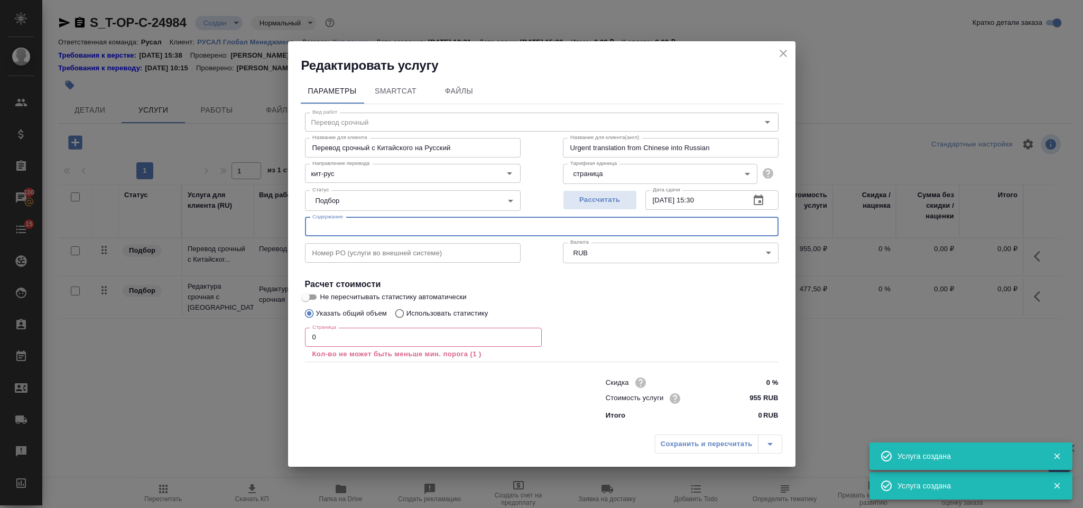
drag, startPoint x: 332, startPoint y: 219, endPoint x: 326, endPoint y: 216, distance: 6.4
click at [333, 219] on input "text" at bounding box center [541, 226] width 473 height 19
paste input "Desktop"
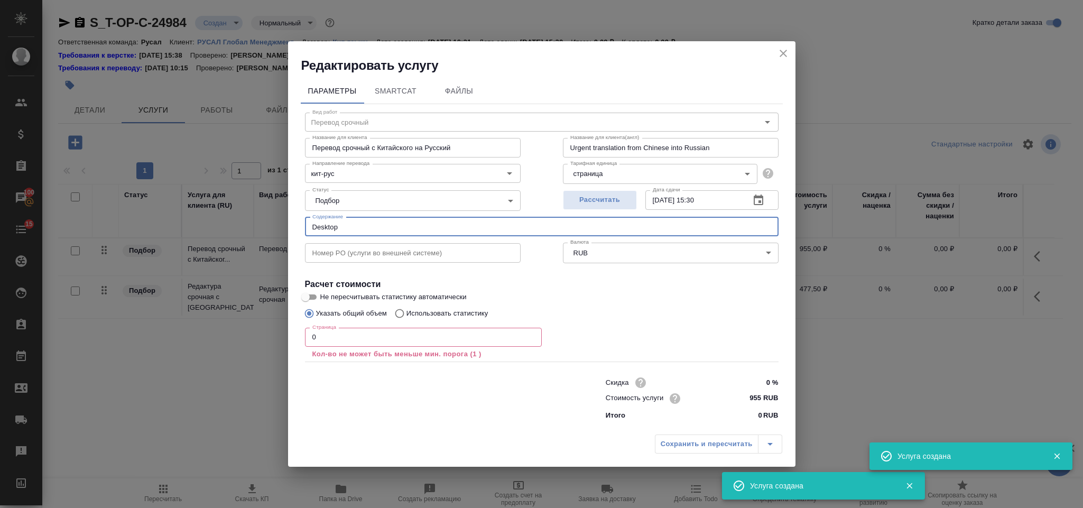
type input "Desktop"
click at [330, 341] on input "0" at bounding box center [423, 337] width 237 height 19
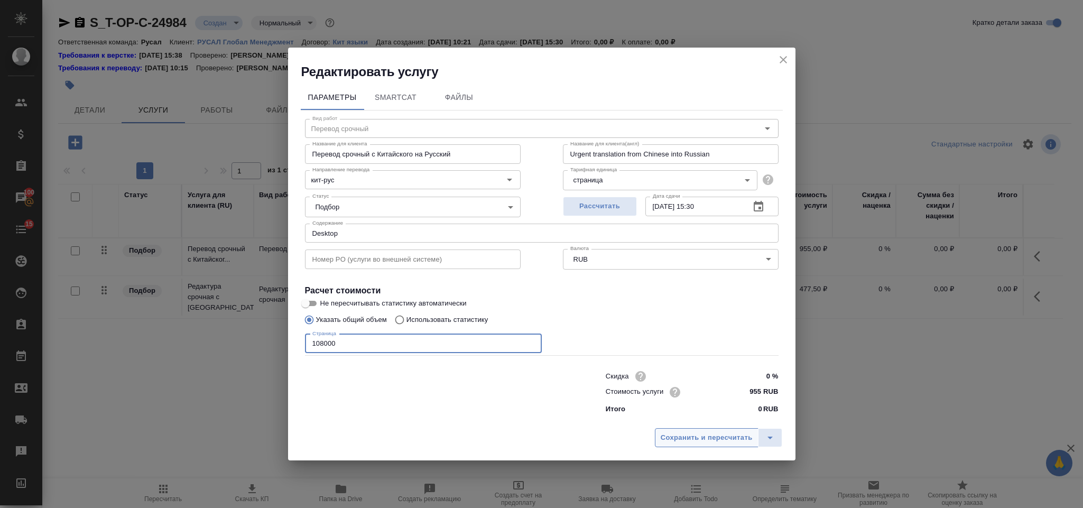
type input "108000"
click at [680, 442] on span "Сохранить и пересчитать" at bounding box center [706, 438] width 92 height 12
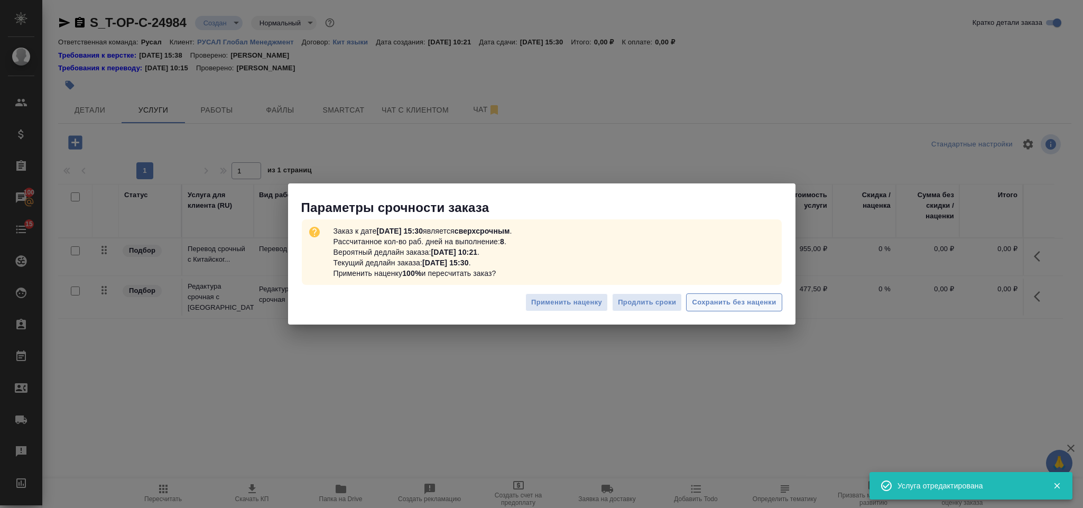
click at [738, 298] on span "Сохранить без наценки" at bounding box center [734, 302] width 84 height 12
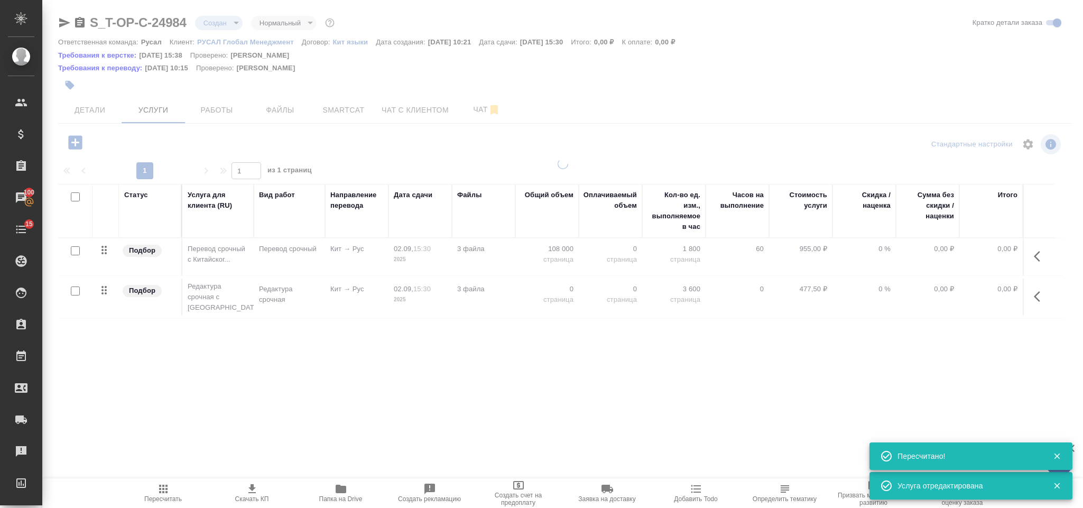
type input "urgent"
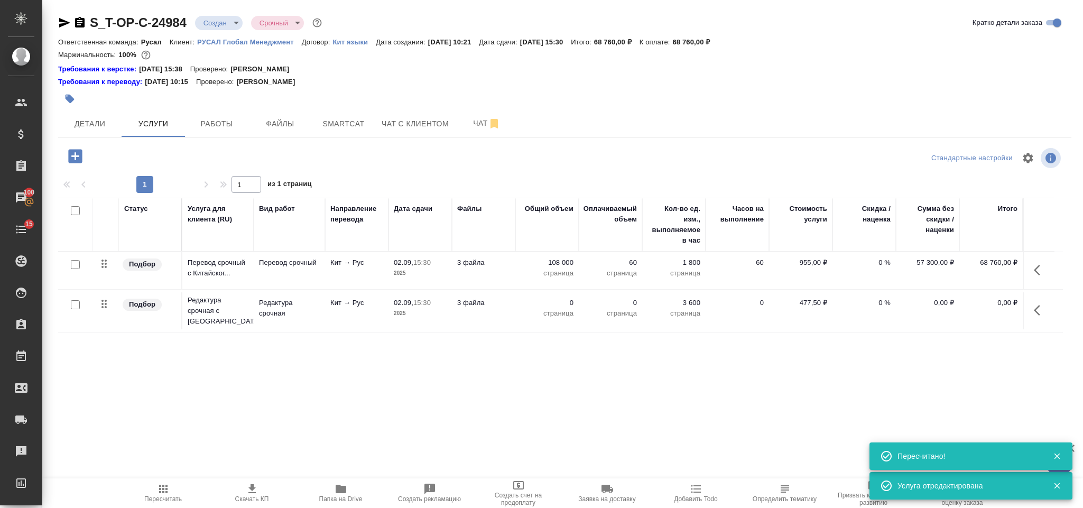
click at [1040, 312] on icon "button" at bounding box center [1039, 310] width 13 height 13
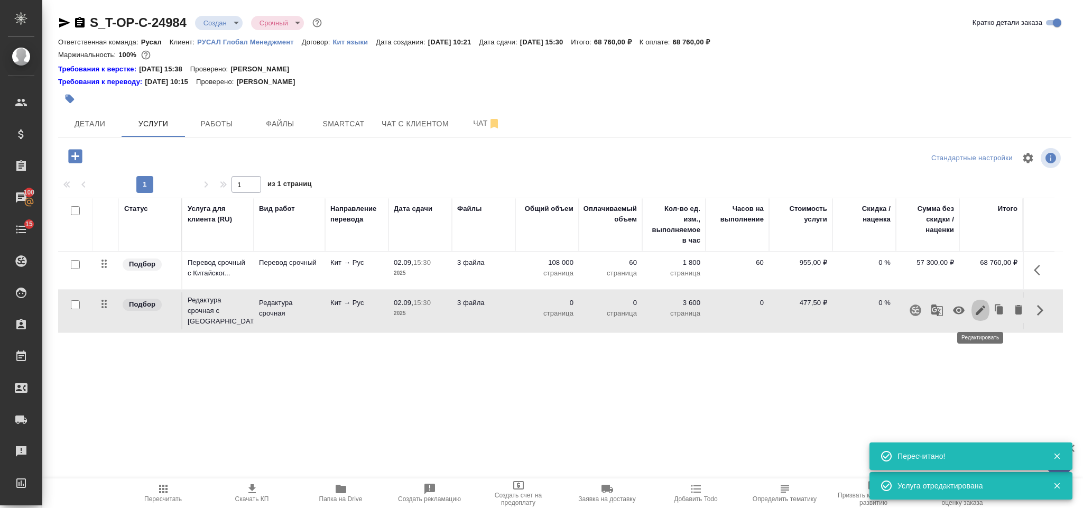
click at [981, 313] on icon "button" at bounding box center [980, 310] width 13 height 13
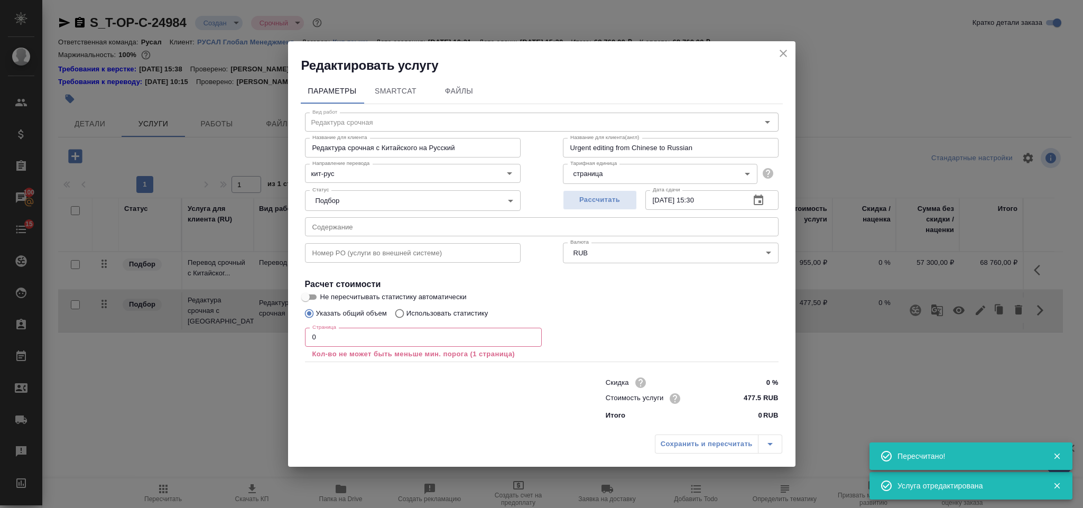
click at [382, 341] on input "0" at bounding box center [423, 337] width 237 height 19
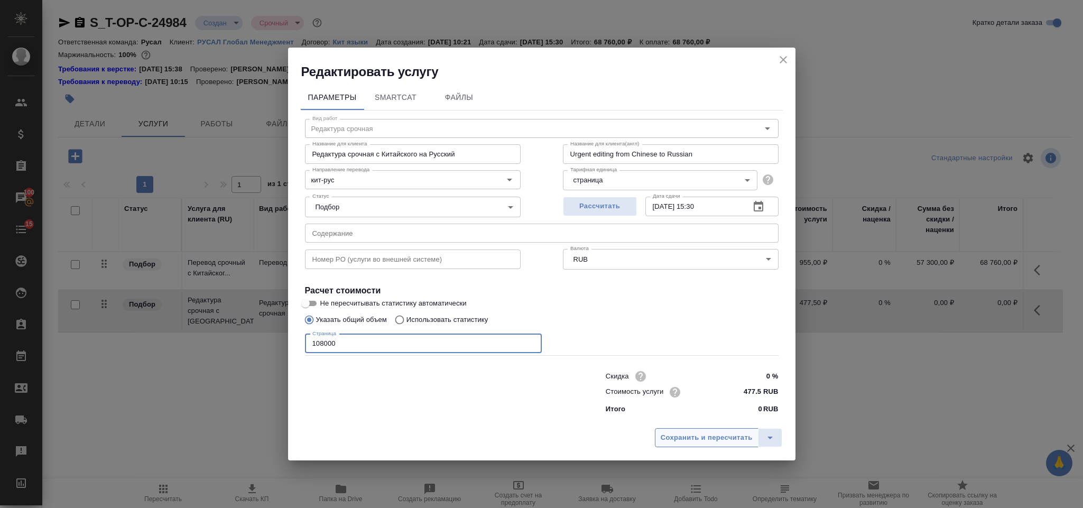
type input "108000"
click at [669, 437] on span "Сохранить и пересчитать" at bounding box center [706, 438] width 92 height 12
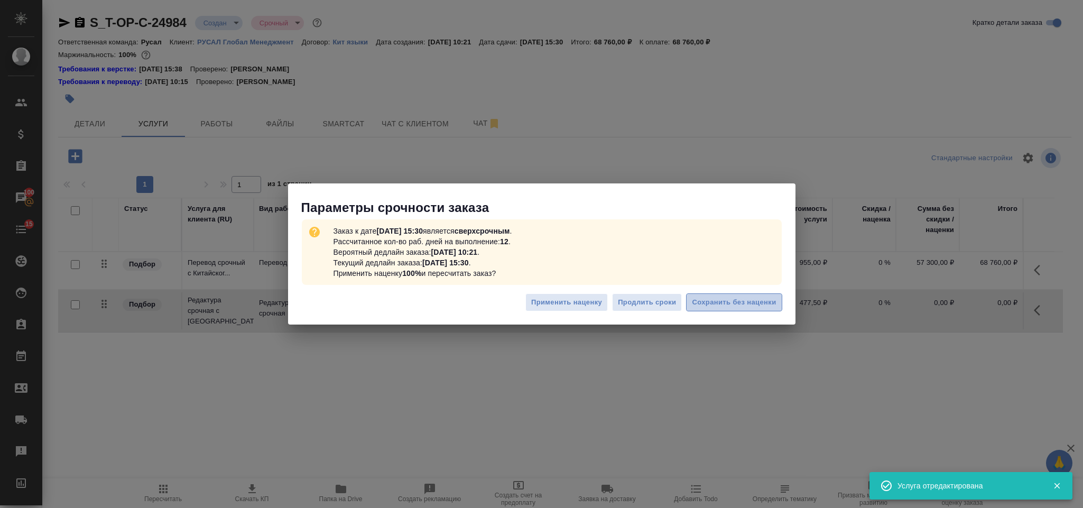
click at [695, 303] on span "Сохранить без наценки" at bounding box center [734, 302] width 84 height 12
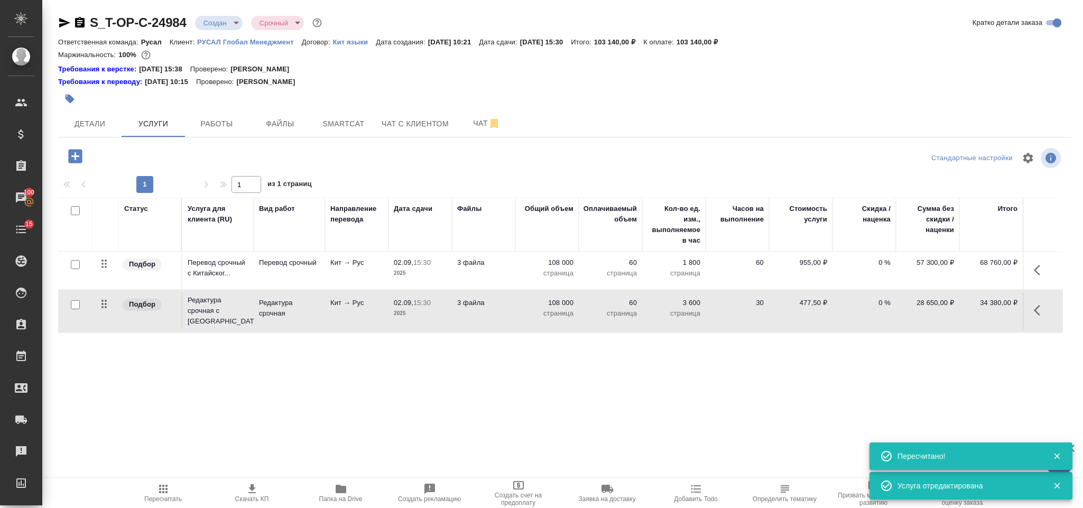
click at [74, 160] on icon "button" at bounding box center [75, 156] width 14 height 14
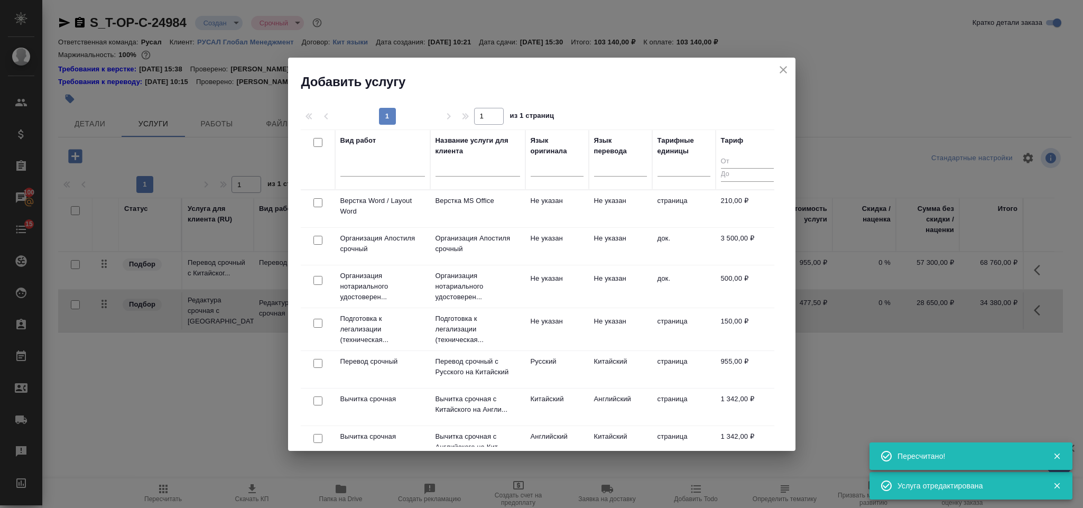
drag, startPoint x: 321, startPoint y: 207, endPoint x: 642, endPoint y: 127, distance: 331.0
click at [322, 207] on input "checkbox" at bounding box center [317, 202] width 9 height 9
checkbox input "true"
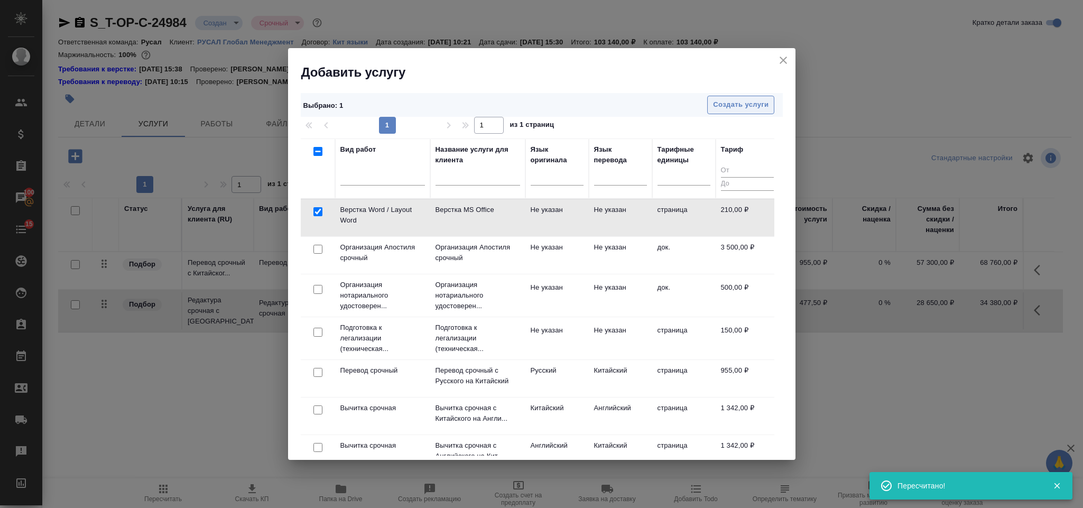
click at [734, 111] on span "Создать услуги" at bounding box center [740, 105] width 55 height 12
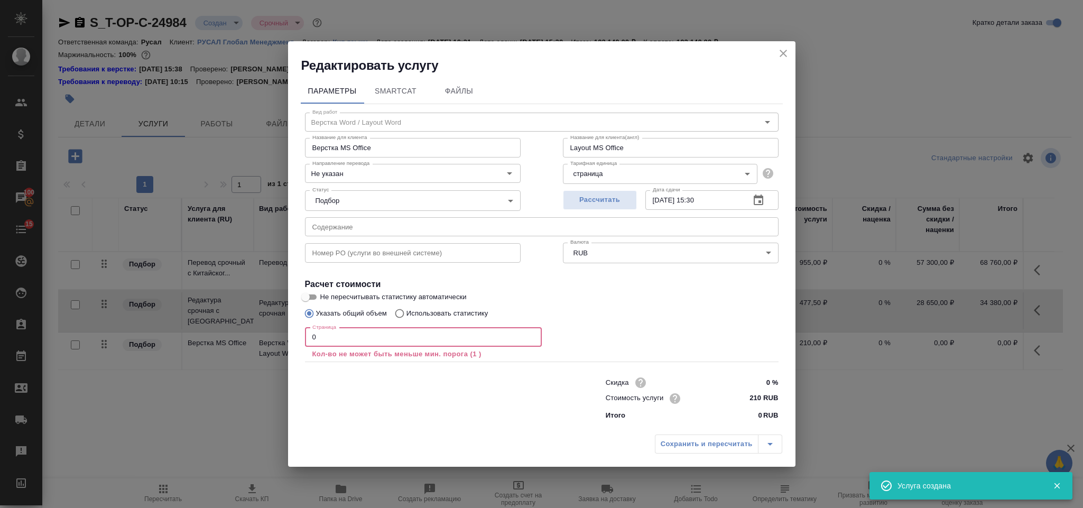
click at [342, 343] on input "0" at bounding box center [423, 337] width 237 height 19
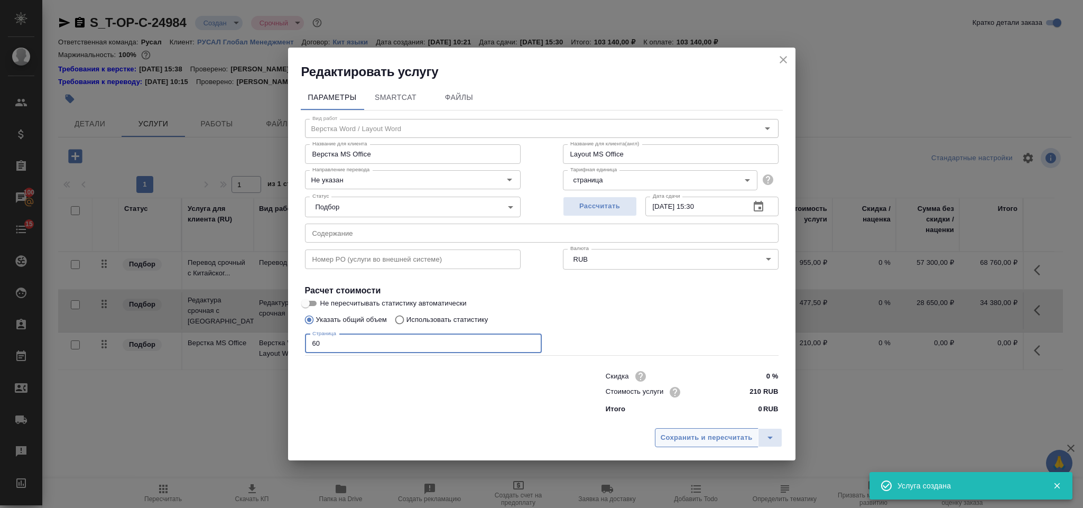
type input "60"
click at [682, 440] on span "Сохранить и пересчитать" at bounding box center [706, 438] width 92 height 12
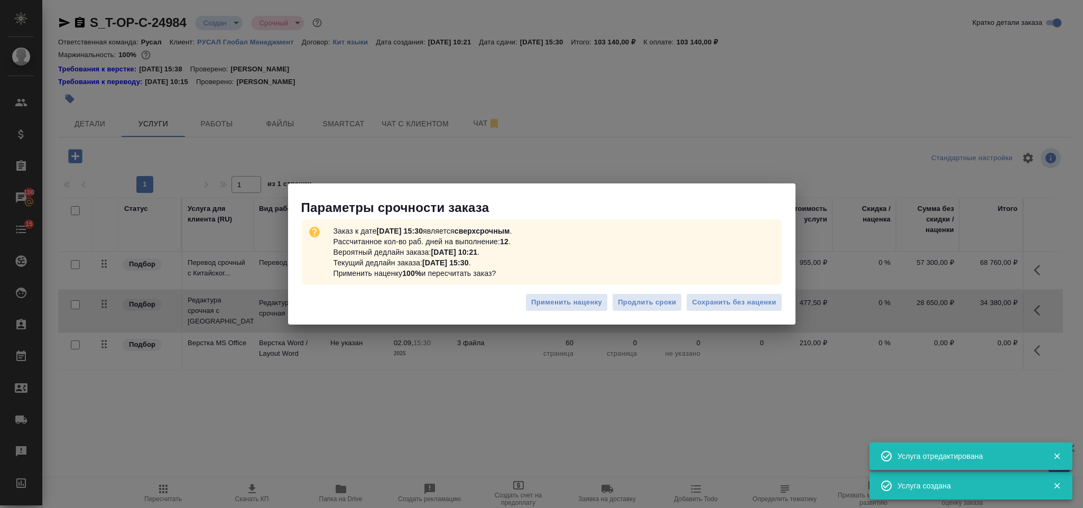
click at [735, 314] on div "Применить наценку Продлить сроки Сохранить без наценки" at bounding box center [541, 306] width 507 height 37
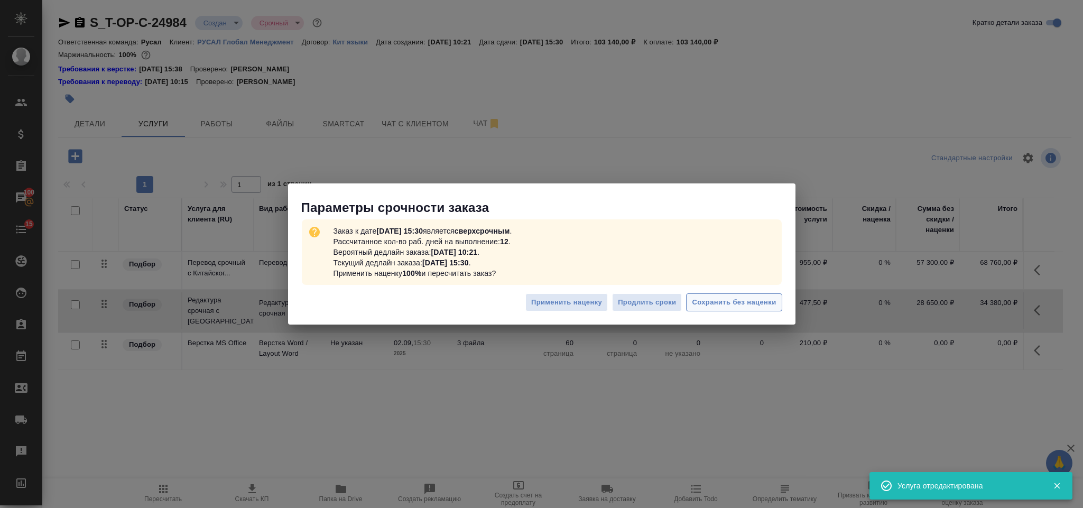
click at [733, 303] on span "Сохранить без наценки" at bounding box center [734, 302] width 84 height 12
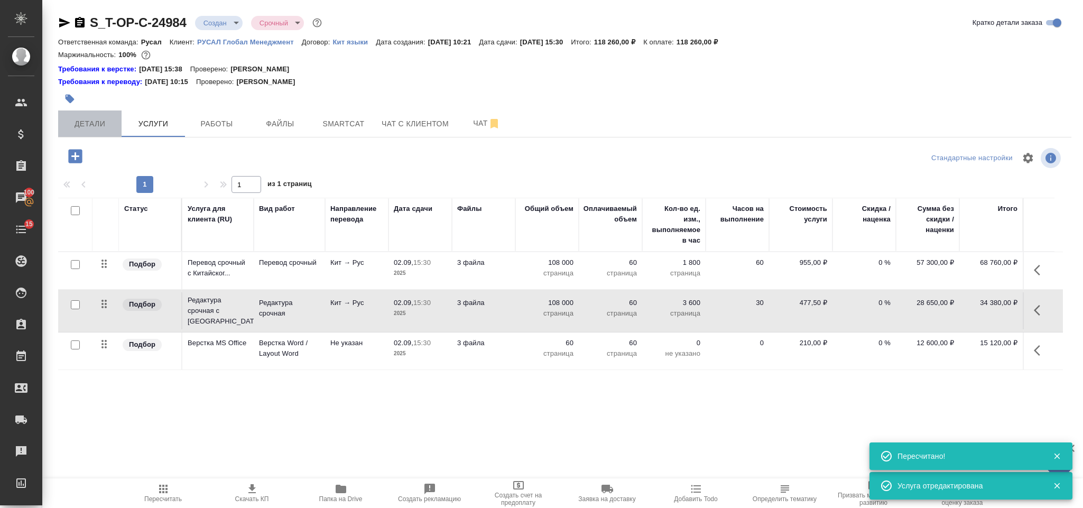
click at [74, 122] on span "Детали" at bounding box center [89, 123] width 51 height 13
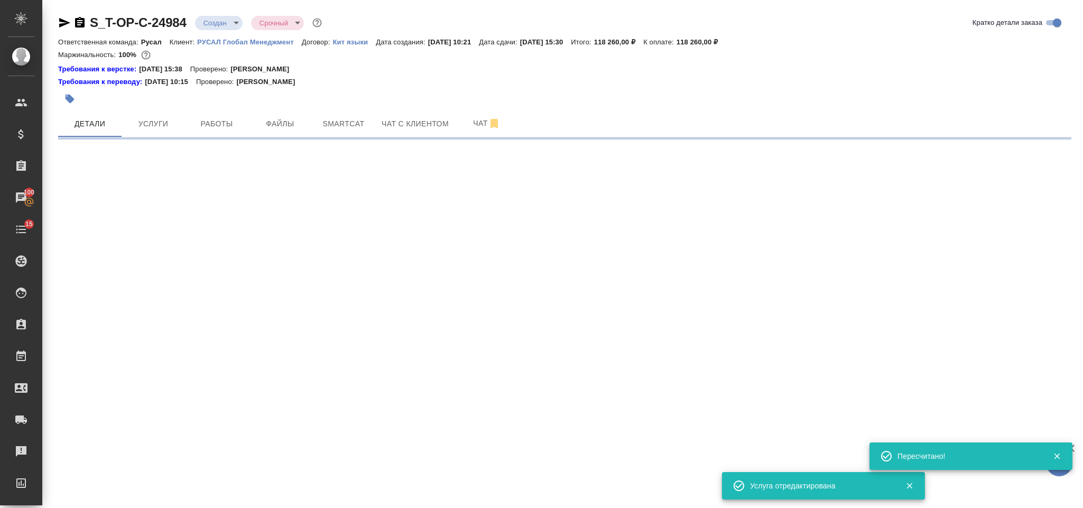
select select "RU"
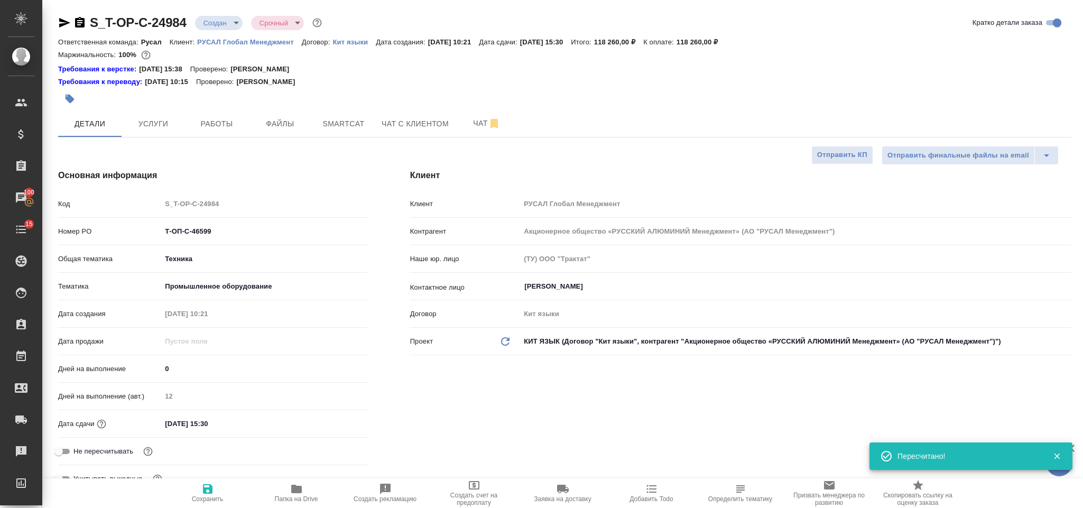
type textarea "x"
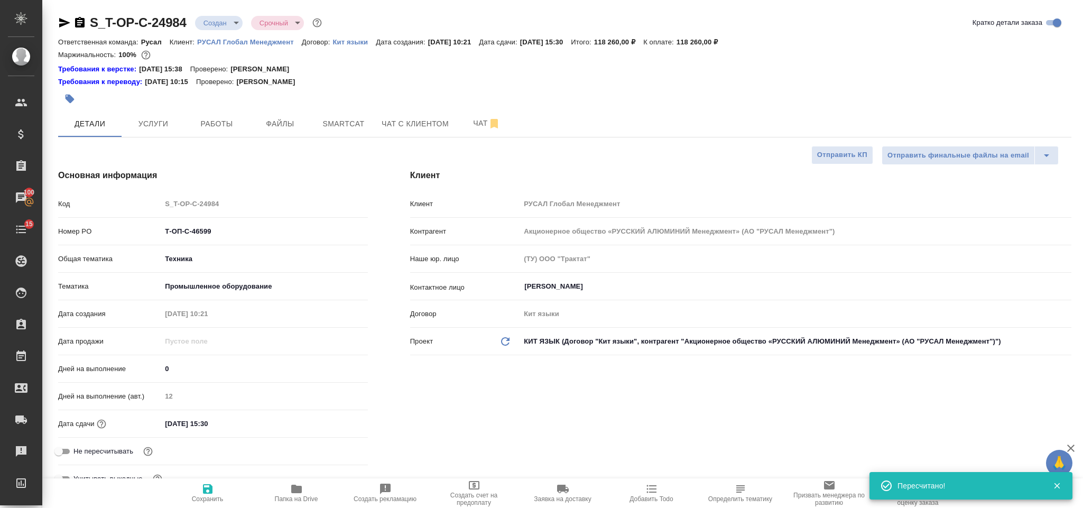
click at [78, 23] on icon "button" at bounding box center [79, 22] width 13 height 13
click at [62, 18] on icon "button" at bounding box center [64, 22] width 13 height 13
drag, startPoint x: 220, startPoint y: 232, endPoint x: 163, endPoint y: 231, distance: 57.1
click at [163, 231] on input "Т-ОП-С-46599" at bounding box center [264, 230] width 205 height 15
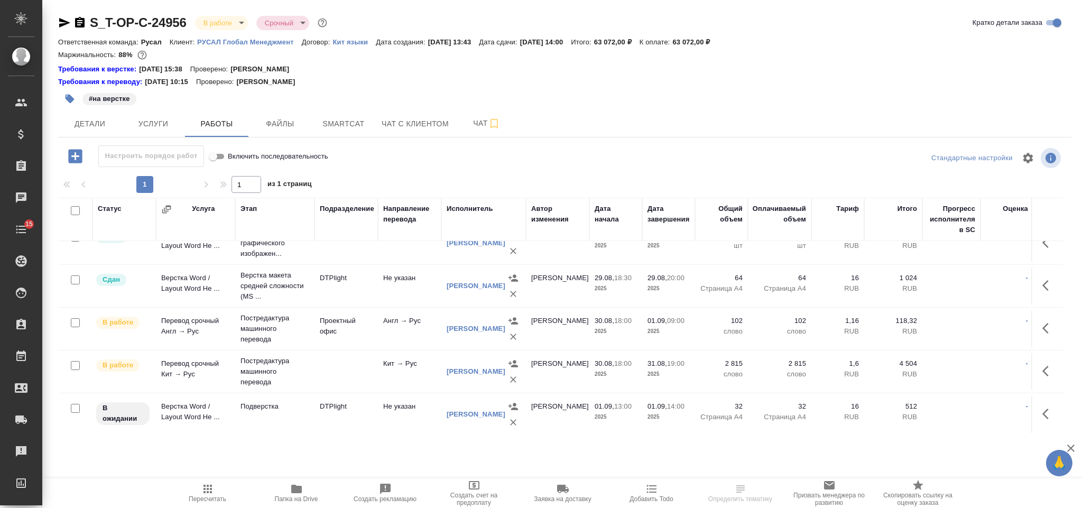
scroll to position [34, 0]
click at [100, 126] on span "Детали" at bounding box center [89, 123] width 51 height 13
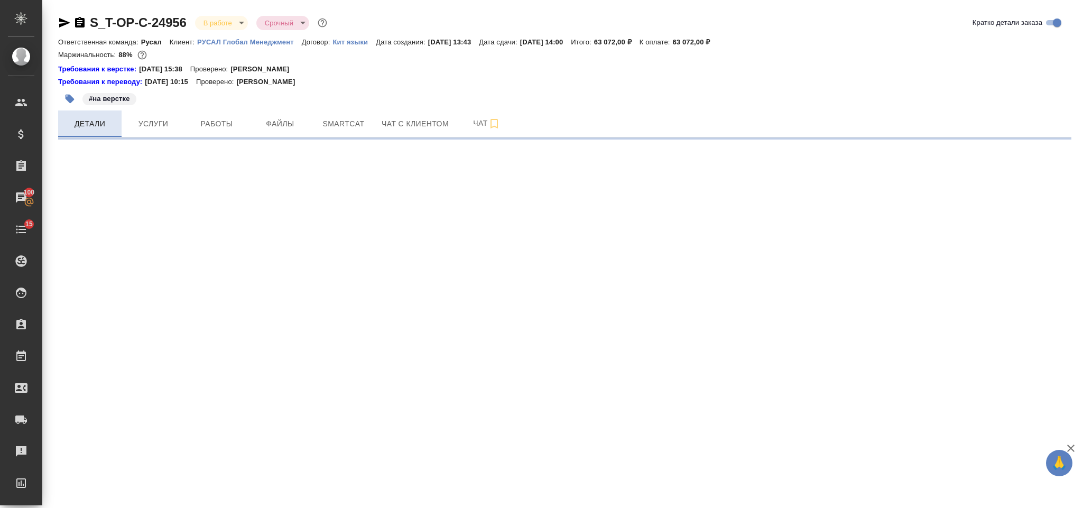
select select "RU"
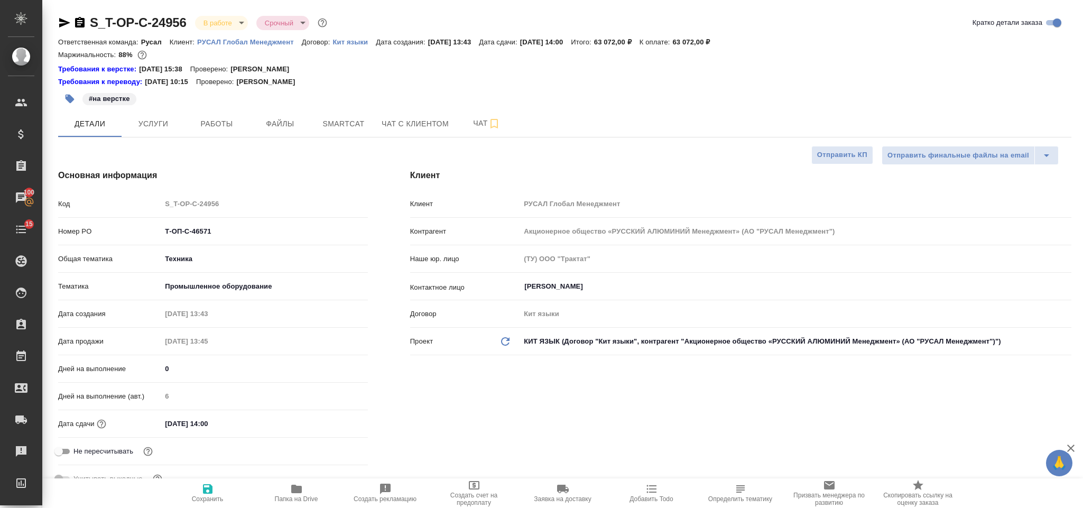
type textarea "x"
drag, startPoint x: 228, startPoint y: 231, endPoint x: 160, endPoint y: 228, distance: 68.2
click at [160, 228] on div "Номер PO Т-ОП-С-46571" at bounding box center [213, 231] width 310 height 18
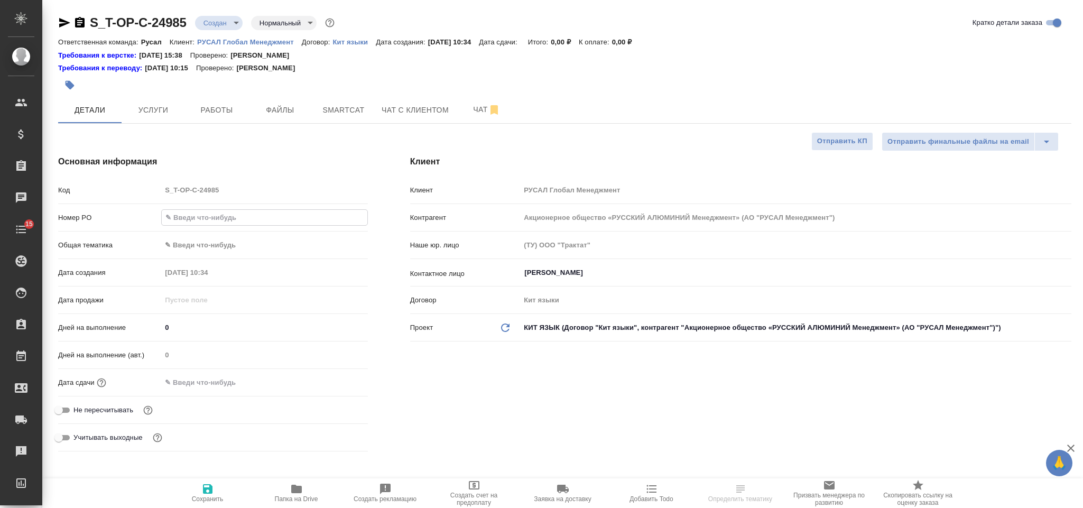
select select "RU"
type textarea "x"
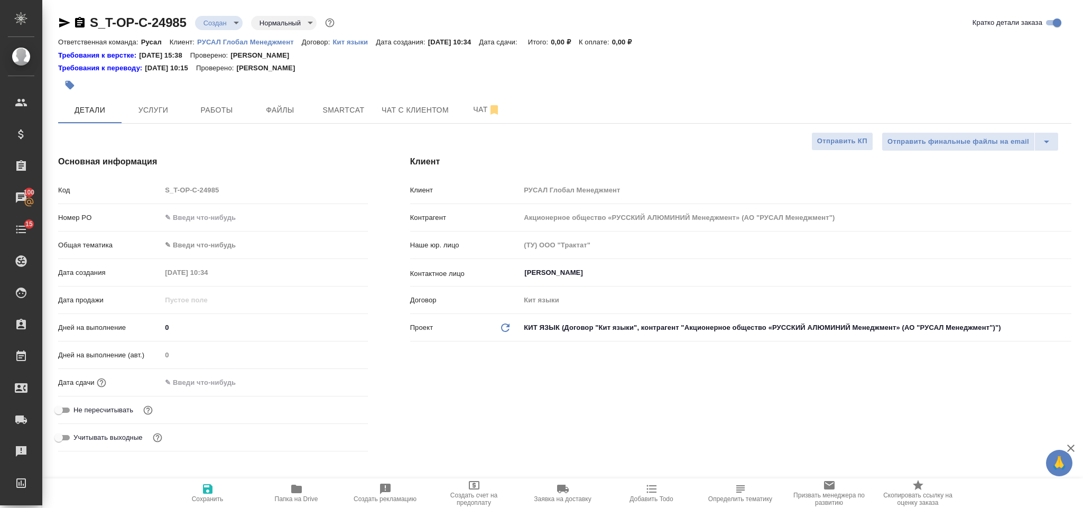
click at [193, 222] on input "text" at bounding box center [264, 217] width 206 height 15
paste input "Т-ОП-С-46600"
type input "Т-ОП-С-46600"
type textarea "x"
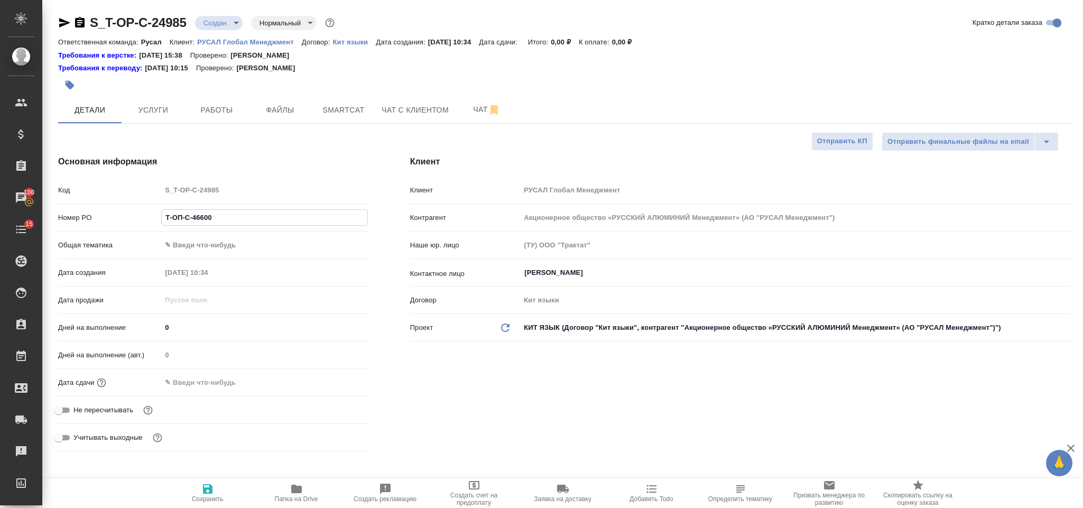
type textarea "x"
type input "Т-ОП-С-46600"
click at [197, 244] on body "🙏 .cls-1 fill:#fff; AWATERA Gorlenko Yuliua Клиенты Спецификации Заказы 100 Чат…" at bounding box center [541, 254] width 1083 height 508
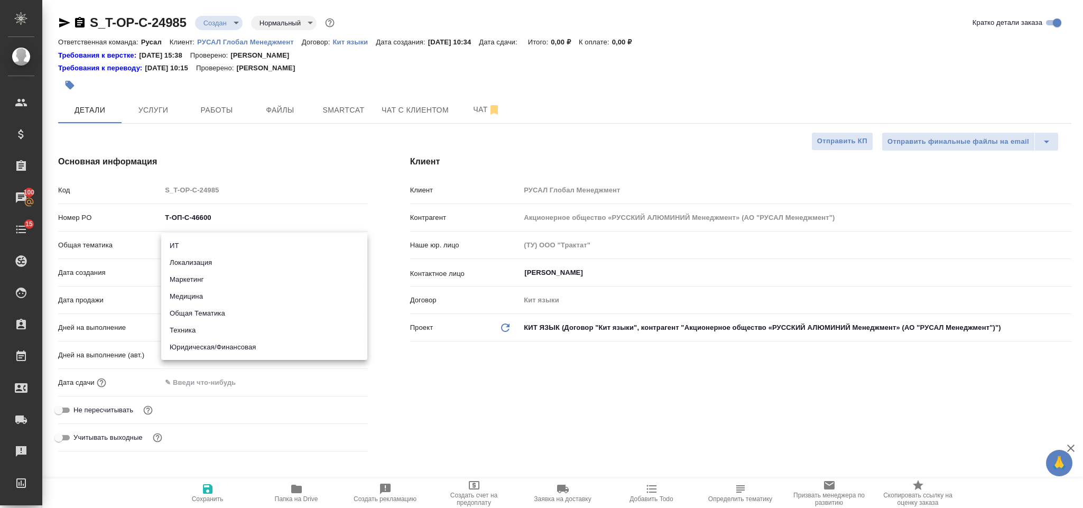
click at [214, 331] on li "Техника" at bounding box center [264, 330] width 206 height 17
type input "tech"
type textarea "x"
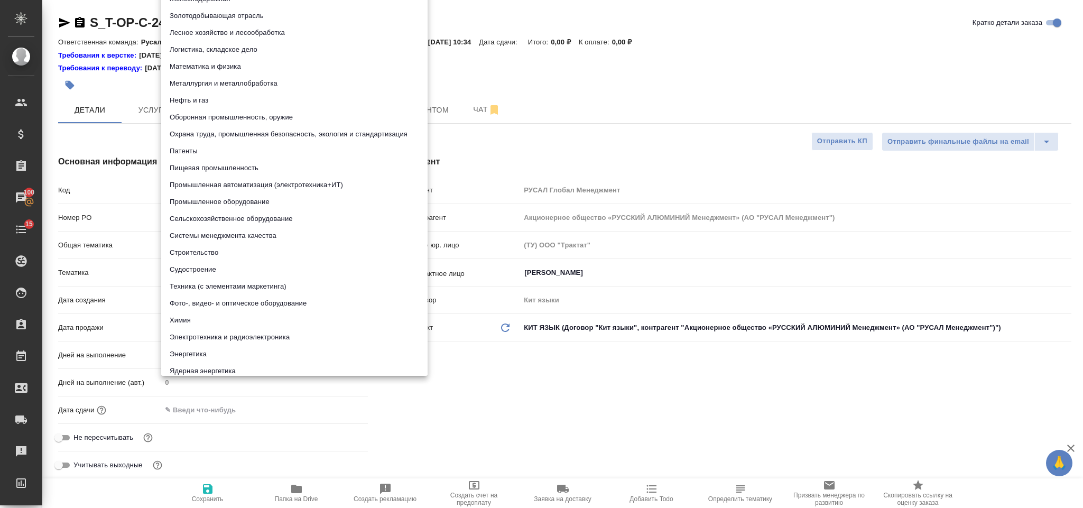
click at [211, 268] on body "🙏 .cls-1 fill:#fff; AWATERA Gorlenko Yuliua Клиенты Спецификации Заказы 100 Чат…" at bounding box center [541, 254] width 1083 height 508
click at [219, 320] on li "Химия" at bounding box center [294, 320] width 266 height 17
type textarea "x"
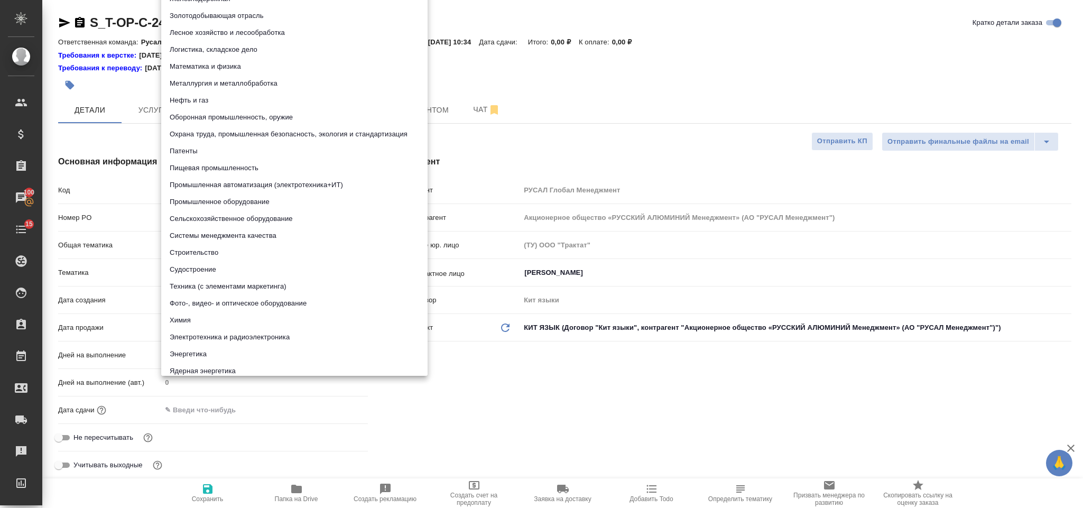
type input "5a8b8b956a9677013d343d8b"
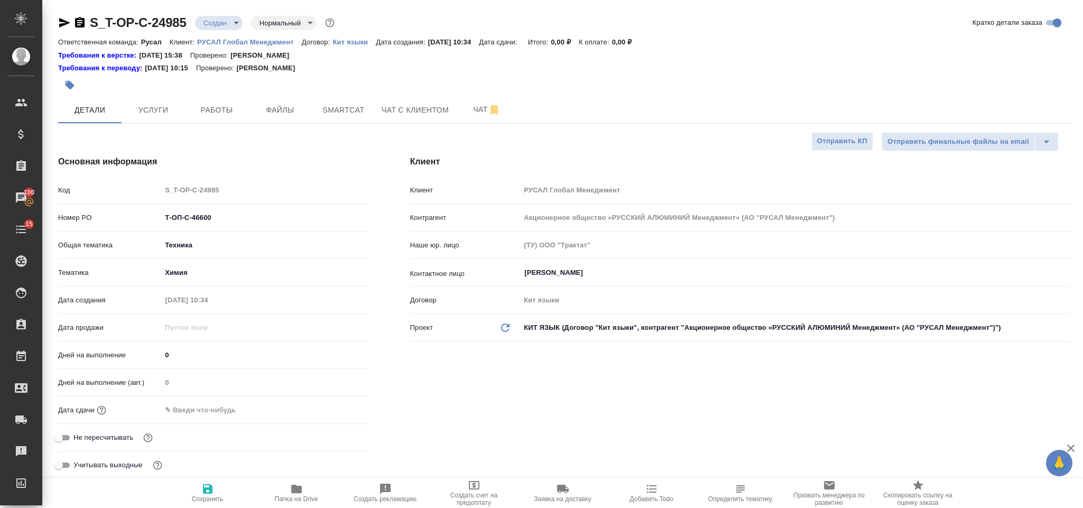
click at [219, 406] on input "text" at bounding box center [207, 409] width 92 height 15
click at [338, 408] on icon "button" at bounding box center [337, 409] width 13 height 13
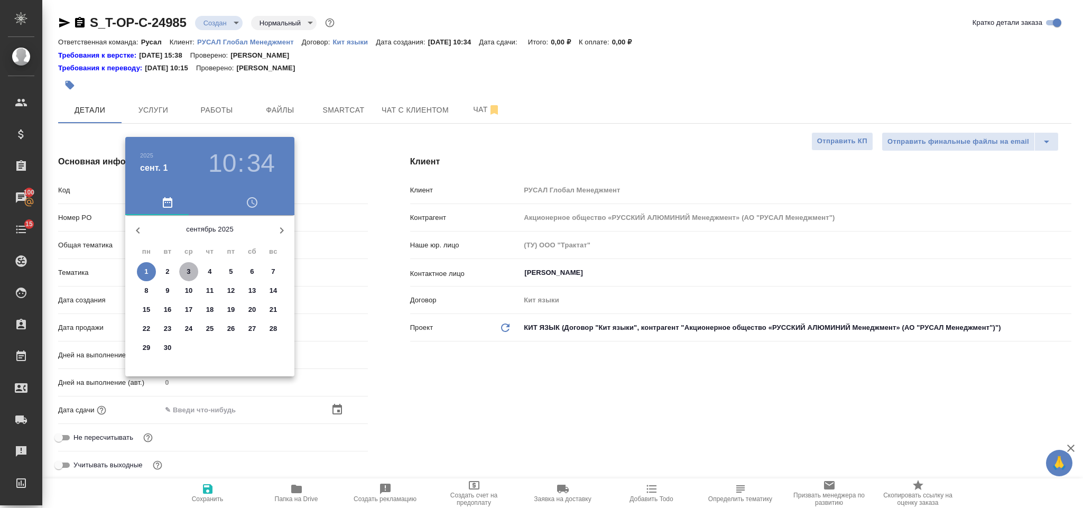
click at [185, 270] on span "3" at bounding box center [188, 271] width 19 height 11
type input "03.09.2025 10:34"
type textarea "x"
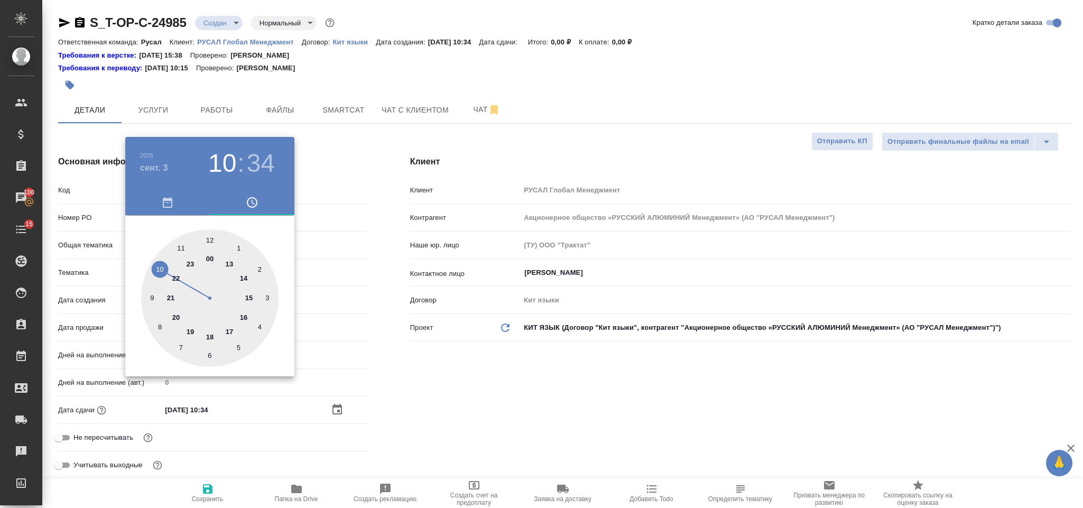
click at [246, 295] on div at bounding box center [209, 297] width 137 height 137
type input "03.09.2025 15:34"
type textarea "x"
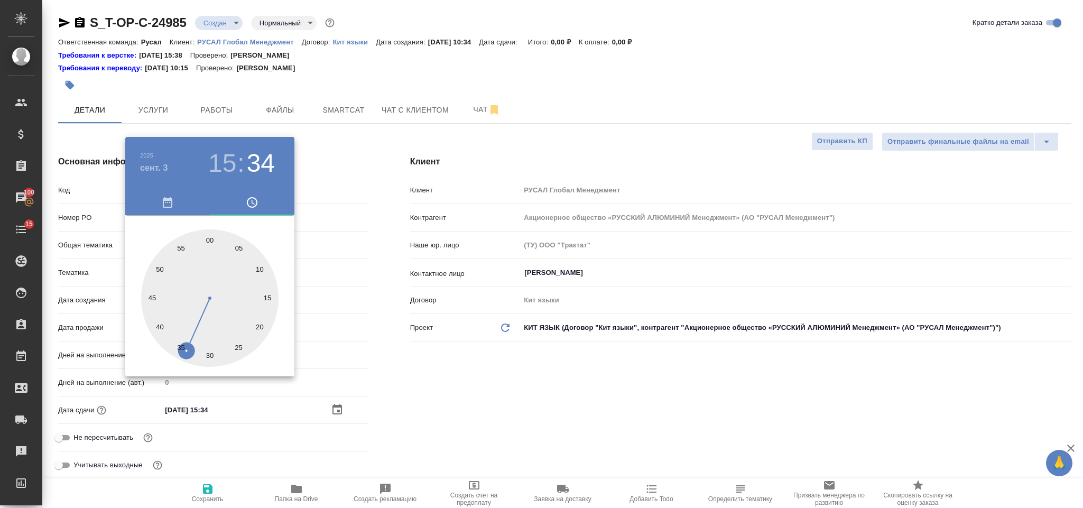
click at [208, 352] on div at bounding box center [209, 297] width 137 height 137
type input "03.09.2025 15:30"
type textarea "x"
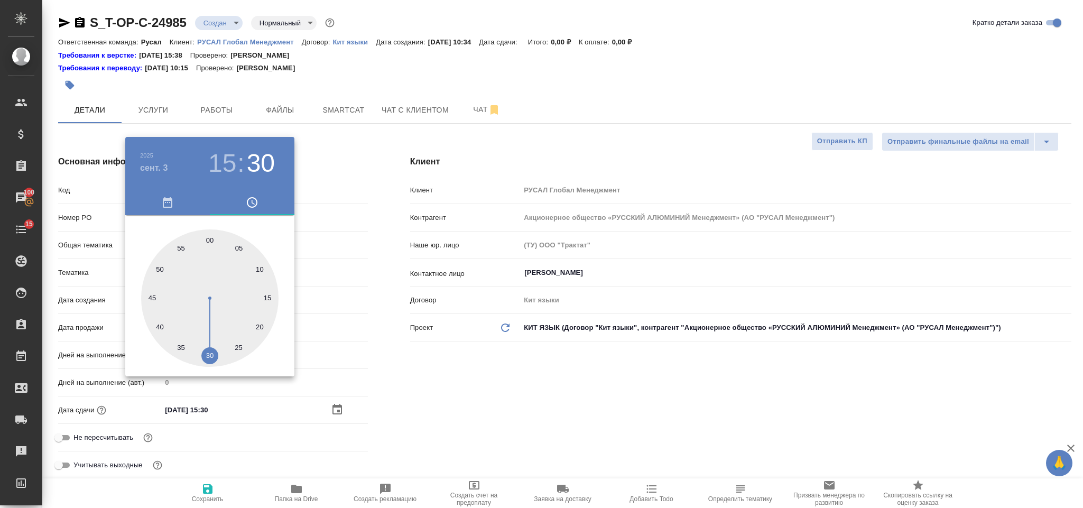
click at [531, 384] on div at bounding box center [541, 254] width 1083 height 508
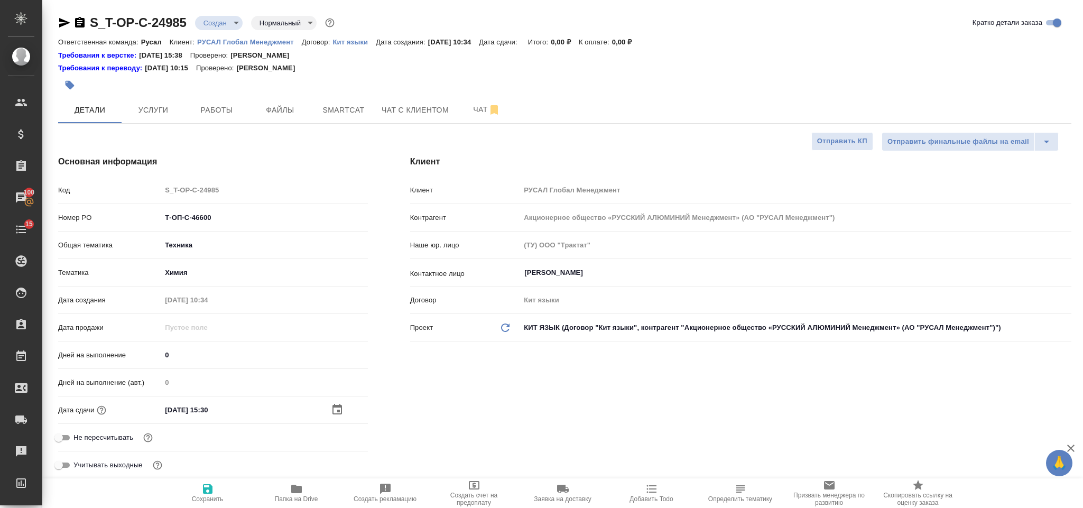
drag, startPoint x: 212, startPoint y: 487, endPoint x: 217, endPoint y: 483, distance: 6.0
click at [213, 487] on icon "button" at bounding box center [207, 488] width 13 height 13
type textarea "x"
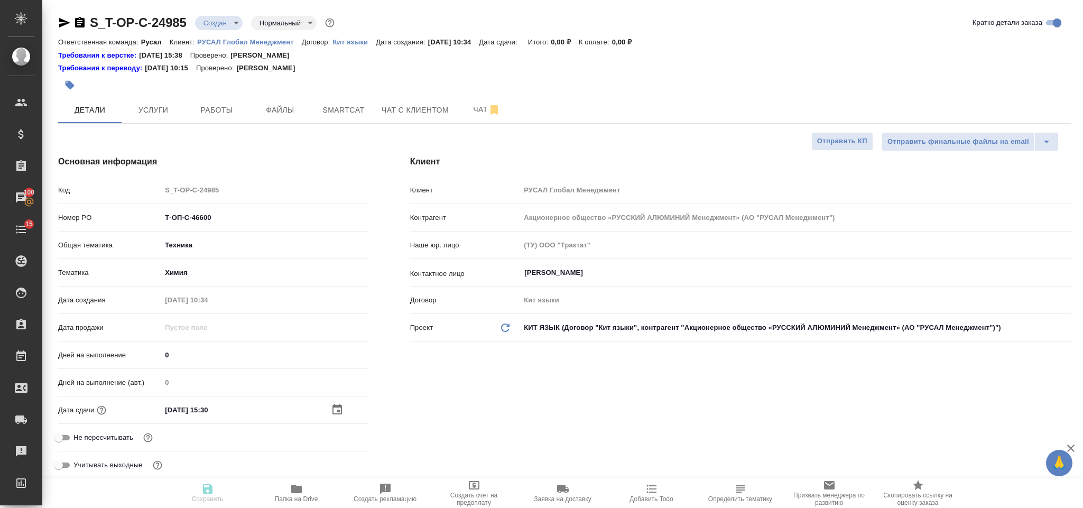
type textarea "x"
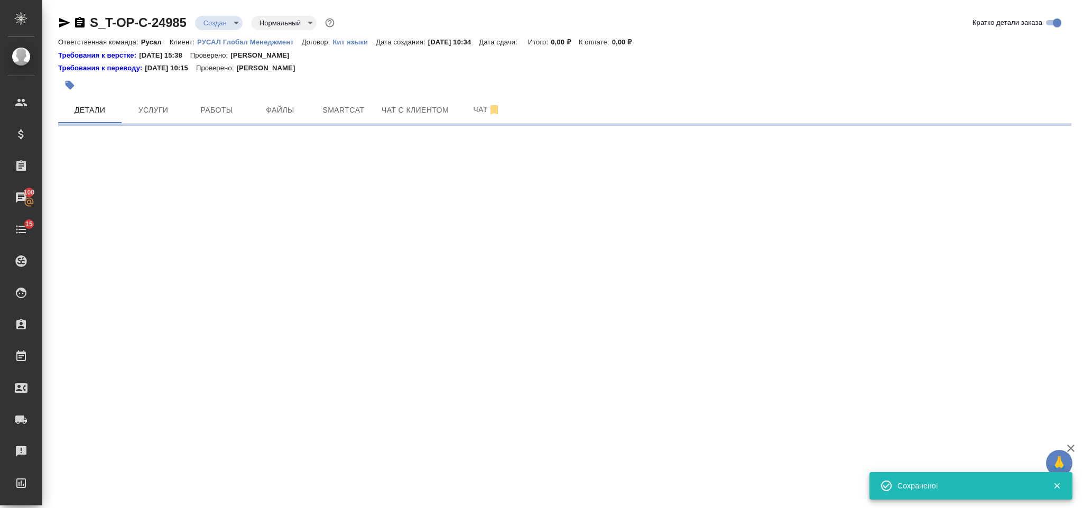
select select "RU"
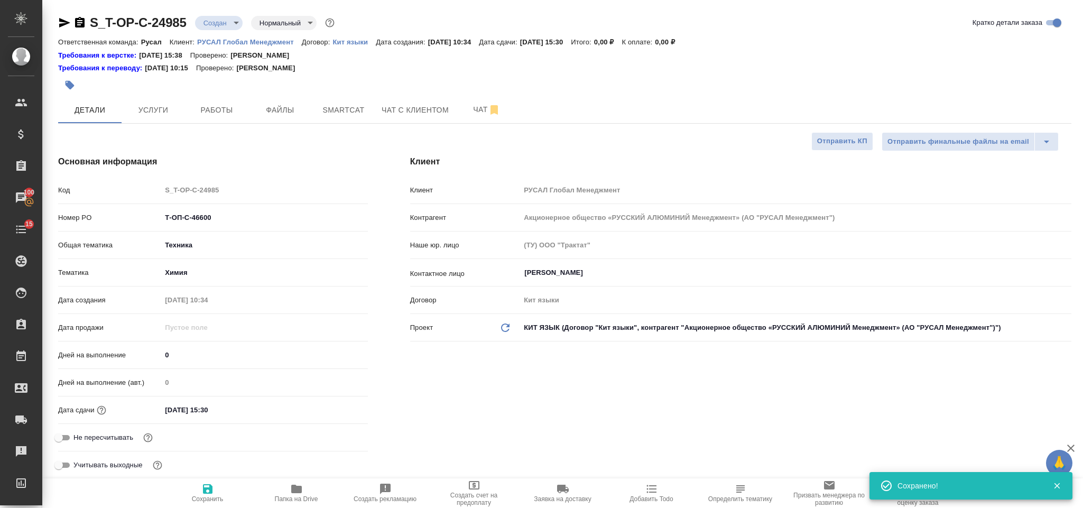
type textarea "x"
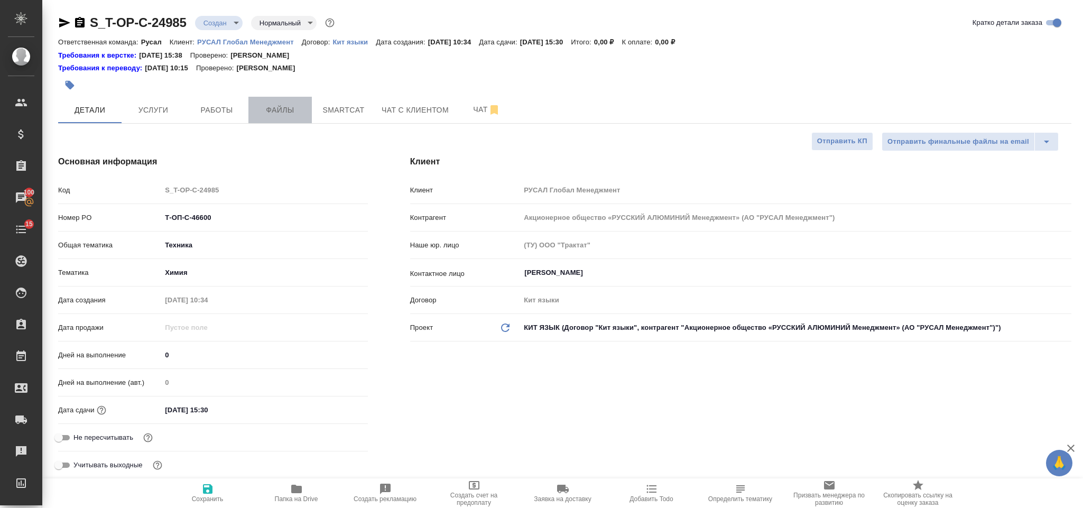
click at [298, 110] on span "Файлы" at bounding box center [280, 110] width 51 height 13
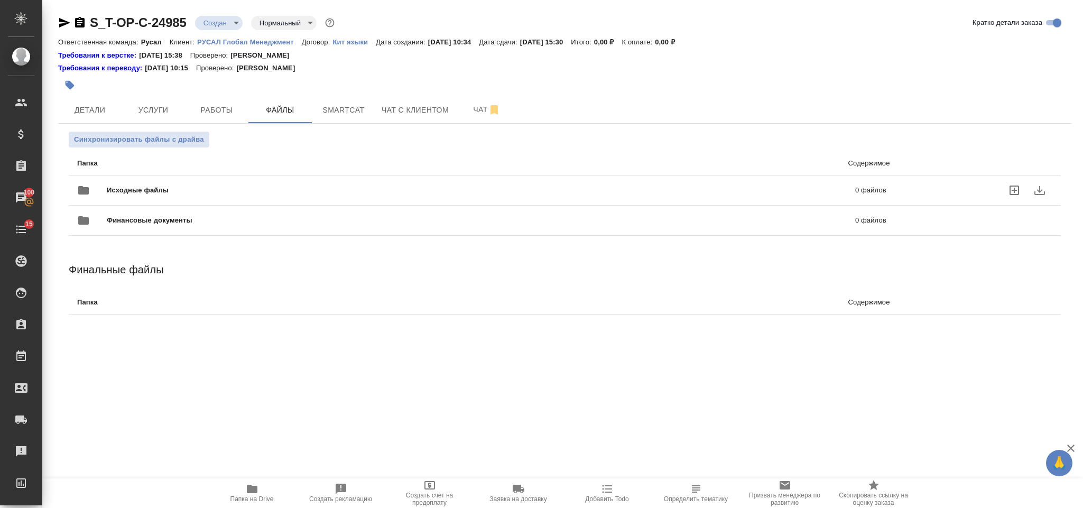
click at [253, 188] on span "Исходные файлы" at bounding box center [309, 190] width 405 height 11
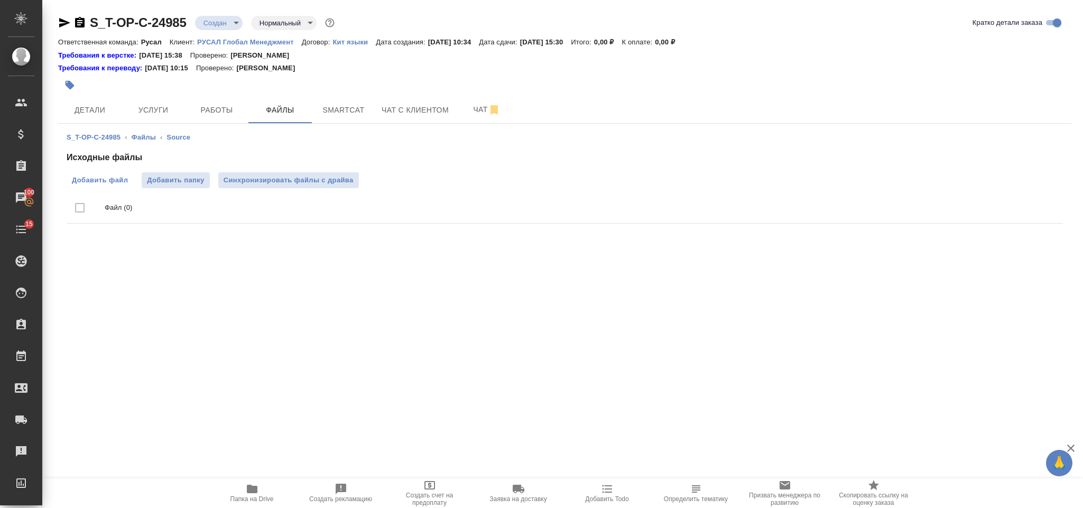
click at [116, 180] on span "Добавить файл" at bounding box center [100, 180] width 56 height 11
click at [0, 0] on input "Добавить файл" at bounding box center [0, 0] width 0 height 0
click at [155, 118] on button "Услуги" at bounding box center [153, 110] width 63 height 26
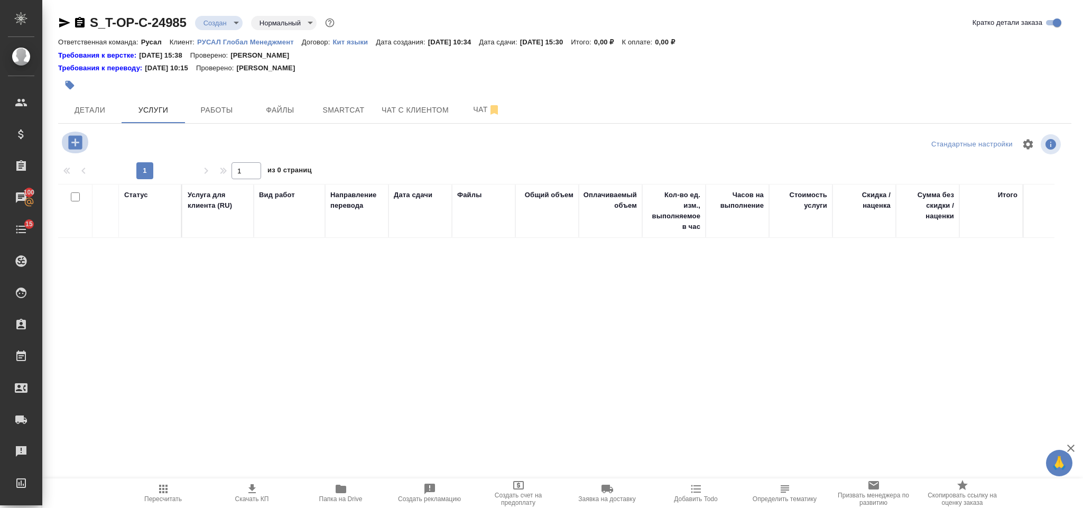
click at [77, 150] on icon "button" at bounding box center [75, 142] width 18 height 18
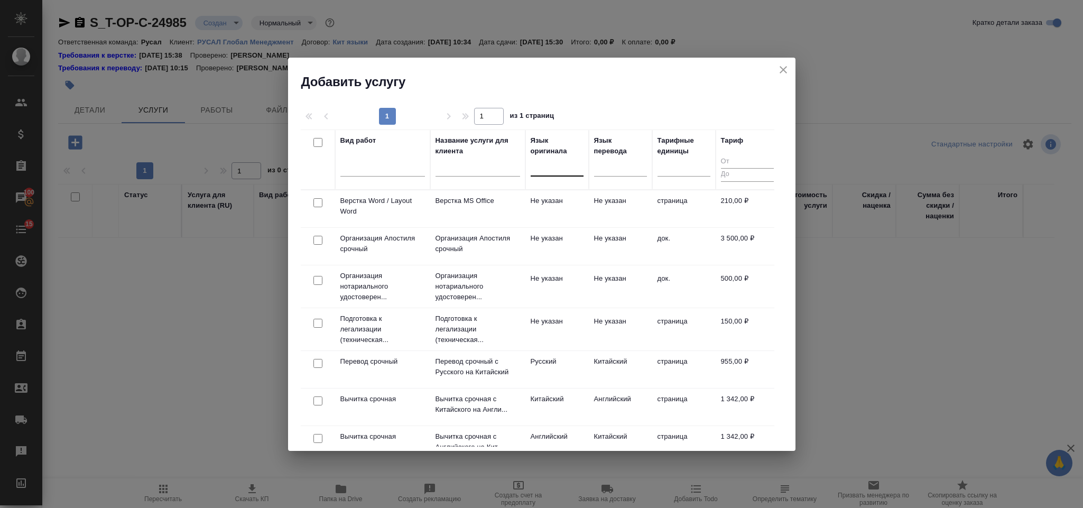
click at [553, 166] on div at bounding box center [556, 165] width 53 height 15
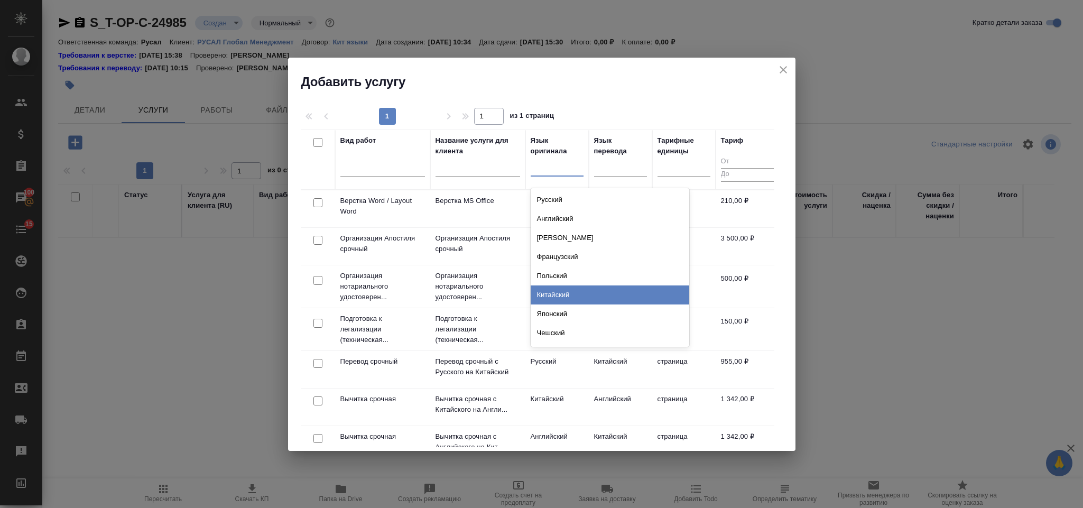
click at [577, 297] on div "Китайский" at bounding box center [609, 294] width 158 height 19
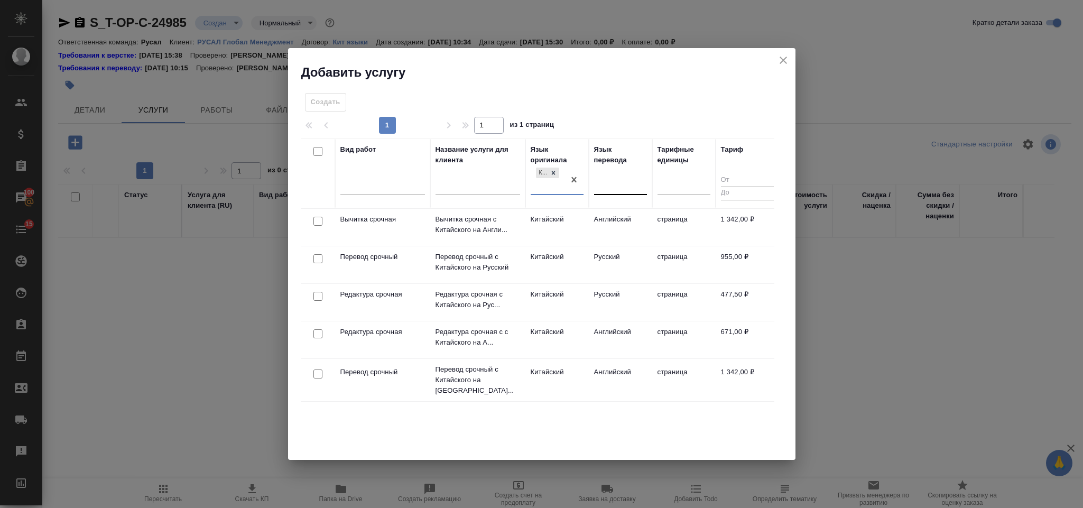
click at [614, 184] on div at bounding box center [620, 183] width 53 height 15
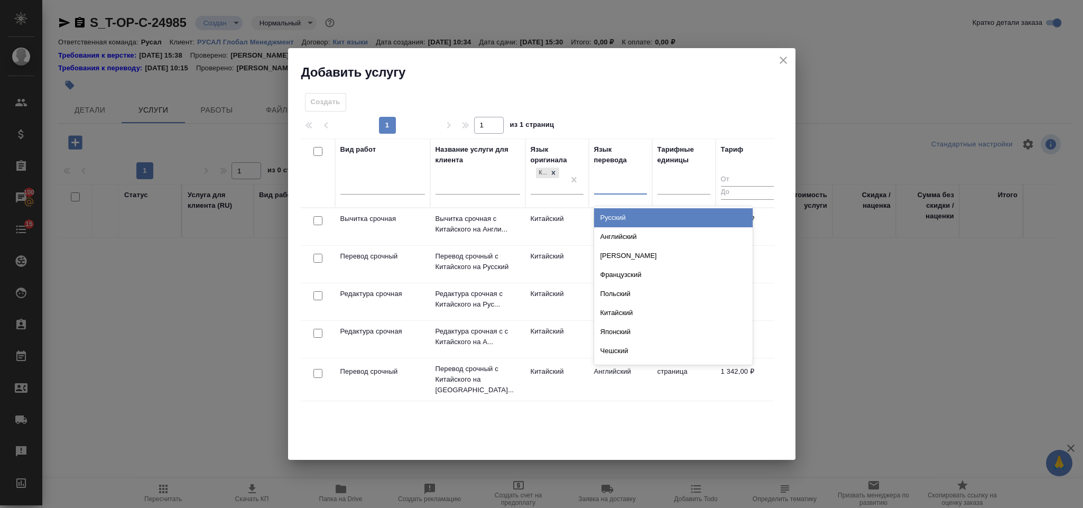
click at [621, 221] on div "Русский" at bounding box center [673, 217] width 158 height 19
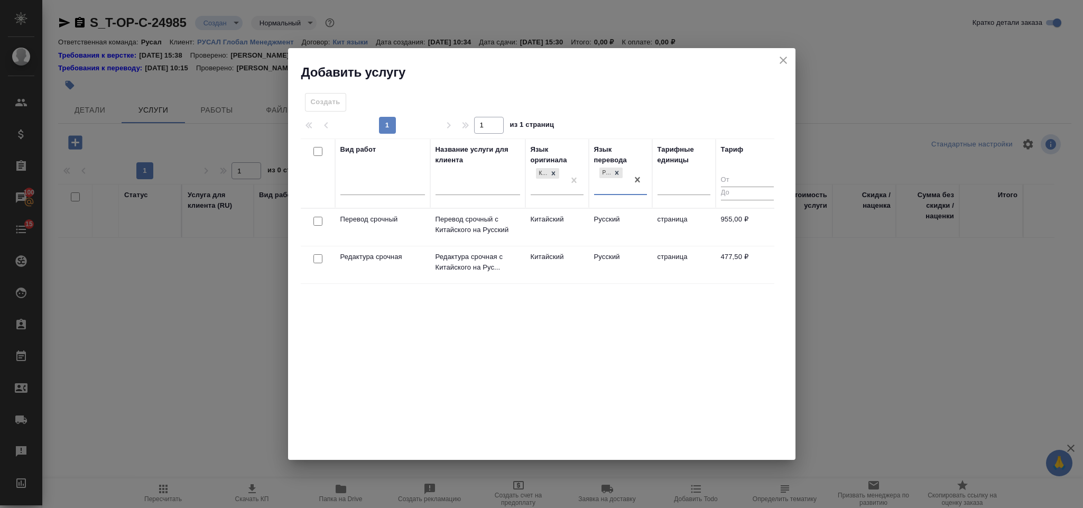
click at [314, 225] on input "checkbox" at bounding box center [317, 221] width 9 height 9
checkbox input "true"
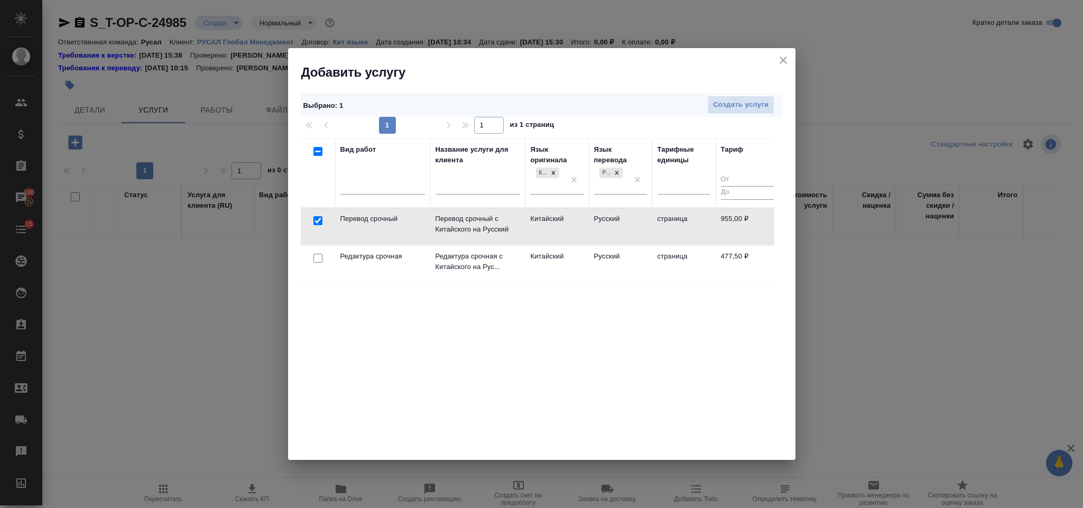
click at [322, 254] on input "checkbox" at bounding box center [317, 258] width 9 height 9
checkbox input "true"
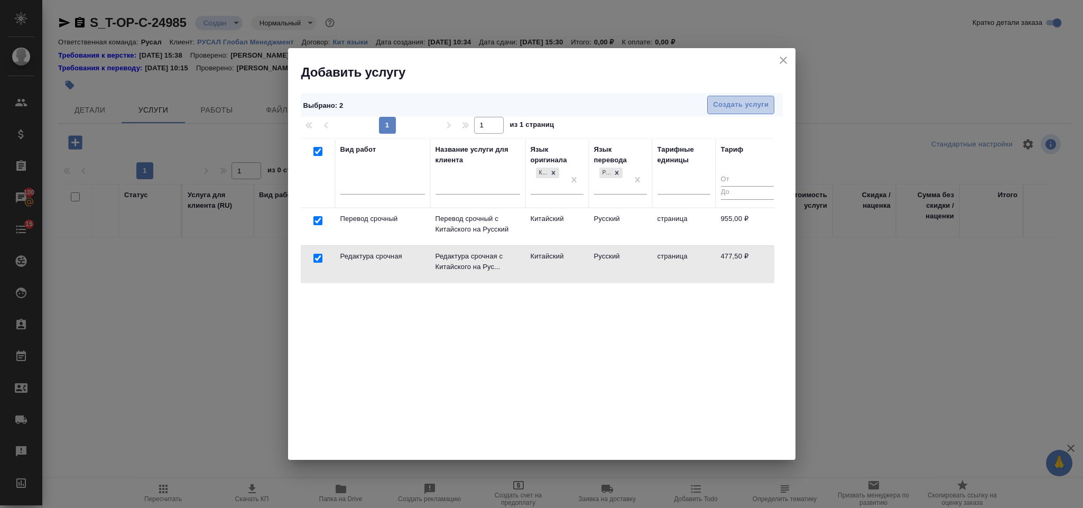
click at [740, 105] on span "Создать услуги" at bounding box center [740, 105] width 55 height 12
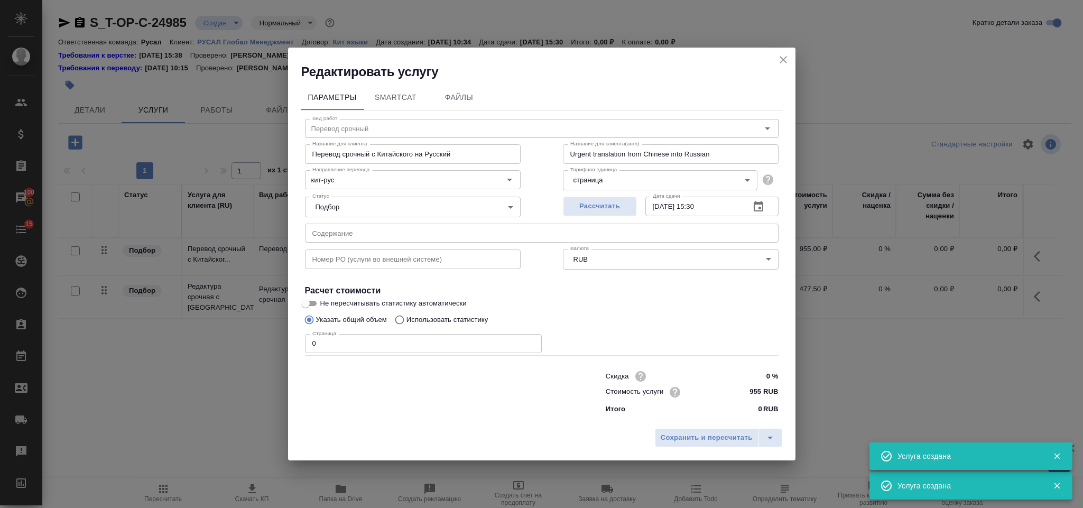
type input "Перевод срочный"
type input "Перевод срочный с Китайского на Русский"
type input "Urgent translation from Chinese into Russian"
type input "955 RUB"
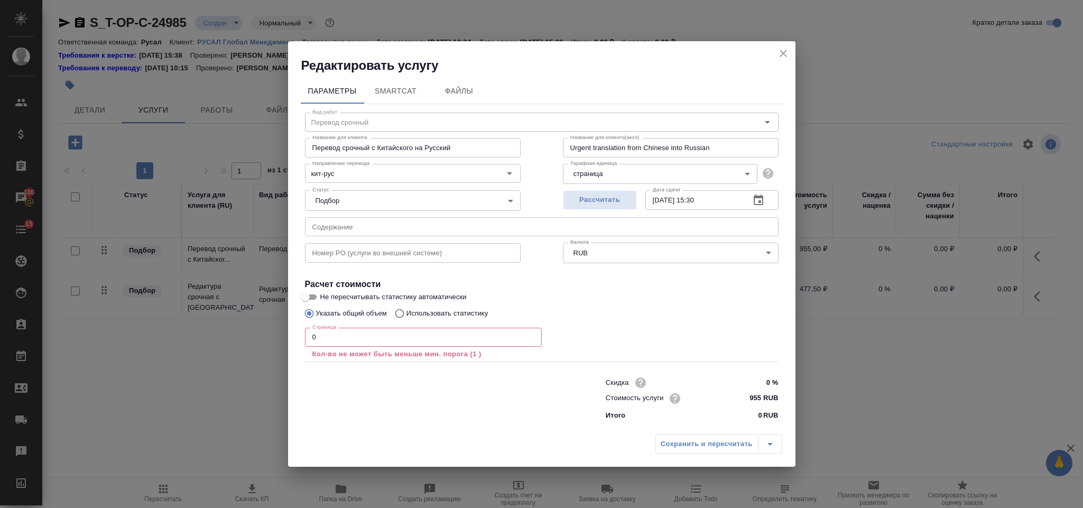
click at [387, 230] on input "text" at bounding box center [541, 226] width 473 height 19
paste input "ЯГРК КГ РЫНОК"
type input "ЯГРК КГ РЫНОК"
click at [354, 331] on input "0" at bounding box center [423, 337] width 237 height 19
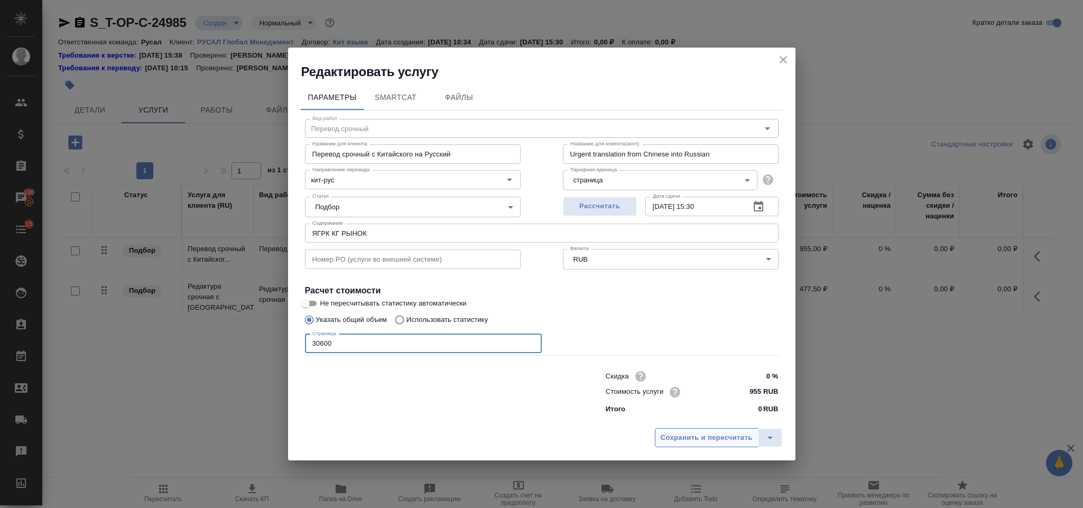
type input "30600"
click at [671, 444] on button "Сохранить и пересчитать" at bounding box center [707, 437] width 104 height 19
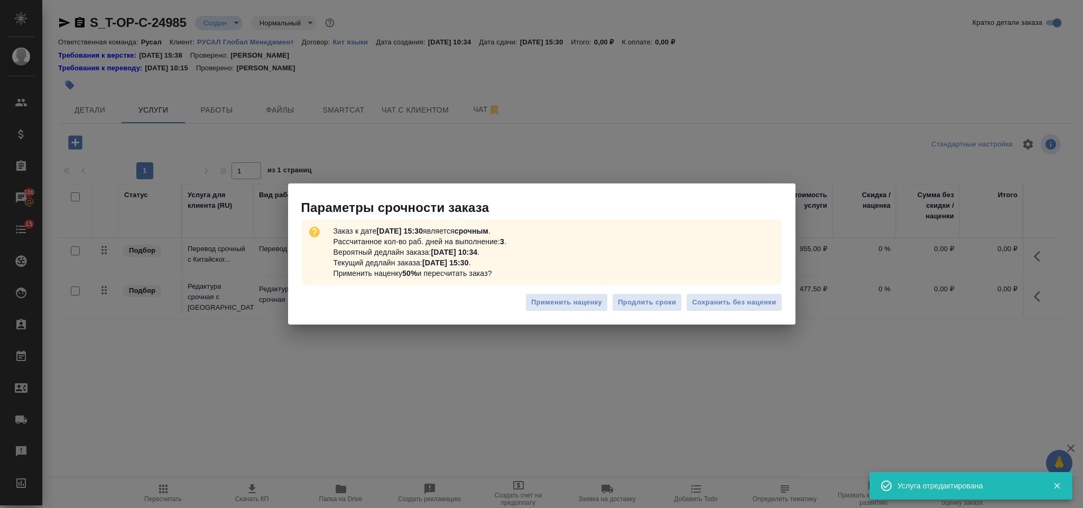
click at [743, 292] on div "Применить наценку Продлить сроки Сохранить без наценки" at bounding box center [541, 306] width 507 height 37
click at [745, 310] on button "Сохранить без наценки" at bounding box center [734, 302] width 96 height 18
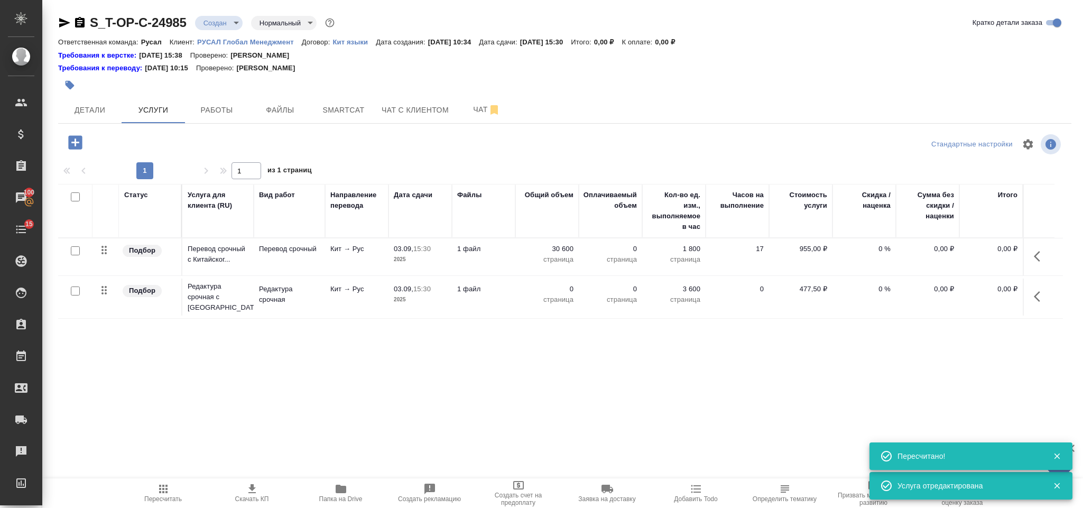
type input "urgent"
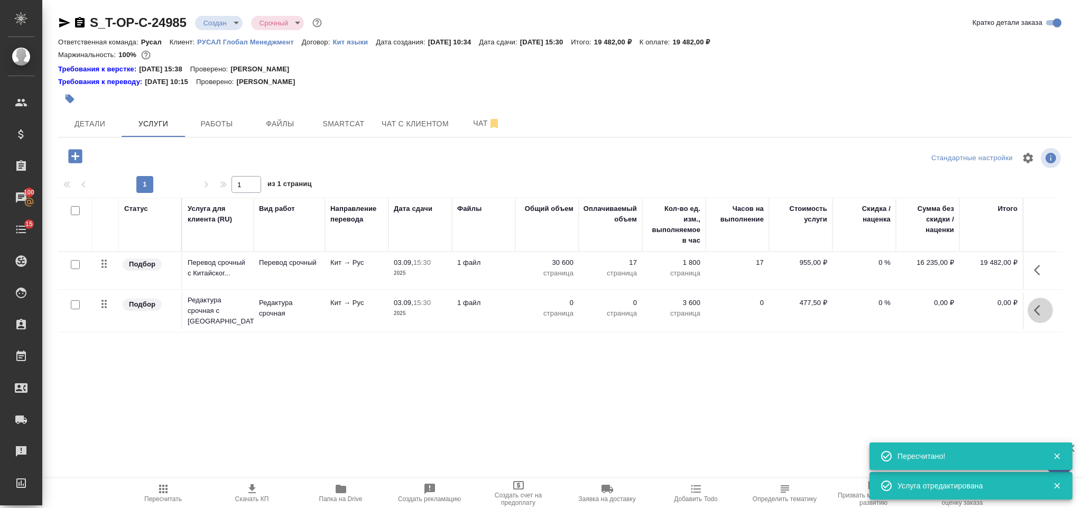
click at [1035, 310] on icon "button" at bounding box center [1036, 310] width 6 height 11
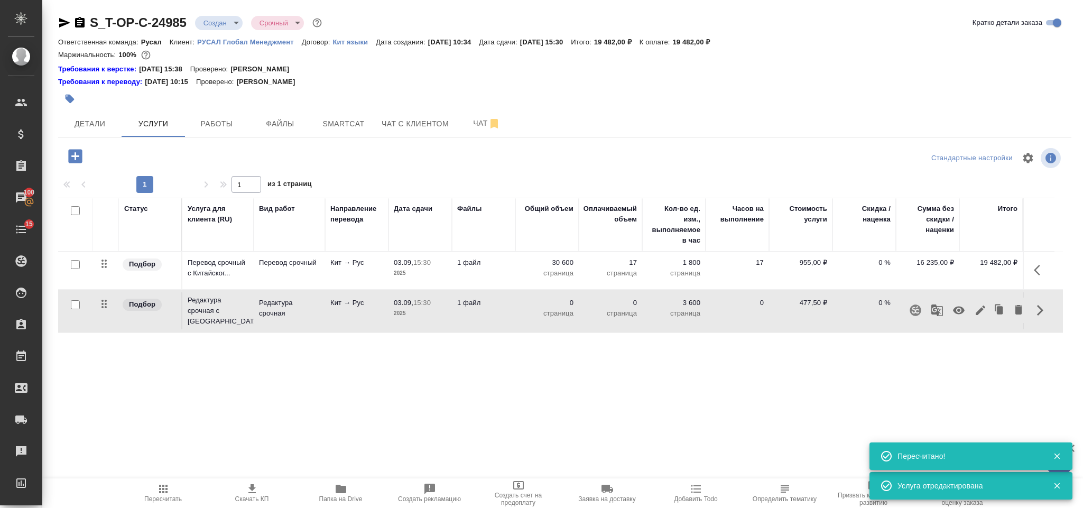
click at [982, 309] on icon "button" at bounding box center [980, 310] width 13 height 13
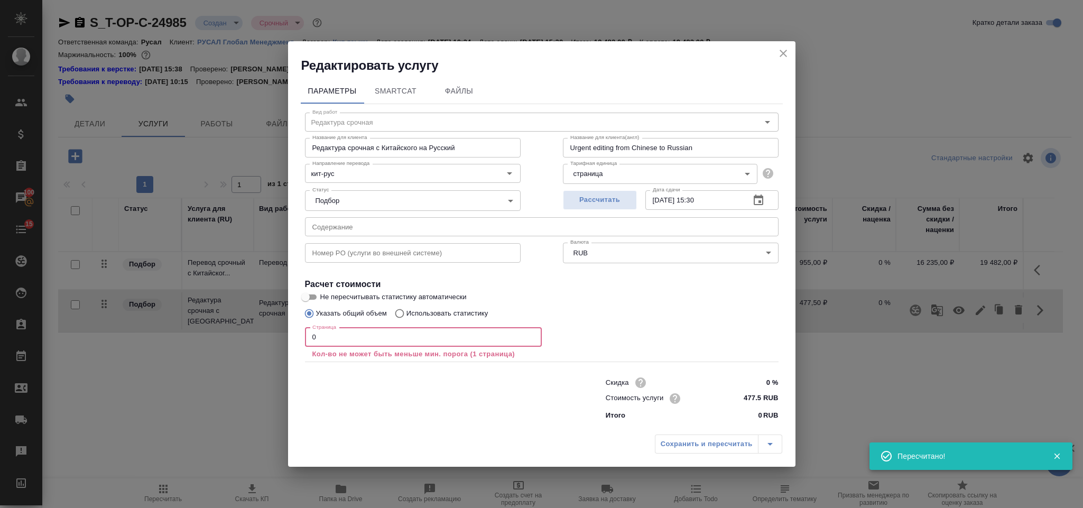
click at [371, 341] on input "0" at bounding box center [423, 337] width 237 height 19
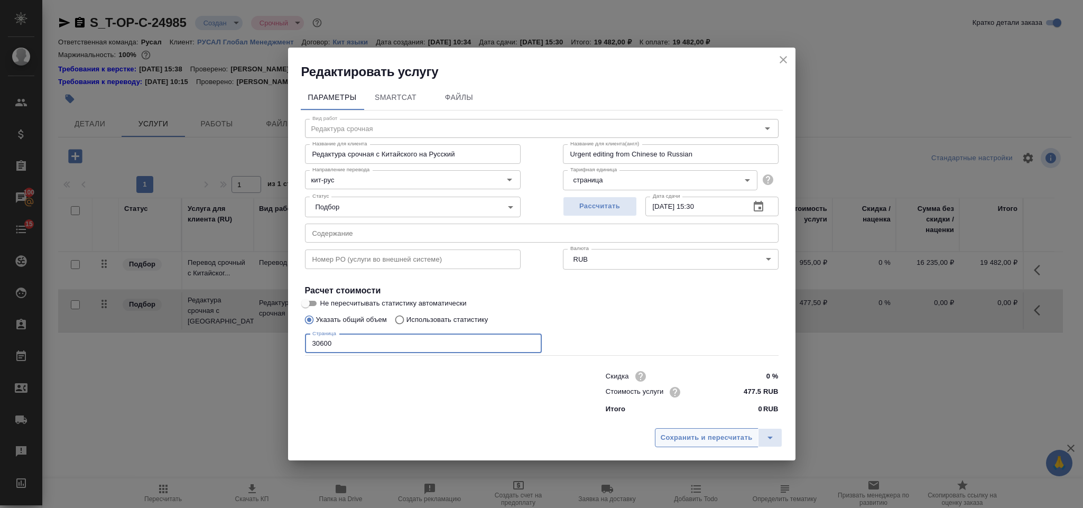
type input "30600"
click at [657, 436] on button "Сохранить и пересчитать" at bounding box center [707, 437] width 104 height 19
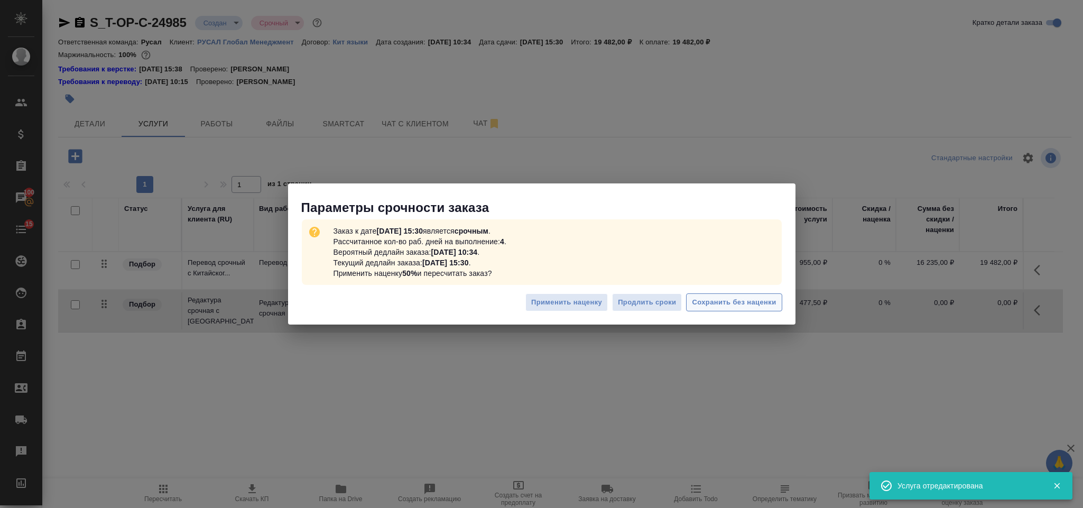
click at [778, 302] on button "Сохранить без наценки" at bounding box center [734, 302] width 96 height 18
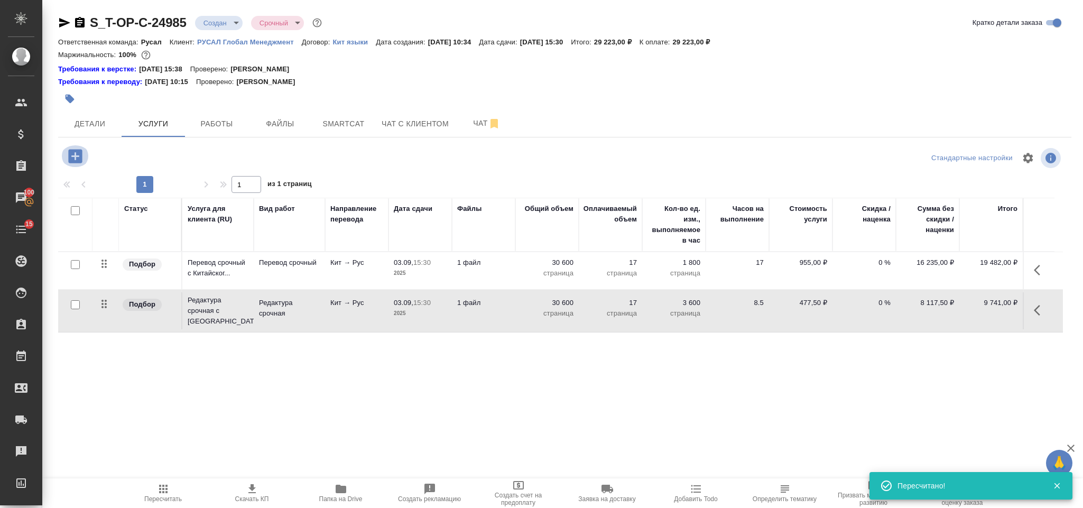
click at [79, 157] on icon "button" at bounding box center [75, 156] width 14 height 14
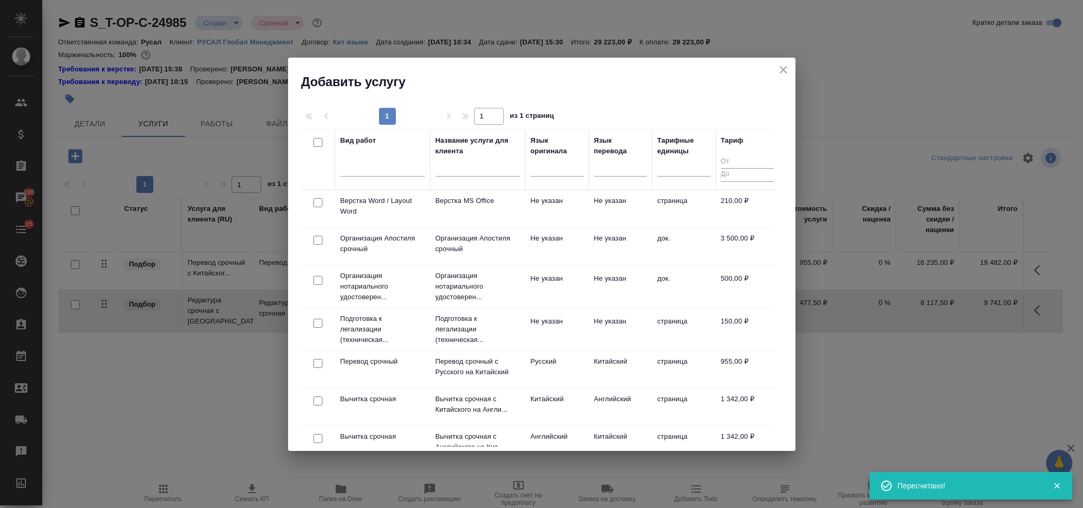
click at [320, 202] on input "checkbox" at bounding box center [317, 202] width 9 height 9
checkbox input "true"
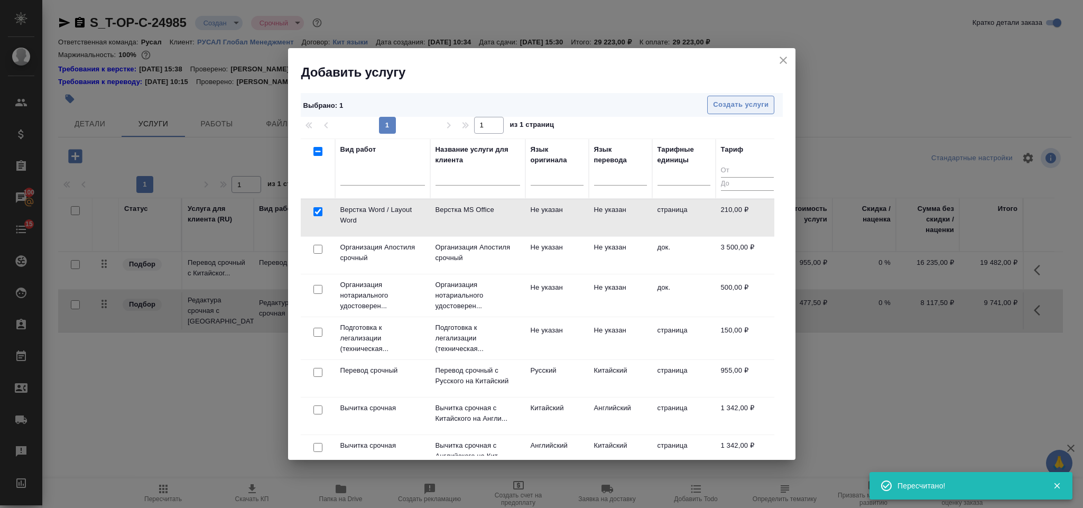
click at [730, 102] on span "Создать услуги" at bounding box center [740, 105] width 55 height 12
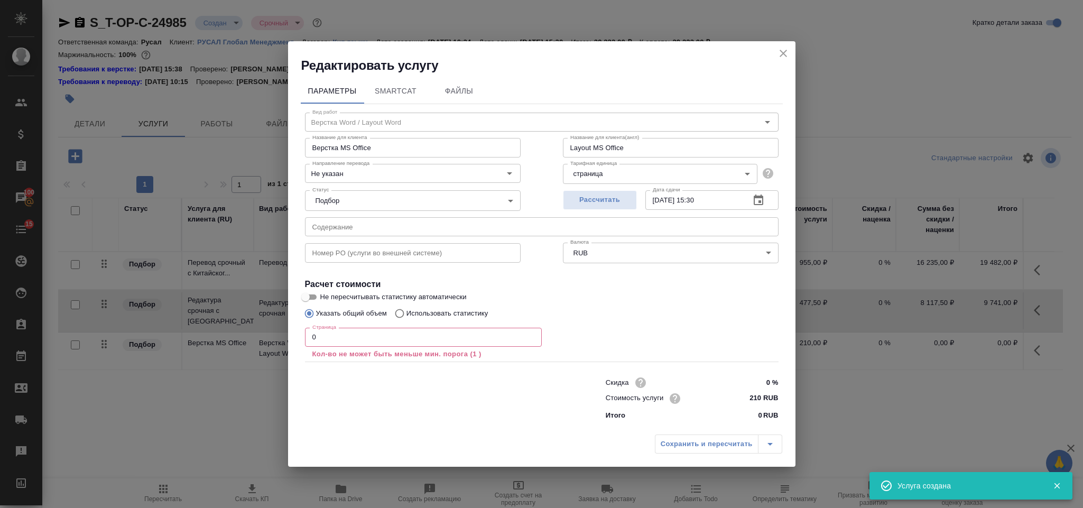
click at [324, 341] on input "0" at bounding box center [423, 337] width 237 height 19
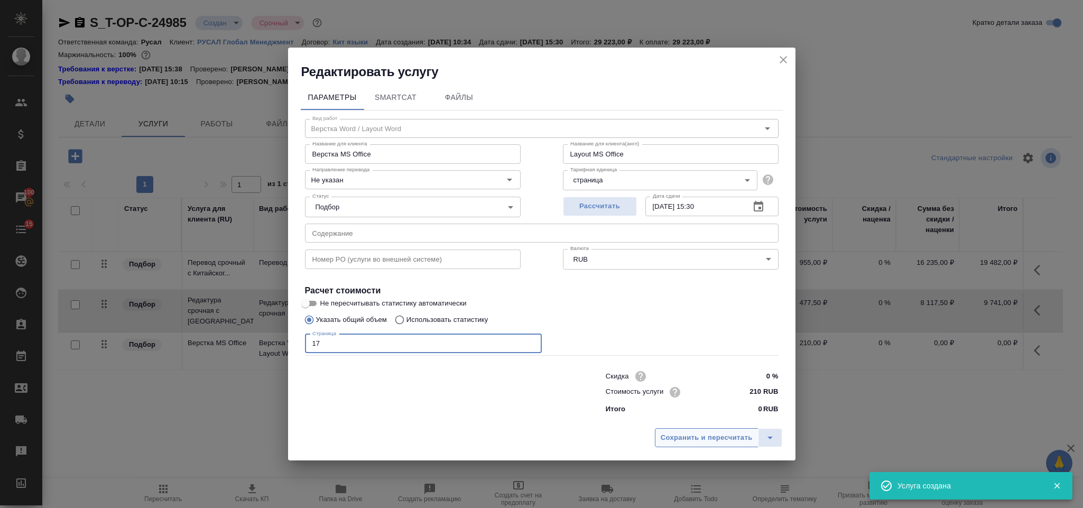
type input "17"
click at [685, 440] on span "Сохранить и пересчитать" at bounding box center [706, 438] width 92 height 12
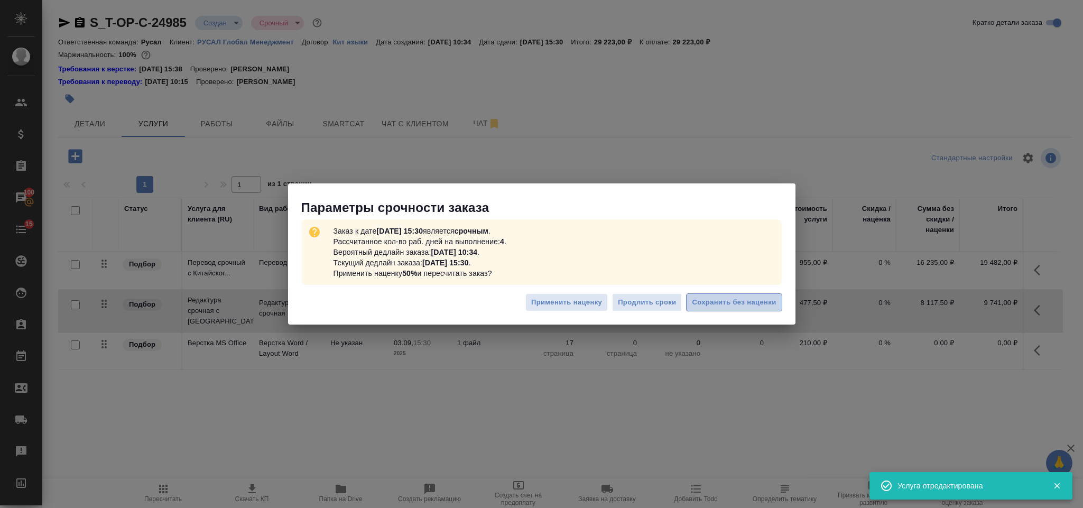
click at [716, 302] on span "Сохранить без наценки" at bounding box center [734, 302] width 84 height 12
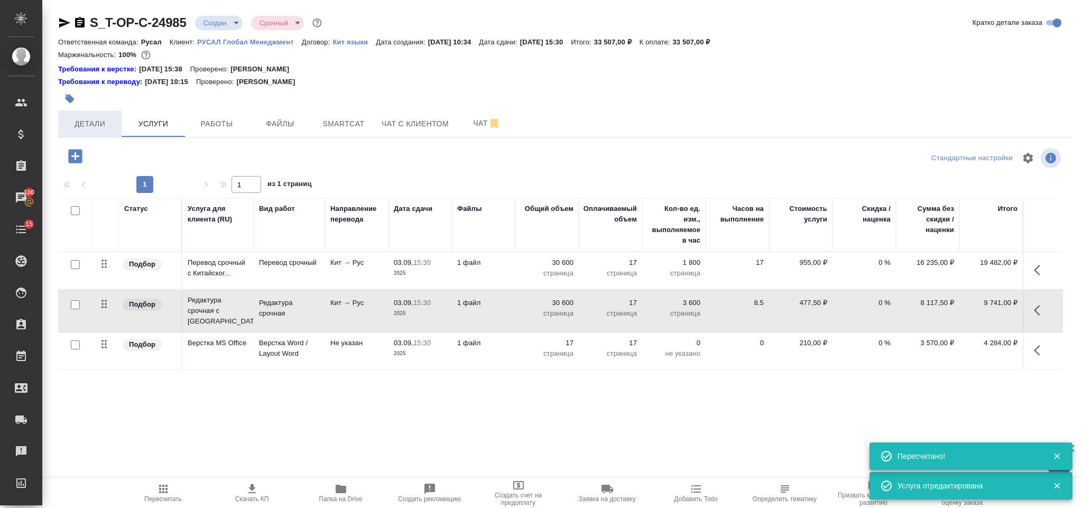
click at [101, 120] on span "Детали" at bounding box center [89, 123] width 51 height 13
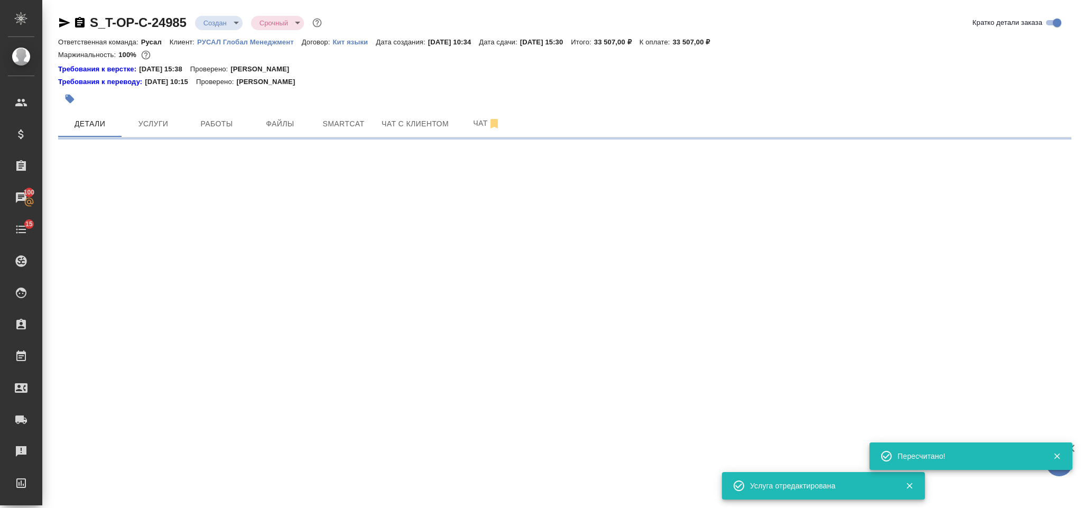
select select "RU"
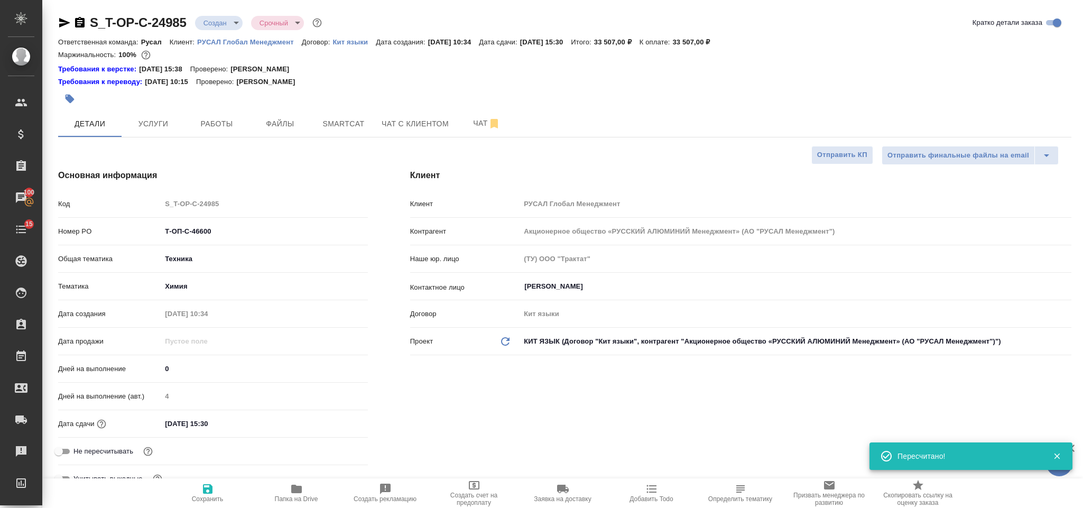
type textarea "x"
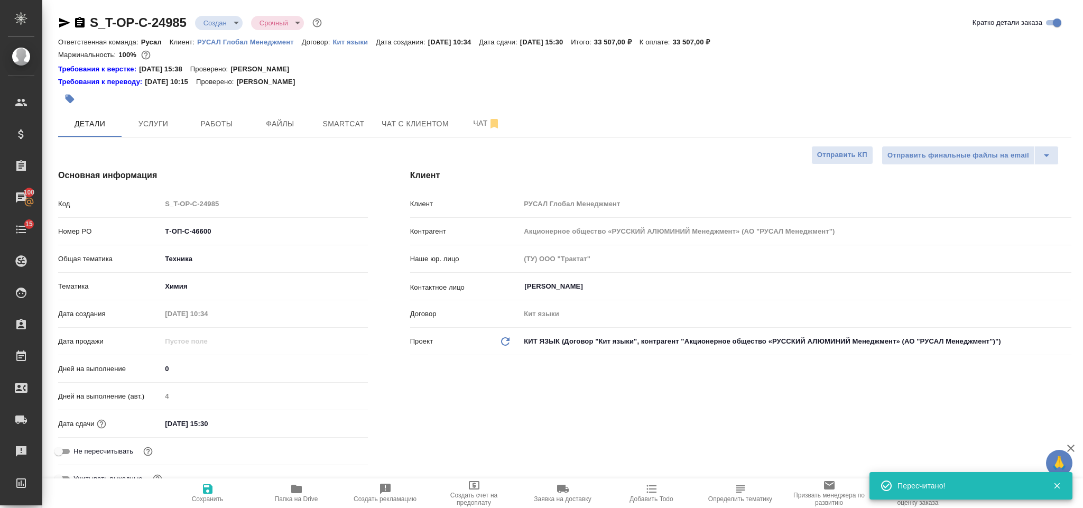
click at [82, 21] on icon "button" at bounding box center [80, 22] width 10 height 11
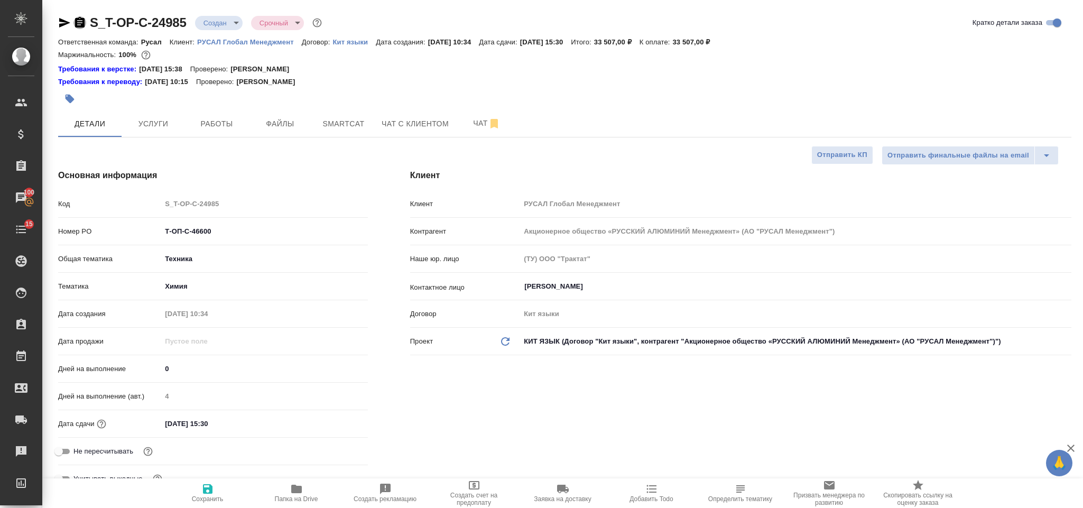
click at [82, 26] on icon "button" at bounding box center [80, 22] width 10 height 11
click at [59, 24] on icon "button" at bounding box center [64, 22] width 13 height 13
drag, startPoint x: 219, startPoint y: 229, endPoint x: 160, endPoint y: 227, distance: 58.7
click at [162, 227] on input "Т-ОП-С-46600" at bounding box center [264, 230] width 205 height 15
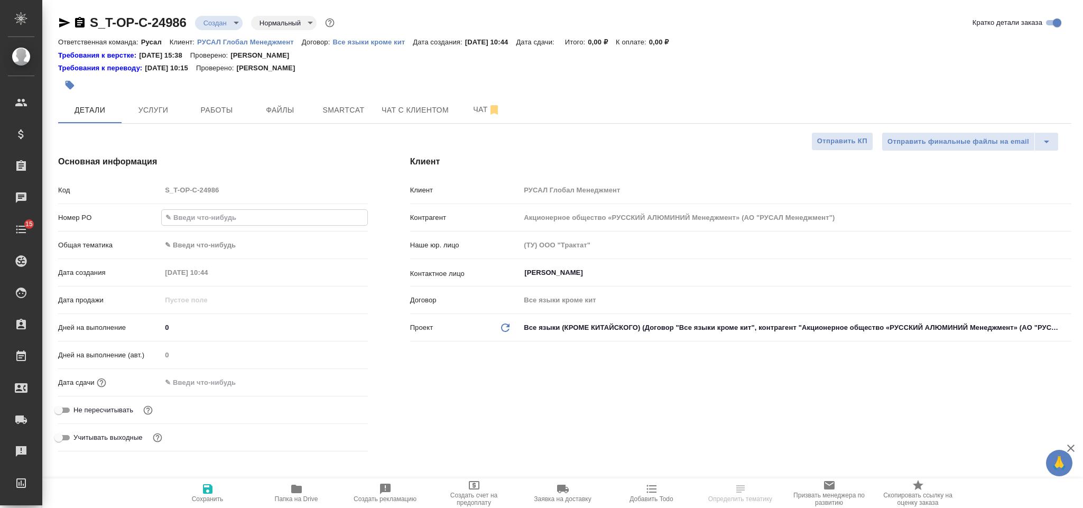
select select "RU"
type input "Т-ОП-С-46601"
click at [228, 246] on body "🙏 .cls-1 fill:#fff; AWATERA [PERSON_NAME] Спецификации Заказы Чаты 15 Todo Прое…" at bounding box center [541, 254] width 1083 height 508
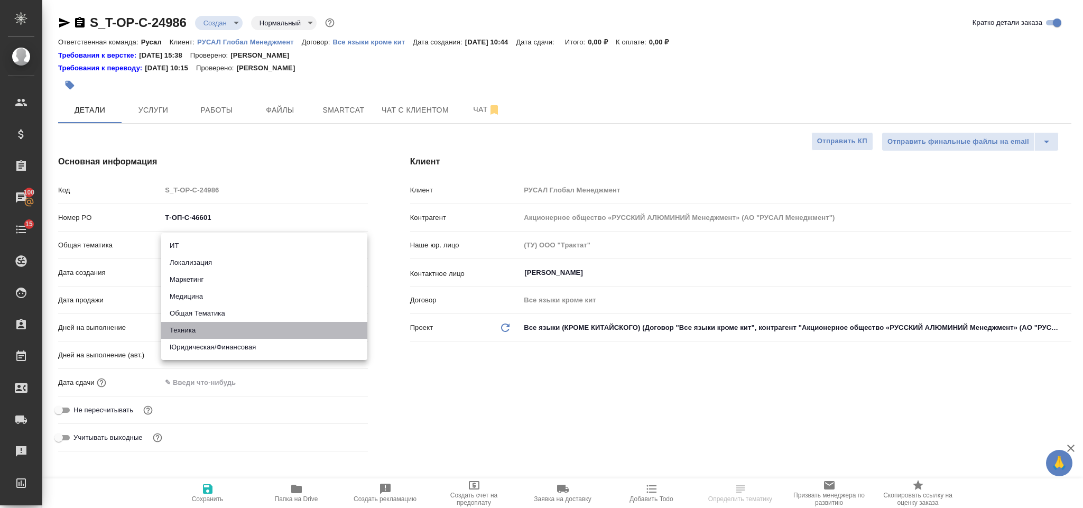
click at [227, 327] on li "Техника" at bounding box center [264, 330] width 206 height 17
type input "tech"
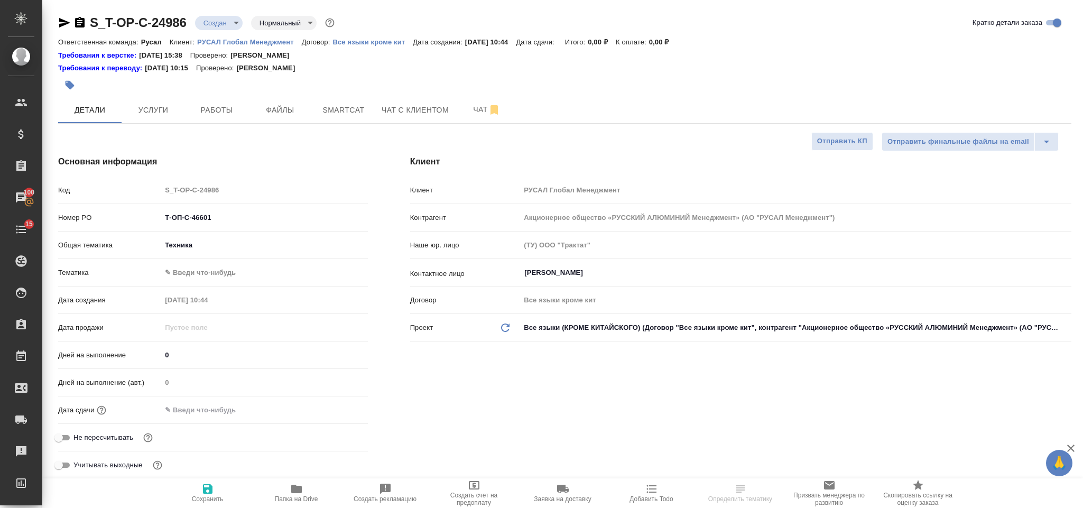
click at [217, 276] on body "🙏 .cls-1 fill:#fff; AWATERA [PERSON_NAME] Спецификации Заказы 100 Чаты 15 Todo …" at bounding box center [541, 254] width 1083 height 508
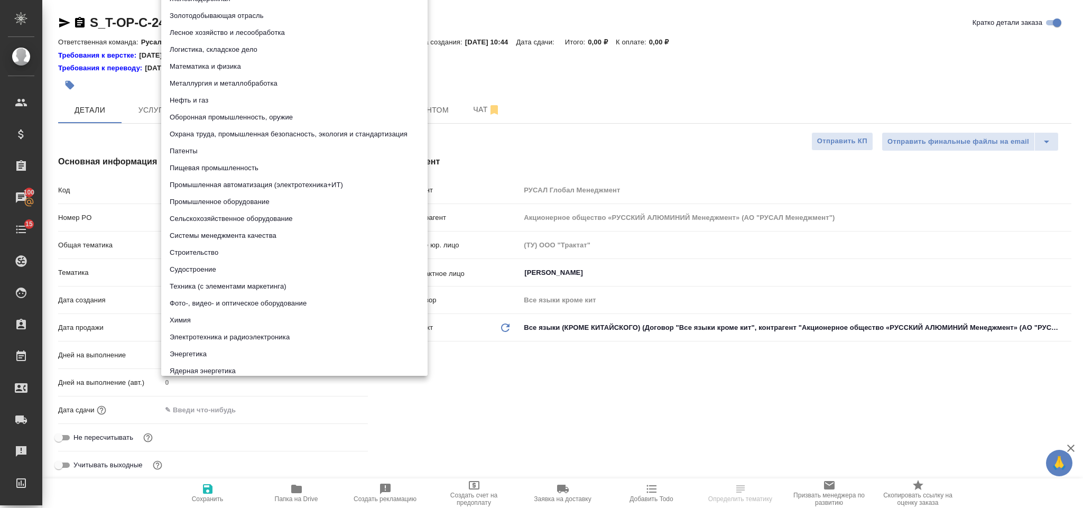
click at [257, 203] on li "Промышленное оборудование" at bounding box center [294, 201] width 266 height 17
type input "5f647205b73bc97568ca66bc"
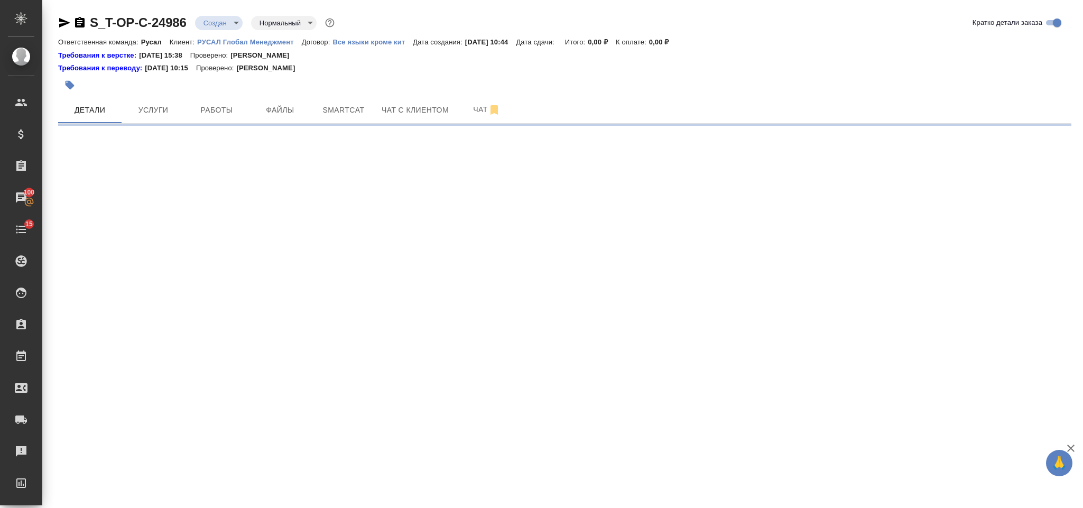
select select "RU"
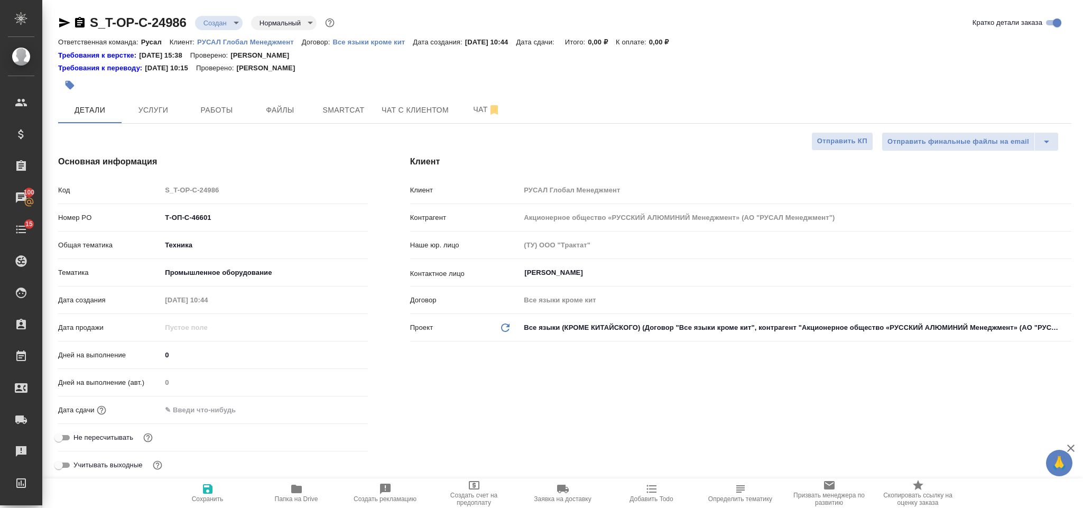
type textarea "x"
click at [241, 400] on div "Дней на выполнение (авт.) 0" at bounding box center [213, 386] width 310 height 27
click at [246, 413] on input "text" at bounding box center [207, 409] width 92 height 15
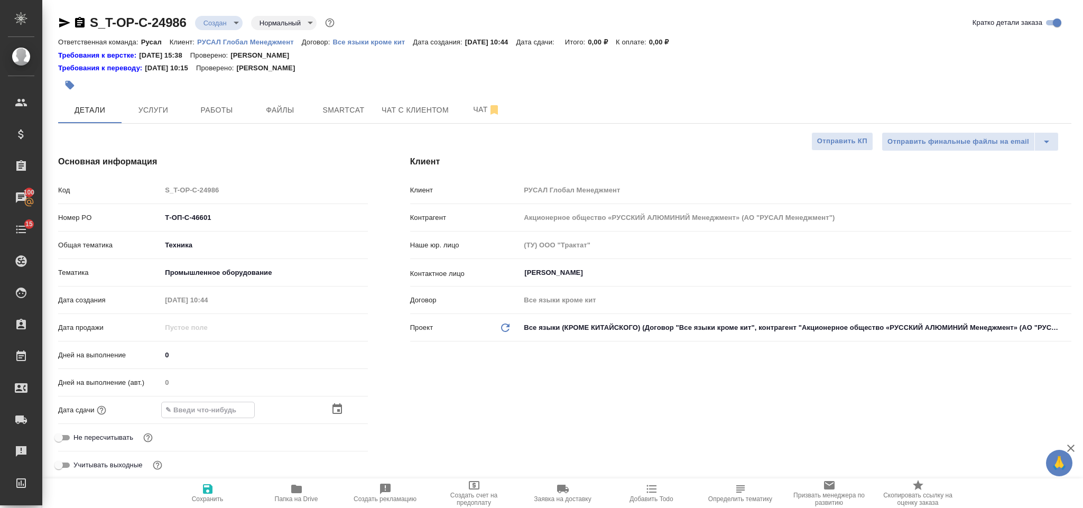
click at [333, 411] on icon "button" at bounding box center [337, 408] width 10 height 11
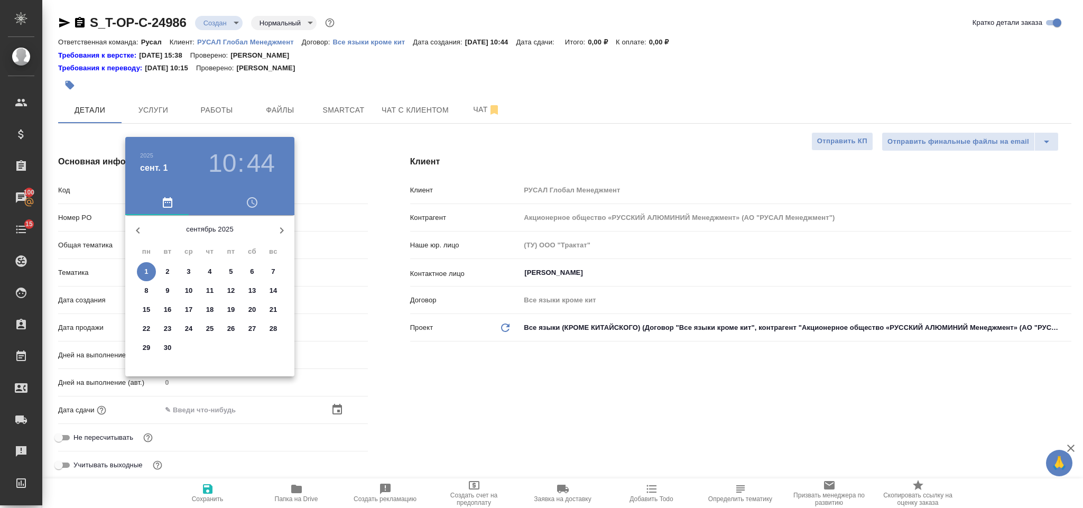
click at [214, 287] on span "11" at bounding box center [209, 290] width 19 height 11
type input "[DATE] 10:44"
type textarea "x"
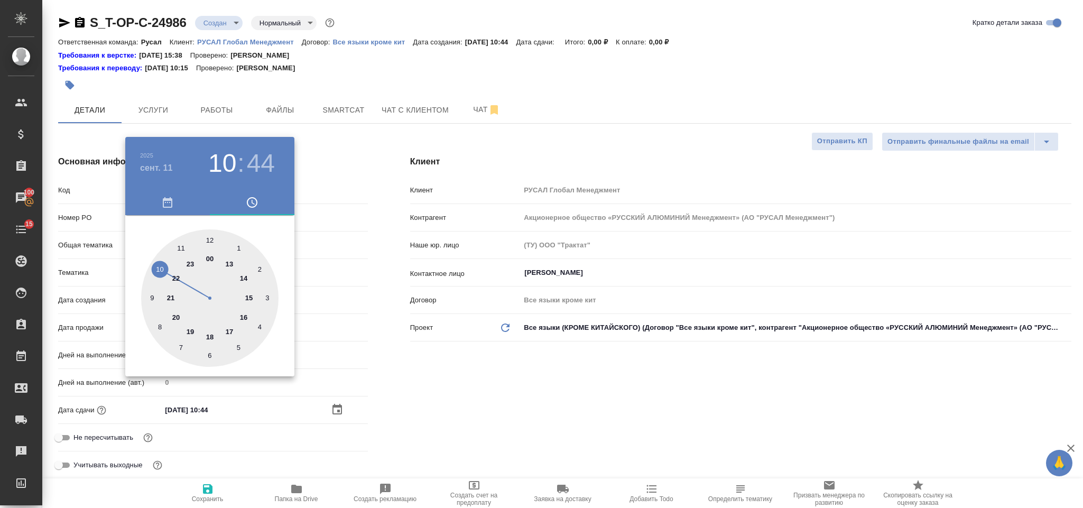
click at [231, 264] on div at bounding box center [209, 297] width 137 height 137
type input "[DATE] 13:44"
type textarea "x"
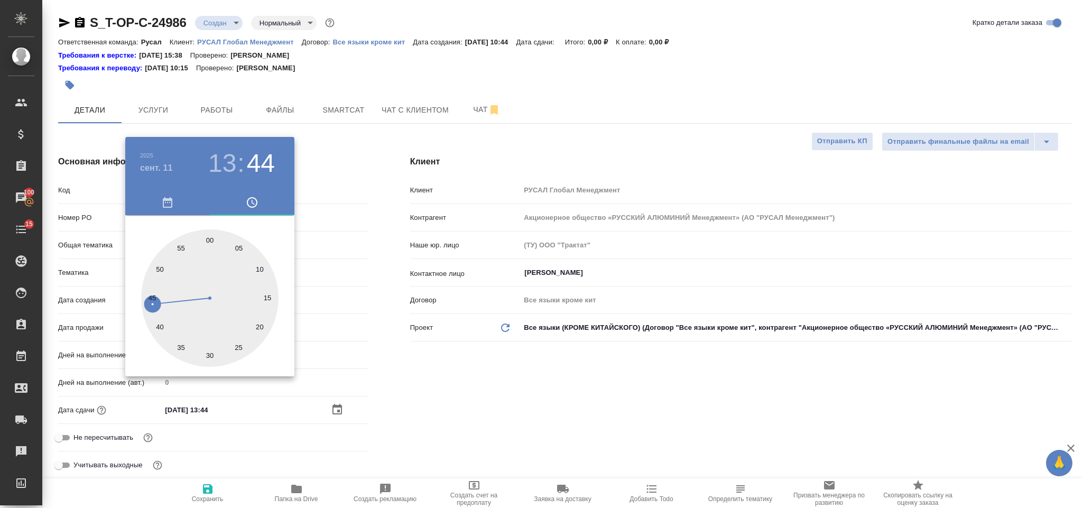
click at [211, 237] on div at bounding box center [209, 297] width 137 height 137
type input "[DATE] 13:00"
type textarea "x"
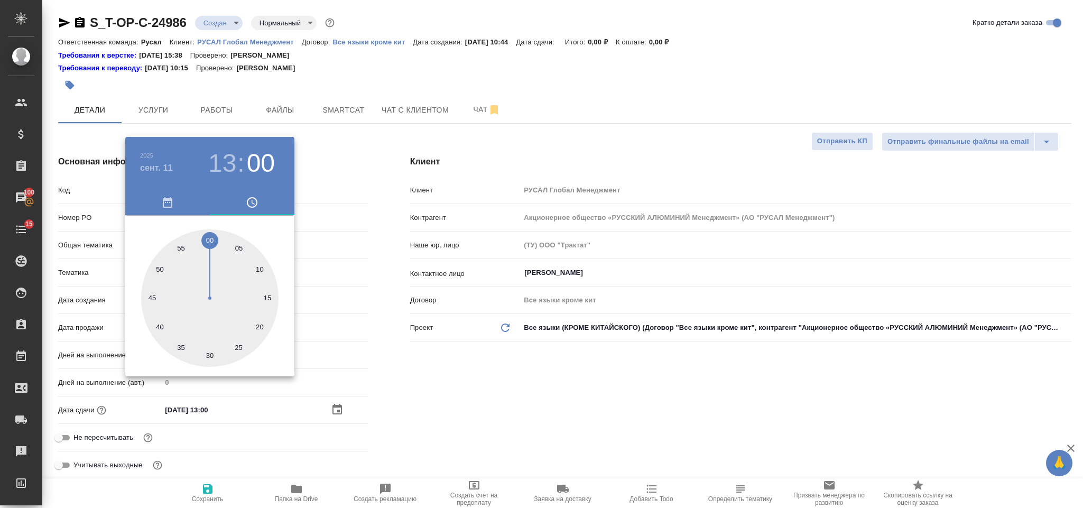
click at [474, 389] on div at bounding box center [541, 254] width 1083 height 508
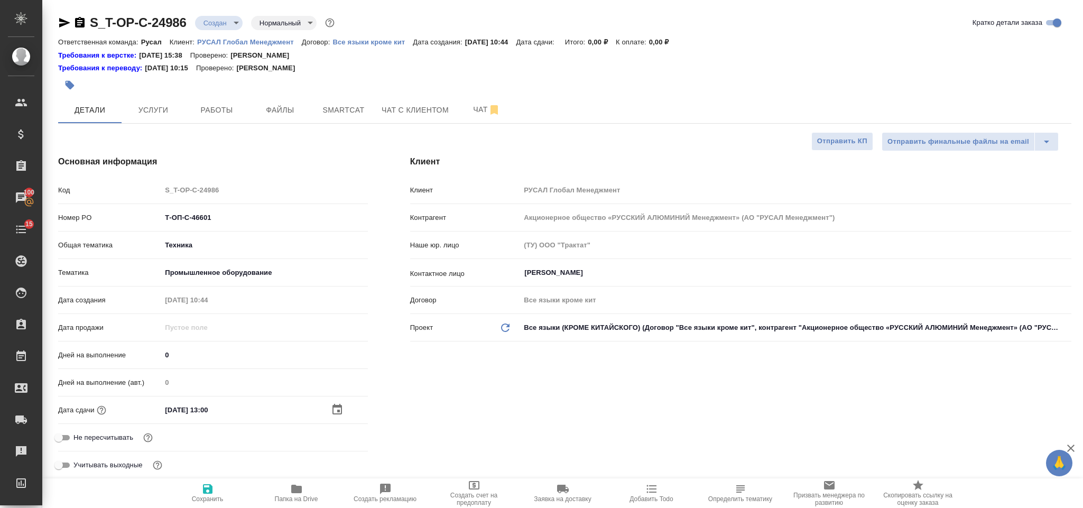
click at [218, 490] on span "Сохранить" at bounding box center [208, 492] width 76 height 20
type textarea "x"
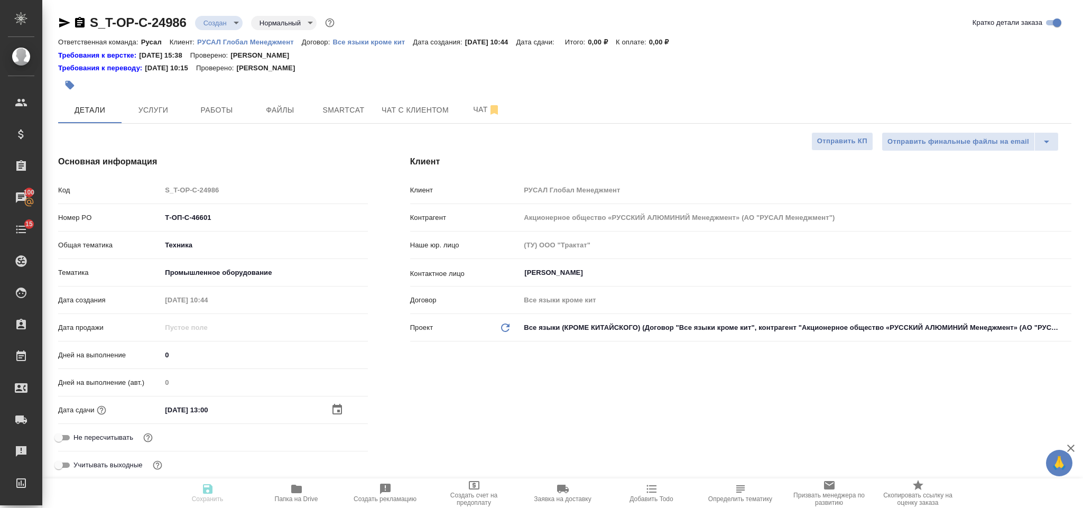
type textarea "x"
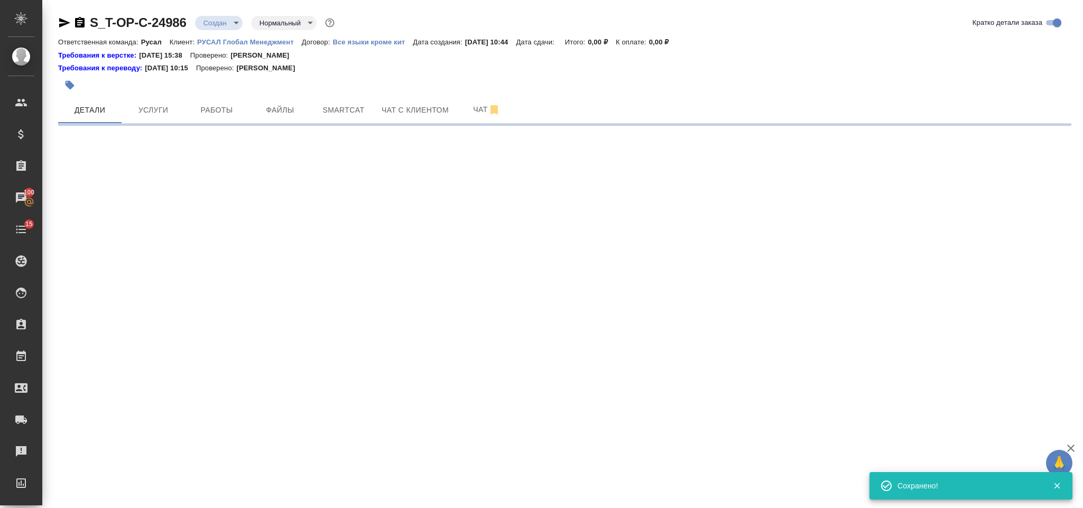
select select "RU"
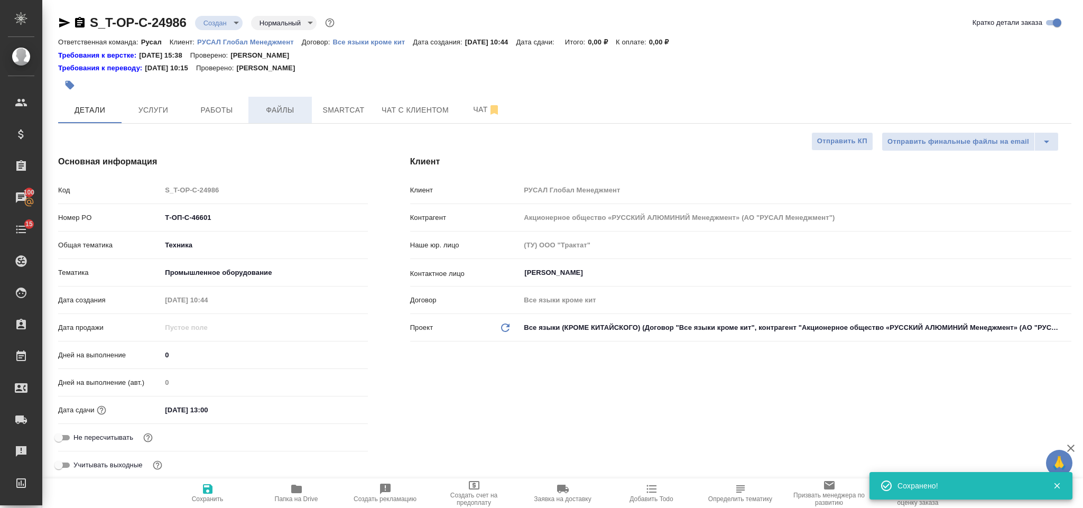
type textarea "x"
click at [282, 107] on span "Файлы" at bounding box center [280, 110] width 51 height 13
type textarea "x"
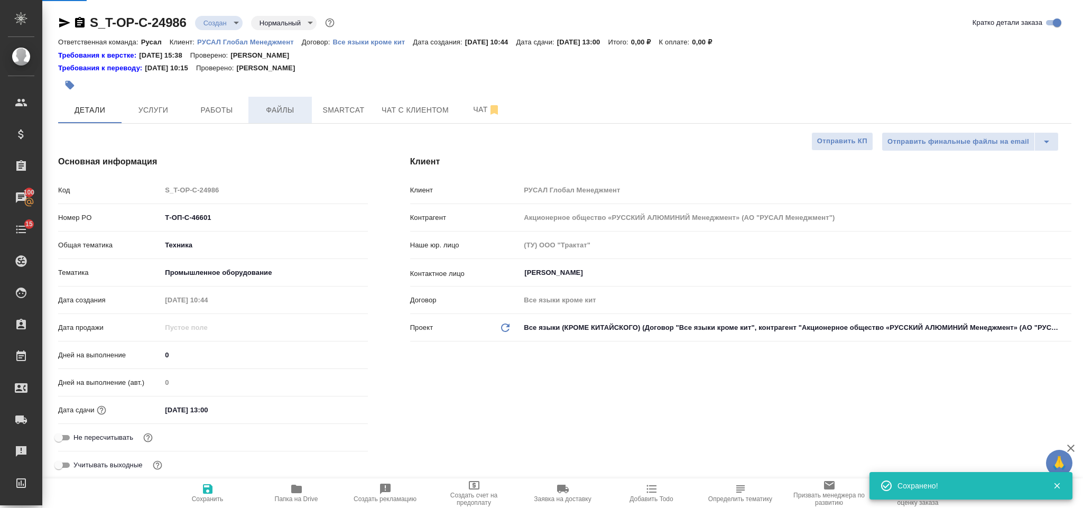
type textarea "x"
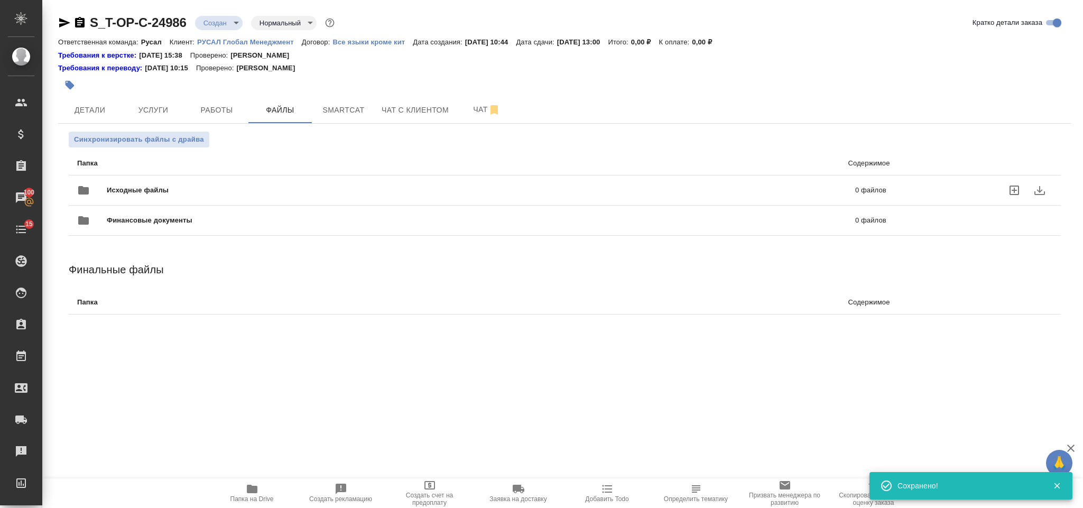
click at [197, 181] on div "Исходные файлы 0 файлов" at bounding box center [481, 190] width 809 height 25
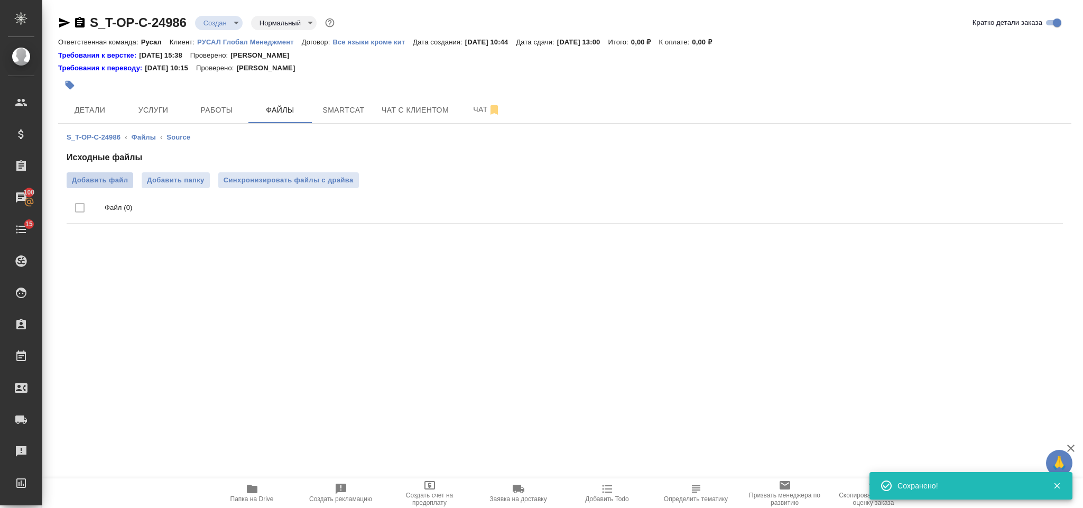
click at [105, 176] on span "Добавить файл" at bounding box center [100, 180] width 56 height 11
click at [0, 0] on input "Добавить файл" at bounding box center [0, 0] width 0 height 0
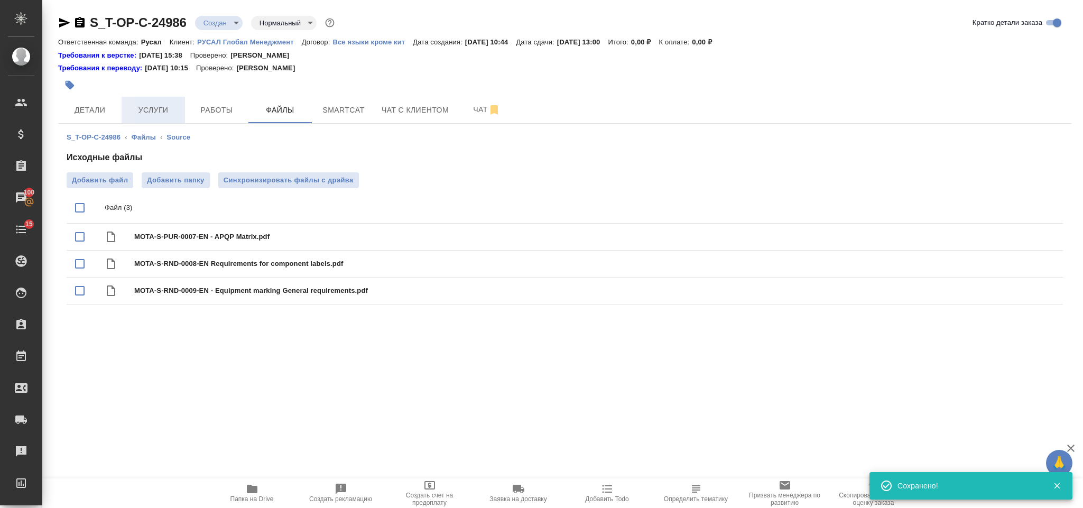
click at [175, 109] on span "Услуги" at bounding box center [153, 110] width 51 height 13
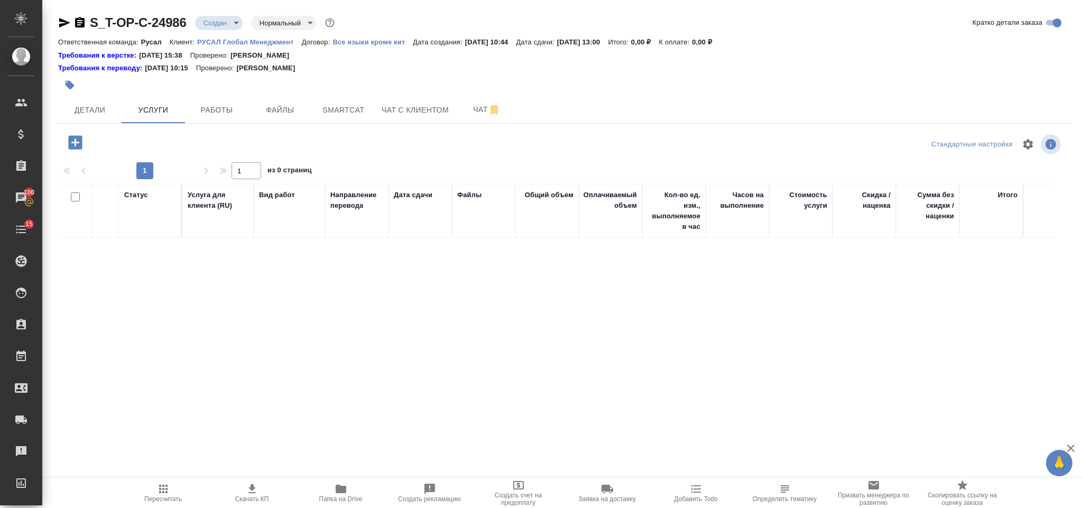
click at [79, 142] on icon "button" at bounding box center [75, 142] width 14 height 14
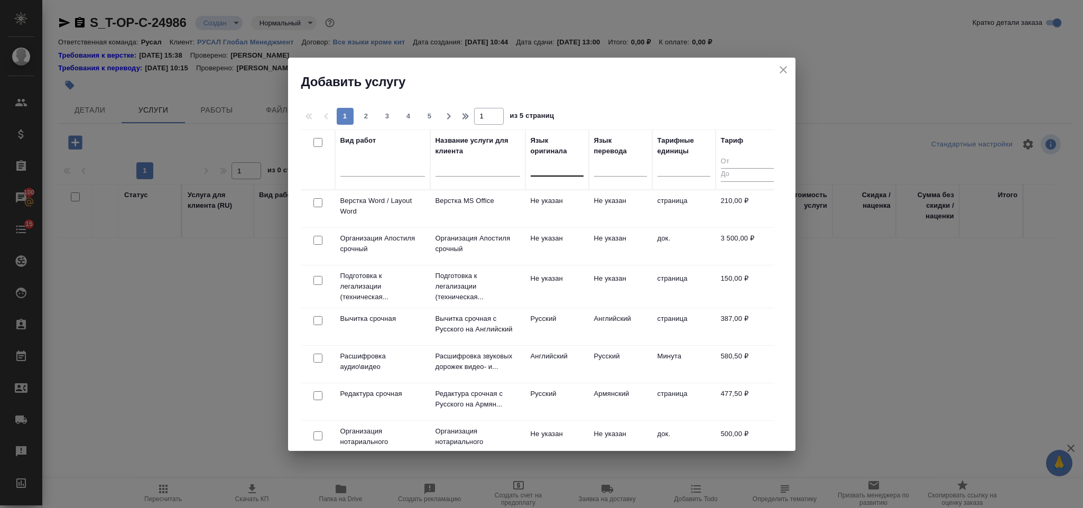
click at [571, 167] on div at bounding box center [556, 165] width 53 height 15
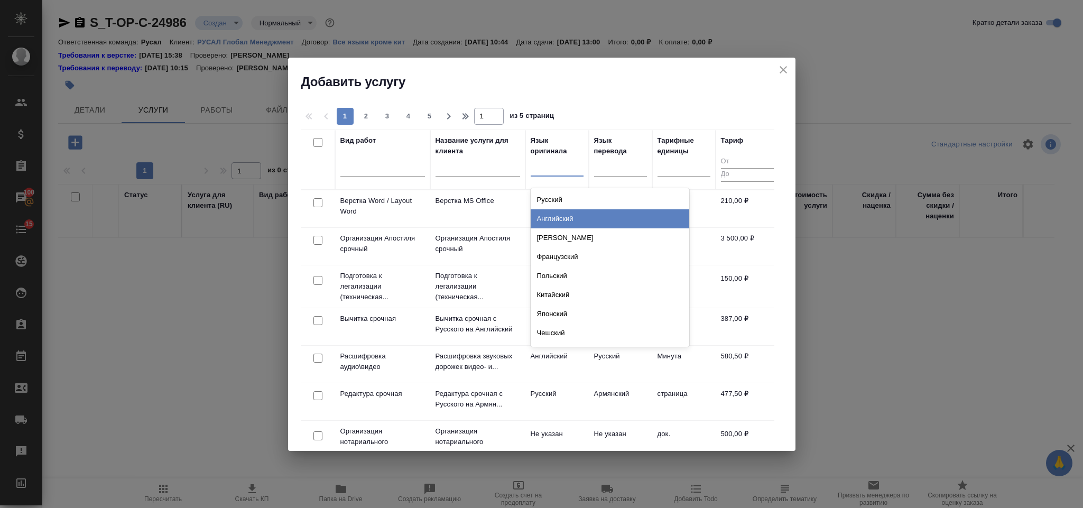
click at [573, 217] on div "Английский" at bounding box center [609, 218] width 158 height 19
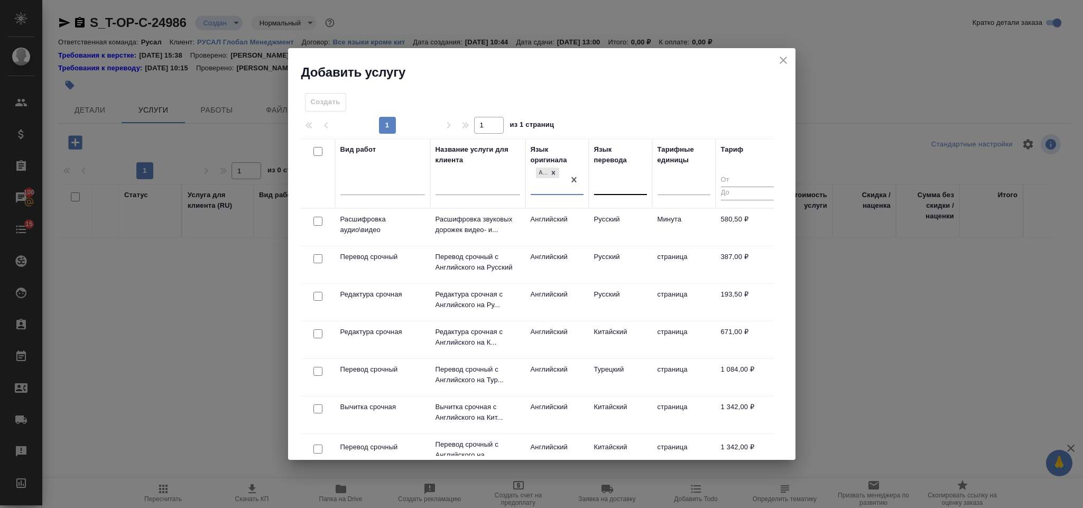
click at [604, 181] on div at bounding box center [620, 183] width 53 height 15
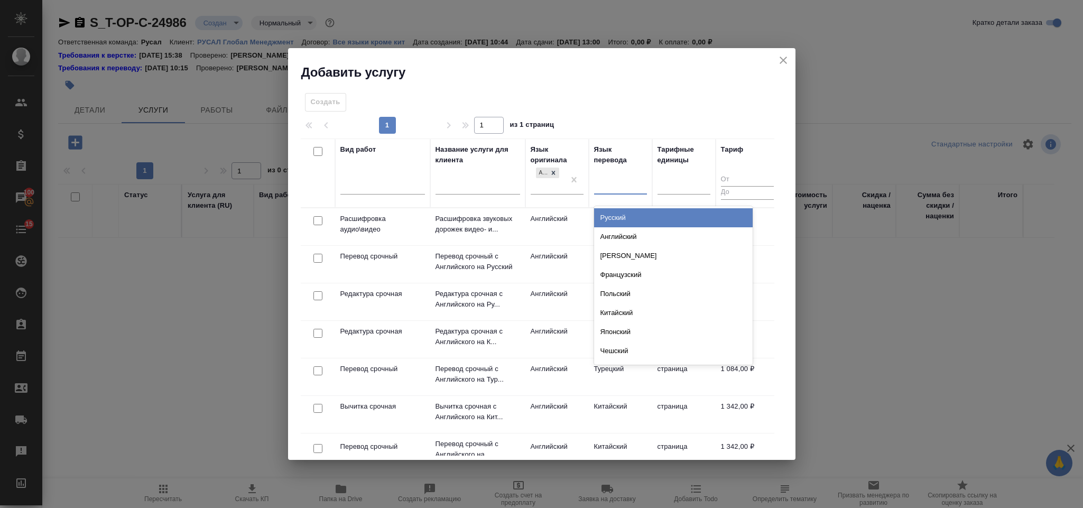
click at [625, 212] on div "Русский" at bounding box center [673, 217] width 158 height 19
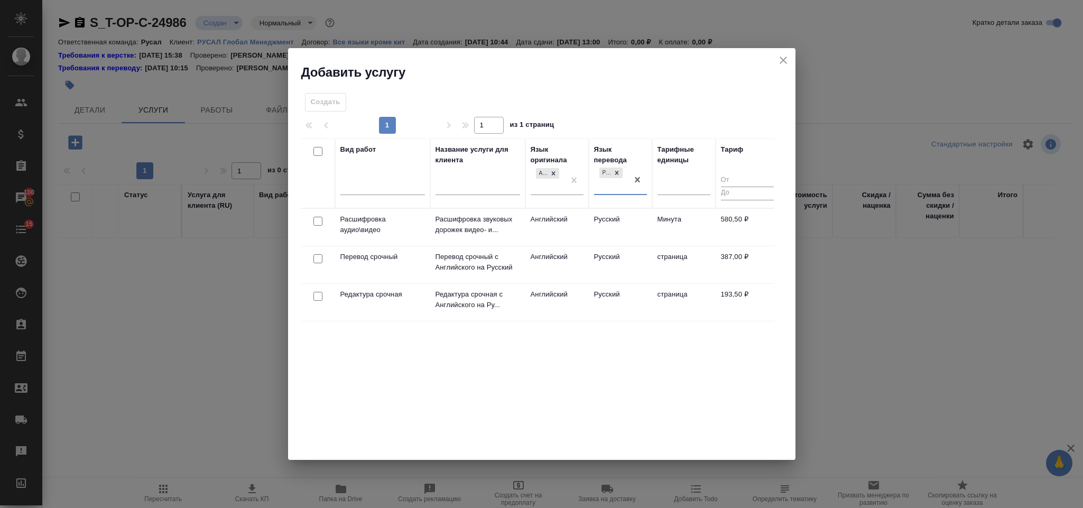
click at [318, 259] on input "checkbox" at bounding box center [317, 258] width 9 height 9
checkbox input "true"
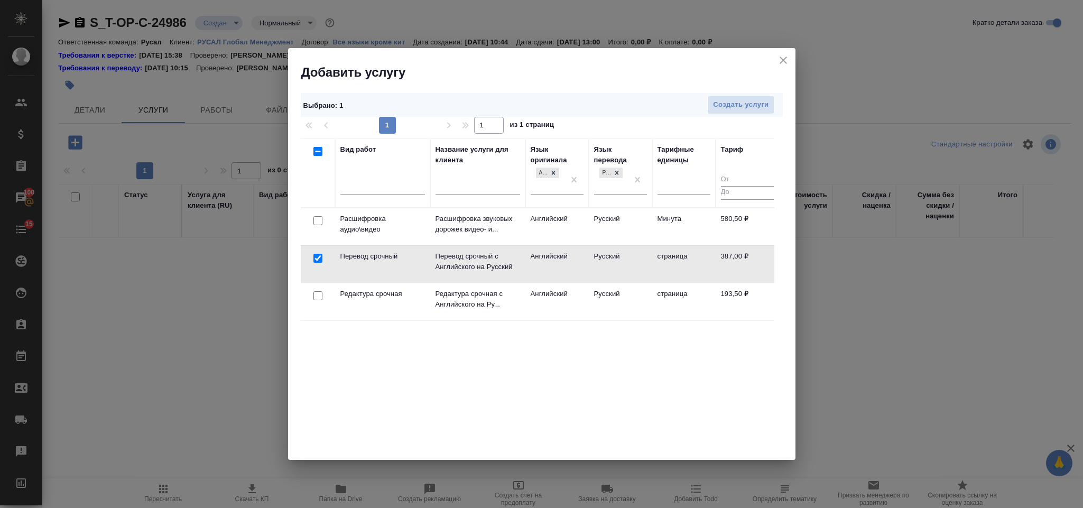
click at [316, 300] on input "checkbox" at bounding box center [317, 295] width 9 height 9
checkbox input "true"
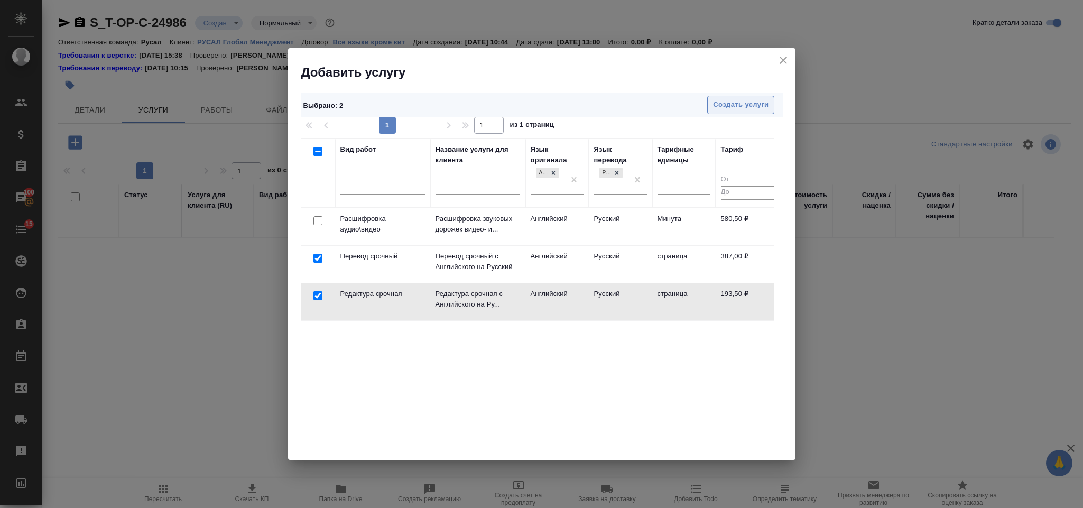
click at [738, 111] on button "Создать услуги" at bounding box center [740, 105] width 67 height 18
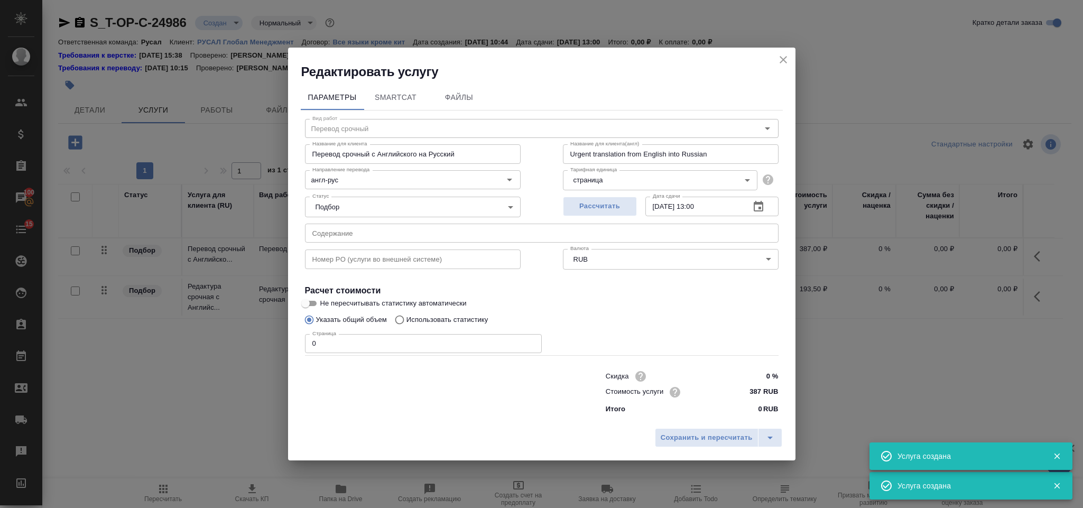
type input "Перевод срочный"
type input "Перевод срочный с Английского на Русский"
type input "Urgent translation from English into Russian"
type input "387 RUB"
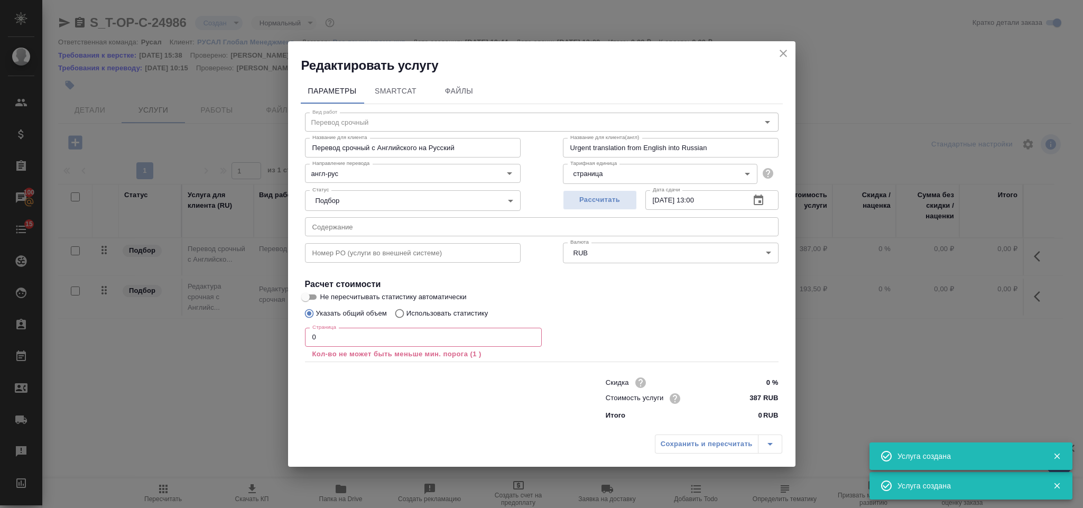
click at [445, 228] on input "text" at bounding box center [541, 226] width 473 height 19
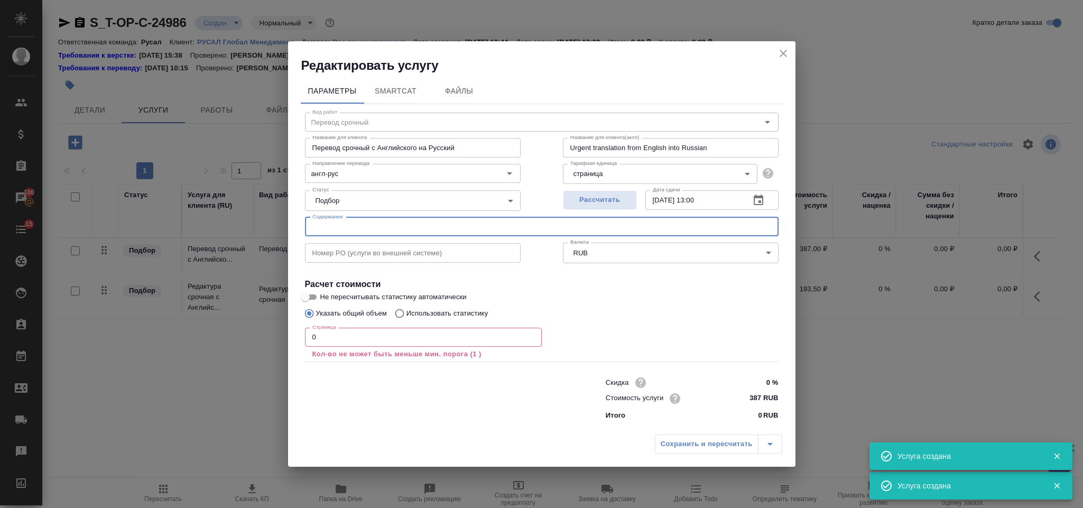
paste input "MOTA-S-RND-0009-EN - Equipment marking General requirements"
type input "MOTA-S-RND-0009-EN - Equipment marking General requirements"
click at [352, 346] on input "0" at bounding box center [423, 337] width 237 height 19
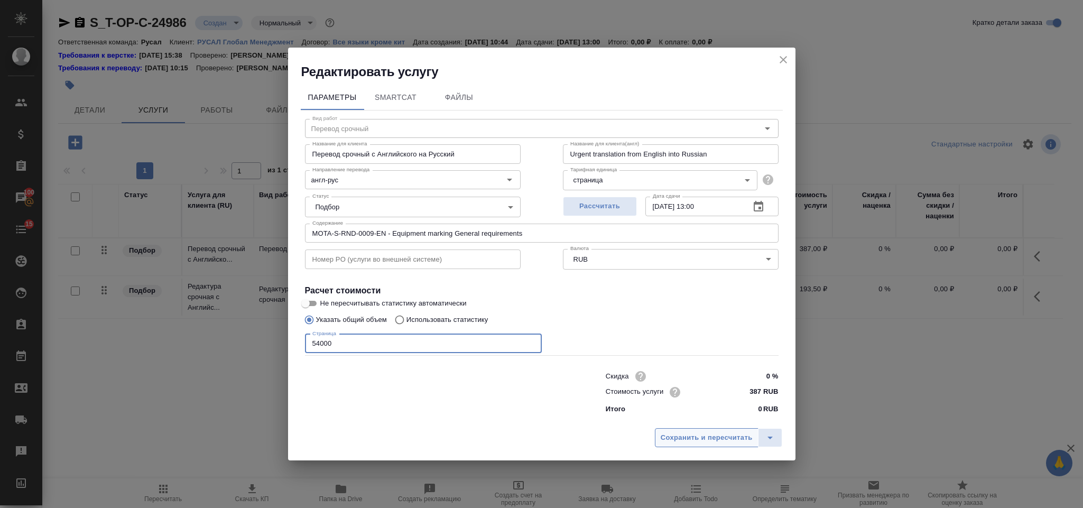
type input "54000"
click at [706, 428] on button "Сохранить и пересчитать" at bounding box center [707, 437] width 104 height 19
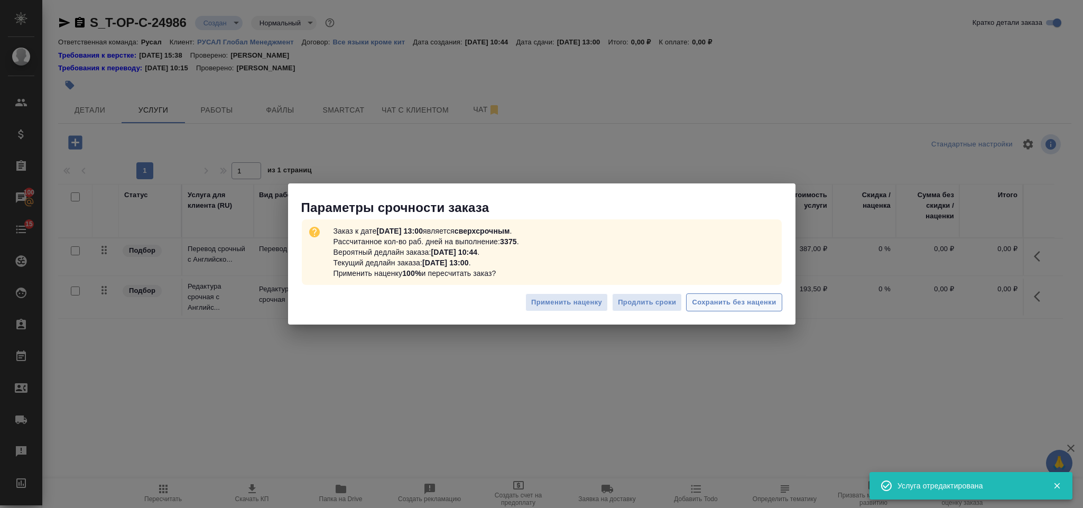
click at [714, 294] on button "Сохранить без наценки" at bounding box center [734, 302] width 96 height 18
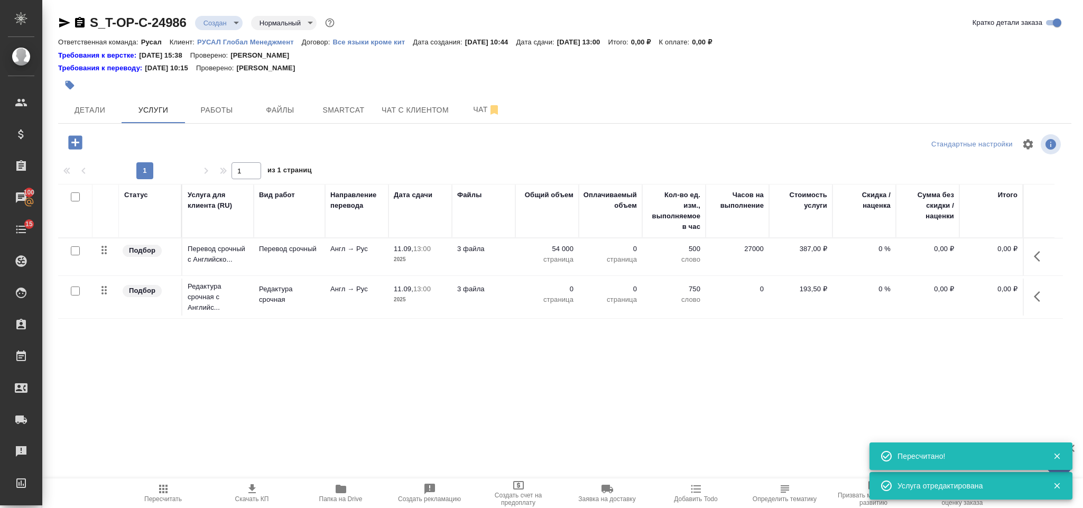
type input "urgent"
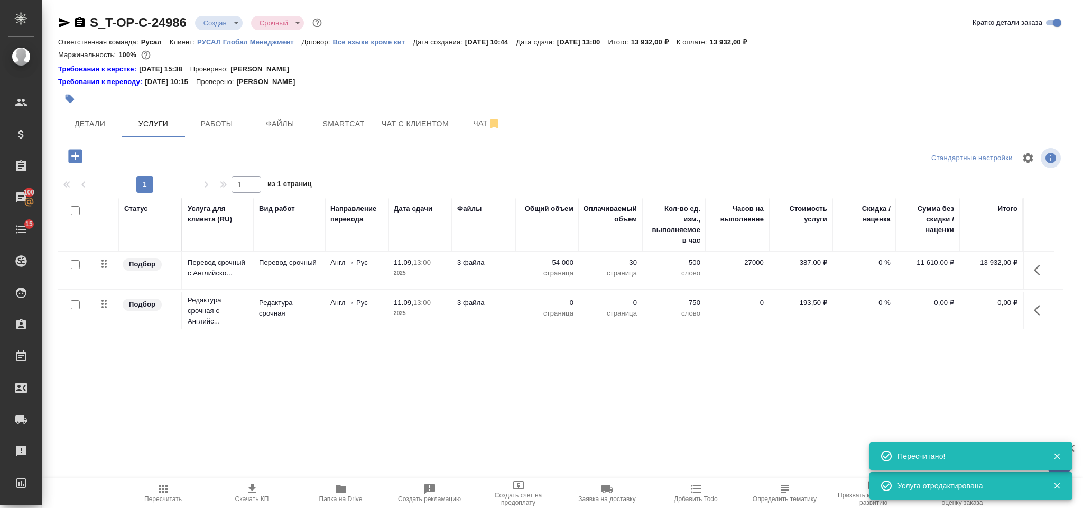
click at [1045, 313] on icon "button" at bounding box center [1039, 310] width 13 height 13
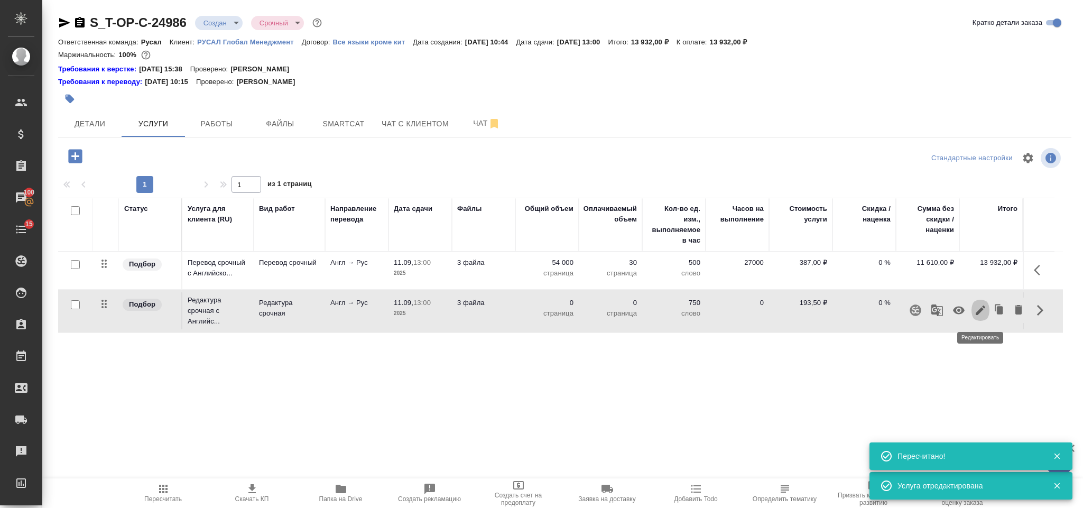
click at [982, 305] on icon "button" at bounding box center [980, 310] width 13 height 13
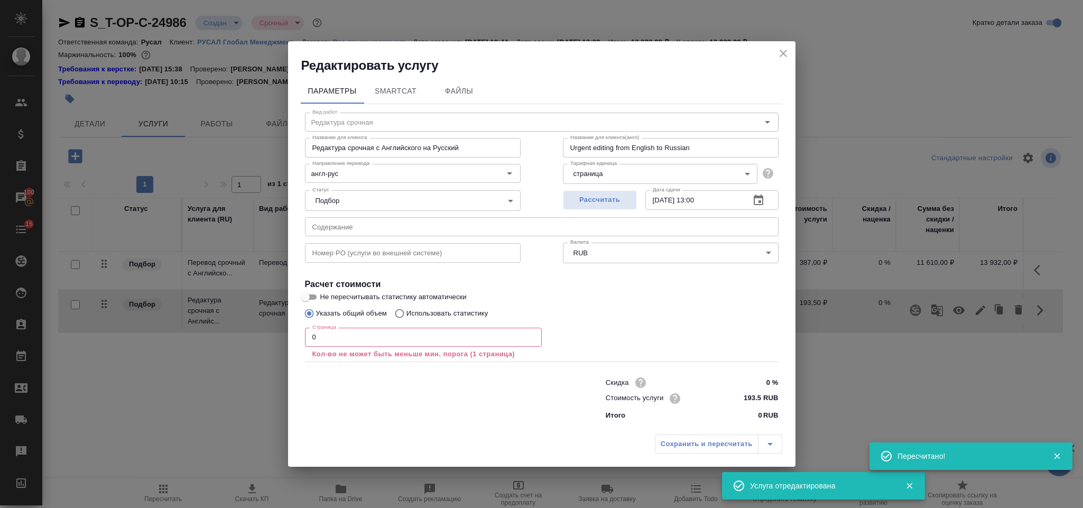
click at [378, 342] on input "0" at bounding box center [423, 337] width 237 height 19
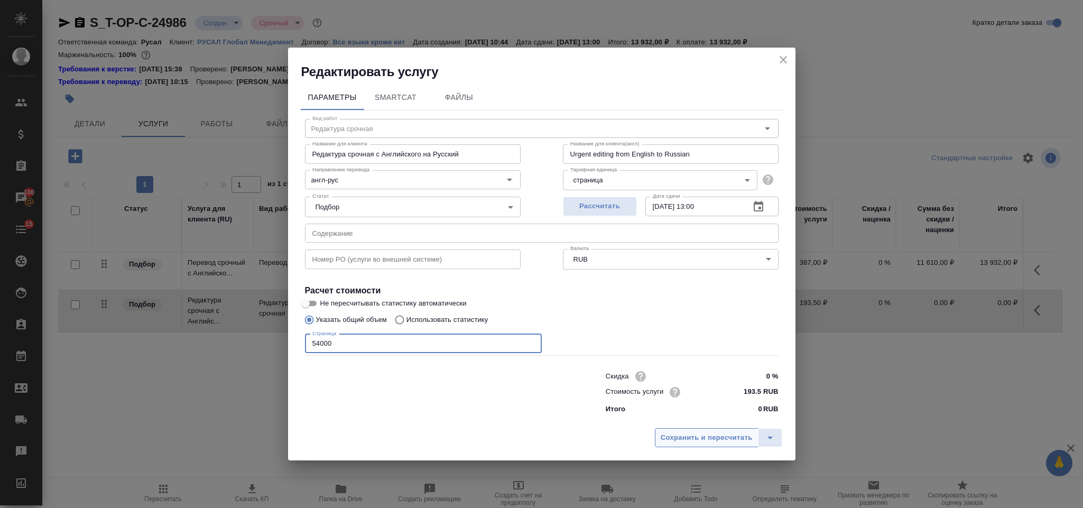
type input "54000"
click at [684, 440] on span "Сохранить и пересчитать" at bounding box center [706, 438] width 92 height 12
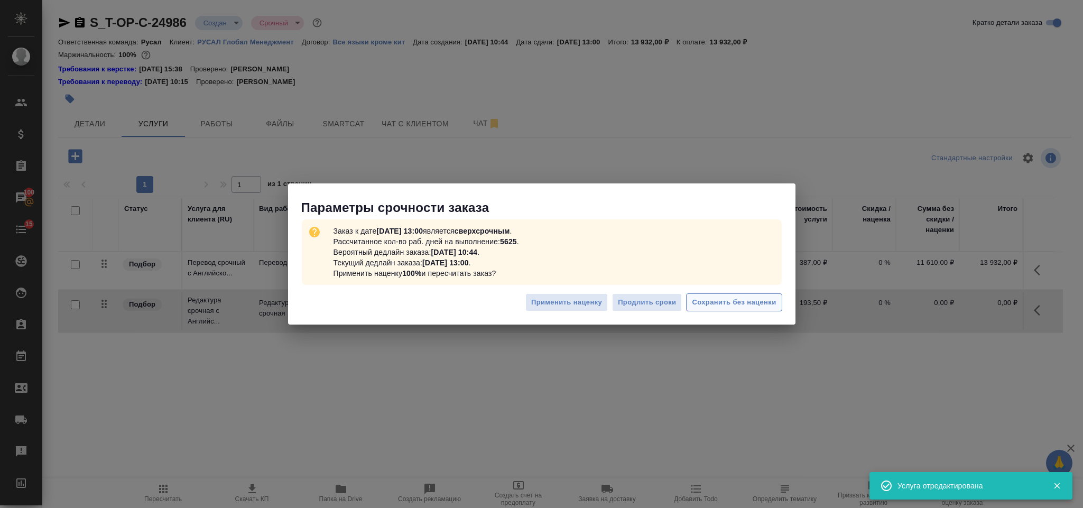
click at [711, 305] on span "Сохранить без наценки" at bounding box center [734, 302] width 84 height 12
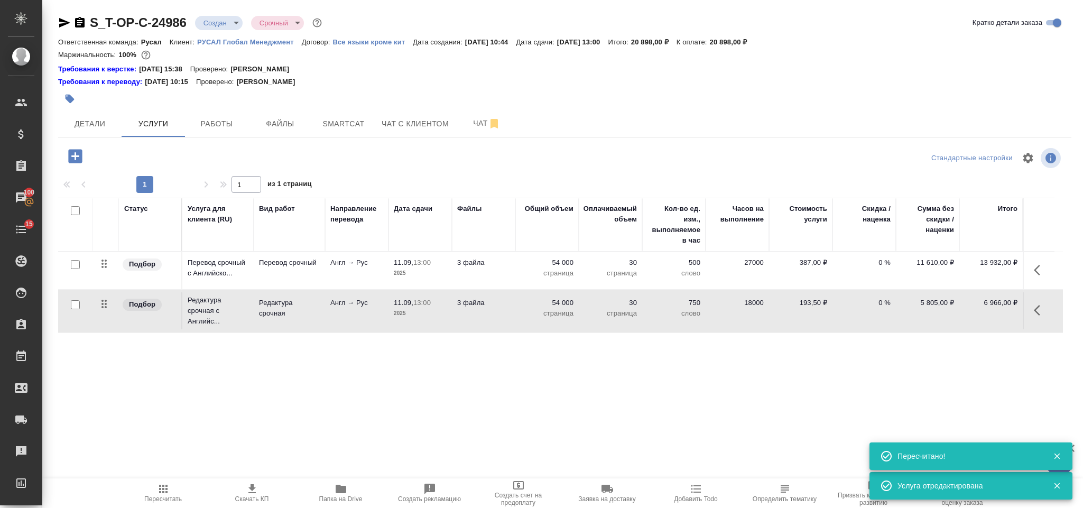
click at [79, 151] on icon "button" at bounding box center [75, 156] width 14 height 14
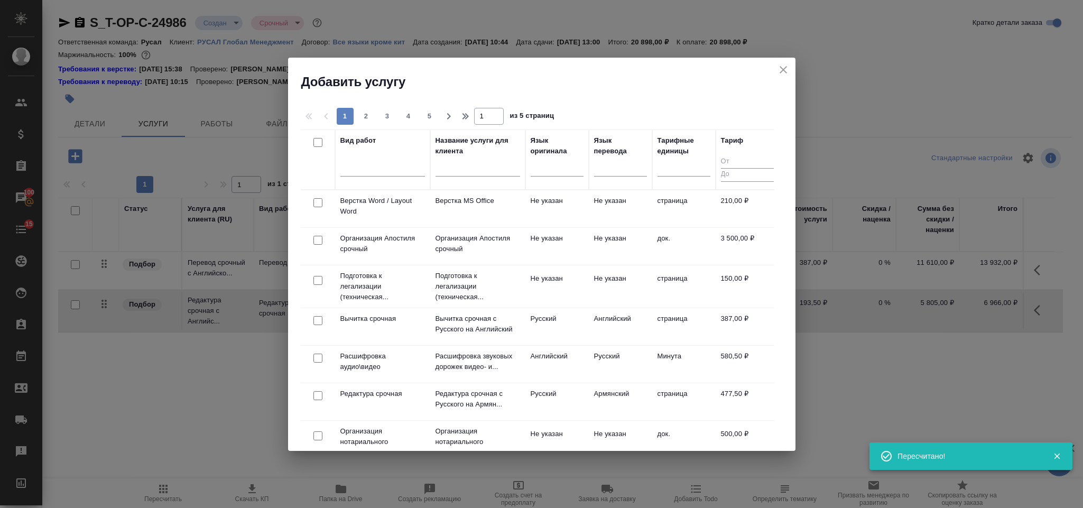
click at [321, 203] on input "checkbox" at bounding box center [317, 202] width 9 height 9
checkbox input "true"
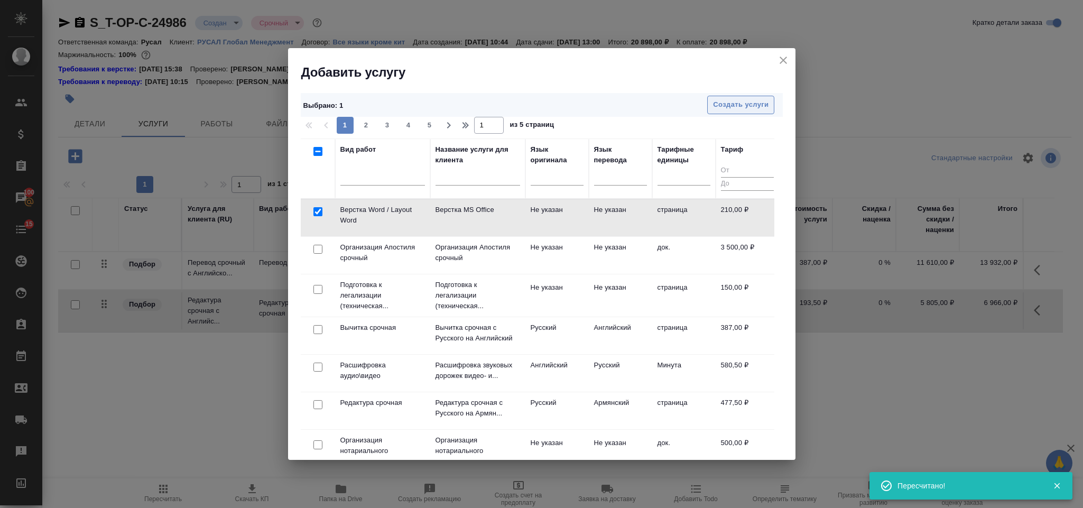
click at [747, 105] on span "Создать услуги" at bounding box center [740, 105] width 55 height 12
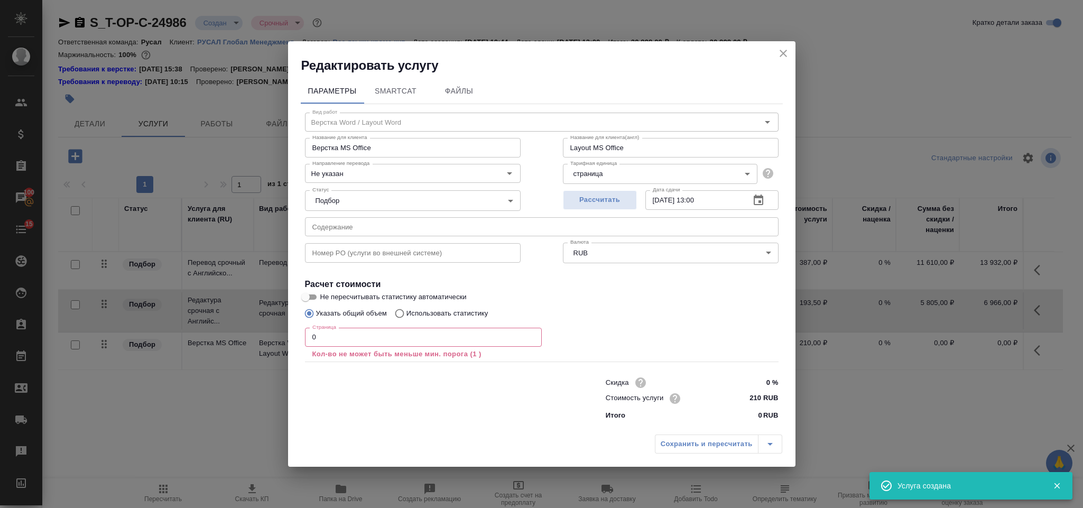
click at [325, 344] on input "0" at bounding box center [423, 337] width 237 height 19
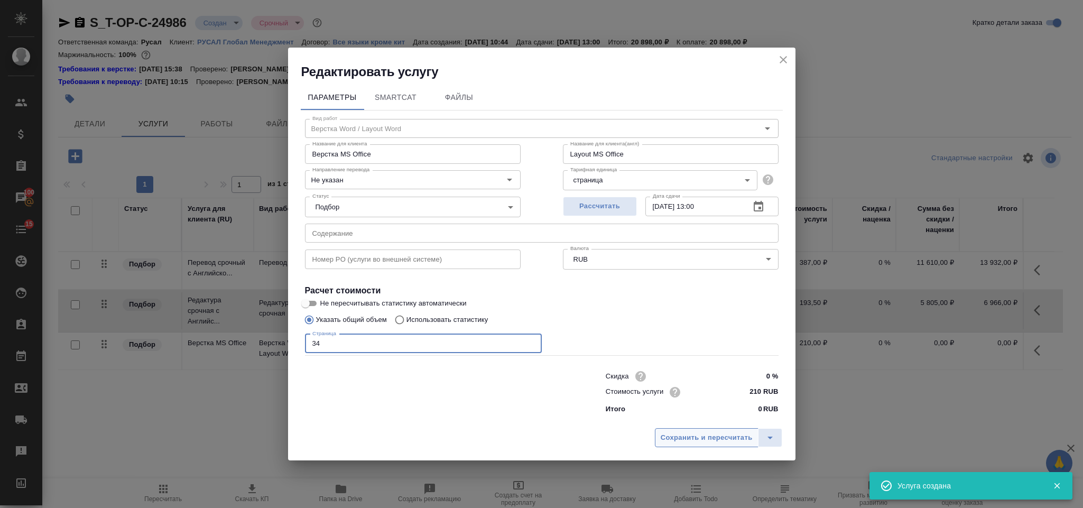
type input "34"
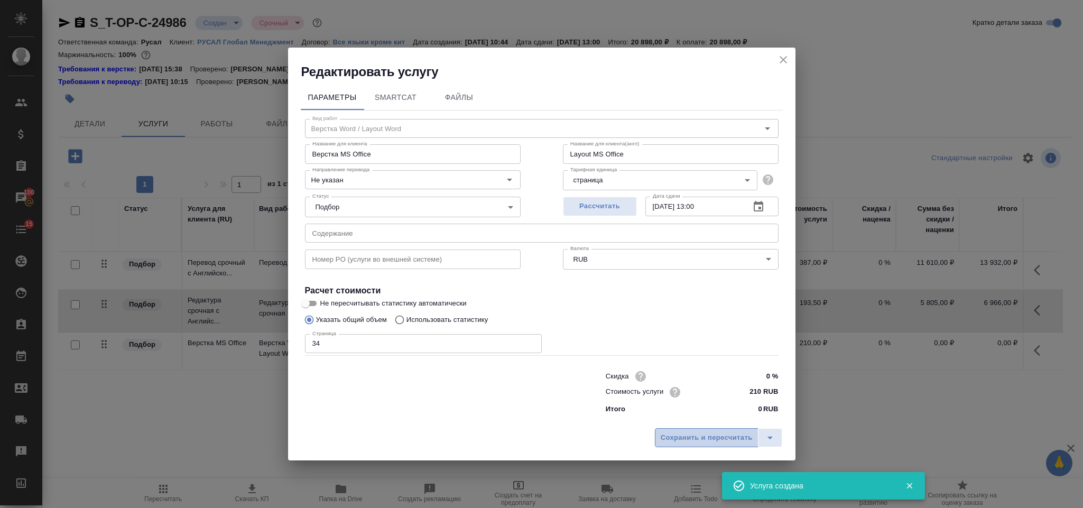
click at [686, 430] on button "Сохранить и пересчитать" at bounding box center [707, 437] width 104 height 19
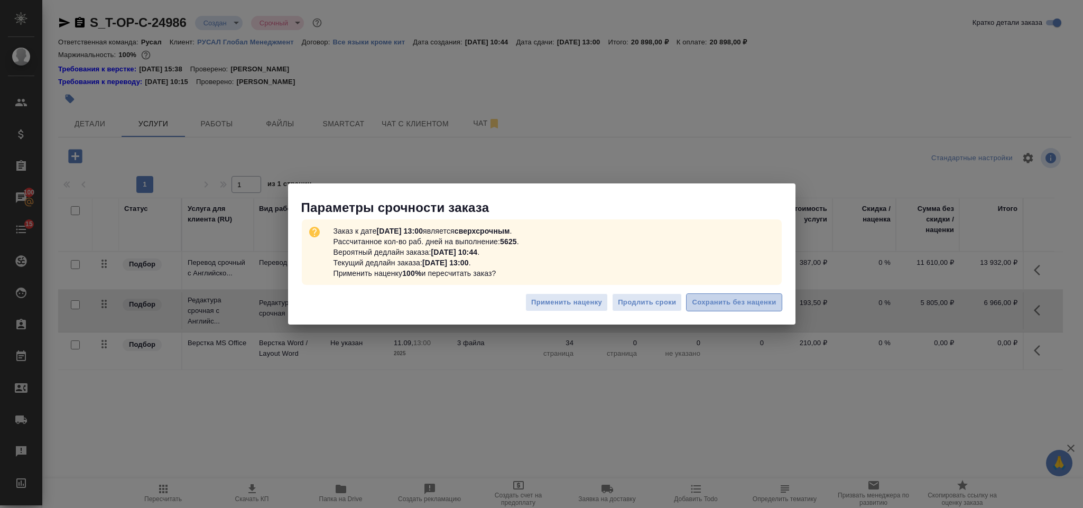
click at [712, 307] on span "Сохранить без наценки" at bounding box center [734, 302] width 84 height 12
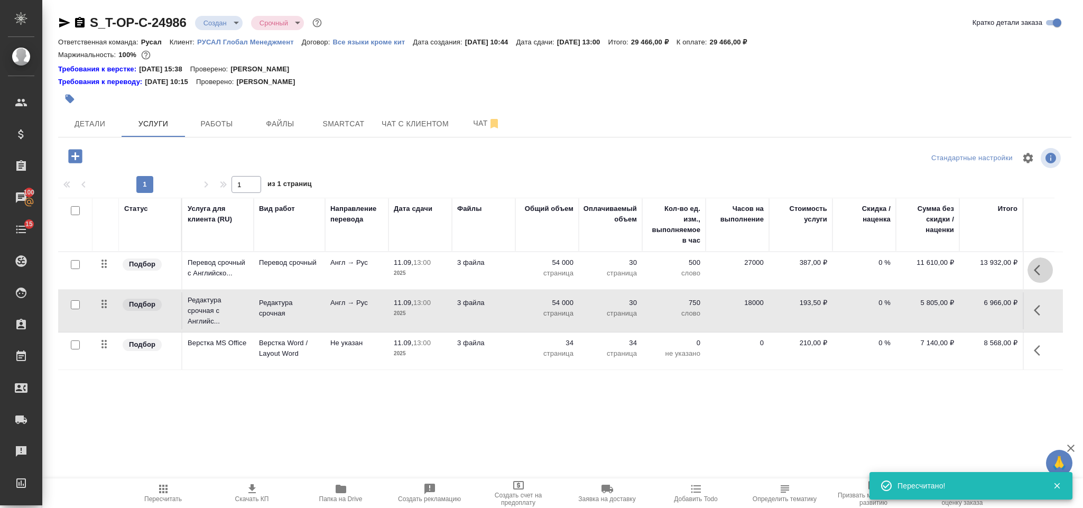
click at [1041, 273] on icon "button" at bounding box center [1039, 270] width 13 height 13
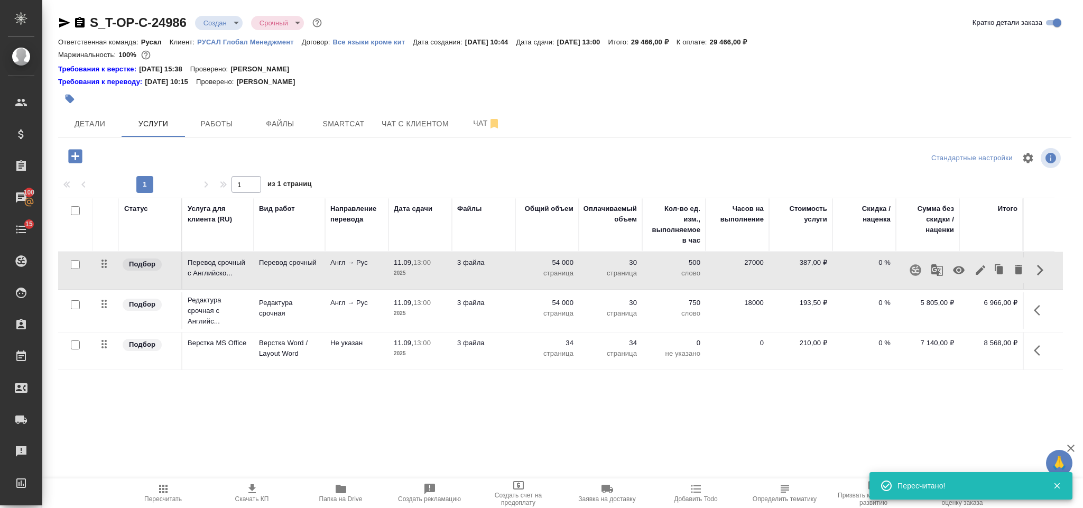
click at [974, 265] on icon "button" at bounding box center [980, 270] width 13 height 13
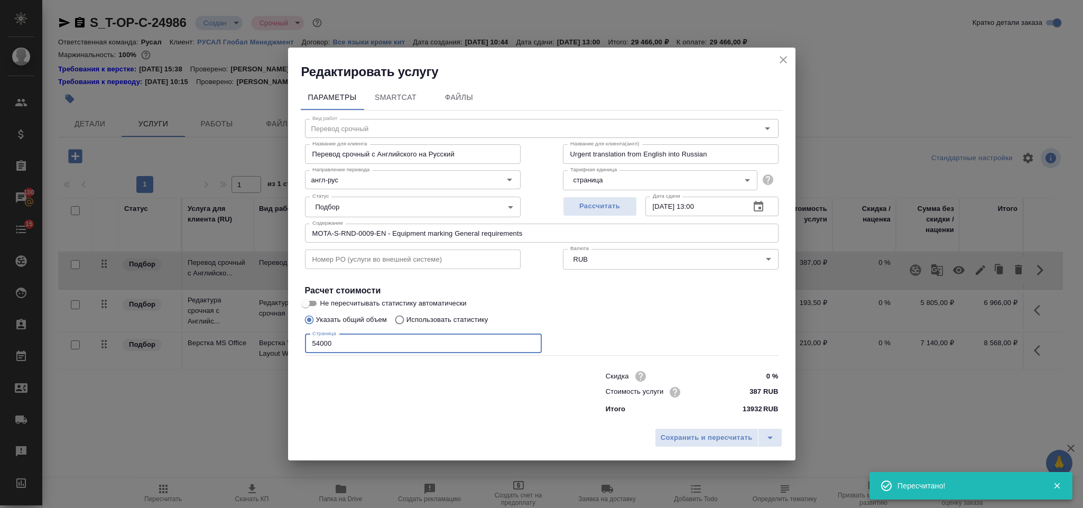
drag, startPoint x: 365, startPoint y: 343, endPoint x: 241, endPoint y: 341, distance: 123.6
click at [241, 344] on div "Редактировать услугу Параметры SmartCat Файлы Вид работ Перевод срочный Вид раб…" at bounding box center [541, 254] width 1083 height 508
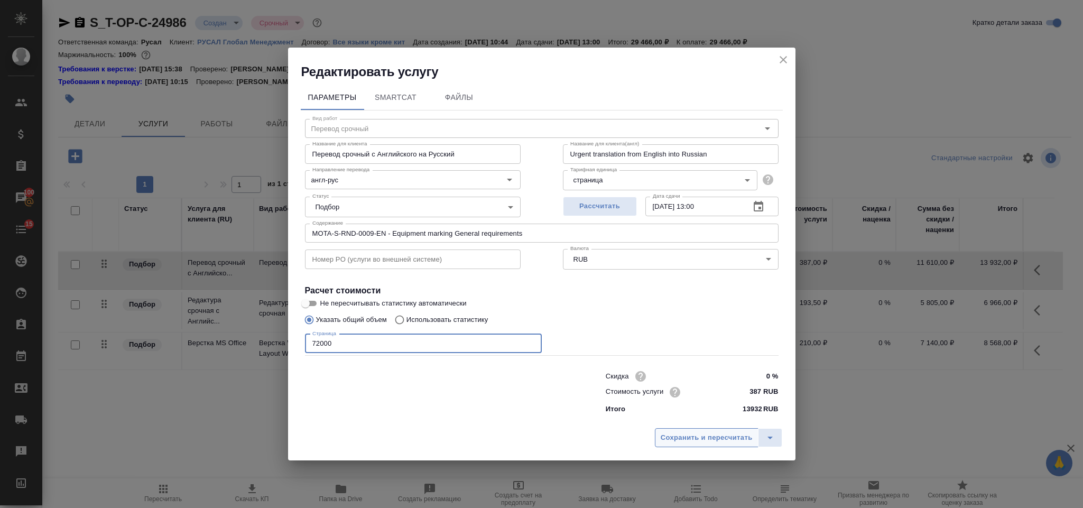
type input "72000"
click at [712, 428] on button "Сохранить и пересчитать" at bounding box center [707, 437] width 104 height 19
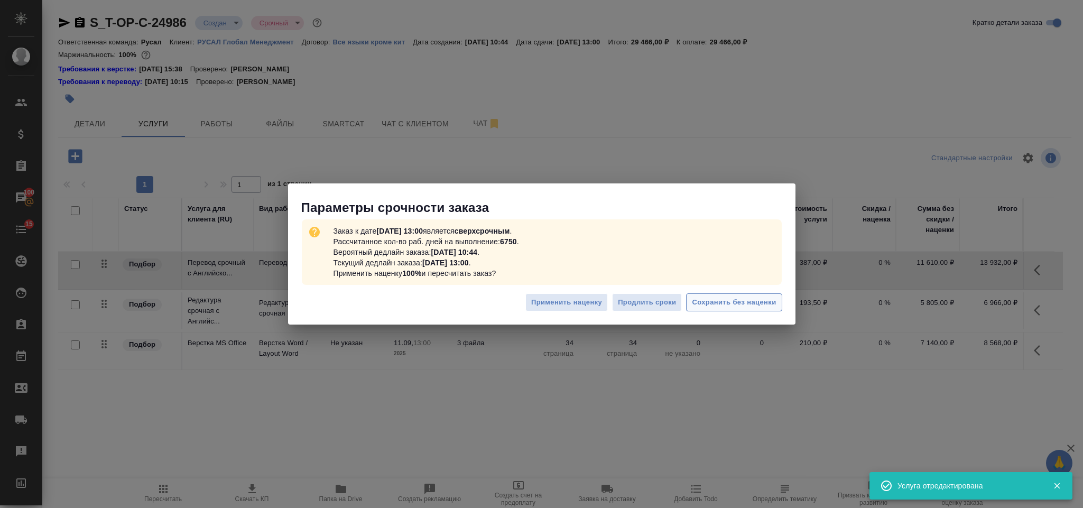
click at [747, 302] on span "Сохранить без наценки" at bounding box center [734, 302] width 84 height 12
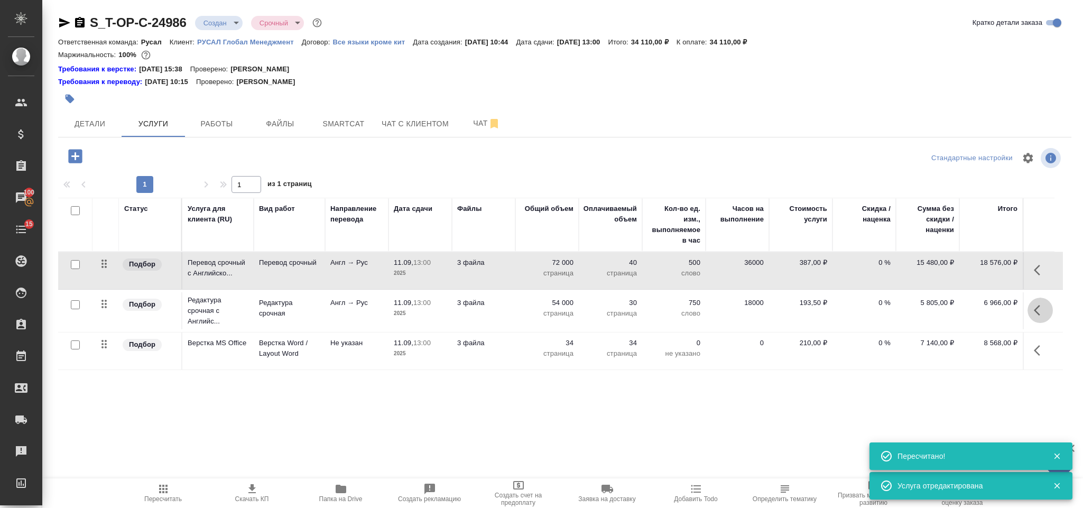
click at [1037, 307] on icon "button" at bounding box center [1039, 310] width 13 height 13
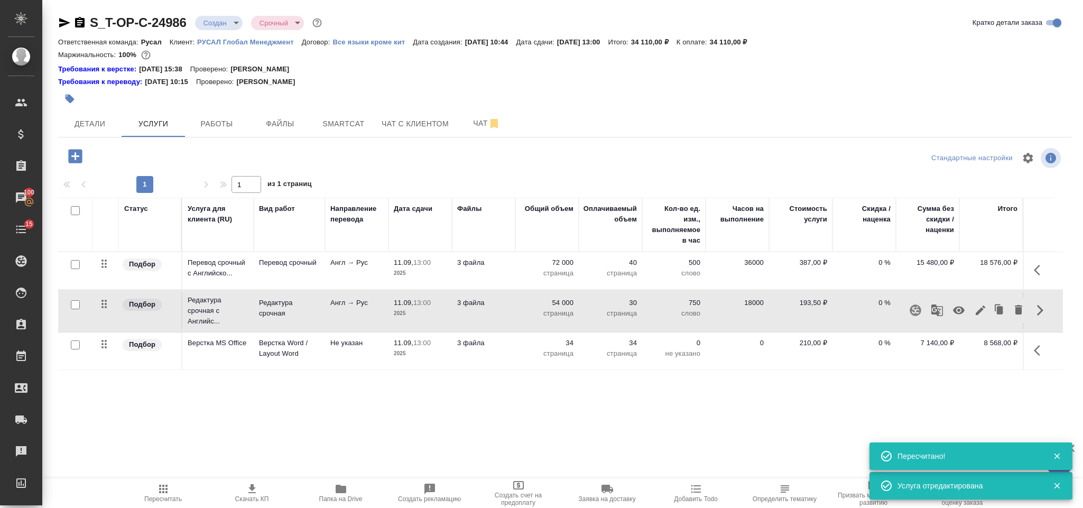
click at [982, 308] on icon "button" at bounding box center [980, 310] width 10 height 10
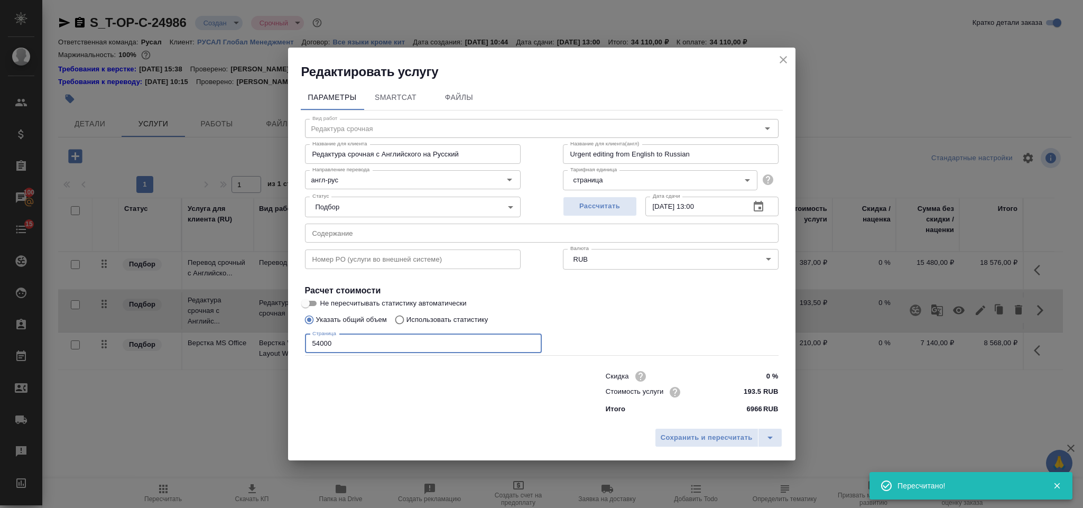
drag, startPoint x: 341, startPoint y: 342, endPoint x: 292, endPoint y: 341, distance: 48.6
click at [292, 341] on div "Параметры SmartCat Файлы Вид работ Редактура срочная Вид работ Название для кли…" at bounding box center [541, 251] width 507 height 342
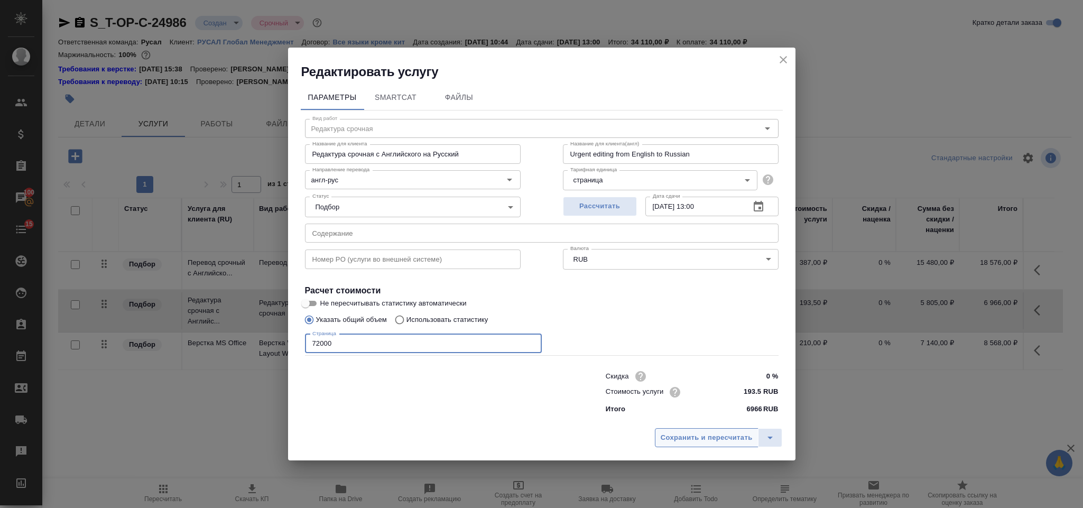
type input "72000"
click at [705, 440] on span "Сохранить и пересчитать" at bounding box center [706, 438] width 92 height 12
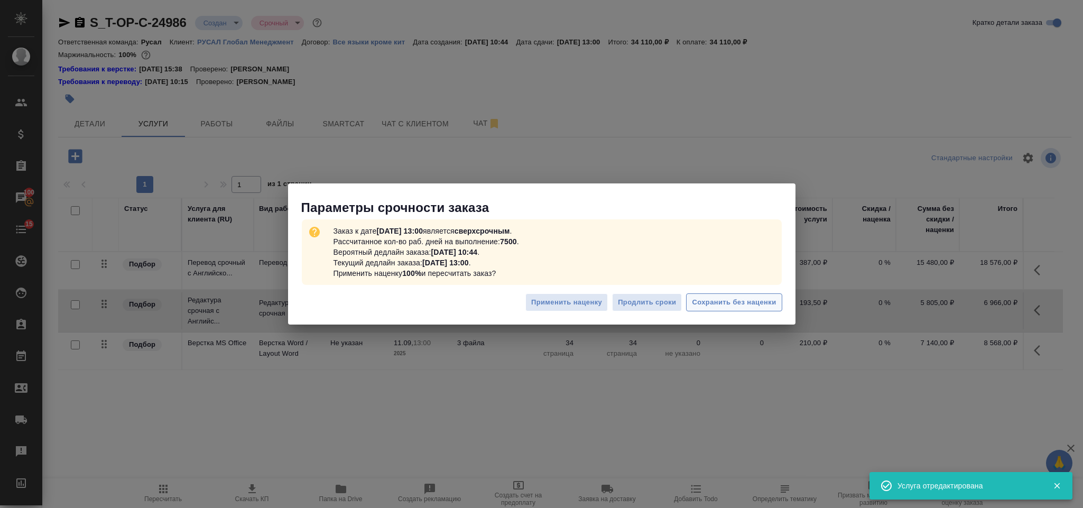
click at [762, 296] on span "Сохранить без наценки" at bounding box center [734, 302] width 84 height 12
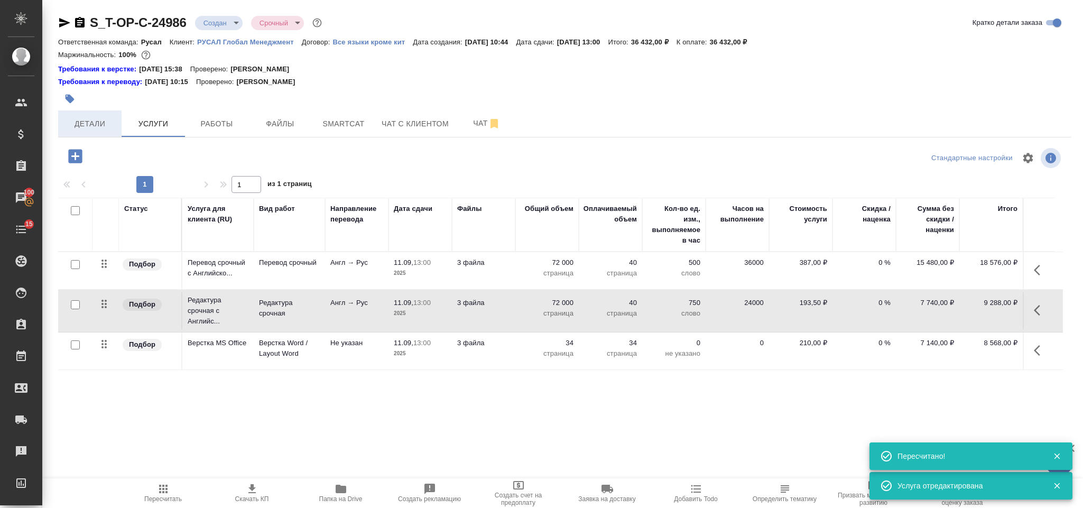
click at [100, 124] on span "Детали" at bounding box center [89, 123] width 51 height 13
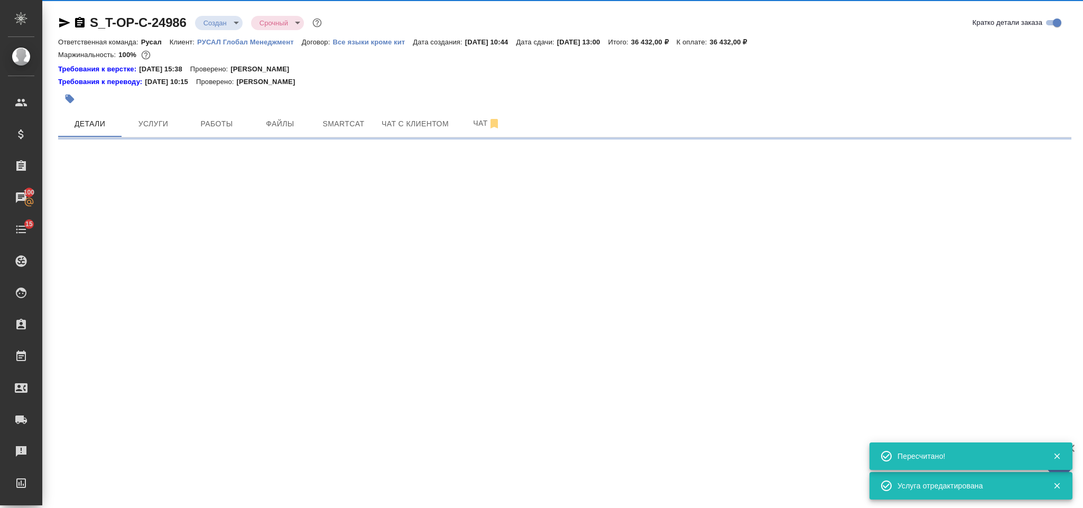
select select "RU"
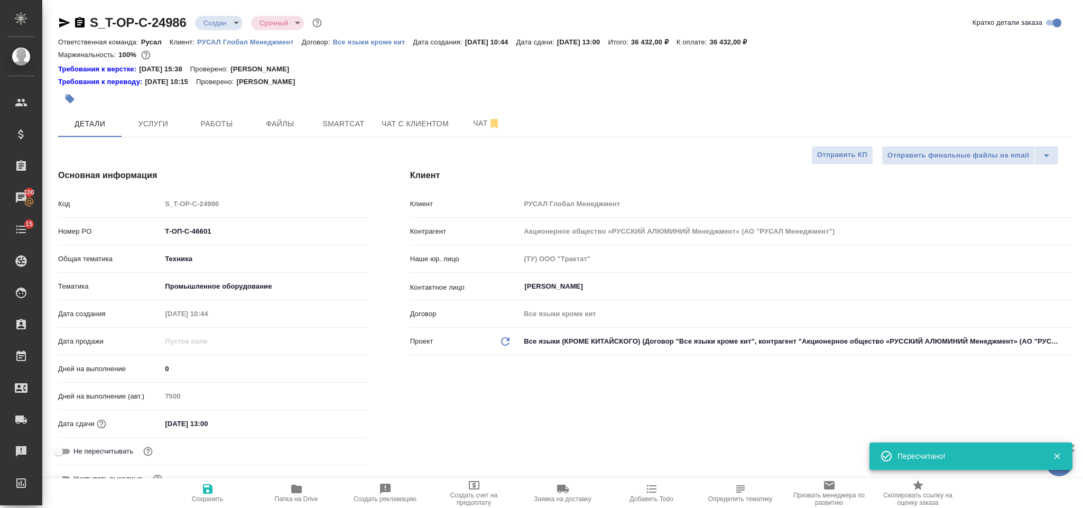
type textarea "x"
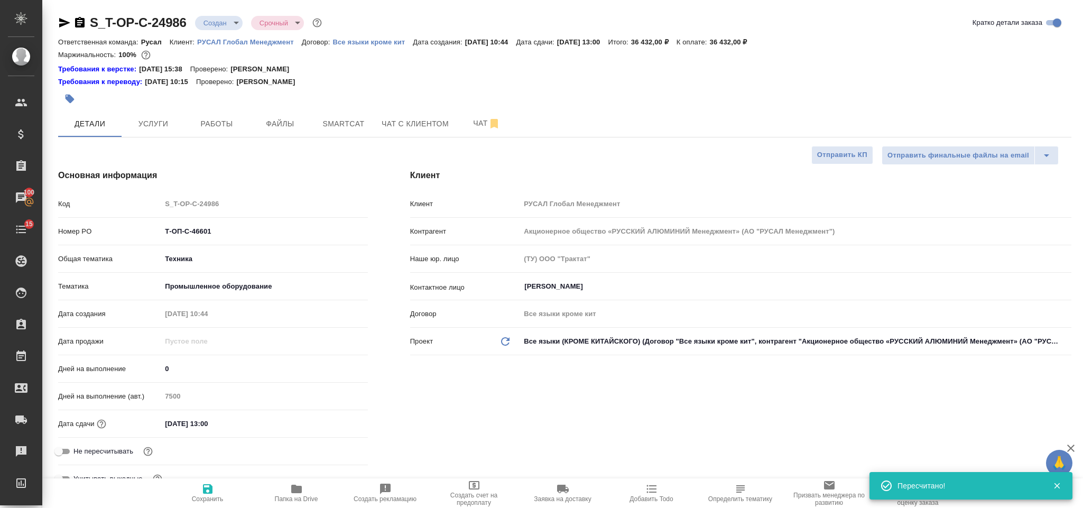
click at [78, 21] on icon "button" at bounding box center [79, 22] width 13 height 13
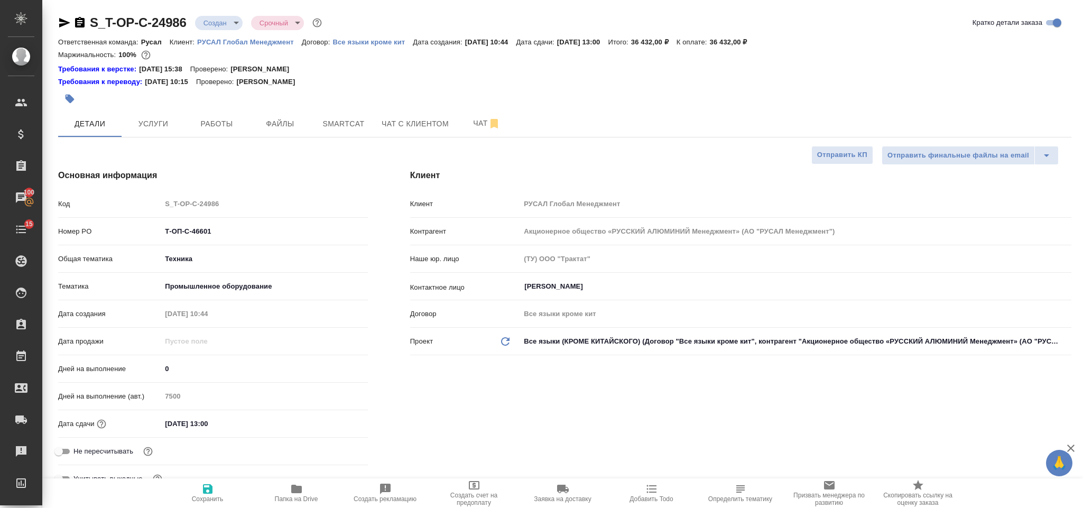
click at [61, 24] on icon "button" at bounding box center [64, 23] width 11 height 10
drag, startPoint x: 213, startPoint y: 235, endPoint x: 145, endPoint y: 237, distance: 68.2
click at [141, 237] on div "Номер PO Т-ОП-С-46601" at bounding box center [213, 231] width 310 height 18
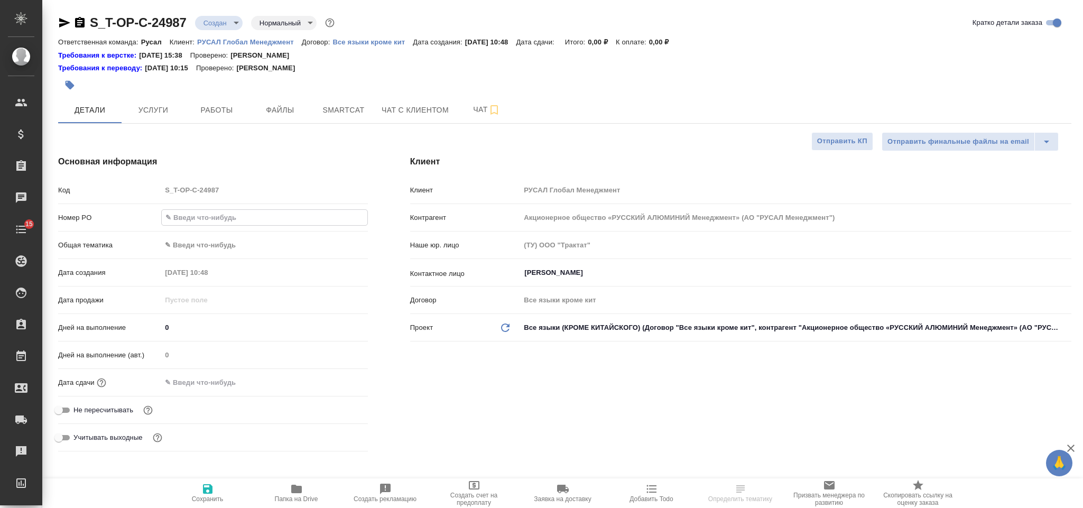
select select "RU"
click at [248, 217] on input "text" at bounding box center [264, 217] width 205 height 15
type input "Т-ОП-С-46602"
click at [259, 237] on body "🙏 .cls-1 fill:#fff; AWATERA Gorlenko Yuliua Клиенты Спецификации Заказы Чаты 15…" at bounding box center [541, 254] width 1083 height 508
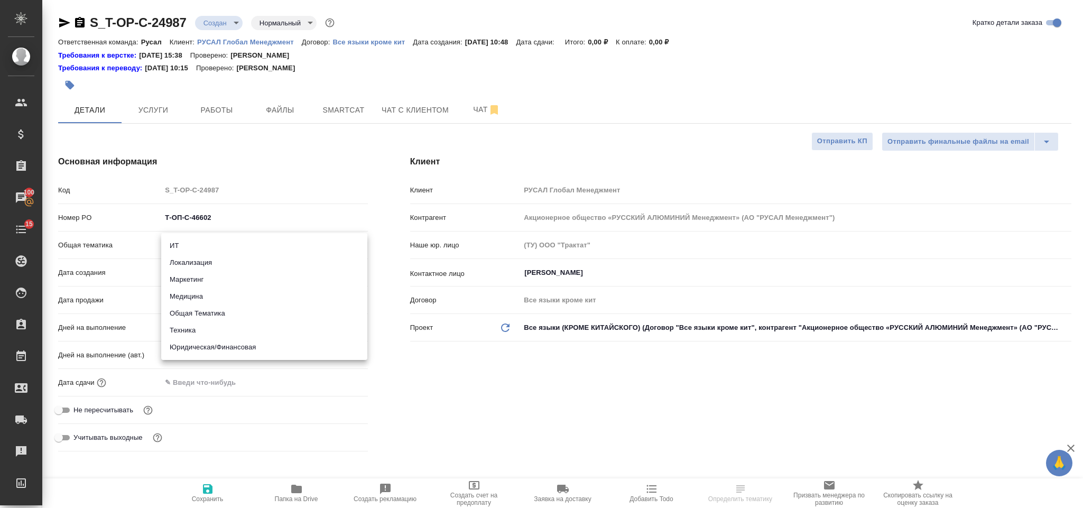
click at [219, 245] on li "ИТ" at bounding box center [264, 245] width 206 height 17
type input "it"
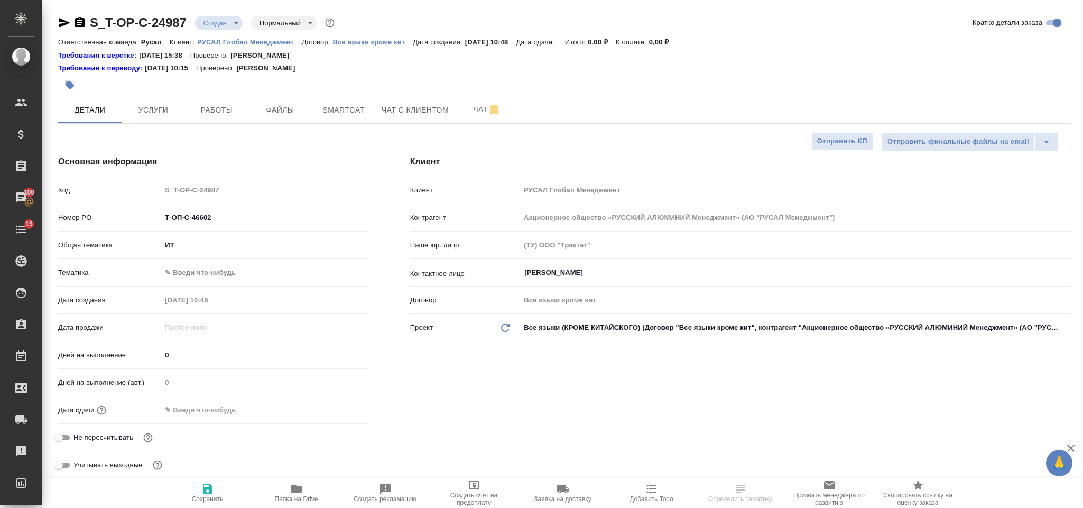
click at [206, 269] on body "🙏 .cls-1 fill:#fff; AWATERA Gorlenko Yuliua Клиенты Спецификации Заказы 100 Чат…" at bounding box center [541, 254] width 1083 height 508
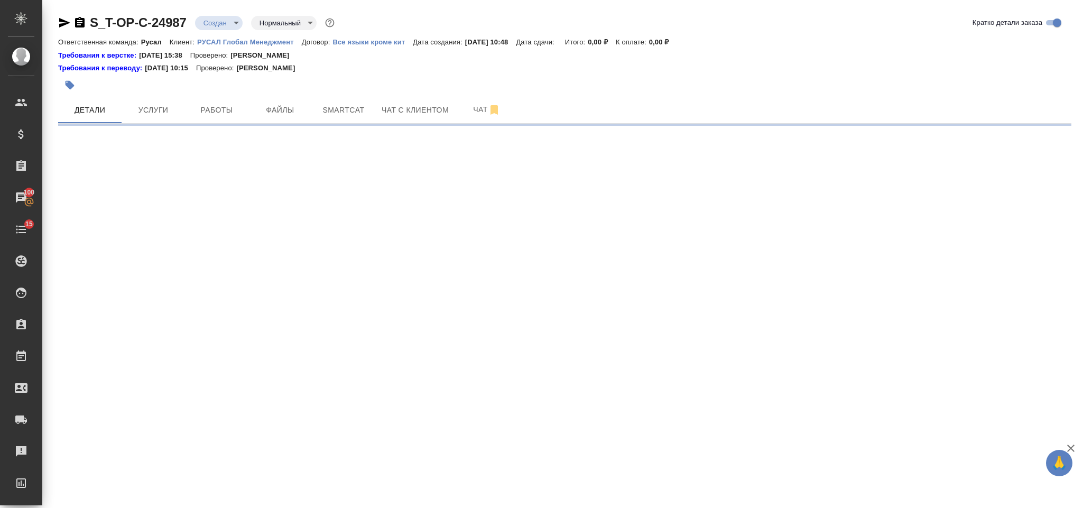
select select "RU"
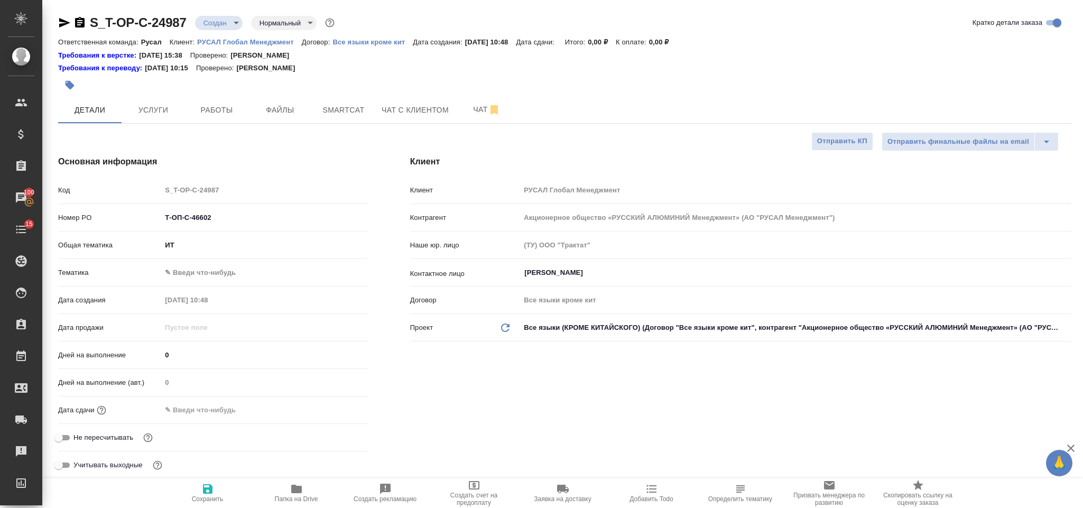
type textarea "x"
click at [230, 269] on body "🙏 .cls-1 fill:#fff; AWATERA Gorlenko Yuliua Клиенты Спецификации Заказы 100 Чат…" at bounding box center [541, 254] width 1083 height 508
click at [251, 250] on div at bounding box center [541, 254] width 1083 height 508
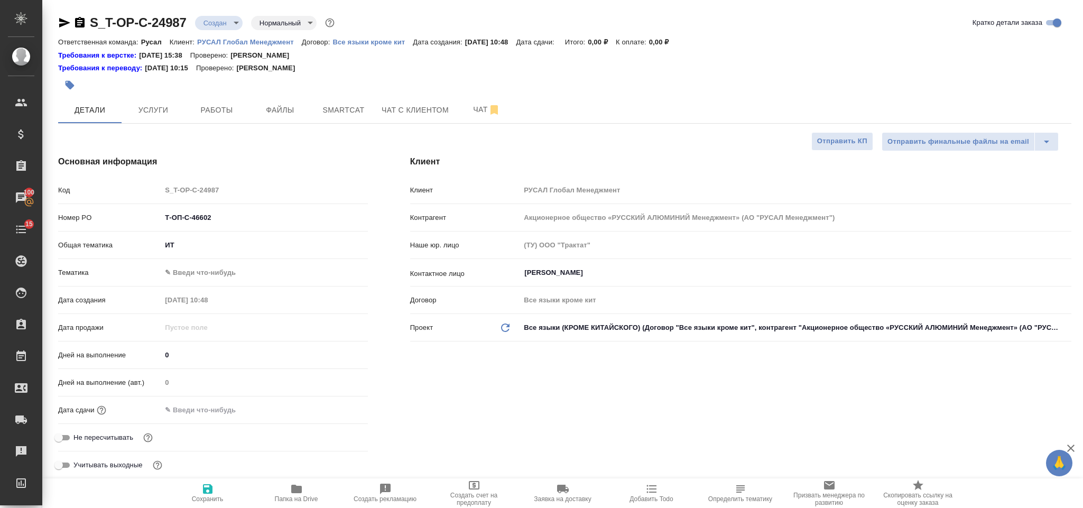
click at [242, 241] on body "🙏 .cls-1 fill:#fff; AWATERA Gorlenko Yuliua Клиенты Спецификации Заказы 100 Чат…" at bounding box center [541, 254] width 1083 height 508
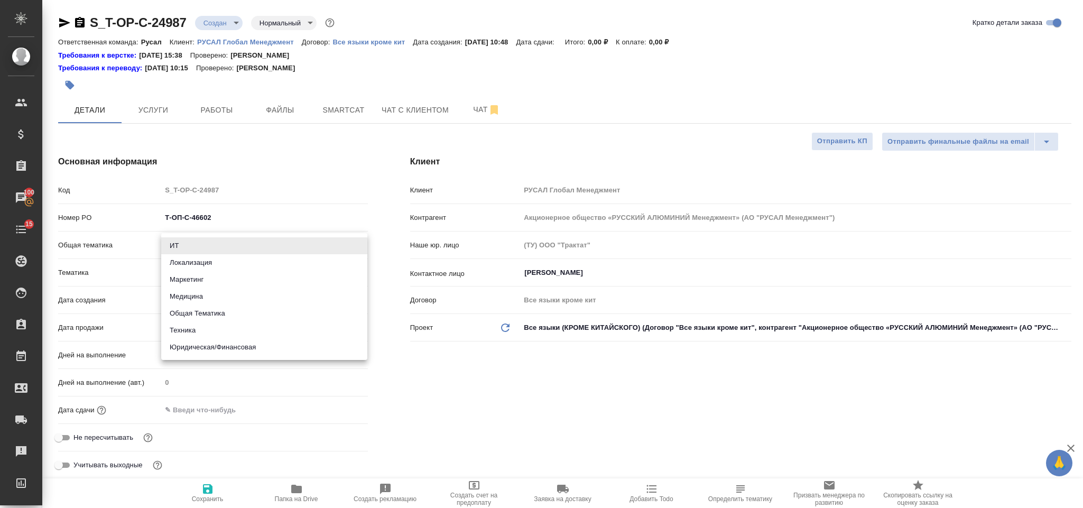
click at [245, 339] on li "Юридическая/Финансовая" at bounding box center [264, 347] width 206 height 17
type input "yr-fn"
type textarea "x"
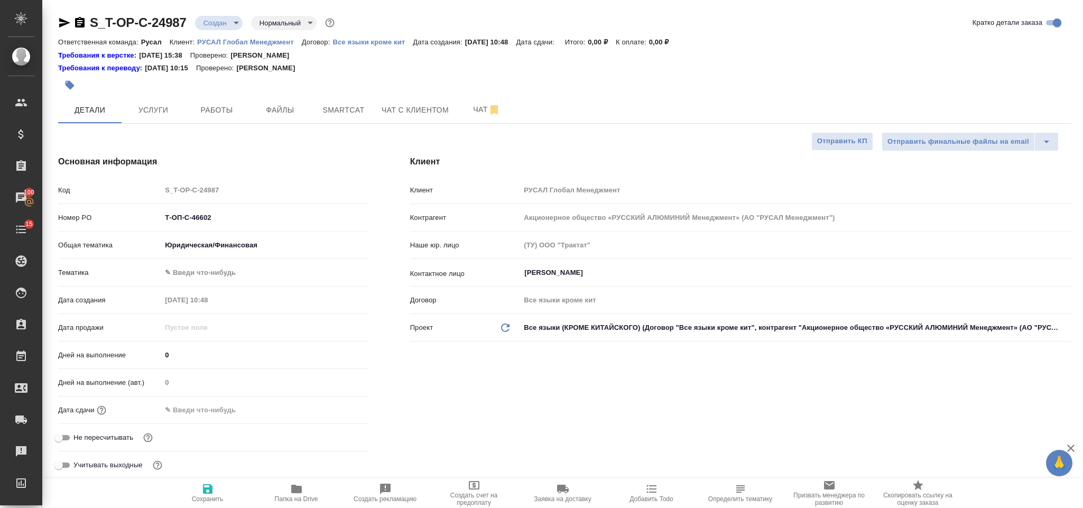
click at [214, 277] on body "🙏 .cls-1 fill:#fff; AWATERA Gorlenko Yuliua Клиенты Спецификации Заказы 100 Чат…" at bounding box center [541, 254] width 1083 height 508
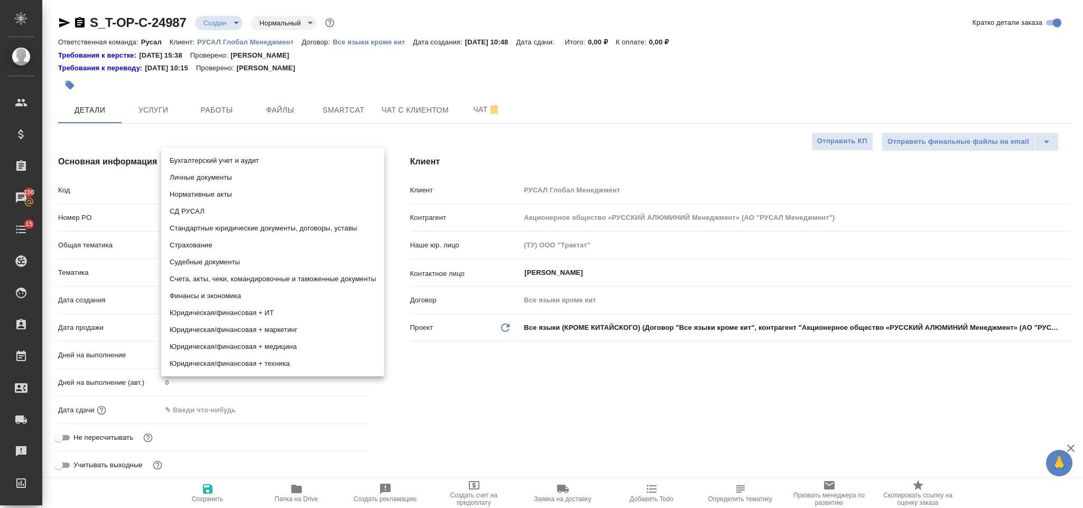
click at [265, 309] on li "Юридическая/финансовая + ИТ" at bounding box center [272, 312] width 223 height 17
type input "5f647205b73bc97568ca66c3"
type textarea "x"
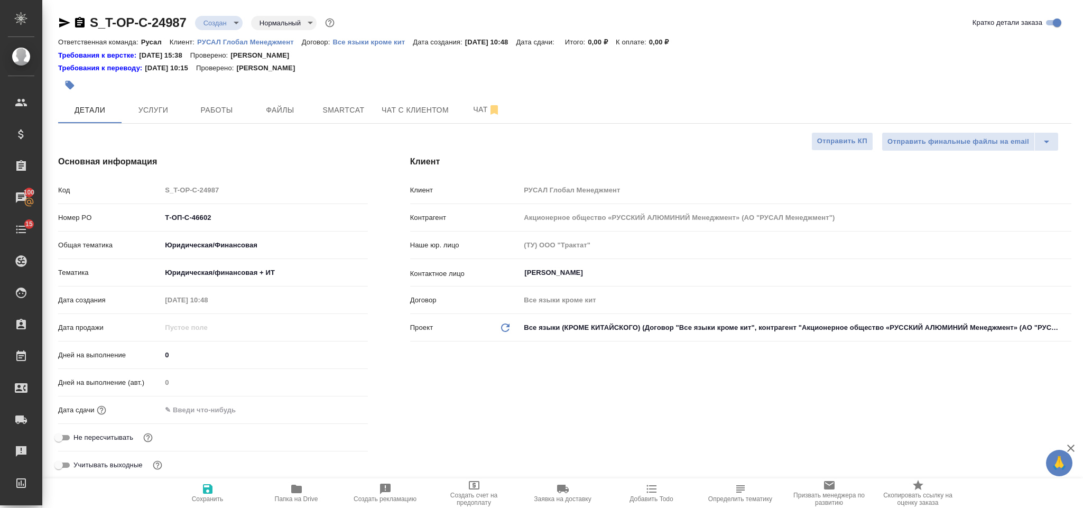
click at [236, 415] on input "text" at bounding box center [207, 409] width 92 height 15
click at [333, 410] on icon "button" at bounding box center [337, 408] width 10 height 11
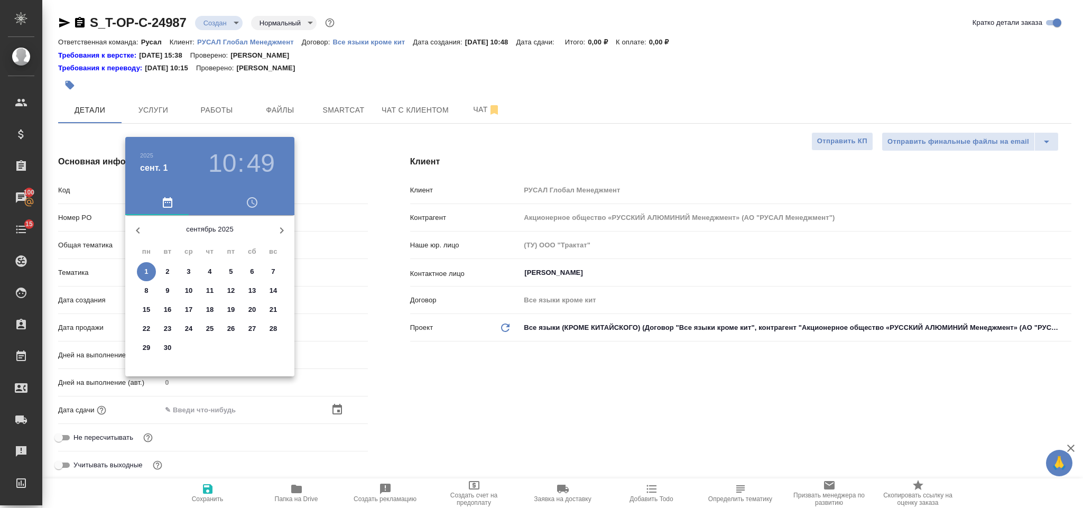
click at [148, 290] on p "8" at bounding box center [146, 290] width 4 height 11
type input "08.09.2025 10:49"
type textarea "x"
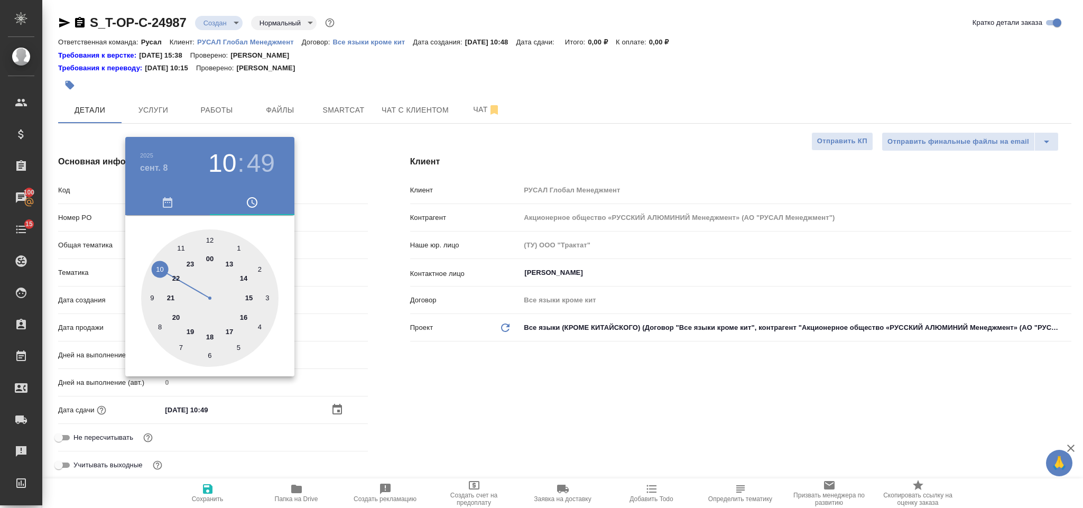
click at [225, 262] on div at bounding box center [209, 297] width 137 height 137
type input "08.09.2025 13:49"
type textarea "x"
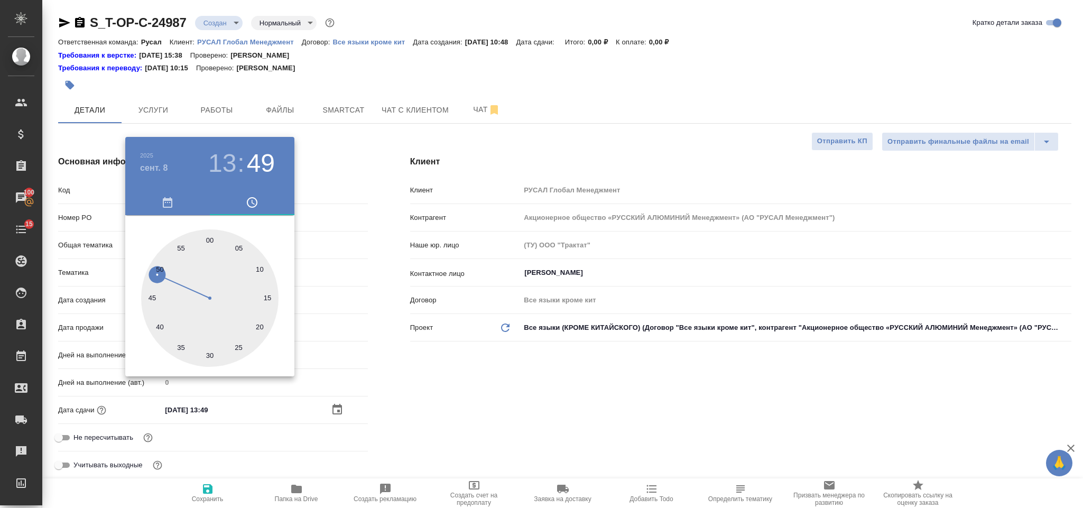
click at [209, 241] on div at bounding box center [209, 297] width 137 height 137
type input "08.09.2025 13:00"
type textarea "x"
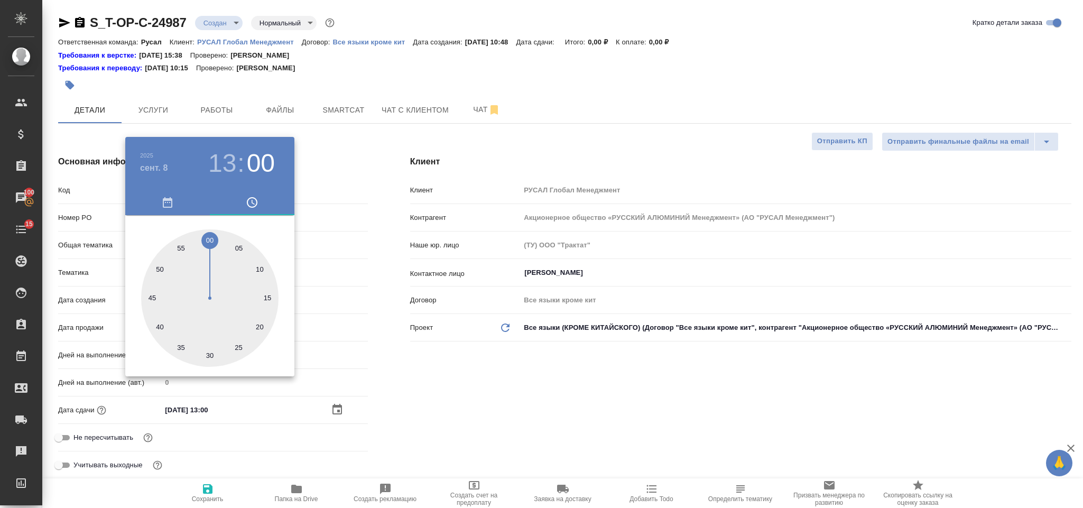
click at [515, 463] on div at bounding box center [541, 254] width 1083 height 508
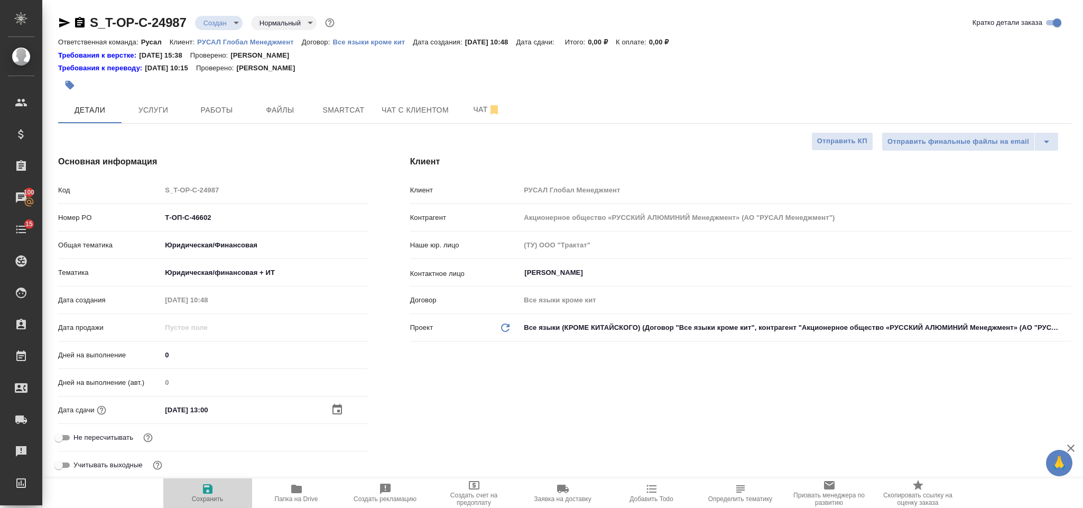
click at [200, 486] on span "Сохранить" at bounding box center [208, 492] width 76 height 20
type textarea "x"
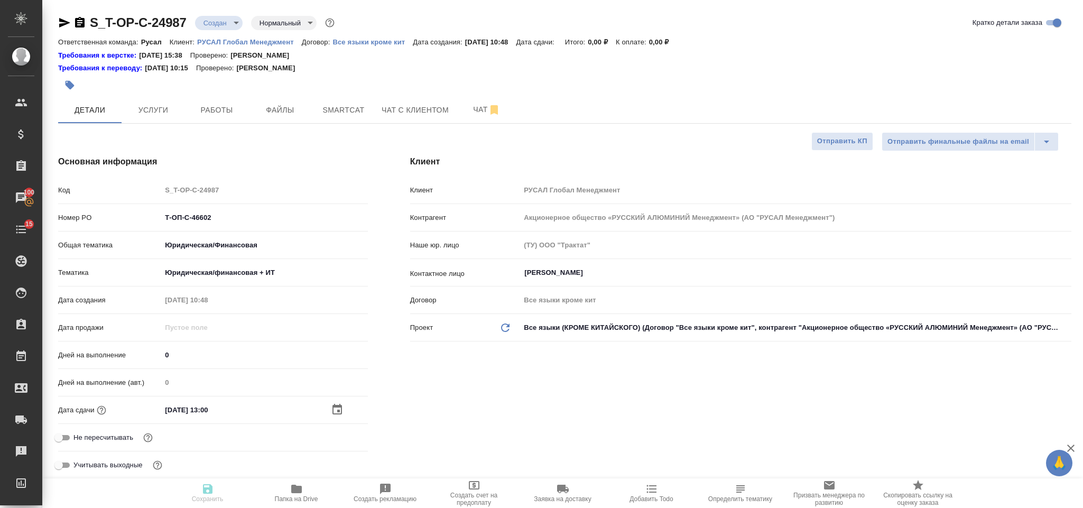
type textarea "x"
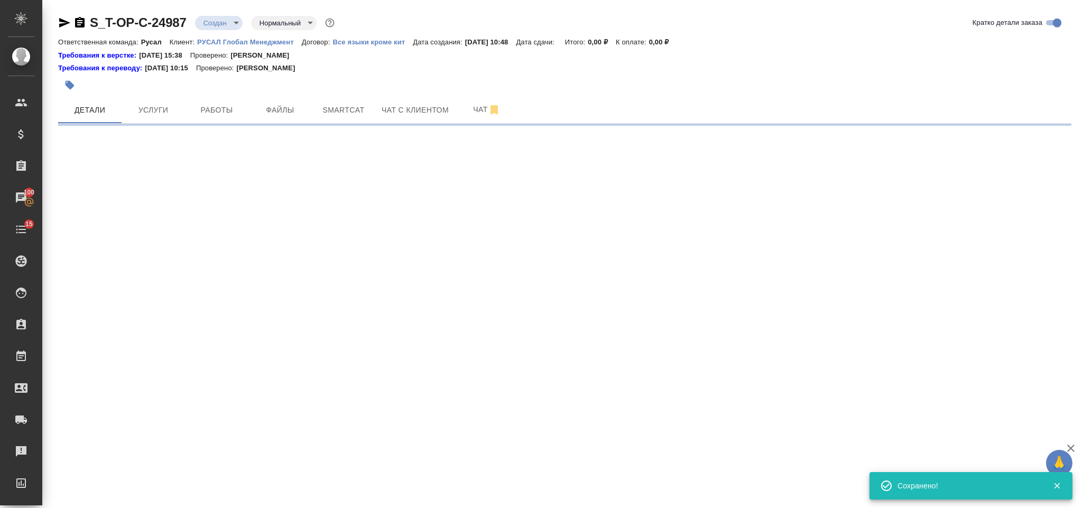
select select "RU"
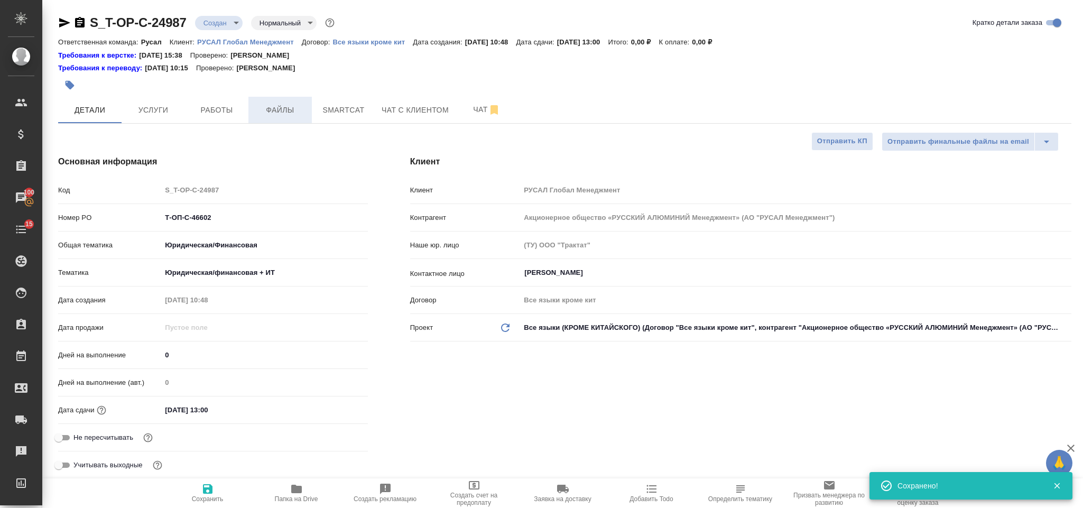
type textarea "x"
click at [279, 122] on button "Файлы" at bounding box center [279, 110] width 63 height 26
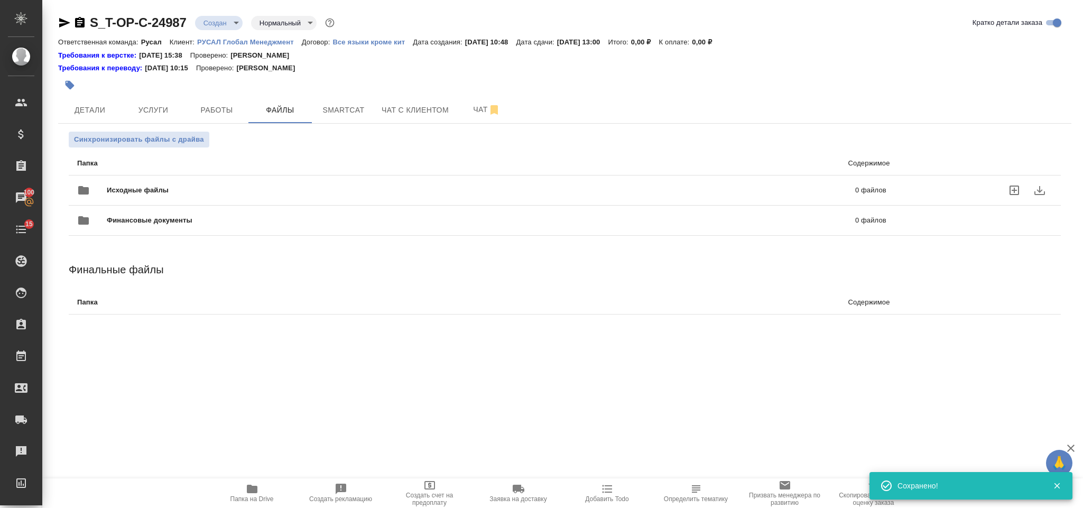
click at [273, 179] on div "Исходные файлы 0 файлов" at bounding box center [481, 190] width 809 height 25
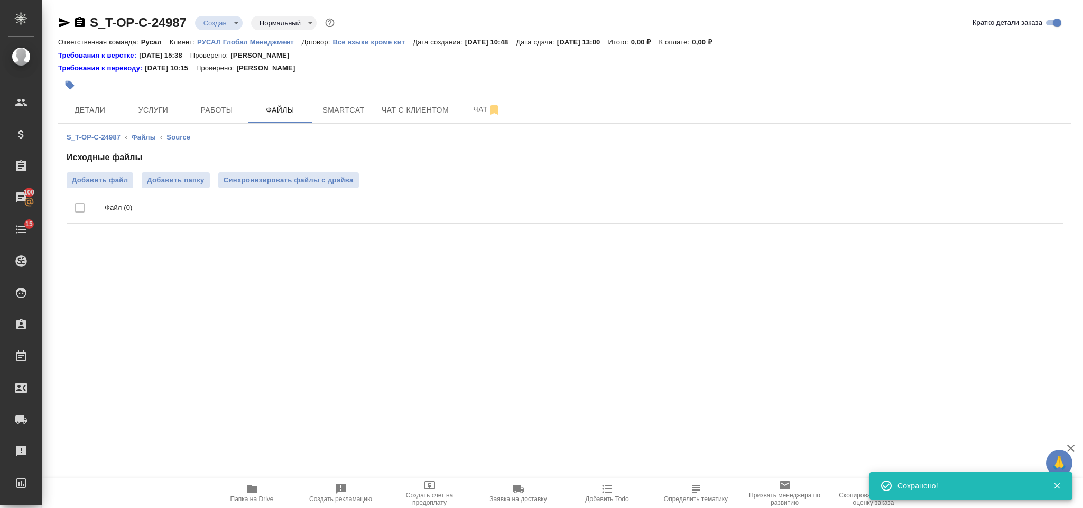
click at [117, 188] on ul "Файл (0)" at bounding box center [565, 208] width 996 height 40
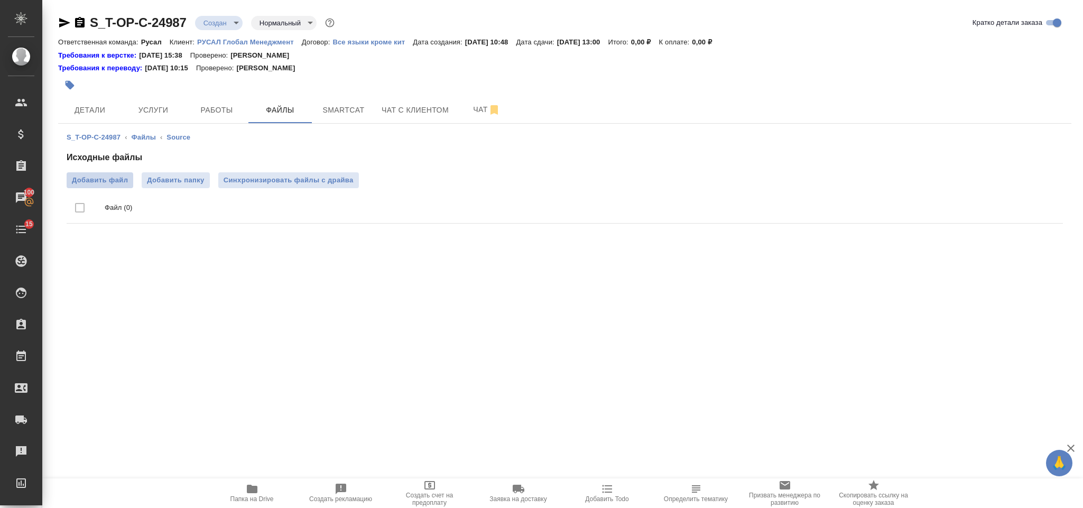
click at [116, 183] on span "Добавить файл" at bounding box center [100, 180] width 56 height 11
click at [0, 0] on input "Добавить файл" at bounding box center [0, 0] width 0 height 0
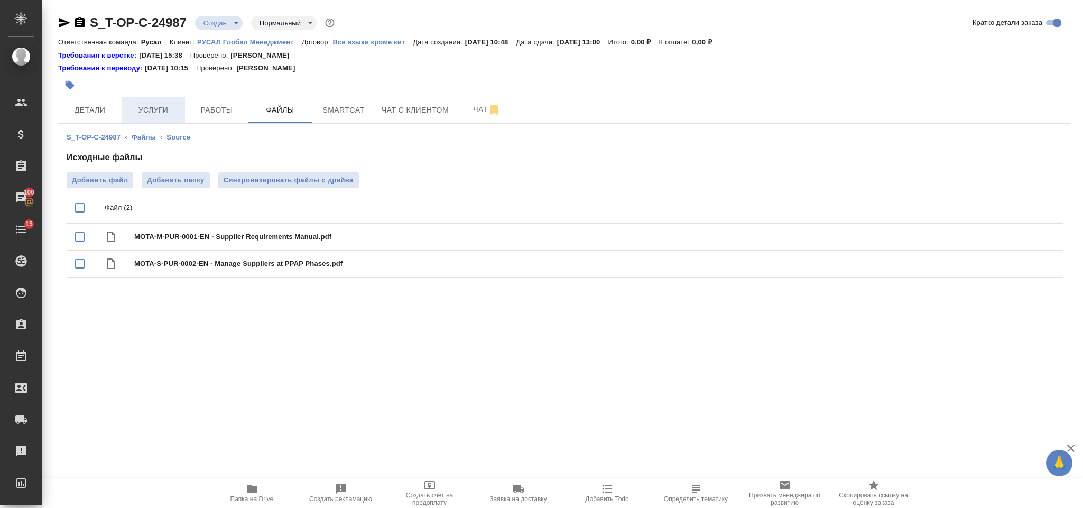
click at [149, 108] on span "Услуги" at bounding box center [153, 110] width 51 height 13
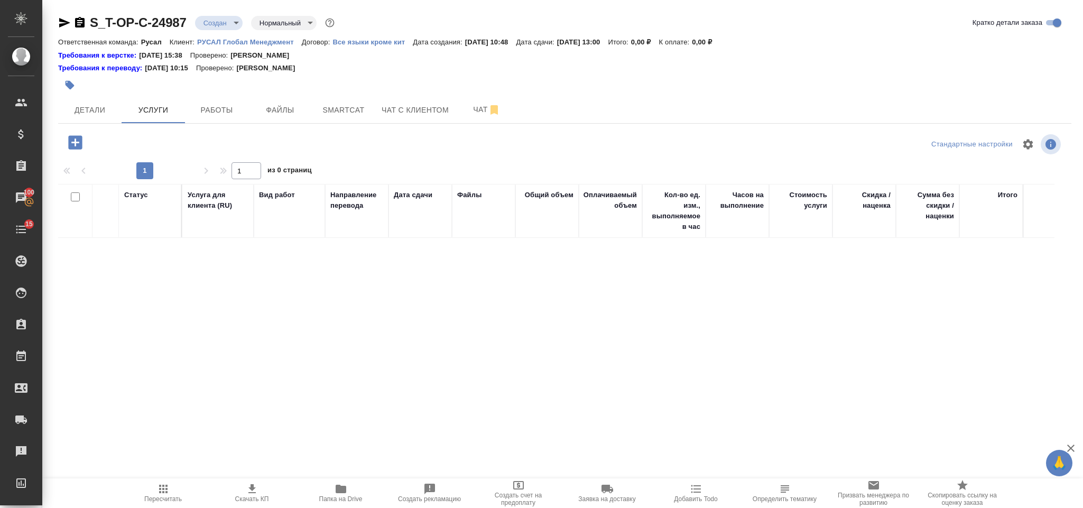
click at [79, 143] on icon "button" at bounding box center [75, 142] width 14 height 14
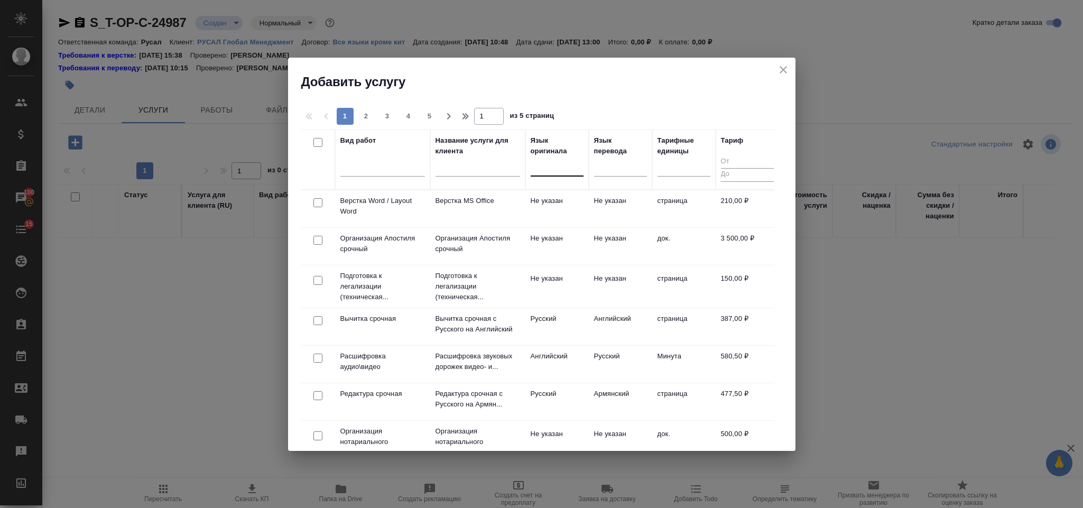
click at [559, 170] on div at bounding box center [556, 165] width 53 height 15
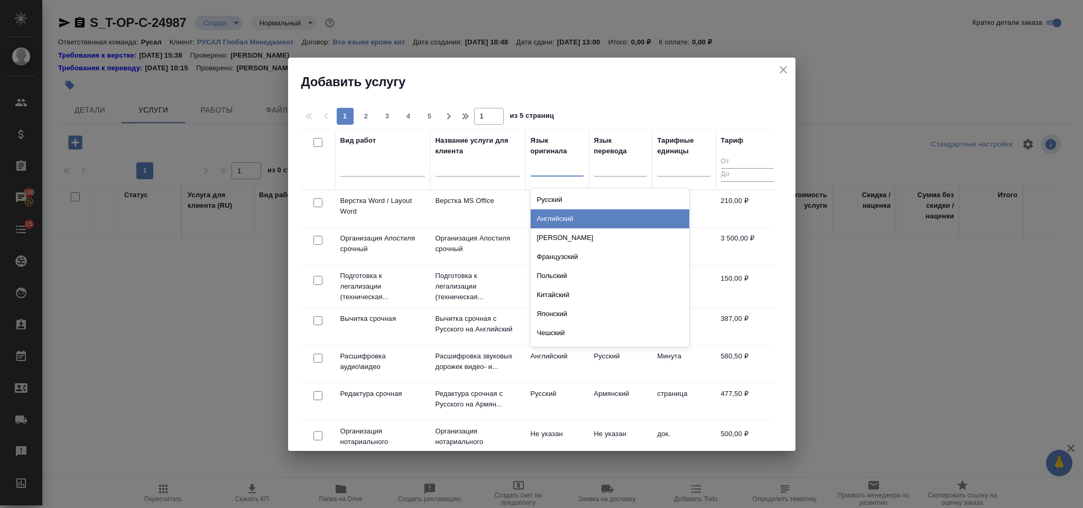
click at [583, 220] on div "Английский" at bounding box center [609, 218] width 158 height 19
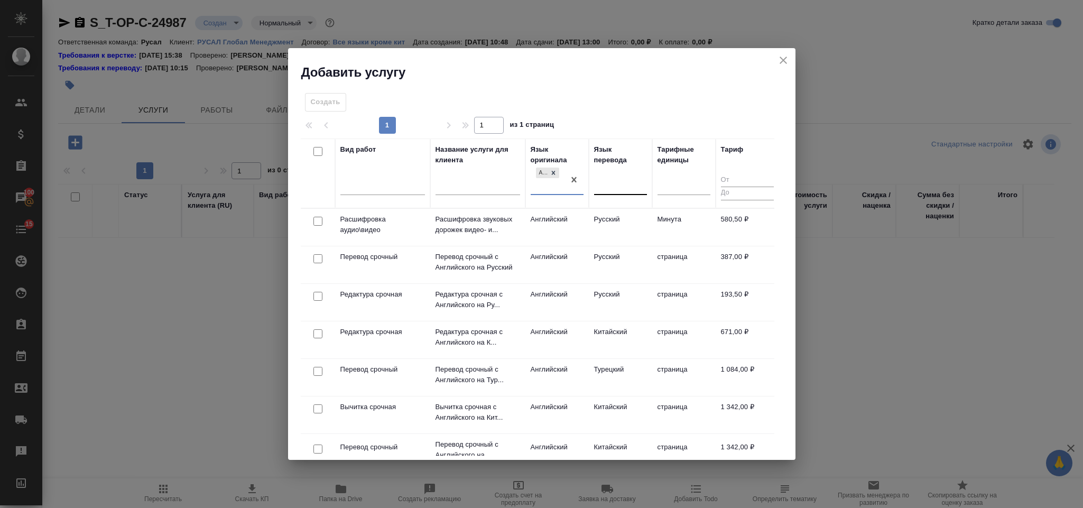
click at [600, 178] on div at bounding box center [620, 183] width 53 height 15
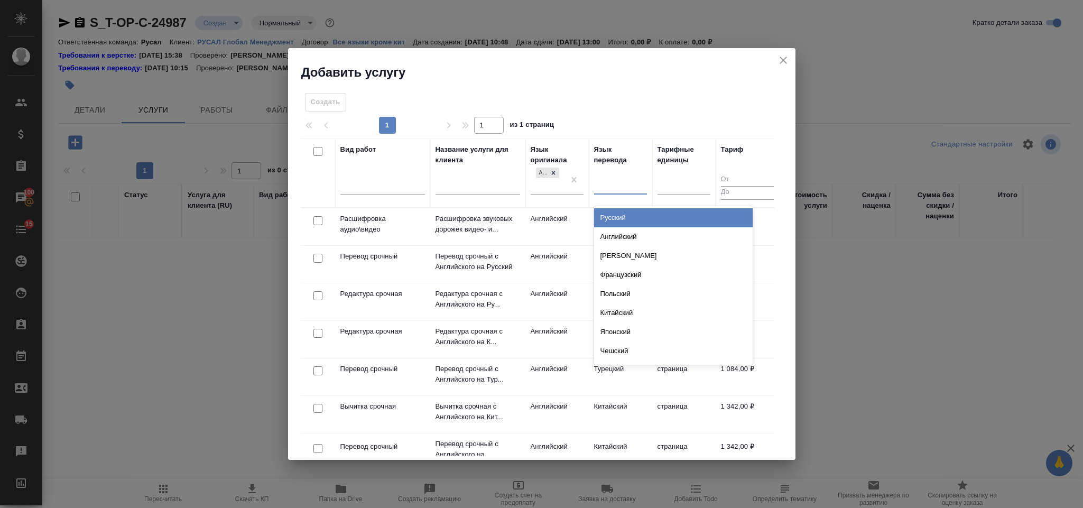
click at [631, 216] on div "Русский" at bounding box center [673, 217] width 158 height 19
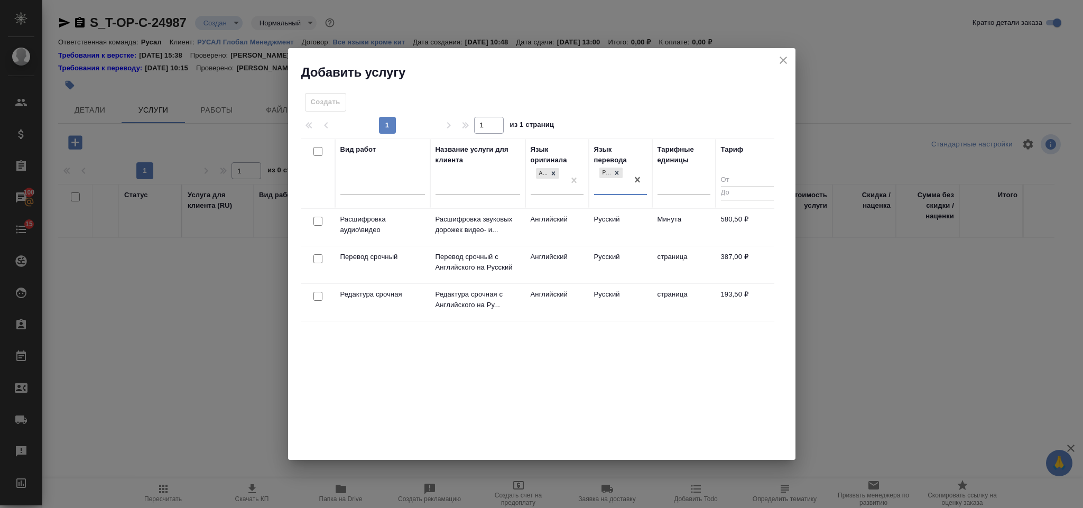
click at [322, 260] on div at bounding box center [318, 258] width 24 height 15
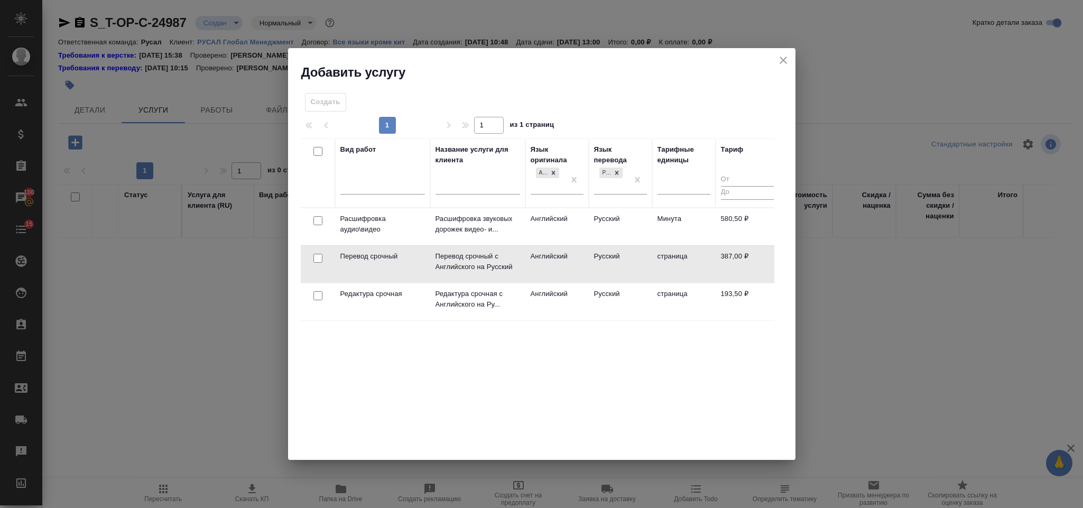
click at [318, 263] on input "checkbox" at bounding box center [317, 258] width 9 height 9
checkbox input "true"
click at [315, 302] on div at bounding box center [318, 295] width 24 height 15
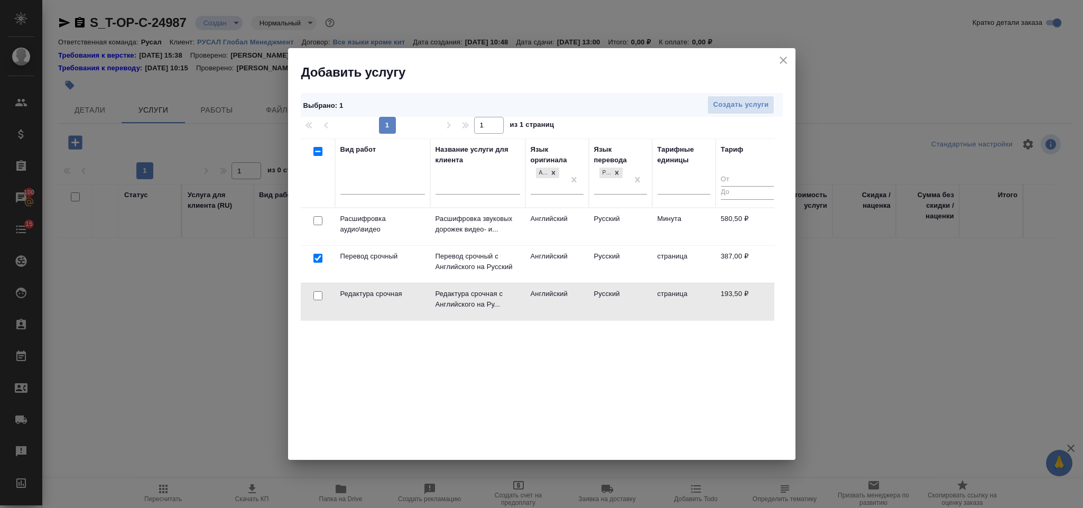
click at [314, 300] on input "checkbox" at bounding box center [317, 295] width 9 height 9
checkbox input "true"
click at [720, 108] on span "Создать услуги" at bounding box center [740, 105] width 55 height 12
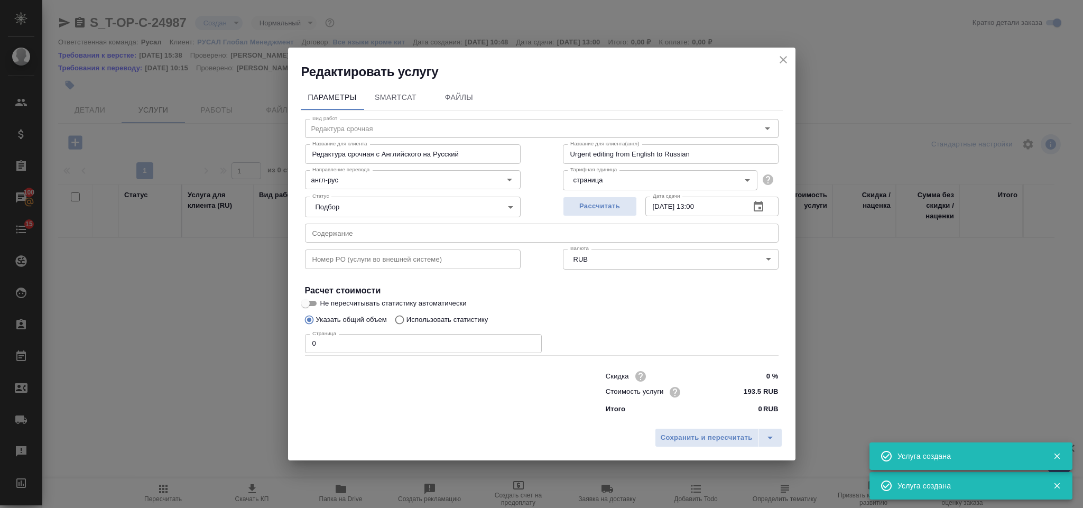
click at [363, 228] on input "text" at bounding box center [541, 232] width 473 height 19
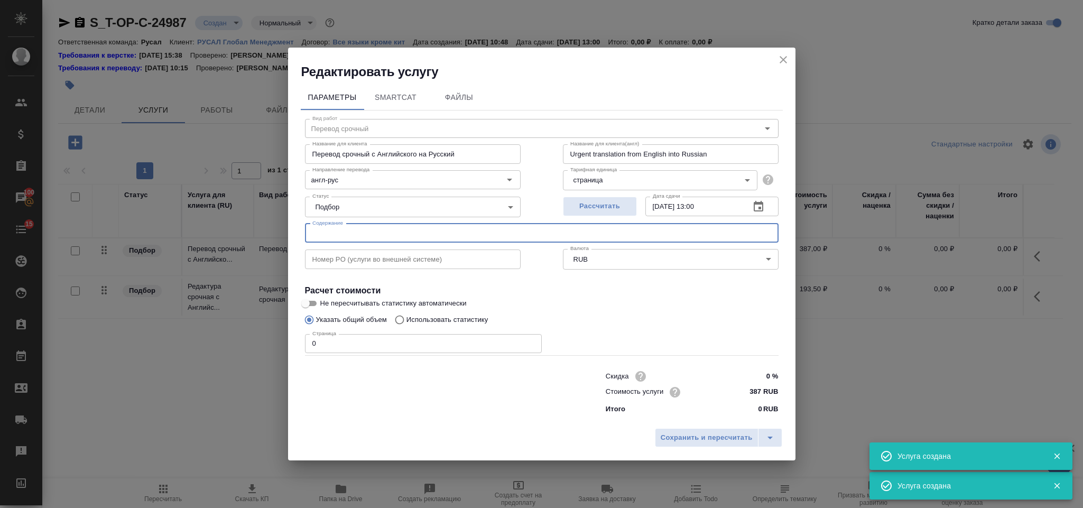
type input "Перевод срочный"
type input "Перевод срочный с Английского на Русский"
type input "Urgent translation from English into Russian"
type input "387 RUB"
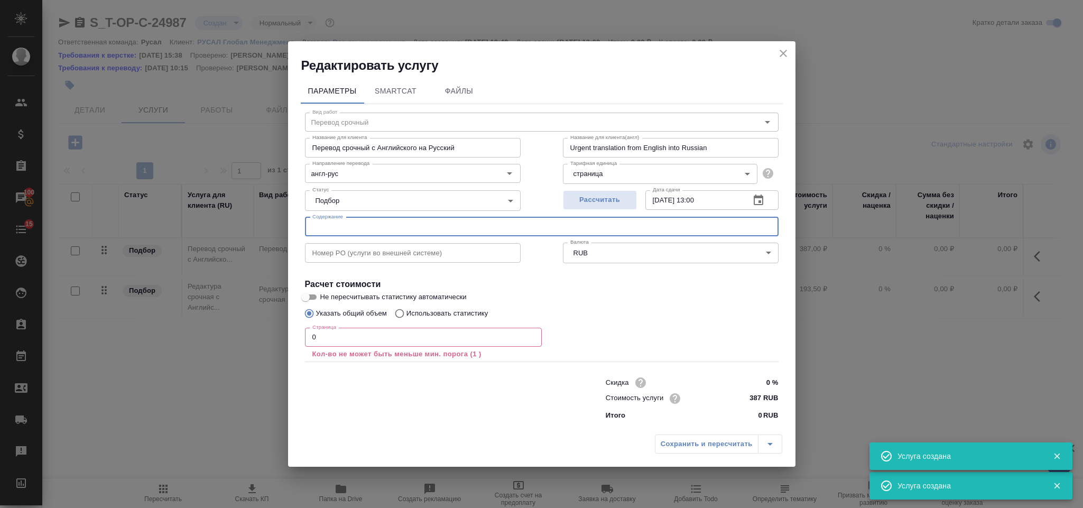
paste input "MOTA-M-PUR-0001-EN - Supplier Requirements Manual"
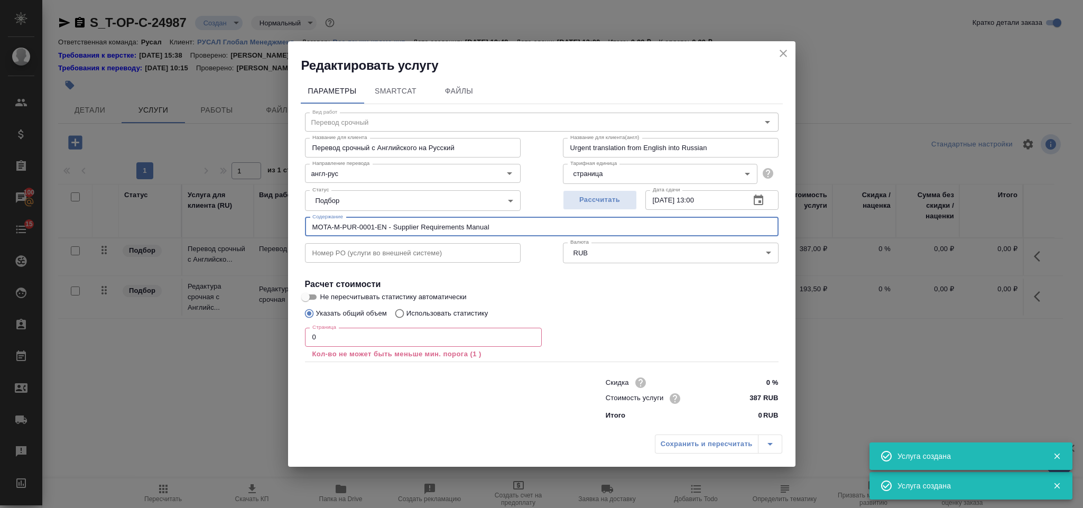
type input "MOTA-M-PUR-0001-EN - Supplier Requirements Manual"
click at [354, 331] on input "0" at bounding box center [423, 337] width 237 height 19
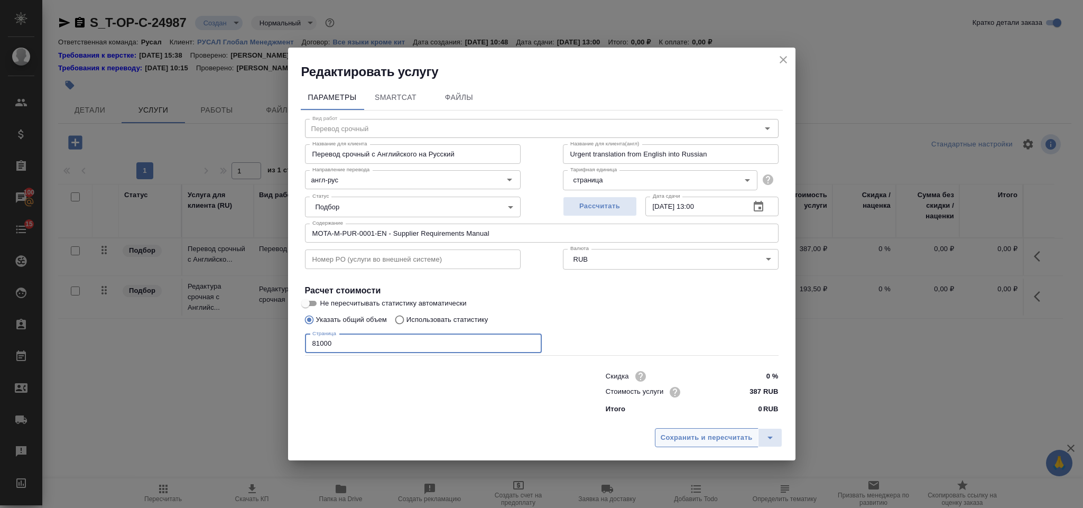
type input "81000"
click at [714, 441] on span "Сохранить и пересчитать" at bounding box center [706, 438] width 92 height 12
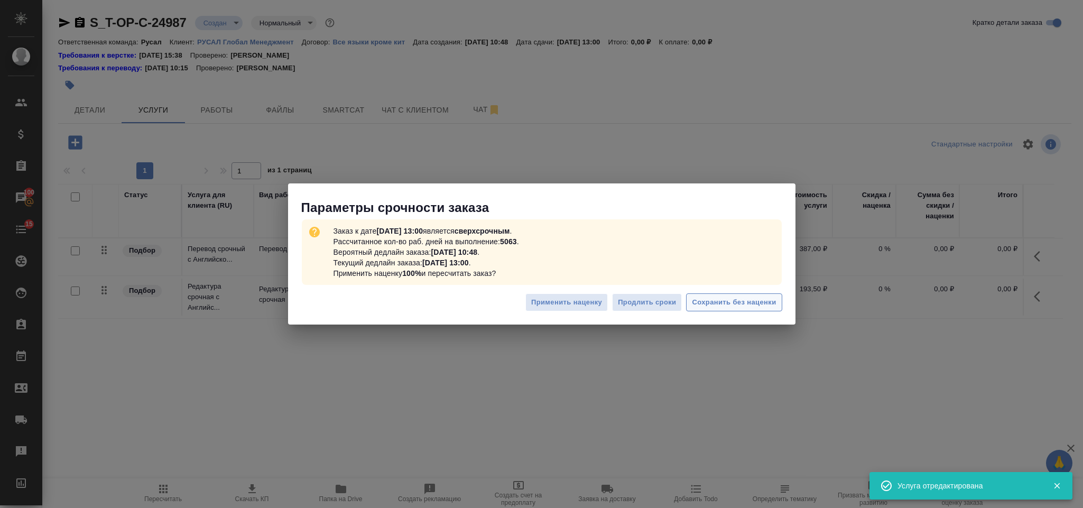
click at [759, 293] on button "Сохранить без наценки" at bounding box center [734, 302] width 96 height 18
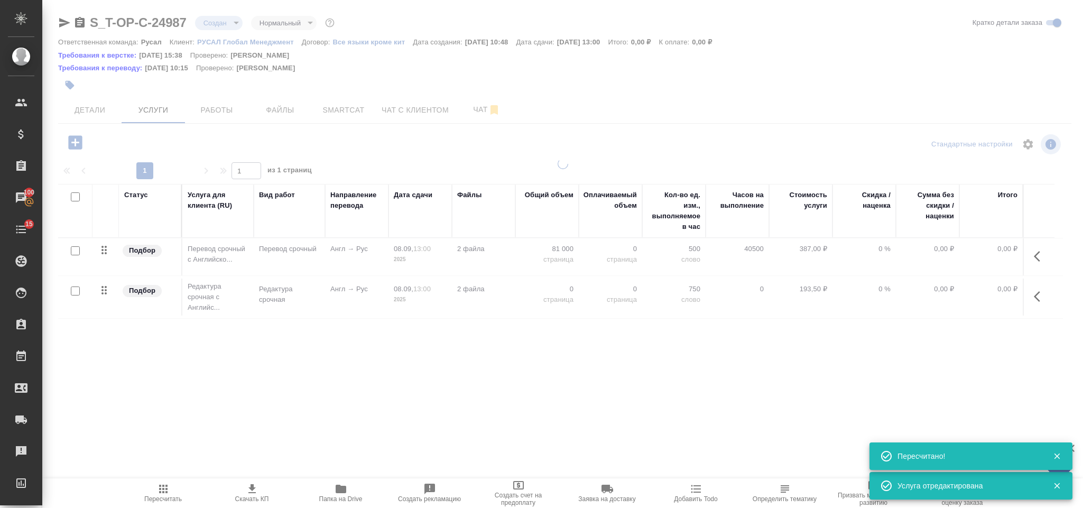
type input "urgent"
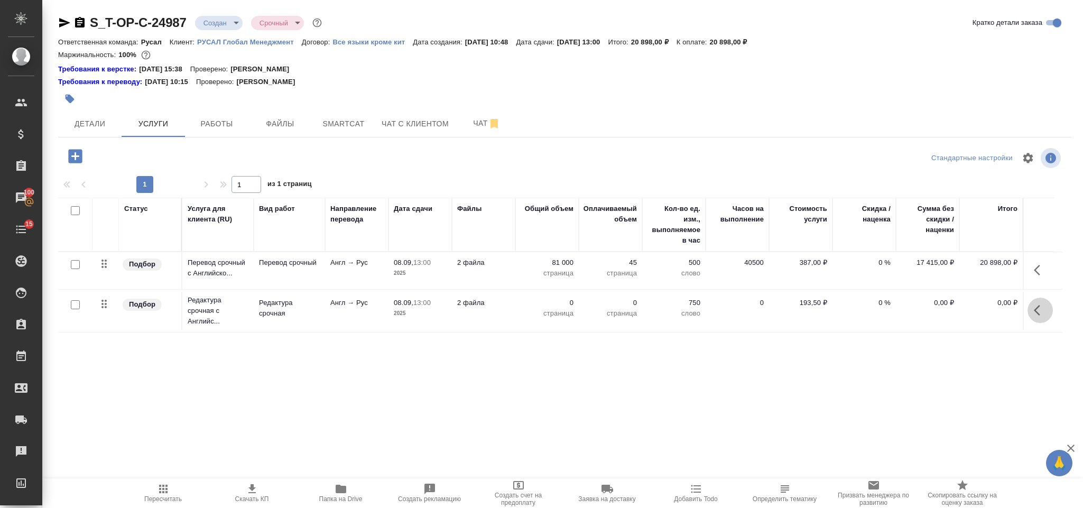
click at [1043, 305] on icon "button" at bounding box center [1039, 310] width 13 height 13
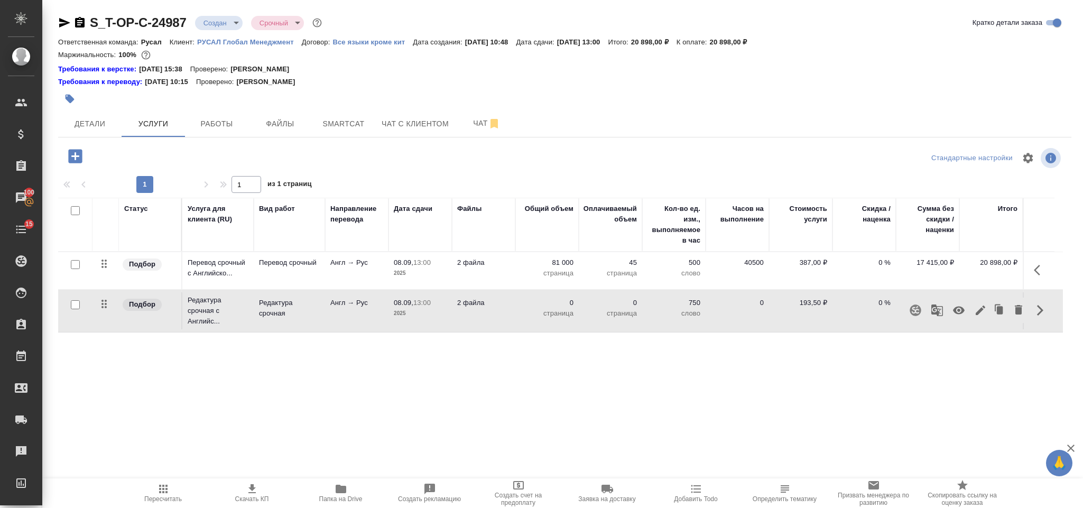
click at [983, 310] on icon "button" at bounding box center [980, 310] width 13 height 13
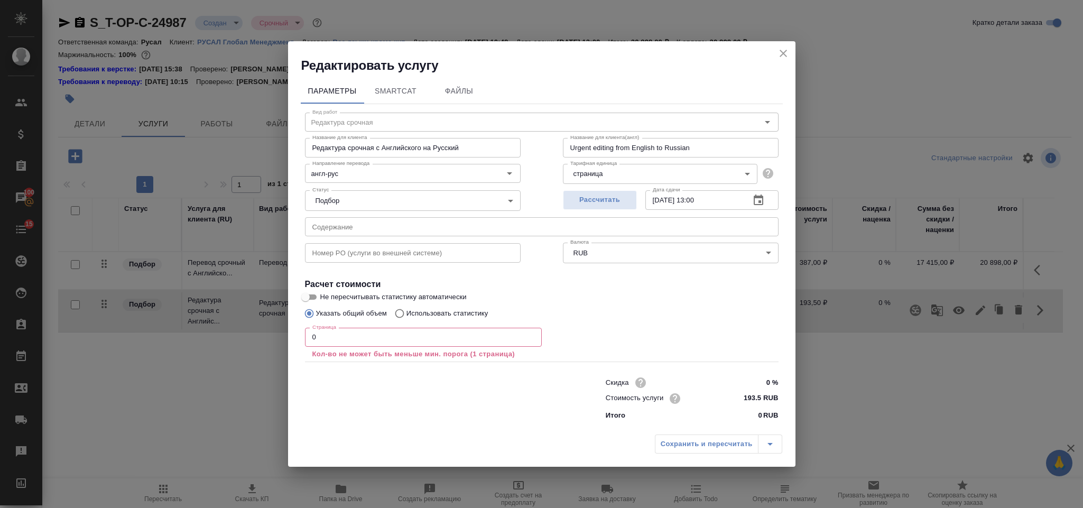
click at [330, 340] on input "0" at bounding box center [423, 337] width 237 height 19
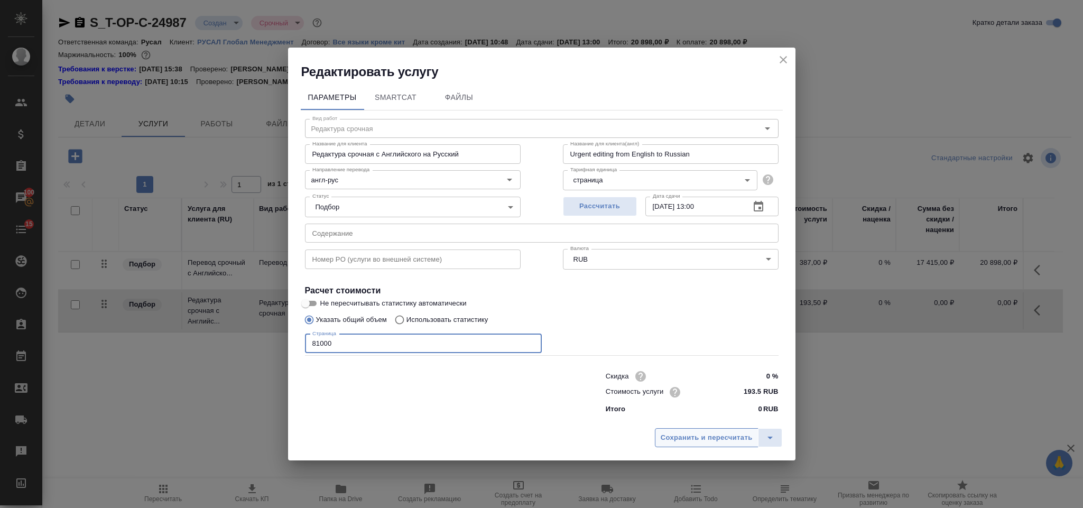
type input "81000"
click at [673, 430] on button "Сохранить и пересчитать" at bounding box center [707, 437] width 104 height 19
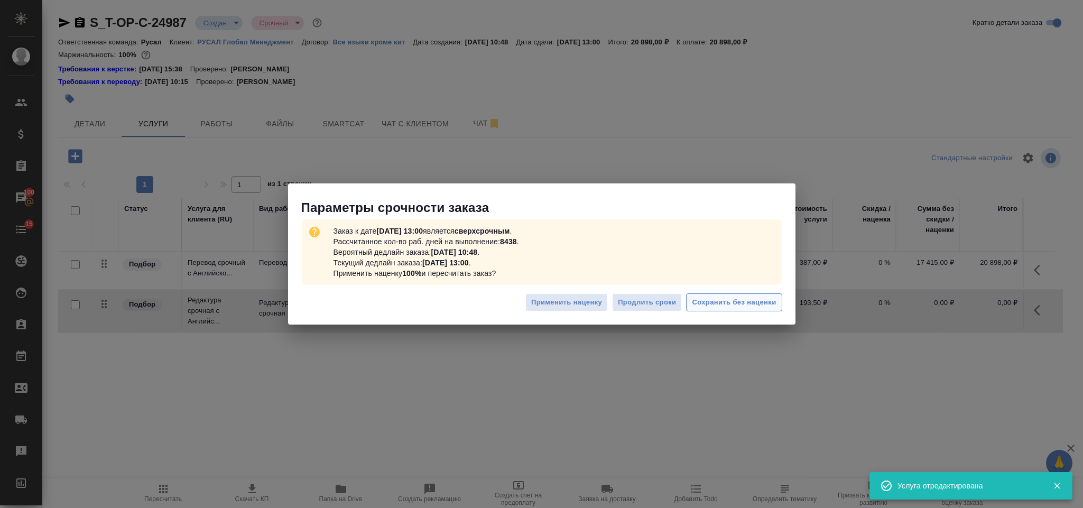
click at [718, 303] on span "Сохранить без наценки" at bounding box center [734, 302] width 84 height 12
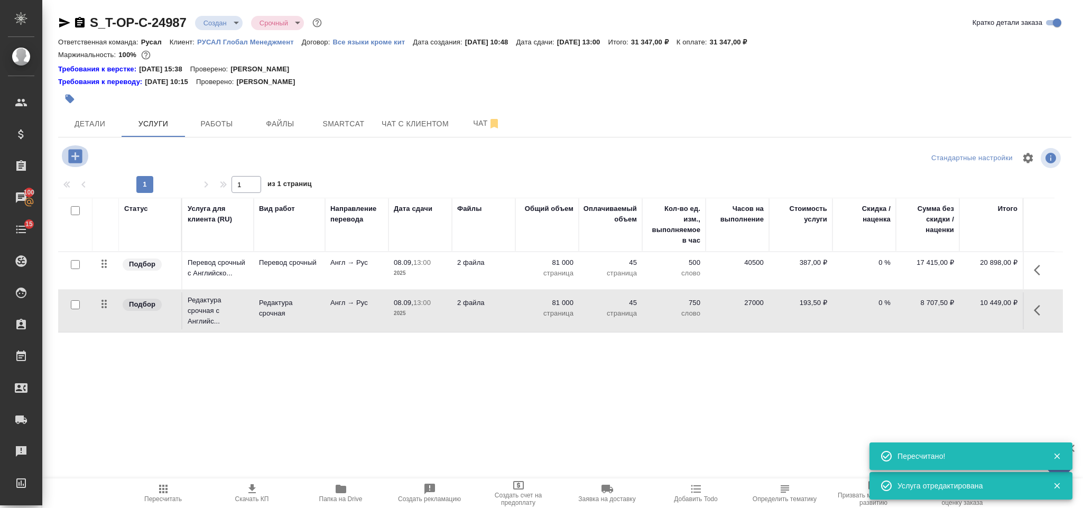
click at [78, 150] on icon "button" at bounding box center [75, 156] width 18 height 18
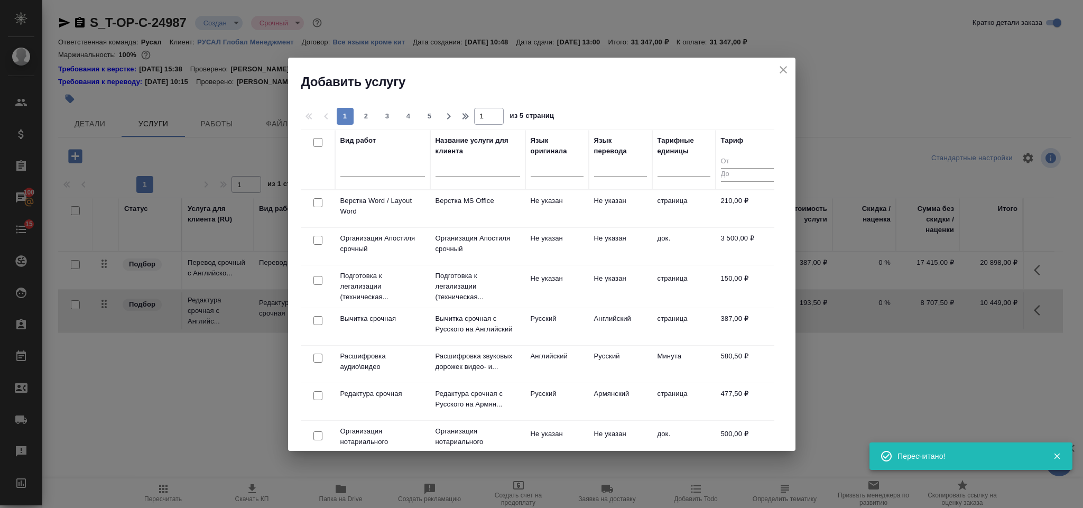
click at [320, 201] on input "checkbox" at bounding box center [317, 202] width 9 height 9
checkbox input "true"
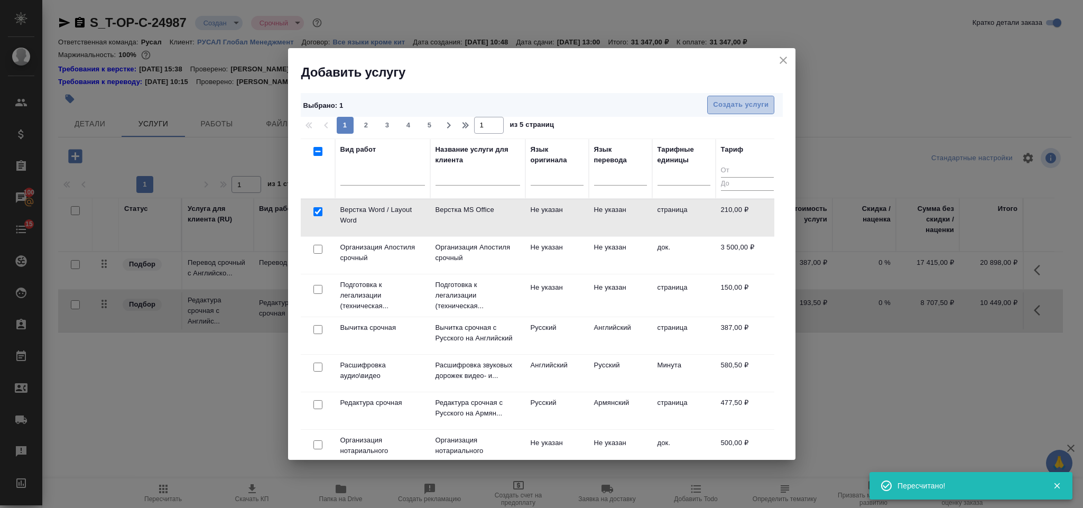
click at [754, 107] on span "Создать услуги" at bounding box center [740, 105] width 55 height 12
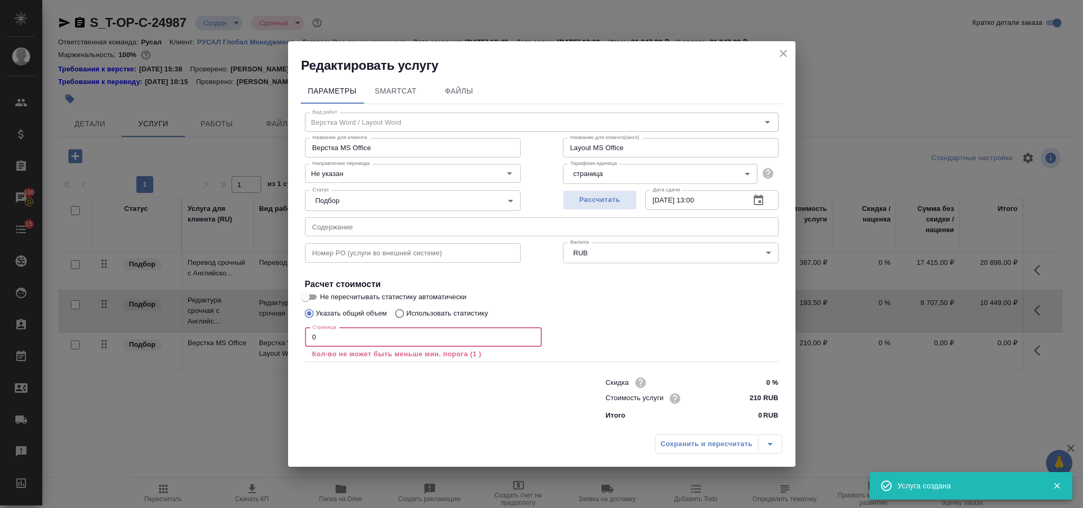
click at [338, 341] on input "0" at bounding box center [423, 337] width 237 height 19
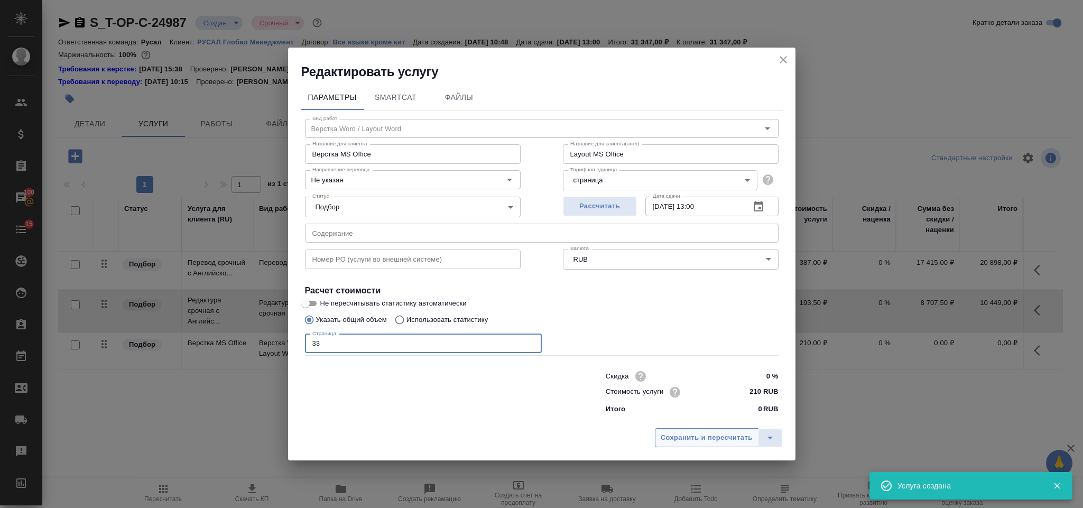
type input "33"
click at [690, 444] on button "Сохранить и пересчитать" at bounding box center [707, 437] width 104 height 19
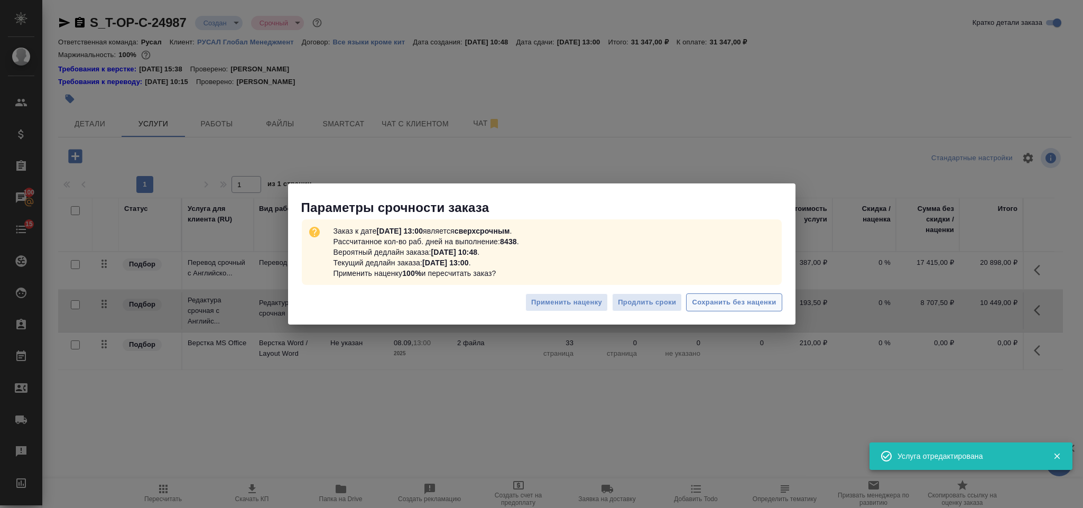
click at [721, 305] on span "Сохранить без наценки" at bounding box center [734, 302] width 84 height 12
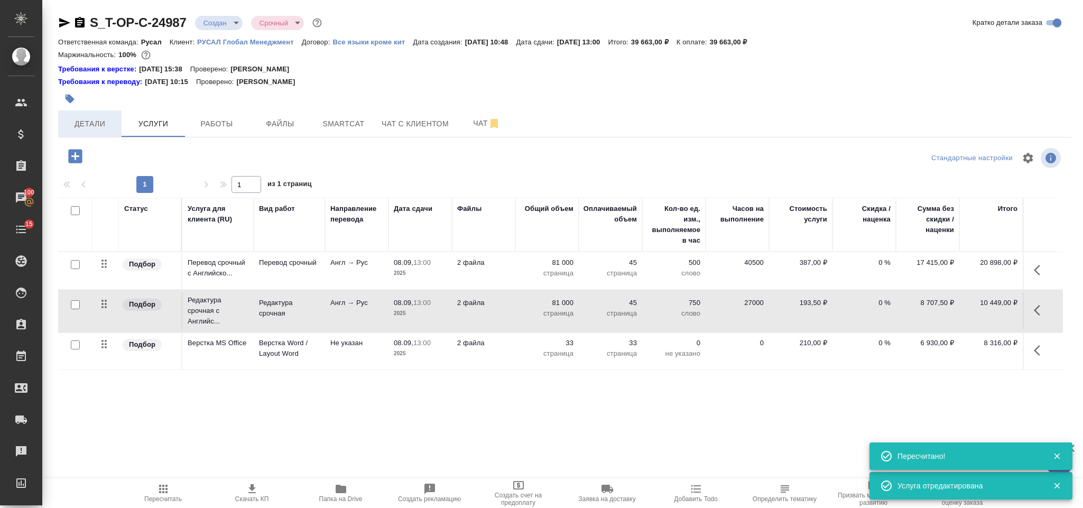
click at [91, 119] on span "Детали" at bounding box center [89, 123] width 51 height 13
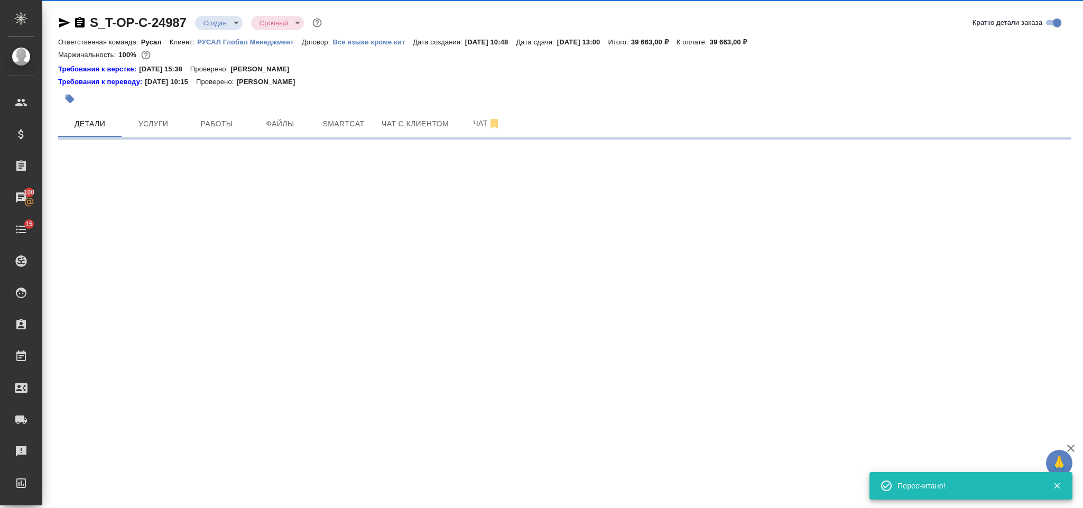
select select "RU"
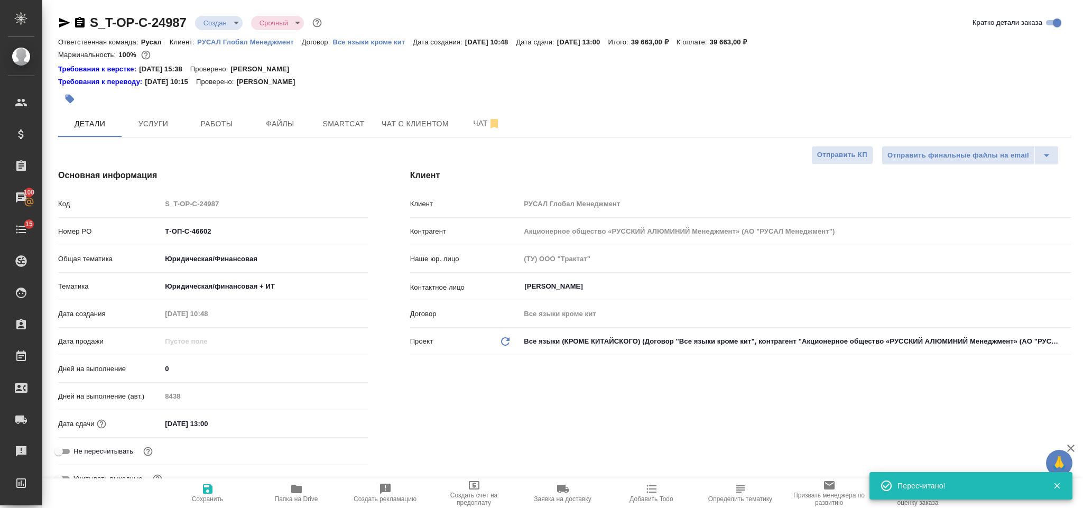
type textarea "x"
click at [232, 19] on body "🙏 .cls-1 fill:#fff; AWATERA Gorlenko Yuliua Клиенты Спецификации Заказы 100 Чат…" at bounding box center [541, 254] width 1083 height 508
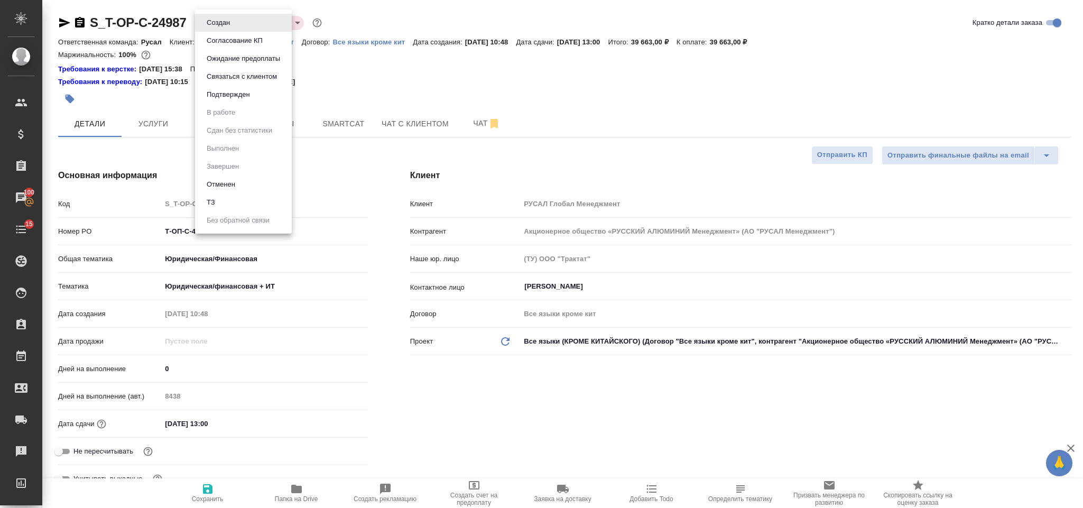
click at [433, 84] on div at bounding box center [541, 254] width 1083 height 508
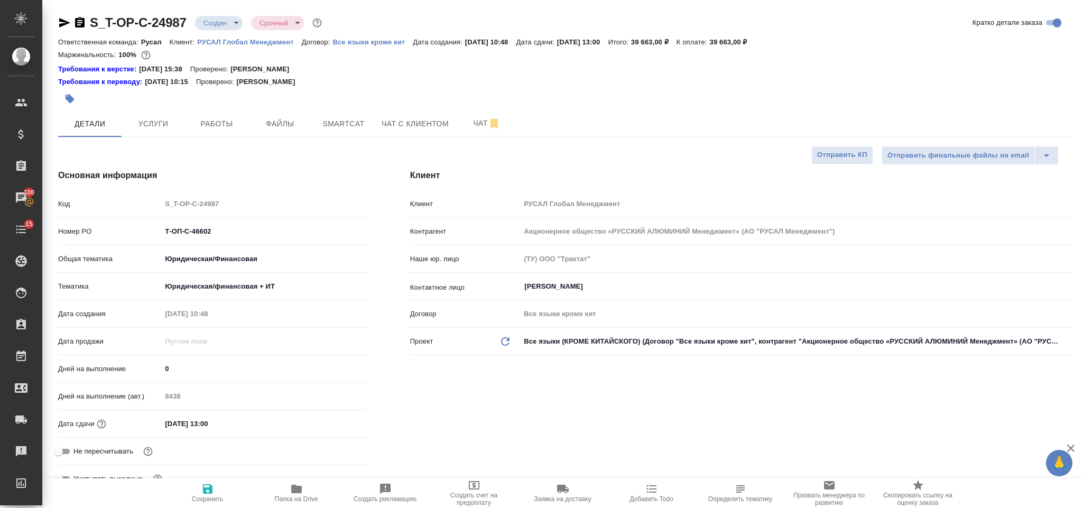
click at [85, 21] on icon "button" at bounding box center [79, 22] width 13 height 13
click at [67, 25] on icon "button" at bounding box center [64, 22] width 13 height 13
drag, startPoint x: 212, startPoint y: 229, endPoint x: 154, endPoint y: 234, distance: 58.3
click at [146, 232] on div "Номер PO Т-ОП-С-46602" at bounding box center [213, 231] width 310 height 18
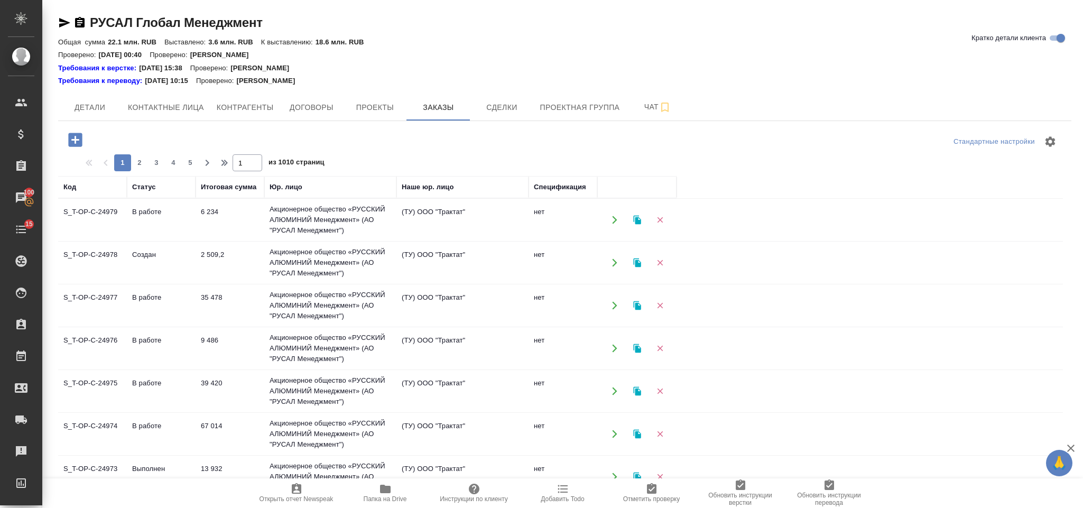
click at [66, 144] on icon "button" at bounding box center [75, 139] width 18 height 18
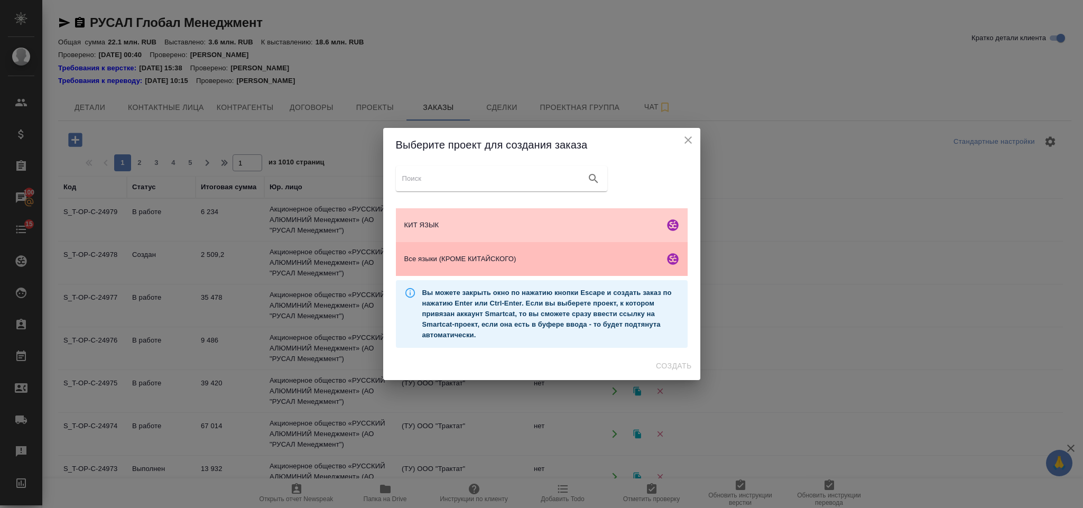
click at [487, 254] on span "Все языки (КРОМЕ КИТАЙСКОГО)" at bounding box center [532, 259] width 256 height 11
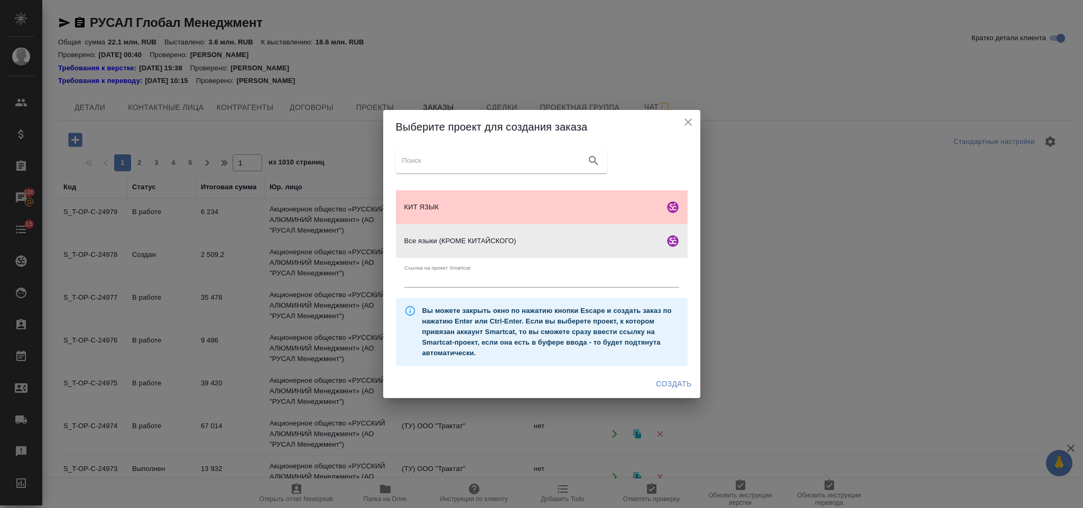
click at [658, 385] on span "Создать" at bounding box center [673, 383] width 35 height 13
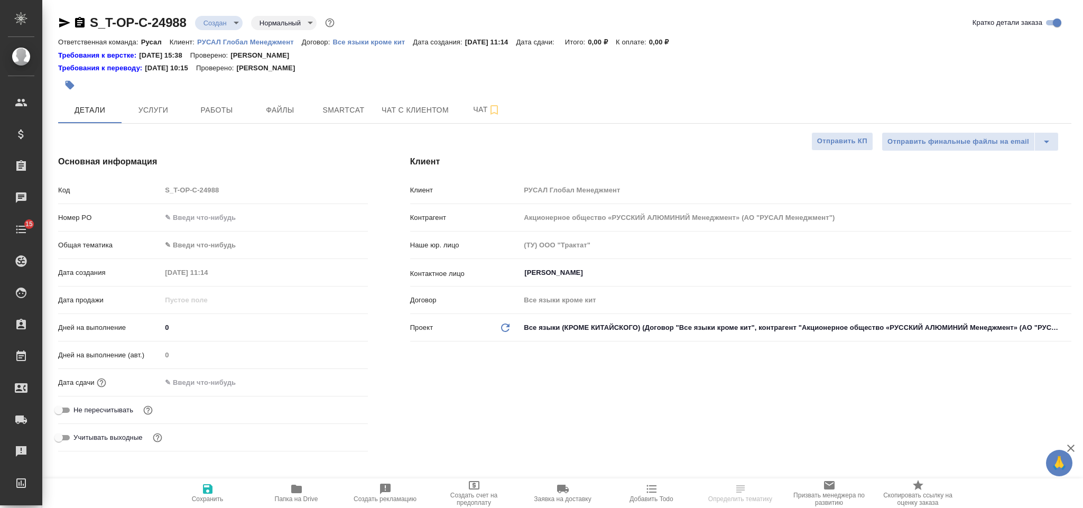
select select "RU"
type input "[PERSON_NAME]"
click at [311, 217] on input "text" at bounding box center [264, 217] width 205 height 15
type input "от Исаева_01ю"
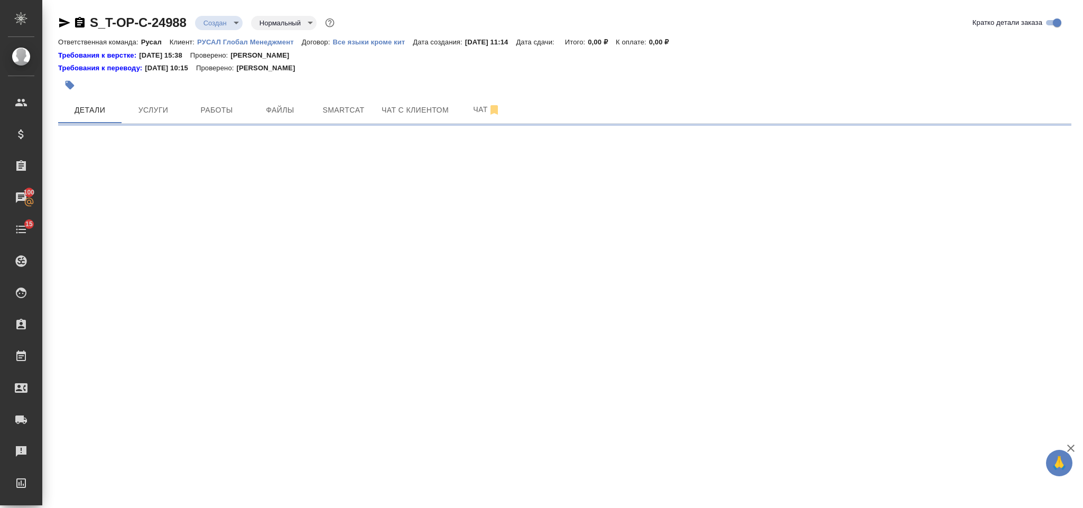
select select "RU"
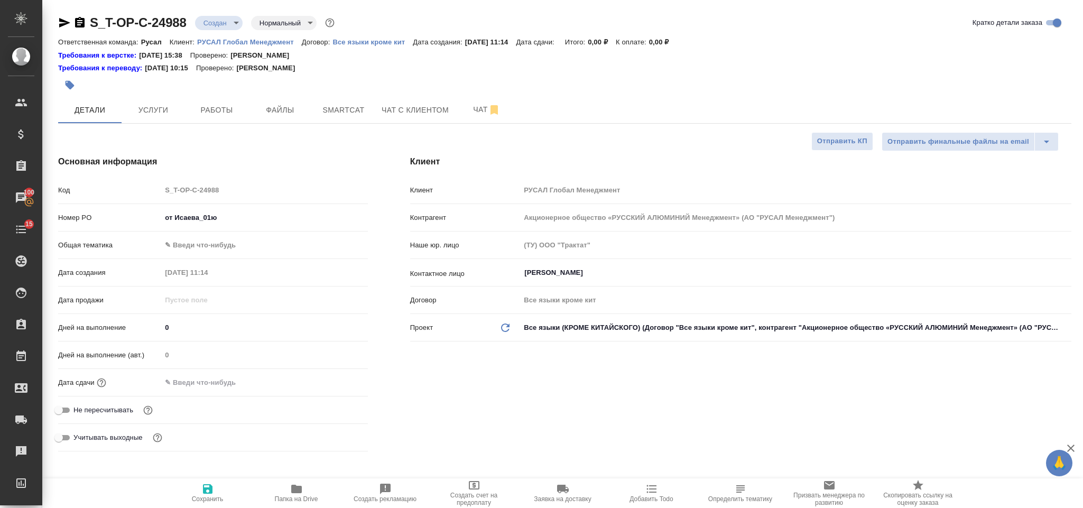
click at [311, 217] on input "от Исаева_01ю" at bounding box center [264, 217] width 206 height 15
type input "от Исаева_01"
type textarea "x"
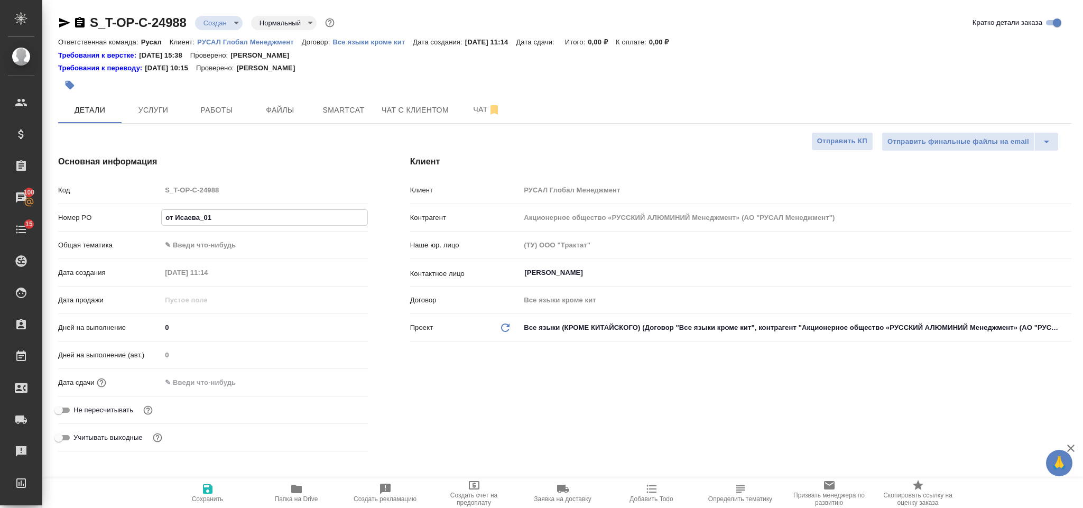
type input "от Исаева_01."
type textarea "x"
type input "от Исаева_01.0"
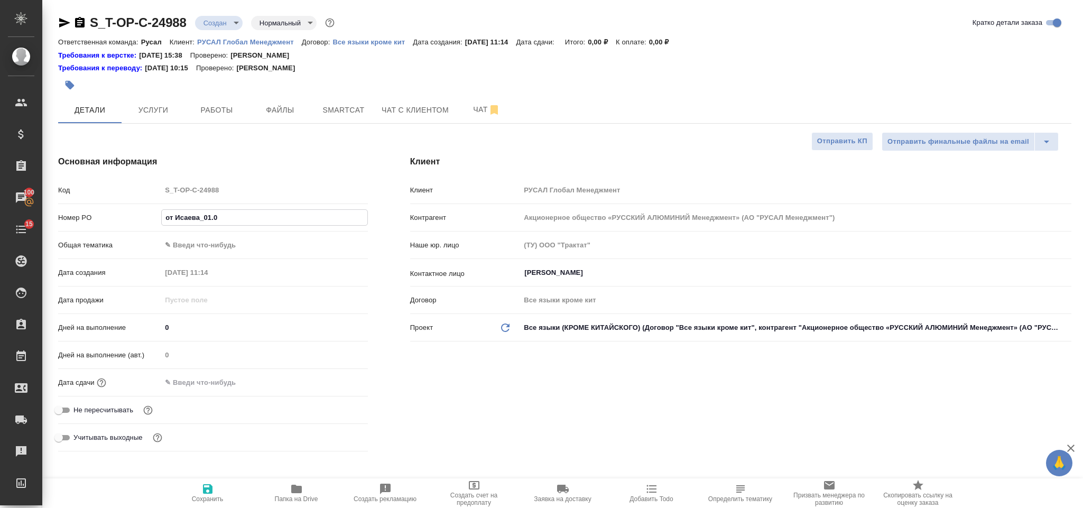
type textarea "x"
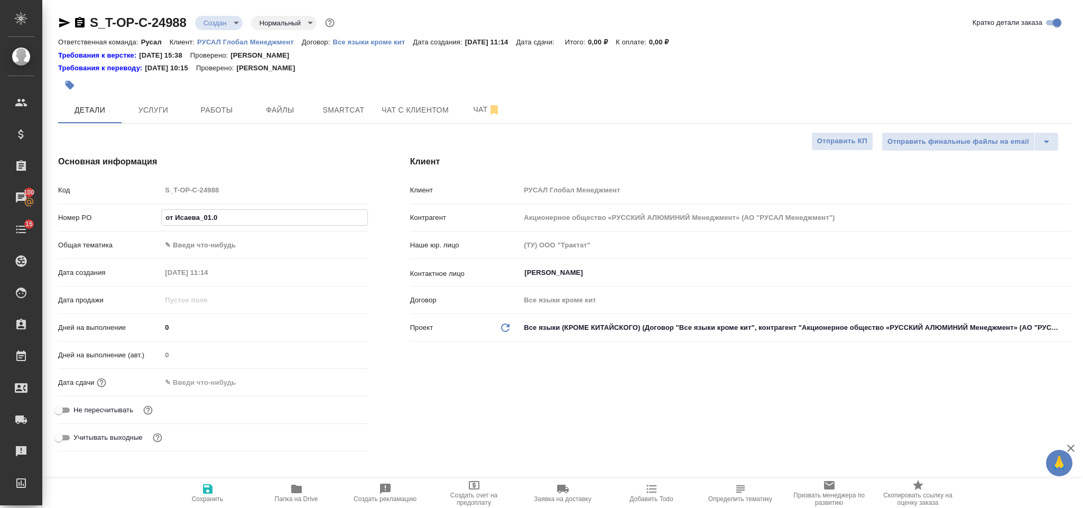
type textarea "x"
type input "от Исаева_01.09"
type textarea "x"
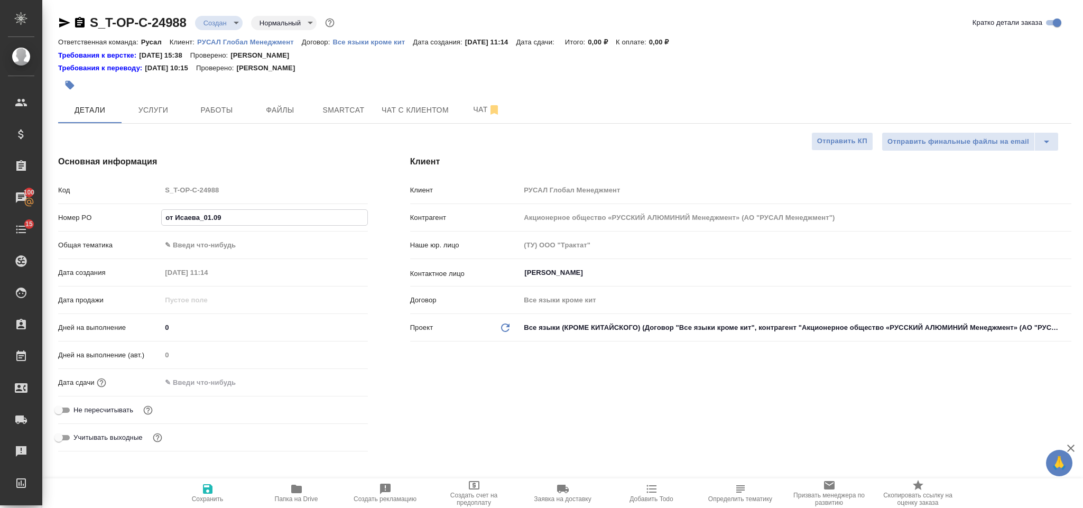
type input "от Исаева_01.09-"
type textarea "x"
type input "от Исаева_01.09-3"
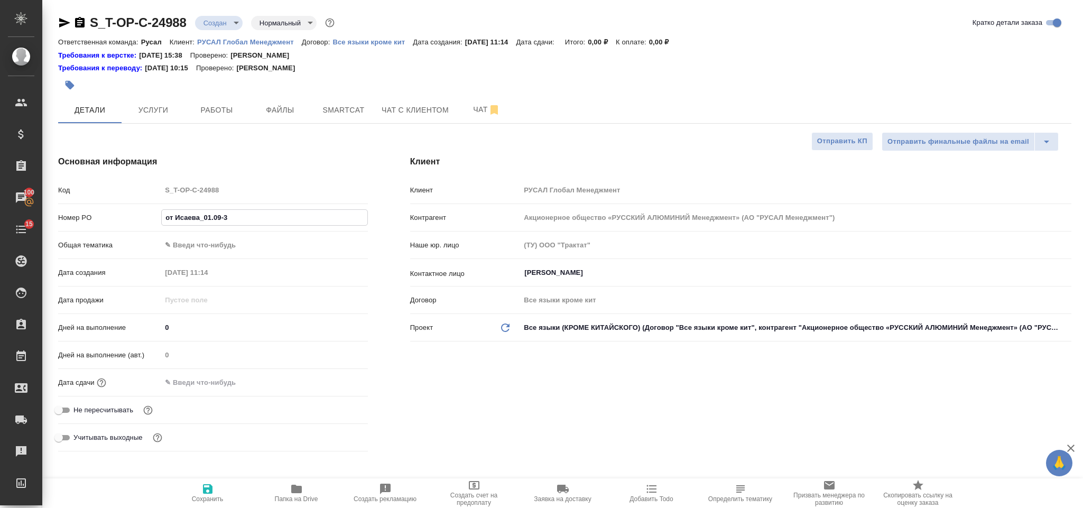
type textarea "x"
type input "от Исаева_01.09-3"
click at [186, 241] on body "🙏 .cls-1 fill:#fff; AWATERA [PERSON_NAME] Спецификации Заказы 100 Чаты 15 Todo …" at bounding box center [541, 254] width 1083 height 508
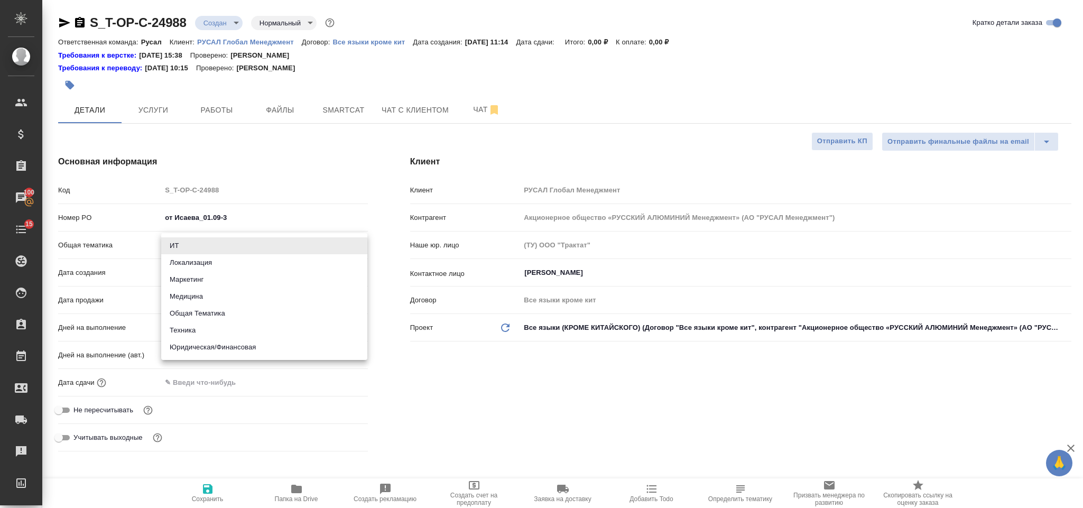
click at [241, 314] on li "Общая Тематика" at bounding box center [264, 313] width 206 height 17
type input "obtem"
type textarea "x"
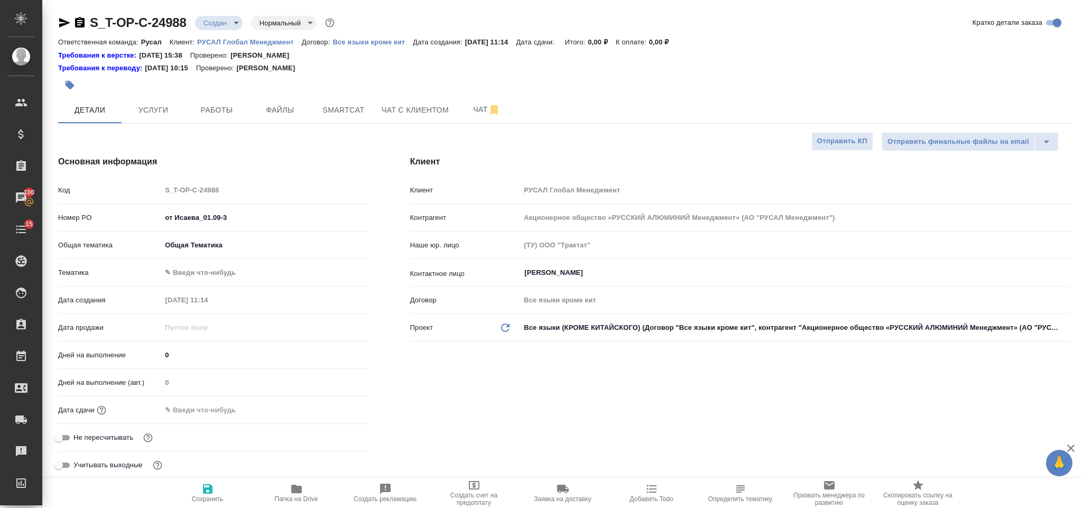
click at [255, 271] on body "🙏 .cls-1 fill:#fff; AWATERA [PERSON_NAME] Спецификации Заказы 100 Чаты 15 Todo …" at bounding box center [541, 254] width 1083 height 508
click at [255, 271] on li "Общая Тематика" at bounding box center [264, 273] width 206 height 17
type textarea "x"
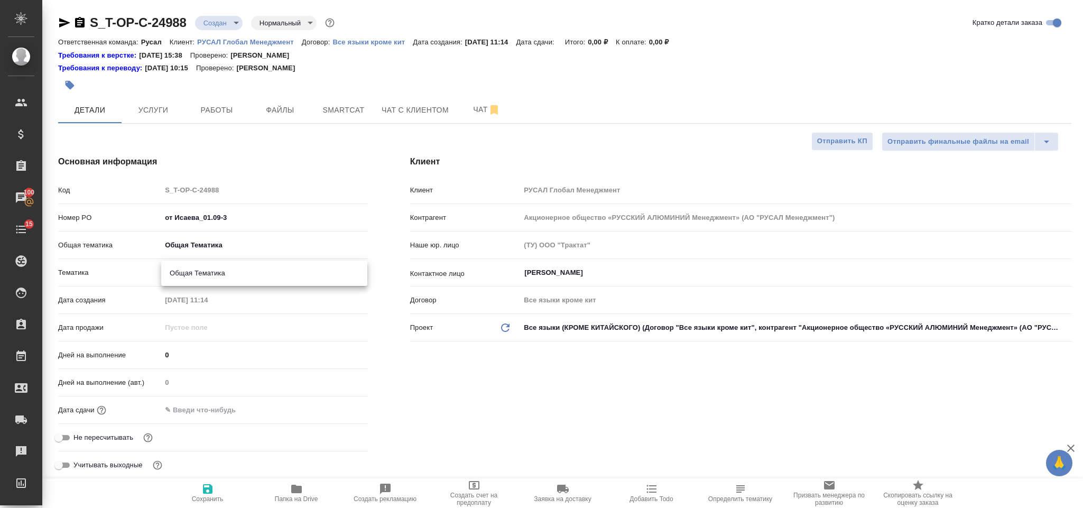
type input "6012b1ca196b0e5c9229a120"
click at [246, 406] on input "text" at bounding box center [208, 409] width 92 height 15
click at [336, 403] on icon "button" at bounding box center [337, 409] width 13 height 13
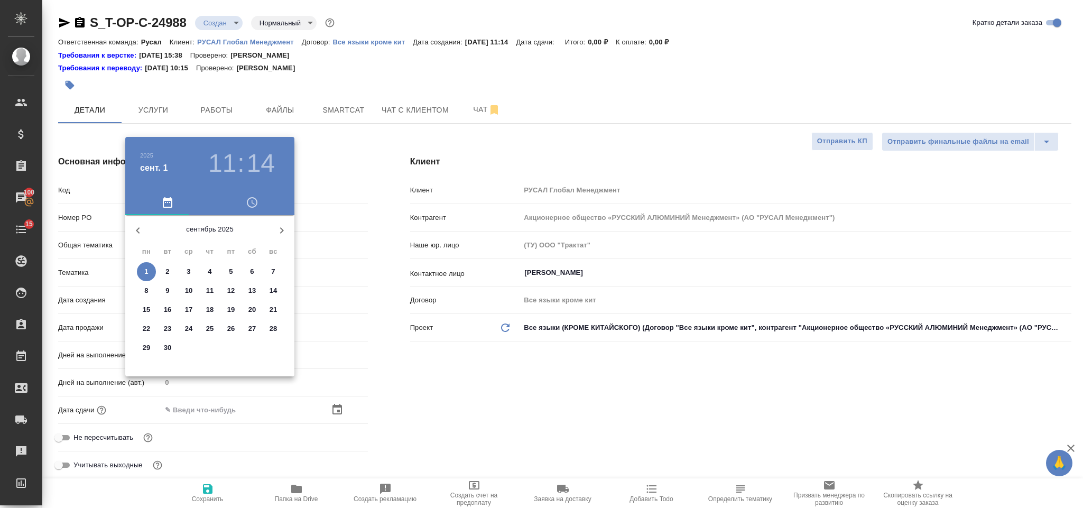
click at [152, 265] on button "1" at bounding box center [146, 271] width 19 height 19
type input "[DATE] 11:14"
type textarea "x"
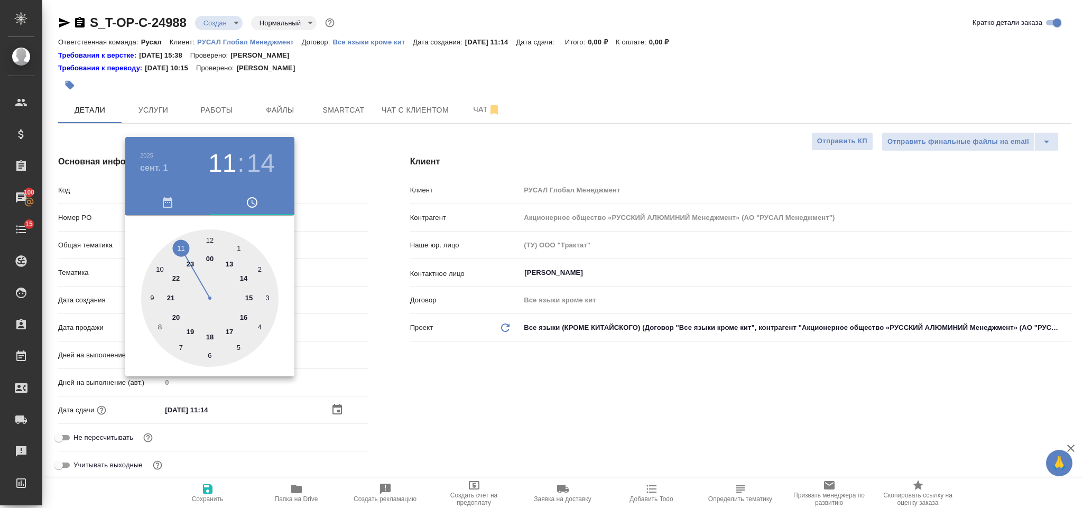
click at [229, 259] on div at bounding box center [209, 297] width 137 height 137
type input "[DATE] 13:14"
type textarea "x"
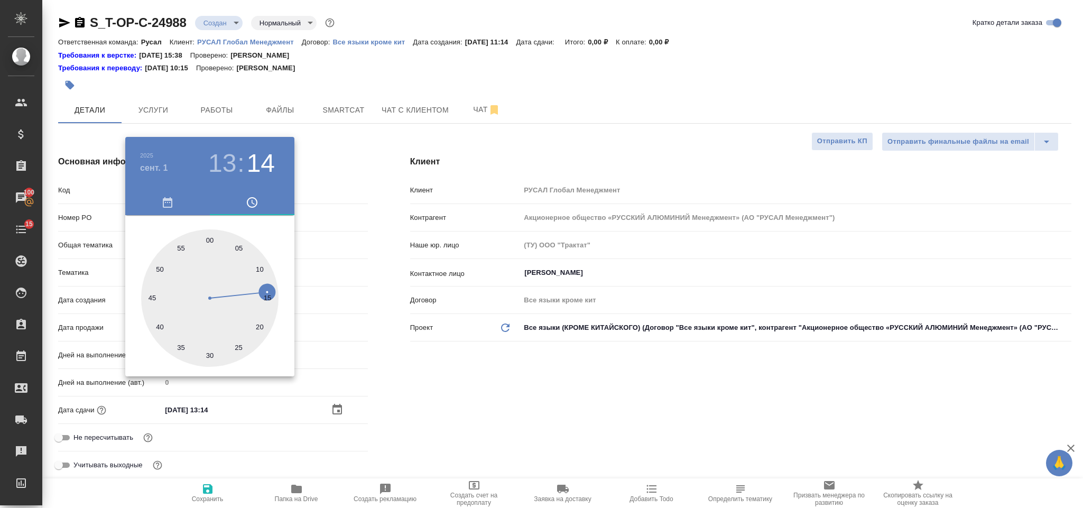
click at [211, 357] on div at bounding box center [209, 297] width 137 height 137
type input "[DATE] 13:30"
type textarea "x"
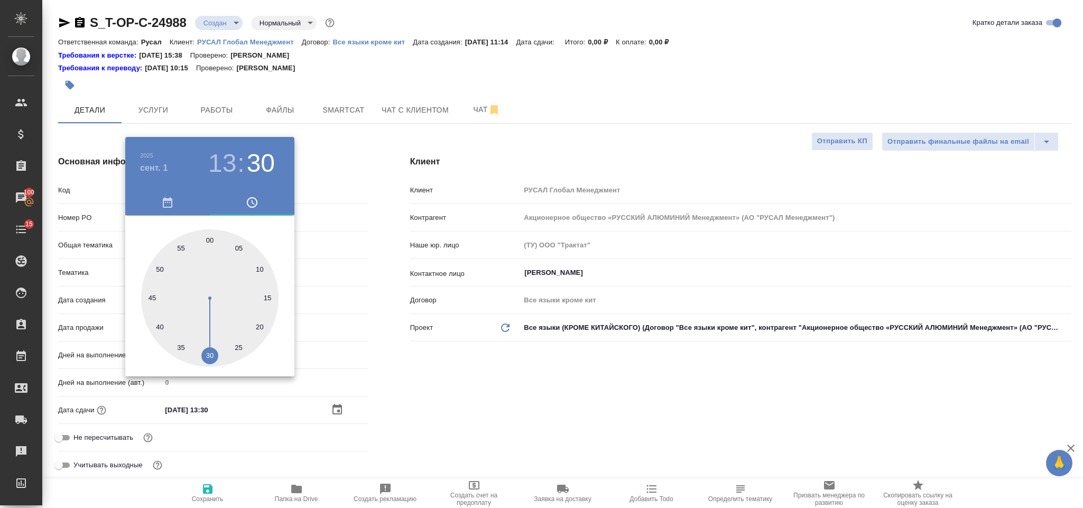
click at [428, 391] on div at bounding box center [541, 254] width 1083 height 508
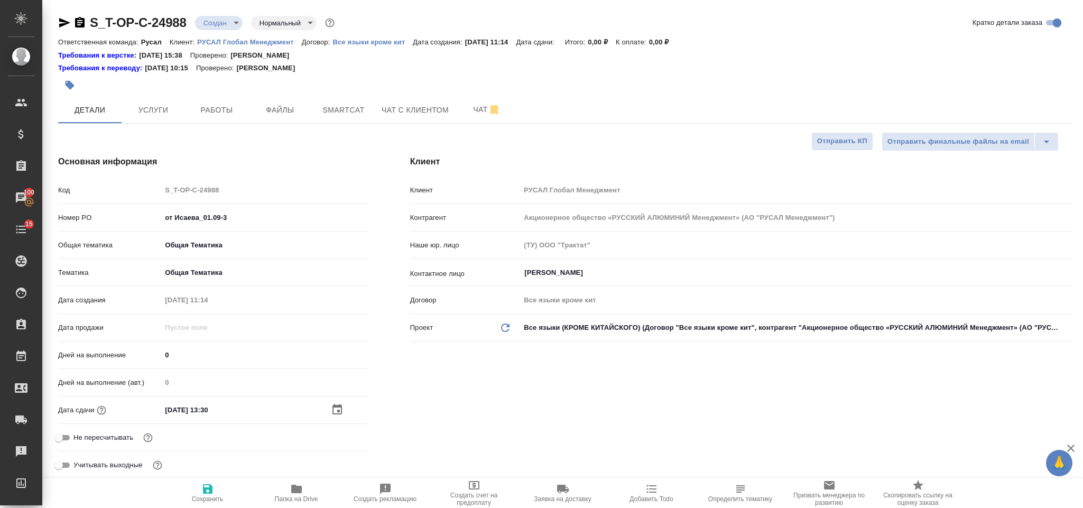
click at [210, 487] on icon "button" at bounding box center [208, 489] width 10 height 10
type textarea "x"
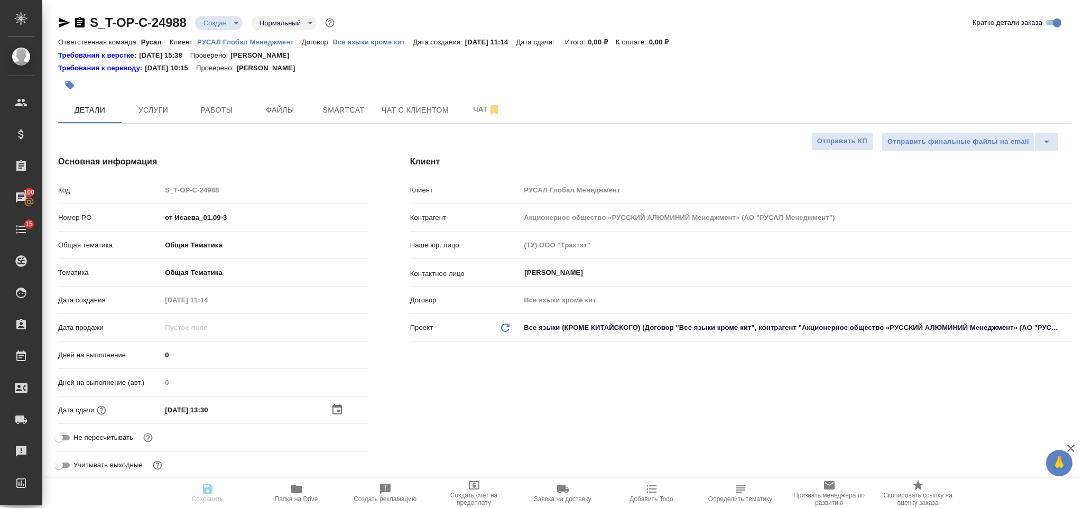
type textarea "x"
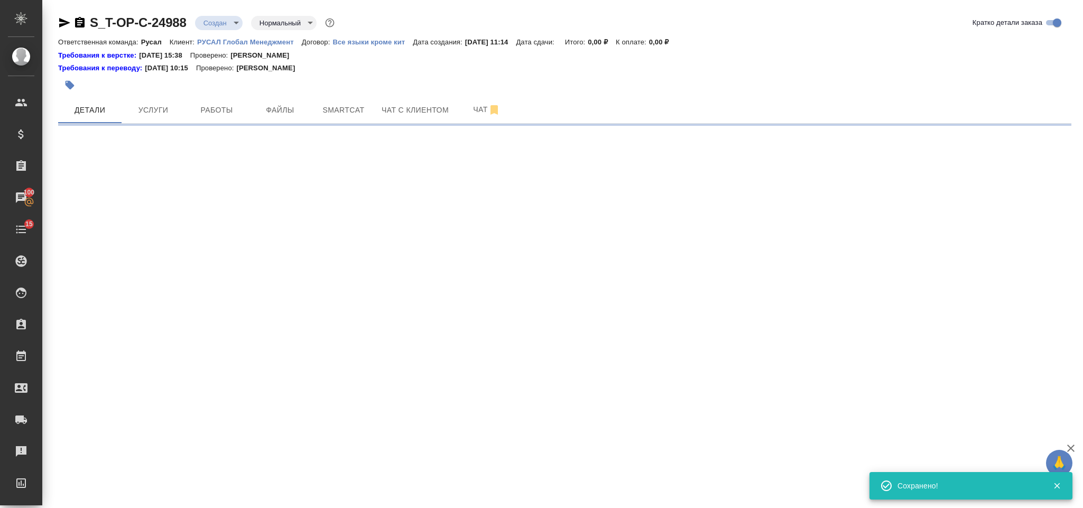
select select "RU"
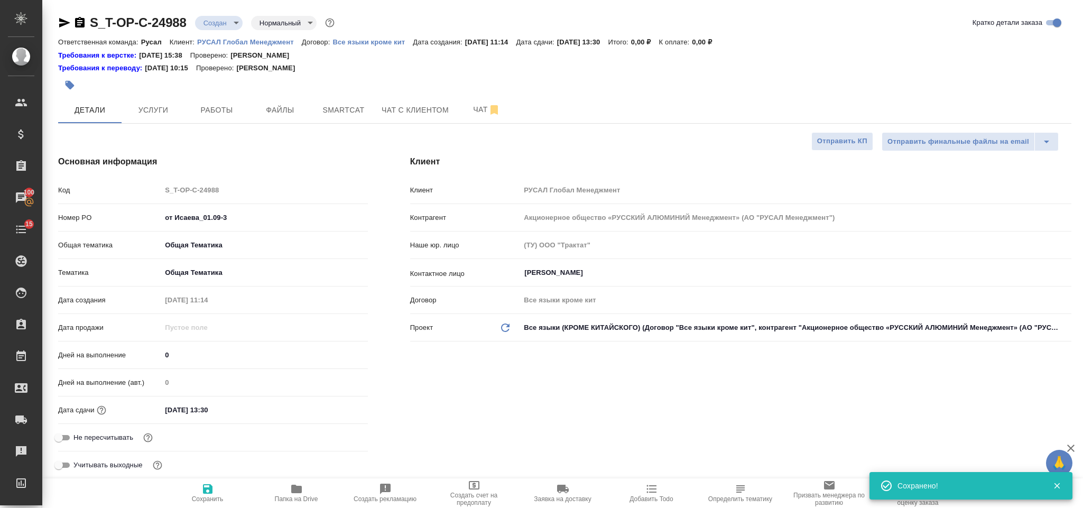
type textarea "x"
click at [286, 114] on span "Файлы" at bounding box center [280, 110] width 51 height 13
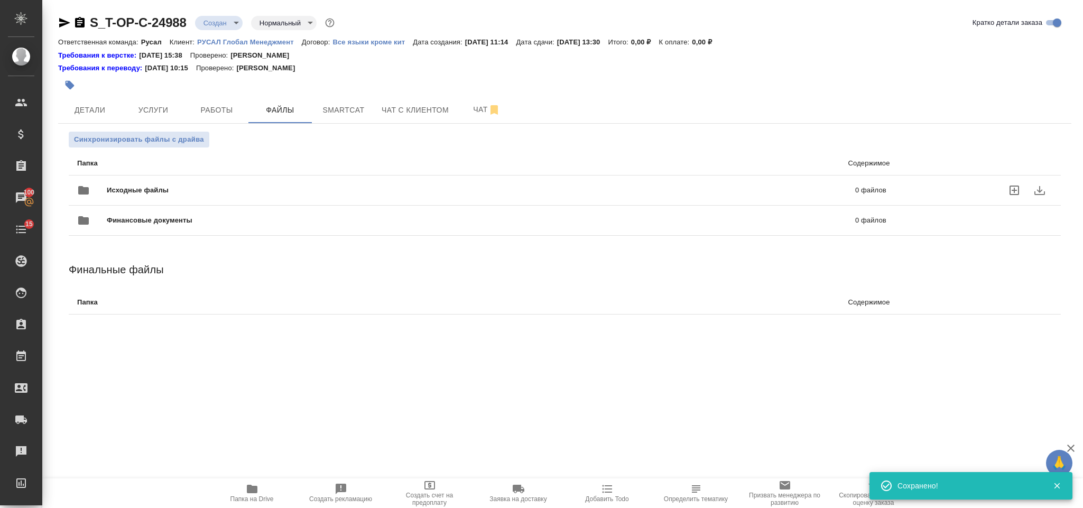
click at [208, 190] on span "Исходные файлы" at bounding box center [309, 190] width 405 height 11
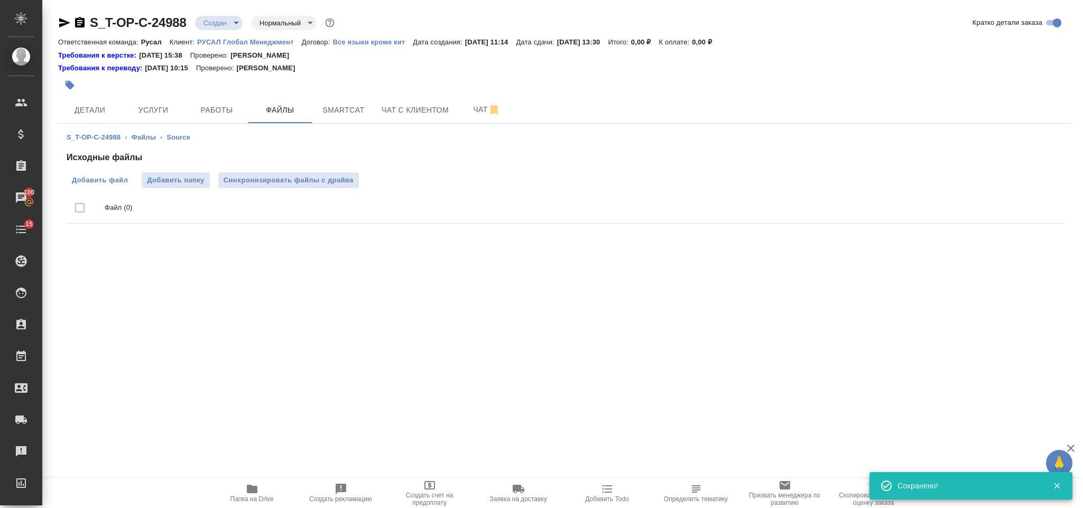
drag, startPoint x: 105, startPoint y: 192, endPoint x: 100, endPoint y: 182, distance: 10.4
click at [102, 187] on div "Исходные файлы Добавить файл Добавить папку Синхронизировать файлы с драйва Фай…" at bounding box center [565, 189] width 996 height 77
click at [100, 182] on span "Добавить файл" at bounding box center [100, 180] width 56 height 11
click at [0, 0] on input "Добавить файл" at bounding box center [0, 0] width 0 height 0
click at [169, 113] on span "Услуги" at bounding box center [153, 110] width 51 height 13
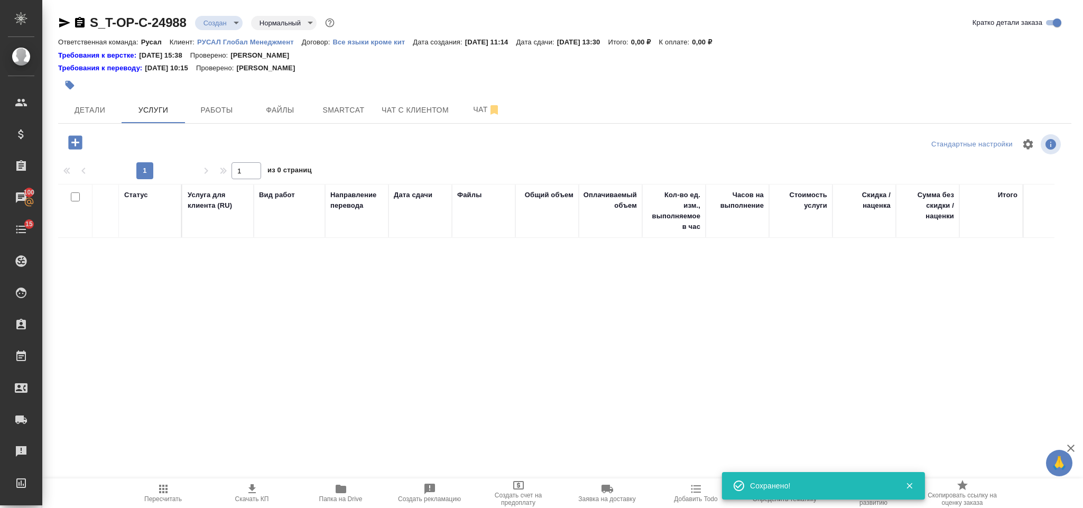
click at [70, 140] on icon "button" at bounding box center [75, 142] width 14 height 14
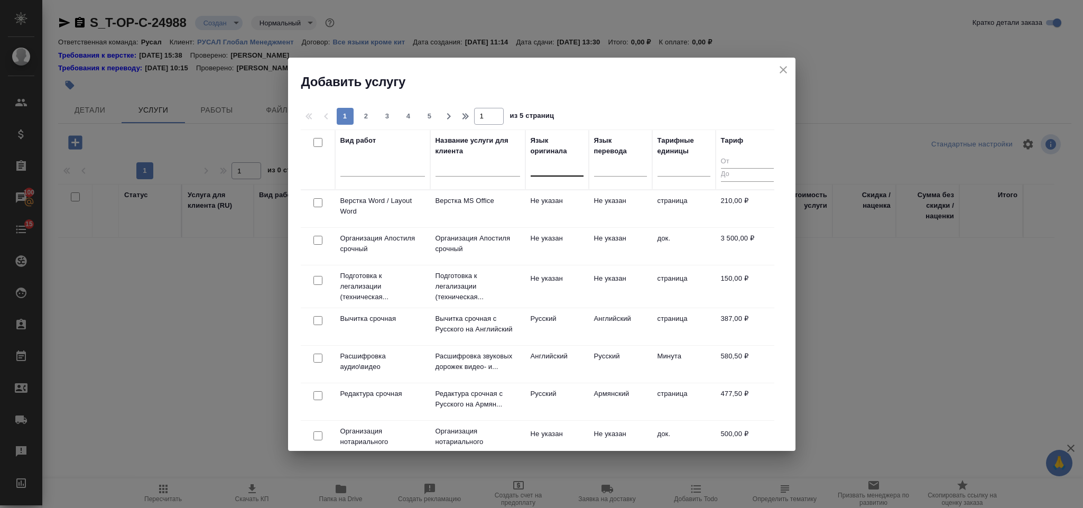
click at [548, 170] on div at bounding box center [556, 165] width 53 height 15
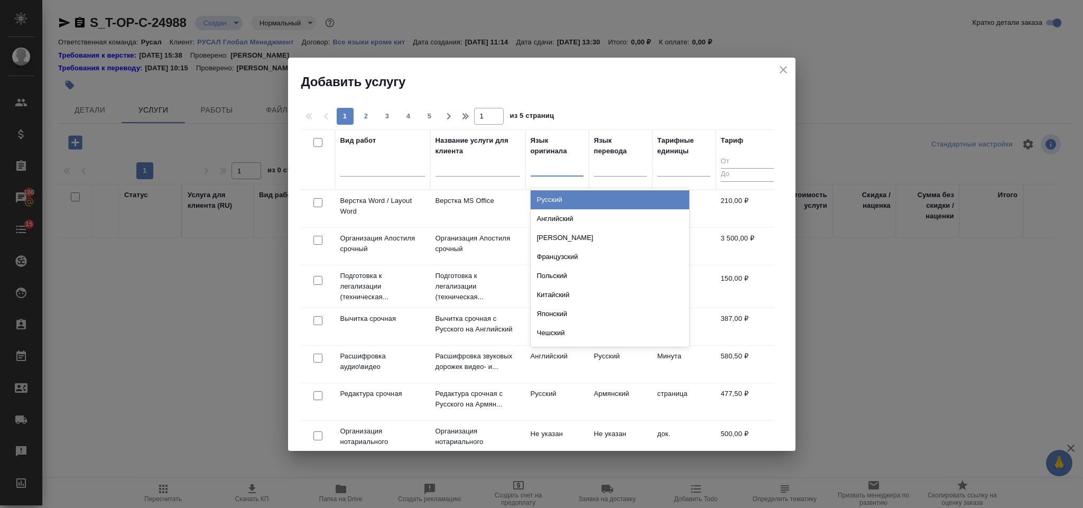
click at [554, 200] on div "Русский" at bounding box center [609, 199] width 158 height 19
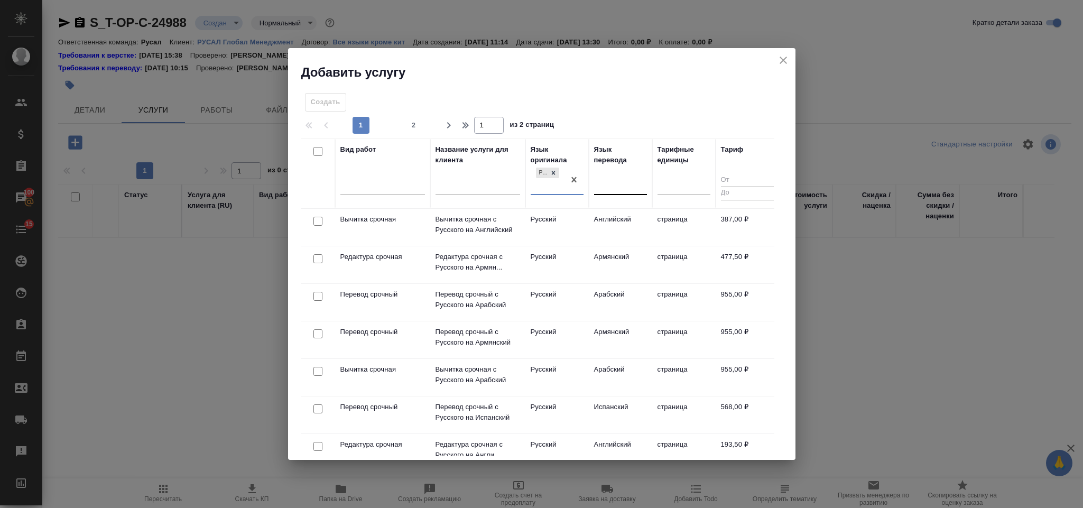
click at [611, 178] on div at bounding box center [620, 183] width 53 height 15
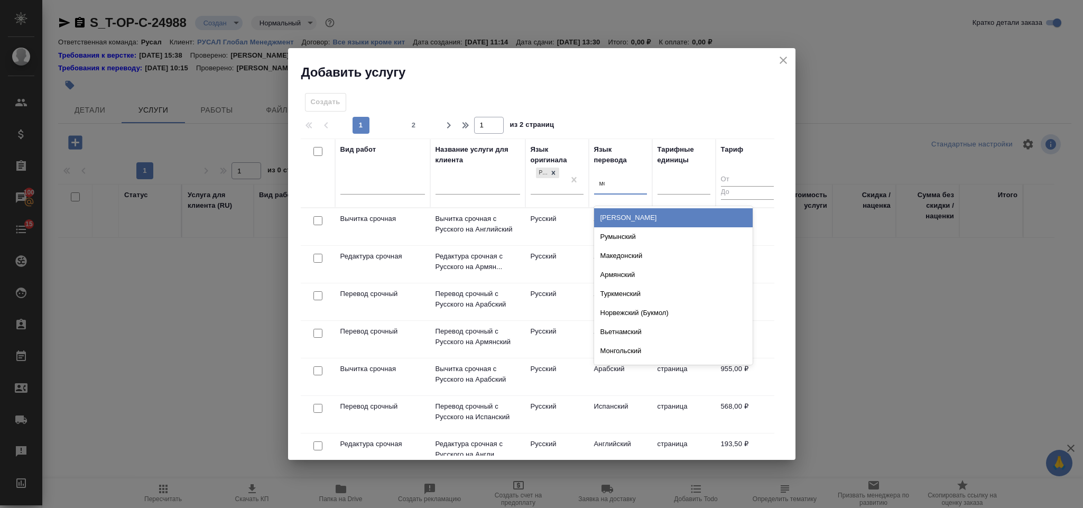
type input "мон"
click at [629, 214] on div "Монгольский" at bounding box center [673, 217] width 158 height 19
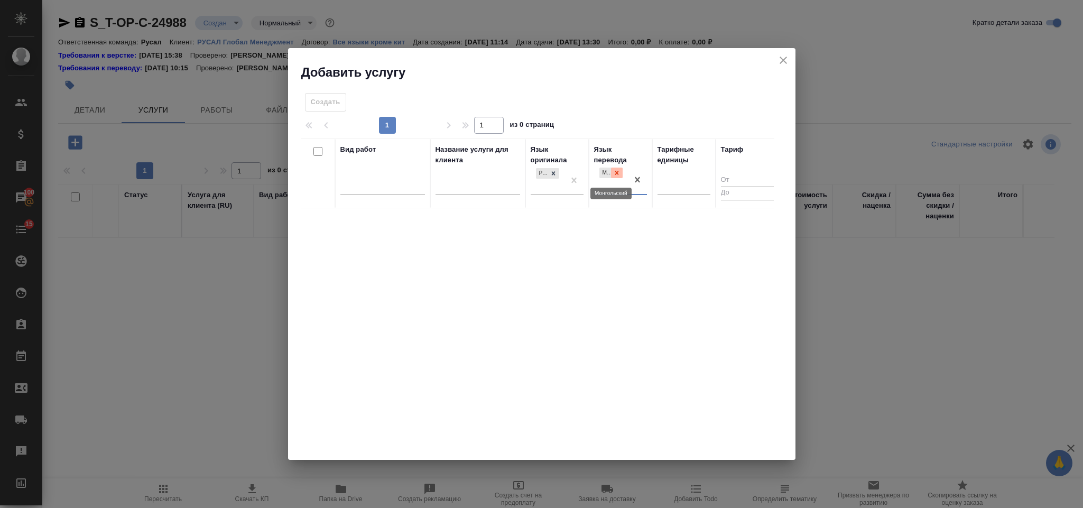
click at [619, 173] on icon at bounding box center [616, 172] width 7 height 7
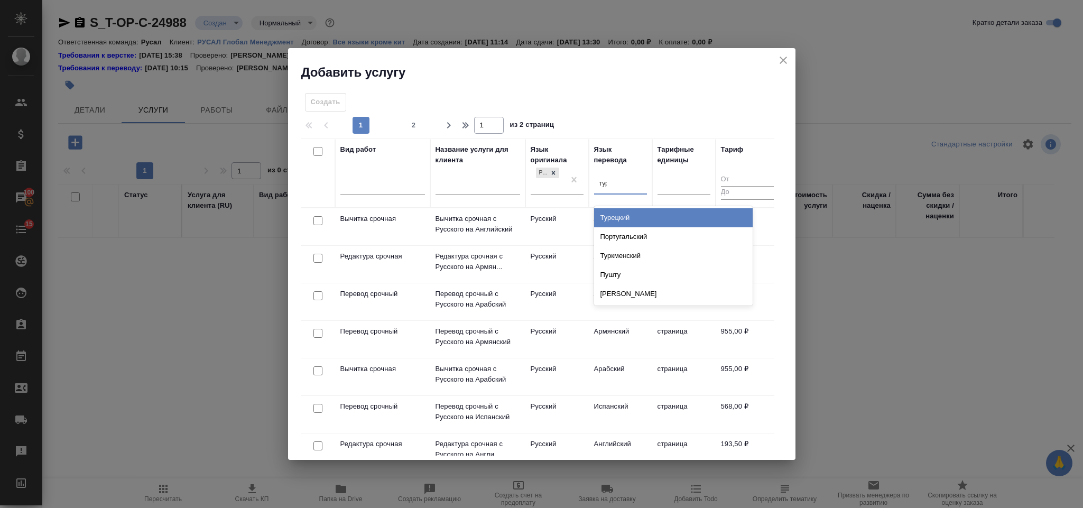
type input "туре"
click at [626, 213] on div "Турецкий" at bounding box center [673, 217] width 158 height 19
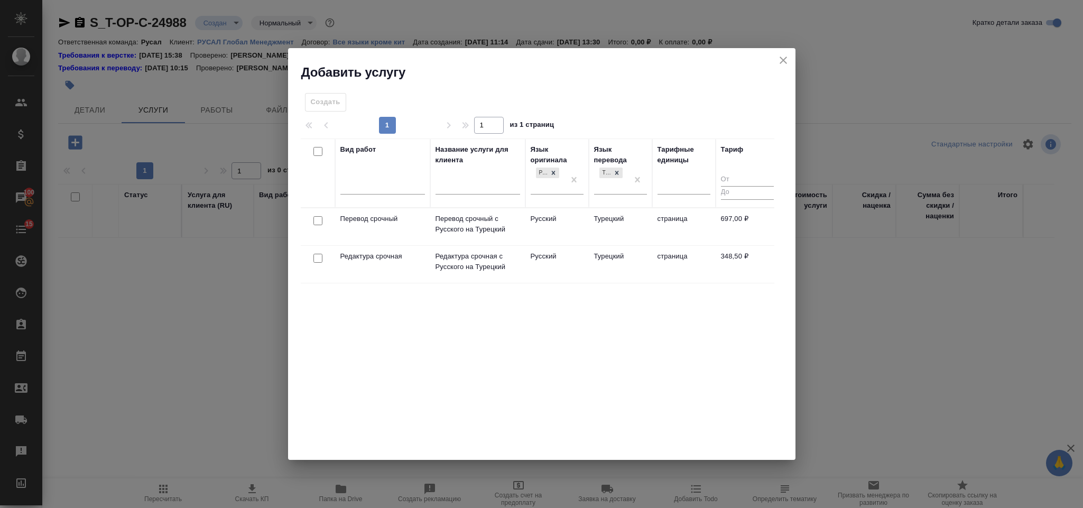
click at [319, 219] on input "checkbox" at bounding box center [317, 220] width 9 height 9
checkbox input "true"
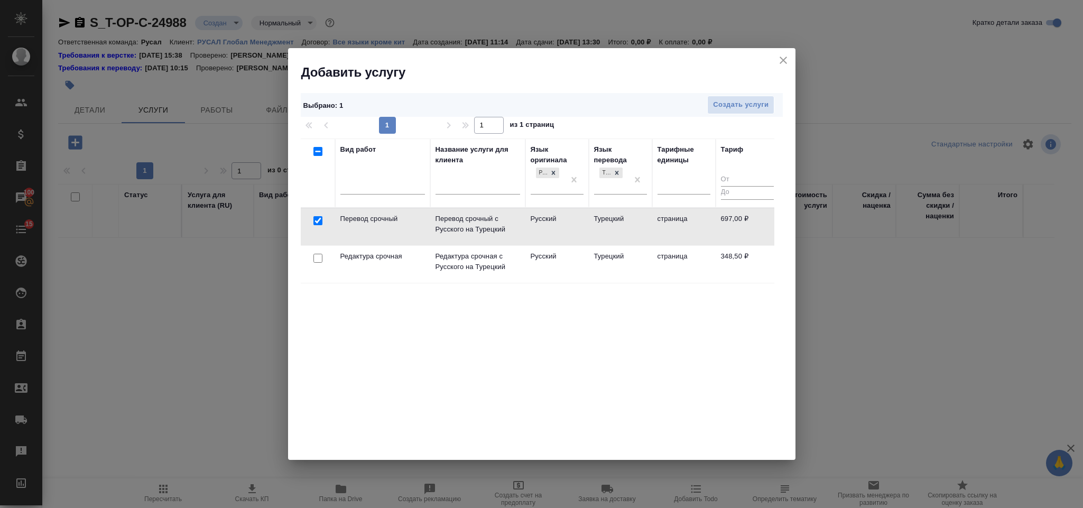
click at [320, 260] on input "checkbox" at bounding box center [317, 258] width 9 height 9
checkbox input "true"
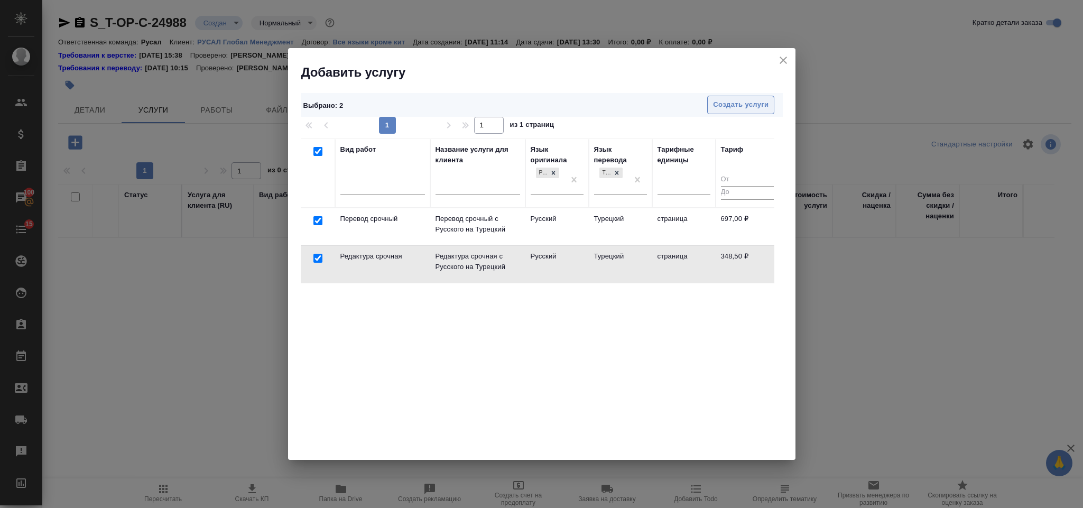
click at [743, 103] on span "Создать услуги" at bounding box center [740, 105] width 55 height 12
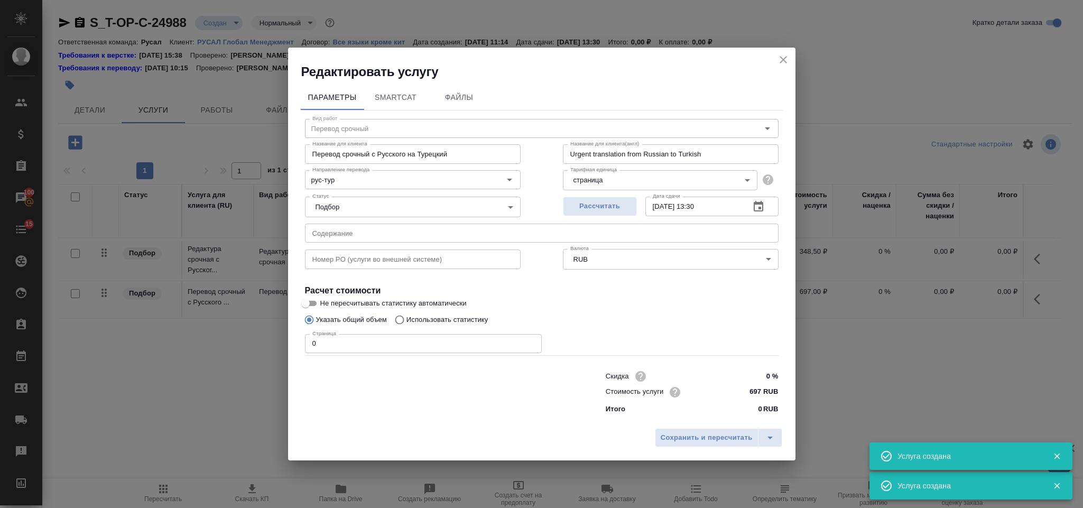
type input "Перевод срочный"
type input "Перевод срочный с Русского на Турецкий"
type input "Urgent translation from Russian to Turkish"
type input "697 RUB"
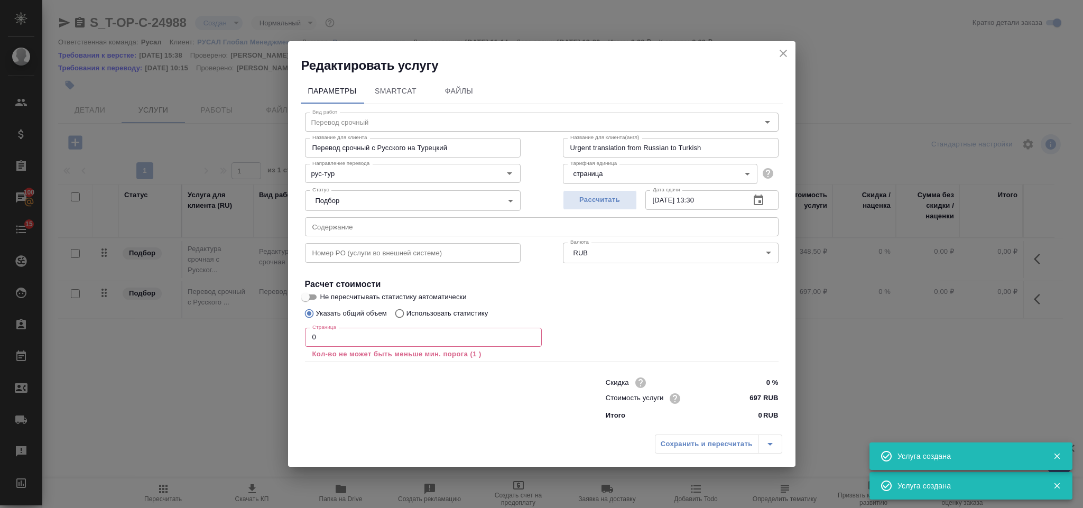
click at [355, 237] on div "Номер PO (услуги во внешней системе) Номер PO (услуги во внешней системе)" at bounding box center [413, 252] width 258 height 68
click at [356, 230] on input "text" at bounding box center [541, 226] width 473 height 19
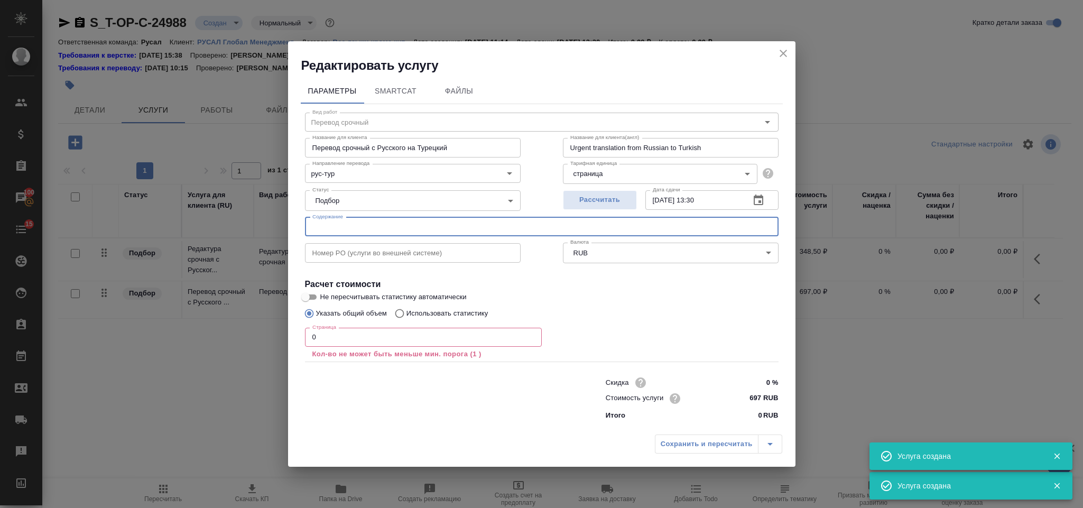
paste input "[DATE] письмо Монголия ред"
type input "[DATE] письмо Монголия ред"
click at [349, 336] on input "0" at bounding box center [423, 337] width 237 height 19
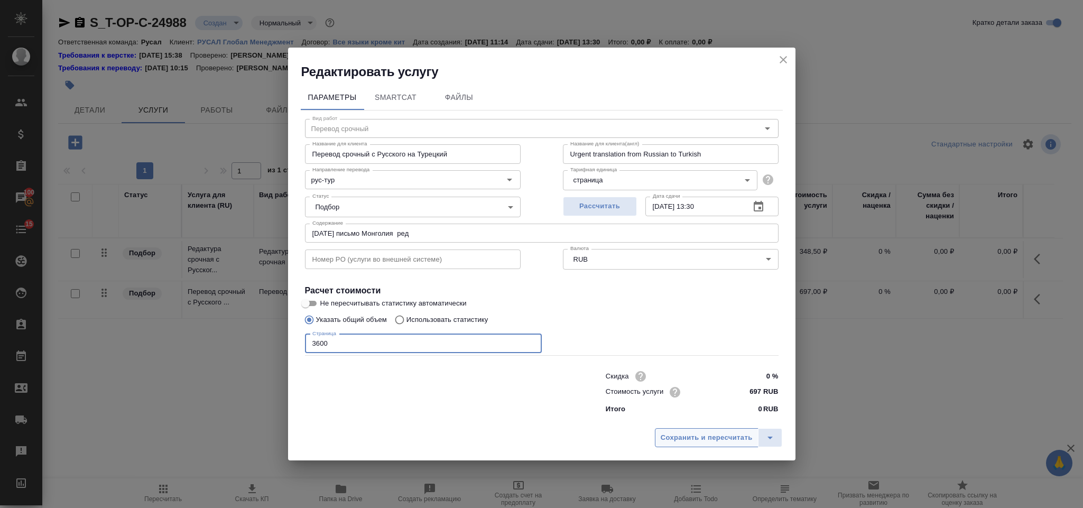
type input "3600"
click at [688, 444] on button "Сохранить и пересчитать" at bounding box center [707, 437] width 104 height 19
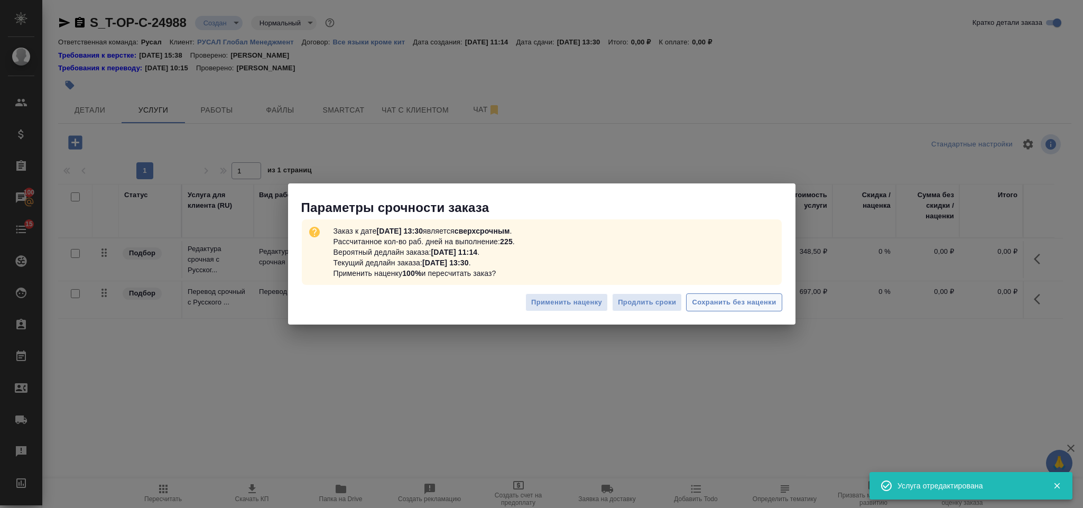
click at [734, 306] on span "Сохранить без наценки" at bounding box center [734, 302] width 84 height 12
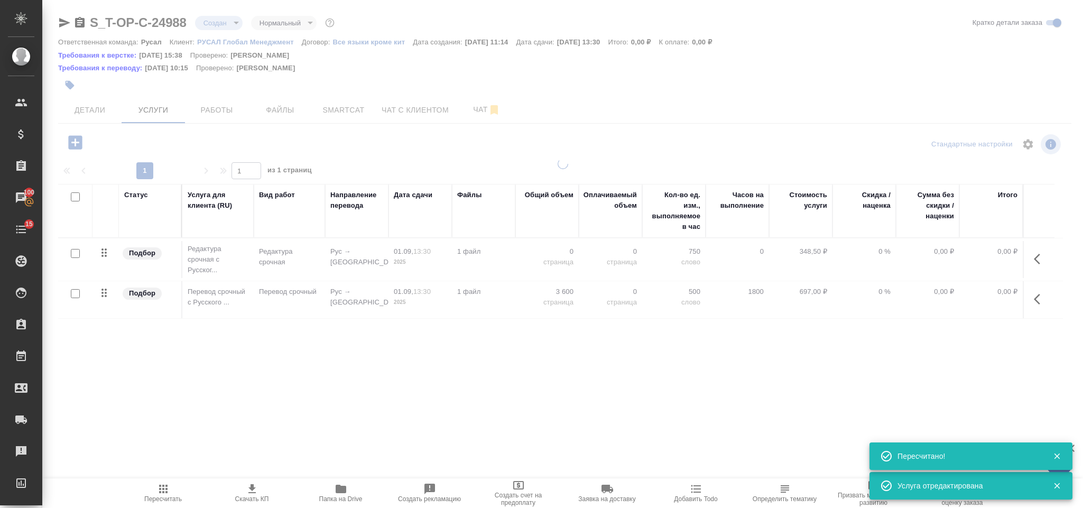
type input "urgent"
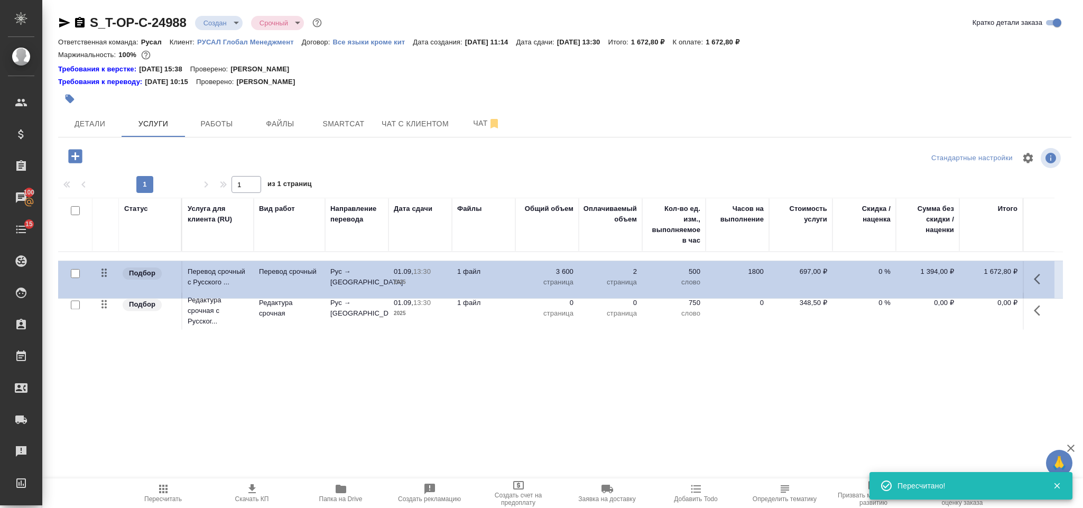
drag, startPoint x: 110, startPoint y: 307, endPoint x: 108, endPoint y: 265, distance: 42.3
click at [108, 266] on table "Статус Услуга для клиента (RU) Вид работ Направление перевода Дата сдачи Файлы …" at bounding box center [560, 265] width 1004 height 135
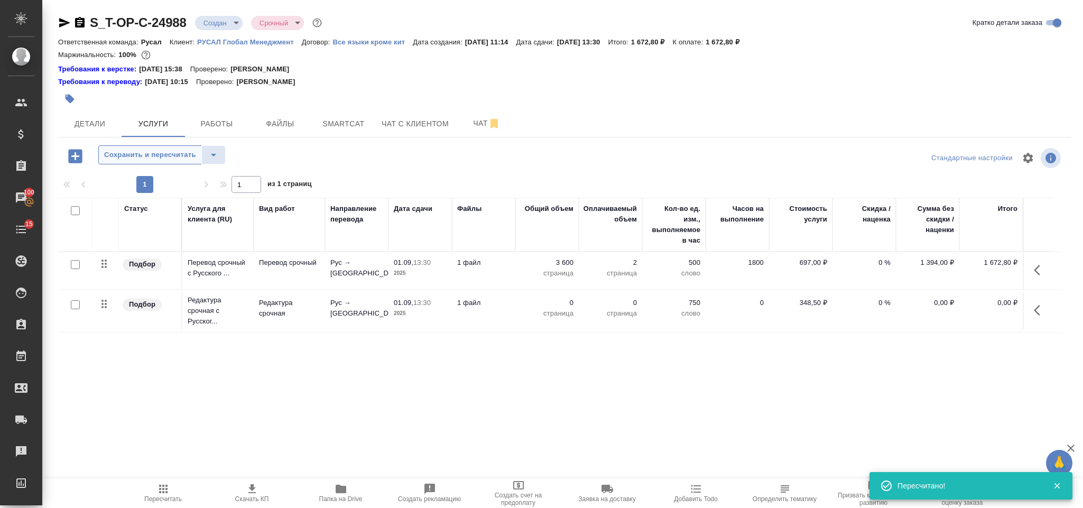
click at [176, 151] on span "Сохранить и пересчитать" at bounding box center [150, 155] width 92 height 12
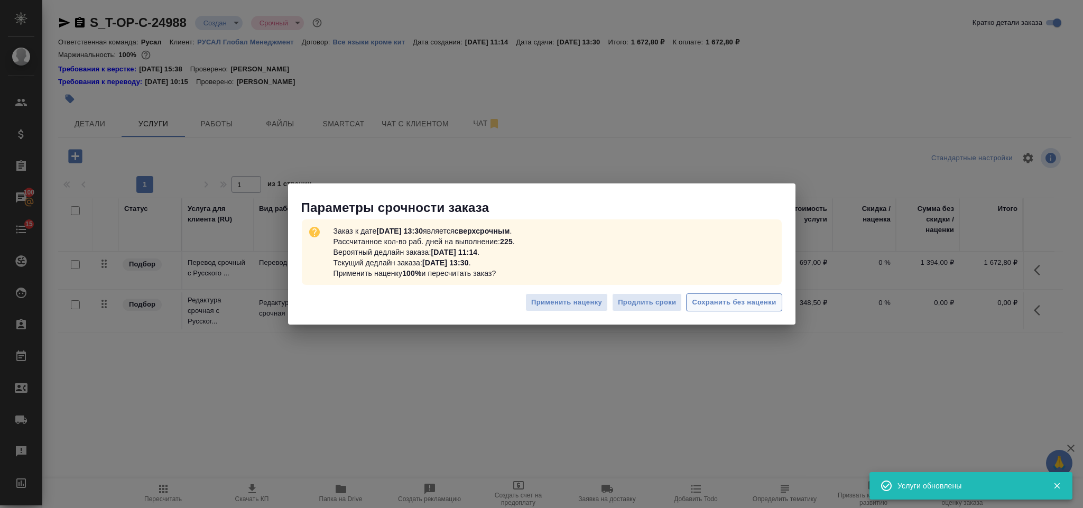
click at [699, 303] on span "Сохранить без наценки" at bounding box center [734, 302] width 84 height 12
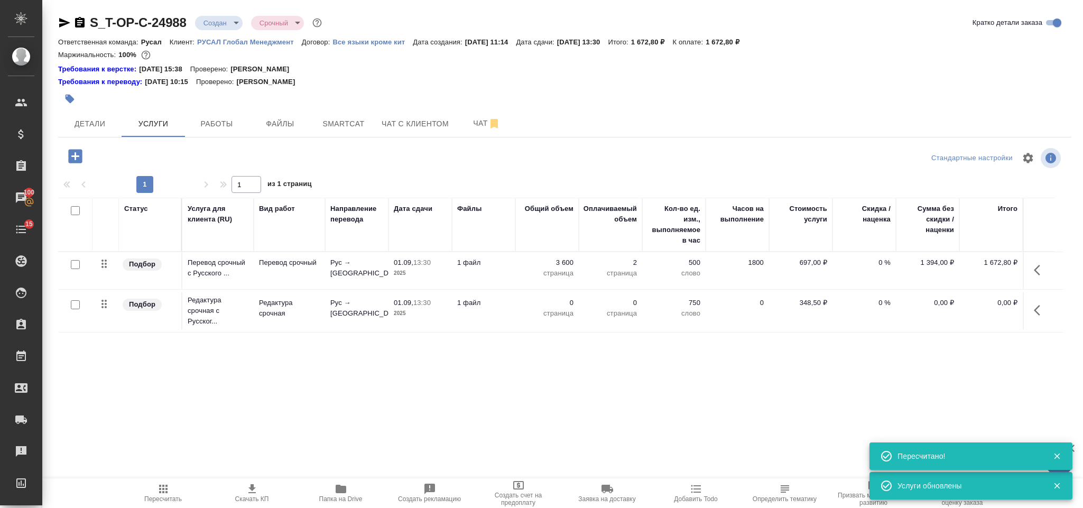
click at [1037, 319] on button "button" at bounding box center [1039, 309] width 25 height 25
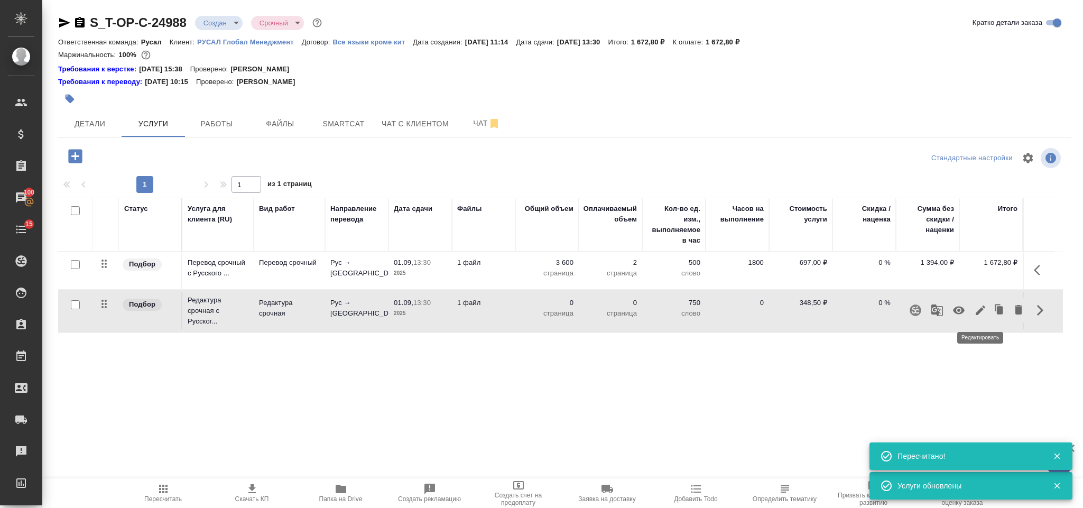
click at [981, 304] on button "button" at bounding box center [980, 309] width 18 height 25
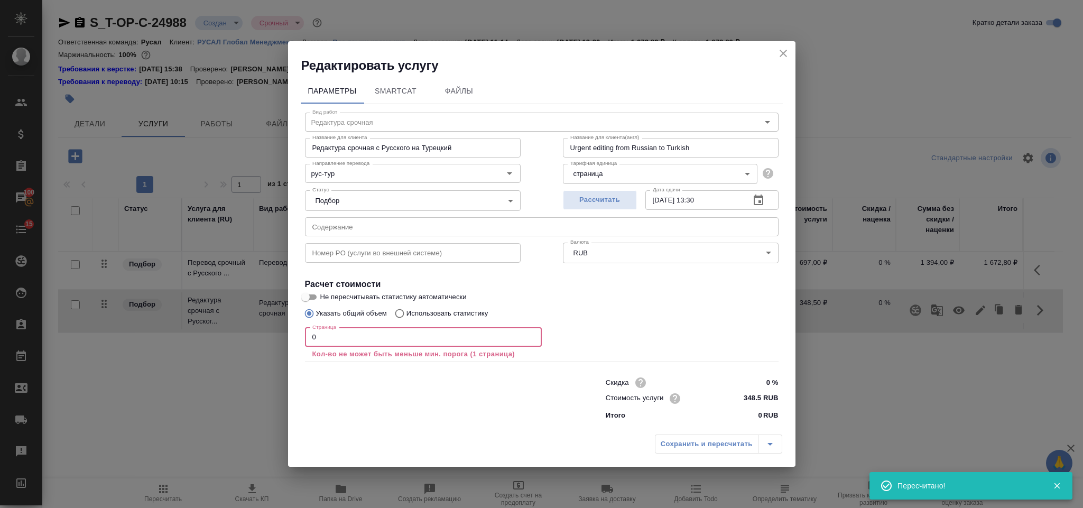
click at [406, 332] on input "0" at bounding box center [423, 337] width 237 height 19
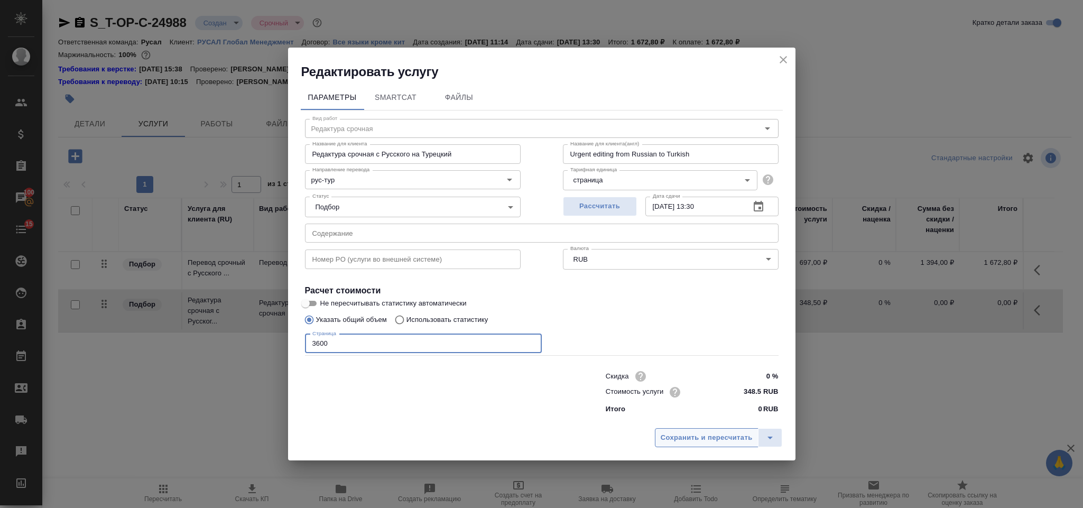
type input "3600"
click at [689, 438] on span "Сохранить и пересчитать" at bounding box center [706, 438] width 92 height 12
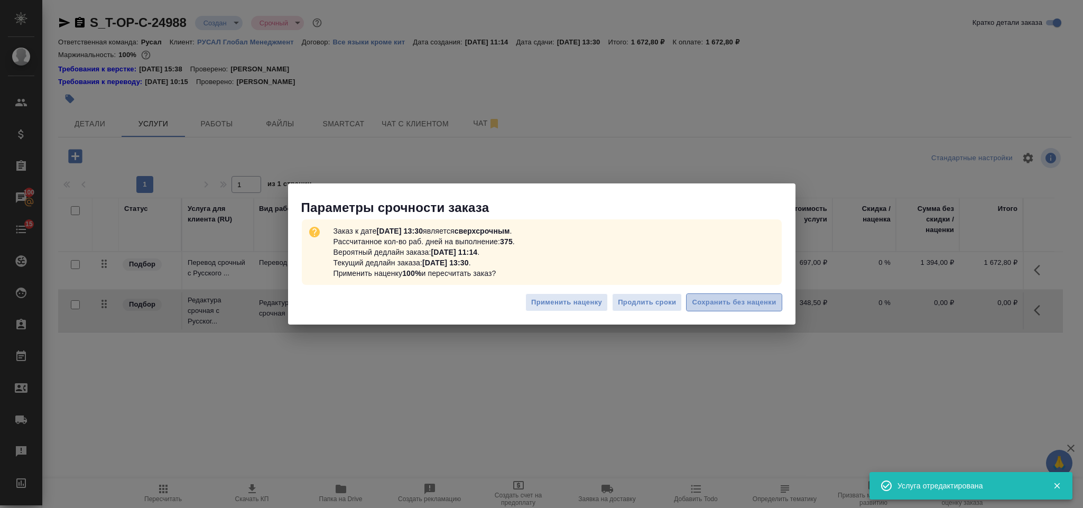
click at [736, 295] on button "Сохранить без наценки" at bounding box center [734, 302] width 96 height 18
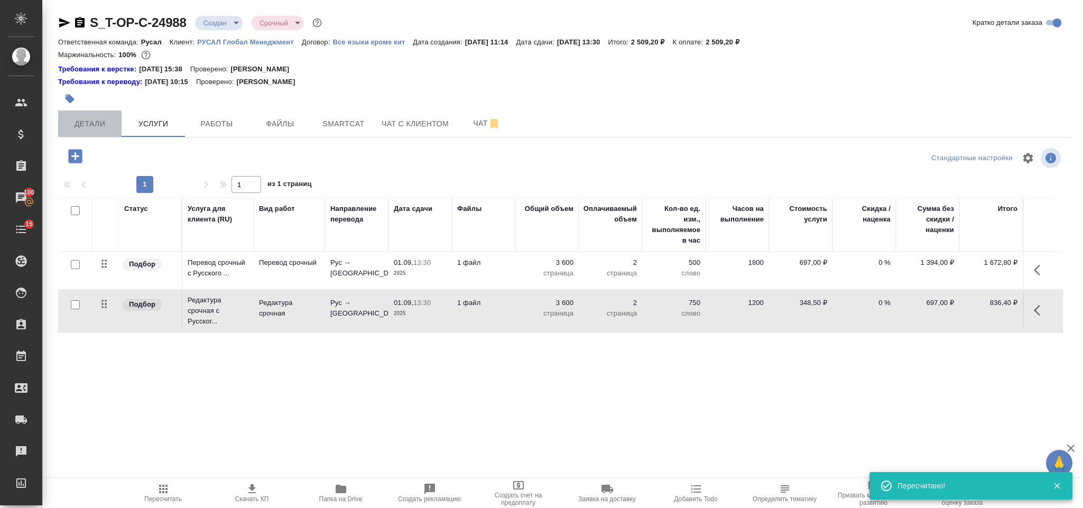
click at [103, 116] on button "Детали" at bounding box center [89, 123] width 63 height 26
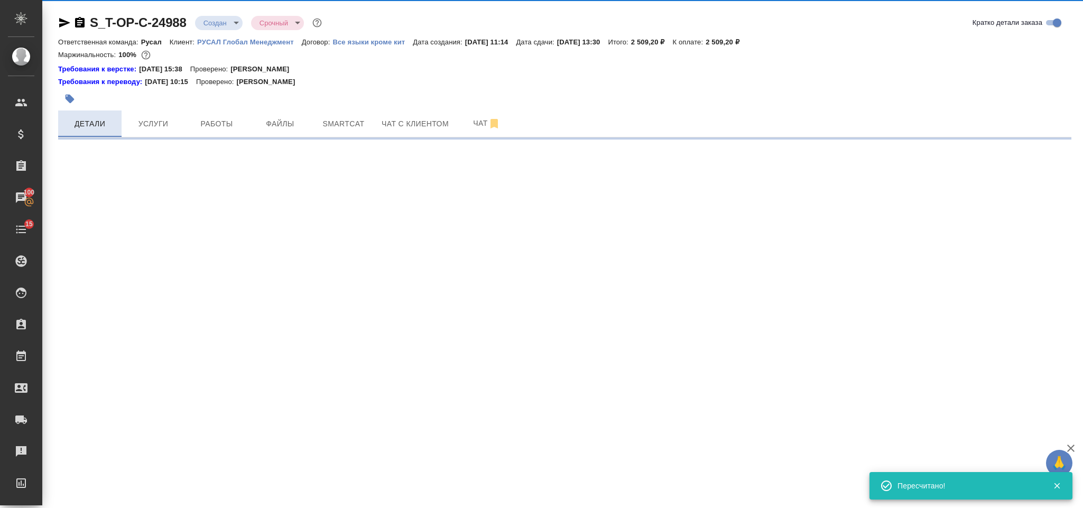
select select "RU"
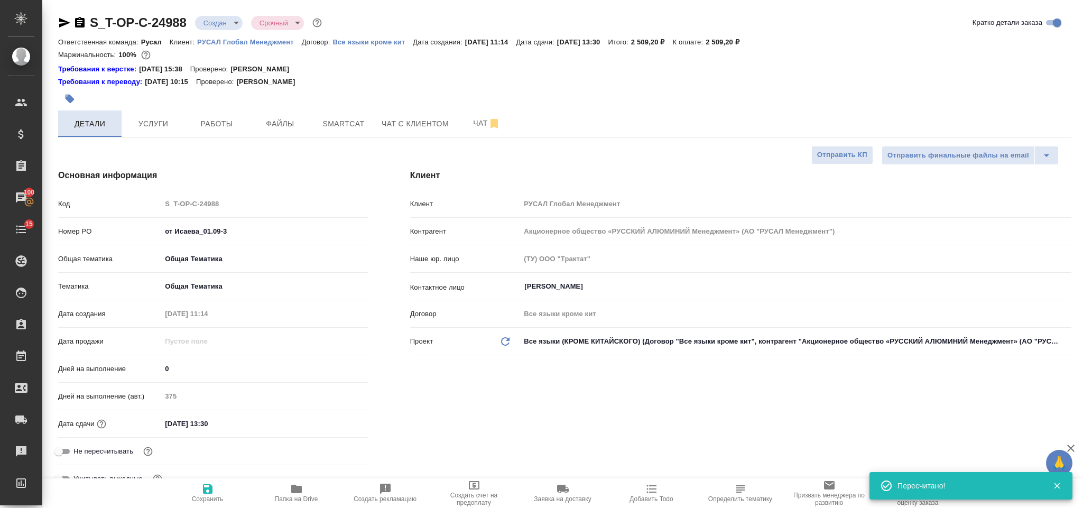
type textarea "x"
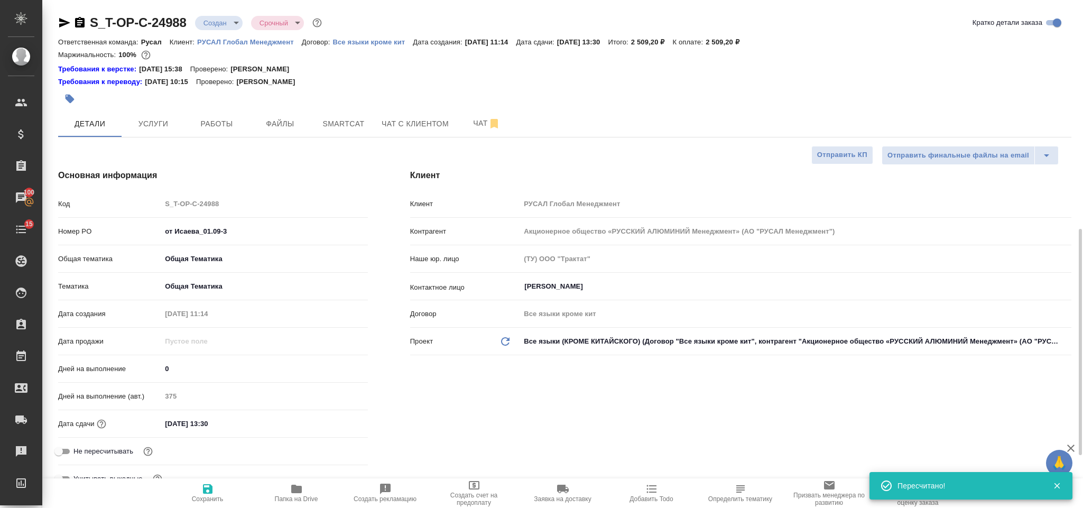
type textarea "x"
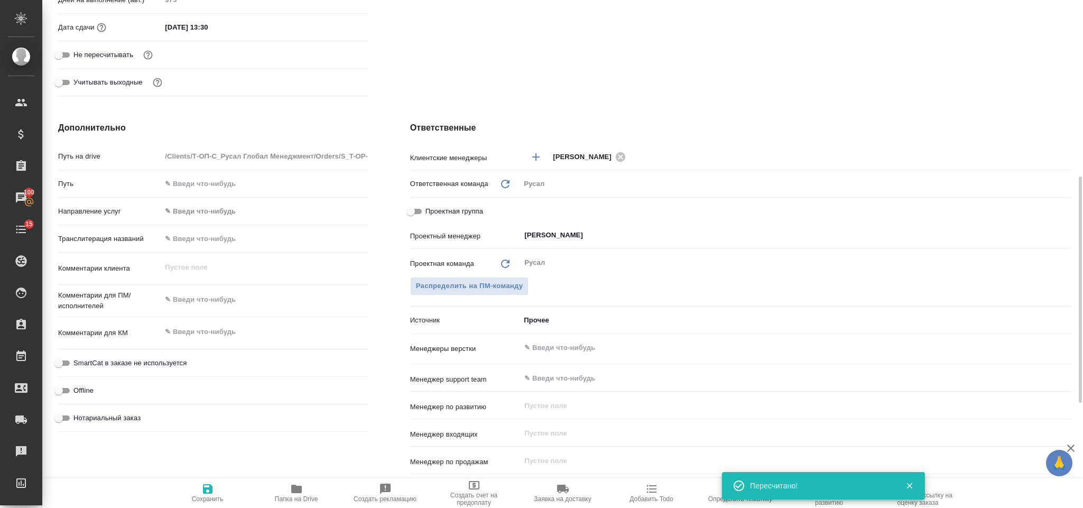
scroll to position [475, 0]
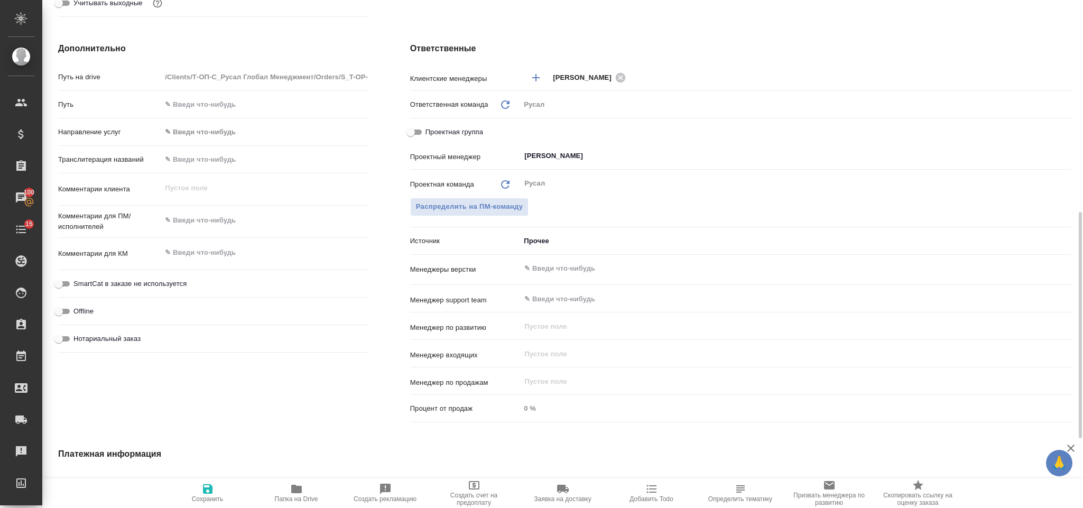
type textarea "x"
click at [227, 214] on textarea at bounding box center [264, 220] width 206 height 18
type textarea "ру"
type textarea "x"
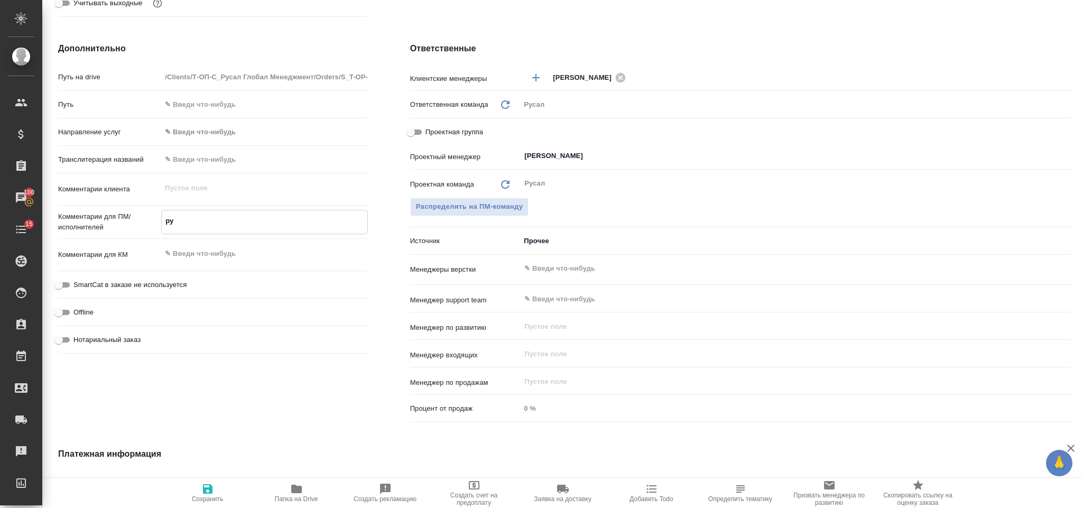
type textarea "x"
type textarea "рус"
type textarea "x"
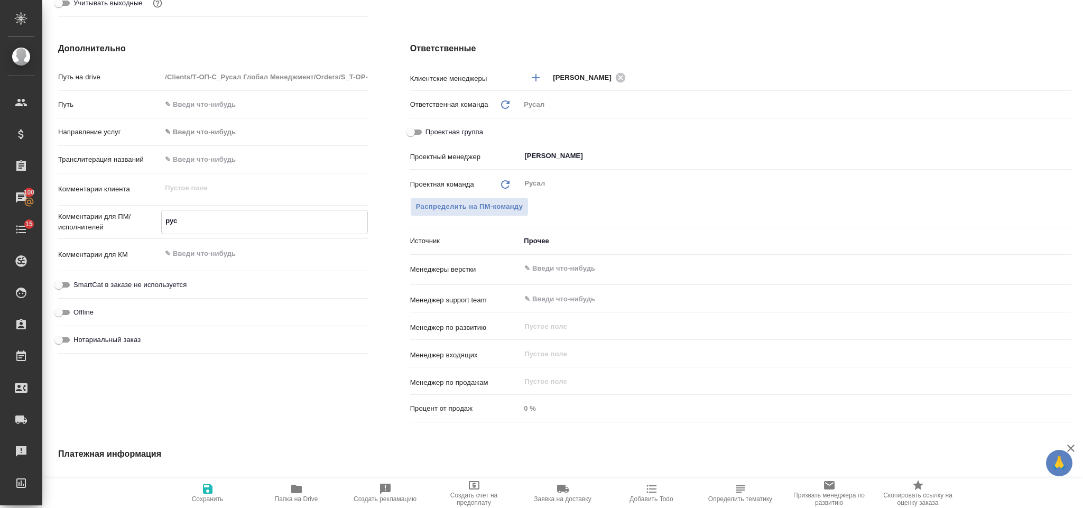
type textarea "рус-"
type textarea "x"
type textarea "рус-м"
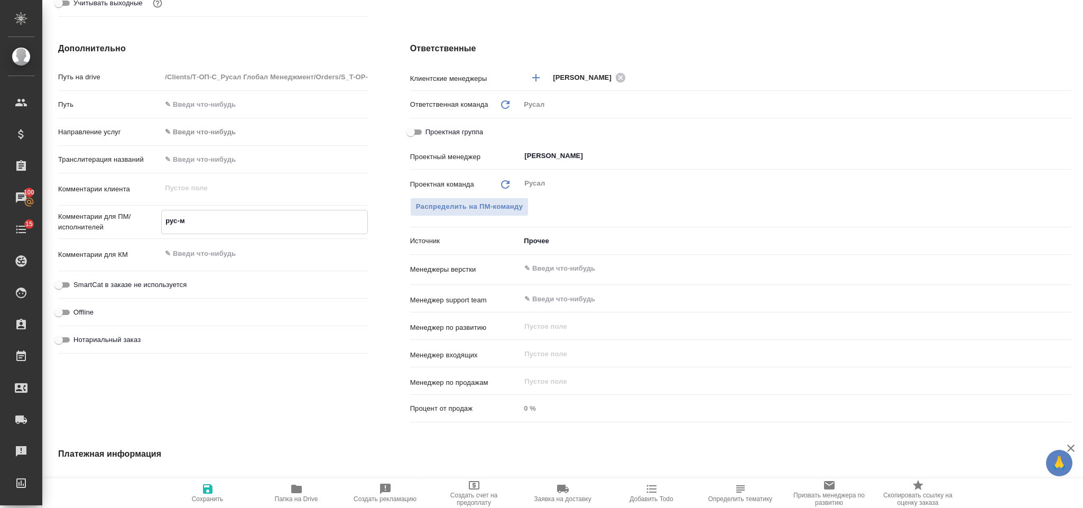
type textarea "x"
type textarea "рус-мо"
type textarea "x"
type textarea "рус-мон"
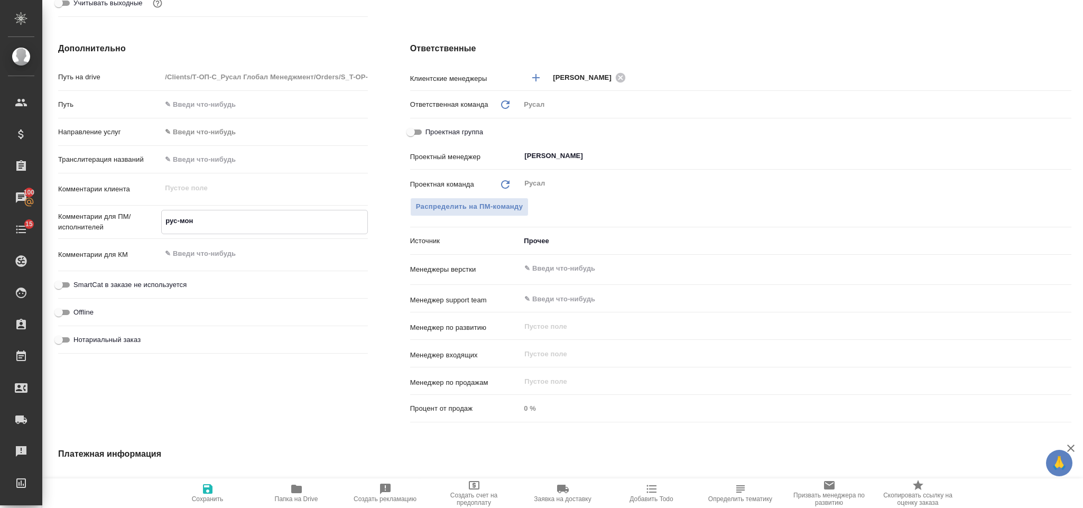
type textarea "x"
type textarea "рус-монг"
type textarea "x"
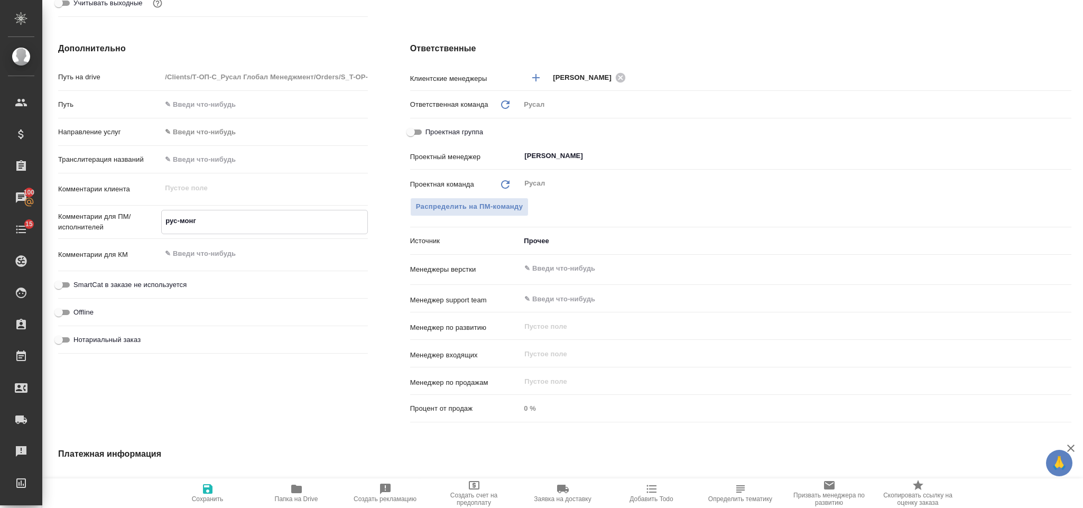
type textarea "x"
type textarea "рус-монго"
type textarea "x"
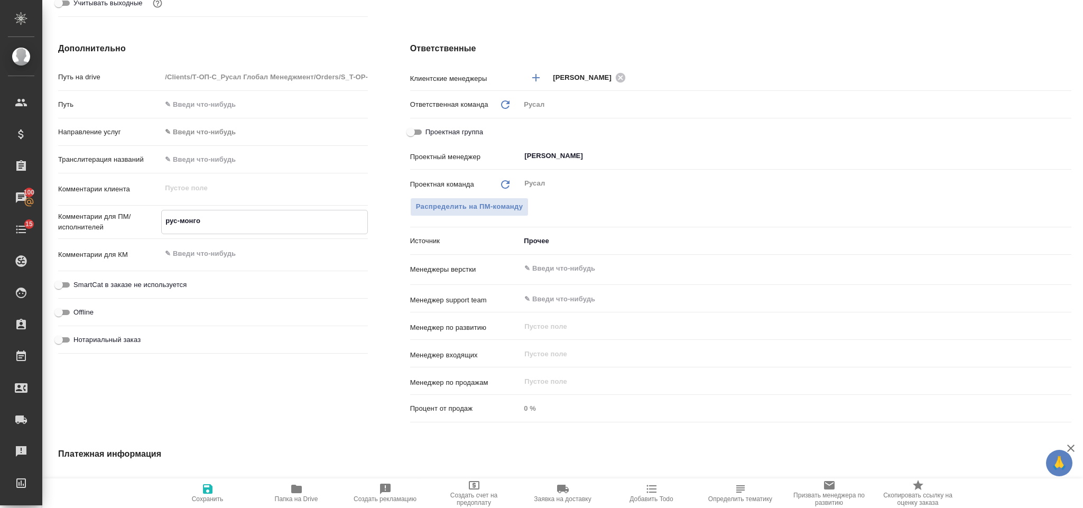
type textarea "x"
type textarea "рус-монгол"
type textarea "x"
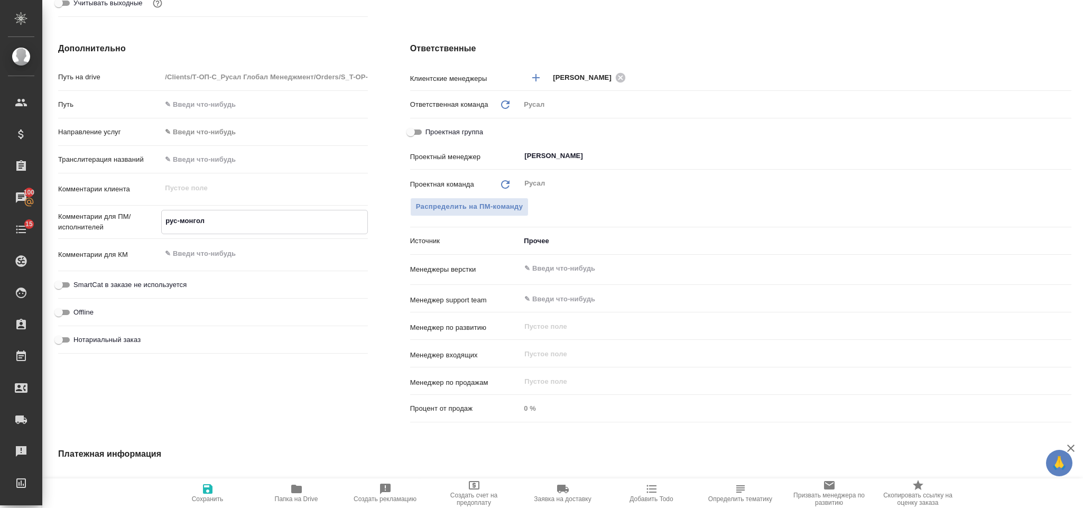
type textarea "рус-монголь"
type textarea "x"
type textarea "рус-монгольс"
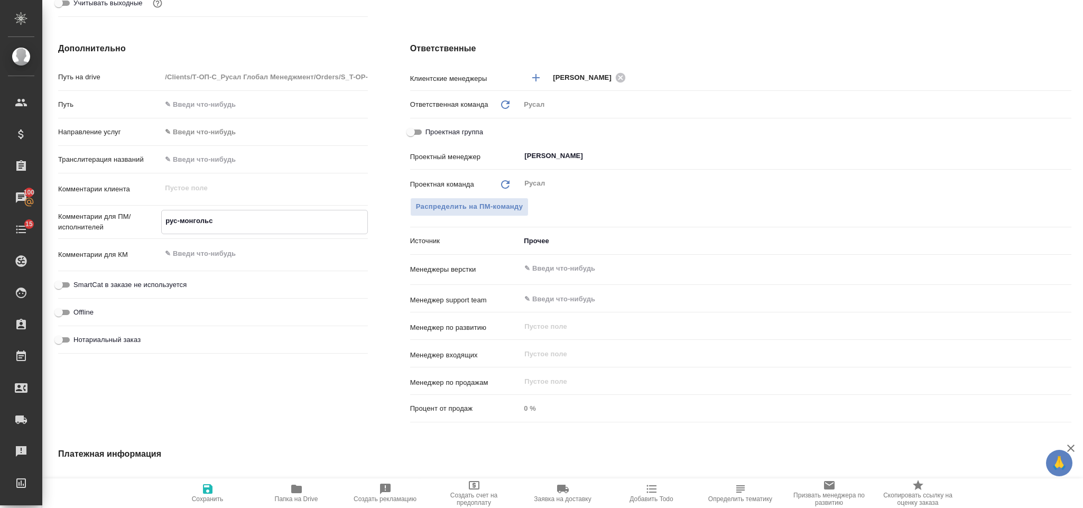
type textarea "x"
type textarea "рус-монгольски"
type textarea "x"
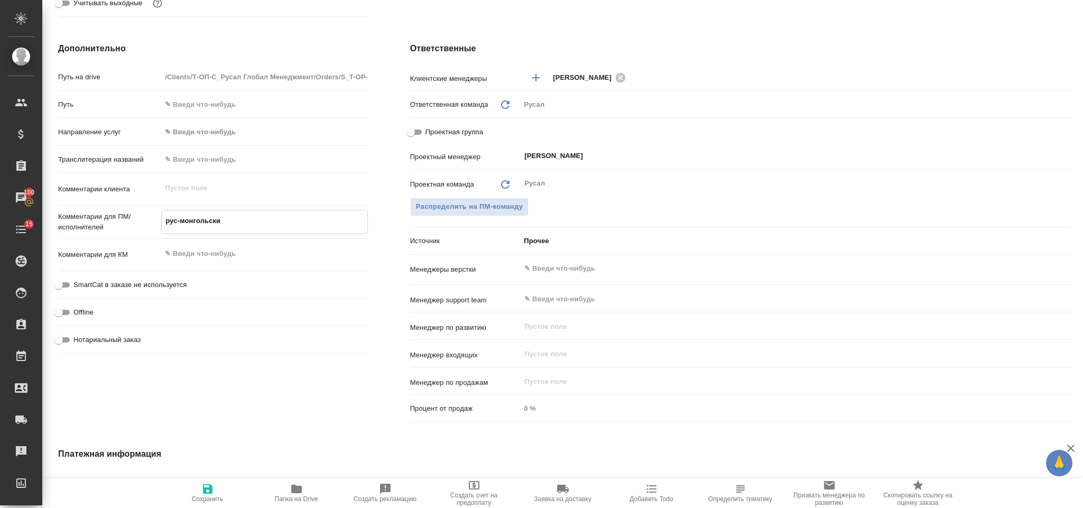
type textarea "x"
type textarea "рус-монгольский"
type textarea "x"
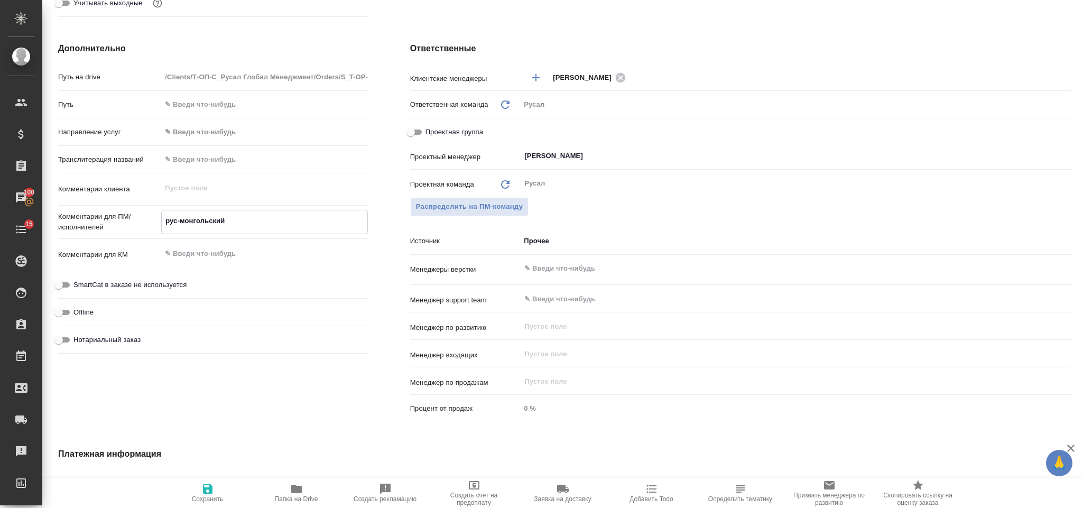
type textarea "x"
type textarea "рус-монгольский"
type textarea "x"
click at [210, 487] on icon "button" at bounding box center [207, 488] width 13 height 13
type textarea "x"
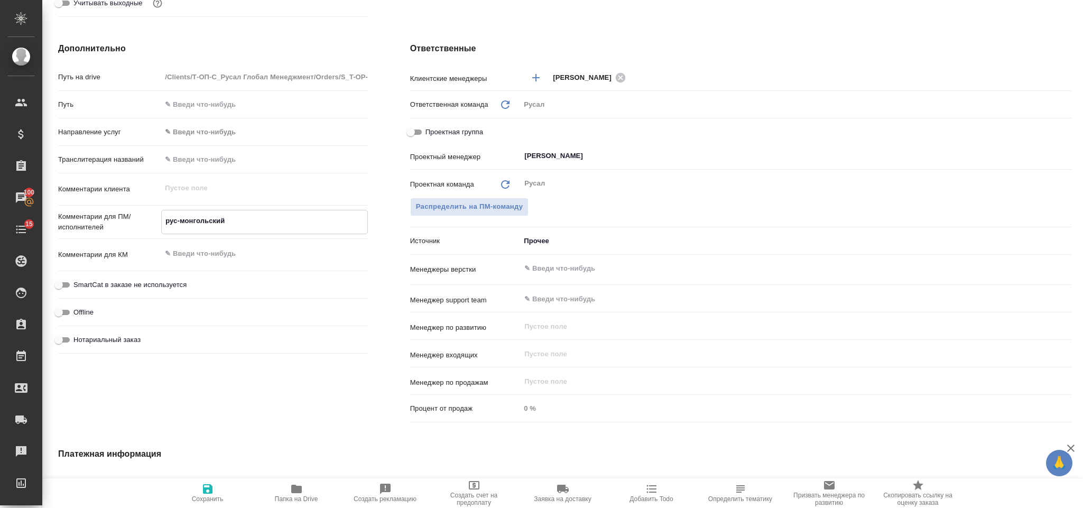
type textarea "x"
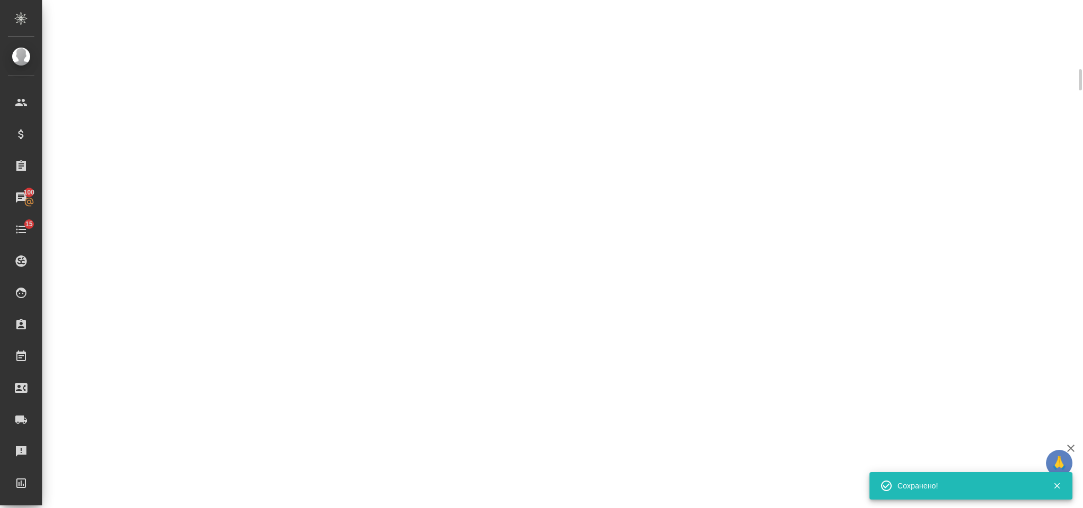
select select "RU"
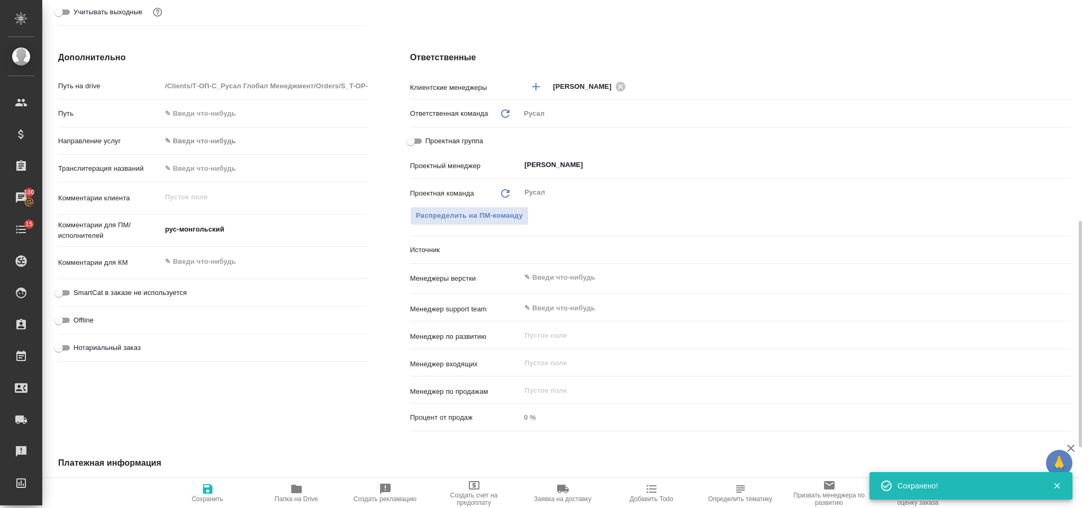
type textarea "x"
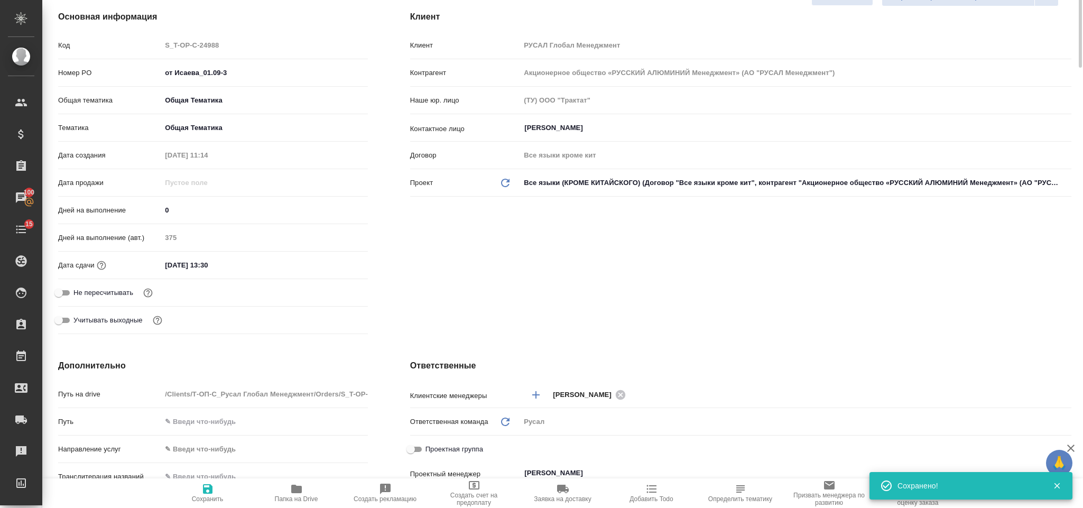
scroll to position [0, 0]
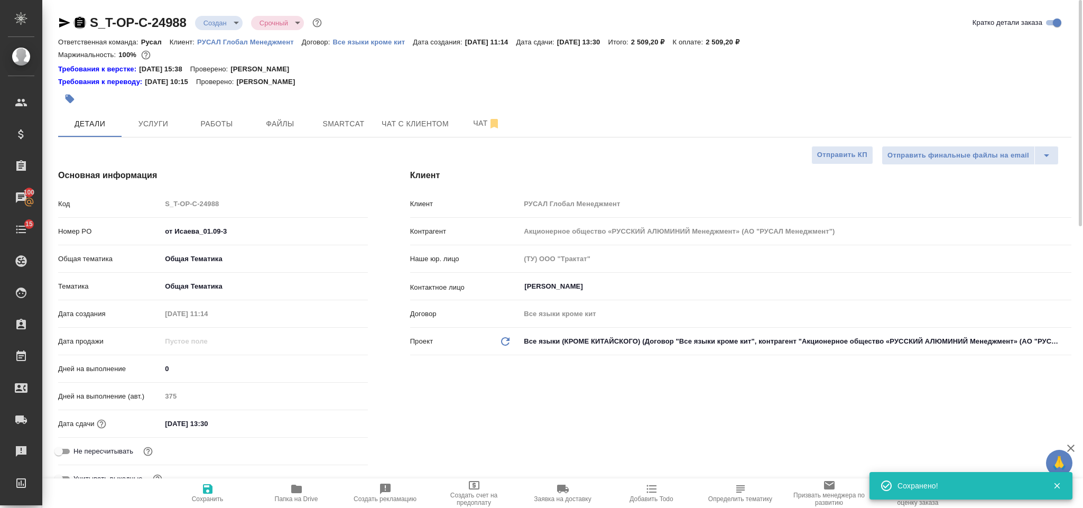
click at [74, 18] on icon "button" at bounding box center [79, 22] width 13 height 13
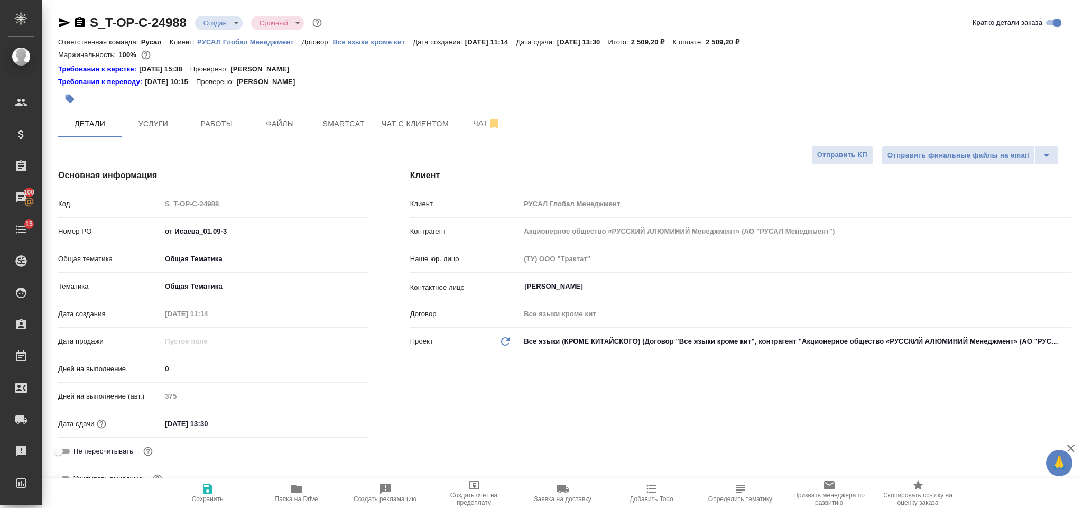
click at [67, 18] on icon "button" at bounding box center [64, 22] width 13 height 13
